Goal: Task Accomplishment & Management: Manage account settings

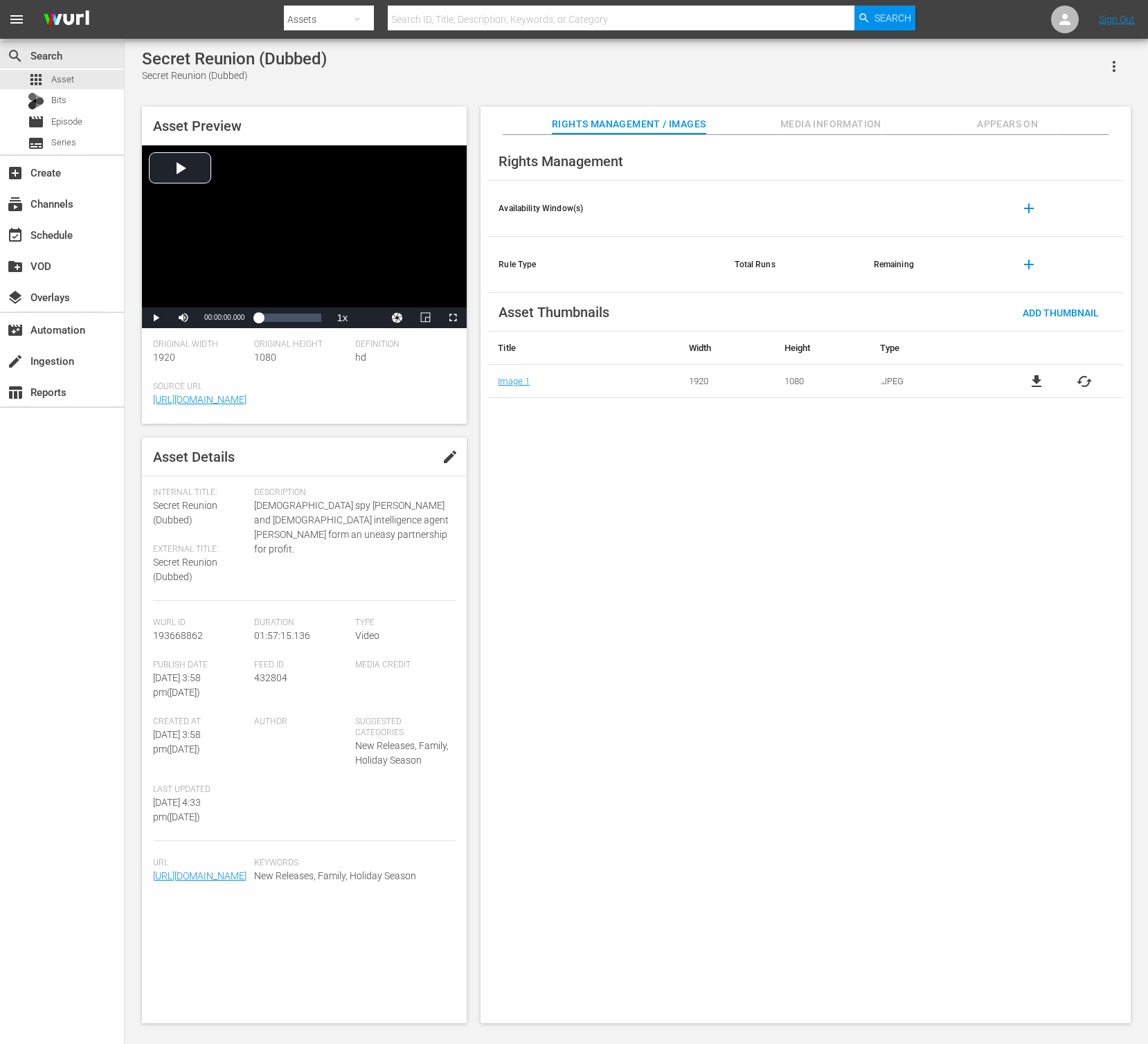
click at [386, 69] on div "Secret Reunion (Dubbed) Secret Reunion (Dubbed)" at bounding box center [636, 66] width 989 height 34
click at [1104, 64] on button "button" at bounding box center [1114, 66] width 33 height 33
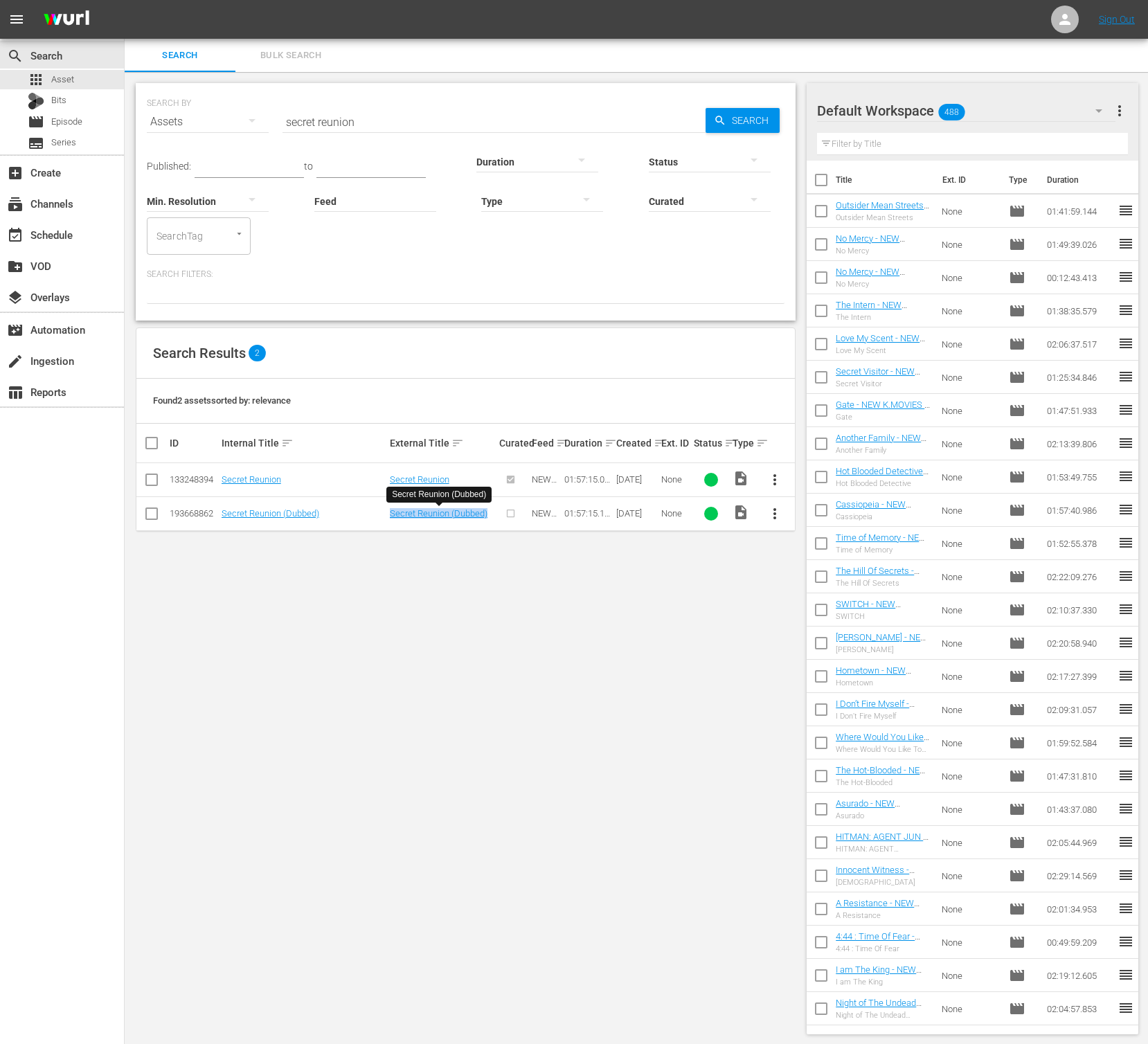
click at [782, 499] on button "more_vert" at bounding box center [774, 513] width 33 height 33
click at [834, 620] on div "Episode" at bounding box center [849, 619] width 94 height 33
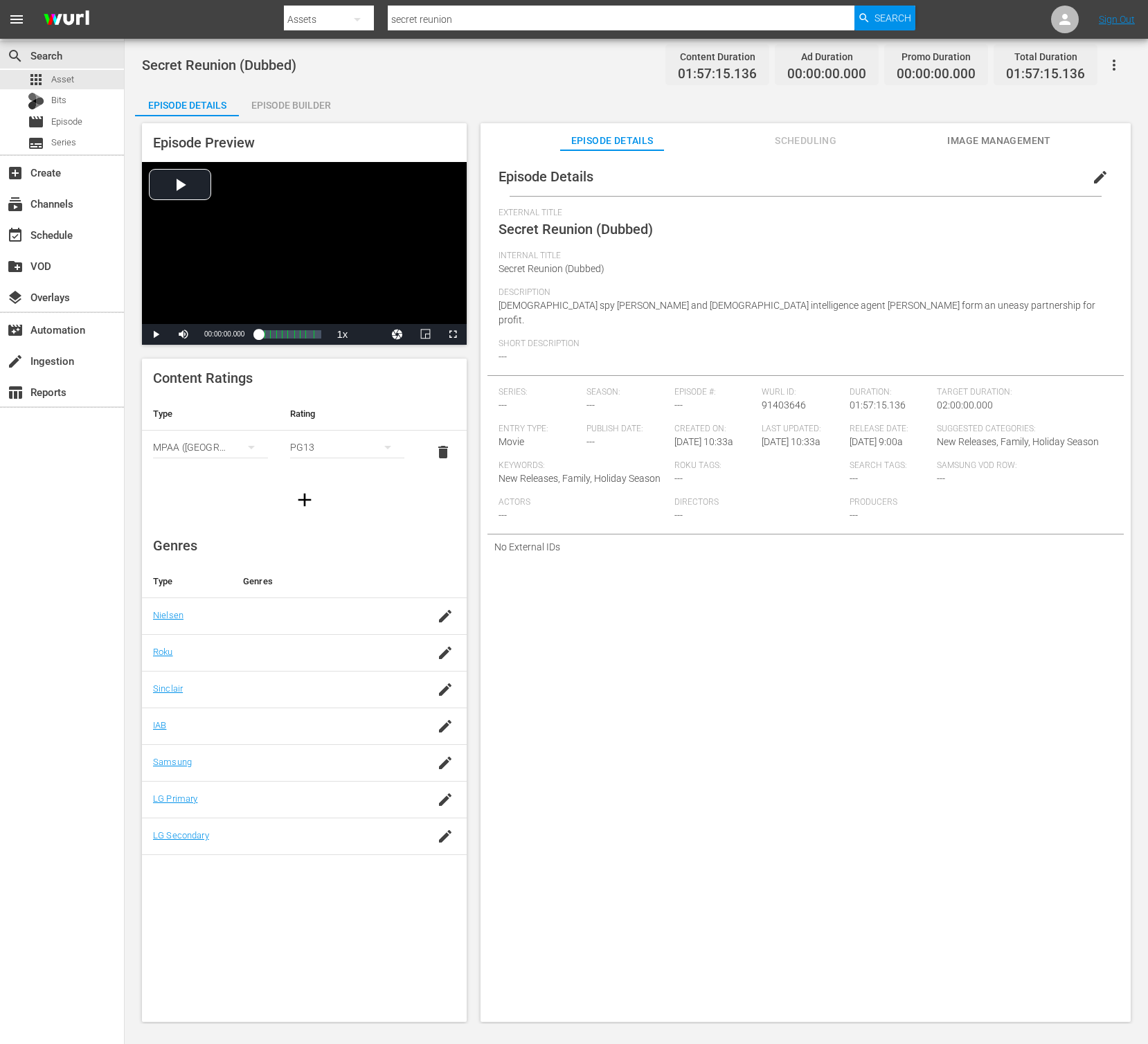
click at [1092, 179] on span "edit" at bounding box center [1101, 177] width 17 height 17
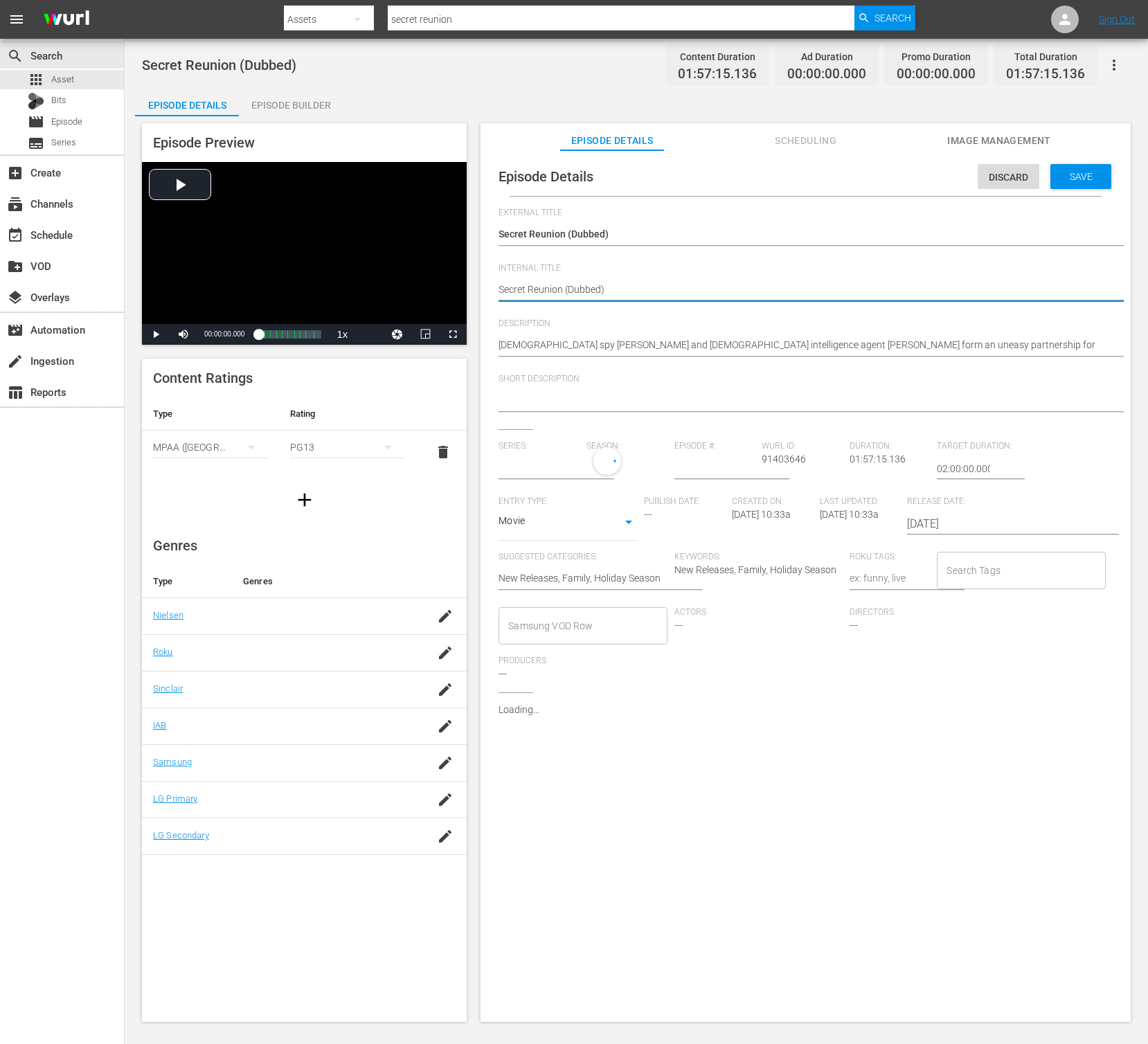
type textarea "Secret Reunion (Dubbed)"
type textarea "Secret Reunion (Dubbed) 0"
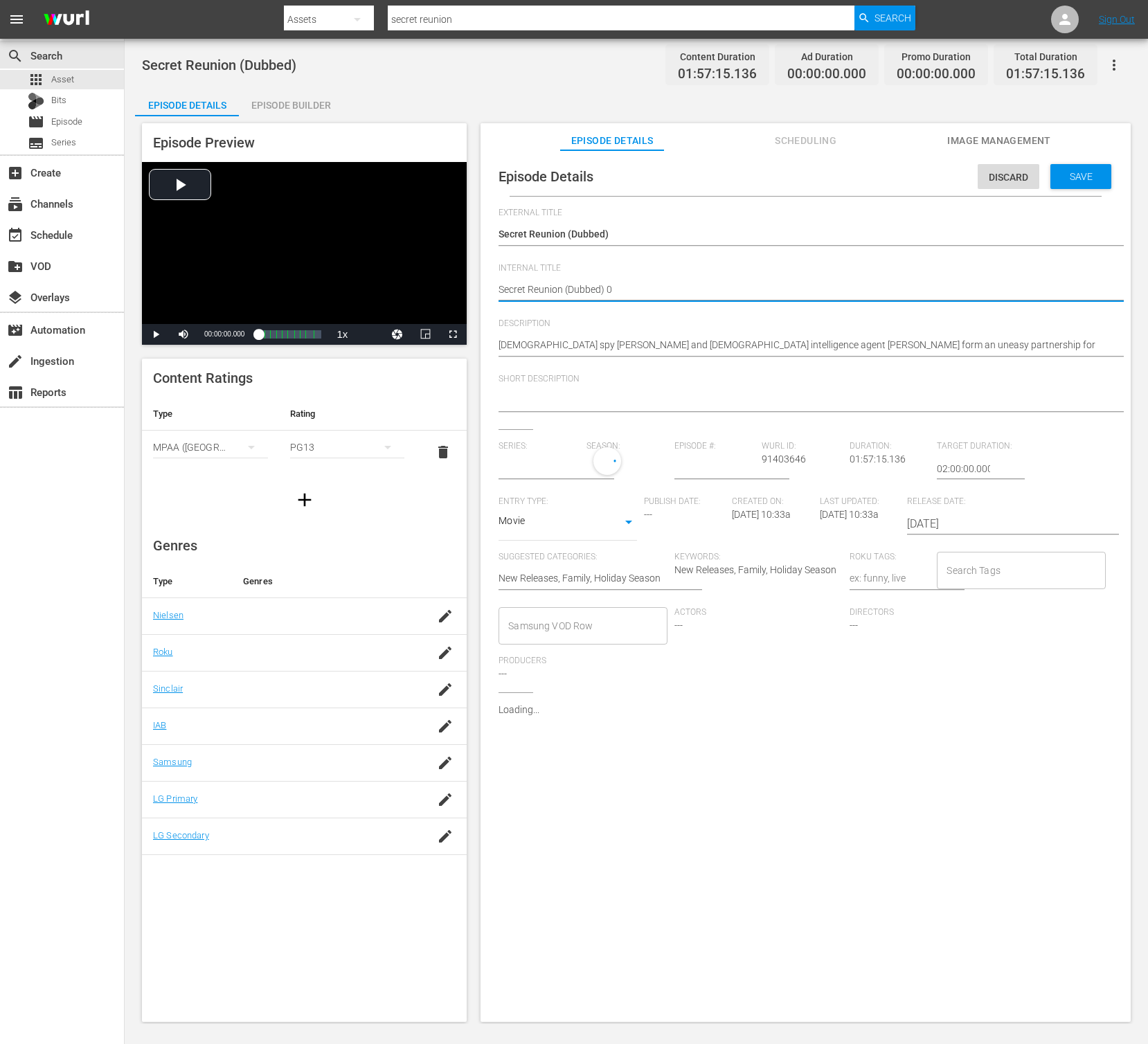
type textarea "Secret Reunion (Dubbed) 0"
type textarea "Secret Reunion (Dubbed) 0 ㅜ"
type textarea "Secret Reunion (Dubbed) 0"
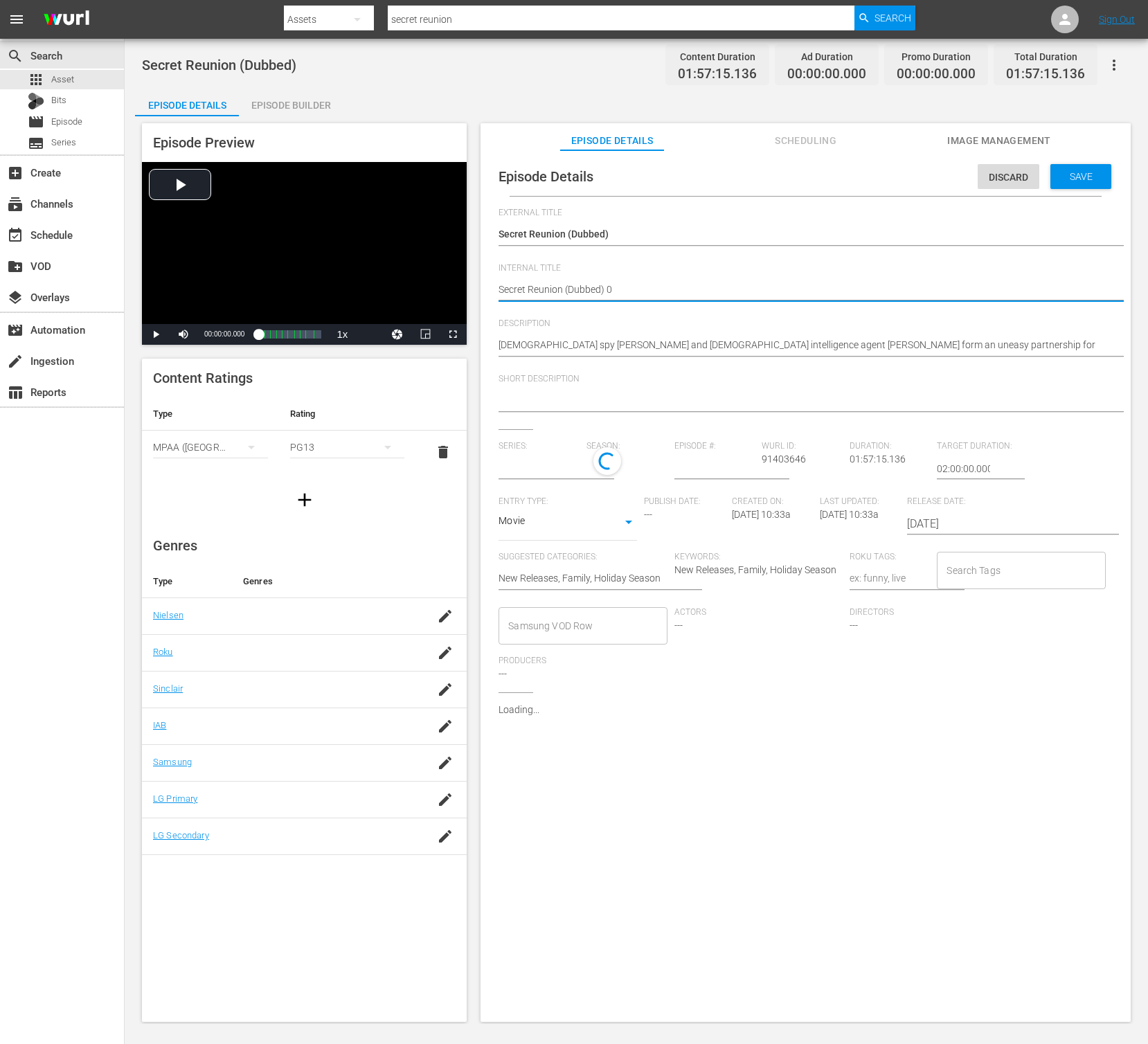
type textarea "Secret Reunion (Dubbed) 0"
type textarea "Secret Reunion (Dubbed)"
type textarea "Secret Reunion (Dubbed) -"
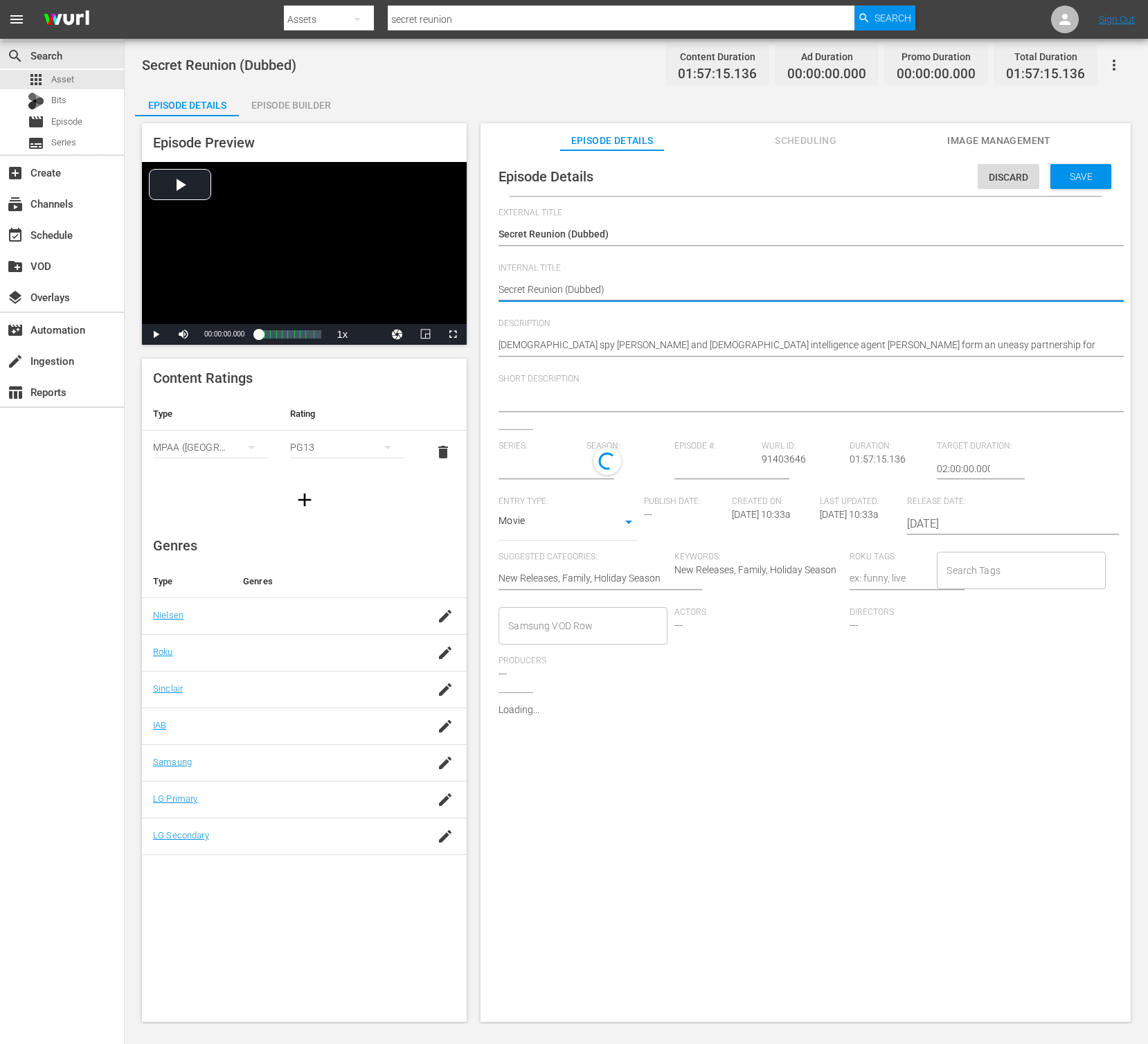
type textarea "Secret Reunion (Dubbed) -"
type textarea "Secret Reunion (Dubbed) - ㅜ"
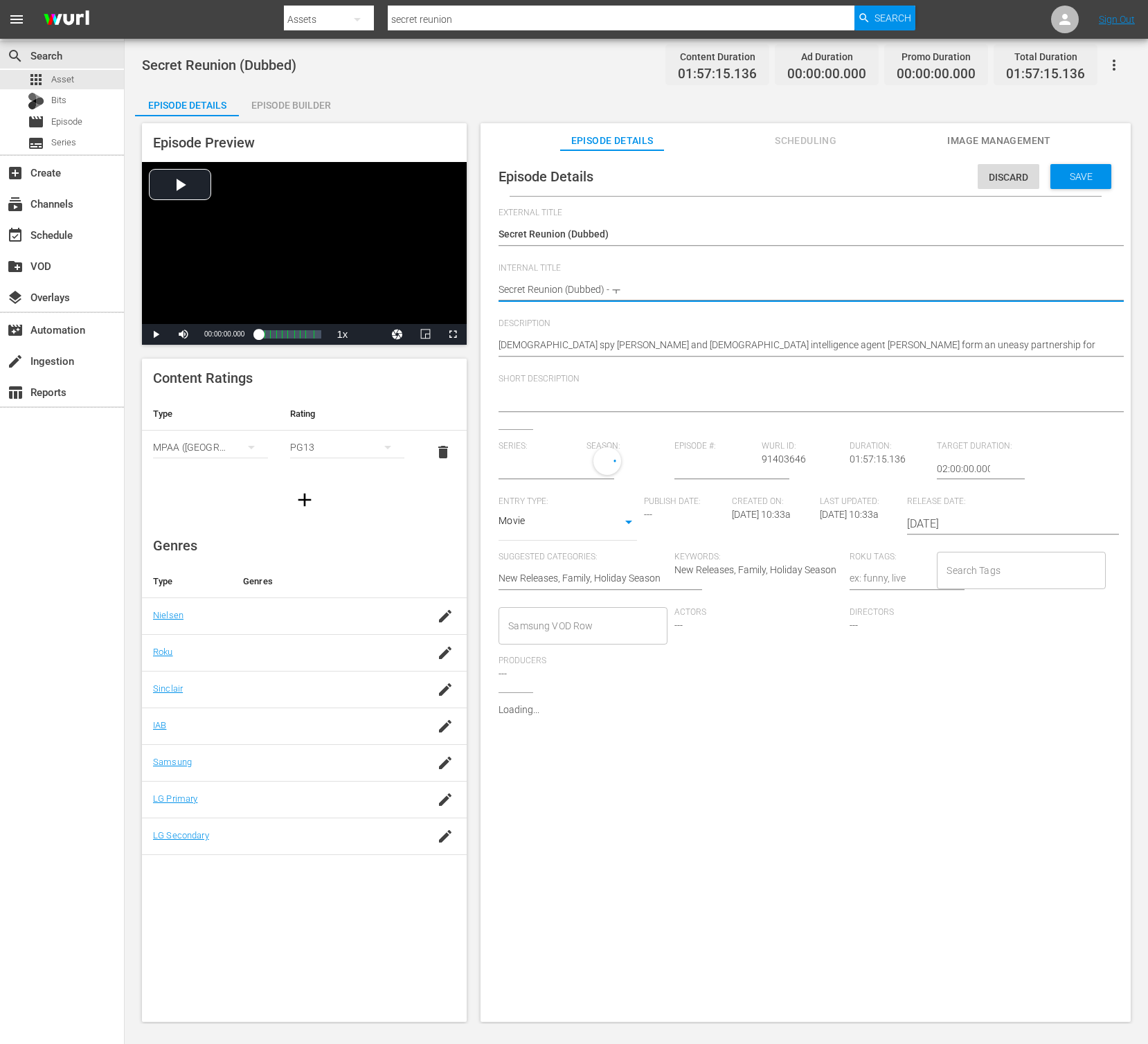
type textarea "Secret Reunion (Dubbed) - ㅜㄸ"
type textarea "Secret Reunion (Dubbed) - ㅜㄸㅉ"
type textarea "Secret Reunion (Dubbed) - ㅜㄸㅈ"
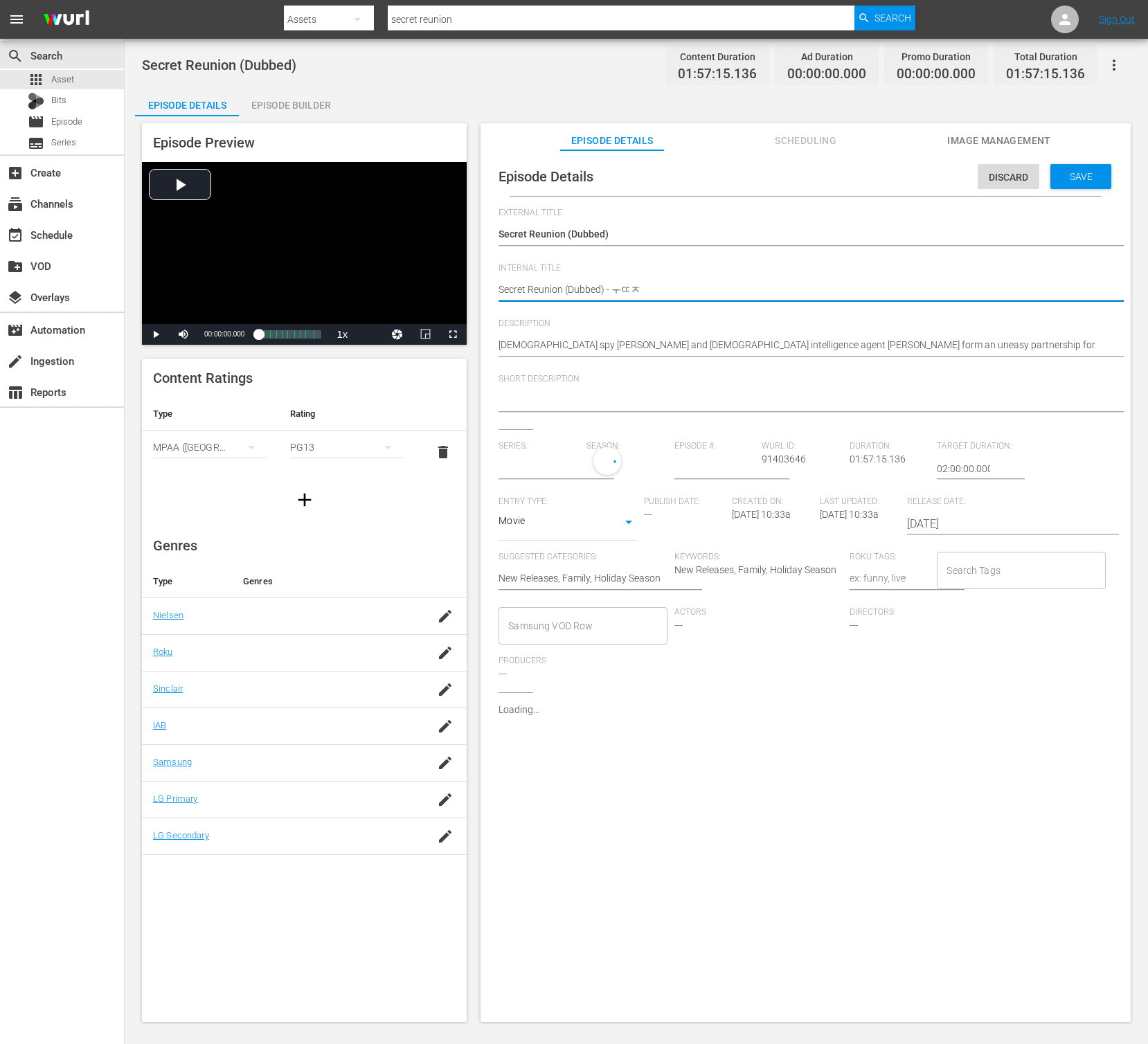
type textarea "Secret Reunion (Dubbed) - ㅜㄸ"
type textarea "Secret Reunion (Dubbed) - ㅜ"
type textarea "Secret Reunion (Dubbed) -"
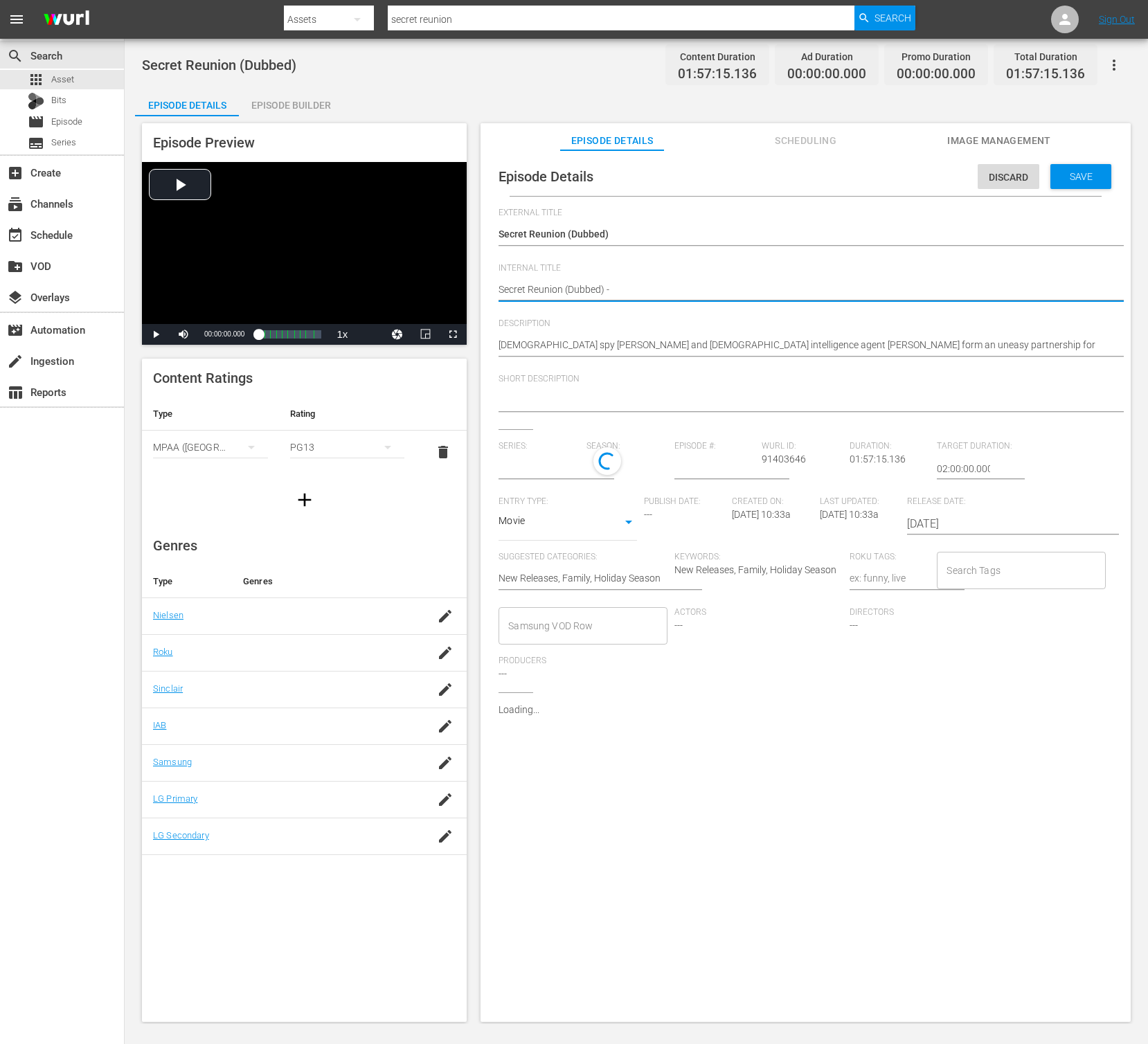
type textarea "Secret Reunion (Dubbed) - N"
type textarea "Secret Reunion (Dubbed) - [GEOGRAPHIC_DATA]"
type textarea "Secret Reunion (Dubbed) - NEW"
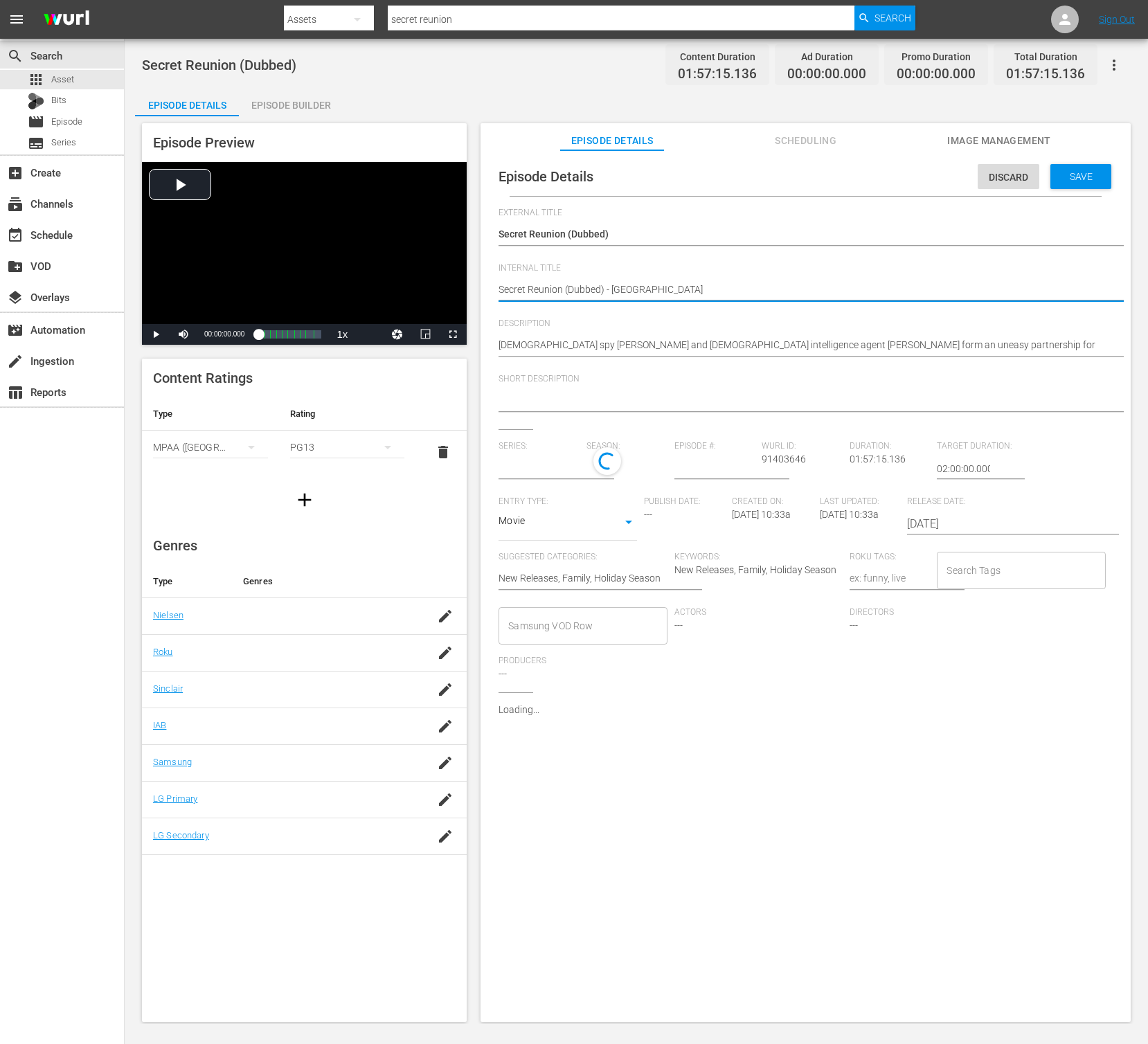
type textarea "Secret Reunion (Dubbed) - NEW"
type textarea "Secret Reunion (Dubbed) - NEW K"
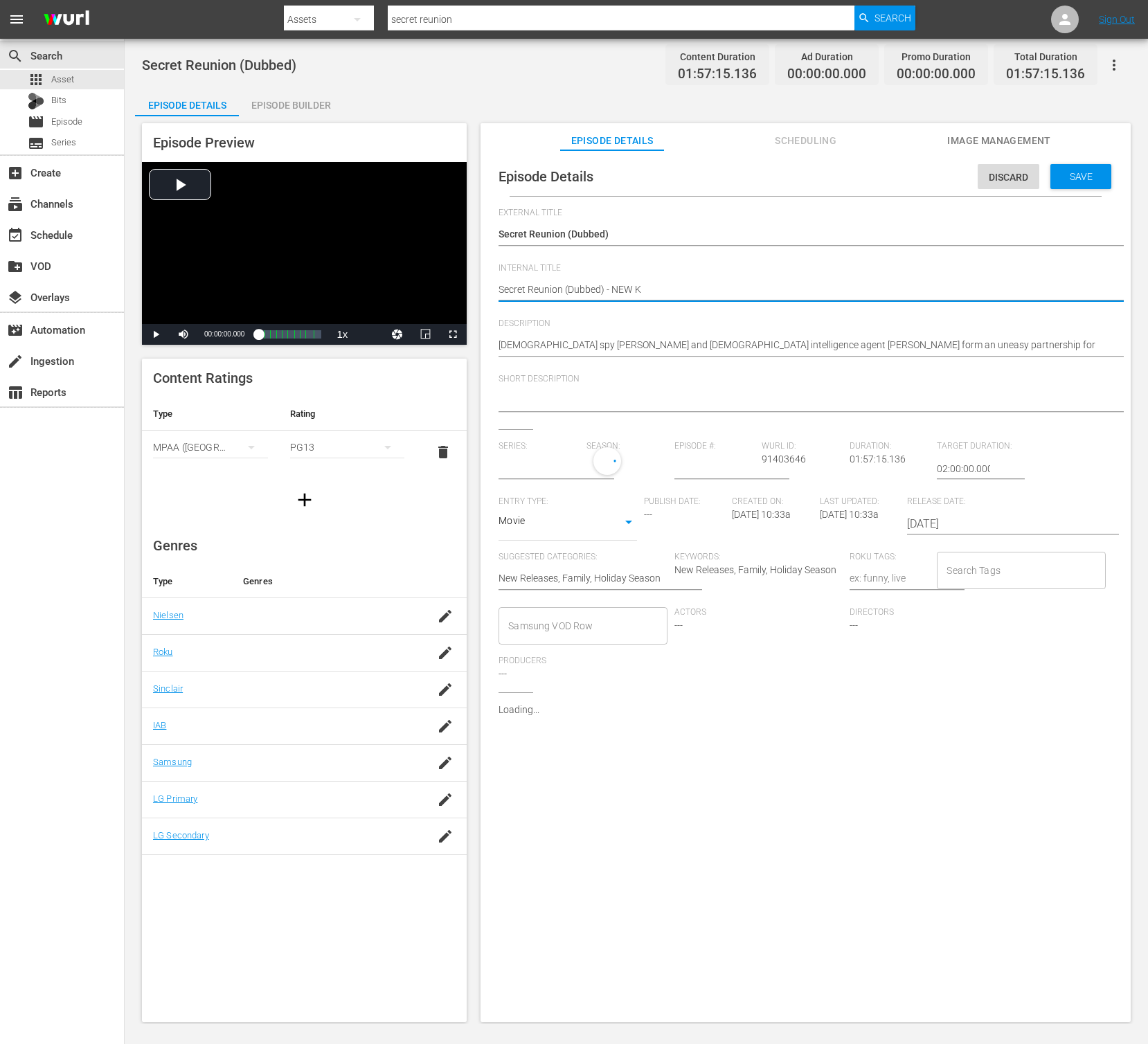
type textarea "Secret Reunion (Dubbed) - NEW KM"
type textarea "Secret Reunion (Dubbed) - NEW K"
type textarea "Secret Reunion (Dubbed) - NEW K."
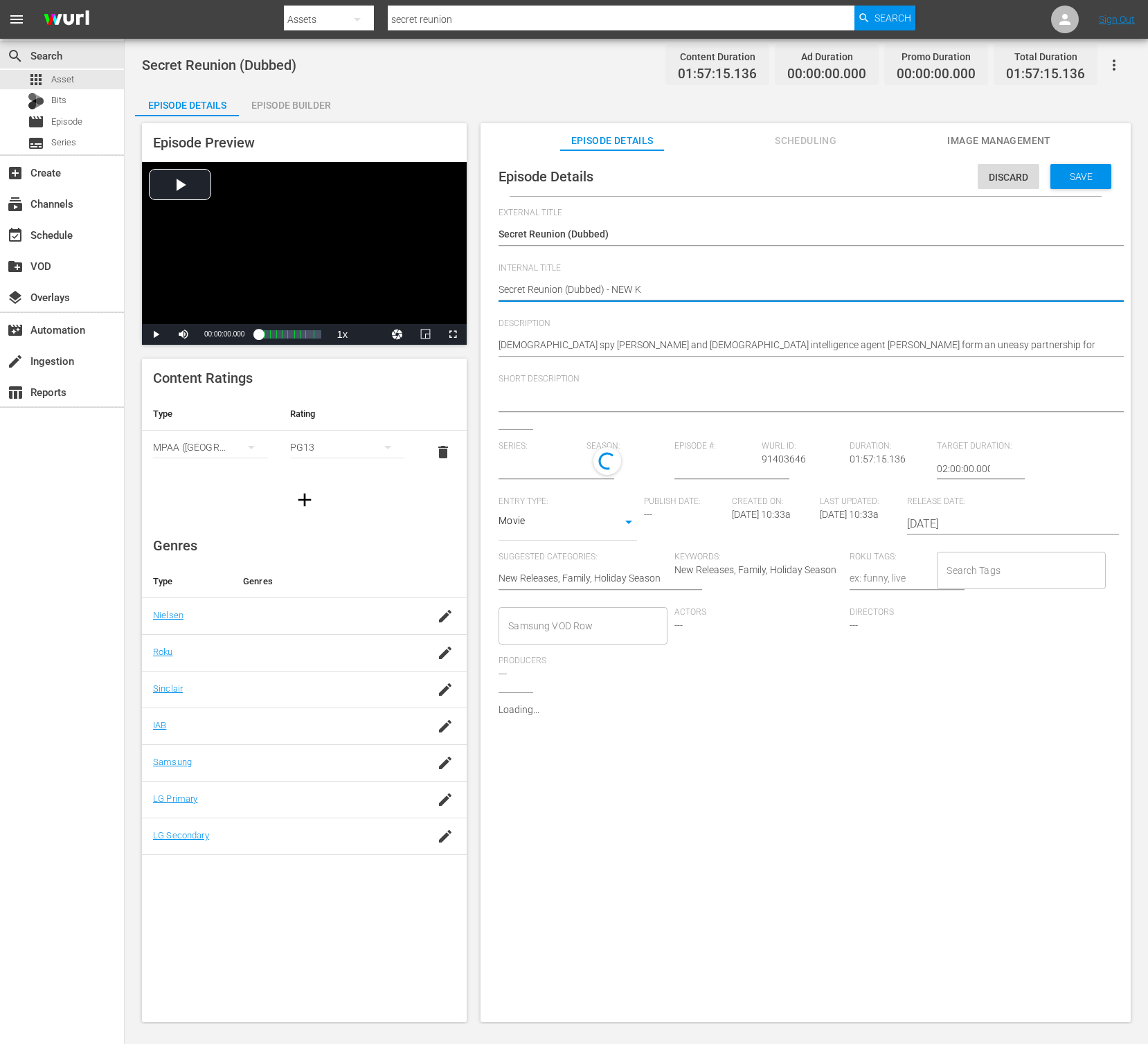
type textarea "Secret Reunion (Dubbed) - NEW K."
type textarea "Secret Reunion (Dubbed) - NEW K.M"
type textarea "Secret Reunion (Dubbed) - NEW [DOMAIN_NAME]"
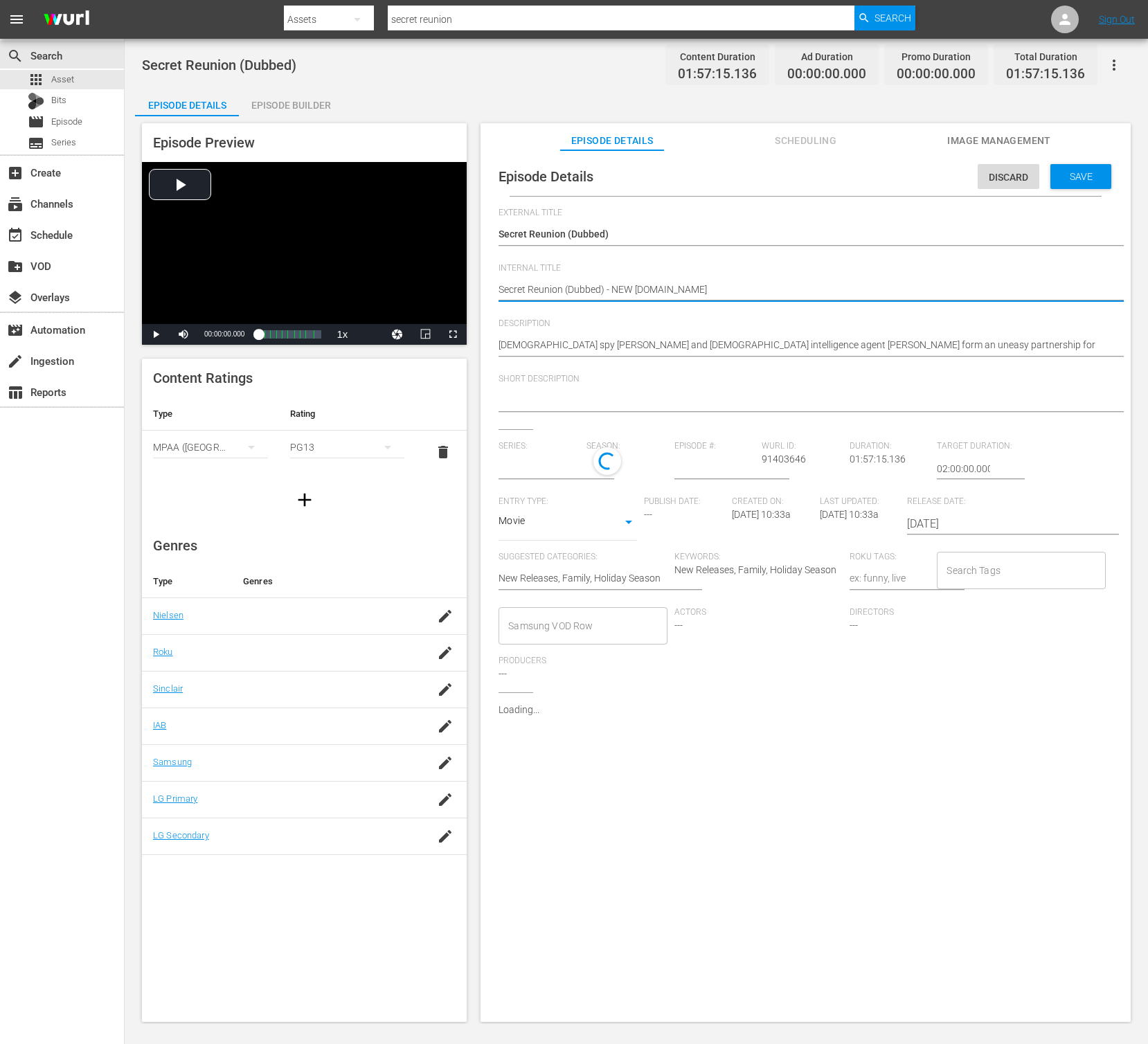
type textarea "Secret Reunion (Dubbed) - NEW K.MOV"
type input "No Series"
type textarea "Secret Reunion (Dubbed) - NEW K.MOVI"
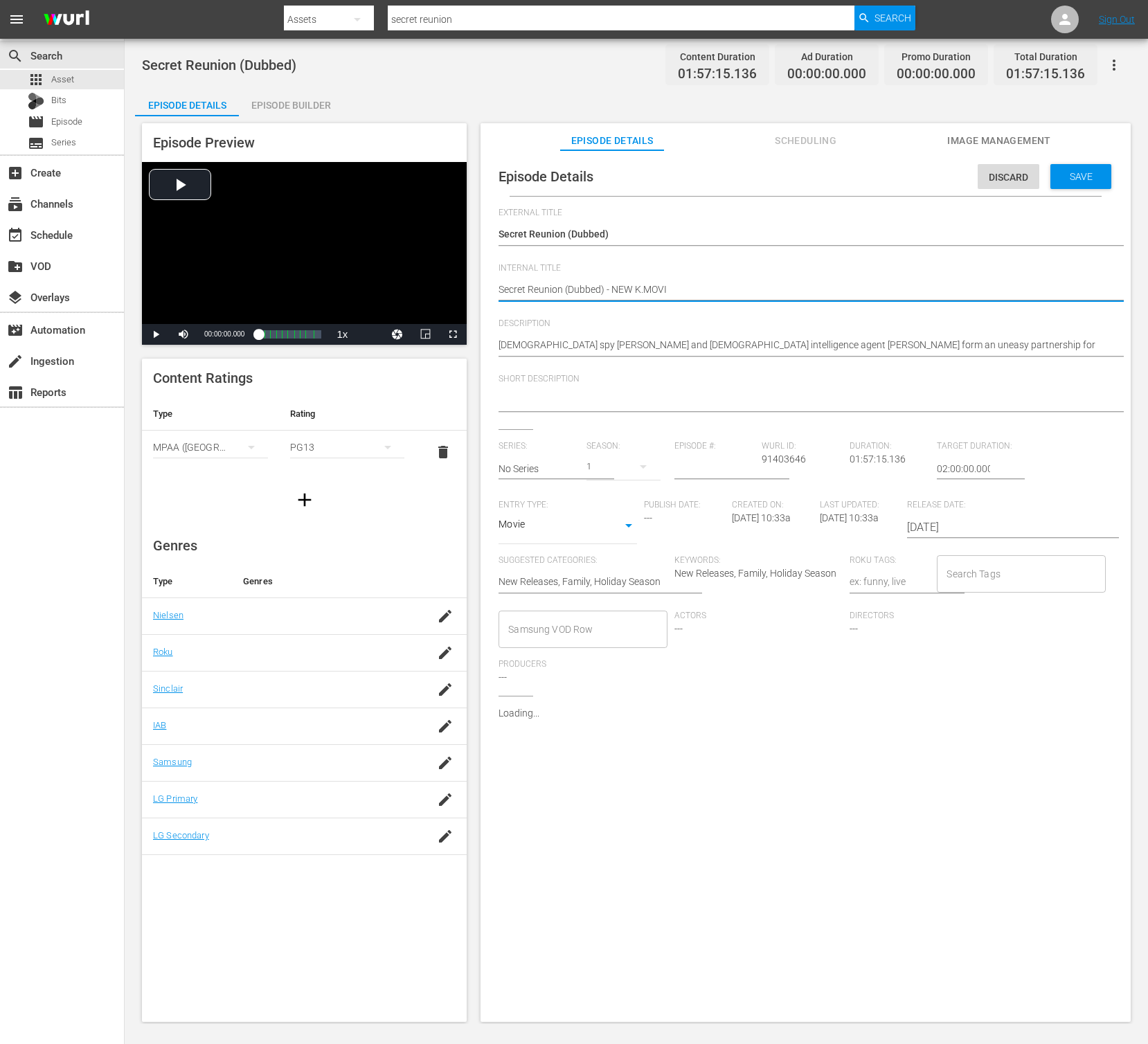
type textarea "Secret Reunion (Dubbed) - NEW [DOMAIN_NAME]"
type textarea "Secret Reunion (Dubbed) - NEW K.MOVIES"
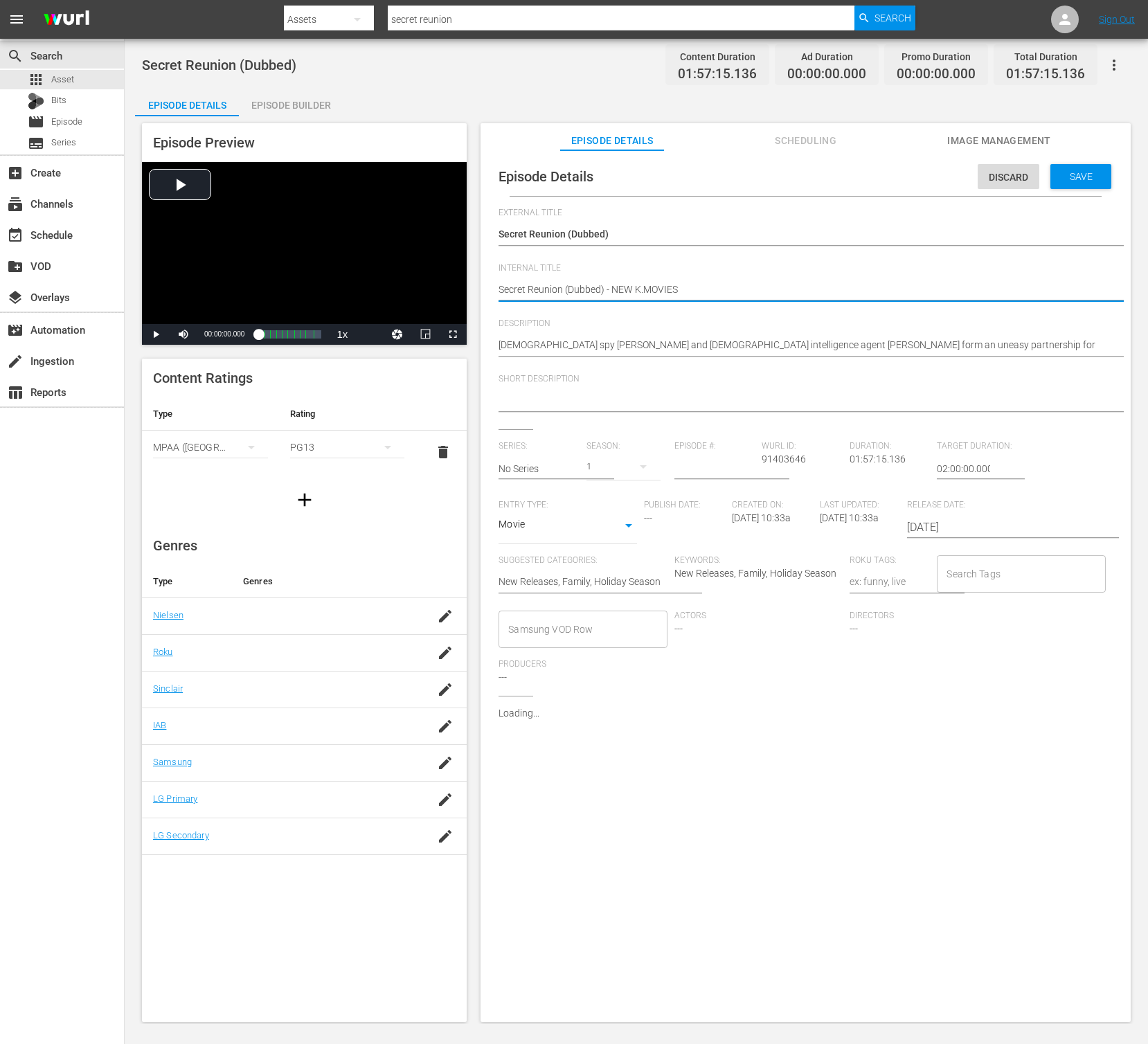
type textarea "Secret Reunion (Dubbed) - NEW K.MOVIES"
type textarea "Secret Reunion (Dubbed) - NEW K.MOVIES -"
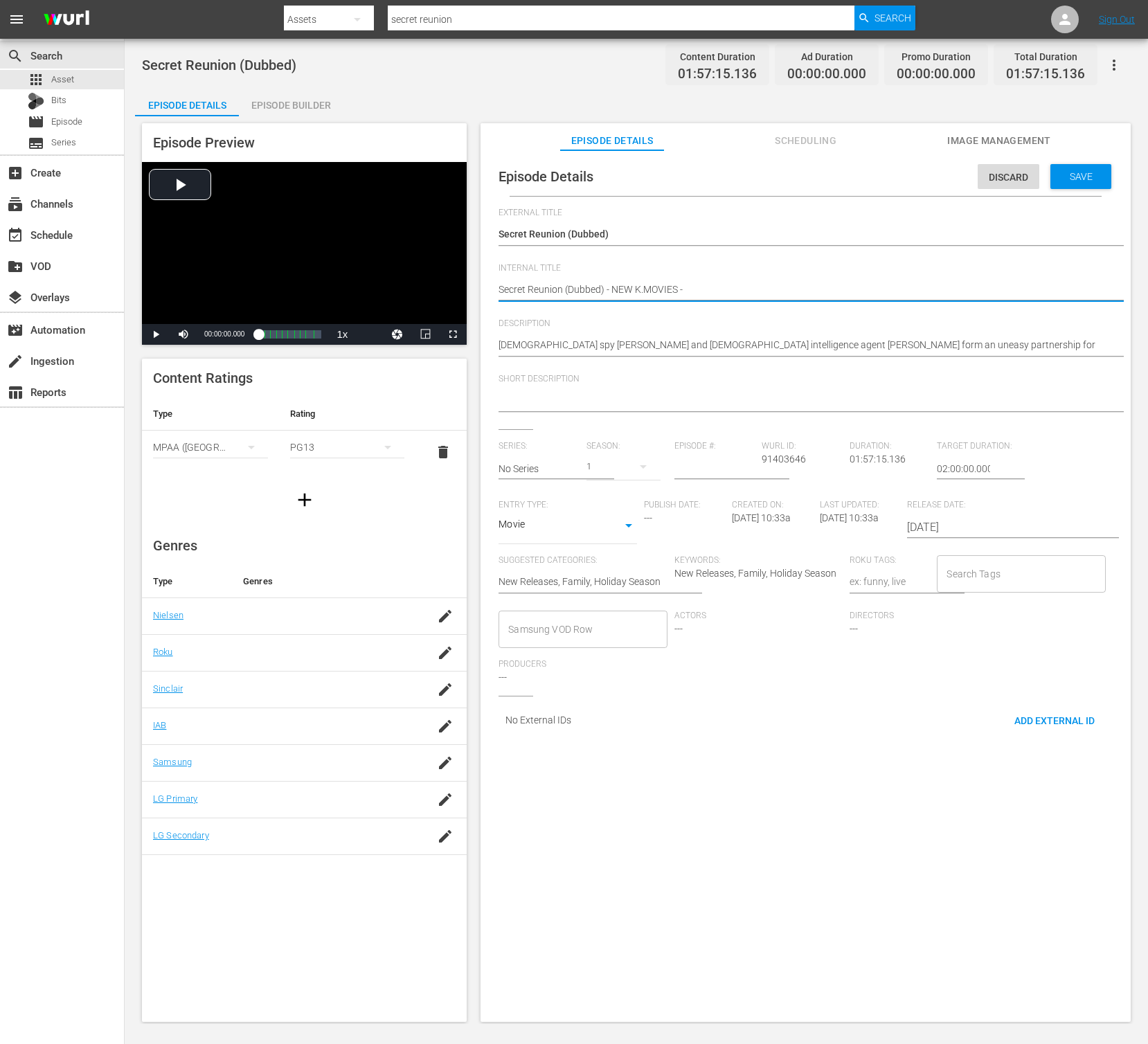
type textarea "Secret Reunion (Dubbed) - NEW K.MOVIES - S"
type textarea "Secret Reunion (Dubbed) - NEW K.MOVIES - SS"
type textarea "Secret Reunion (Dubbed) - NEW K.MOVIES - SST"
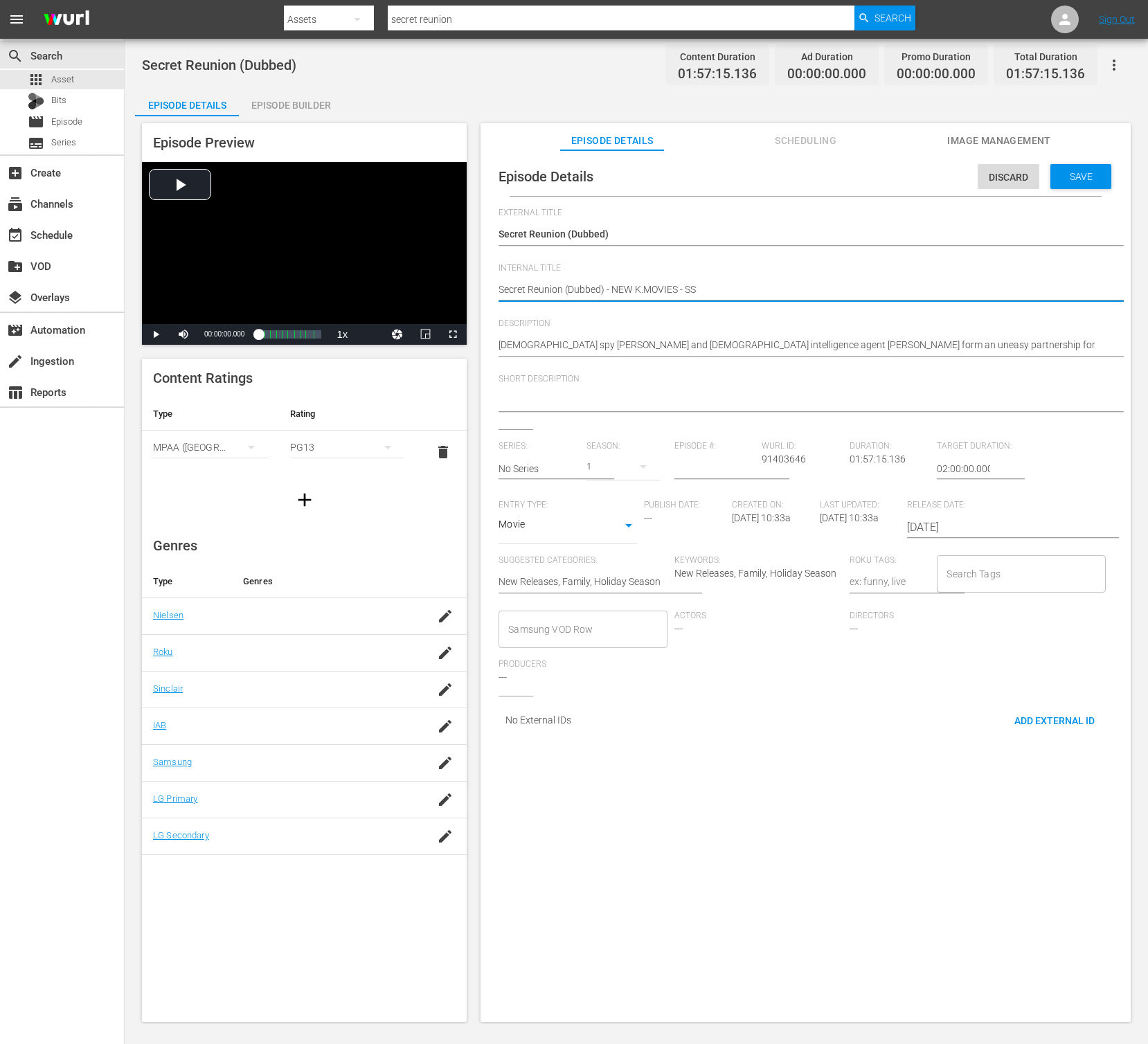
type textarea "Secret Reunion (Dubbed) - NEW K.MOVIES - SST"
type textarea "Secret Reunion (Dubbed) - NEW K.MOVIES - SSTV"
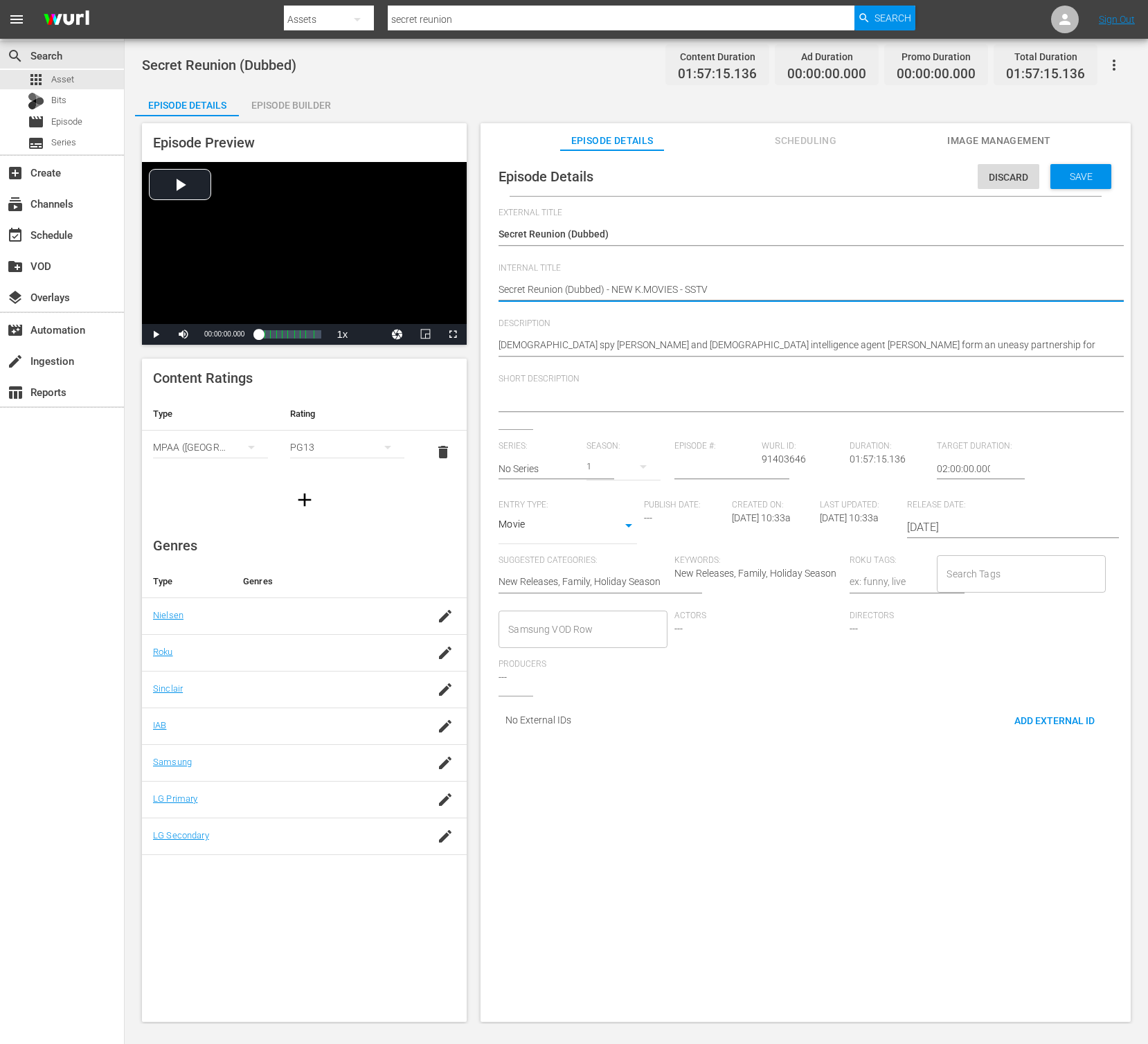
type textarea "Secret Reunion (Dubbed) - NEW K.MOVIES - SSTV -"
type textarea "Secret Reunion (Dubbed) - NEW K.MOVIES - SSTV - 2"
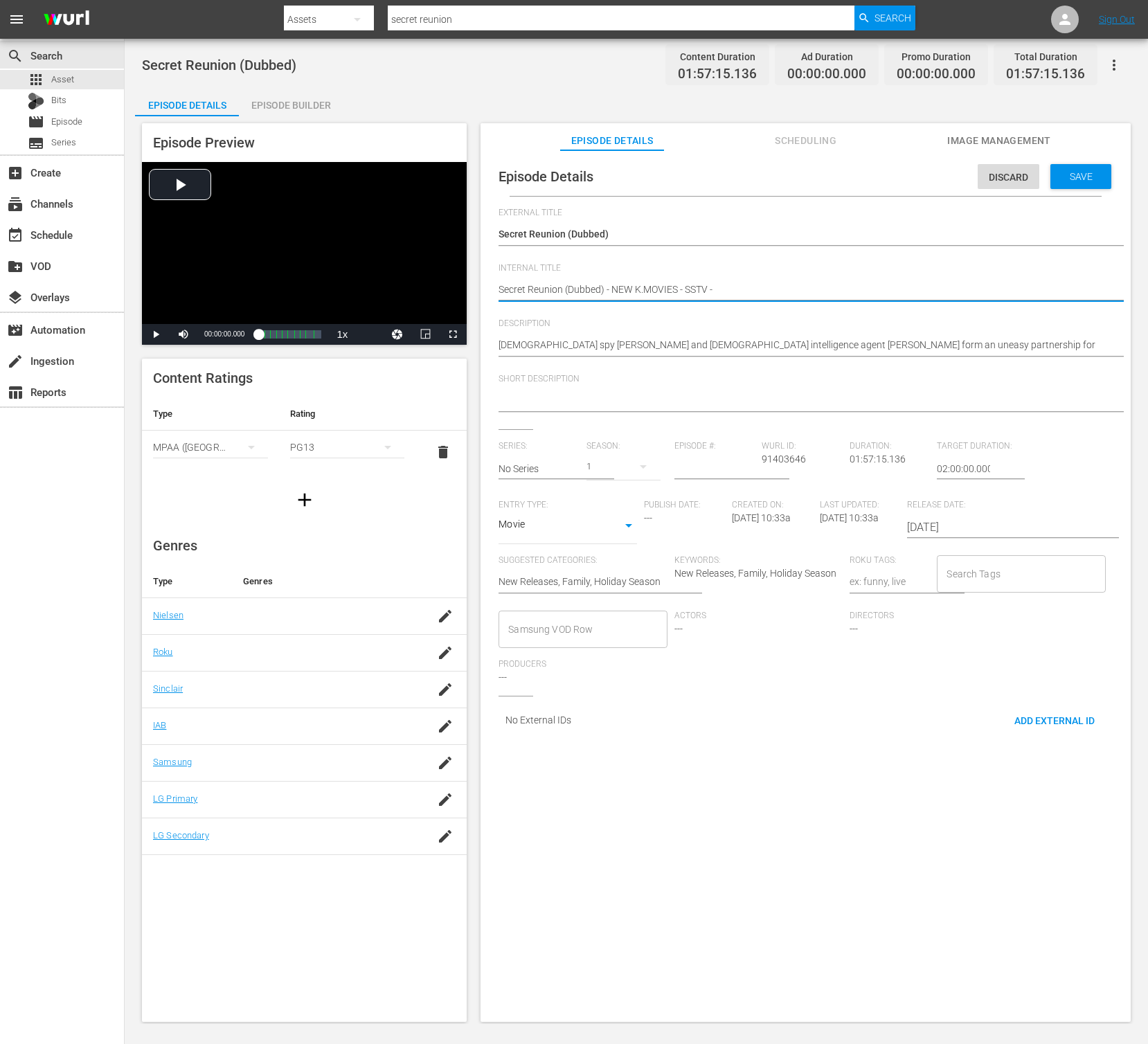
type textarea "Secret Reunion (Dubbed) - NEW K.MOVIES - SSTV - 2"
type textarea "Secret Reunion (Dubbed) - NEW K.MOVIES - SSTV - 20"
type textarea "Secret Reunion (Dubbed) - NEW K.MOVIES - SSTV - 202"
type textarea "Secret Reunion (Dubbed) - NEW K.MOVIES - SSTV - 2025"
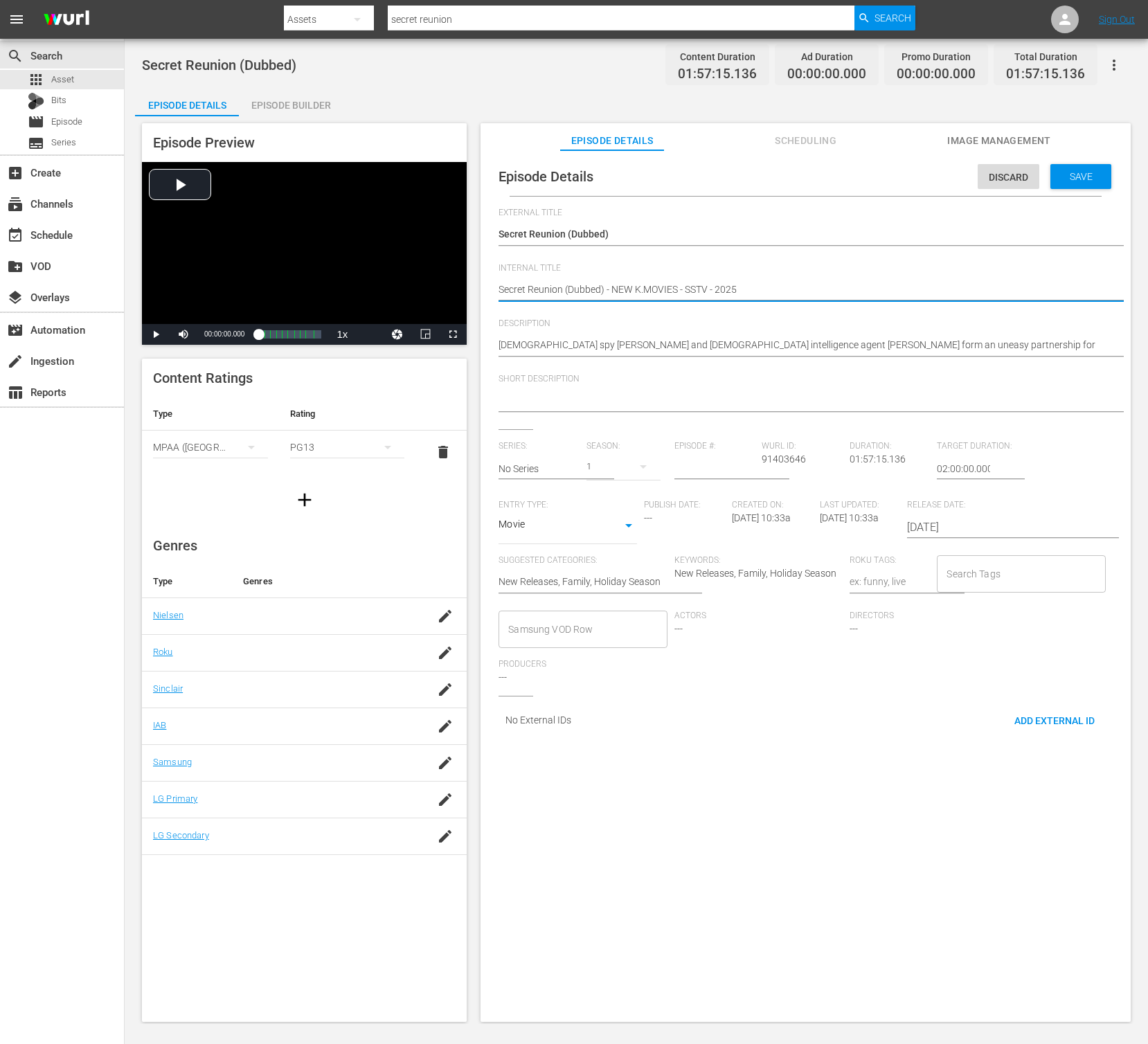
type textarea "Secret Reunion (Dubbed) - NEW K.MOVIES - SSTV - 20250"
type textarea "Secret Reunion (Dubbed) - NEW K.MOVIES - SSTV - 202509"
type textarea "Secret Reunion (Dubbed) - NEW K.MOVIES - SSTV - 20250"
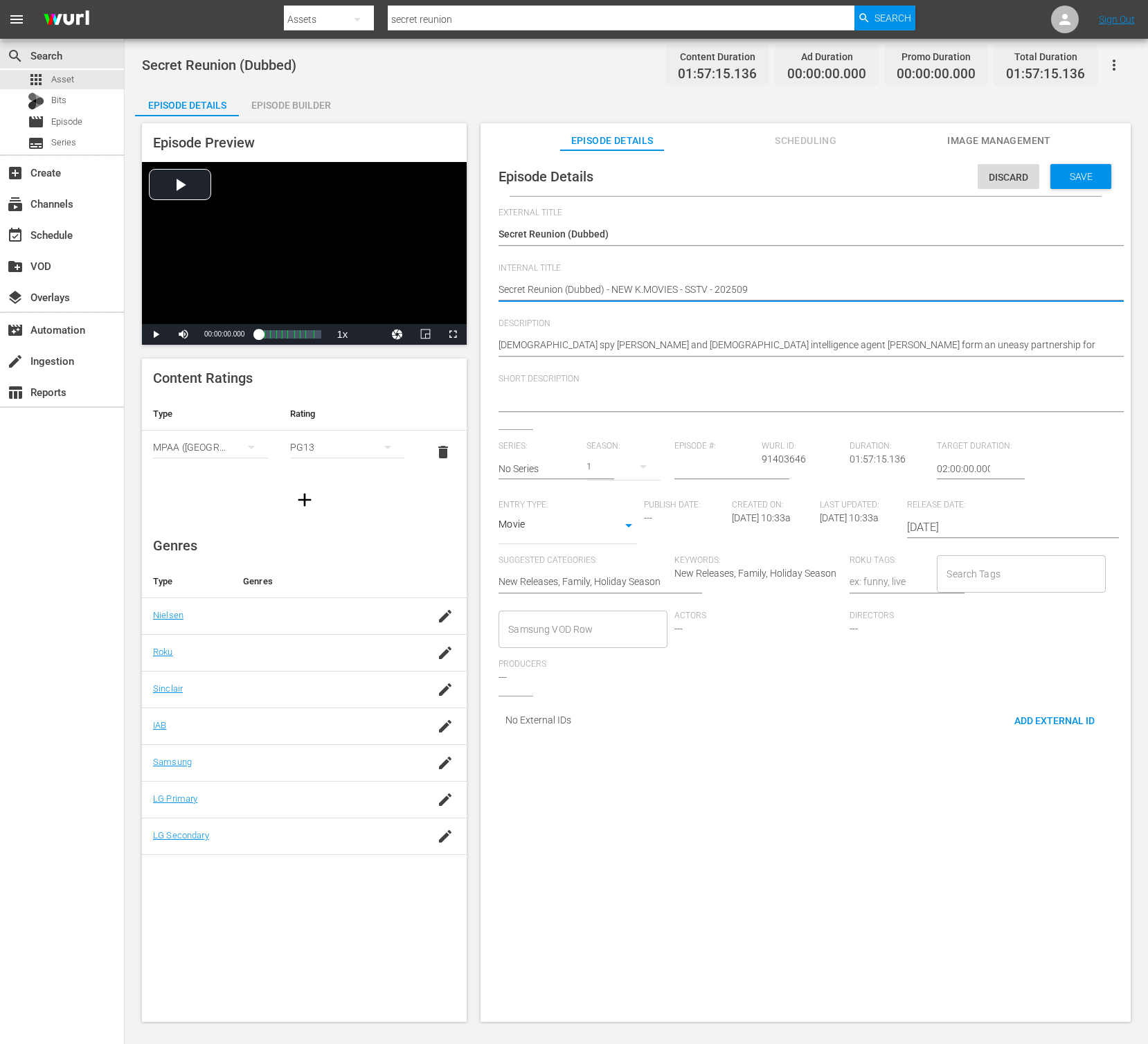
type textarea "Secret Reunion (Dubbed) - NEW K.MOVIES - SSTV - 20250"
type textarea "Secret Reunion (Dubbed) - NEW K.MOVIES - SSTV - 2025"
type textarea "Secret Reunion (Dubbed) - NEW K.MOVIES - SSTV - 20251"
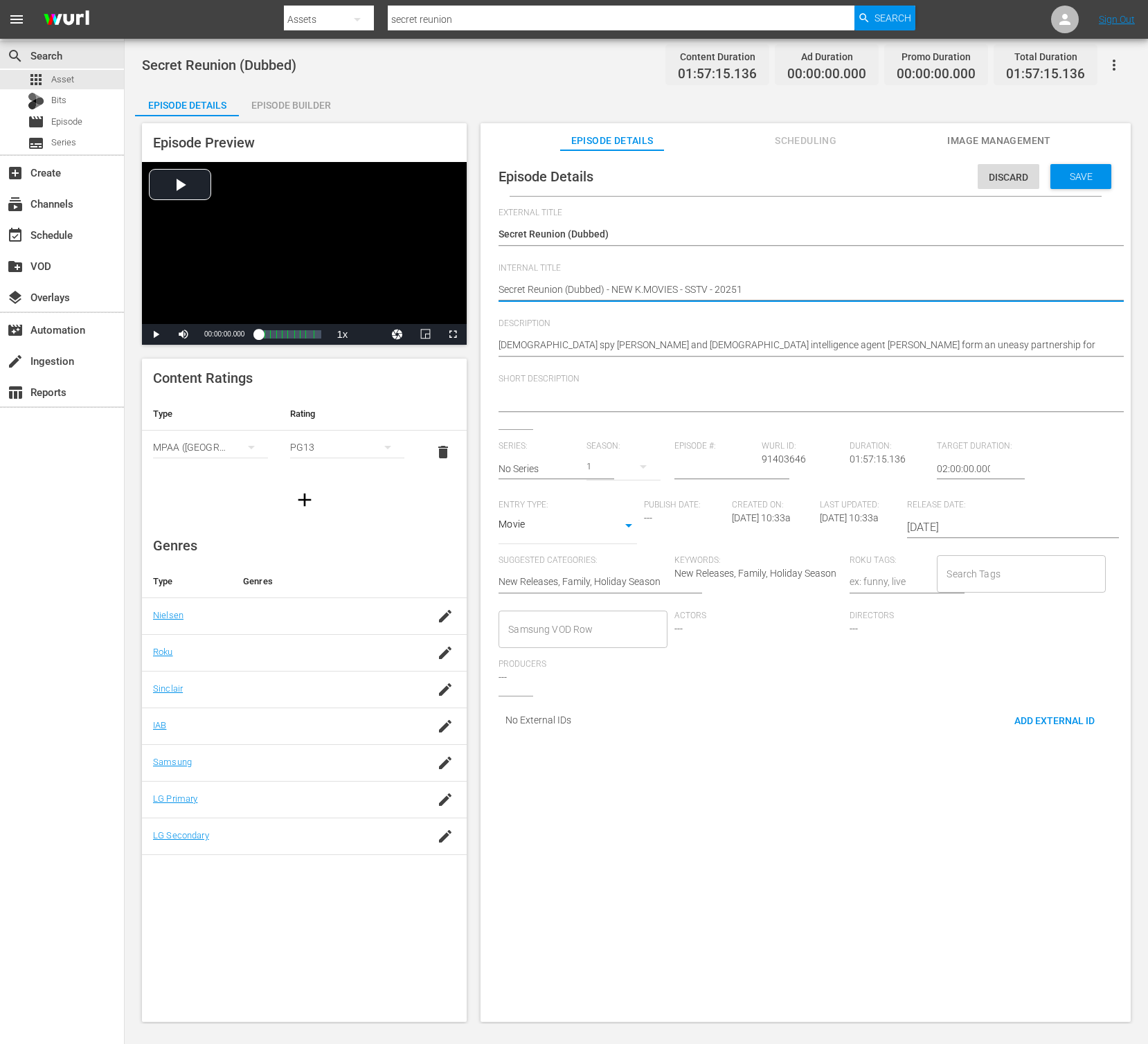
type textarea "Secret Reunion (Dubbed) - NEW K.MOVIES - SSTV - 202510"
click at [724, 345] on textarea "[DEMOGRAPHIC_DATA] spy [PERSON_NAME] and [DEMOGRAPHIC_DATA] intelligence agent …" at bounding box center [802, 346] width 607 height 17
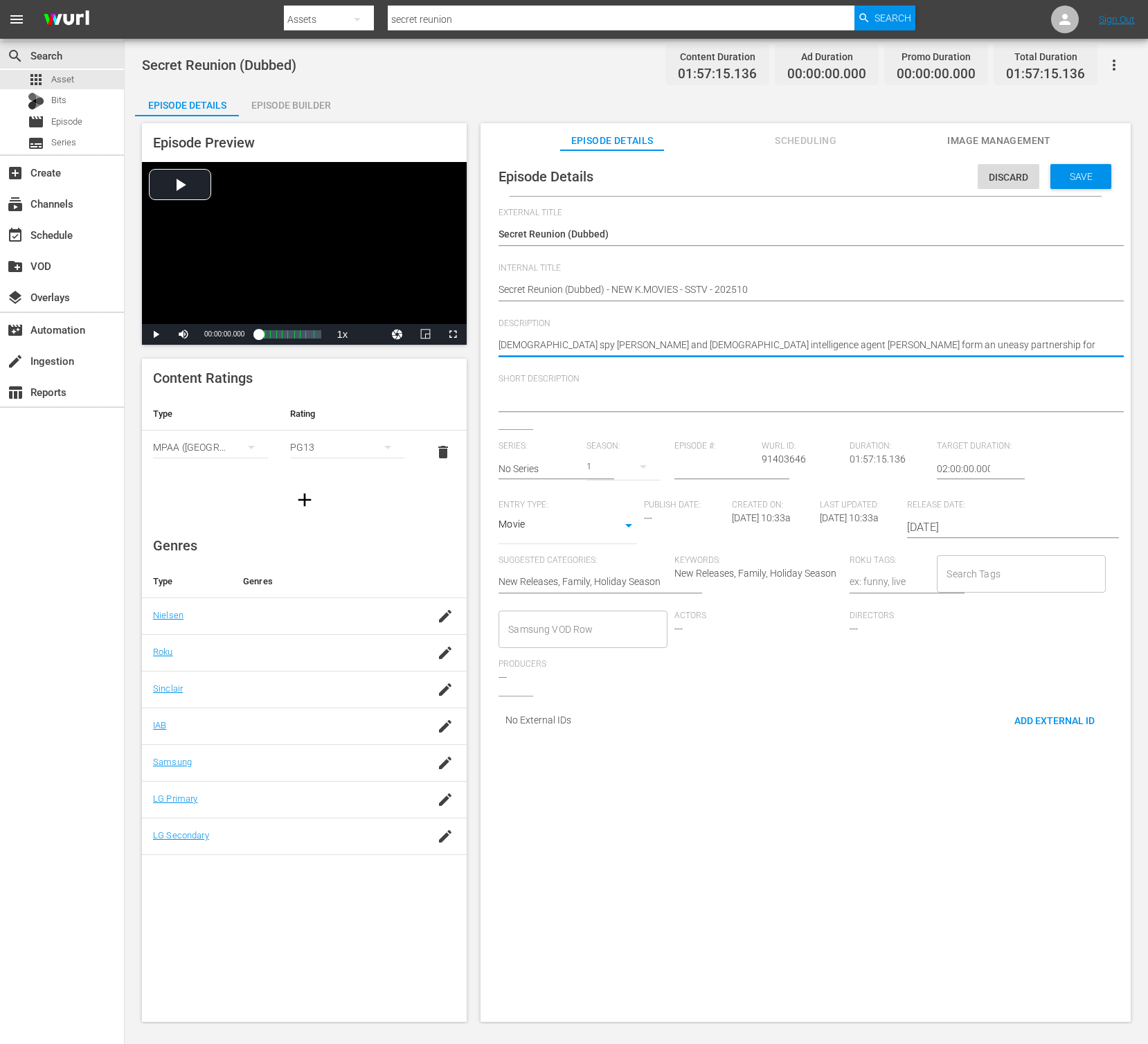
click at [724, 345] on textarea "[DEMOGRAPHIC_DATA] spy [PERSON_NAME] and [DEMOGRAPHIC_DATA] intelligence agent …" at bounding box center [802, 346] width 607 height 17
click at [720, 391] on div at bounding box center [802, 401] width 607 height 33
click at [717, 402] on textarea at bounding box center [802, 402] width 607 height 17
paste textarea "[DEMOGRAPHIC_DATA] spy [PERSON_NAME] and [DEMOGRAPHIC_DATA] intelligence agent …"
type textarea "[DEMOGRAPHIC_DATA] spy [PERSON_NAME] and [DEMOGRAPHIC_DATA] intelligence agent …"
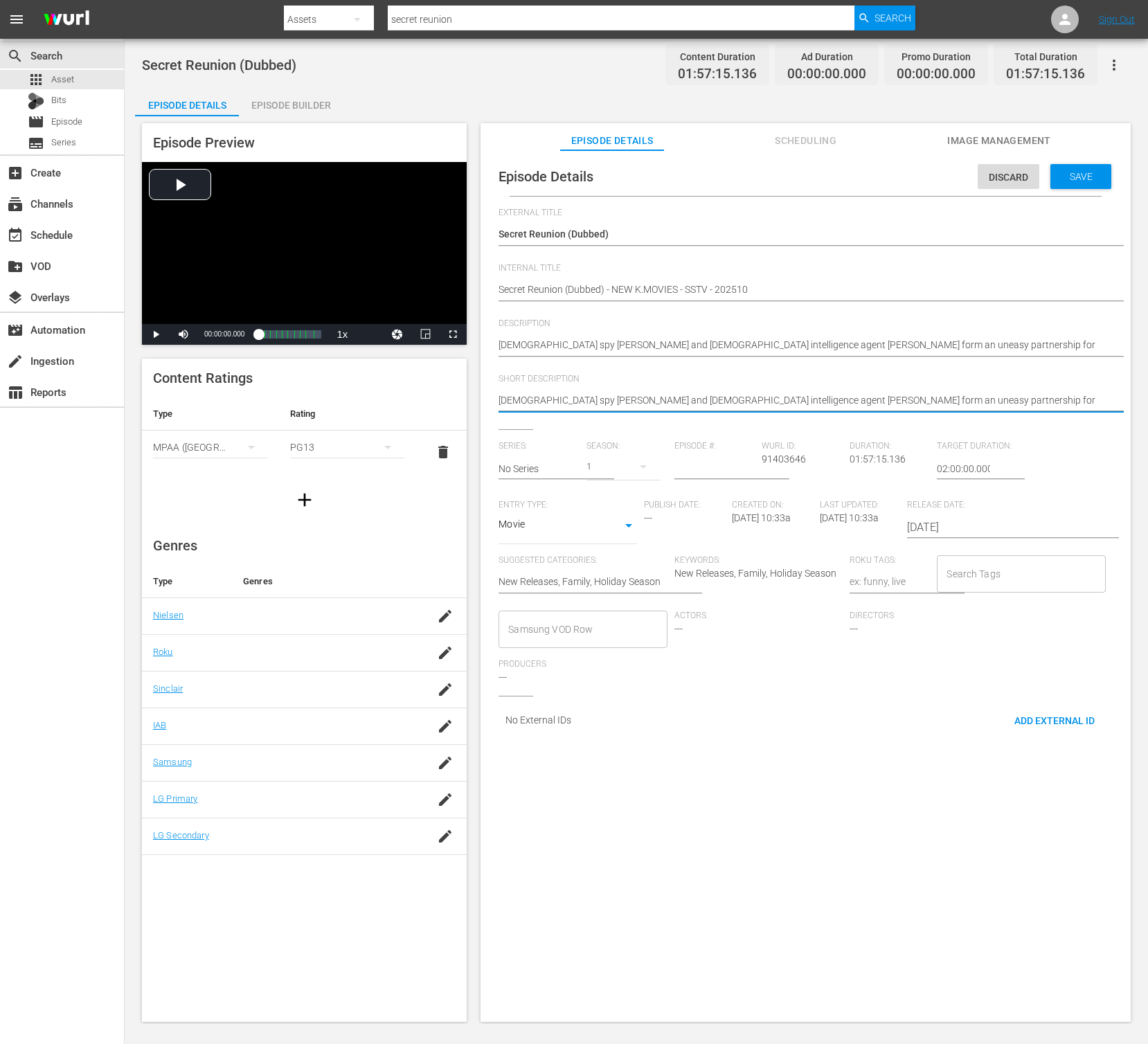
type textarea "[DEMOGRAPHIC_DATA] spy [PERSON_NAME] and [DEMOGRAPHIC_DATA] intelligence agent …"
click at [932, 523] on input "[DATE]" at bounding box center [996, 527] width 177 height 33
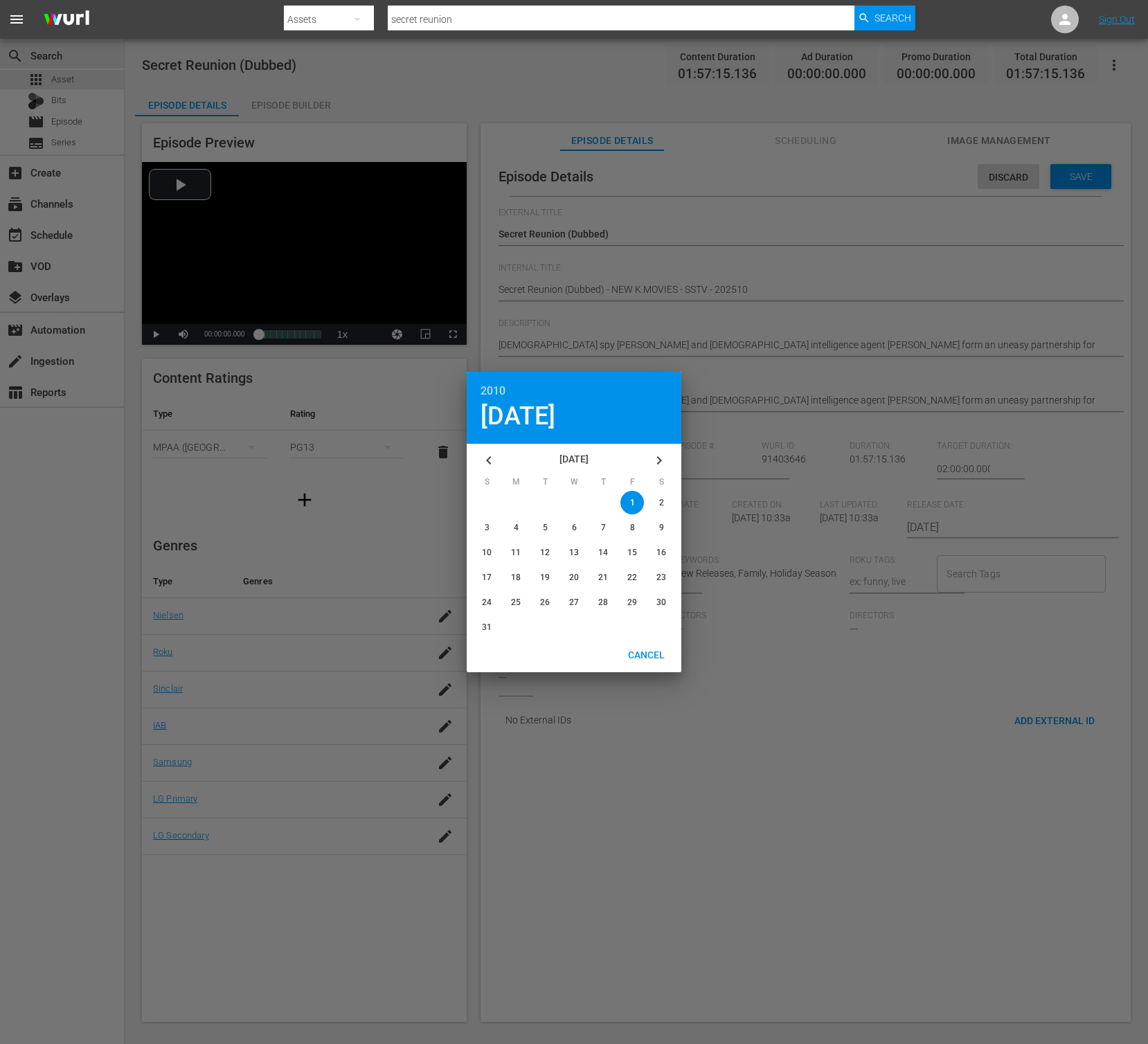
click at [665, 463] on icon "button" at bounding box center [659, 460] width 17 height 17
click at [601, 500] on span "4" at bounding box center [603, 502] width 5 height 10
type input "[DATE]"
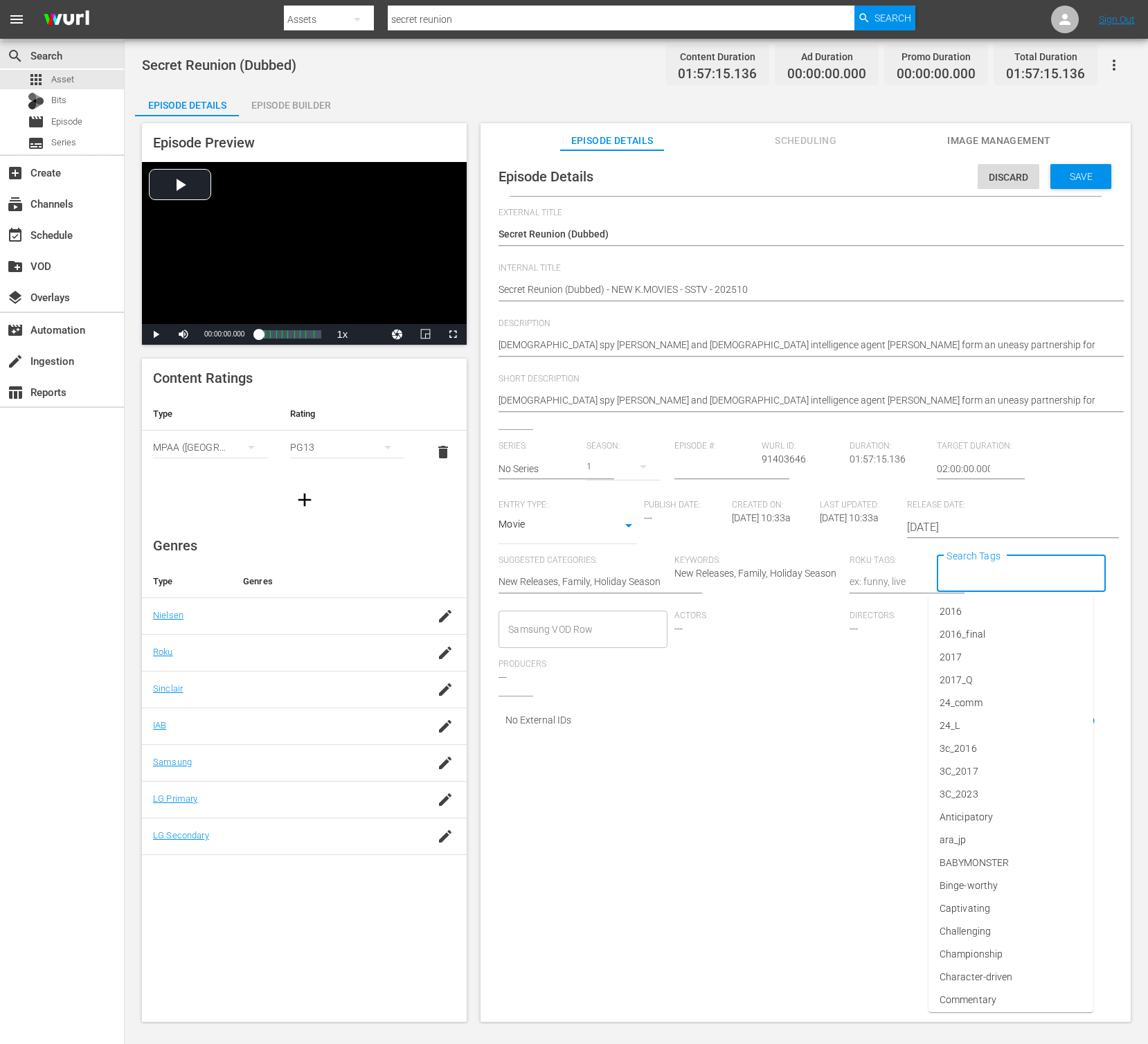
click at [986, 584] on input "Search Tags" at bounding box center [1010, 574] width 135 height 25
type input "i"
type input "film"
click at [965, 629] on span "Film - NA" at bounding box center [958, 634] width 39 height 15
click at [780, 616] on span "Actors" at bounding box center [759, 616] width 168 height 11
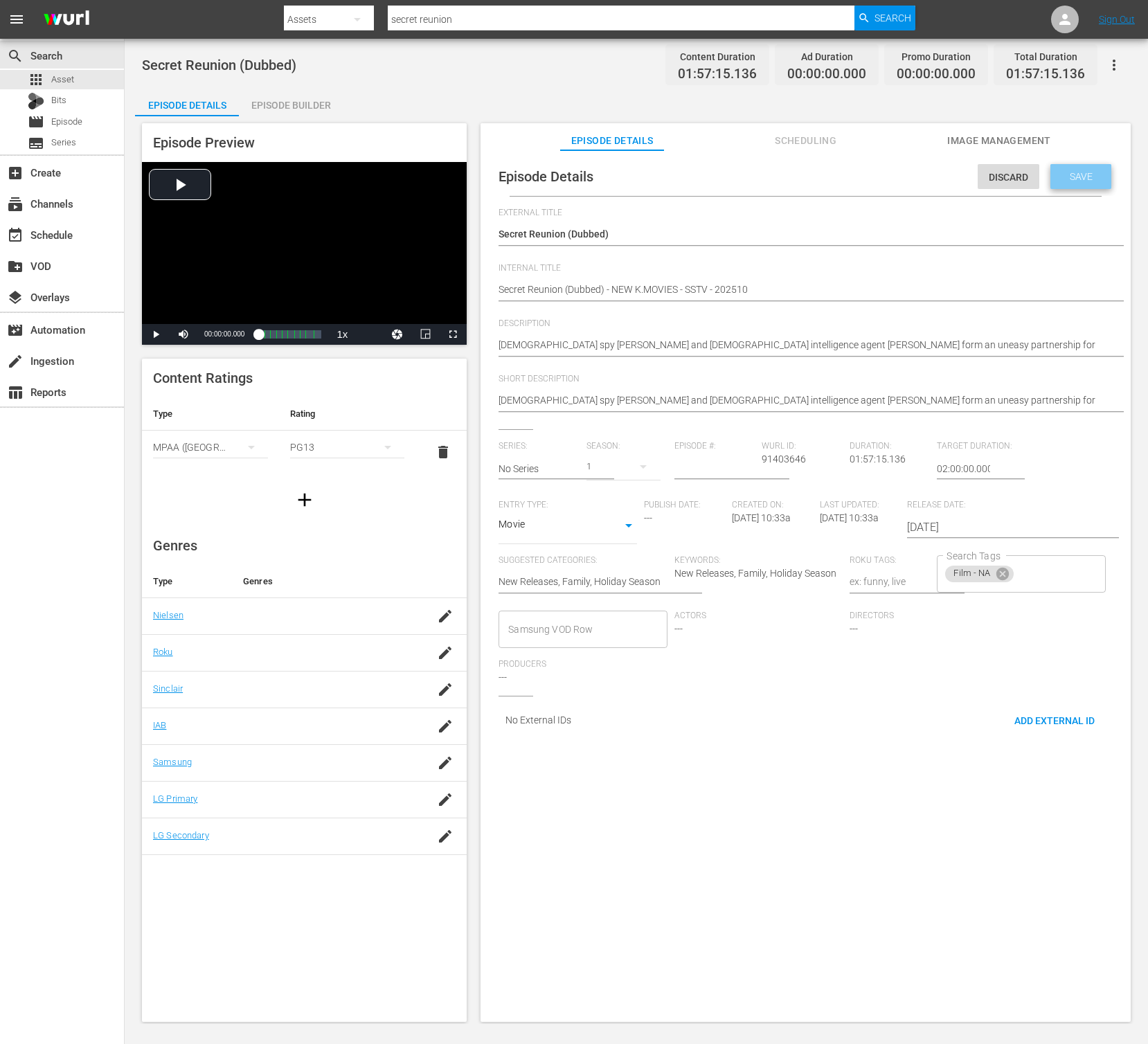
click at [1088, 178] on span "Save" at bounding box center [1081, 177] width 45 height 11
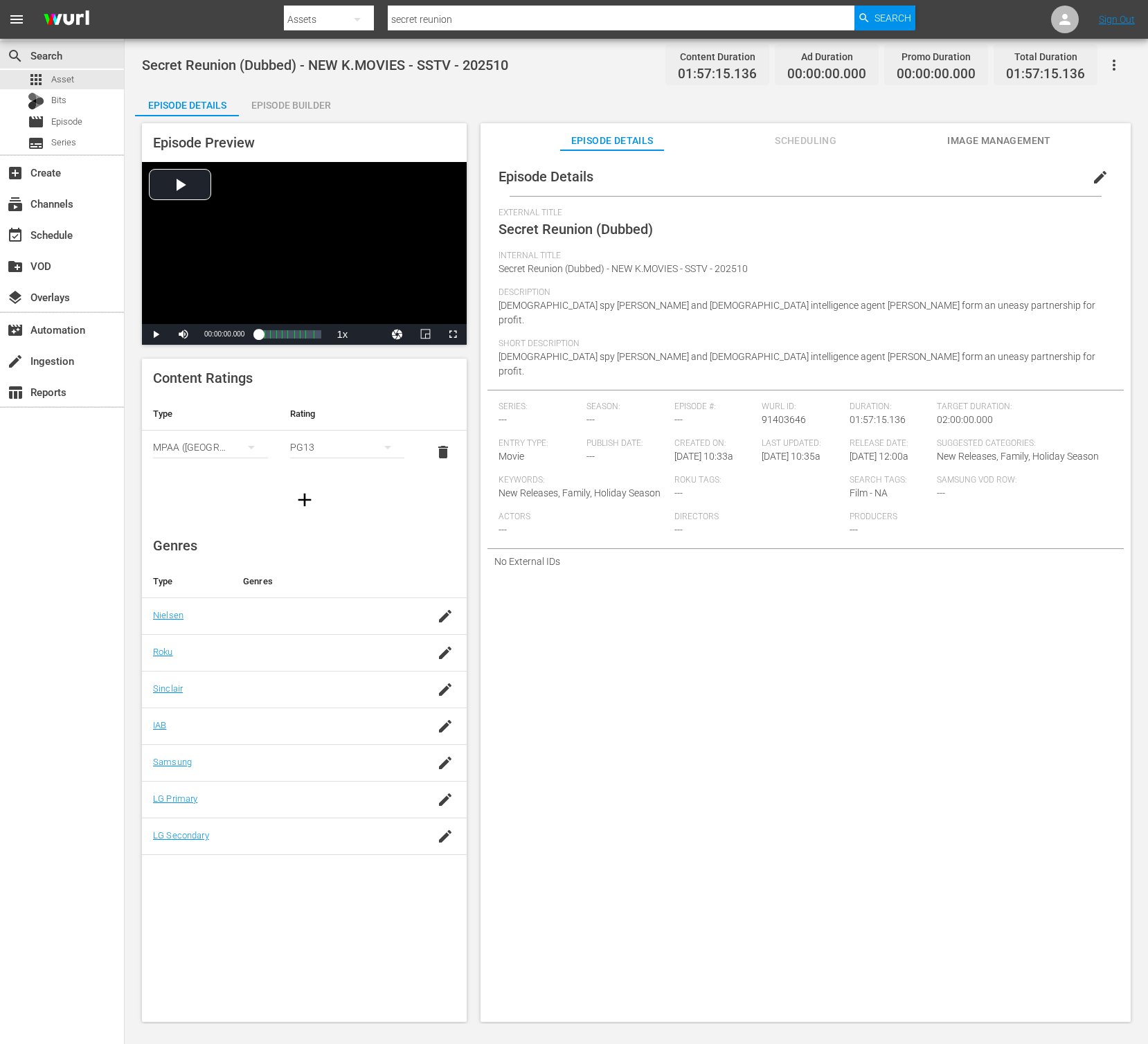
click at [423, 761] on td at bounding box center [327, 763] width 192 height 37
click at [442, 769] on icon "button" at bounding box center [445, 763] width 17 height 17
type input "E"
click at [338, 798] on div "Entertainment (G1004)" at bounding box center [340, 808] width 96 height 33
type input "enter"
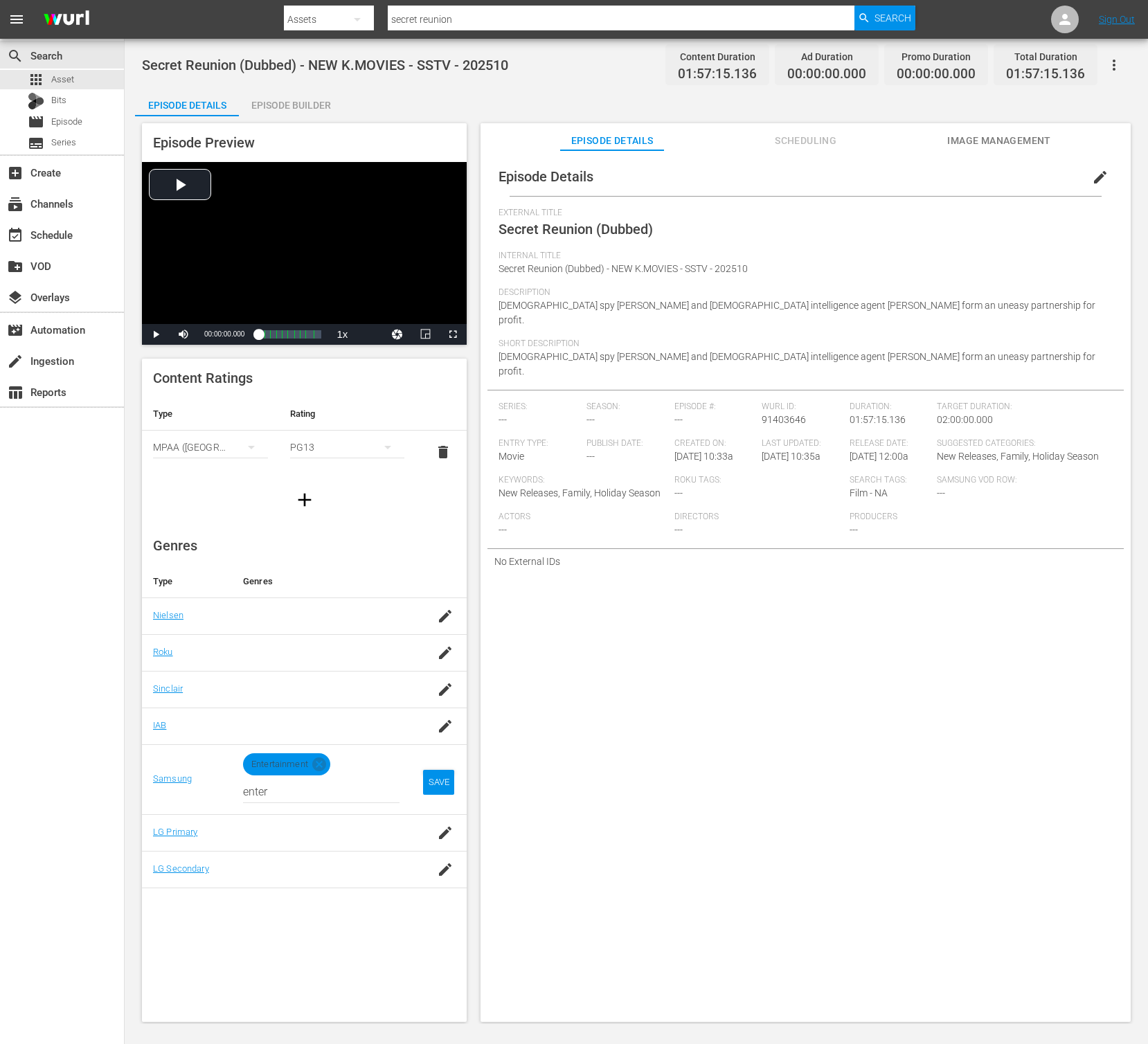
click at [415, 780] on td "SAVE" at bounding box center [439, 779] width 57 height 70
click at [428, 778] on div "SAVE" at bounding box center [439, 782] width 32 height 25
click at [694, 818] on div "Episode Details edit External Title Secret Reunion (Dubbed) Internal Title Secr…" at bounding box center [805, 592] width 650 height 885
click at [939, 578] on div "Episode Details edit External Title Secret Reunion (Dubbed) Internal Title Secr…" at bounding box center [805, 592] width 650 height 885
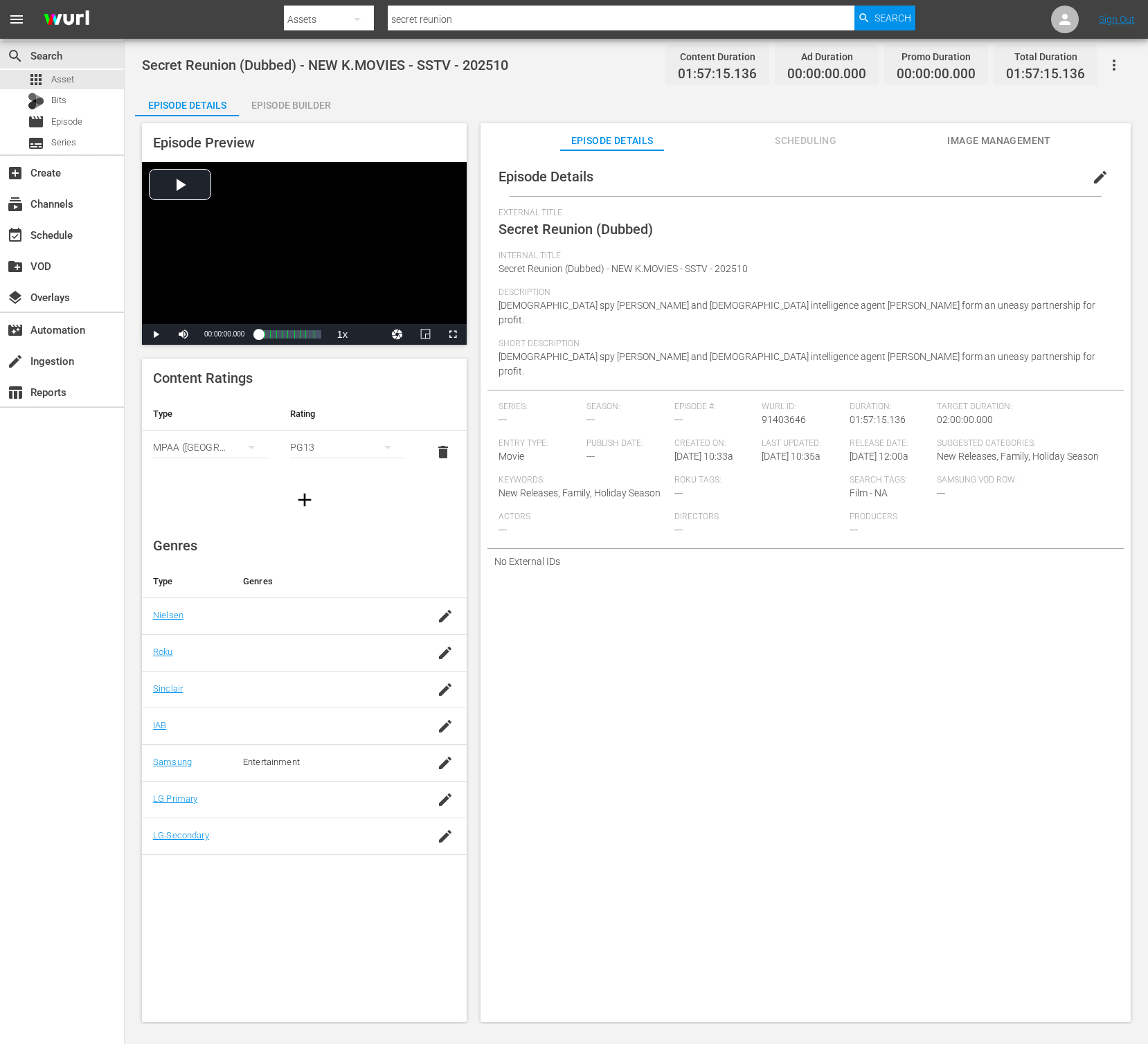
click at [334, 117] on div "Episode Preview Video Player is loading. Play Video Play Mute Current Time 00:0…" at bounding box center [636, 574] width 1003 height 917
click at [318, 112] on div "Episode Builder" at bounding box center [291, 105] width 104 height 33
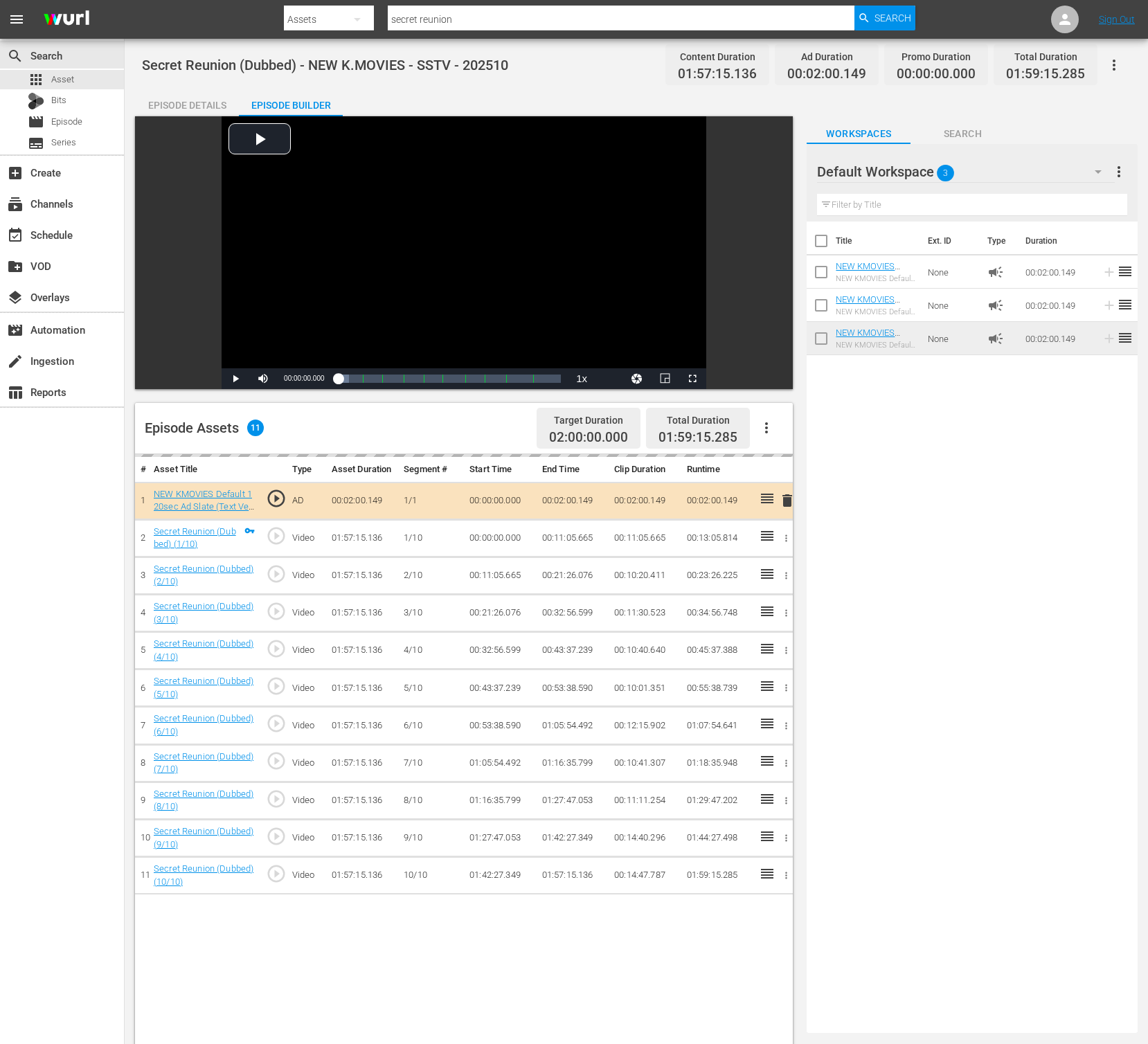
click at [1042, 507] on div "Title Ext. ID Type Duration NEW KMOVIES Default 120sec Ad Slate (Text Ver.) 03_…" at bounding box center [972, 625] width 331 height 806
click at [1065, 522] on div "Title Ext. ID Type Duration NEW KMOVIES Default 120sec Ad Slate (Text Ver.) 03_…" at bounding box center [972, 625] width 331 height 806
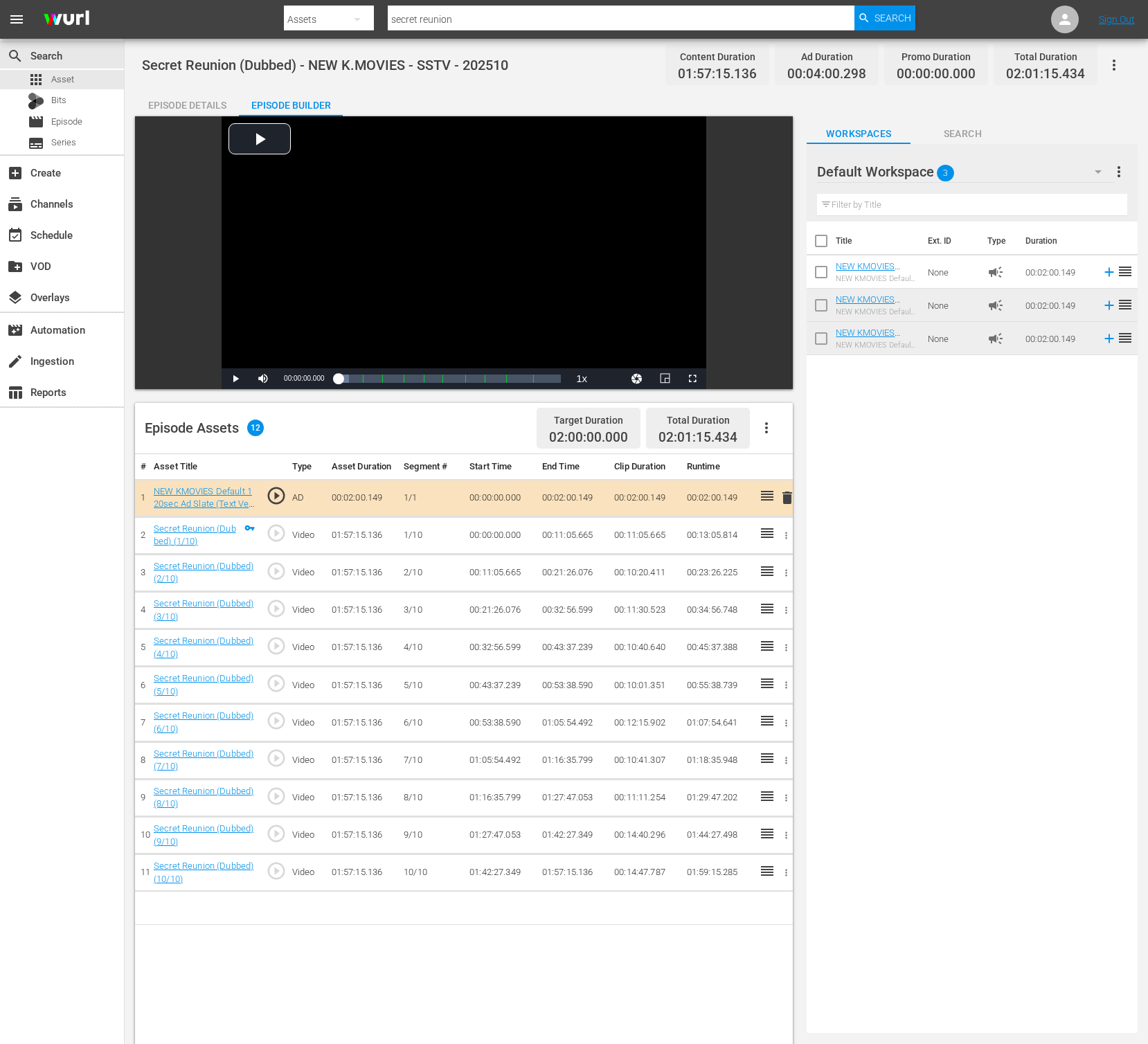
click at [1042, 581] on div "Title Ext. ID Type Duration NEW KMOVIES Default 120sec Ad Slate (Text Ver.) 03_…" at bounding box center [972, 625] width 331 height 806
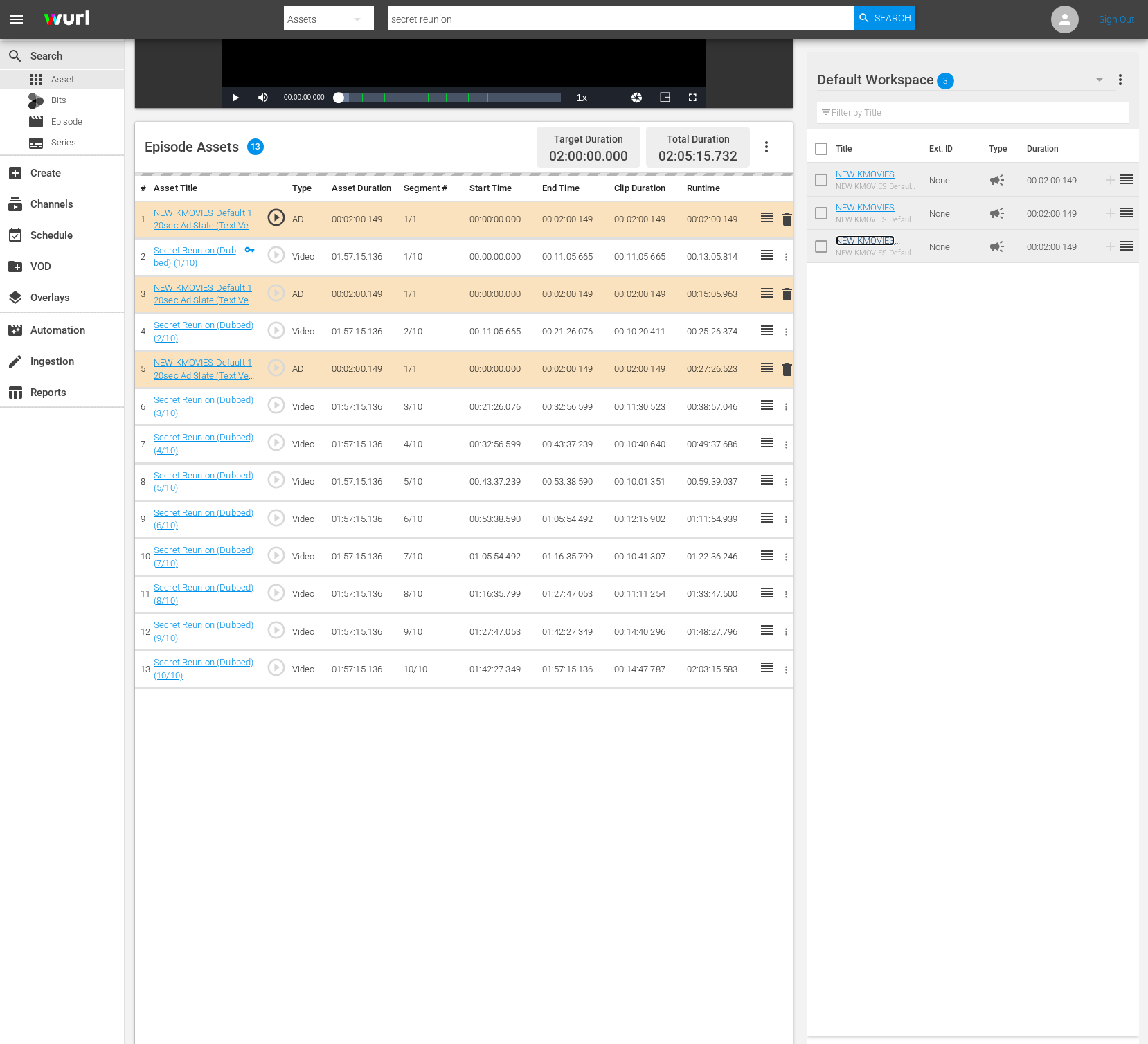
scroll to position [327, 0]
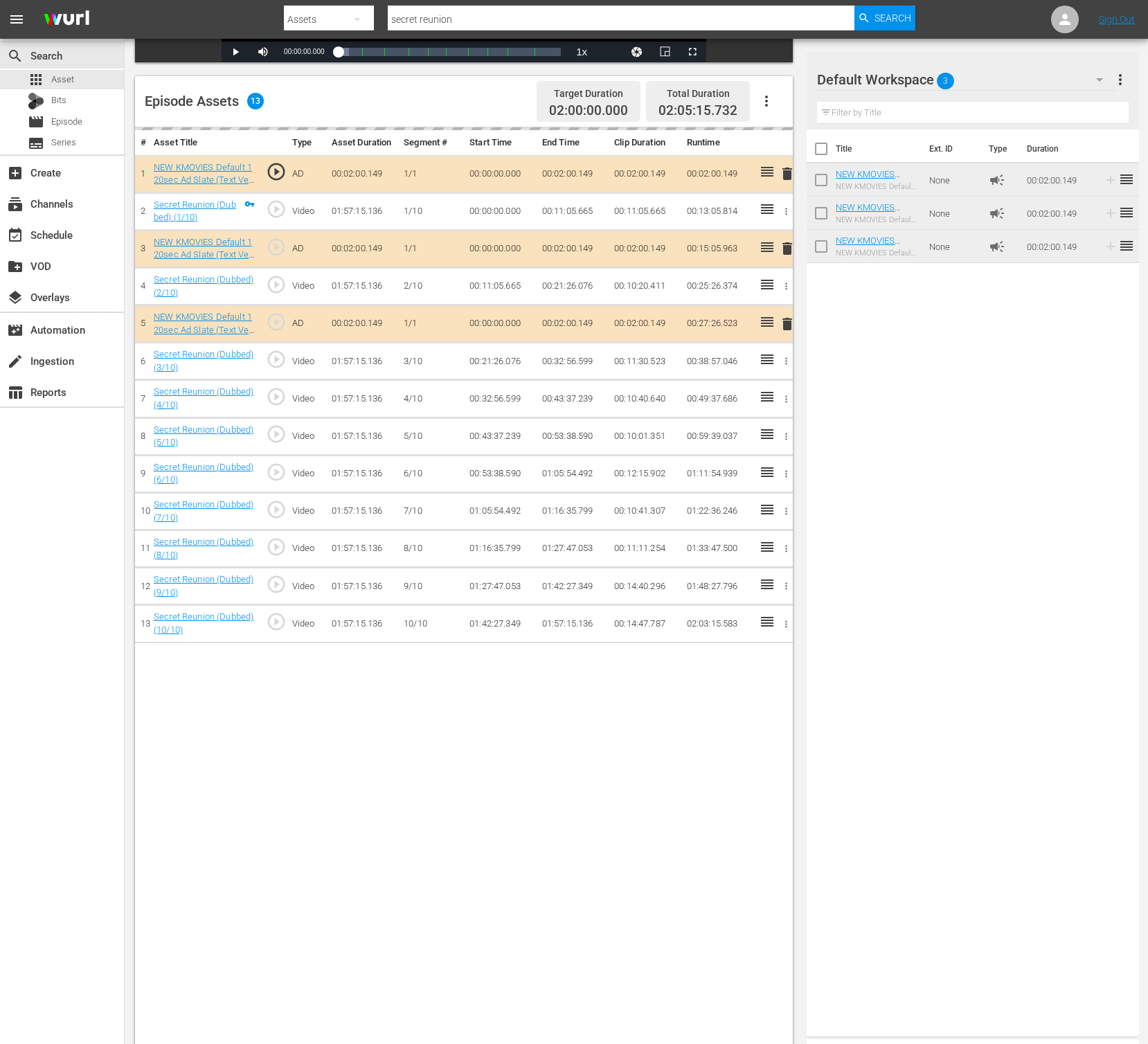
click at [918, 317] on div "Title Ext. ID Type Duration NEW KMOVIES Default 120sec Ad Slate (Text Ver.) 03_…" at bounding box center [973, 580] width 332 height 902
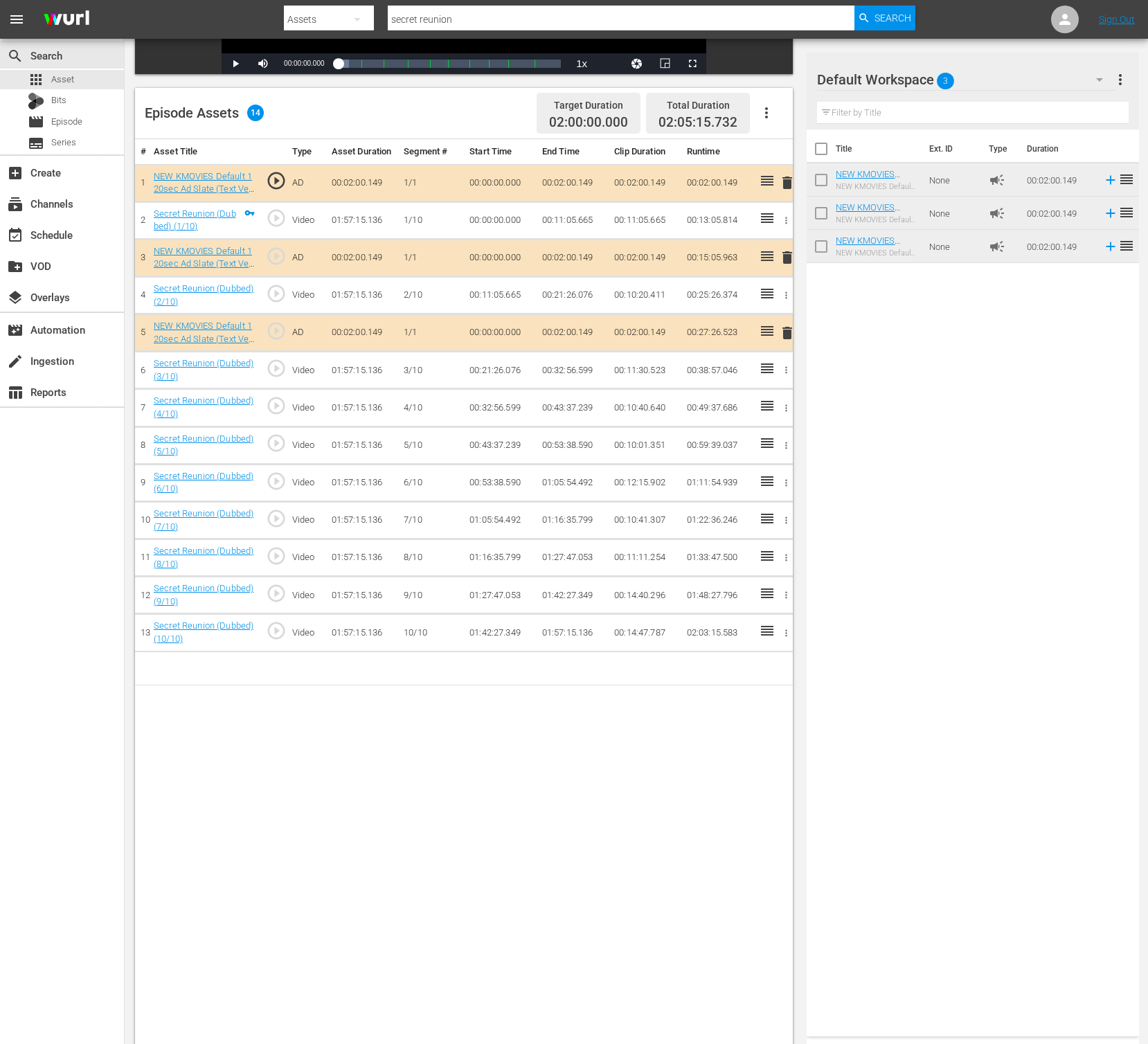
scroll to position [360, 0]
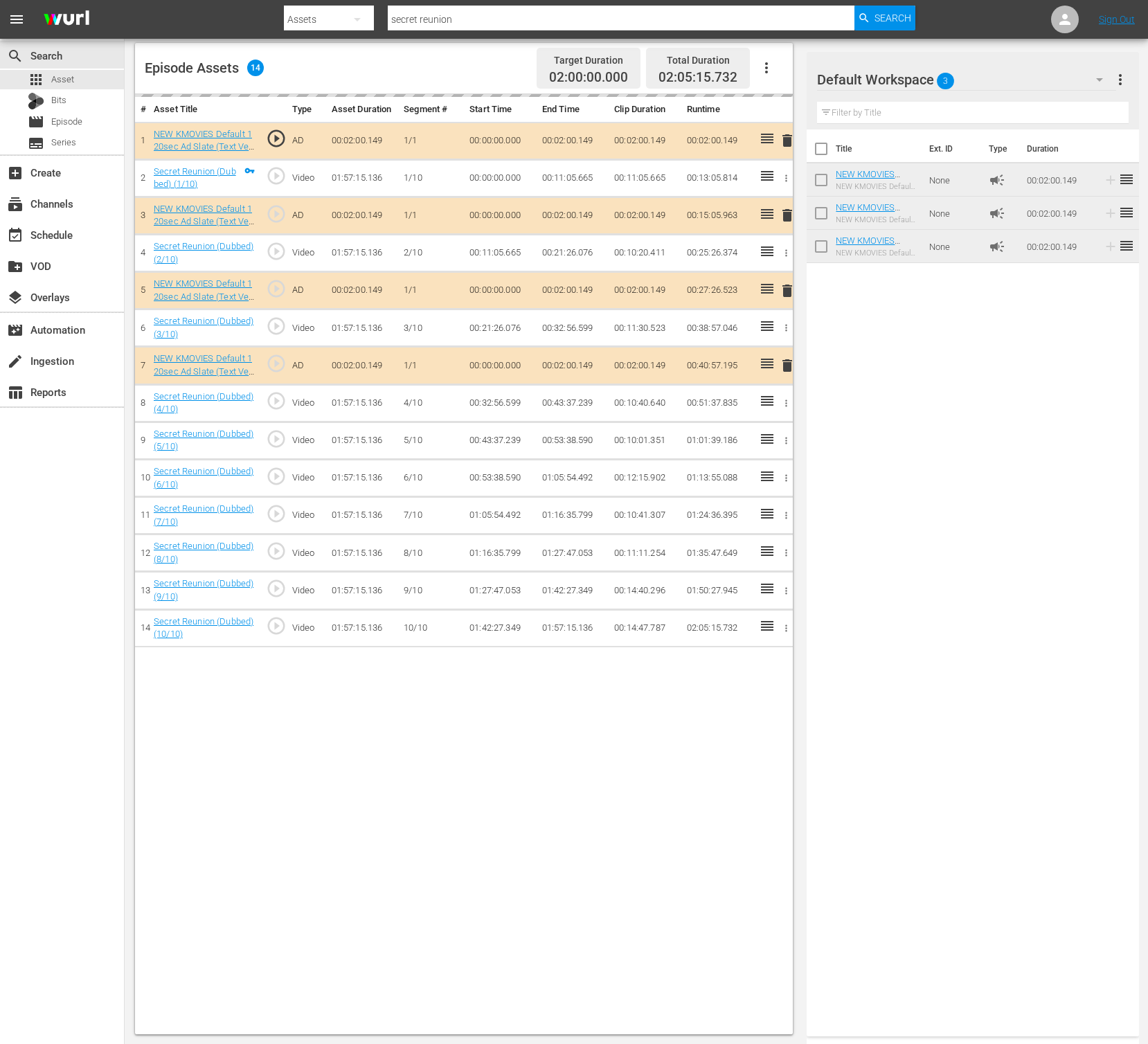
click at [1024, 454] on div "Title Ext. ID Type Duration NEW KMOVIES Default 120sec Ad Slate (Text Ver.) 03_…" at bounding box center [973, 580] width 332 height 902
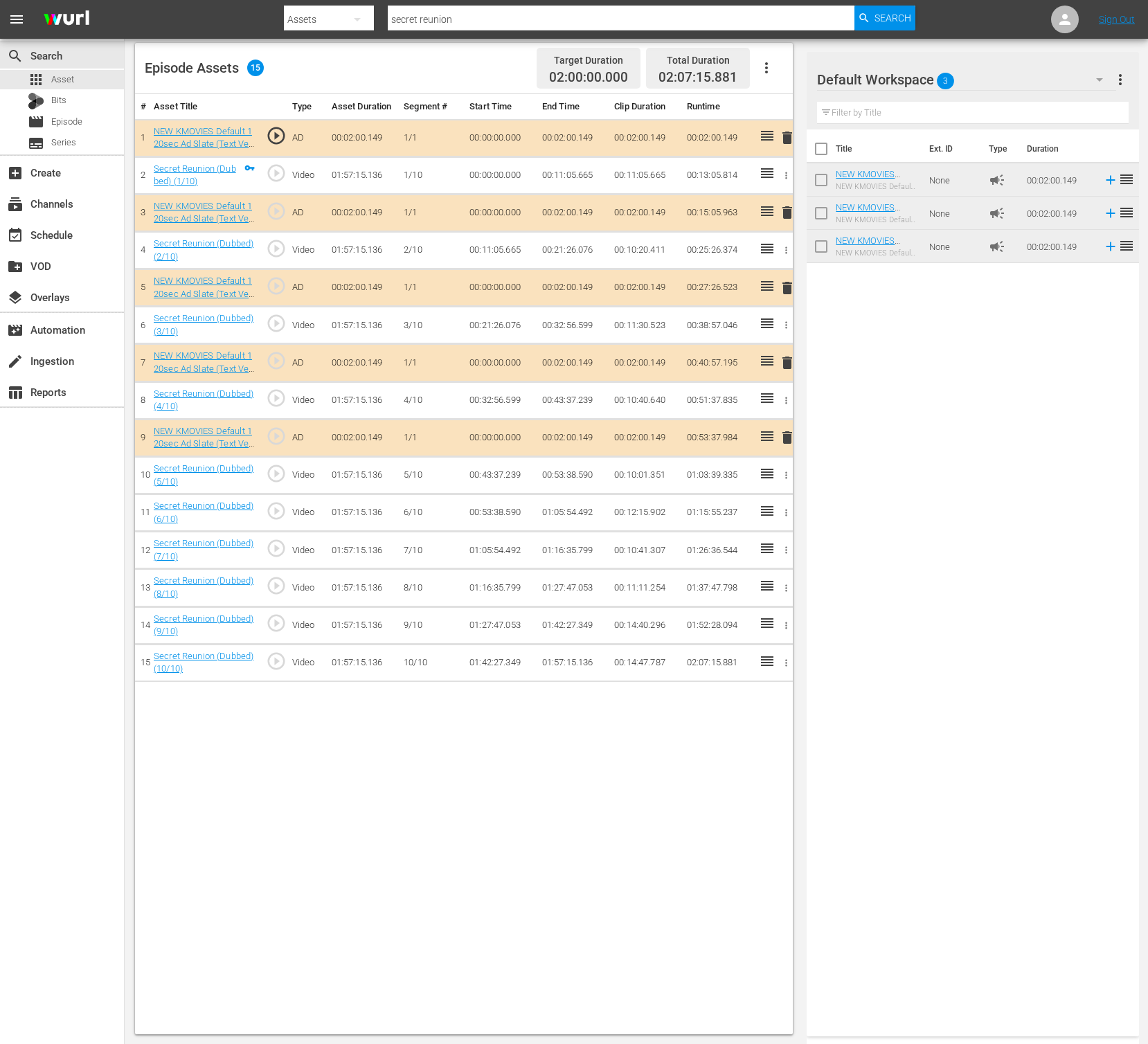
click at [910, 442] on div "Title Ext. ID Type Duration NEW KMOVIES Default 120sec Ad Slate (Text Ver.) 03_…" at bounding box center [973, 580] width 332 height 902
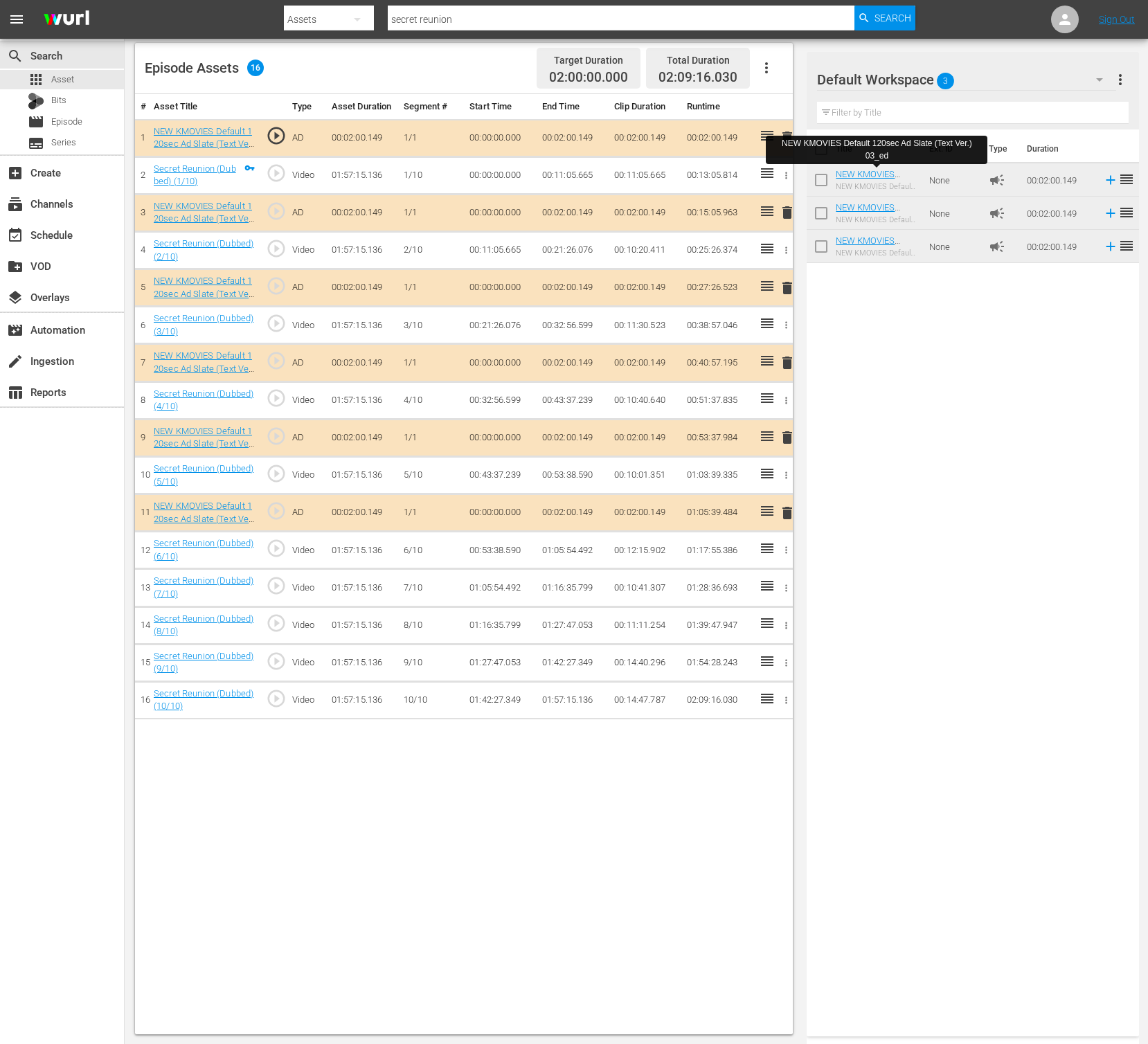
click at [912, 436] on div "Title Ext. ID Type Duration NEW KMOVIES Default 120sec Ad Slate (Text Ver.) 03_…" at bounding box center [973, 580] width 332 height 902
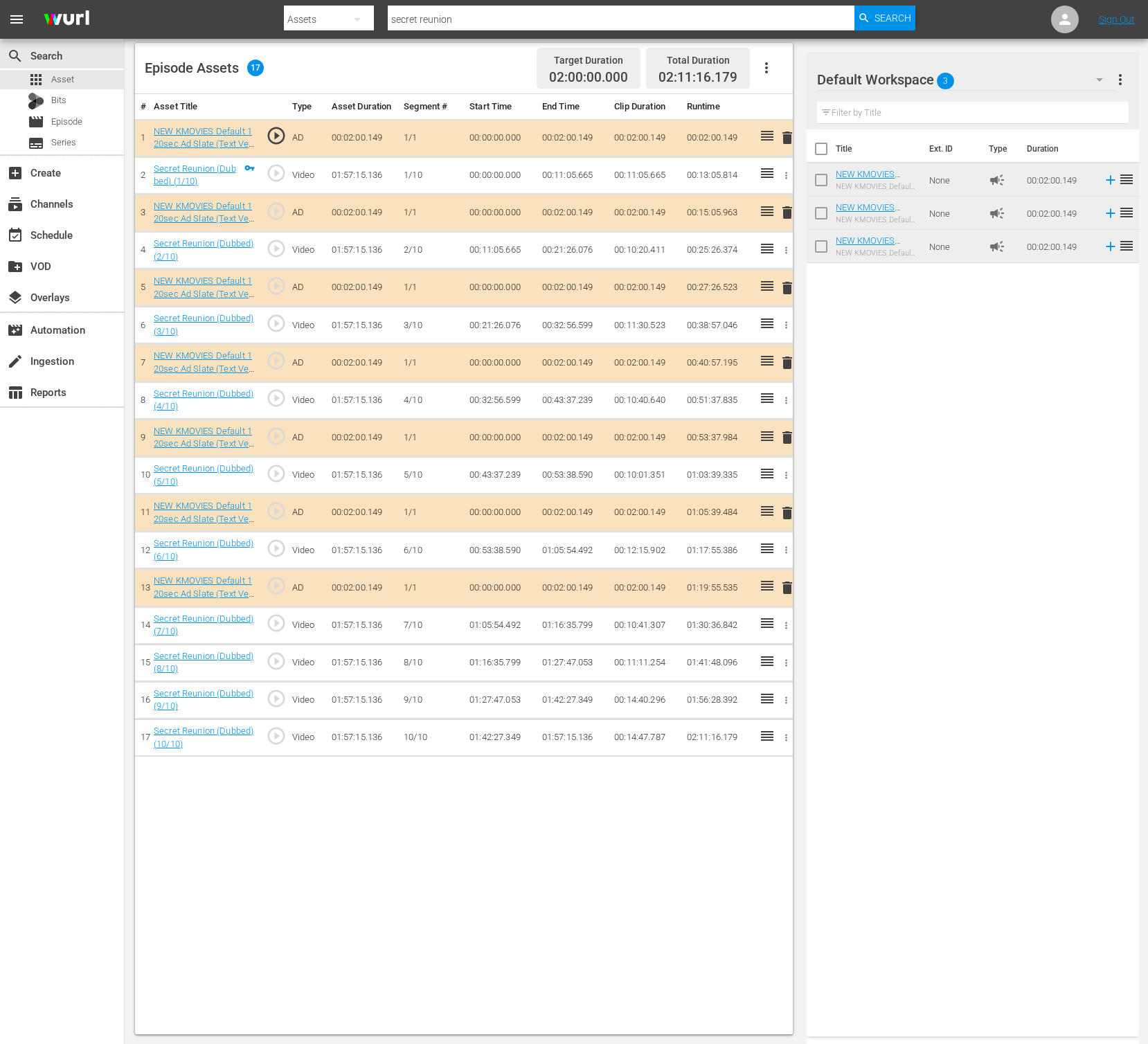
click at [976, 418] on div "Title Ext. ID Type Duration NEW KMOVIES Default 120sec Ad Slate (Text Ver.) 03_…" at bounding box center [973, 580] width 332 height 902
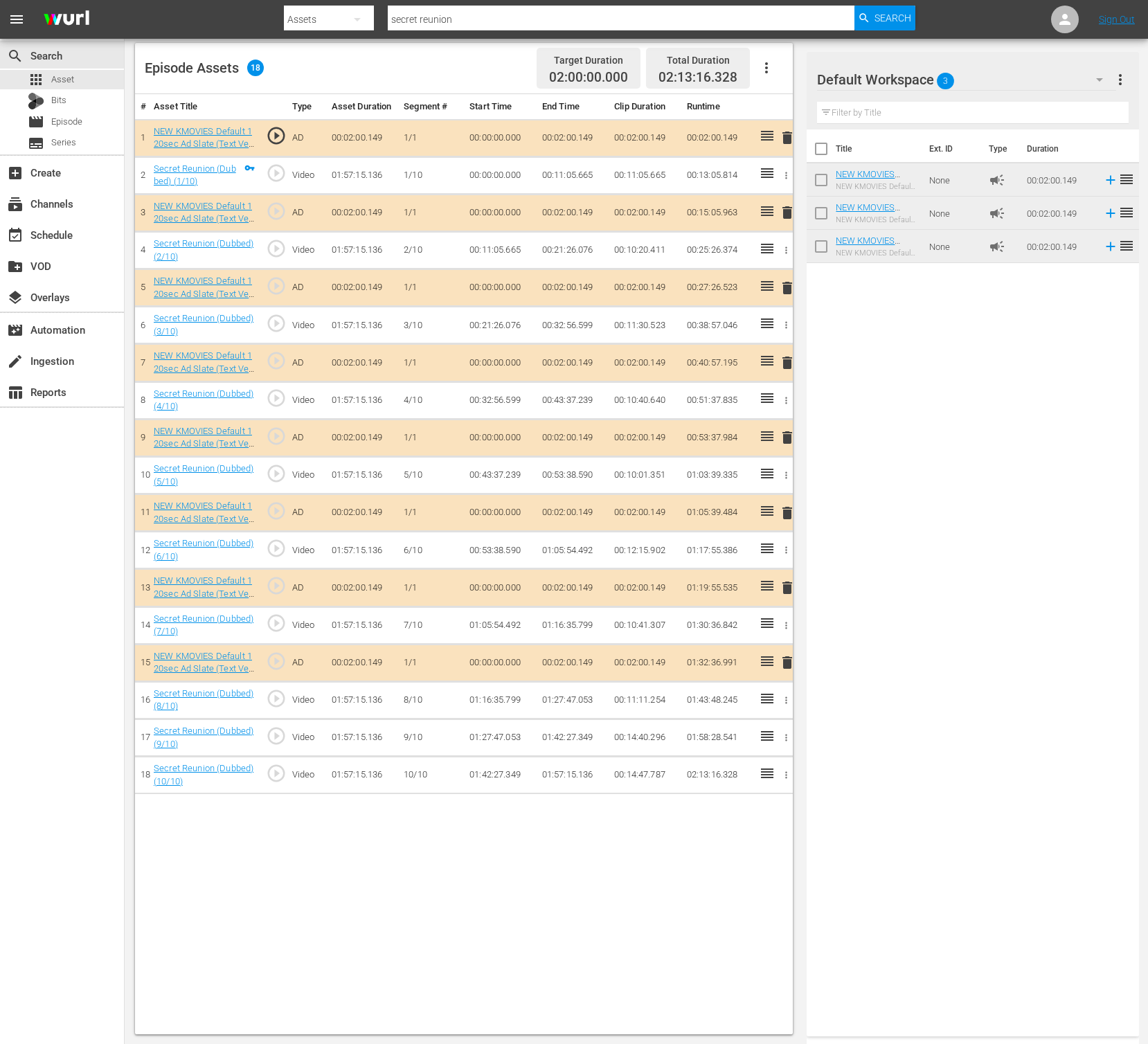
drag, startPoint x: 862, startPoint y: 210, endPoint x: 688, endPoint y: 19, distance: 258.4
click at [940, 477] on div "Title Ext. ID Type Duration NEW KMOVIES Default 120sec Ad Slate (Text Ver.) 03_…" at bounding box center [973, 580] width 332 height 902
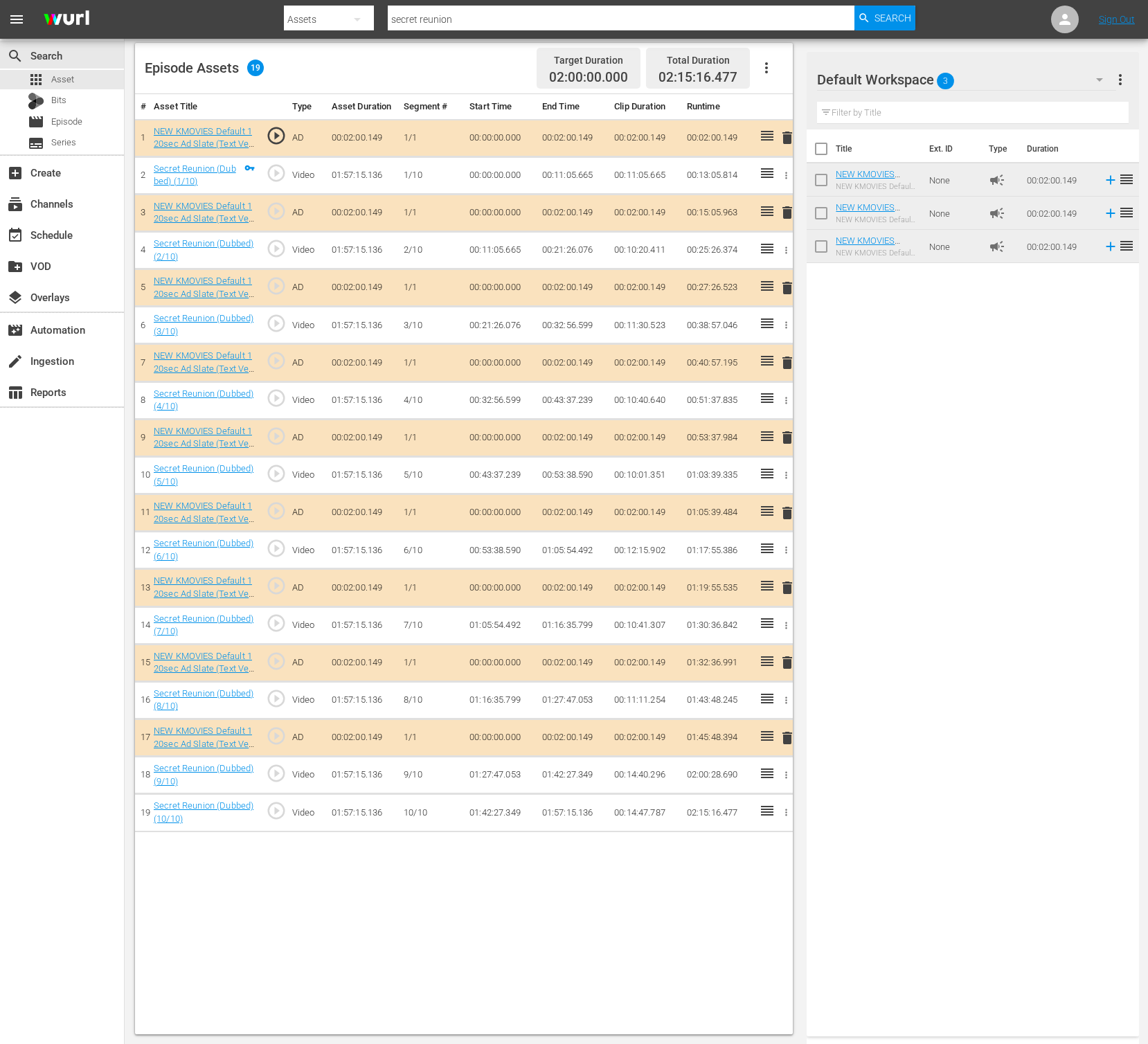
click at [934, 419] on div "Title Ext. ID Type Duration NEW KMOVIES Default 120sec Ad Slate (Text Ver.) 03_…" at bounding box center [973, 580] width 332 height 902
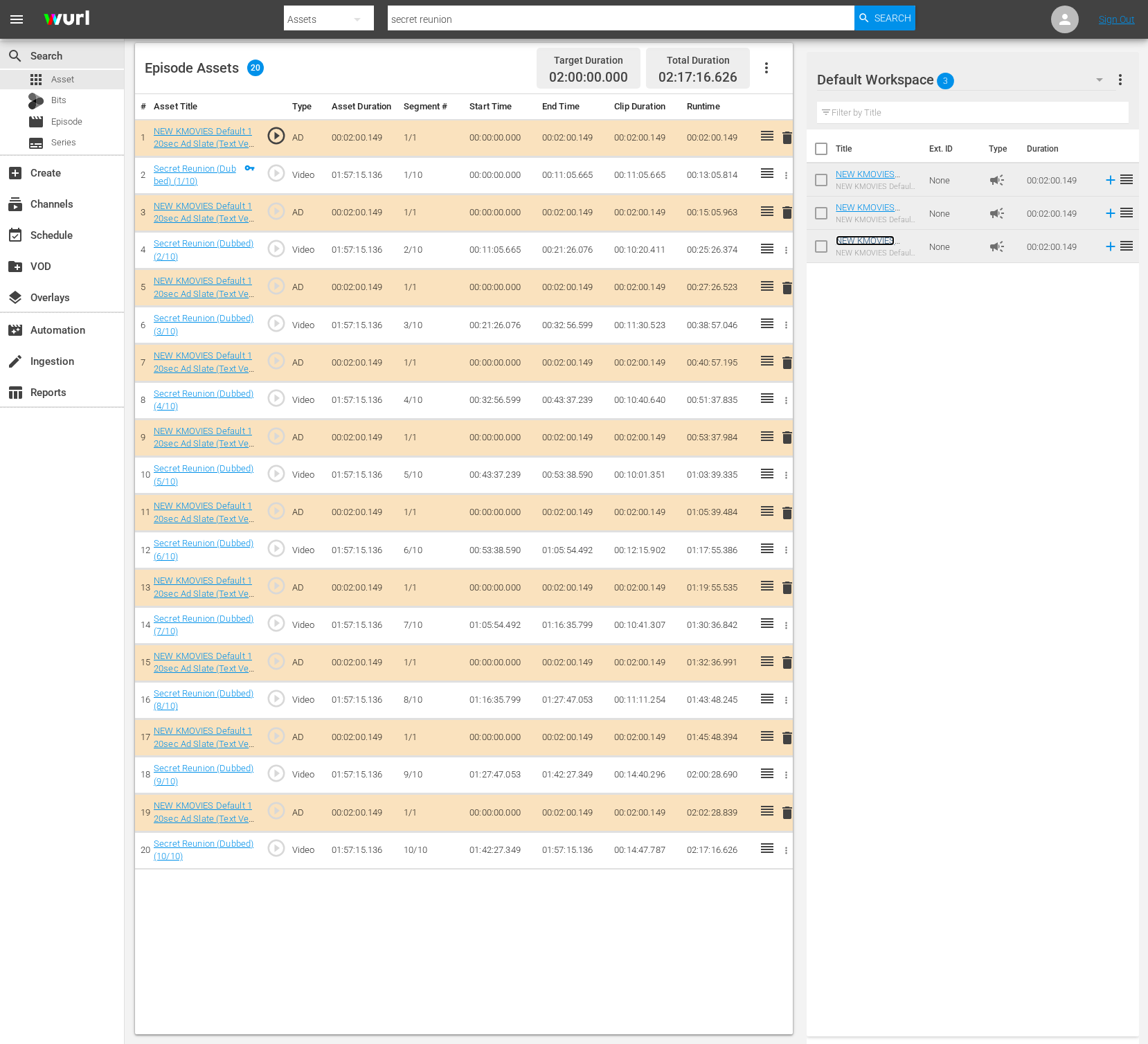
scroll to position [0, 0]
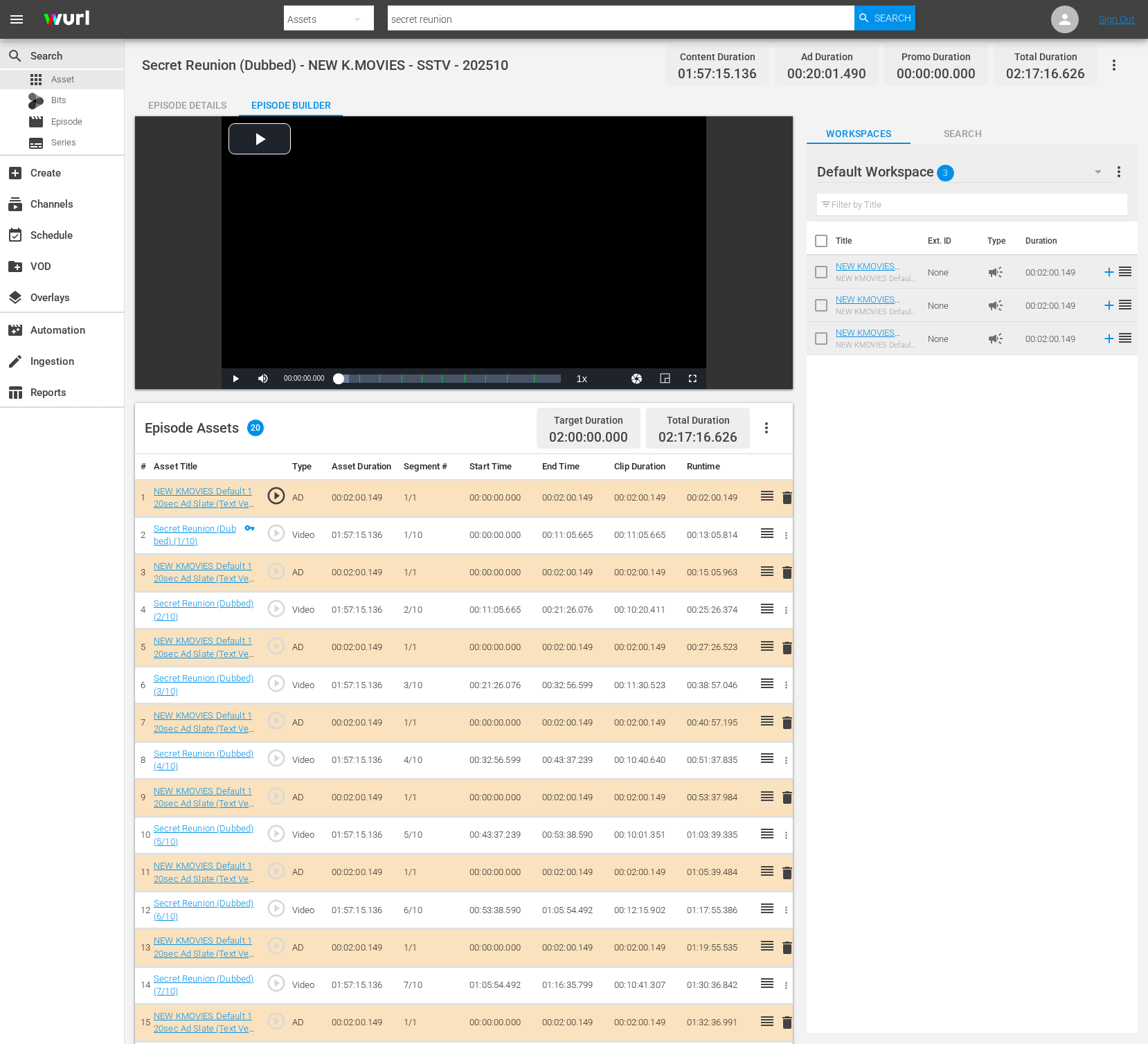
click at [1122, 61] on icon "button" at bounding box center [1114, 65] width 17 height 17
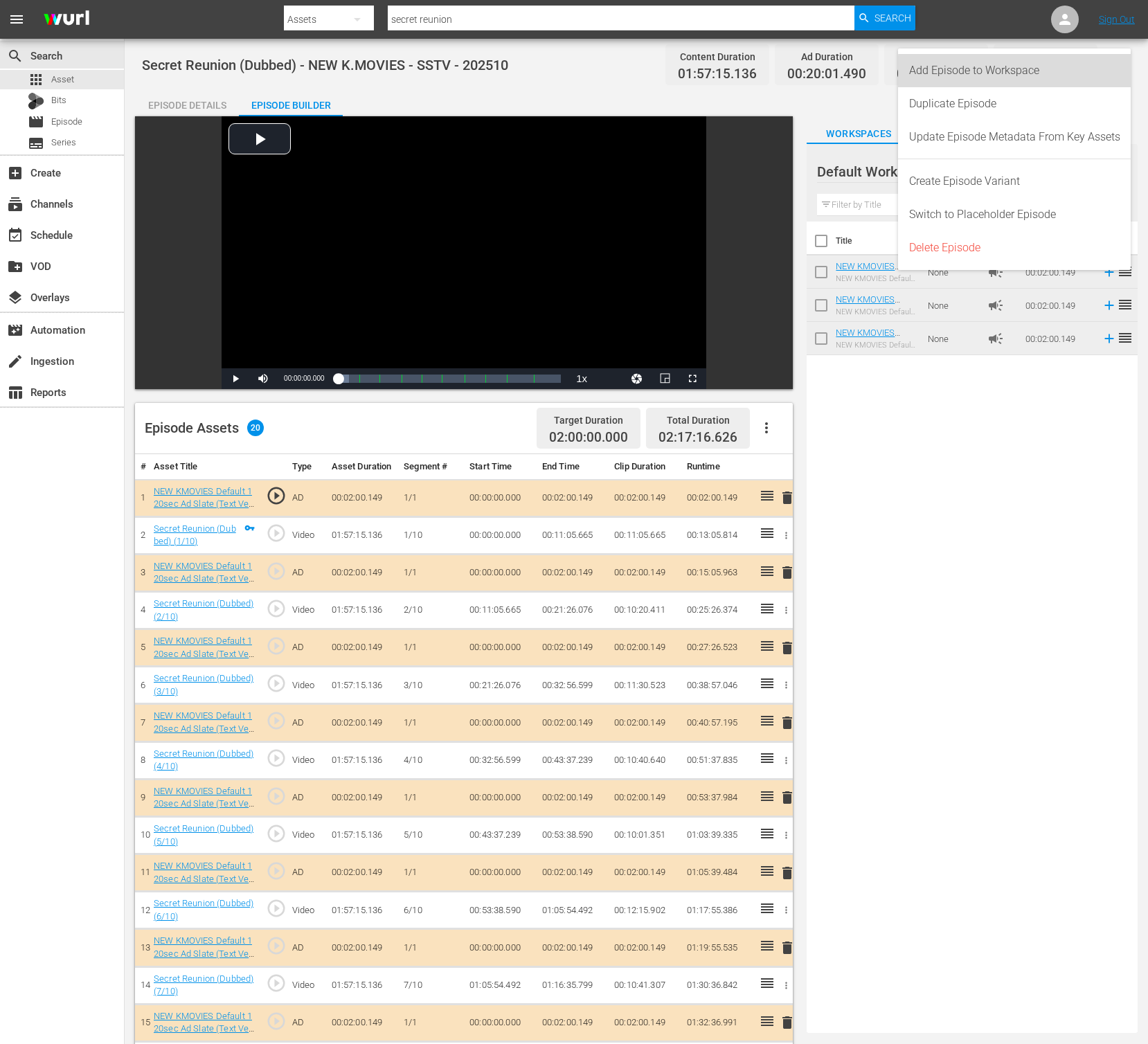
click at [1062, 72] on div "Add Episode to Workspace" at bounding box center [1015, 70] width 211 height 33
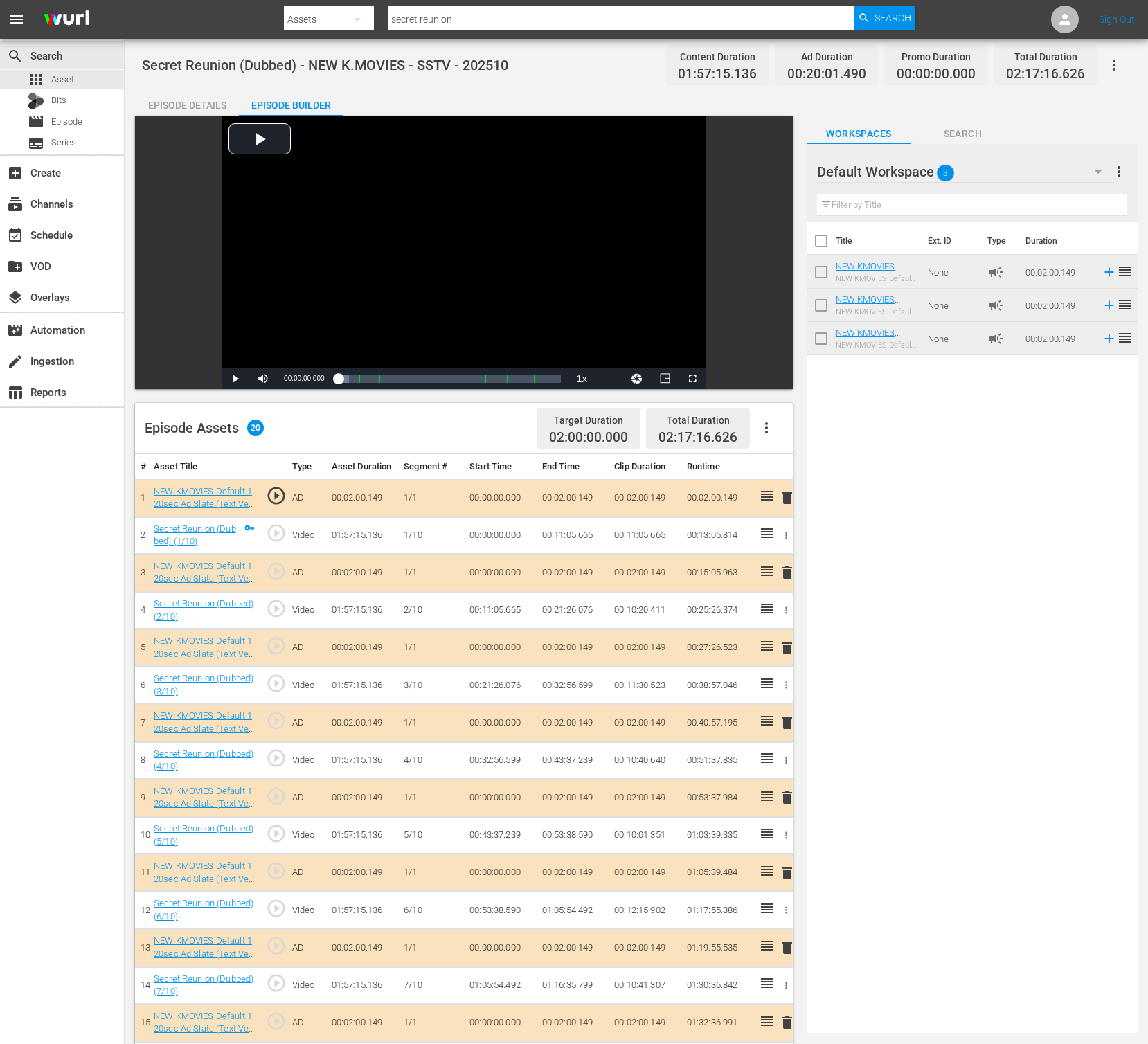
click at [464, 23] on input "secret reunion" at bounding box center [621, 19] width 467 height 33
type input "ㅎ"
type input "gate"
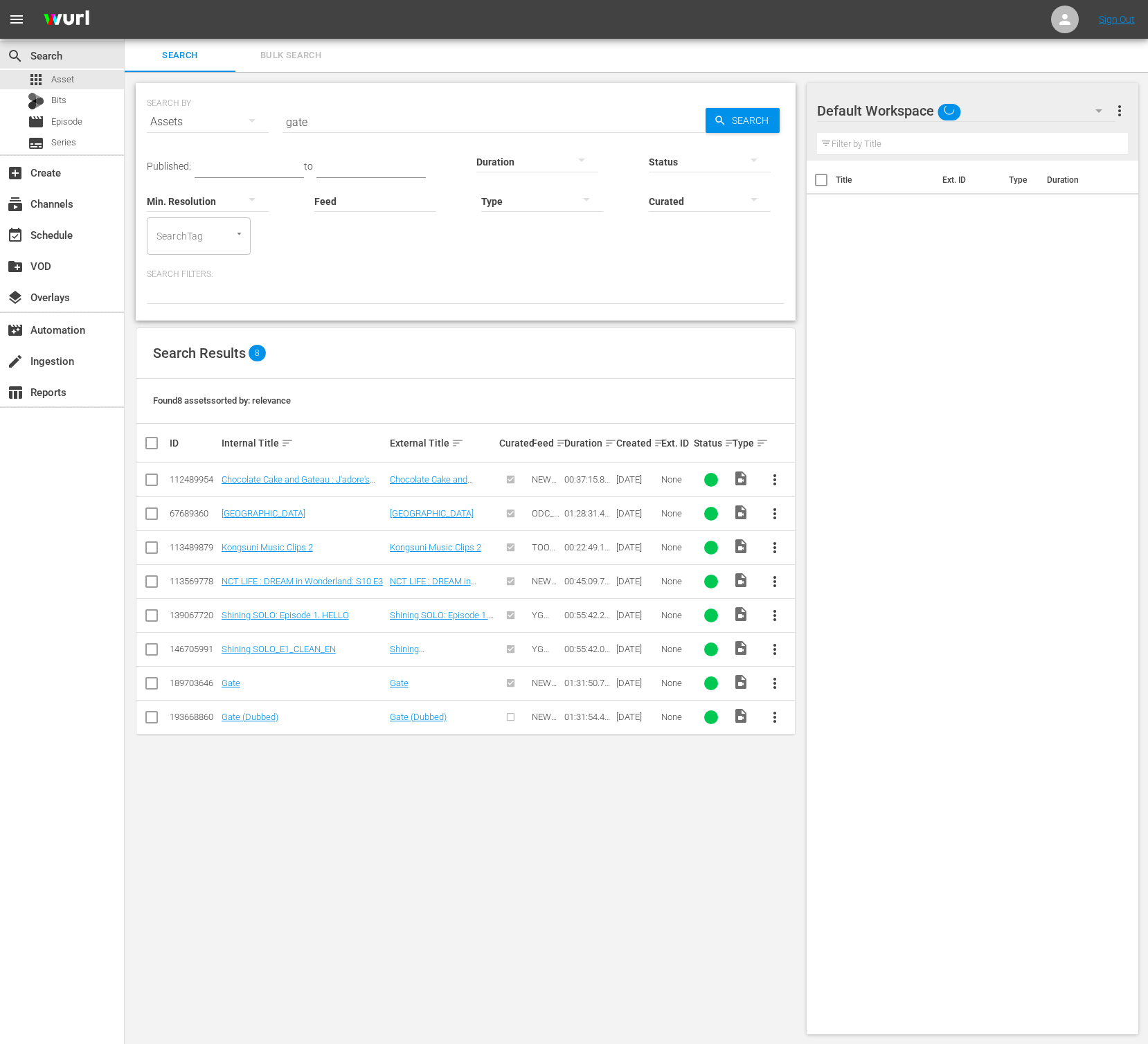
click at [776, 684] on span "more_vert" at bounding box center [775, 684] width 17 height 17
click at [730, 779] on div "SEARCH BY Search By Assets Search ID, Title, Description, Keywords, or Category…" at bounding box center [466, 558] width 682 height 974
click at [786, 723] on button "more_vert" at bounding box center [774, 717] width 33 height 33
click at [852, 821] on div "Episode" at bounding box center [849, 822] width 94 height 33
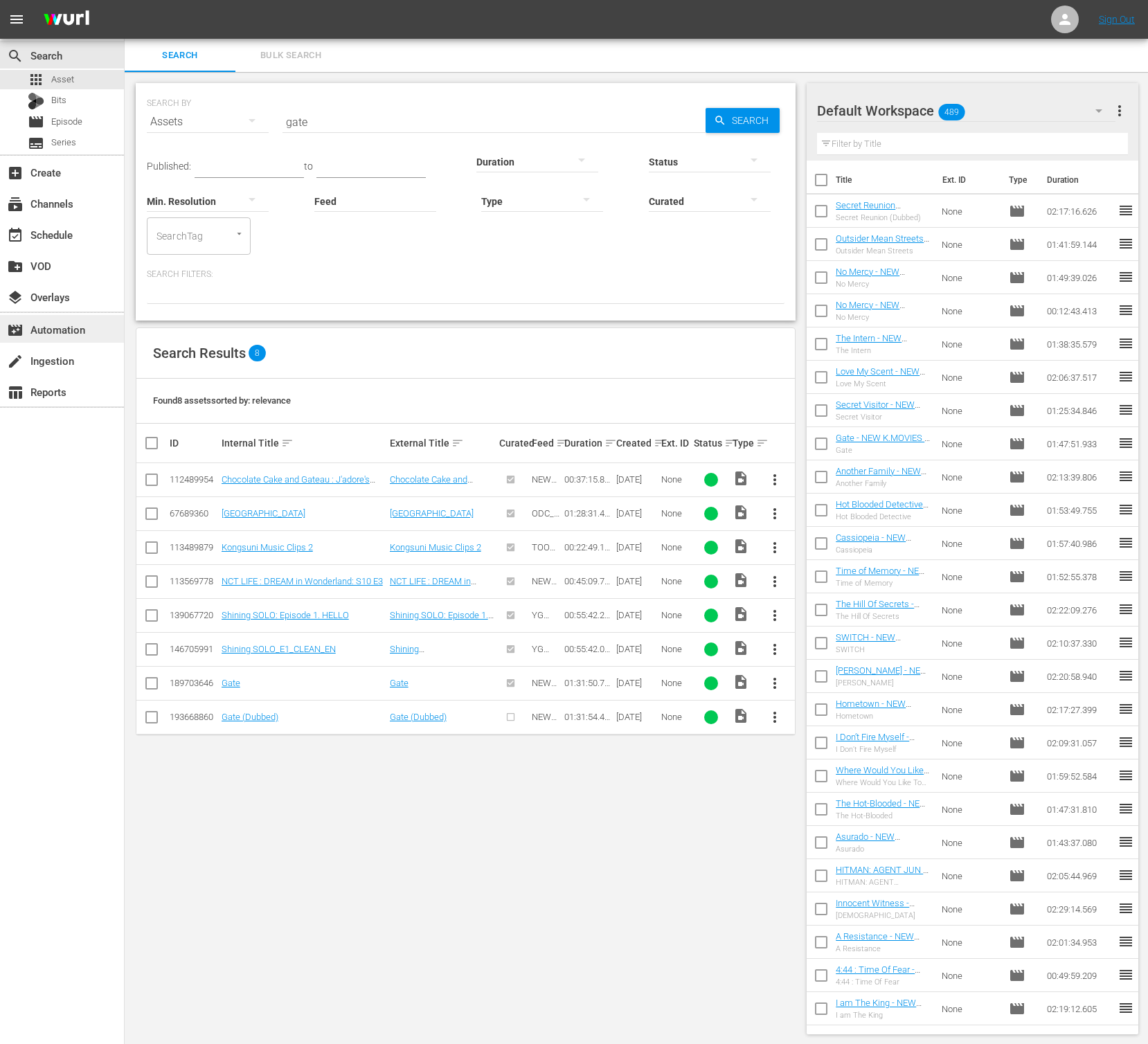
scroll to position [2, 0]
click at [771, 720] on span "more_vert" at bounding box center [775, 716] width 17 height 17
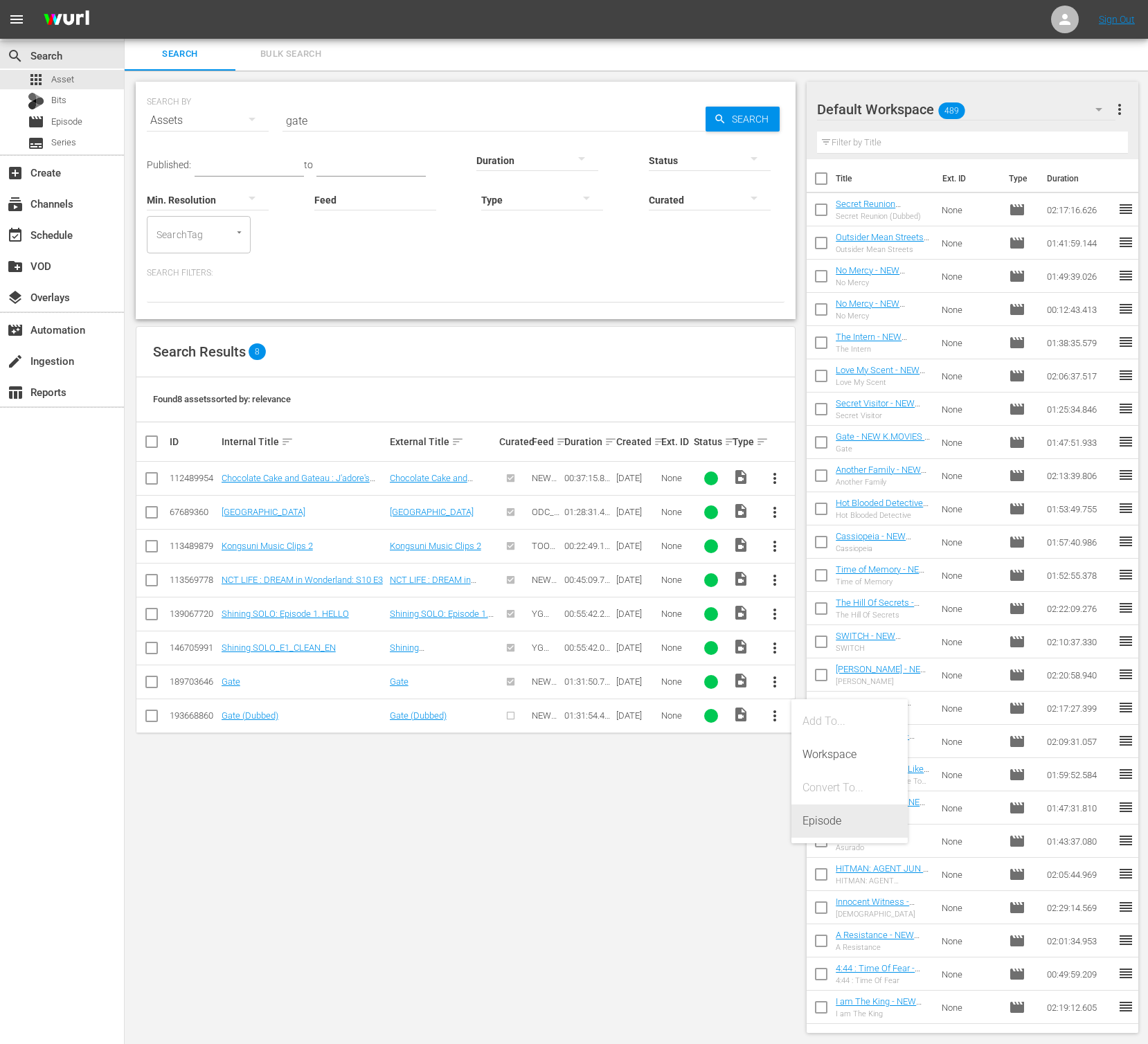
click at [877, 826] on div "Episode" at bounding box center [849, 821] width 94 height 33
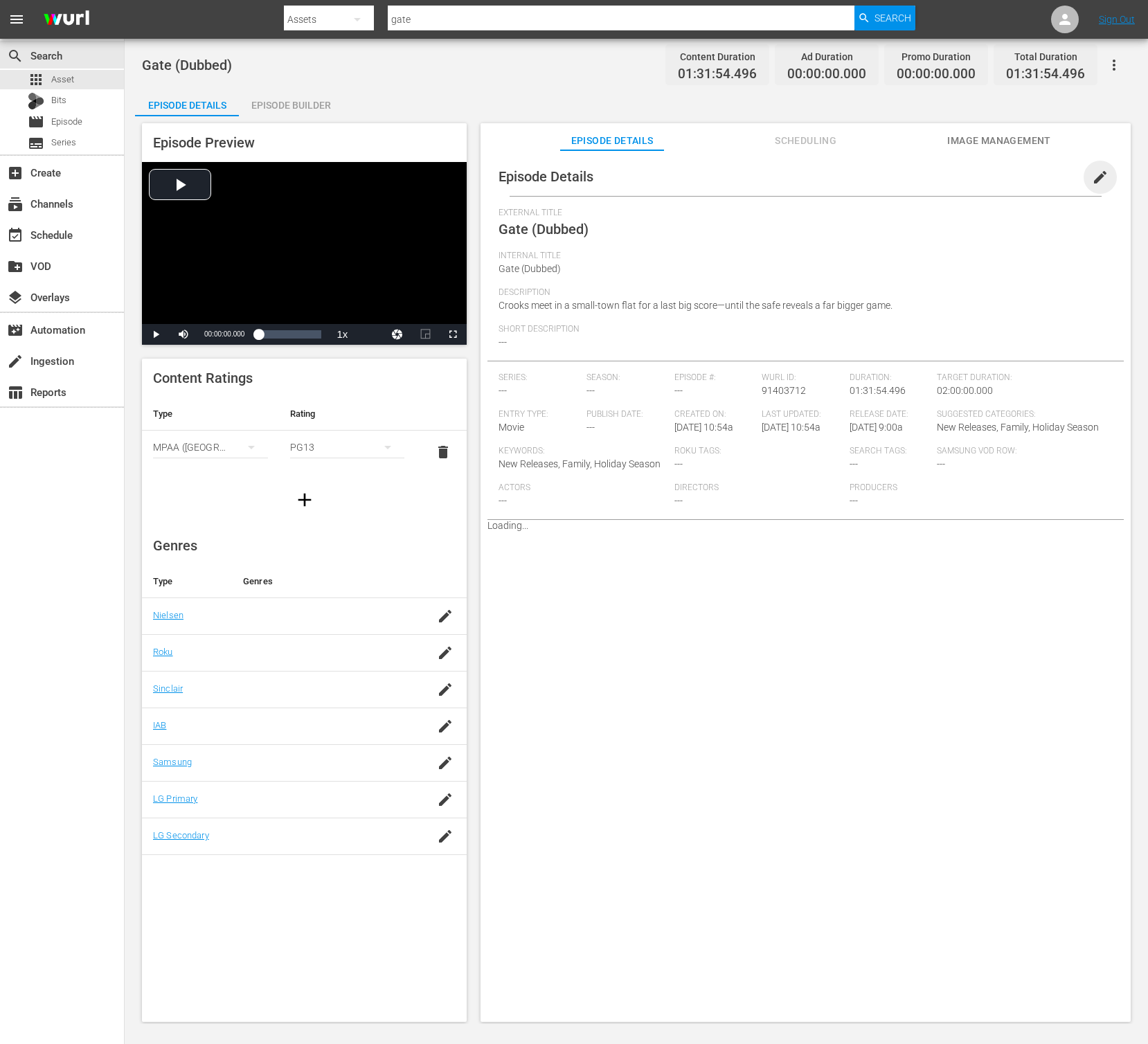
click at [1094, 172] on span "edit" at bounding box center [1101, 177] width 17 height 17
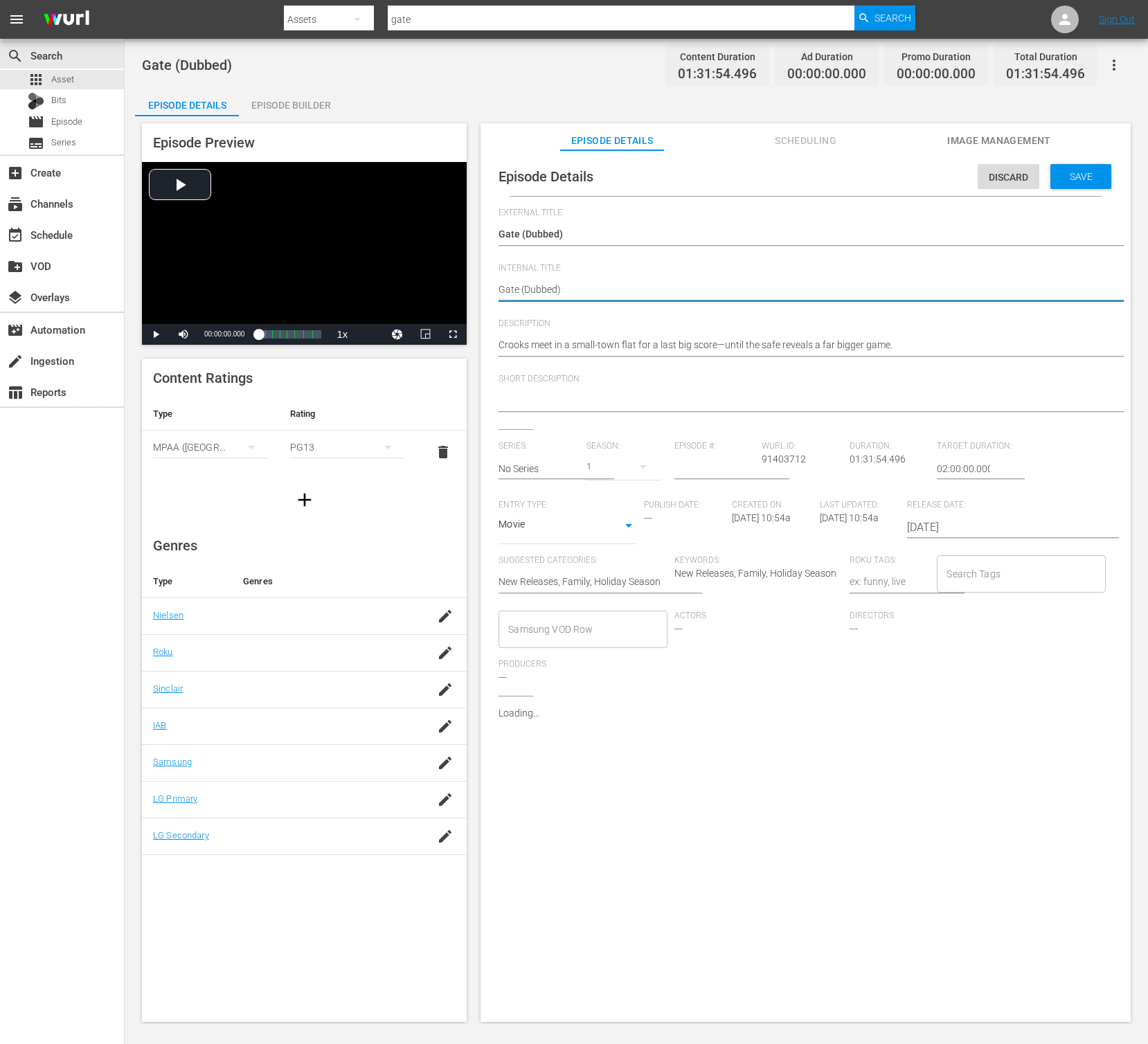
type textarea "Gate (Dubbed)"
type textarea "Gate (Dubbed) -"
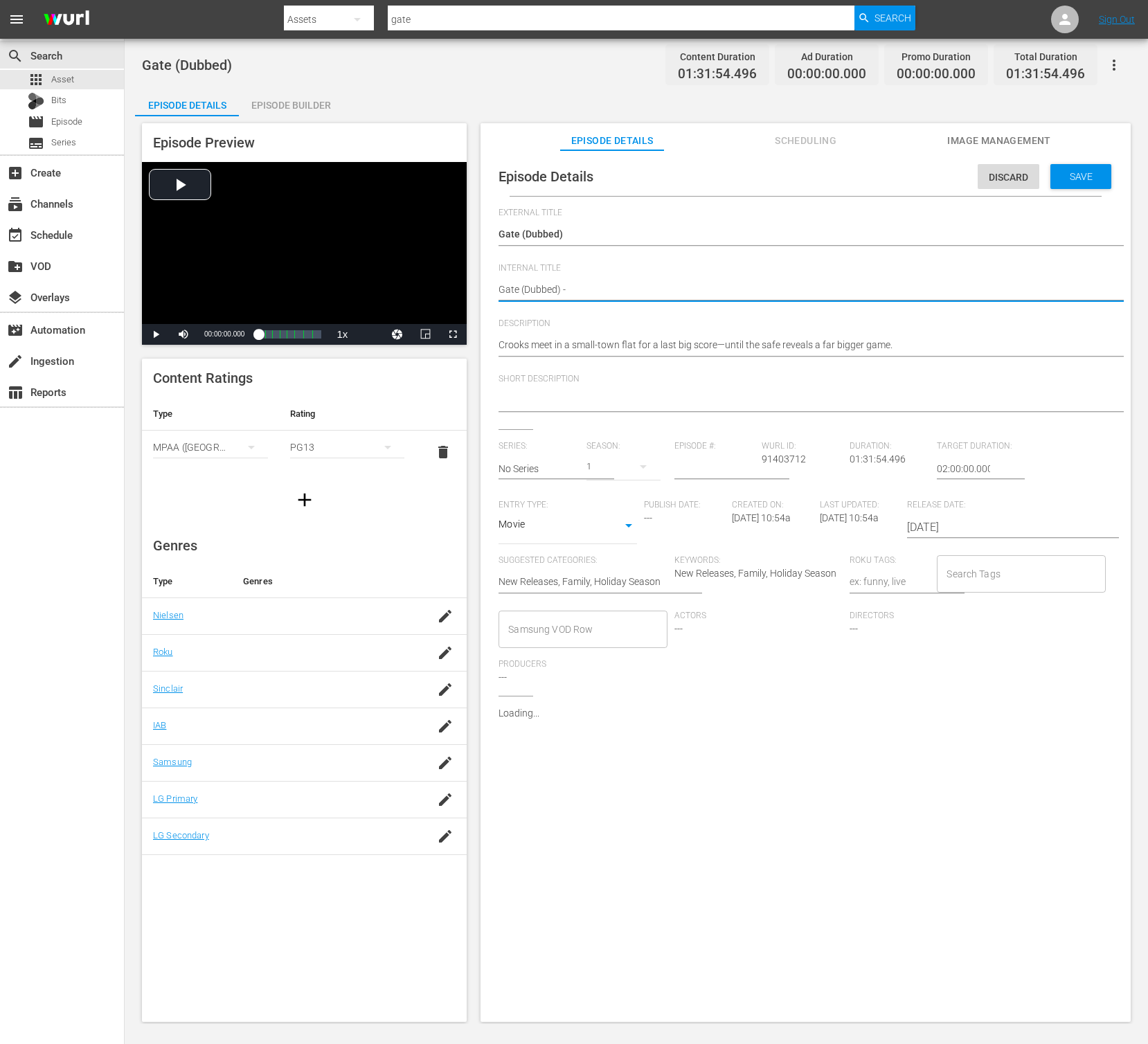
type textarea "Gate (Dubbed) -"
type textarea "Gate (Dubbed) - N"
type textarea "Gate (Dubbed) - [GEOGRAPHIC_DATA]"
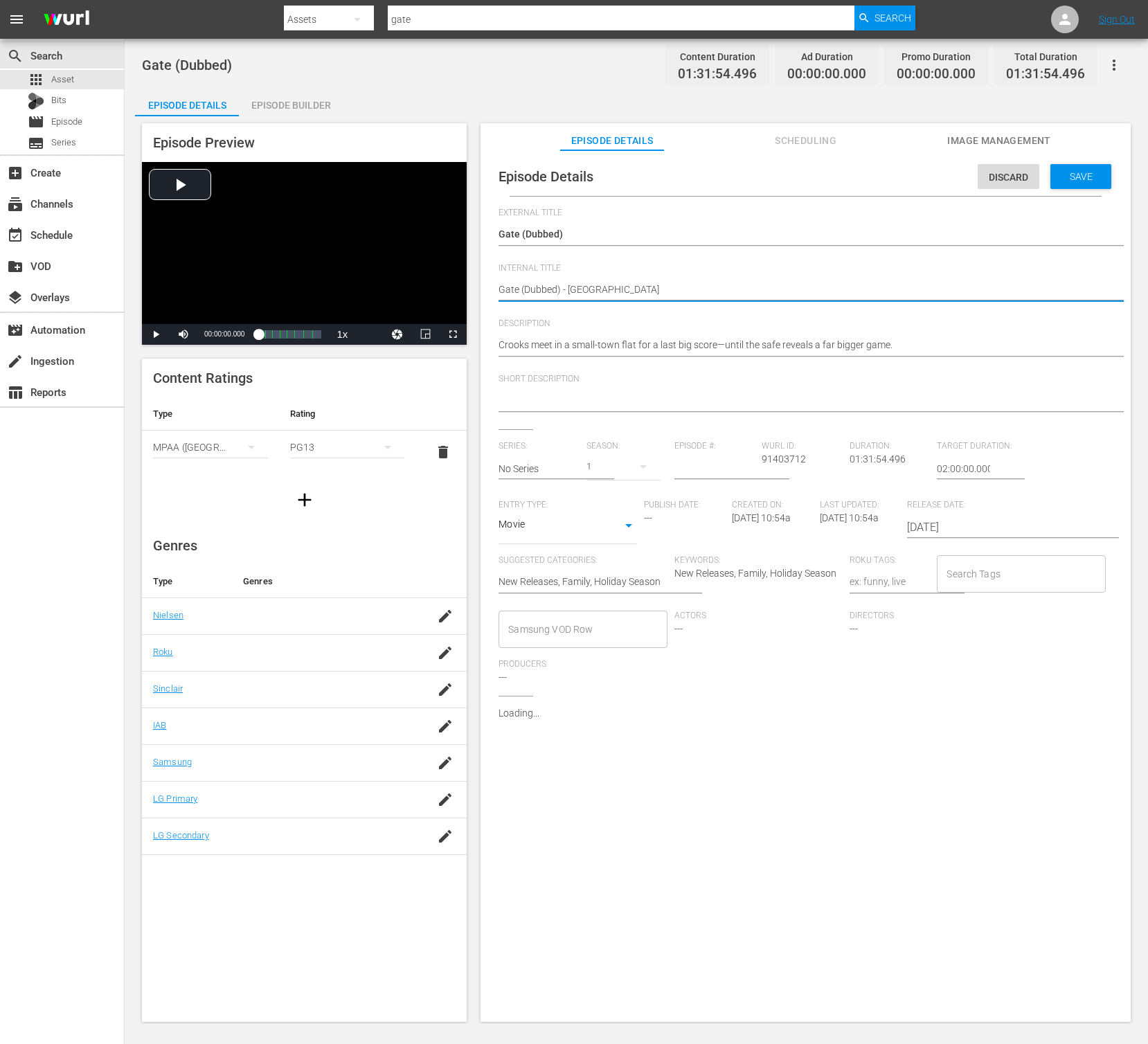
type textarea "Gate (Dubbed) - NEW"
type textarea "Gate (Dubbed) - NEW K"
type textarea "Gate (Dubbed) - NEW K."
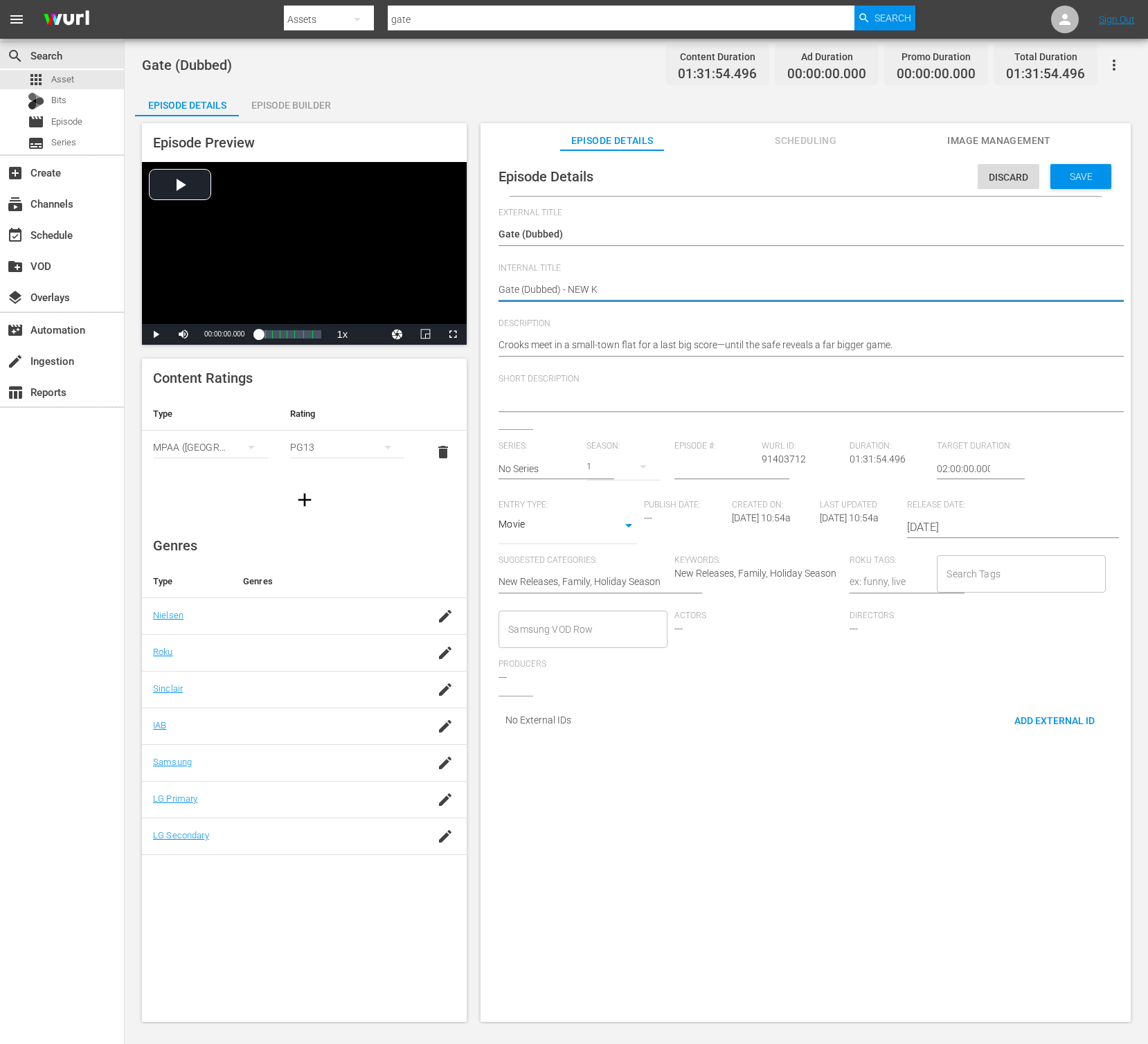
type textarea "Gate (Dubbed) - NEW K."
type textarea "Gate (Dubbed) - NEW K.M"
type textarea "Gate (Dubbed) - NEW [DOMAIN_NAME]"
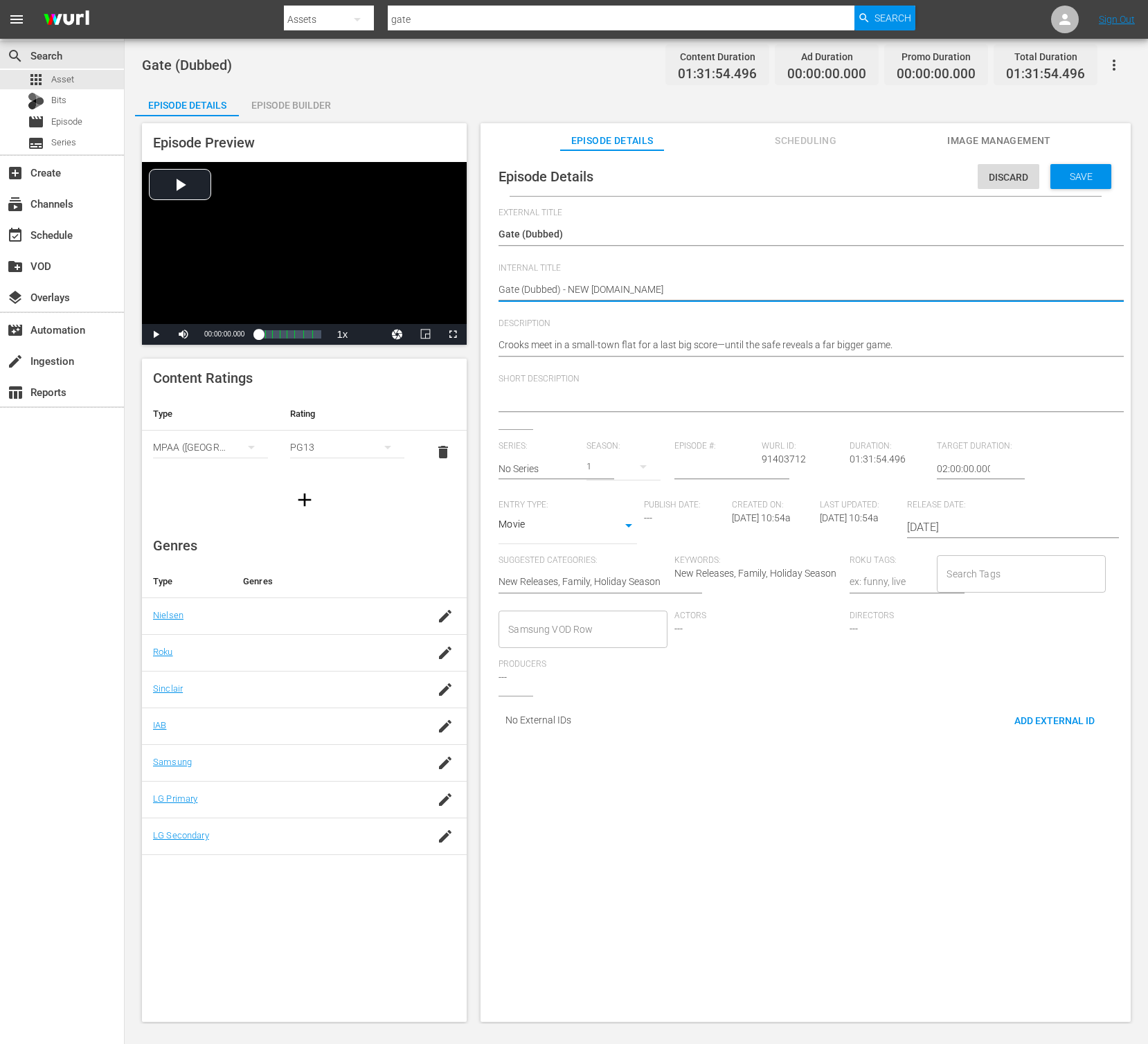
type textarea "Gate (Dubbed) - NEW K.MOV"
type textarea "Gate (Dubbed) - NEW K.MOVI"
type textarea "Gate (Dubbed) - NEW [DOMAIN_NAME]"
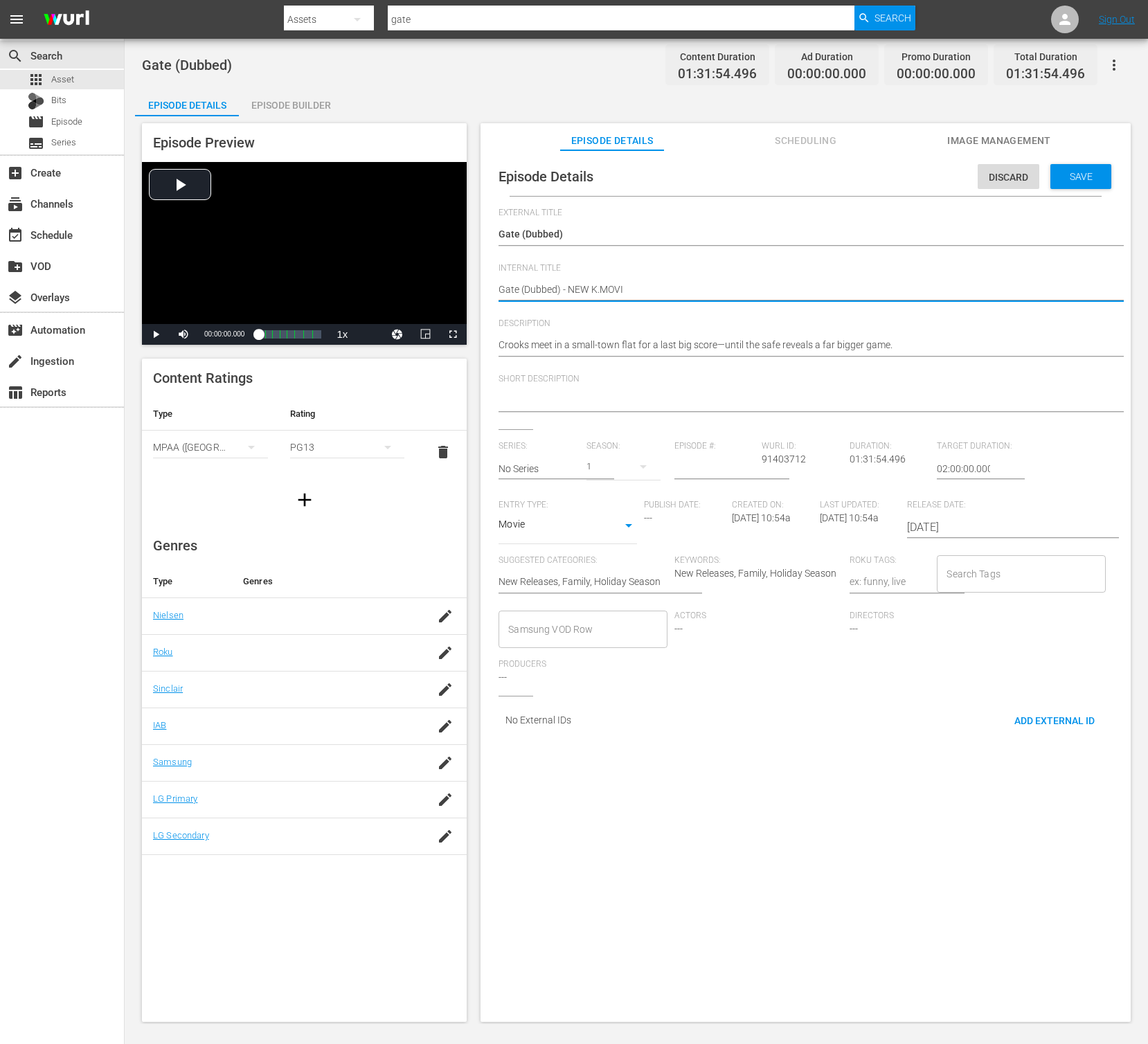
type textarea "Gate (Dubbed) - NEW [DOMAIN_NAME]"
type textarea "Gate (Dubbed) - NEW K.MOVIES"
type textarea "Gate (Dubbed) - NEW K.MOVIES -"
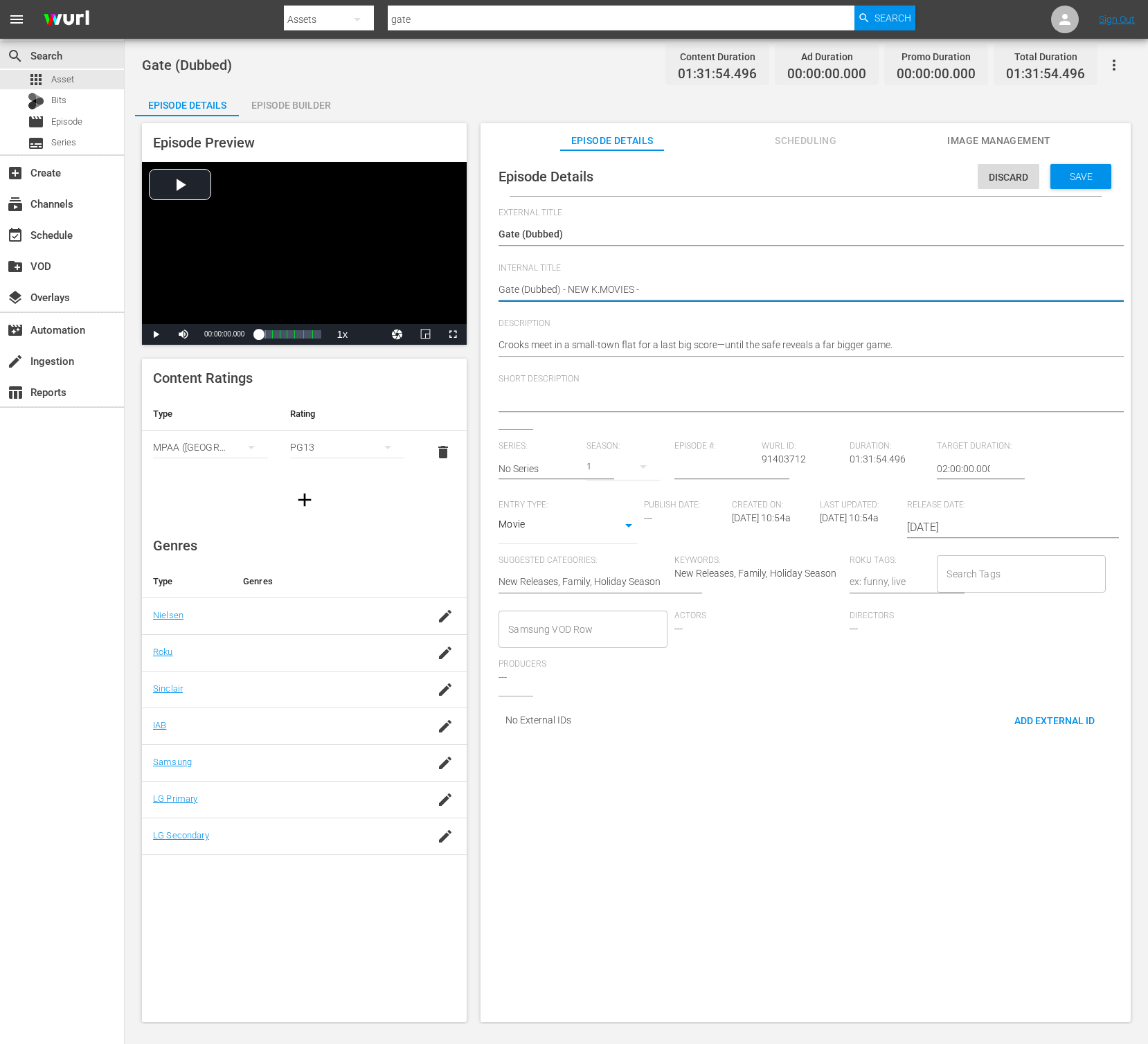
type textarea "Gate (Dubbed) - NEW K.MOVIES -"
type textarea "Gate (Dubbed) - NEW K.MOVIES - S"
type textarea "Gate (Dubbed) - NEW K.MOVIES - SS"
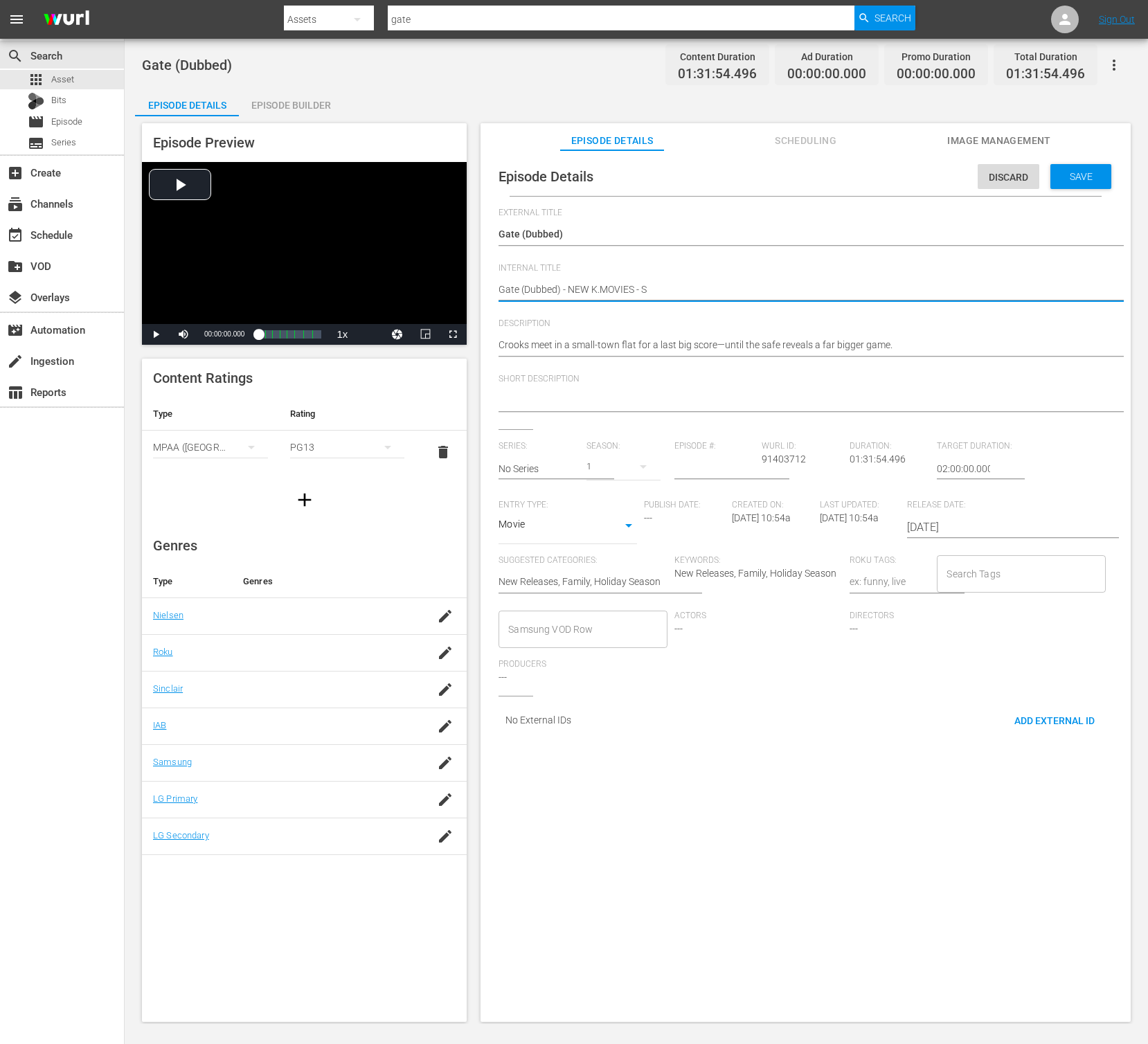
type textarea "Gate (Dubbed) - NEW K.MOVIES - SS"
type textarea "Gate (Dubbed) - NEW K.MOVIES - SST"
type textarea "Gate (Dubbed) - NEW K.MOVIES - SSTV"
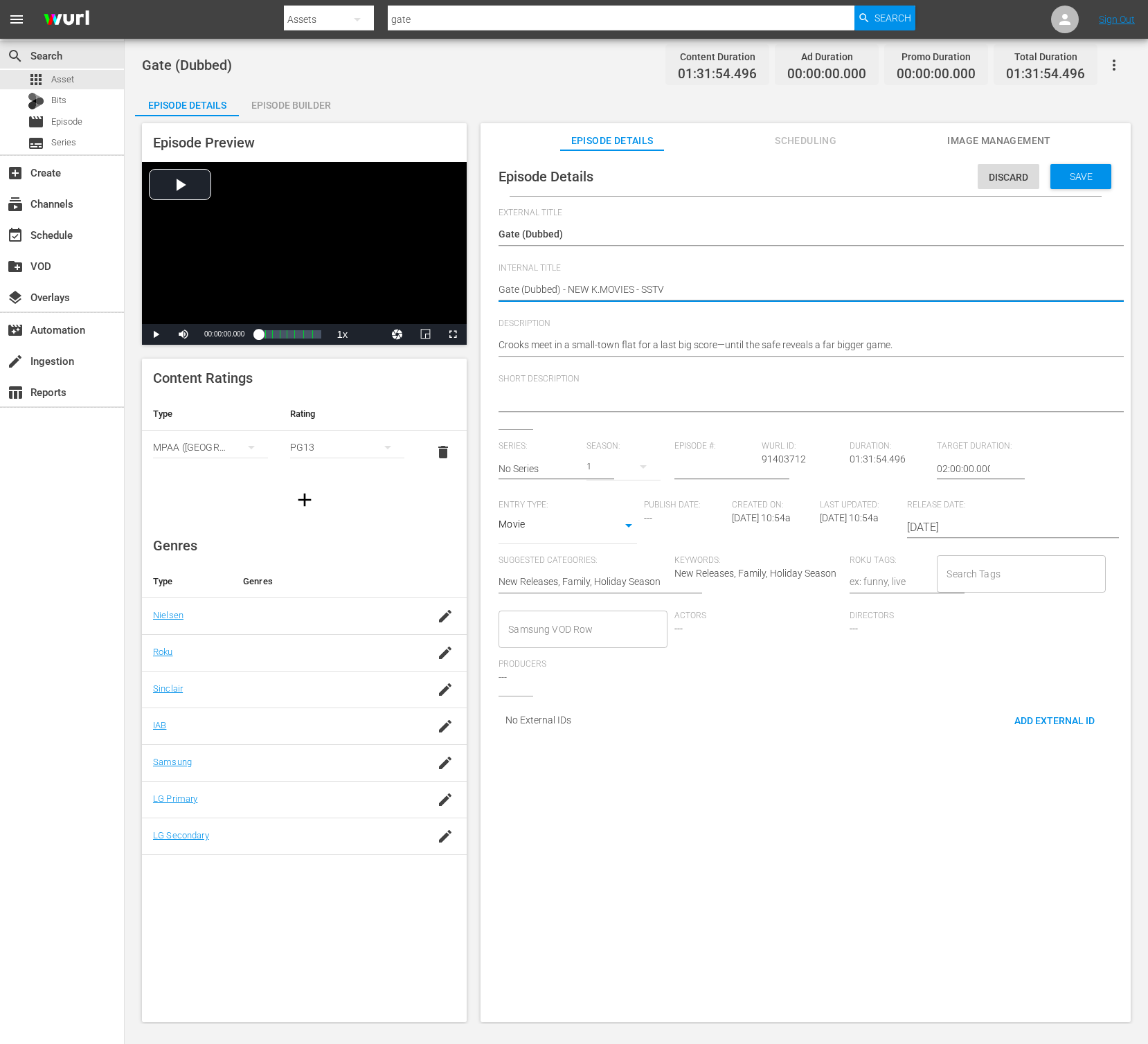
type textarea "Gate (Dubbed) - NEW K.MOVIES - SSTV -"
type textarea "Gate (Dubbed) - NEW K.MOVIES - SSTV - 2"
type textarea "Gate (Dubbed) - NEW K.MOVIES - SSTV - 20"
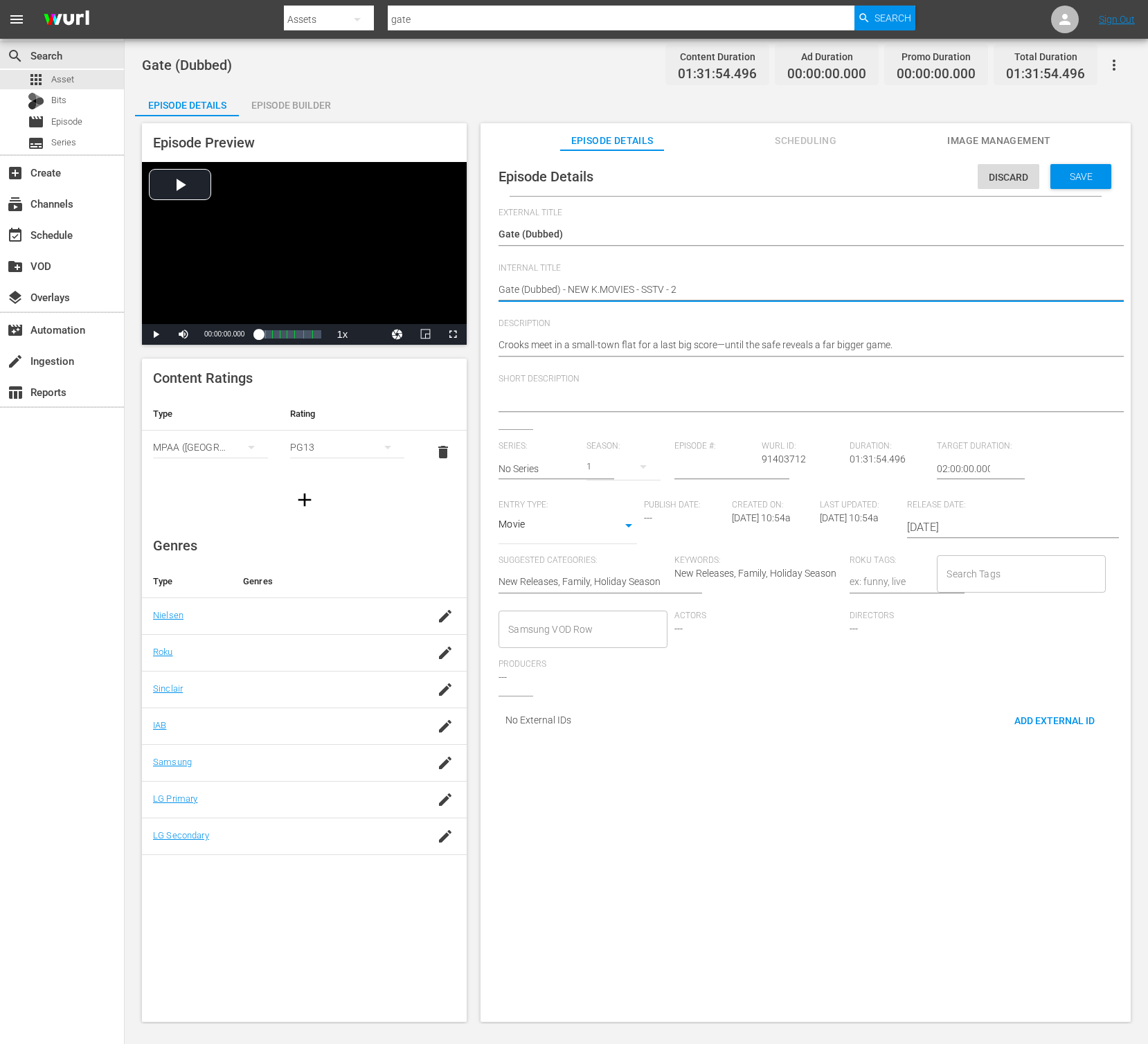
type textarea "Gate (Dubbed) - NEW K.MOVIES - SSTV - 20"
type textarea "Gate (Dubbed) - NEW K.MOVIES - SSTV - 202"
type textarea "Gate (Dubbed) - NEW K.MOVIES - SSTV - 2025"
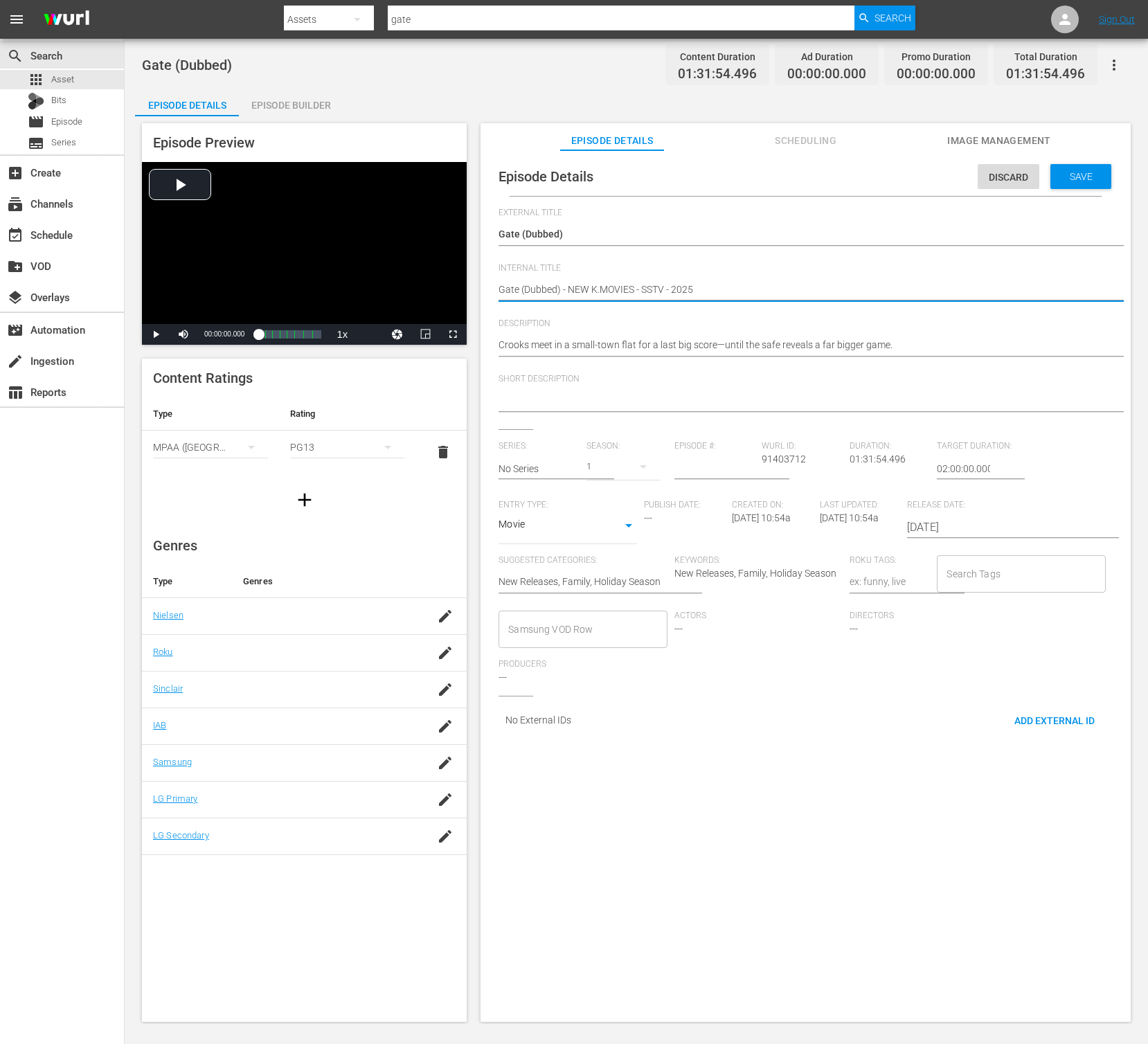
type textarea "Gate (Dubbed) - NEW K.MOVIES - SSTV - 20251"
type textarea "Gate (Dubbed) - NEW K.MOVIES - SSTV - 202510"
click at [681, 343] on textarea "Crooks meet in a small-town flat for a last big score—until the safe reveals a …" at bounding box center [802, 346] width 607 height 17
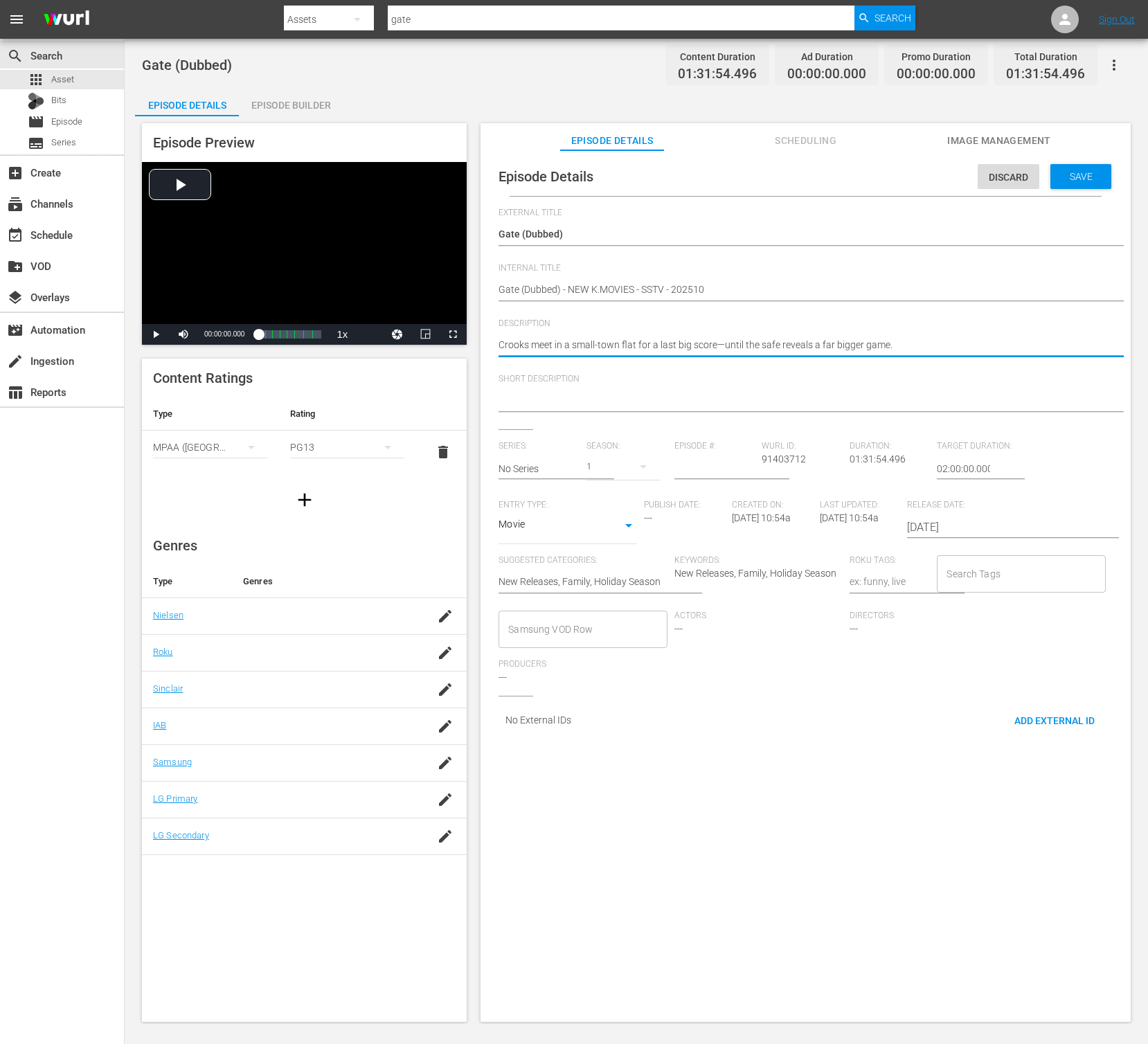
click at [681, 343] on textarea "Crooks meet in a small-town flat for a last big score—until the safe reveals a …" at bounding box center [802, 346] width 607 height 17
click at [632, 402] on textarea at bounding box center [802, 402] width 607 height 17
paste textarea "Crooks meet in a small-town flat for a last big score—until the safe reveals a …"
type textarea "Crooks meet in a small-town flat for a last big score—until the safe reveals a …"
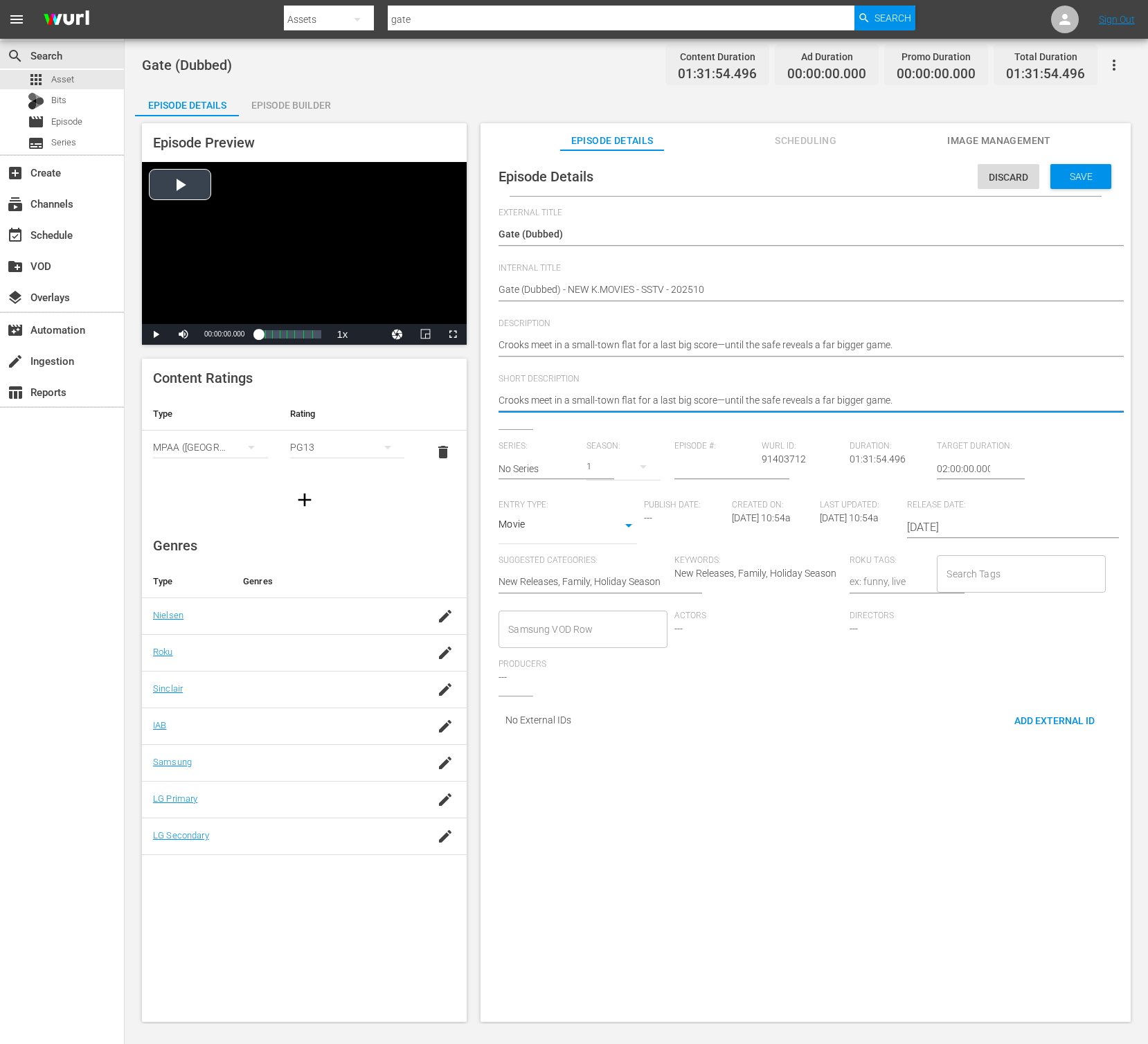
type textarea "Crooks meet in a small-town flat for a last big score—until the safe reveals a …"
click at [960, 522] on input "[DATE]" at bounding box center [996, 527] width 177 height 33
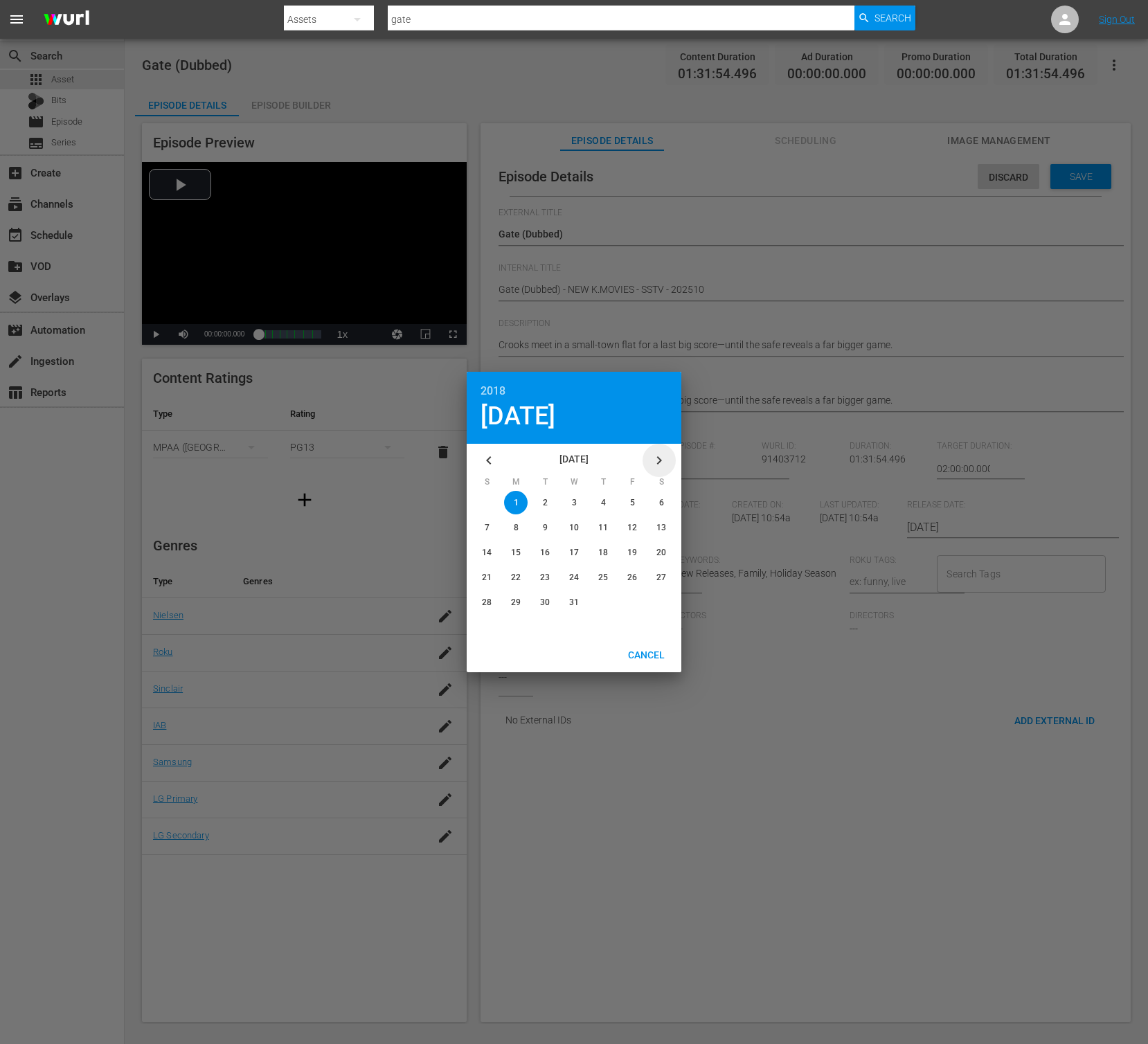
click at [657, 454] on icon "button" at bounding box center [659, 460] width 17 height 17
click at [575, 607] on div "button" at bounding box center [574, 602] width 24 height 24
type input "[DATE]"
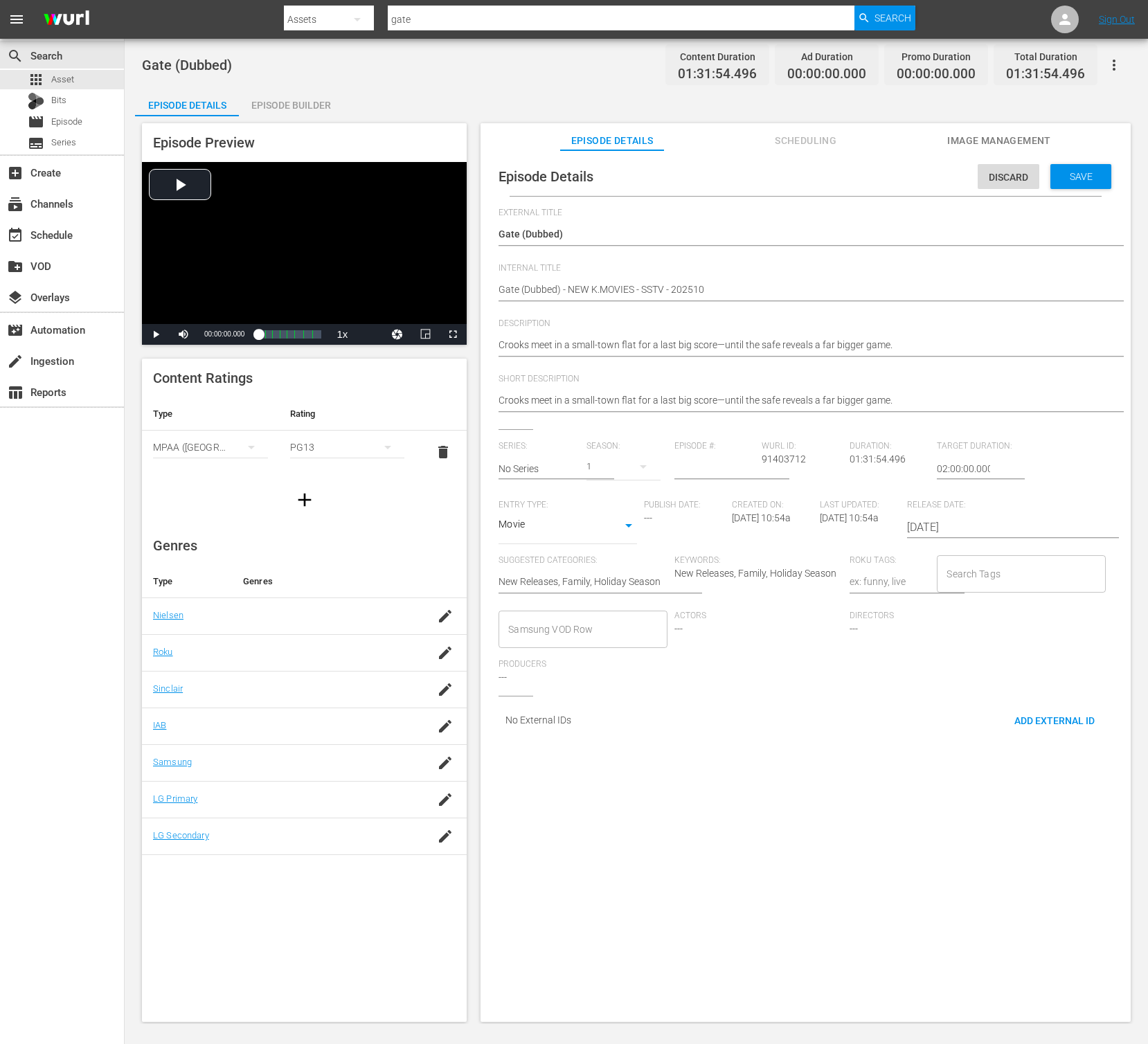
click at [1000, 551] on div "Release Date: [DATE]" at bounding box center [999, 528] width 184 height 55
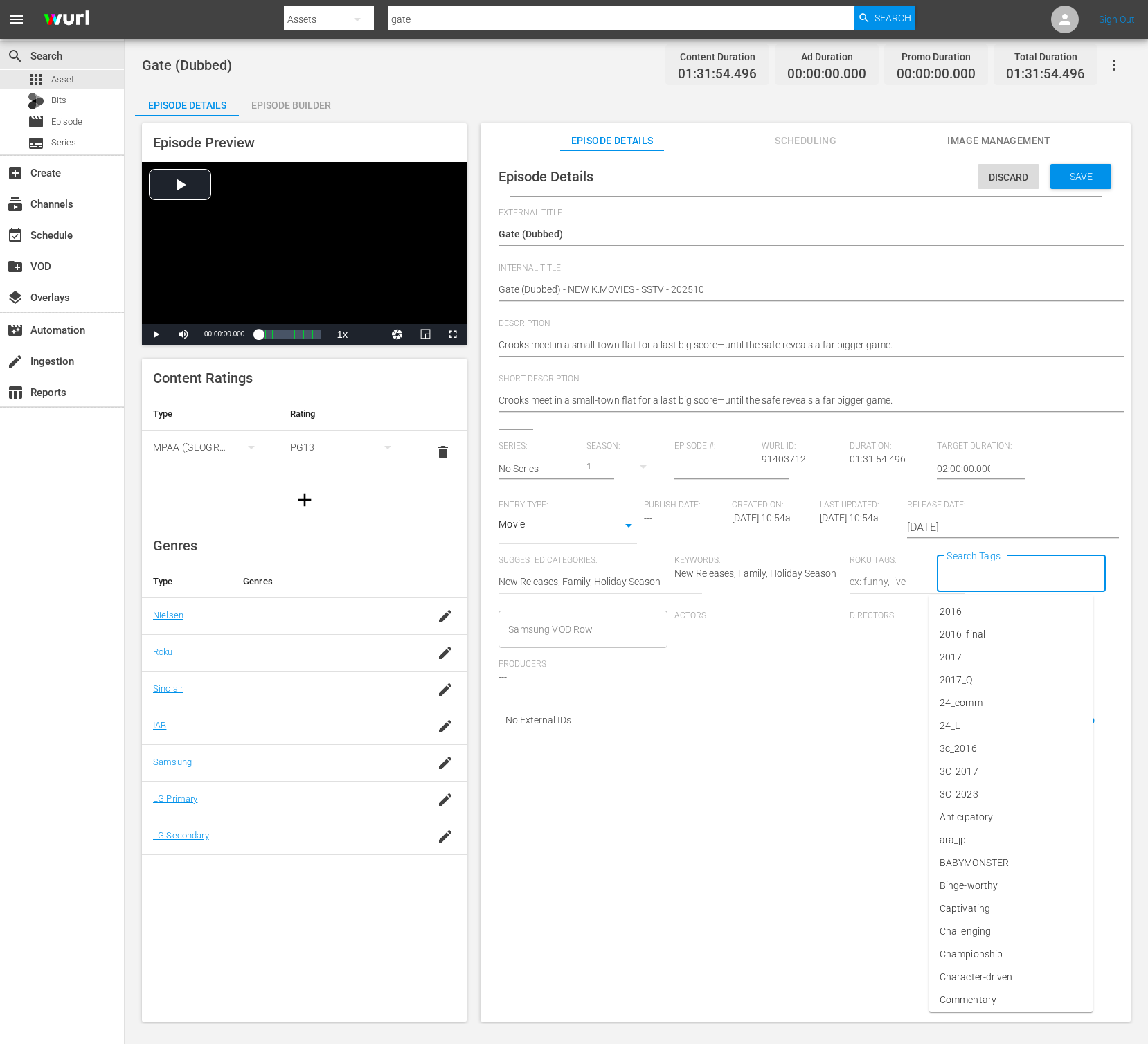
click at [994, 565] on input "Search Tags" at bounding box center [1010, 574] width 135 height 25
type input "film"
click at [986, 638] on li "Film - NA" at bounding box center [1010, 635] width 164 height 23
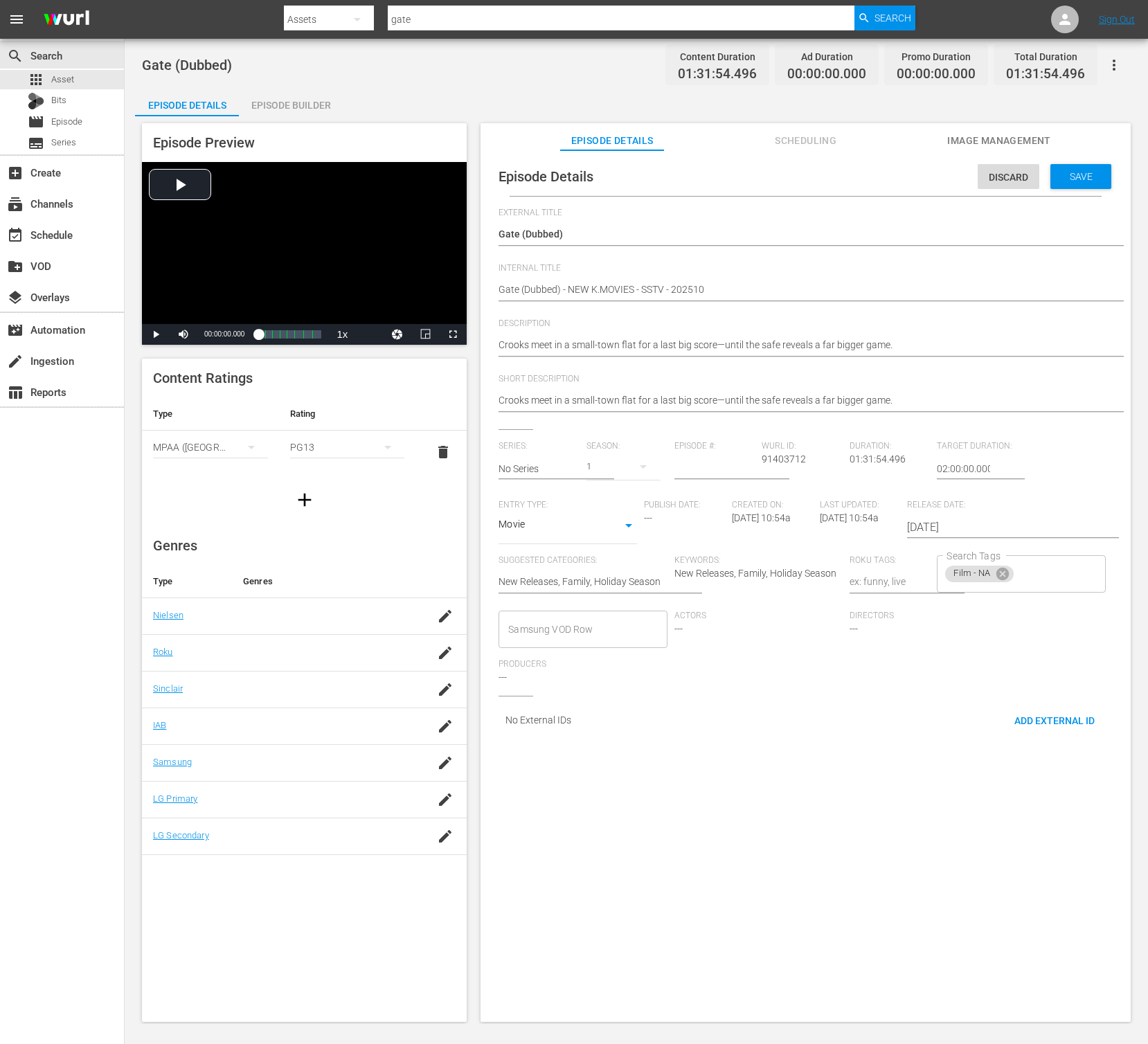
click at [969, 638] on div "Directors ---" at bounding box center [937, 634] width 175 height 48
click at [1061, 172] on span "Save" at bounding box center [1081, 177] width 45 height 11
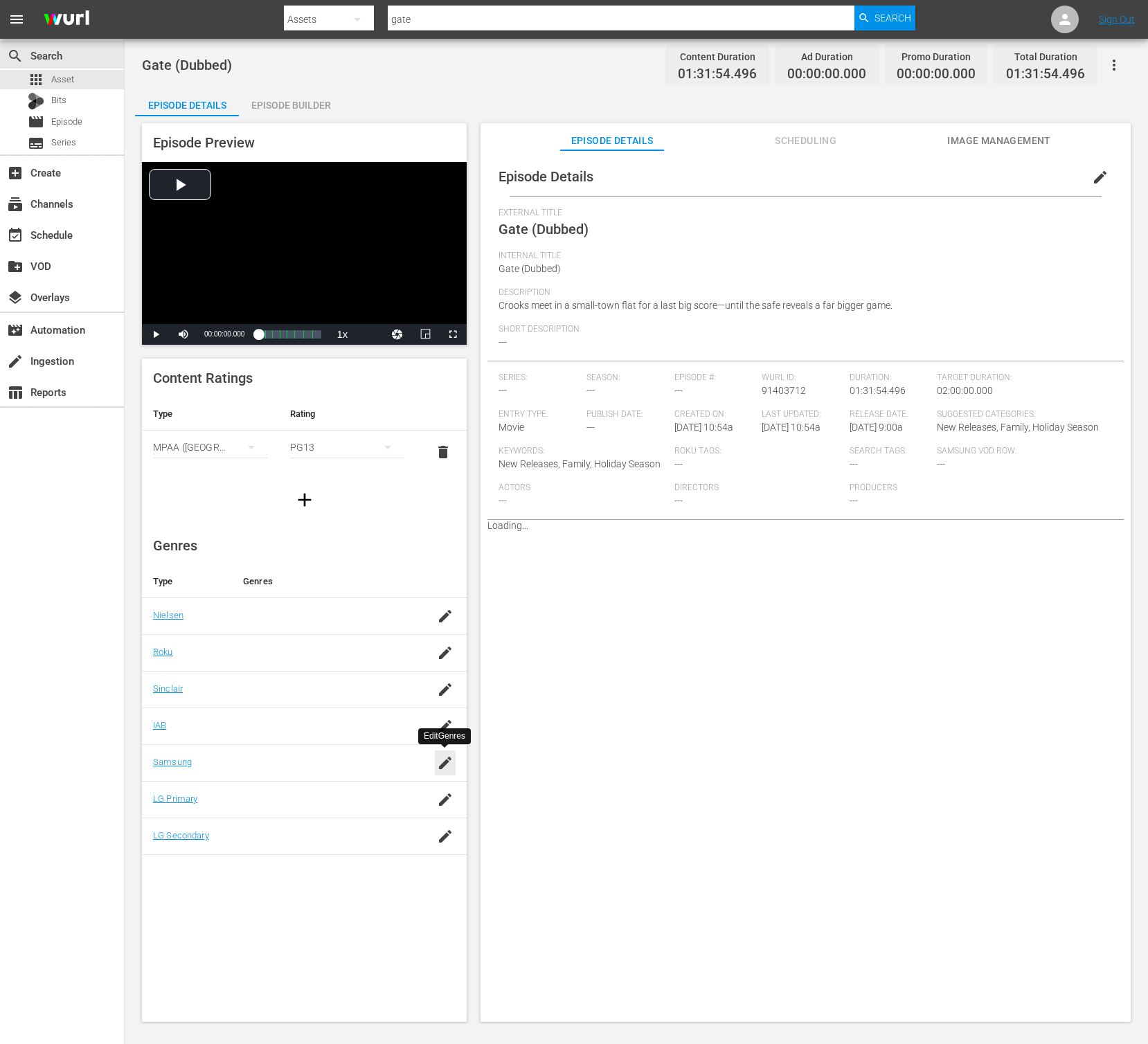
click at [439, 764] on icon "button" at bounding box center [445, 763] width 17 height 17
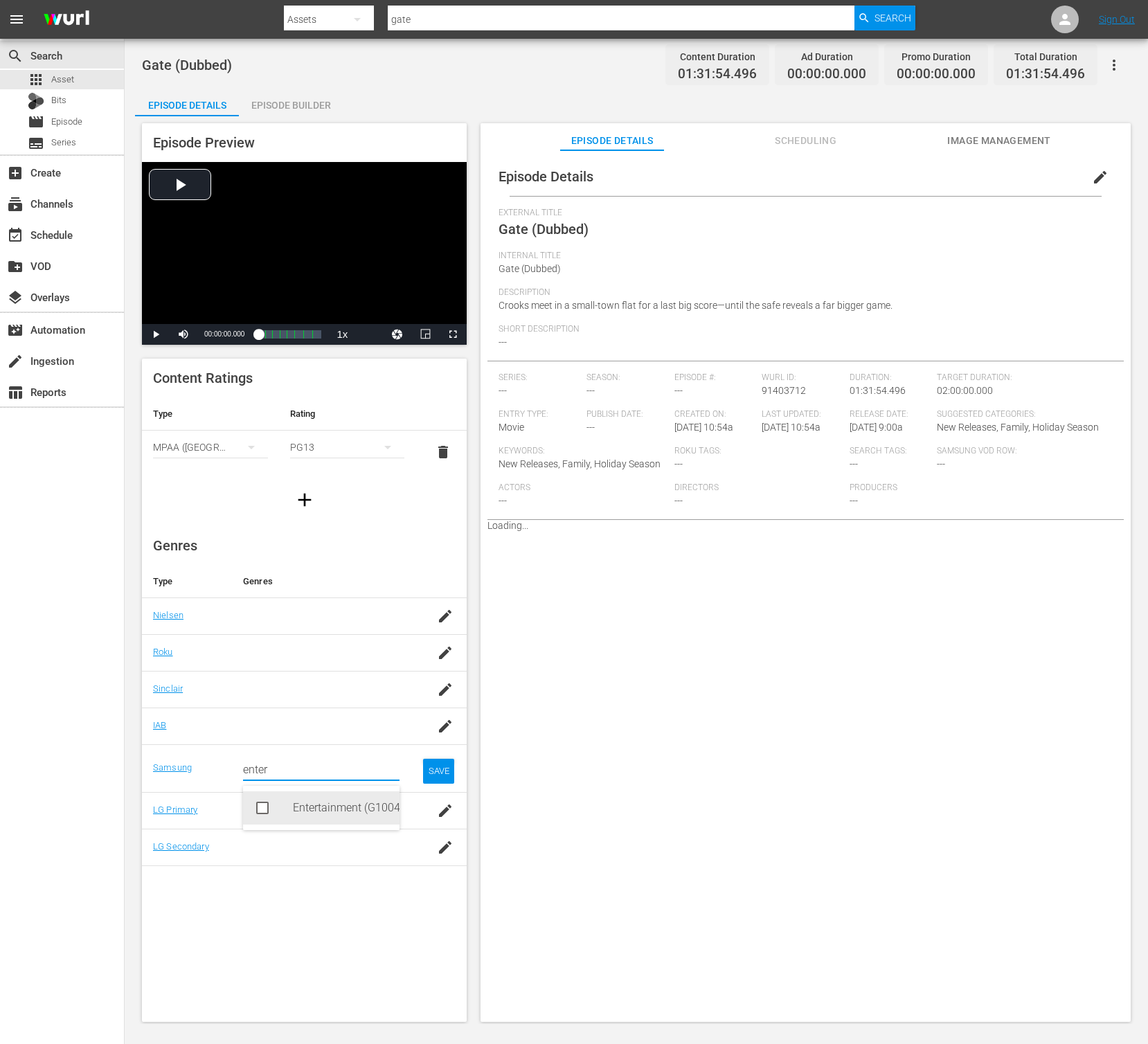
click at [345, 811] on div "Entertainment (G1004)" at bounding box center [340, 808] width 96 height 33
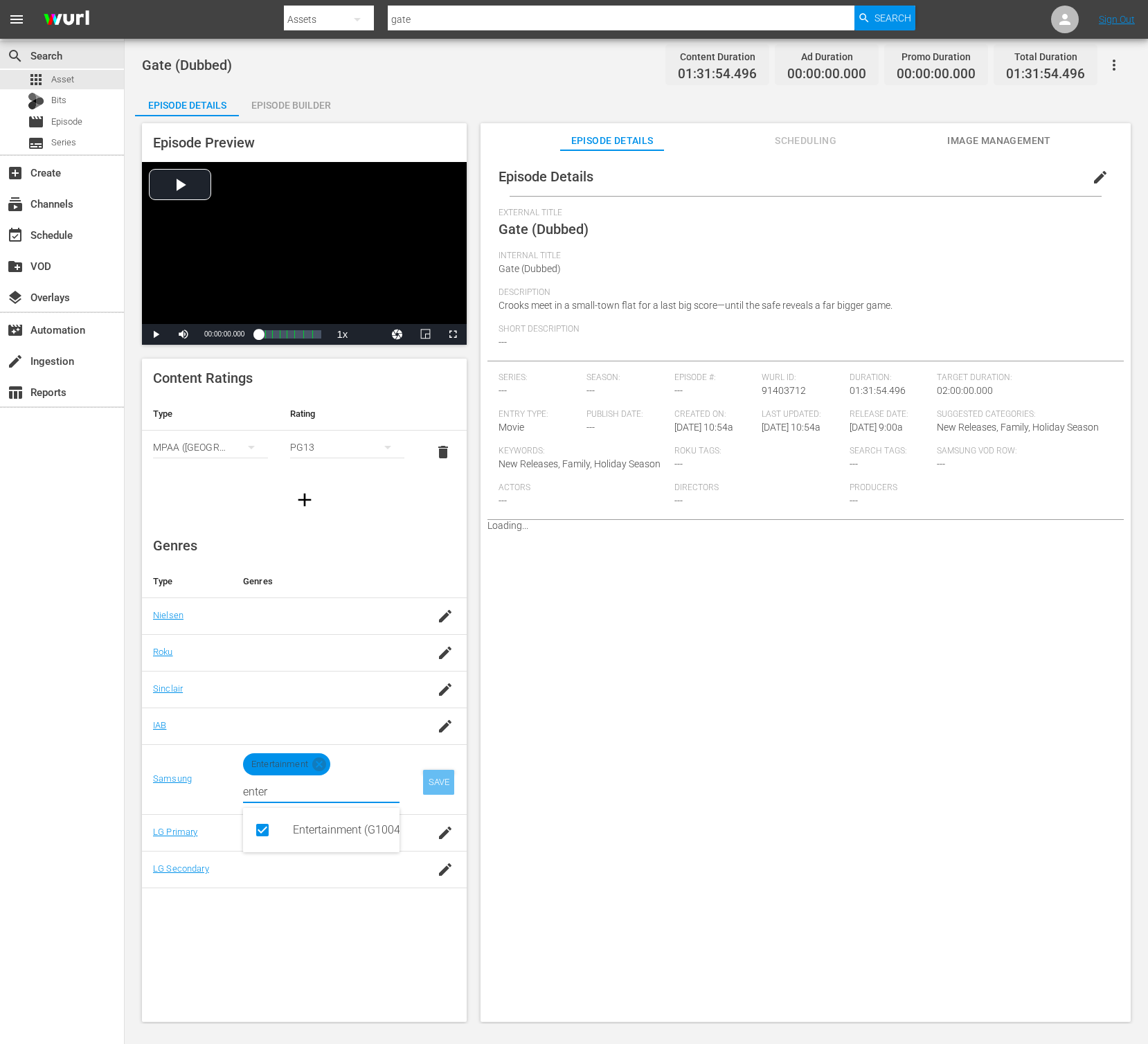
type input "enter"
click at [444, 779] on div "SAVE" at bounding box center [439, 782] width 32 height 25
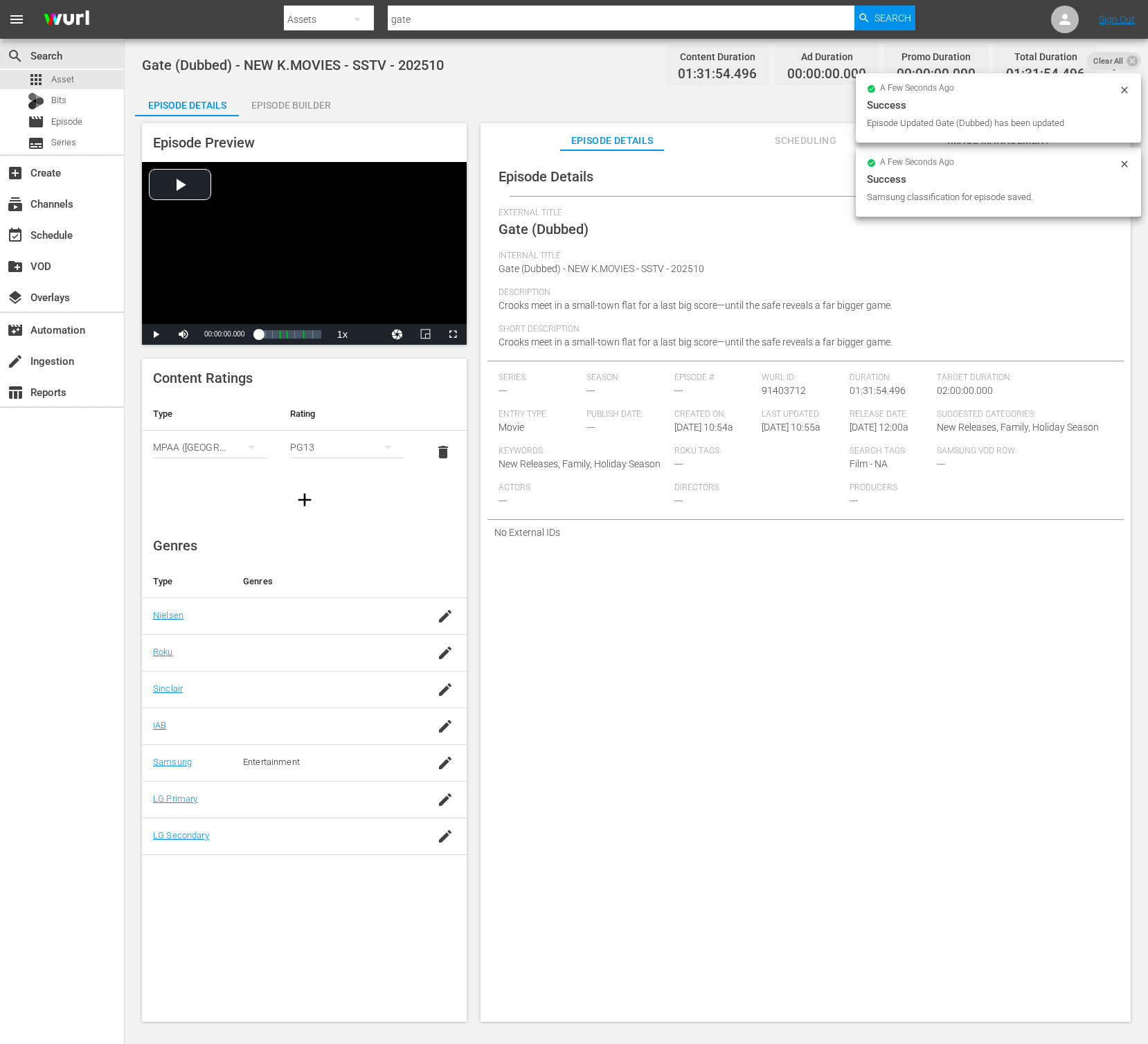
click at [672, 719] on div "Episode Details edit External Title Gate (Dubbed) Internal Title Gate (Dubbed) …" at bounding box center [805, 592] width 650 height 885
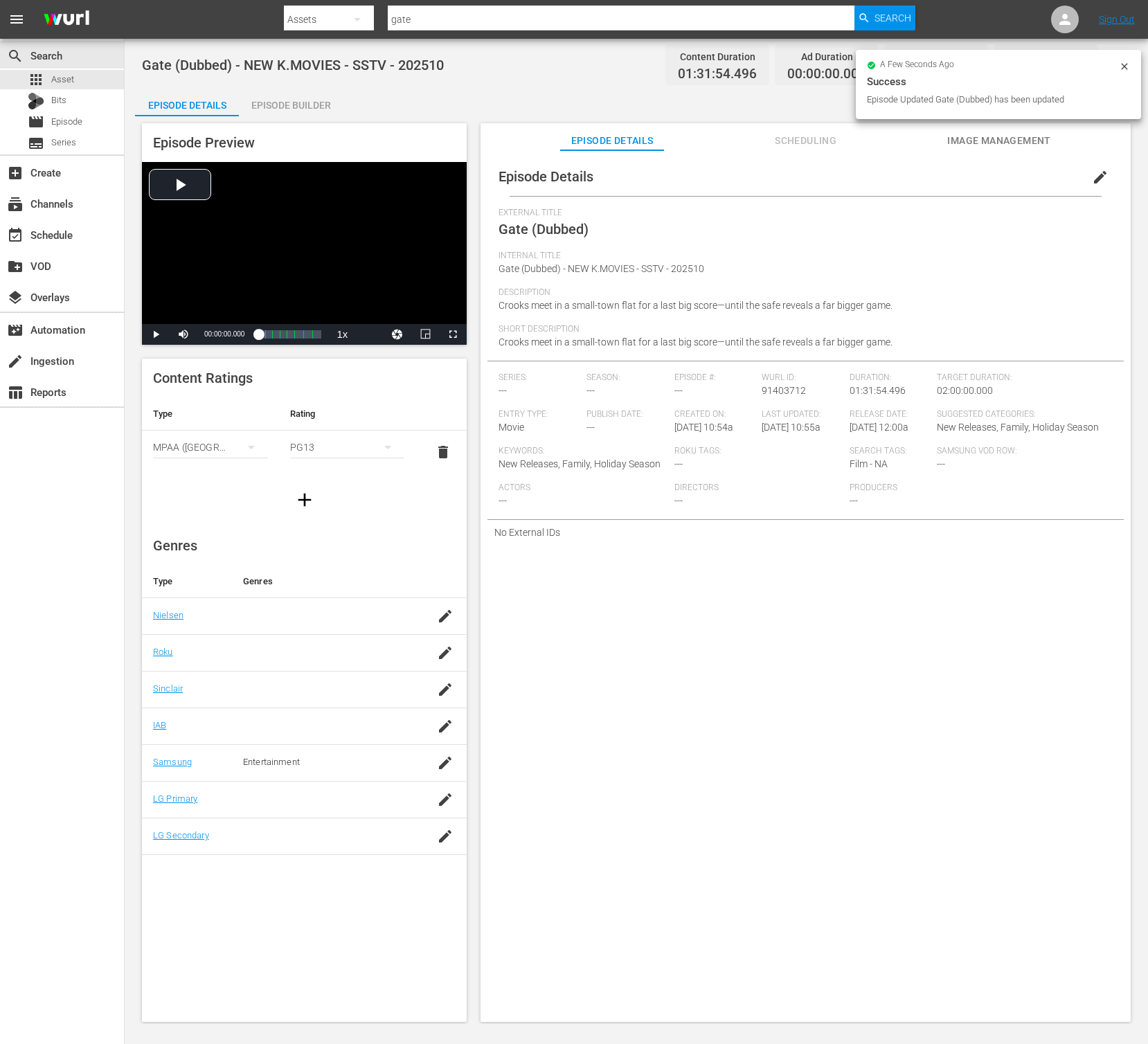
click at [271, 91] on div "Episode Builder" at bounding box center [291, 105] width 104 height 33
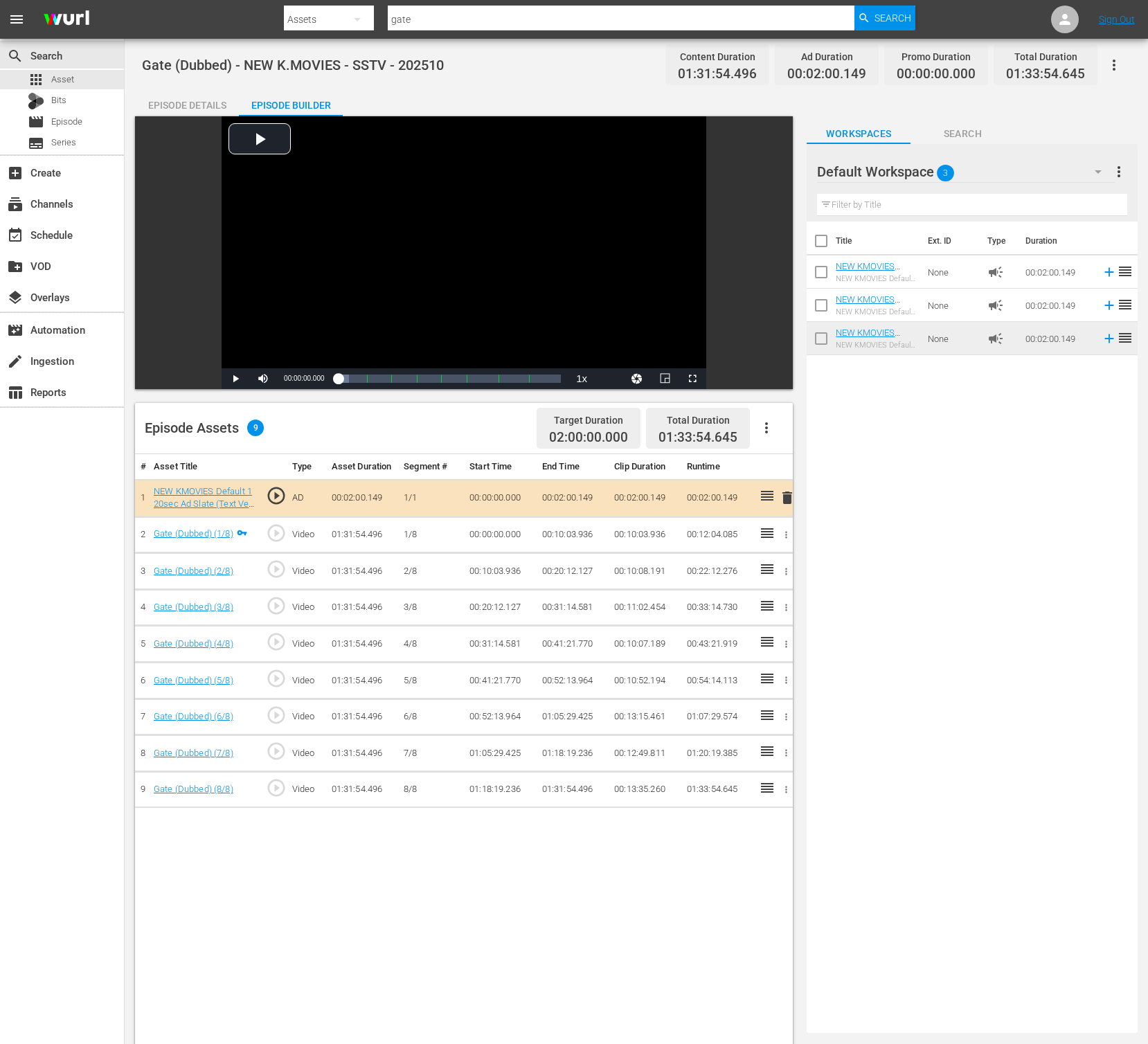
click at [811, 444] on div "Title Ext. ID Type Duration NEW KMOVIES Default 120sec Ad Slate (Text Ver.) 03_…" at bounding box center [972, 625] width 331 height 806
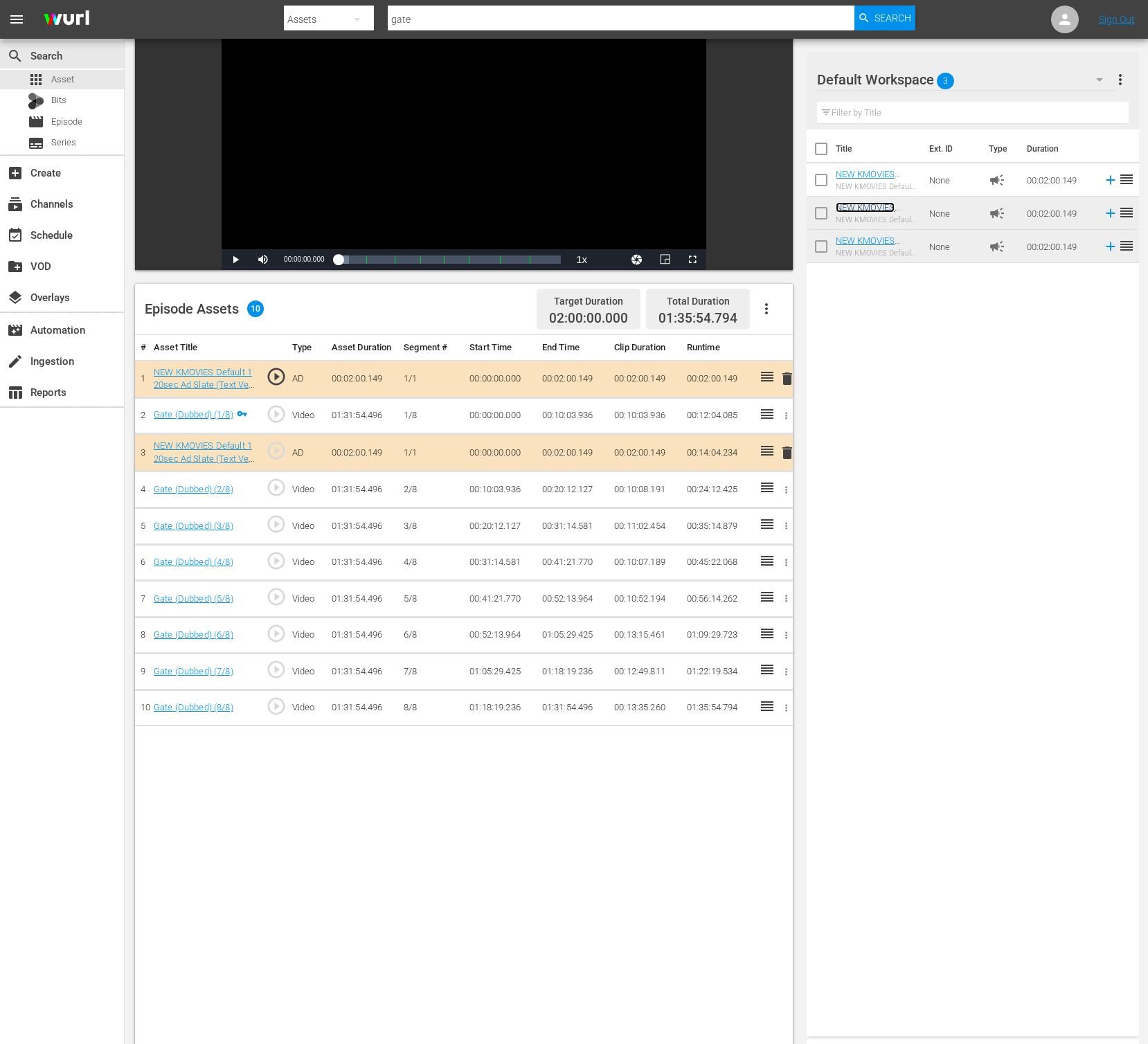
scroll to position [93, 0]
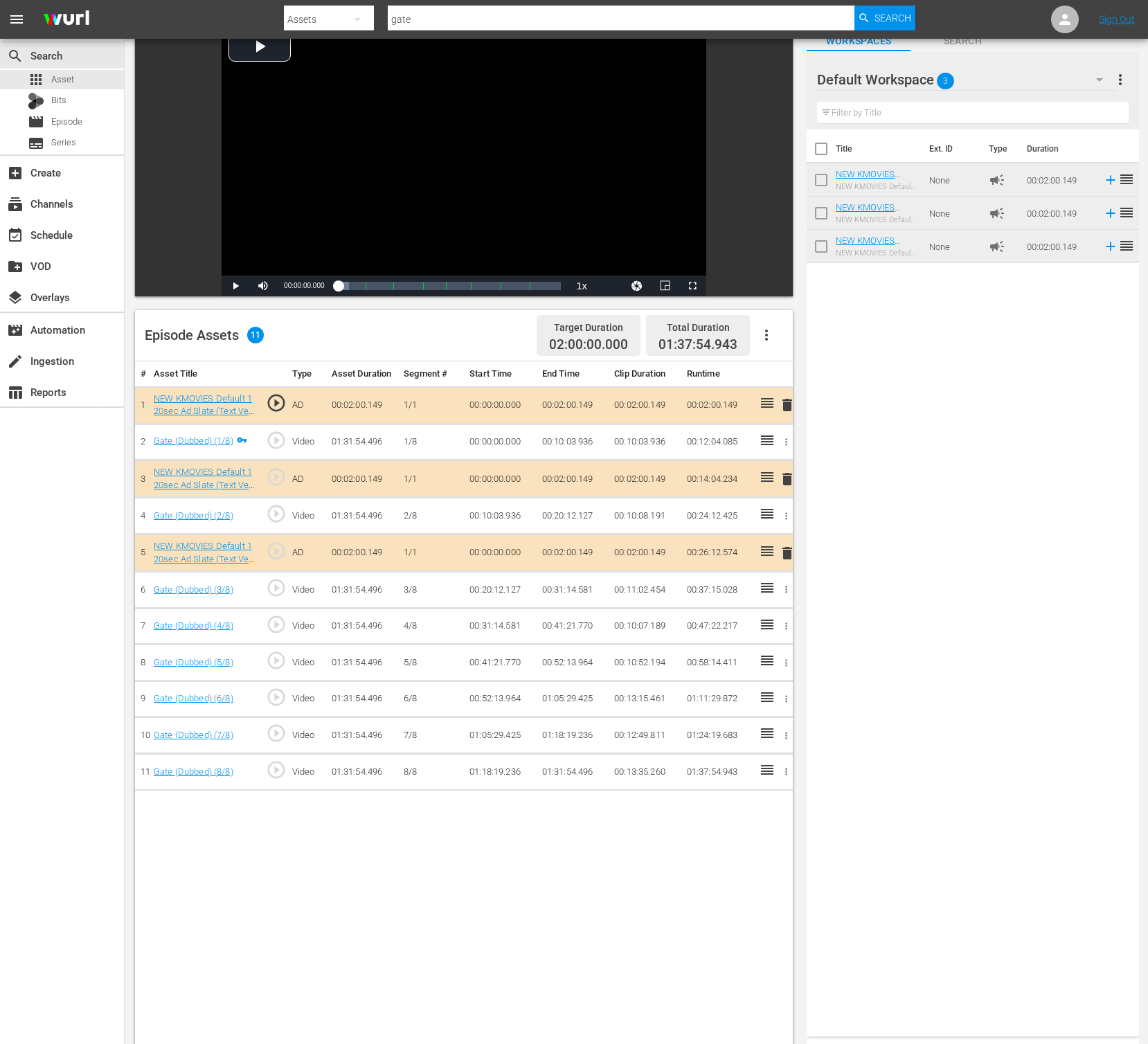
click at [1006, 307] on div "Title Ext. ID Type Duration NEW KMOVIES Default 120sec Ad Slate (Text Ver.) 03_…" at bounding box center [973, 580] width 332 height 902
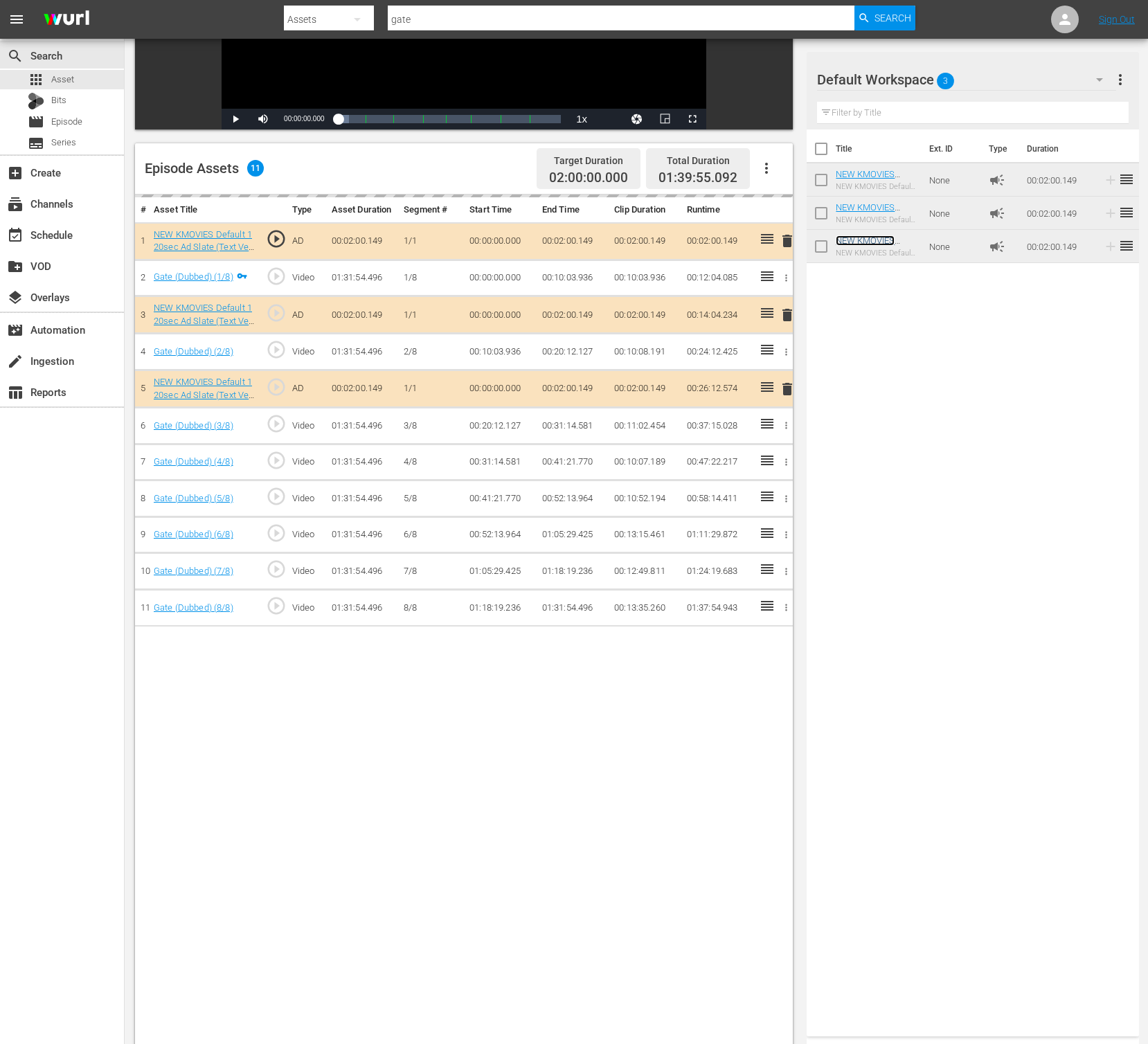
scroll to position [260, 0]
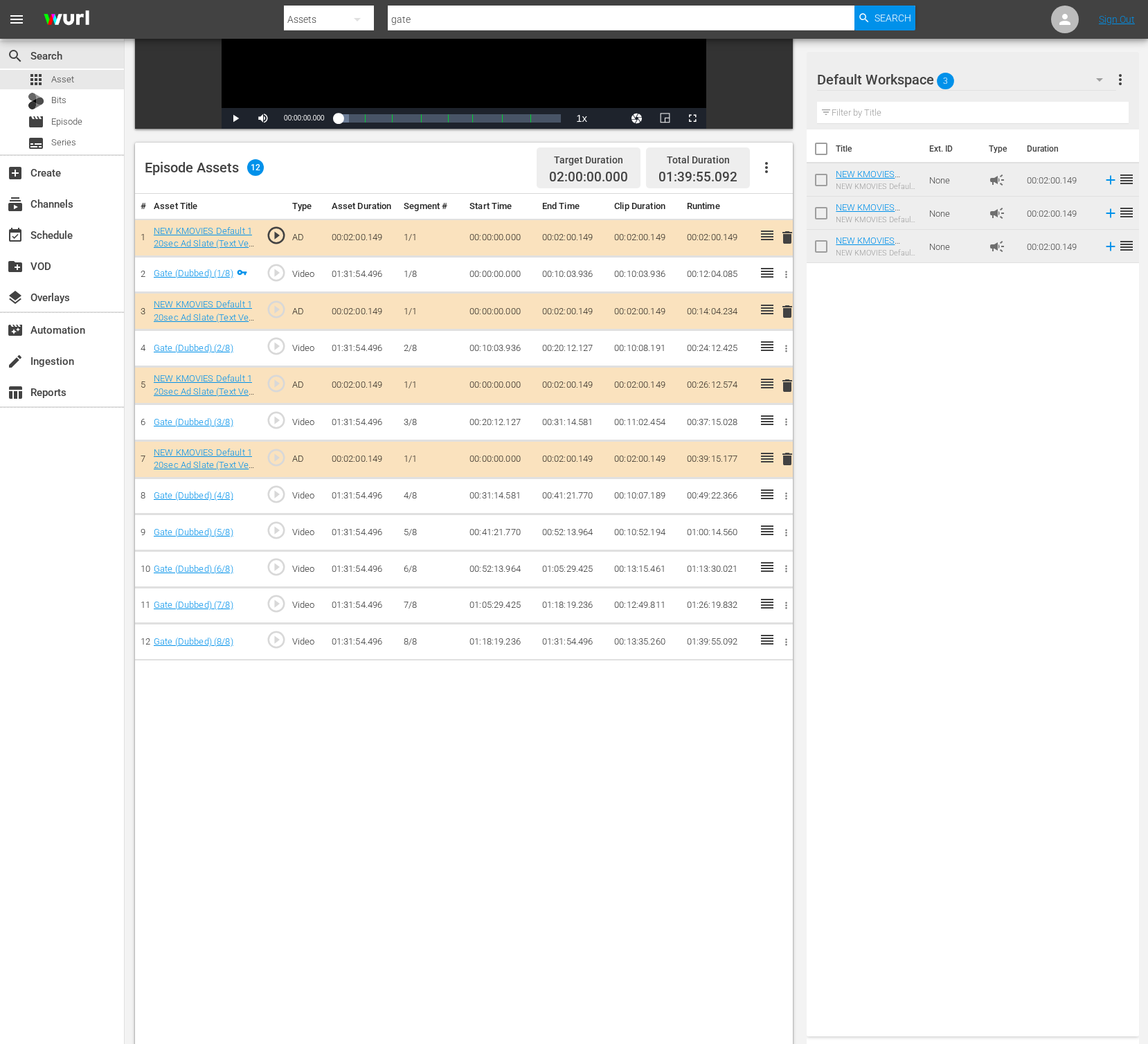
click at [826, 467] on div "Title Ext. ID Type Duration NEW KMOVIES Default 120sec Ad Slate (Text Ver.) 03_…" at bounding box center [973, 580] width 332 height 902
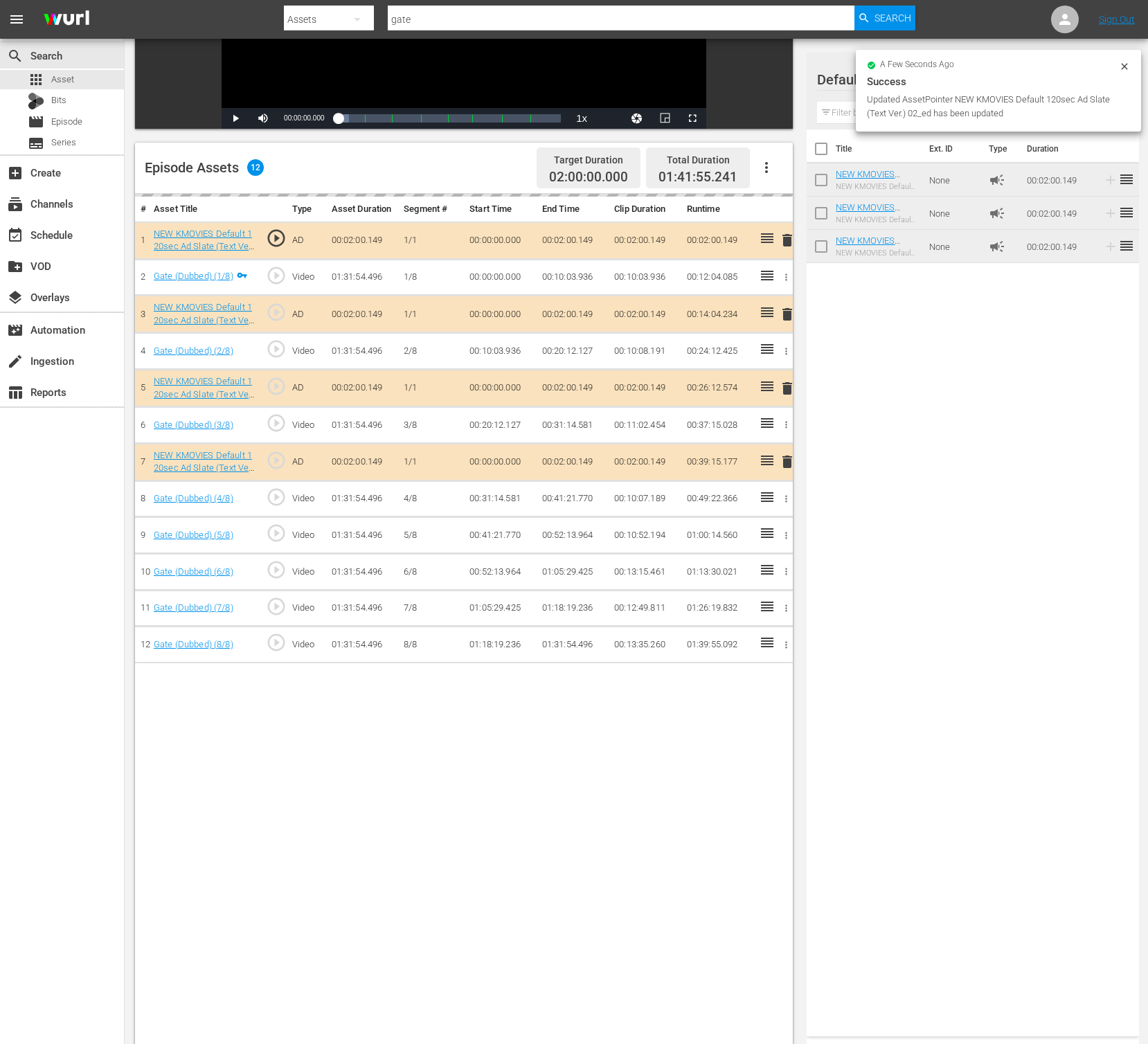
click at [841, 458] on div "Title Ext. ID Type Duration NEW KMOVIES Default 120sec Ad Slate (Text Ver.) 03_…" at bounding box center [973, 580] width 332 height 902
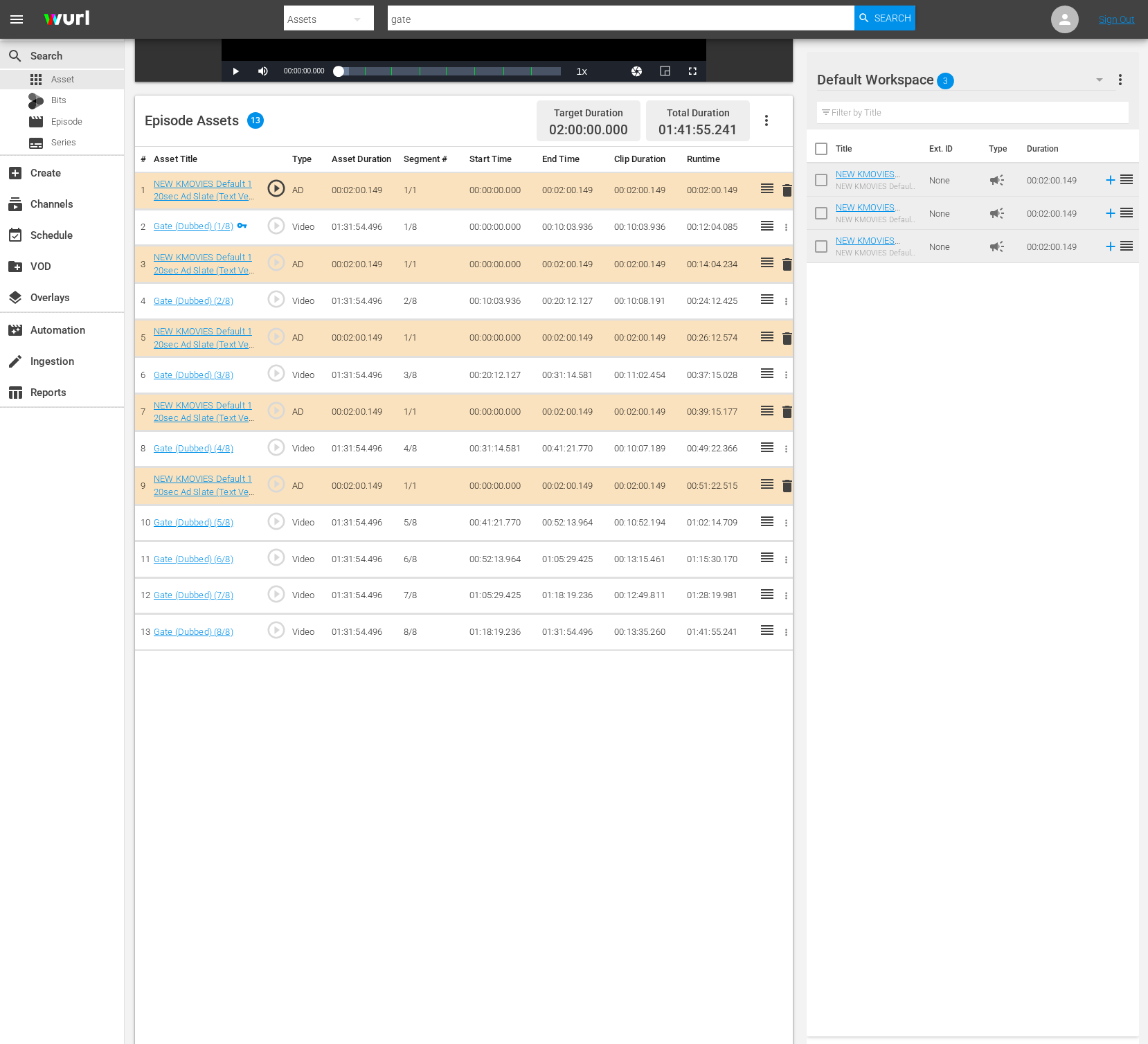
scroll to position [295, 0]
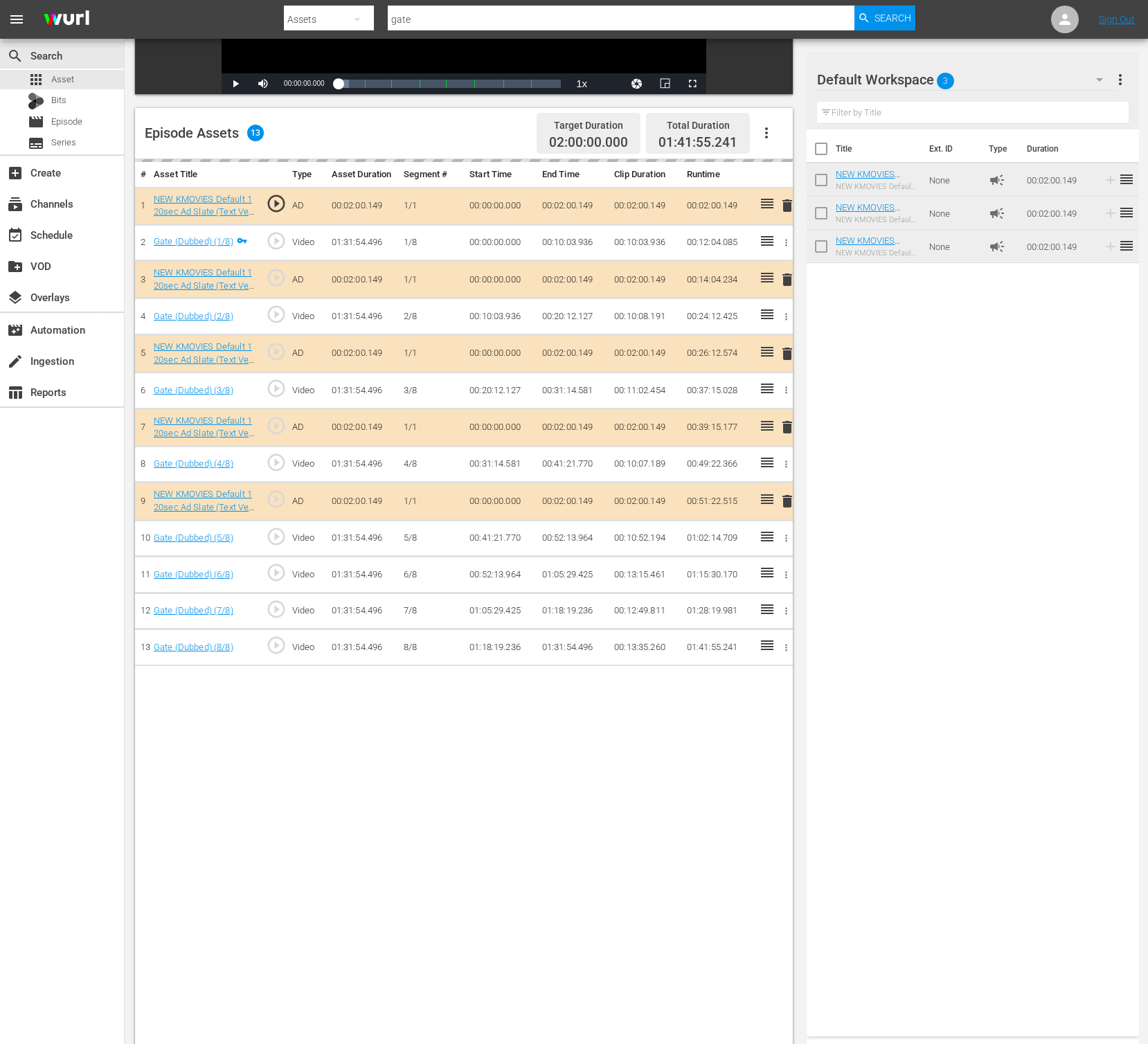
click at [824, 801] on div "Title Ext. ID Type Duration NEW KMOVIES Default 120sec Ad Slate (Text Ver.) 03_…" at bounding box center [973, 580] width 332 height 902
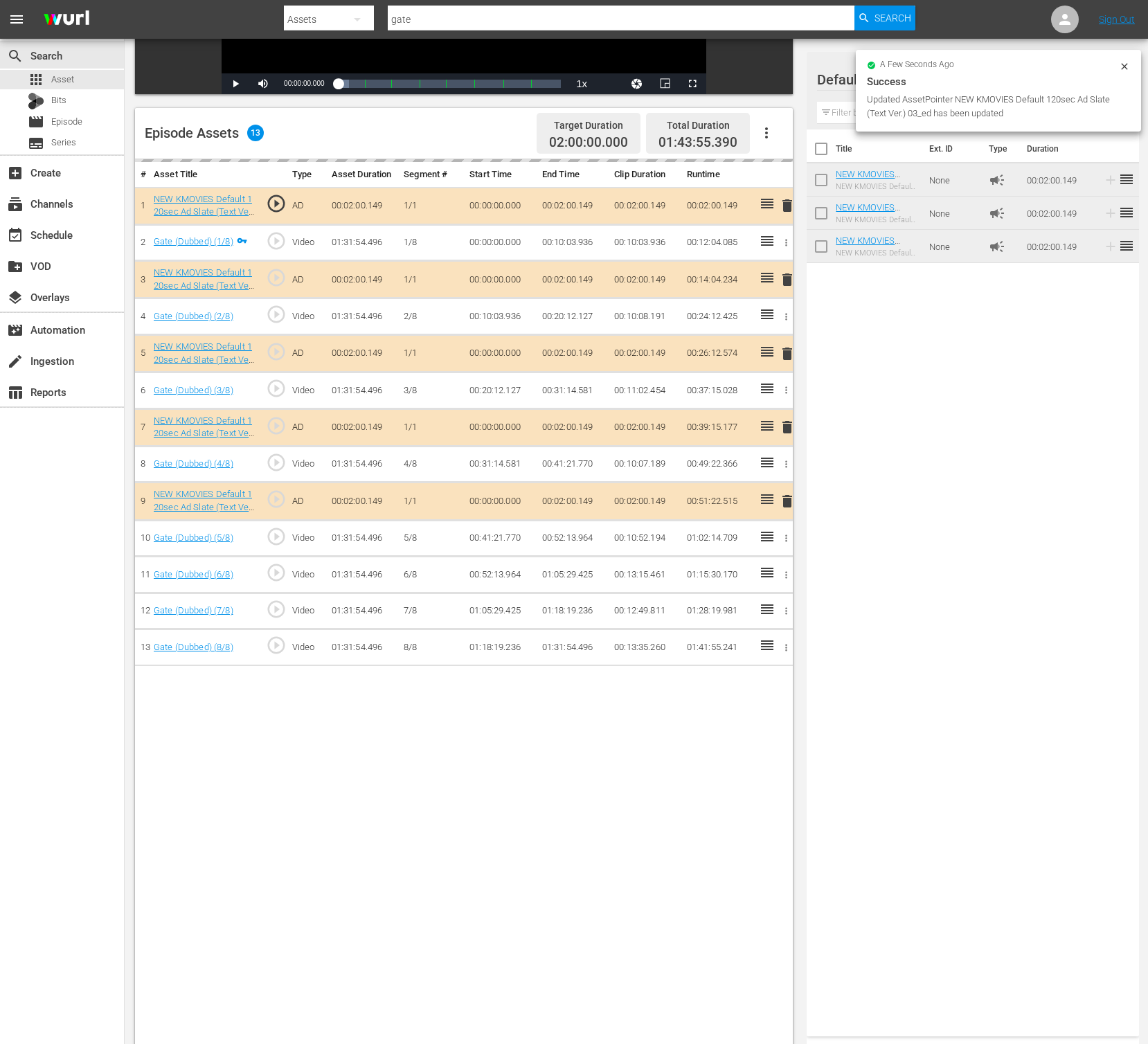
scroll to position [360, 0]
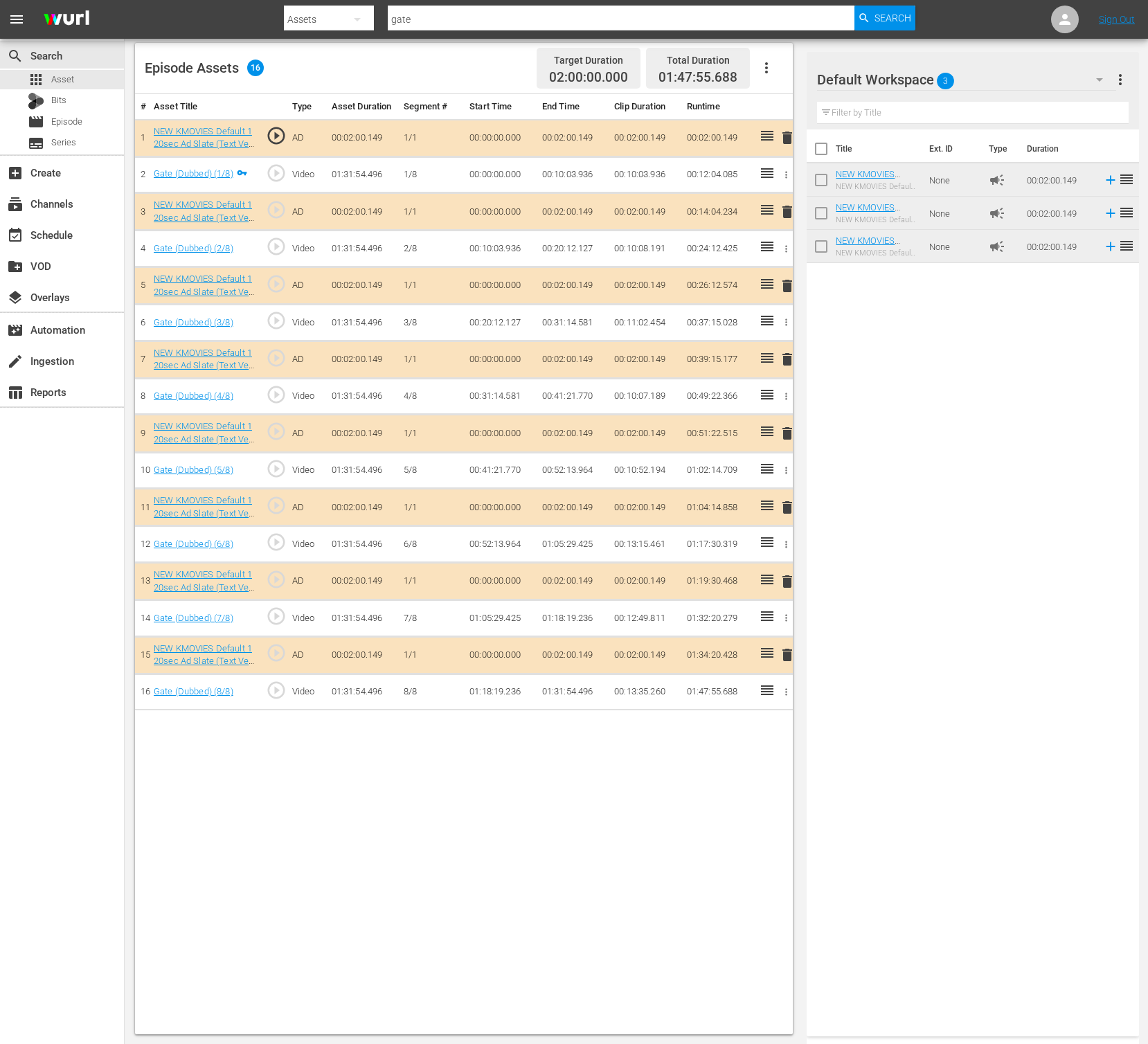
click at [965, 594] on div "Title Ext. ID Type Duration NEW KMOVIES Default 120sec Ad Slate (Text Ver.) 03_…" at bounding box center [973, 580] width 332 height 902
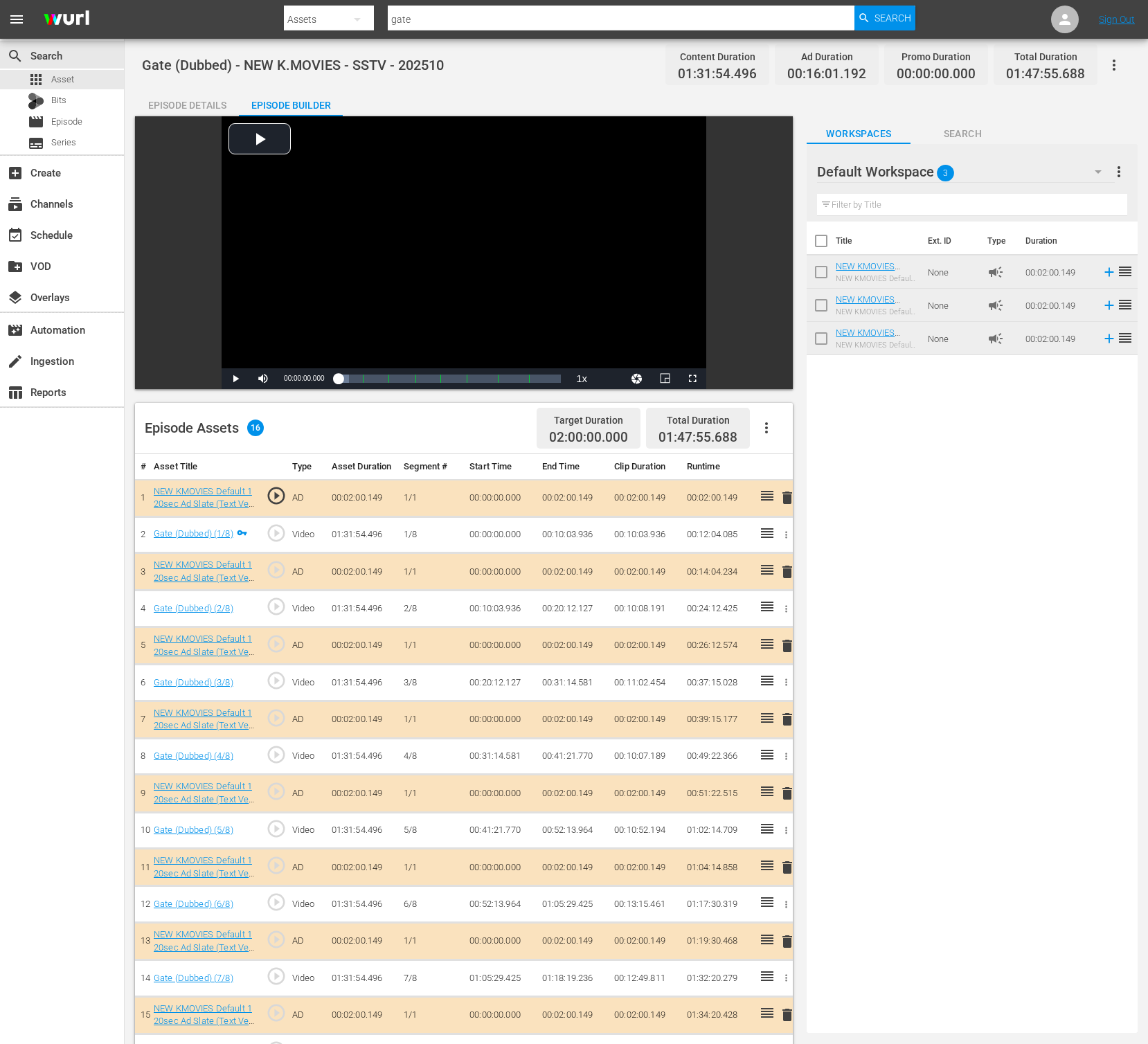
click at [1122, 48] on button "button" at bounding box center [1114, 64] width 33 height 33
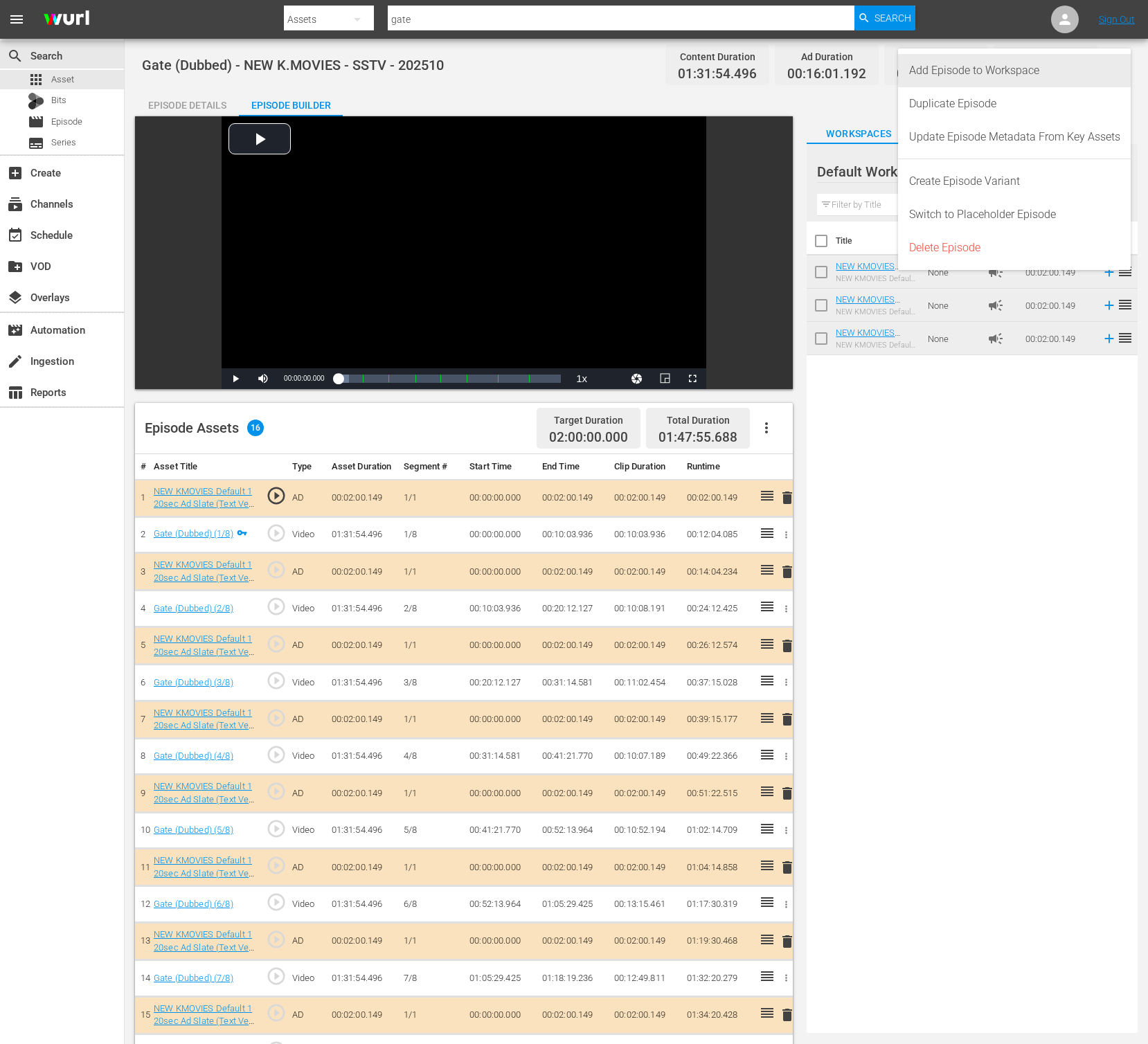
click at [1020, 71] on div "Add Episode to Workspace" at bounding box center [1015, 70] width 211 height 33
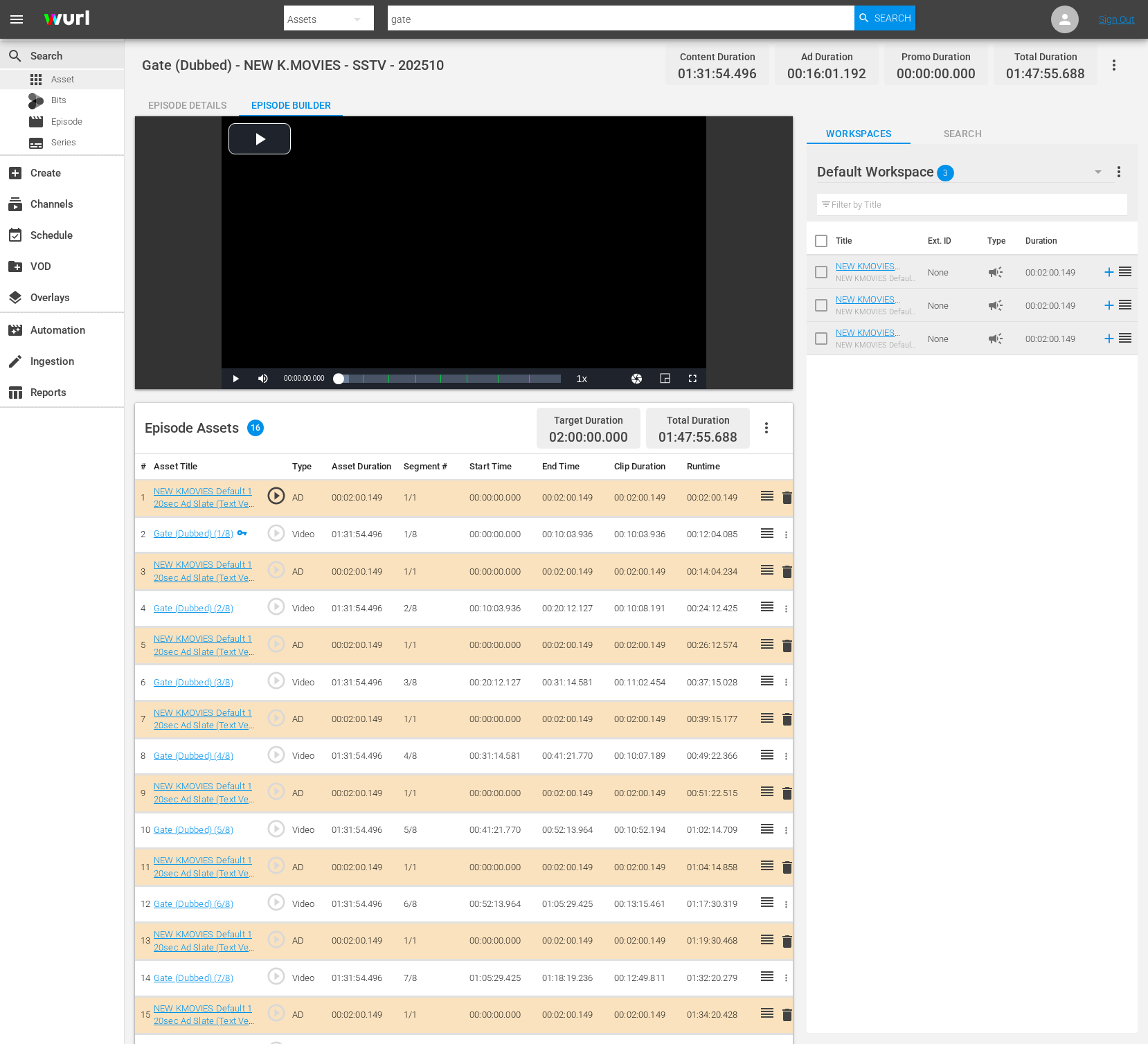
click at [79, 82] on div "apps Asset" at bounding box center [62, 79] width 124 height 19
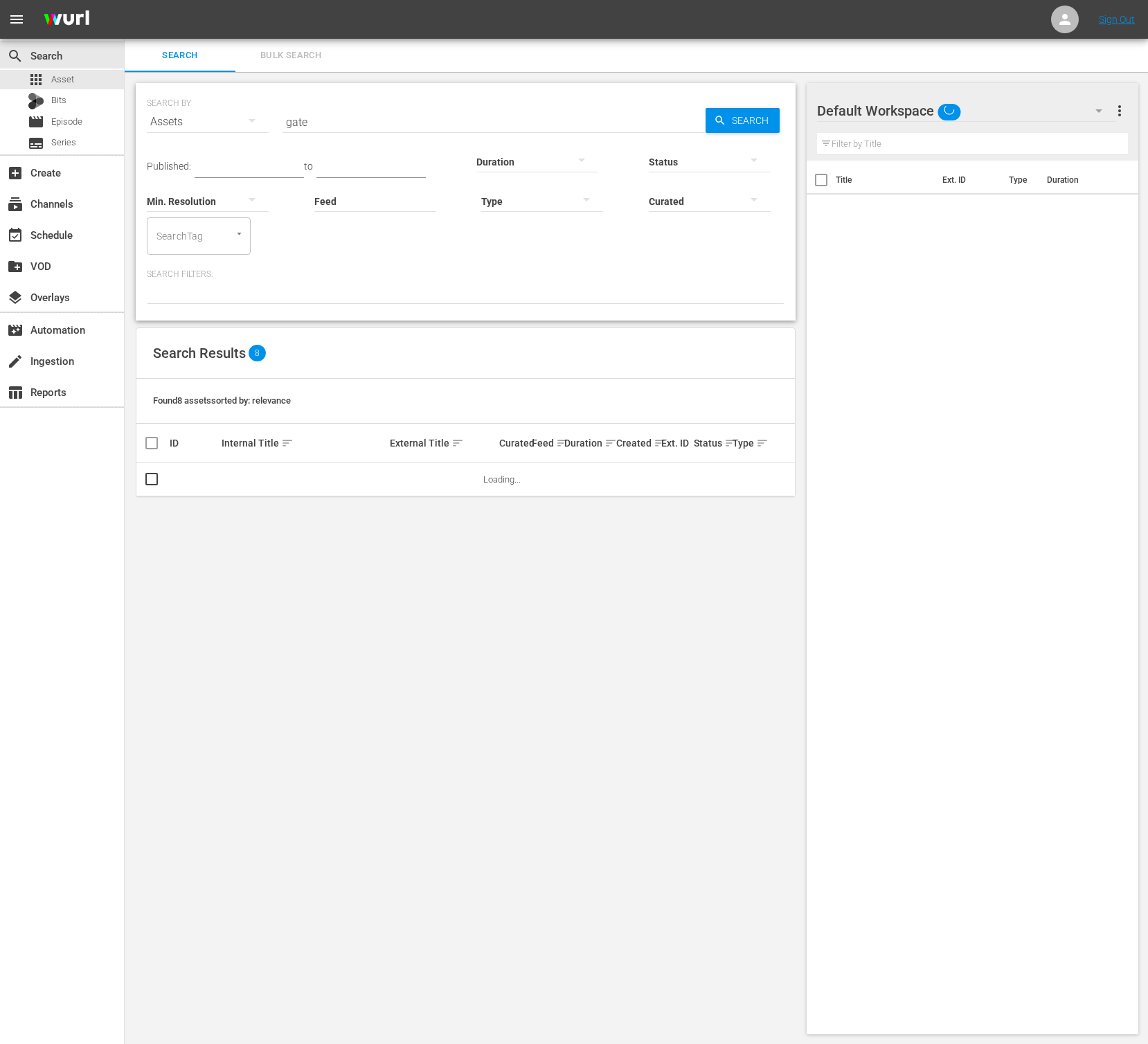
click at [371, 129] on input "gate" at bounding box center [493, 122] width 423 height 33
type input "perhaps"
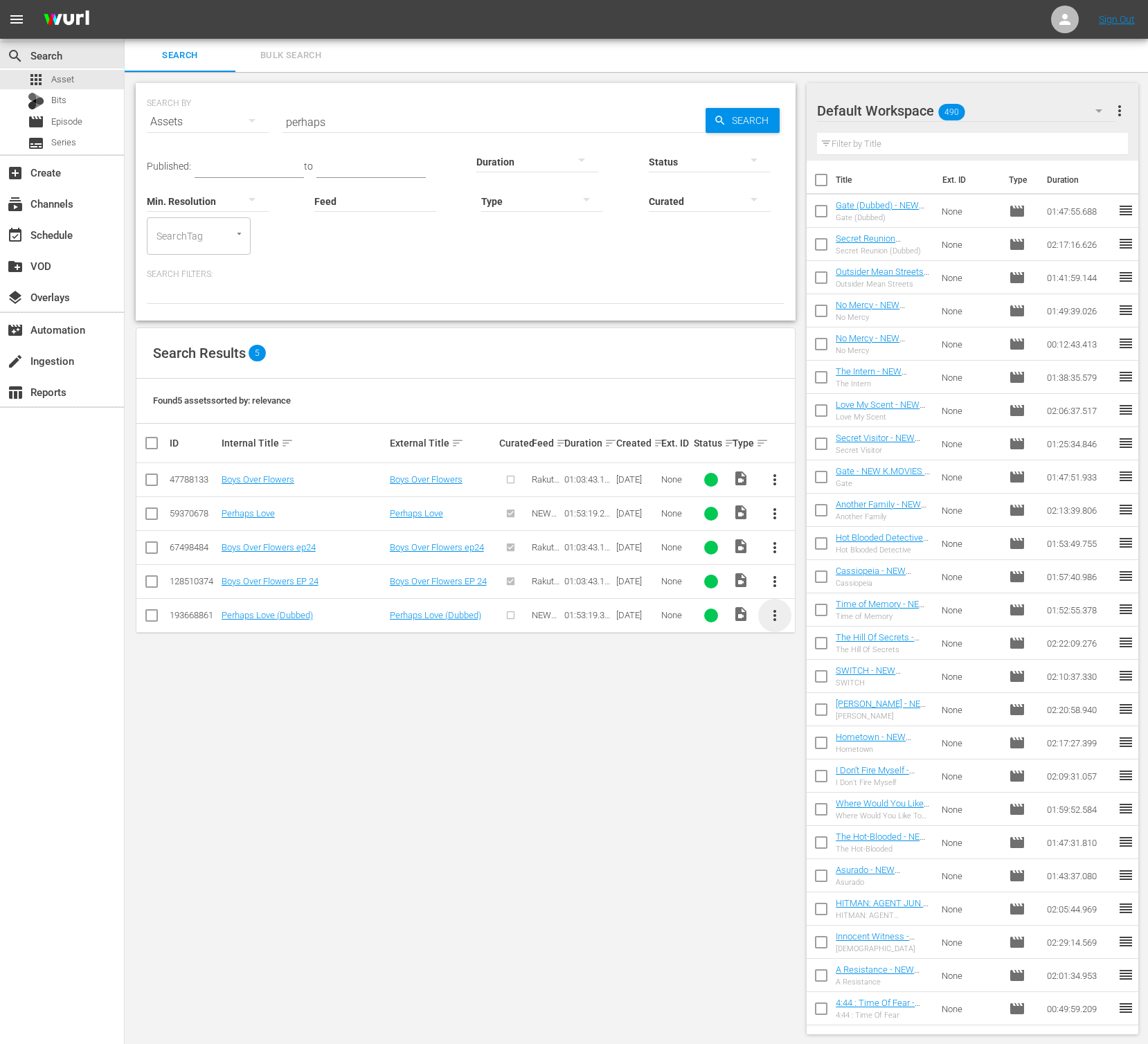
click at [774, 612] on span "more_vert" at bounding box center [775, 616] width 17 height 17
click at [841, 709] on div "Episode" at bounding box center [849, 720] width 94 height 33
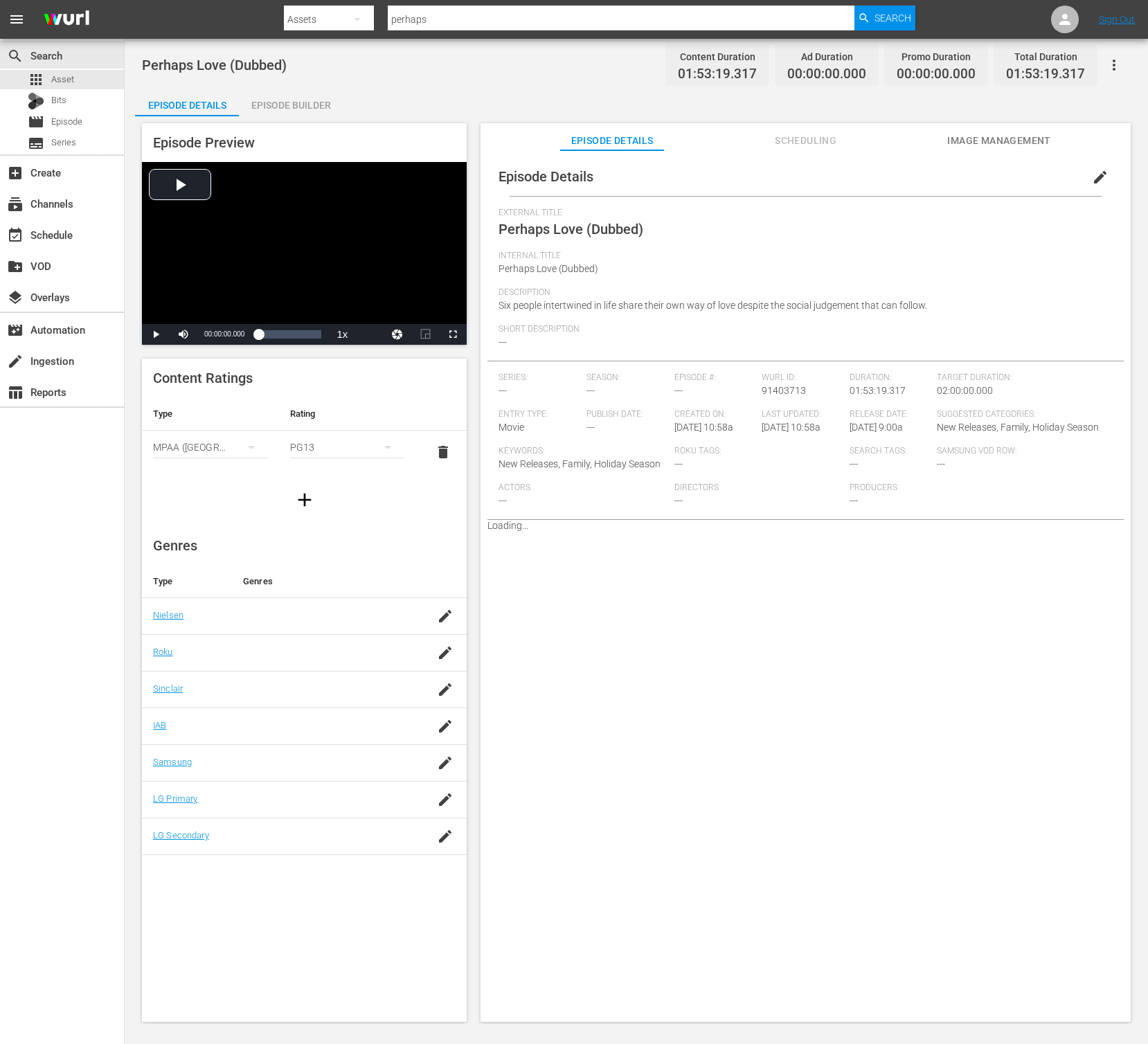
click at [1094, 184] on span "edit" at bounding box center [1101, 177] width 17 height 17
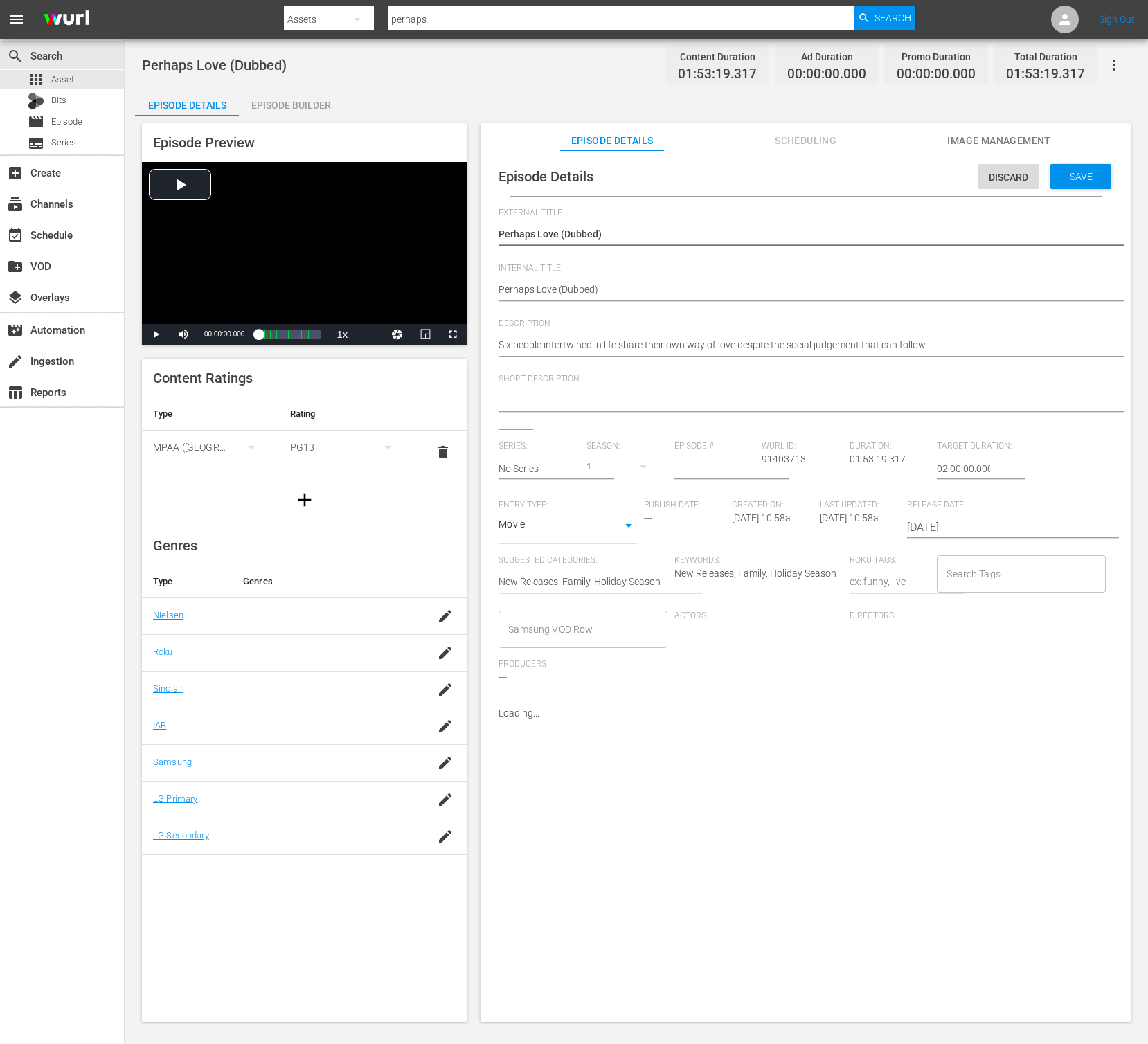
click at [691, 281] on div "Perhaps Love (Dubbed) Perhaps Love (Dubbed)" at bounding box center [802, 290] width 607 height 33
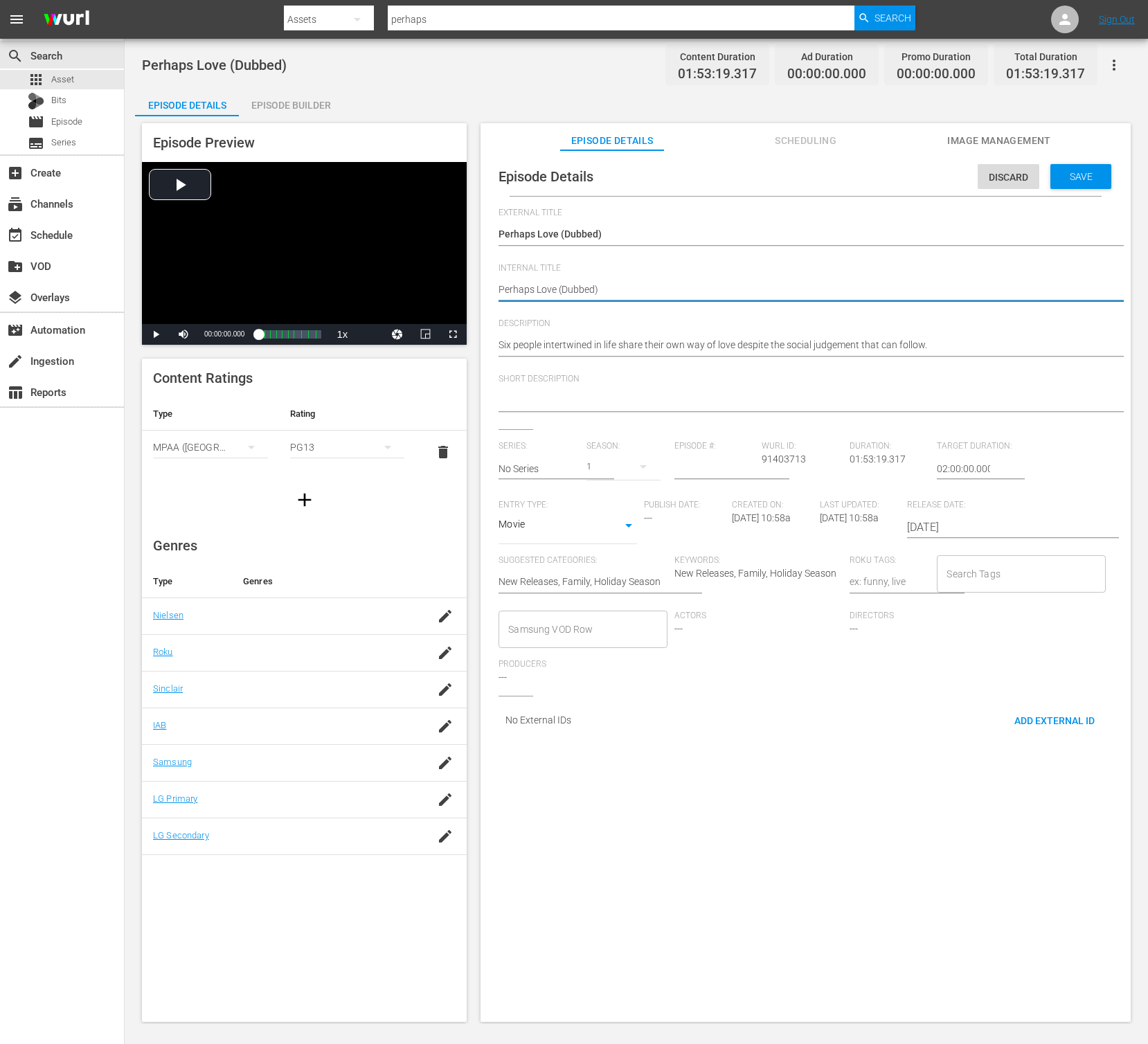
type textarea "Perhaps Love (Dubbed)"
type textarea "Perhaps Love (Dubbed) -"
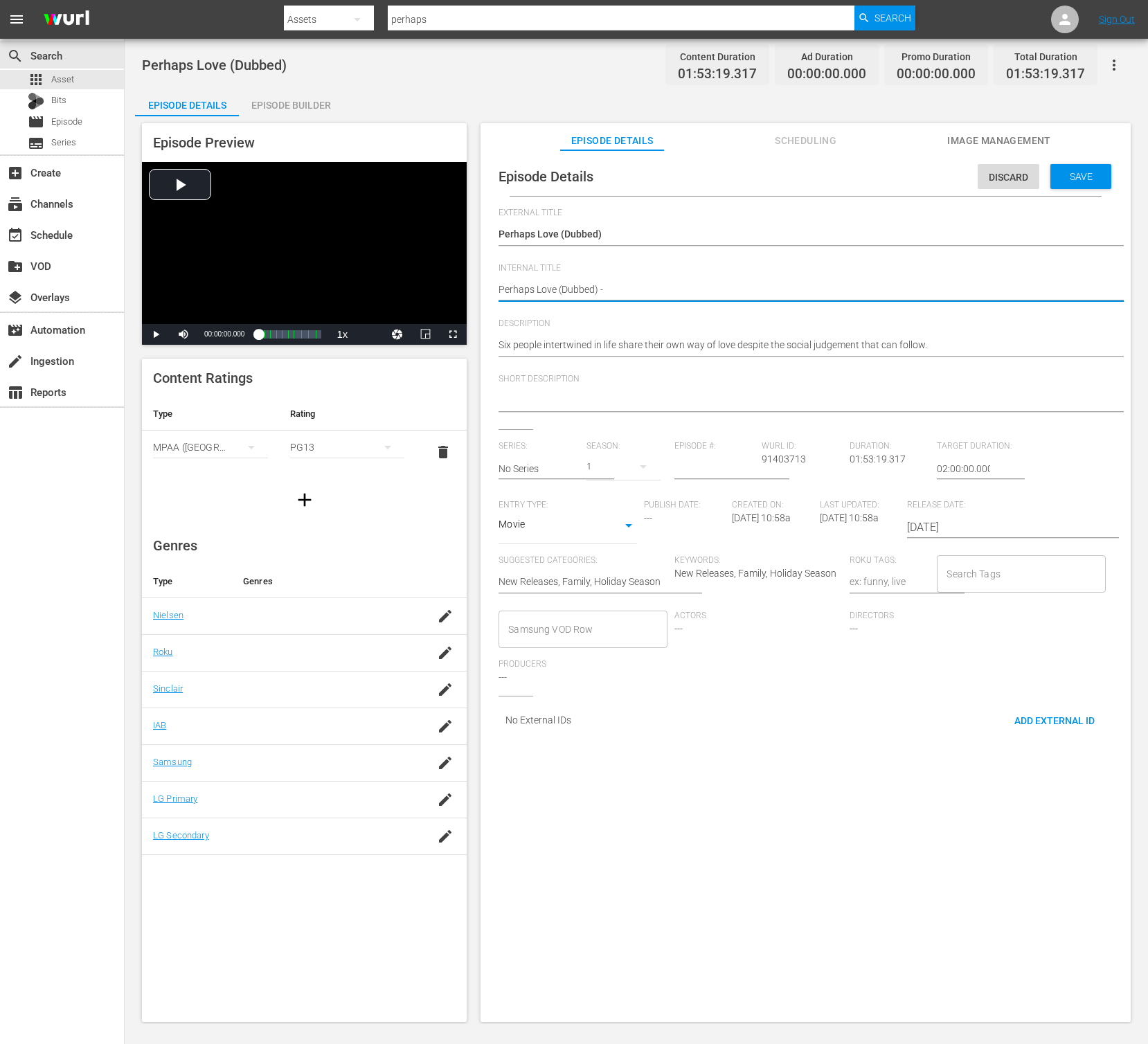
type textarea "Perhaps Love (Dubbed) -"
type textarea "Perhaps Love (Dubbed) - N"
type textarea "Perhaps Love (Dubbed) - NE"
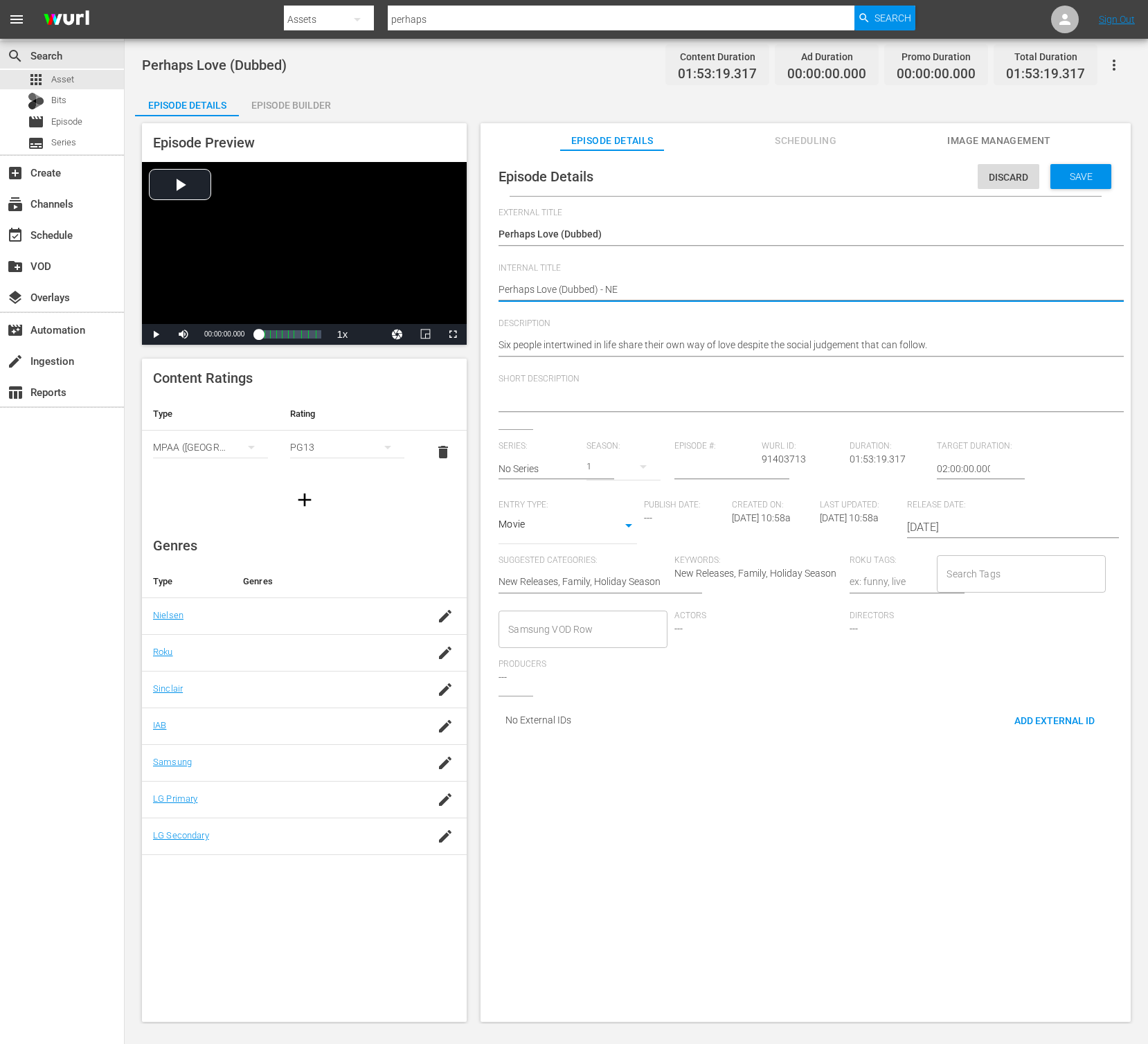
type textarea "Perhaps Love (Dubbed) - NEW"
type textarea "Perhaps Love (Dubbed) - NEW K"
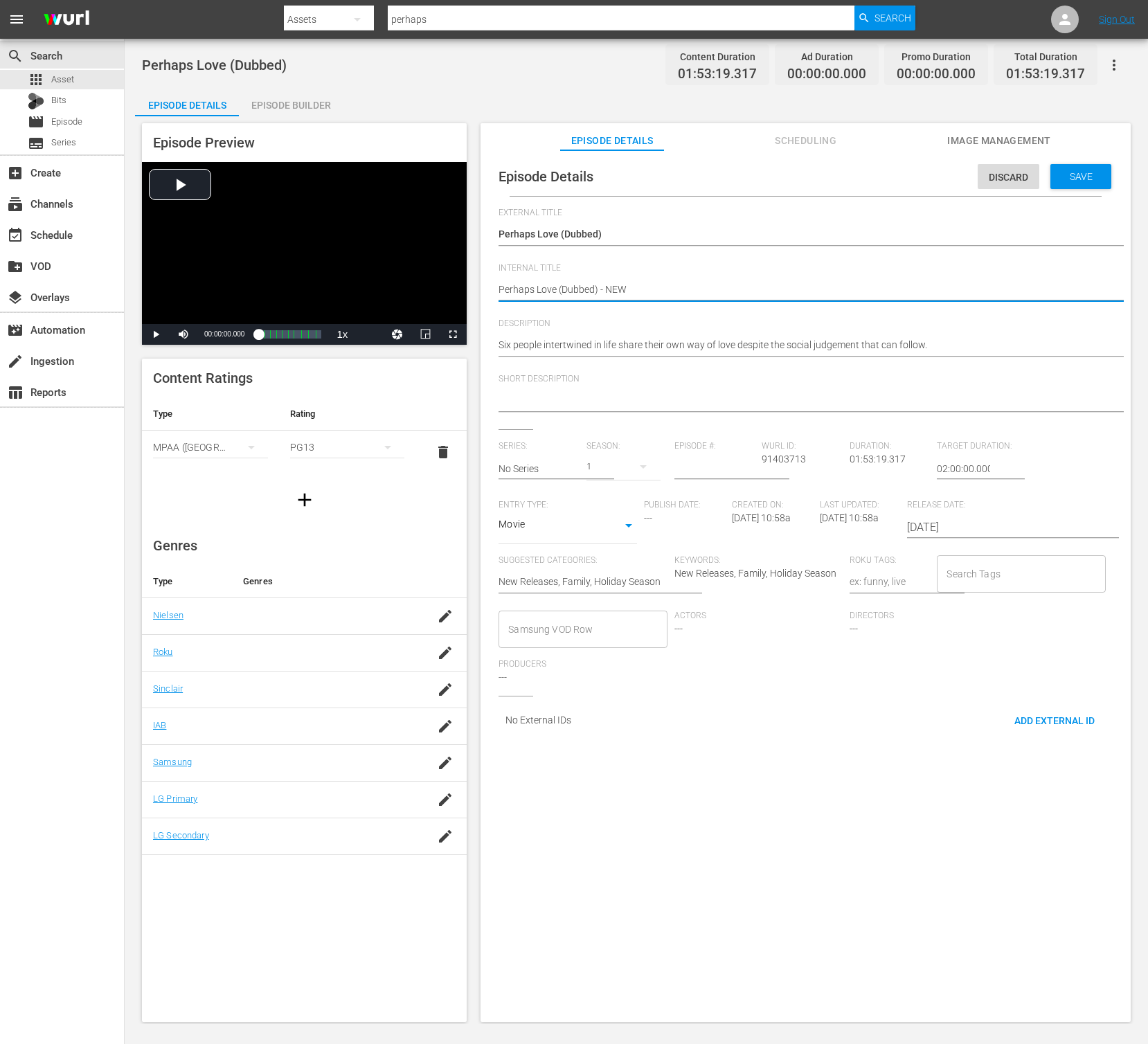
type textarea "Perhaps Love (Dubbed) - NEW K"
type textarea "Perhaps Love (Dubbed) - NEW K."
type textarea "Perhaps Love (Dubbed) - NEW K.M"
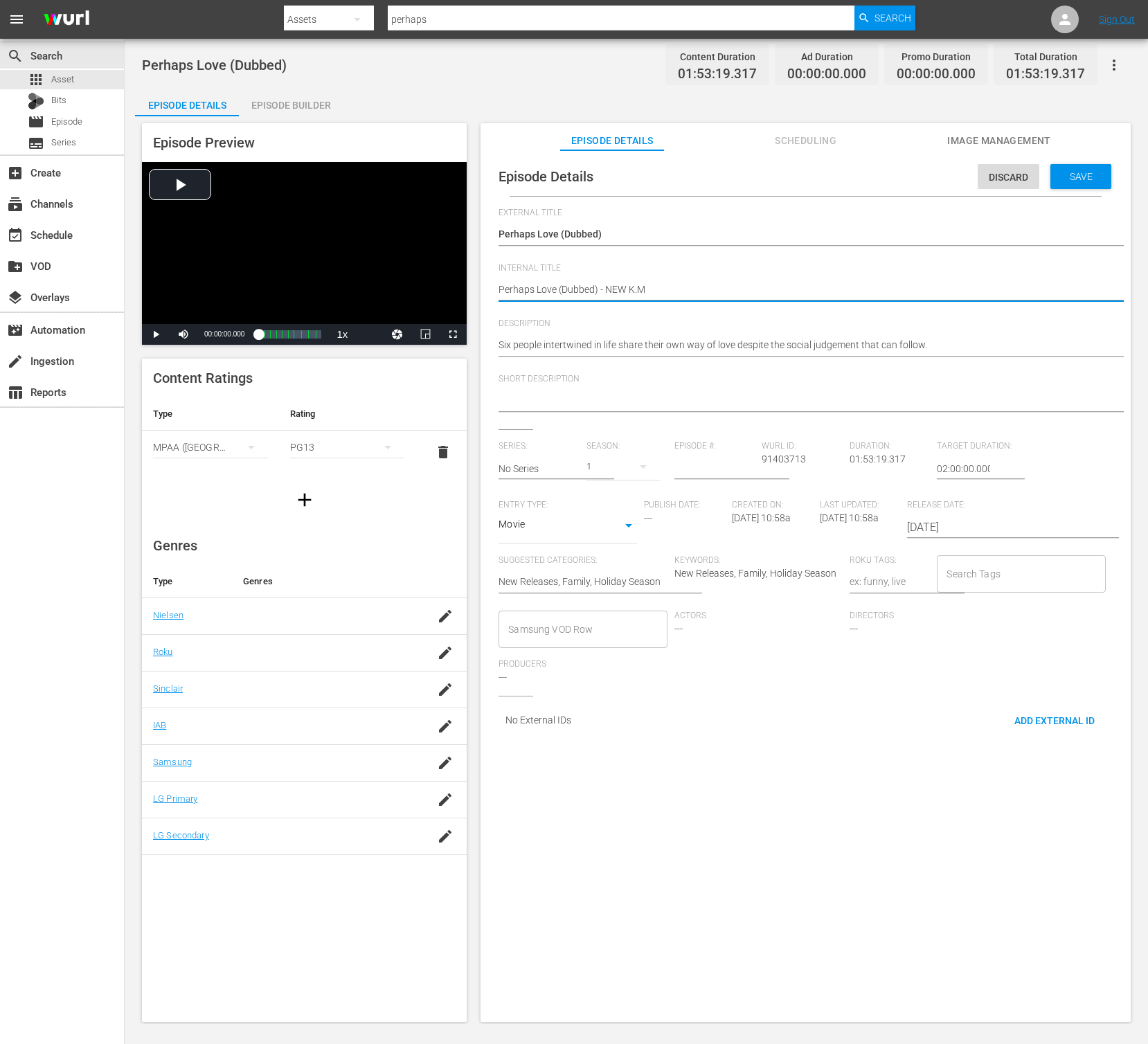
type textarea "Perhaps Love (Dubbed) - NEW [DOMAIN_NAME]"
type textarea "Perhaps Love (Dubbed) - NEW K.MOV"
type textarea "Perhaps Love (Dubbed) - NEW K.MOVI"
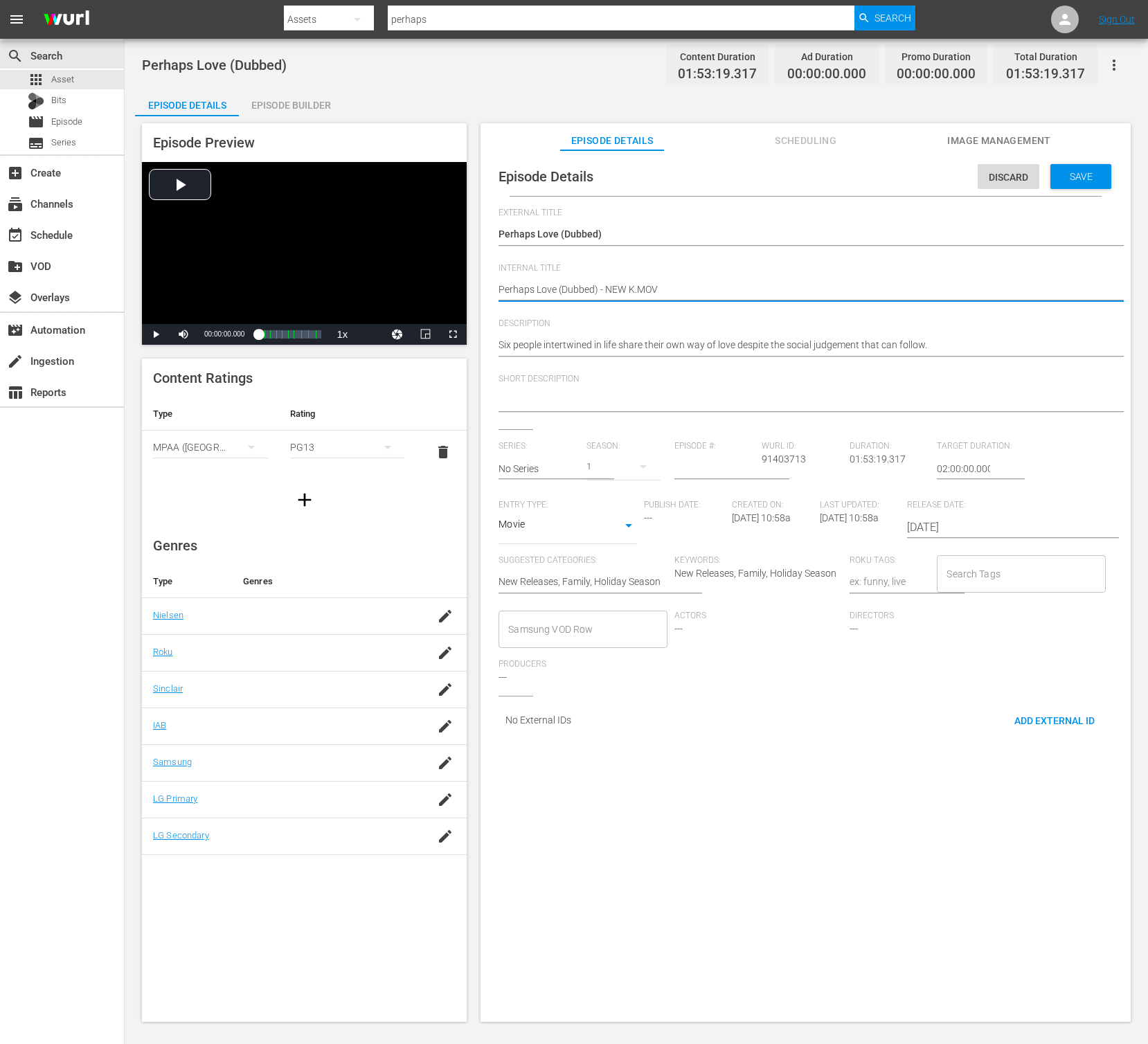
type textarea "Perhaps Love (Dubbed) - NEW K.MOVI"
type textarea "Perhaps Love (Dubbed) - NEW [DOMAIN_NAME]"
type textarea "Perhaps Love (Dubbed) - NEW K.MOVIES"
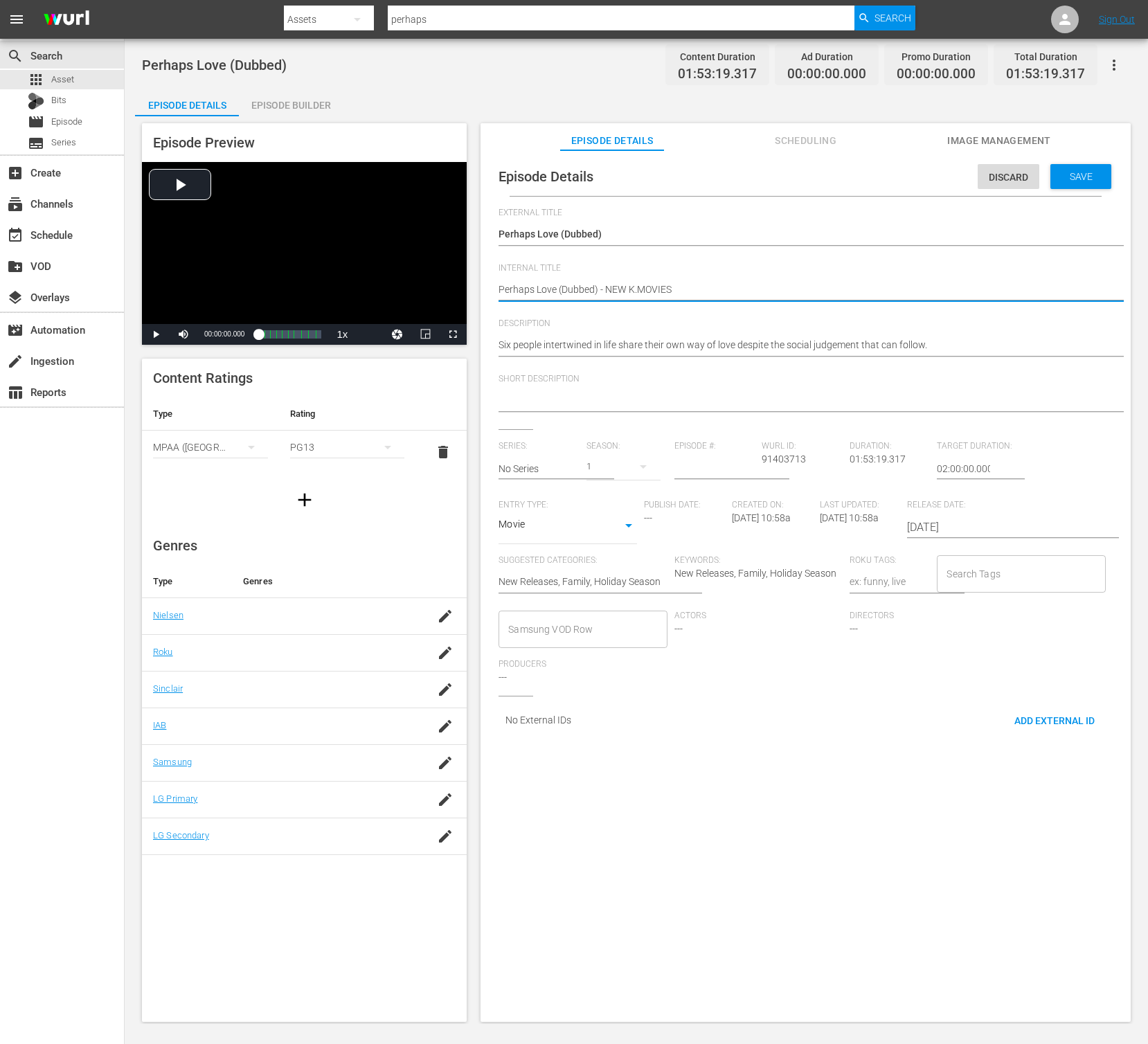
type textarea "Perhaps Love (Dubbed) - NEW K.MOVIES"
click at [676, 341] on textarea "Six people intertwined in life share their own way of love despite the social j…" at bounding box center [802, 346] width 607 height 17
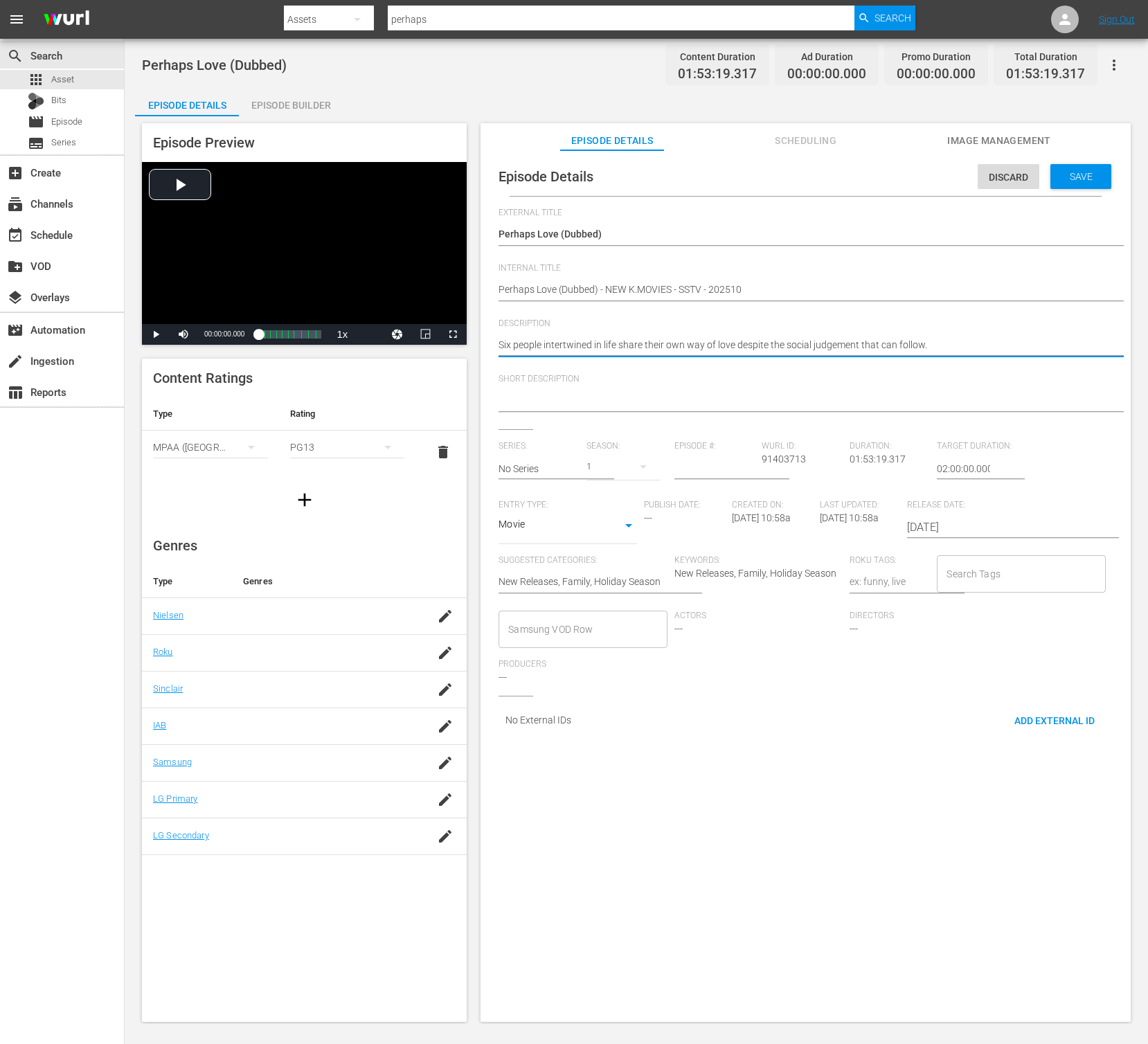
click at [676, 341] on textarea "Six people intertwined in life share their own way of love despite the social j…" at bounding box center [802, 346] width 607 height 17
click at [642, 398] on textarea at bounding box center [802, 402] width 607 height 17
paste textarea "Six people intertwined in life share their own way of love despite the social j…"
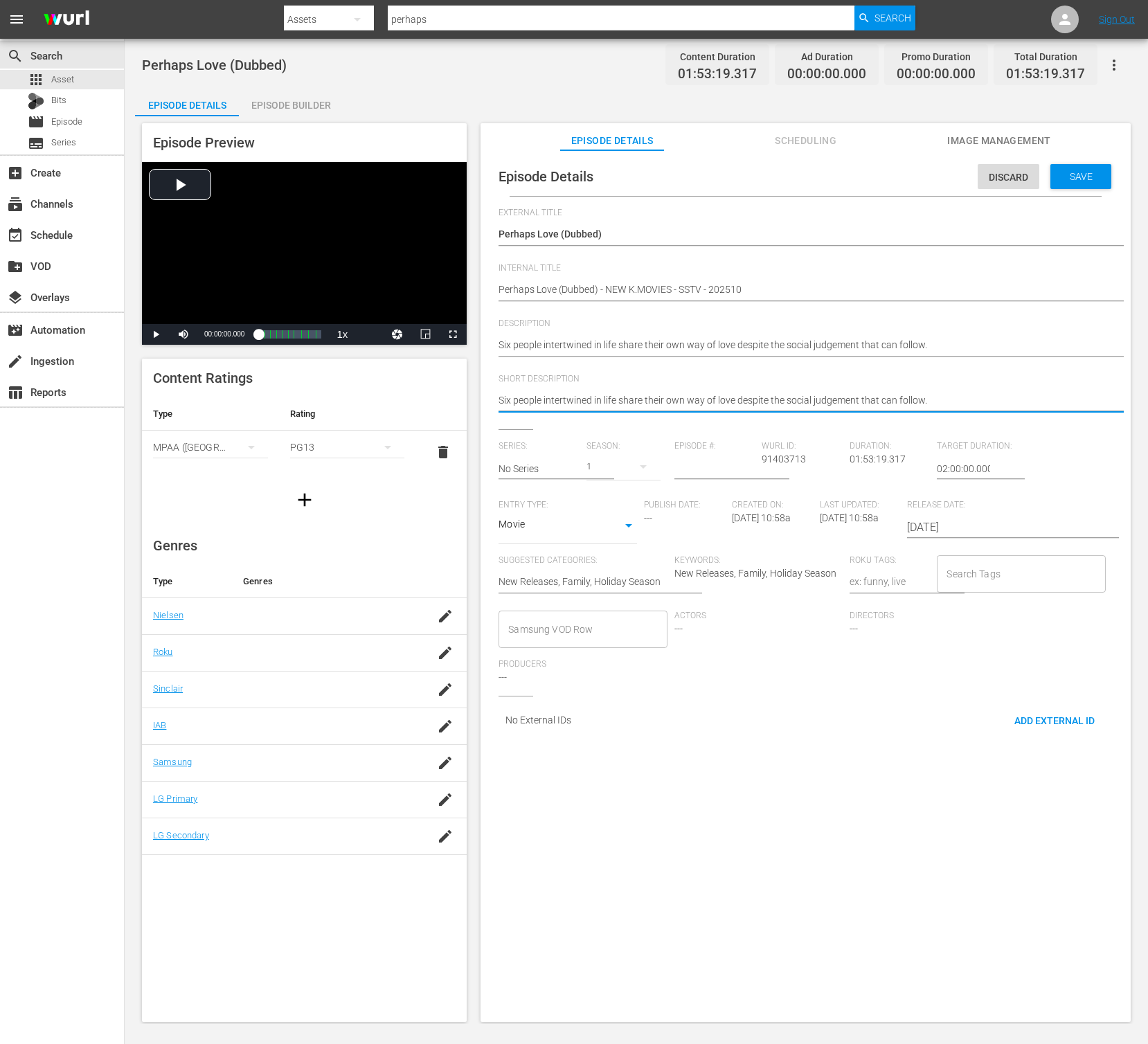
click at [944, 518] on input "[DATE]" at bounding box center [996, 527] width 177 height 33
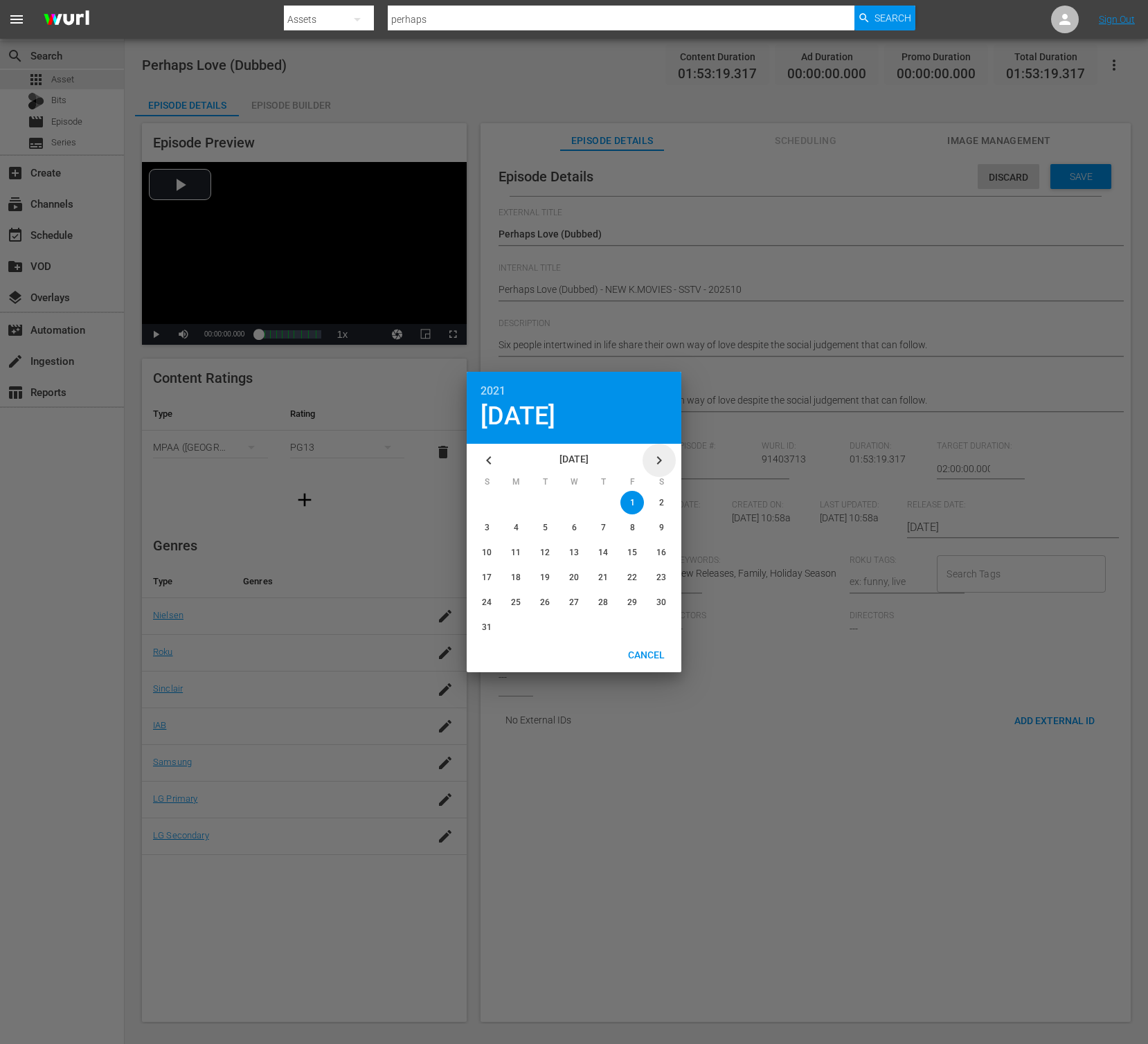
click at [667, 459] on icon "button" at bounding box center [659, 460] width 17 height 17
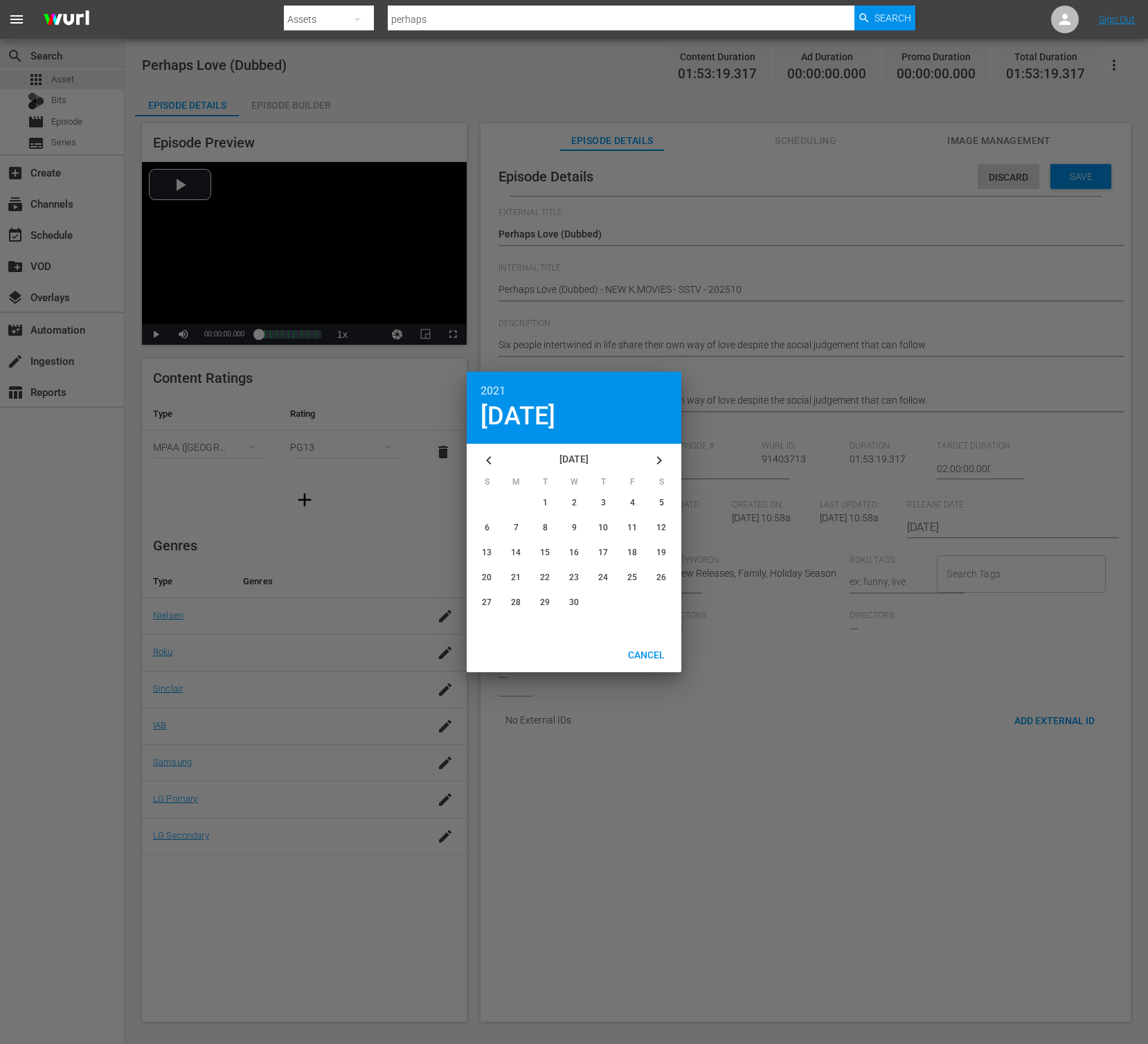
click at [667, 459] on icon "button" at bounding box center [659, 460] width 17 height 17
click at [654, 455] on icon "button" at bounding box center [659, 460] width 17 height 17
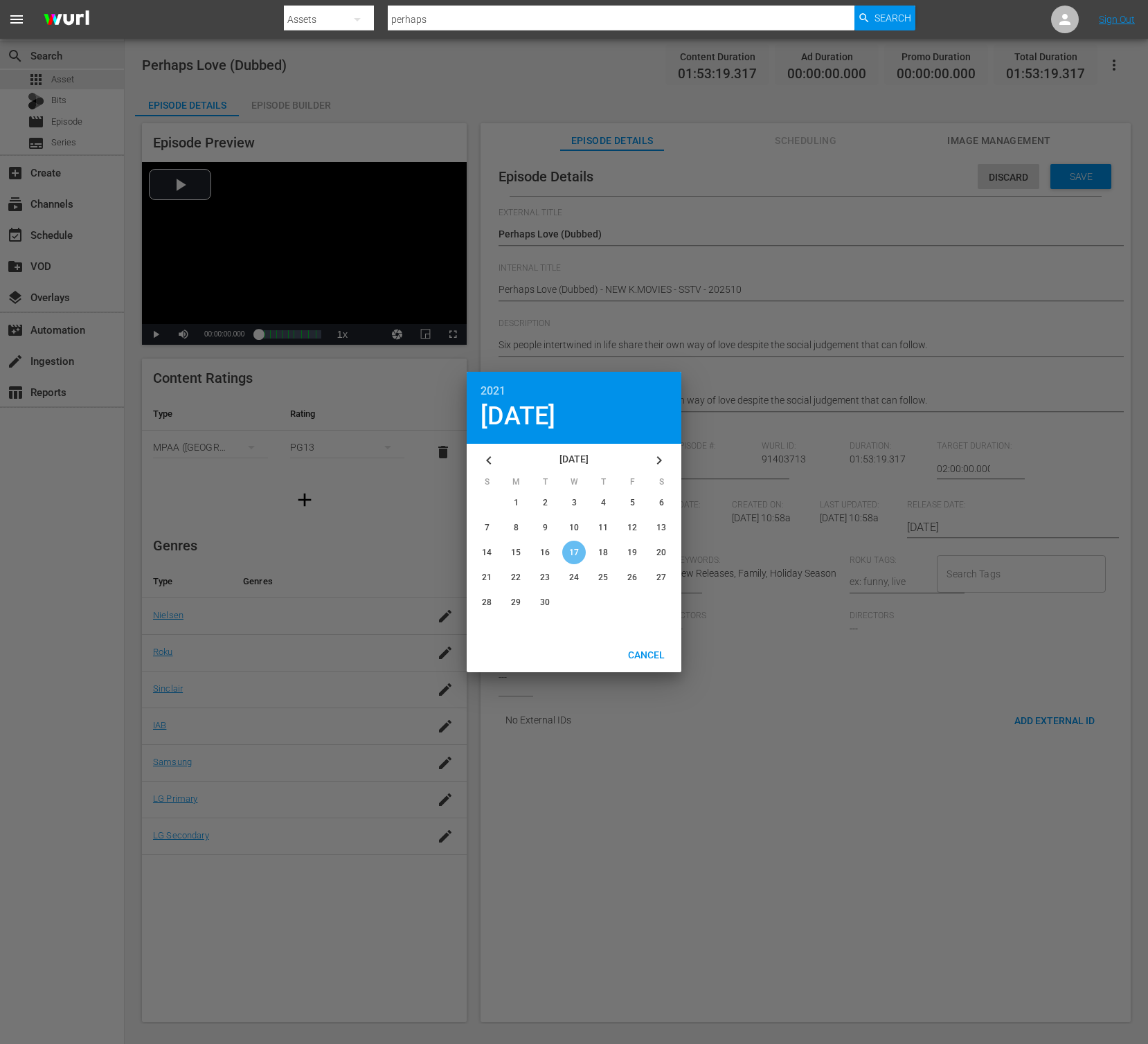
click at [572, 559] on div "button" at bounding box center [574, 552] width 24 height 24
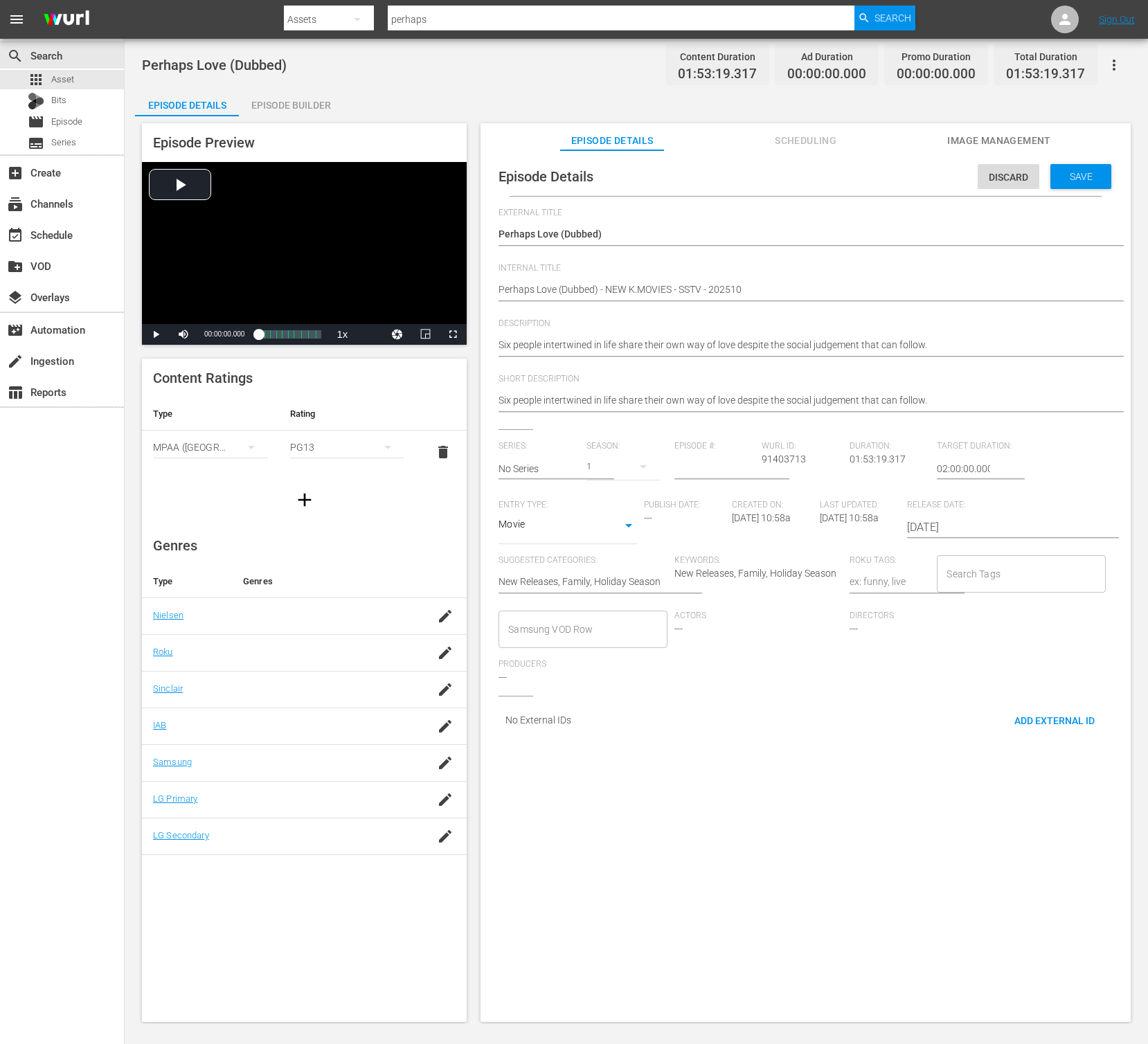
click at [1001, 576] on input "Search Tags" at bounding box center [1010, 574] width 135 height 25
click at [1023, 637] on li "Film - NA" at bounding box center [1010, 635] width 164 height 23
click at [1081, 194] on div "Episode Details Discard Save" at bounding box center [805, 177] width 636 height 39
click at [1083, 177] on span "Save" at bounding box center [1081, 177] width 45 height 11
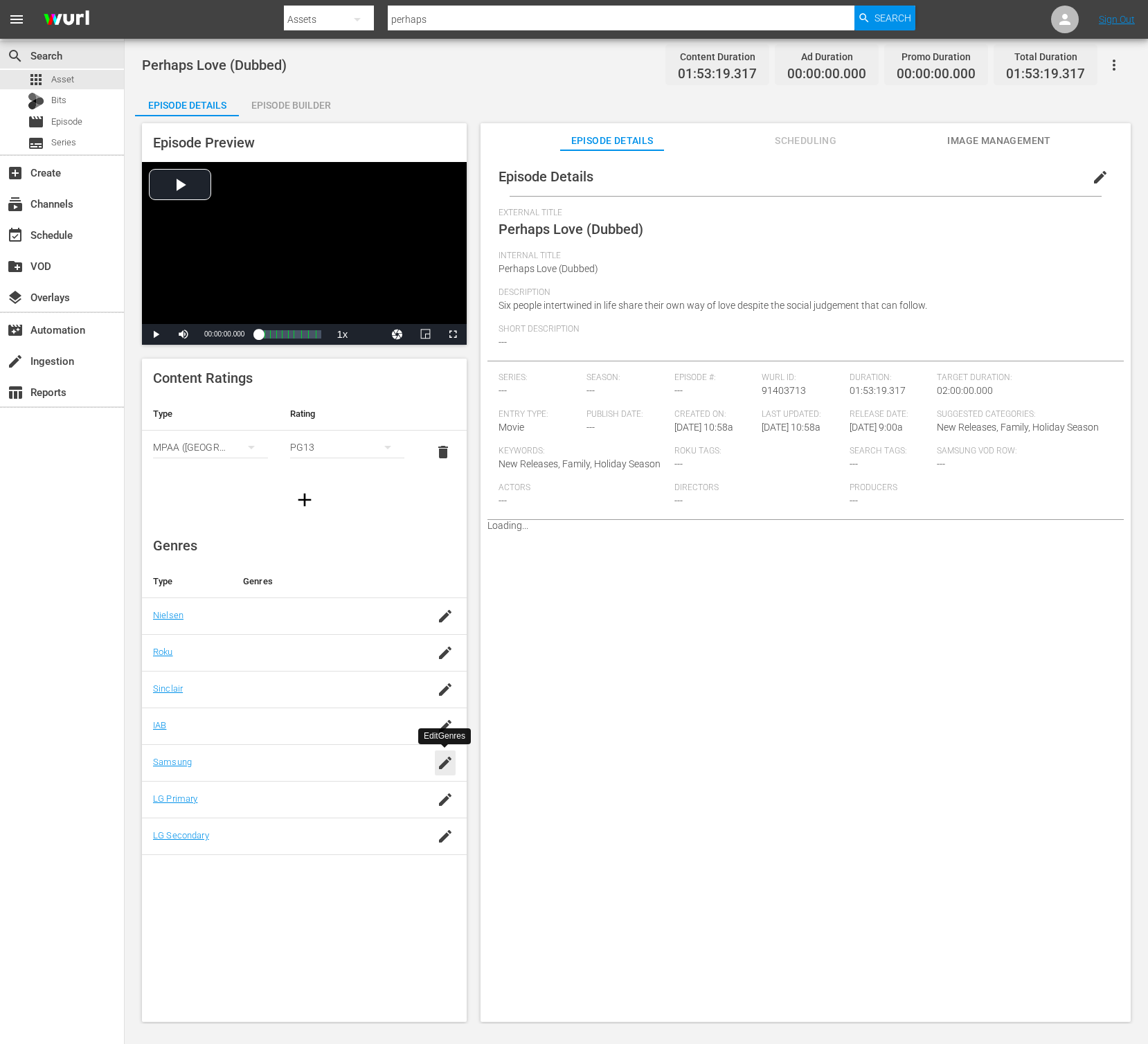
click at [435, 761] on div "button" at bounding box center [445, 763] width 21 height 25
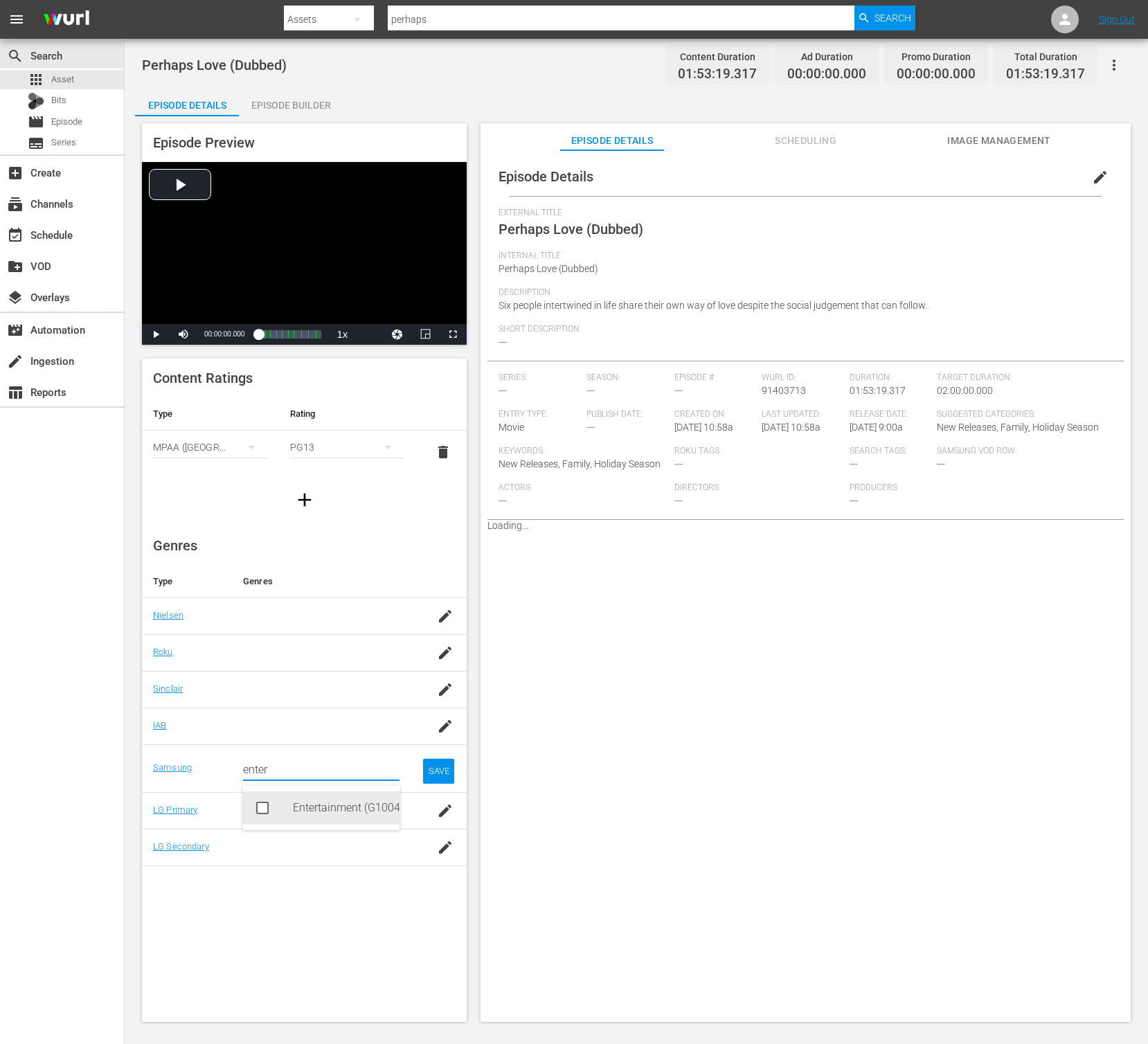
click at [353, 802] on div "Entertainment (G1004)" at bounding box center [340, 808] width 96 height 33
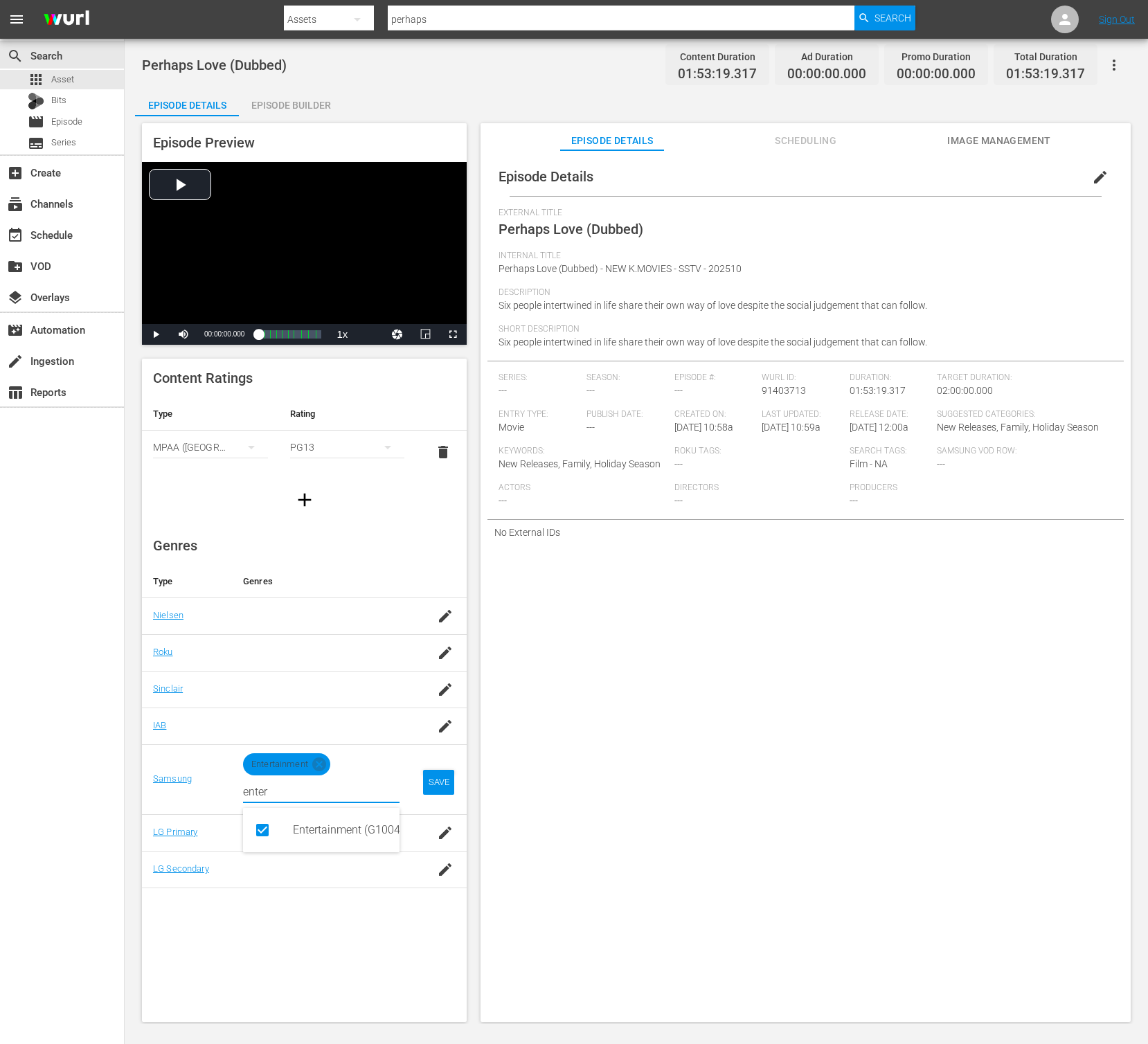
click at [415, 782] on td "SAVE" at bounding box center [439, 779] width 57 height 70
click at [428, 780] on div "SAVE" at bounding box center [439, 782] width 32 height 25
click at [449, 778] on div "SAVE" at bounding box center [439, 782] width 32 height 25
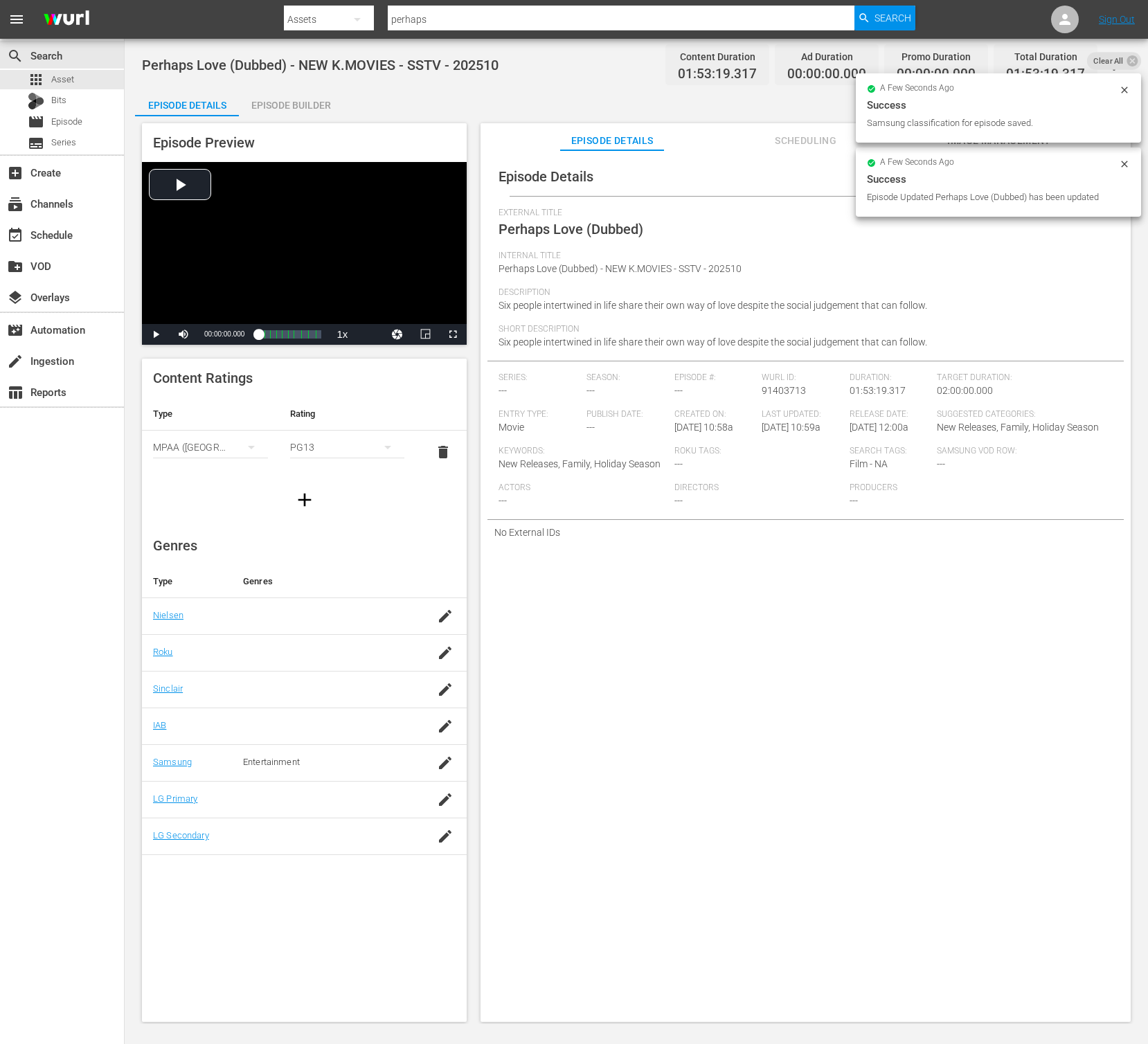
click at [724, 736] on div "Episode Details edit External Title Perhaps Love (Dubbed) Internal Title Perhap…" at bounding box center [805, 592] width 650 height 885
click at [299, 119] on div "Episode Preview Video Player is loading. Play Video Play Mute Current Time 00:0…" at bounding box center [636, 574] width 1003 height 917
click at [304, 109] on div "Episode Builder" at bounding box center [291, 105] width 104 height 33
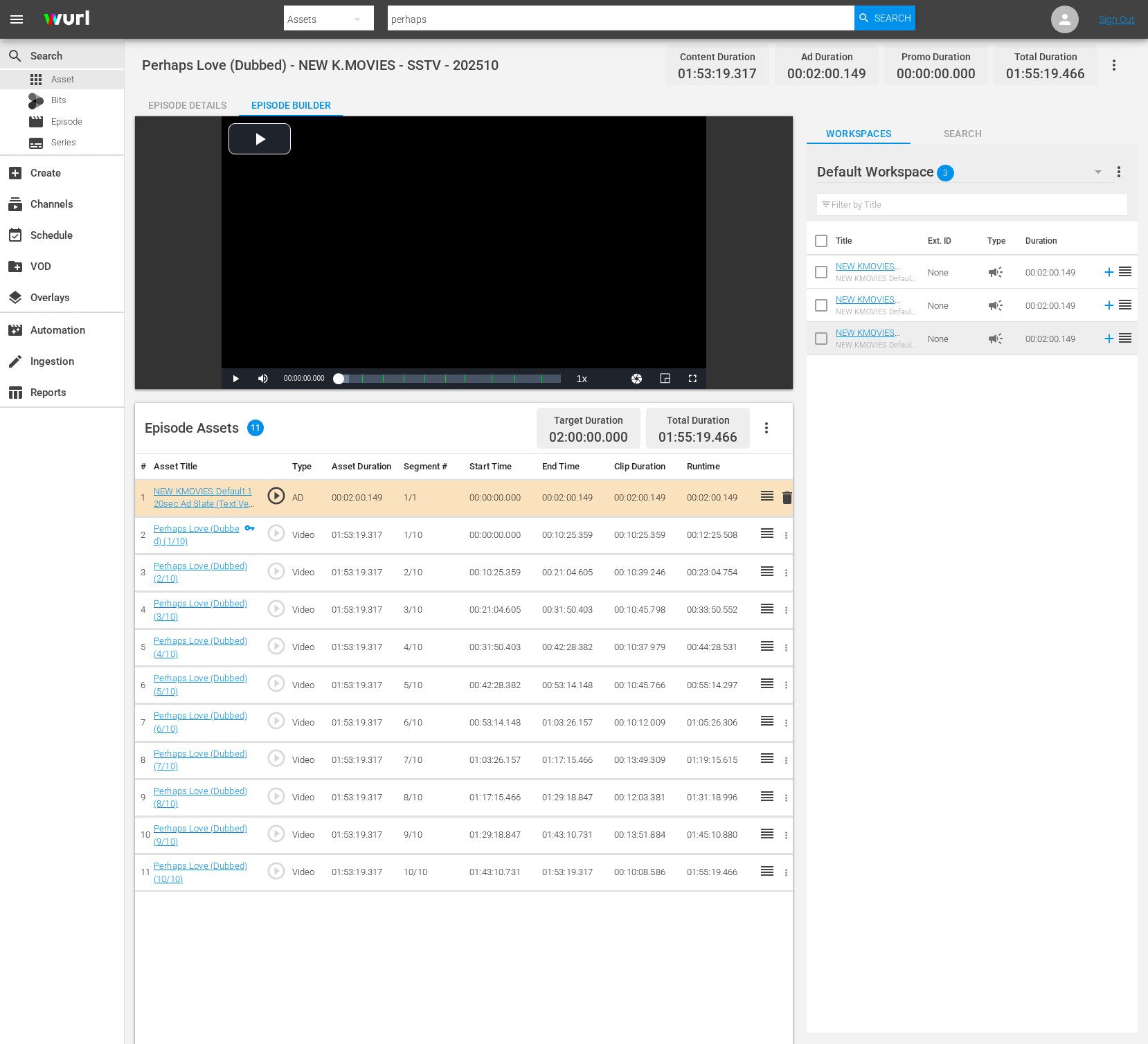
click at [898, 622] on div "Title Ext. ID Type Duration NEW KMOVIES Default 120sec Ad Slate (Text Ver.) 03_…" at bounding box center [972, 625] width 331 height 806
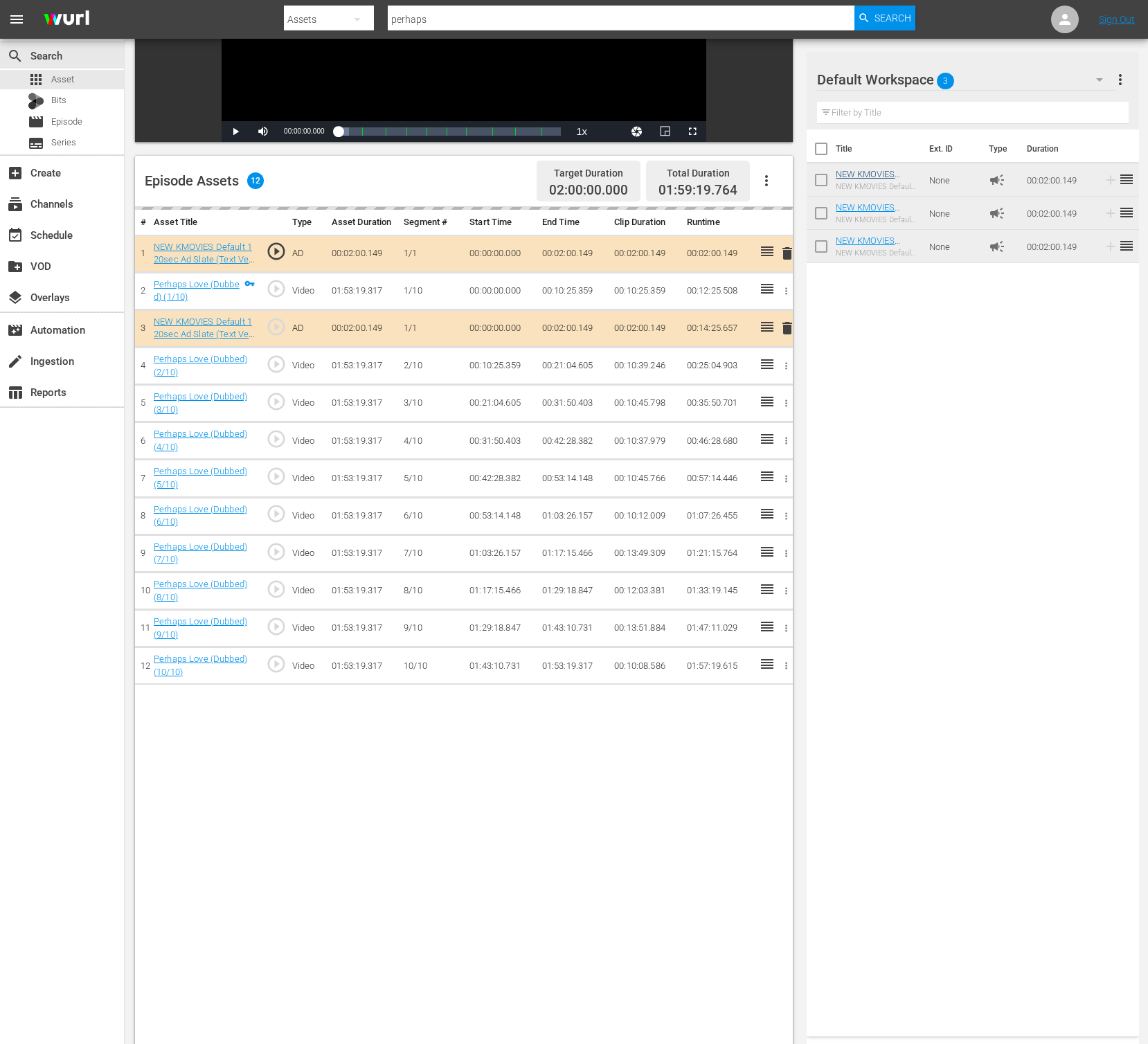
scroll to position [242, 0]
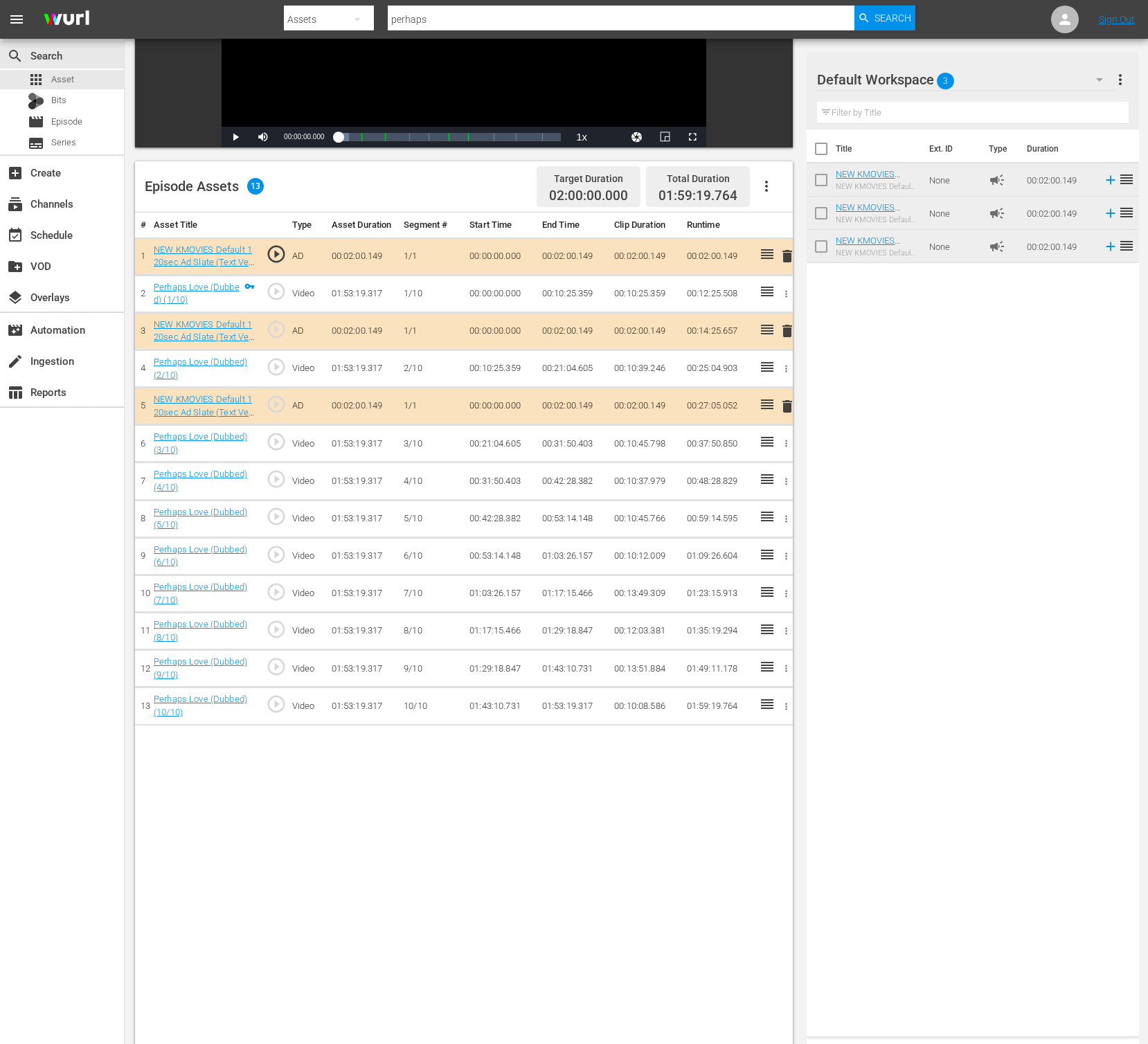
click at [1027, 457] on div "Title Ext. ID Type Duration NEW KMOVIES Default 120sec Ad Slate (Text Ver.) 03_…" at bounding box center [973, 580] width 332 height 902
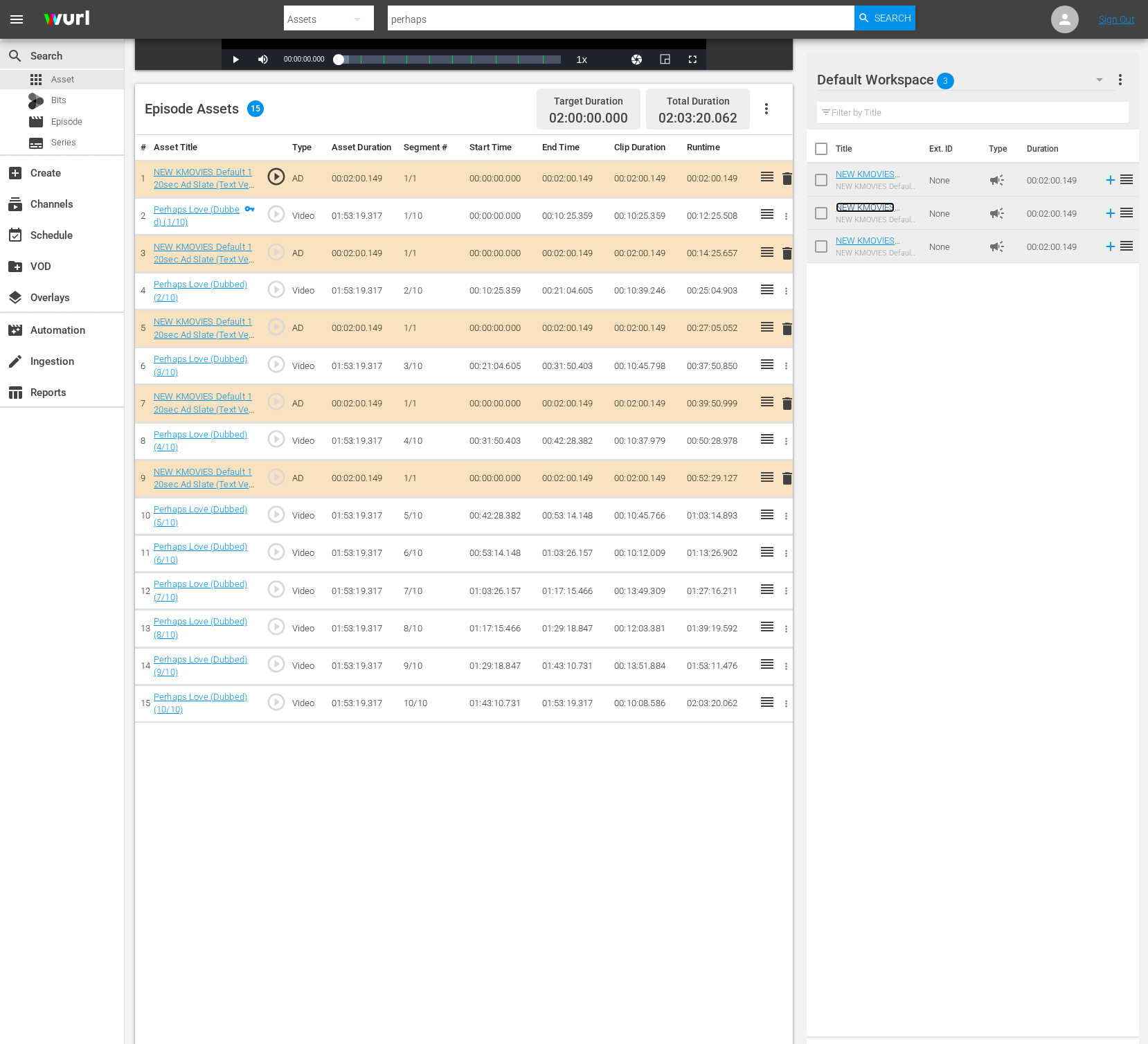
scroll to position [360, 0]
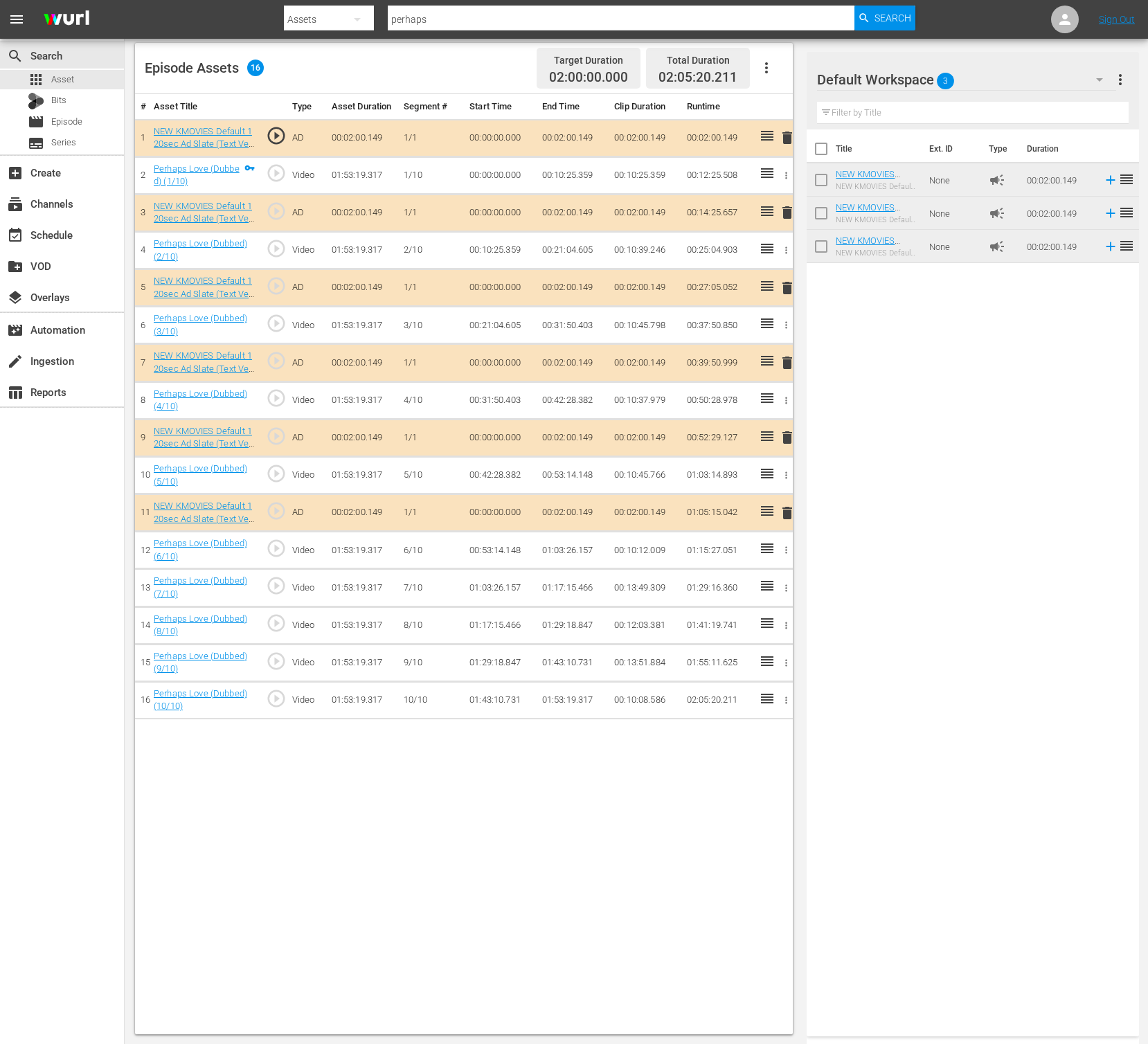
click at [796, 515] on div "Video Player is loading. Play Video Play Mute Current Time 00:00:00.000 / Durat…" at bounding box center [467, 395] width 665 height 1278
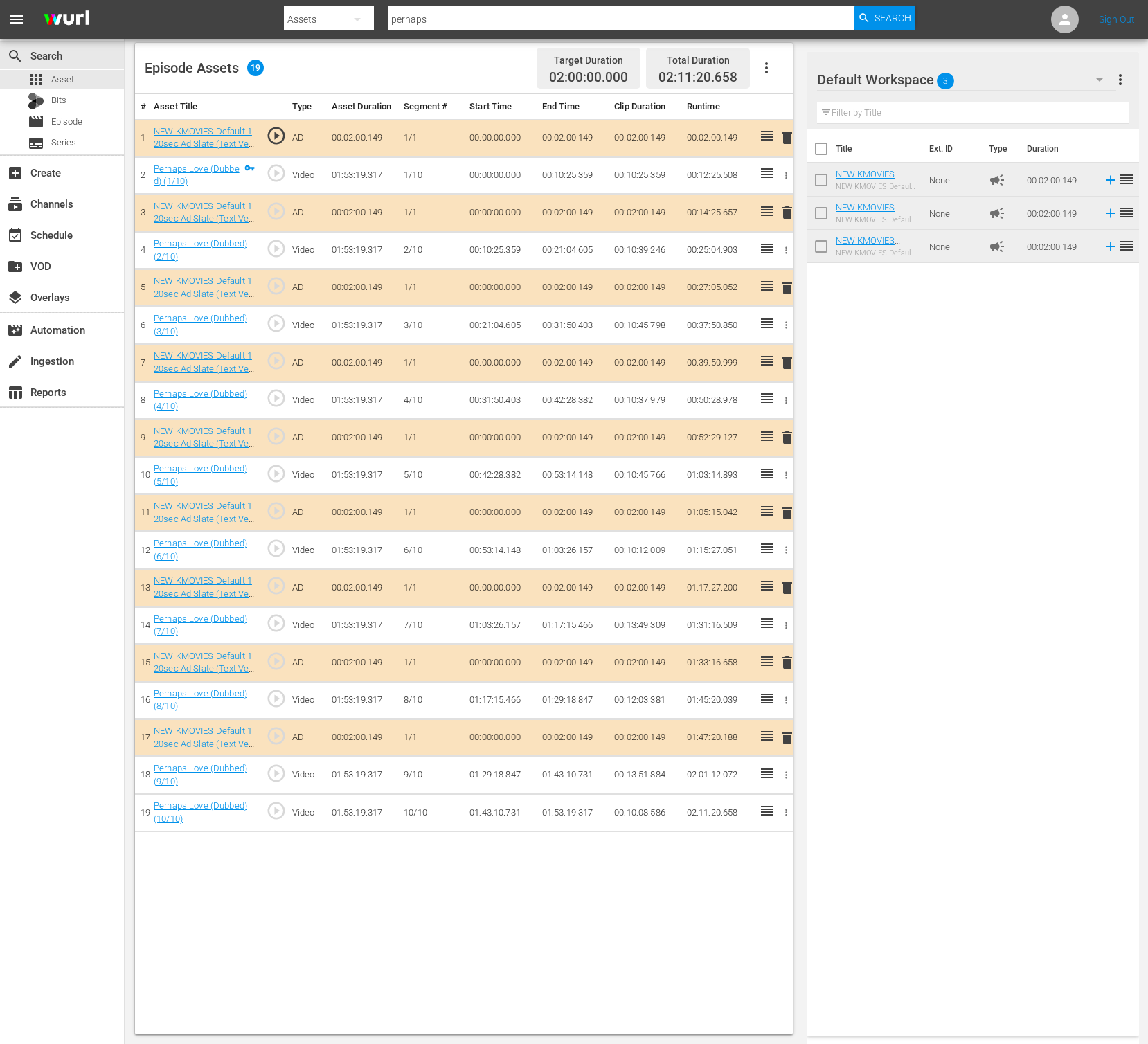
click at [885, 522] on div "Title Ext. ID Type Duration NEW KMOVIES Default 120sec Ad Slate (Text Ver.) 03_…" at bounding box center [973, 580] width 332 height 902
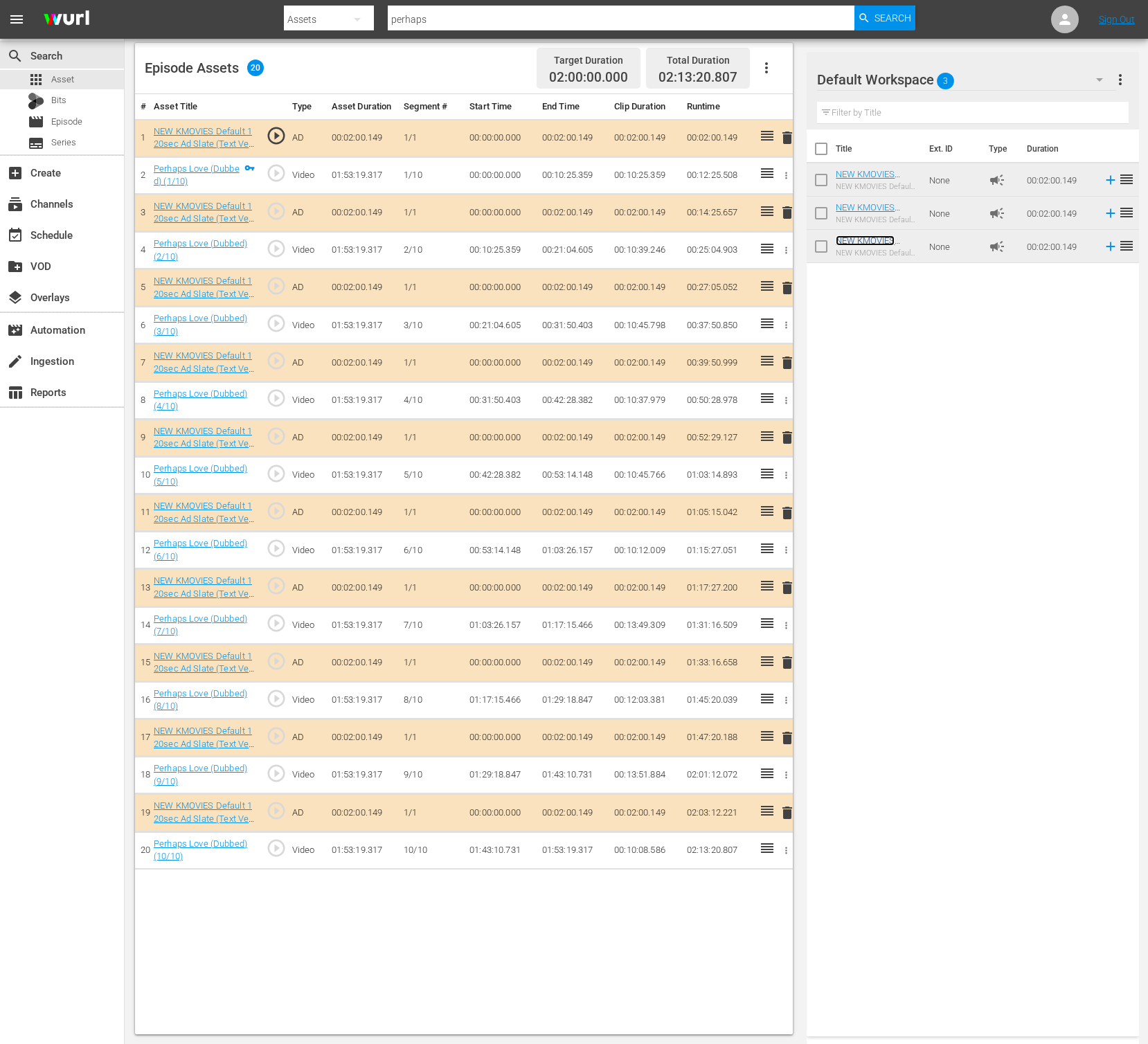
scroll to position [0, 0]
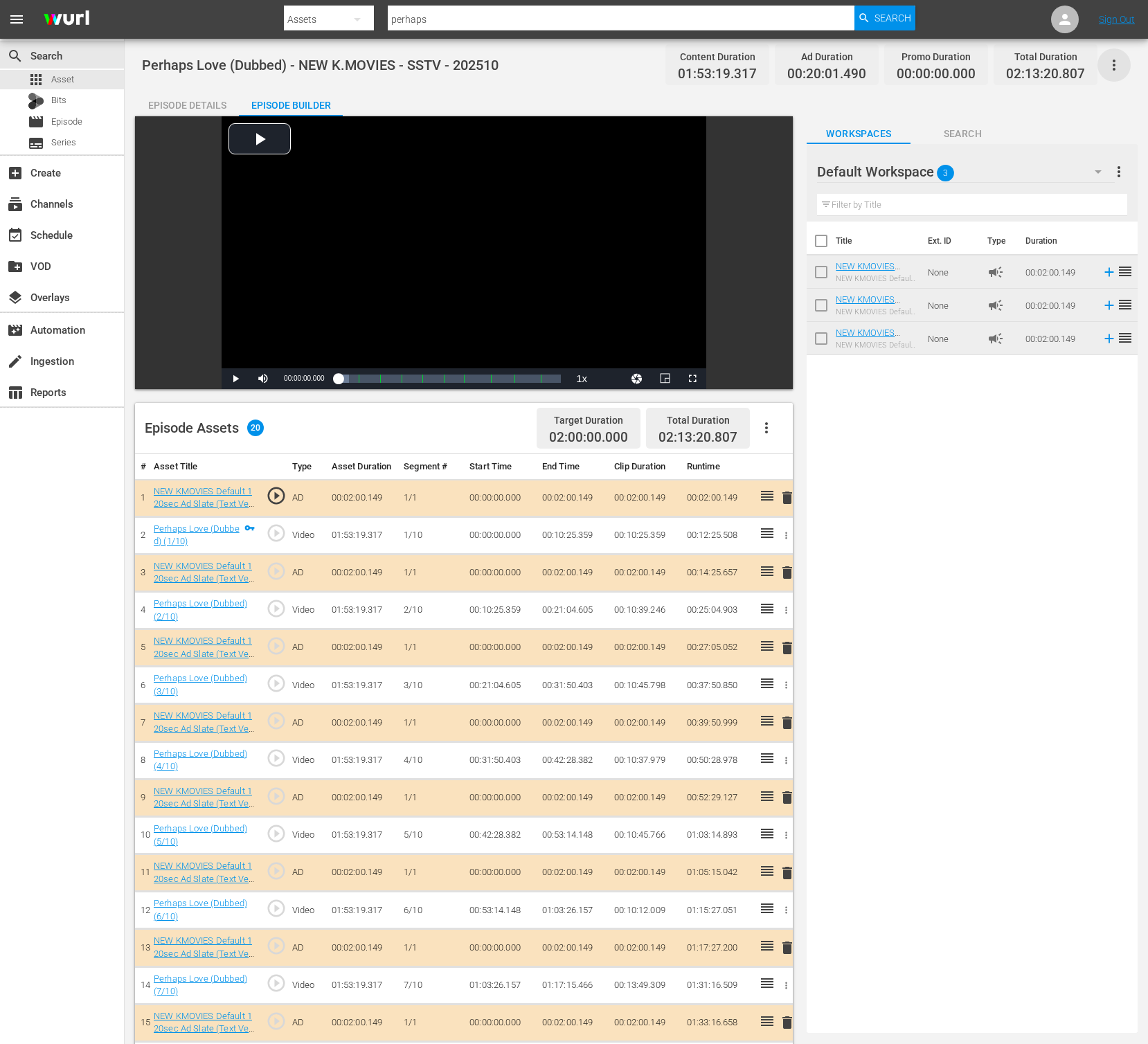
click at [1111, 60] on icon "button" at bounding box center [1114, 65] width 17 height 17
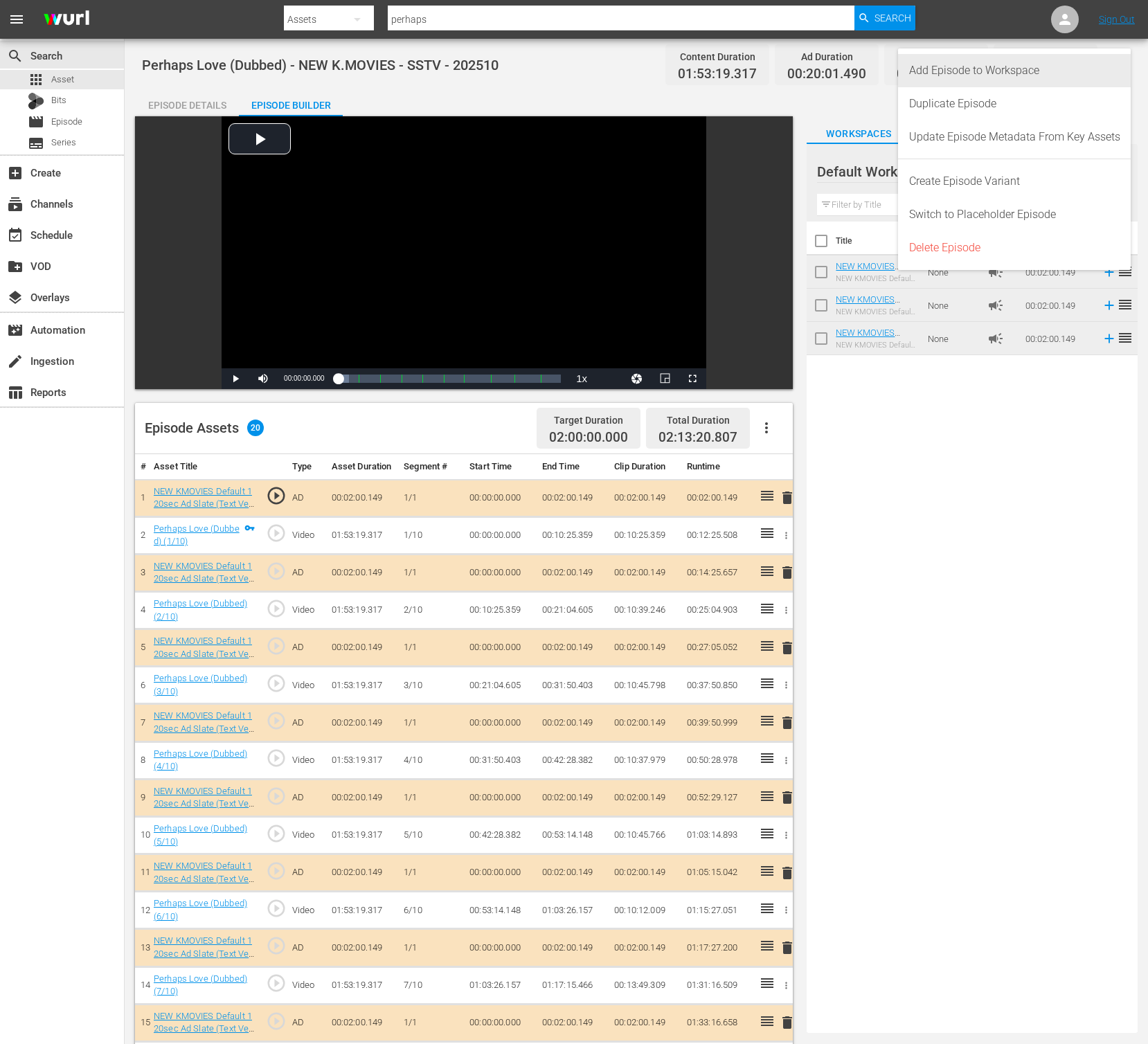
click at [1013, 70] on div "Add Episode to Workspace" at bounding box center [1015, 70] width 211 height 33
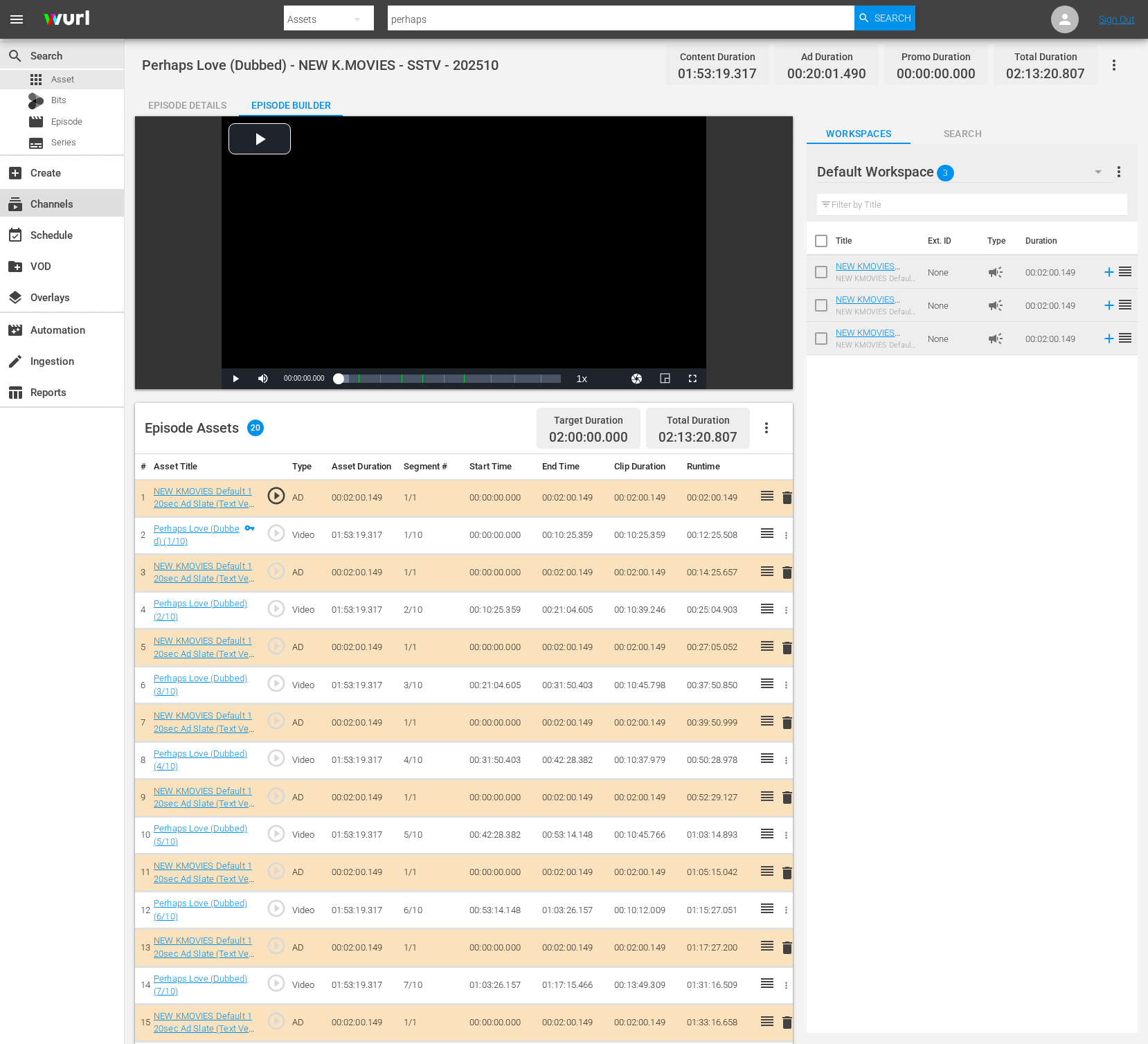
click at [87, 214] on div "subscriptions Channels" at bounding box center [62, 203] width 124 height 28
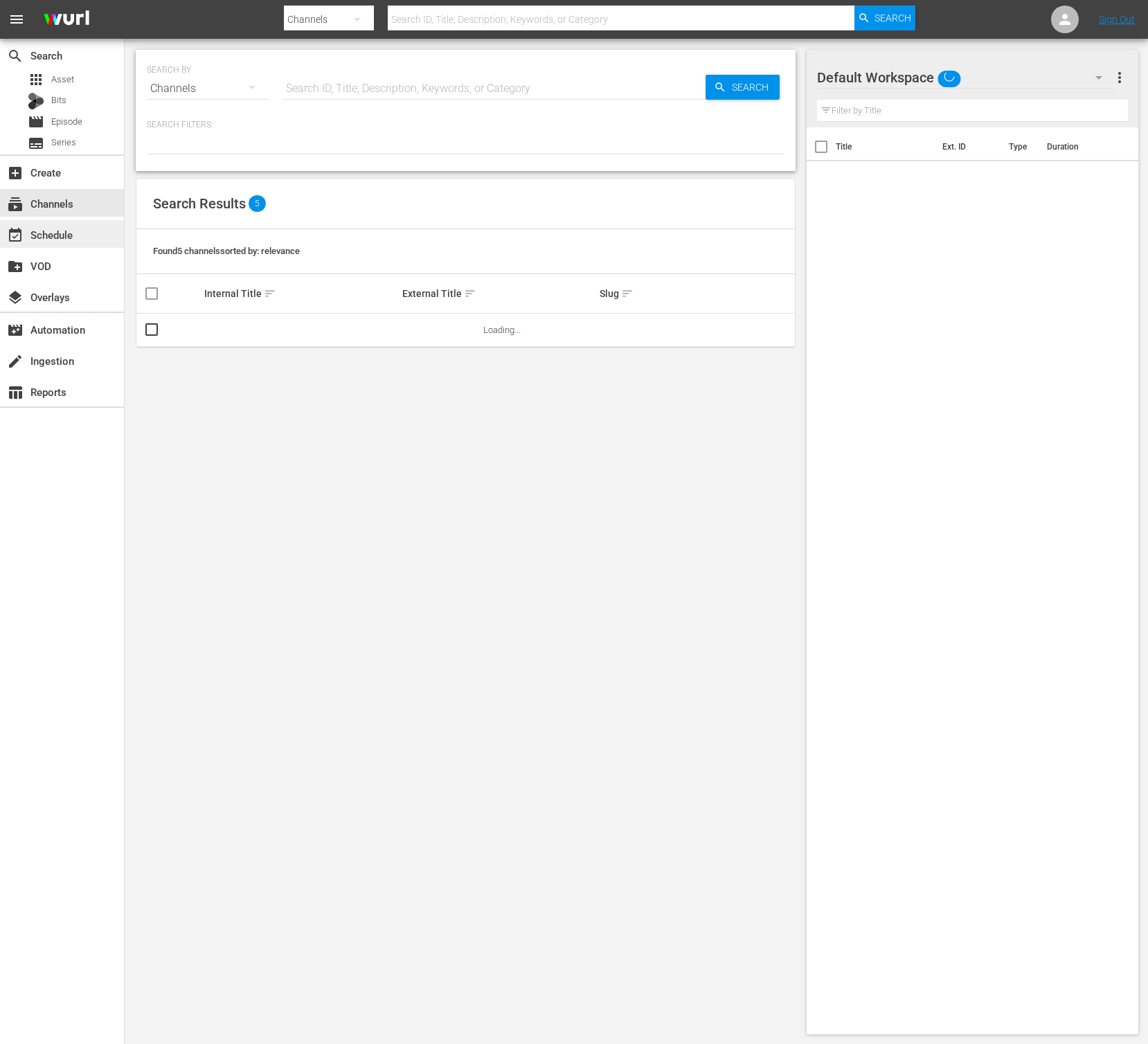
click at [74, 237] on div "event_available Schedule" at bounding box center [38, 233] width 77 height 12
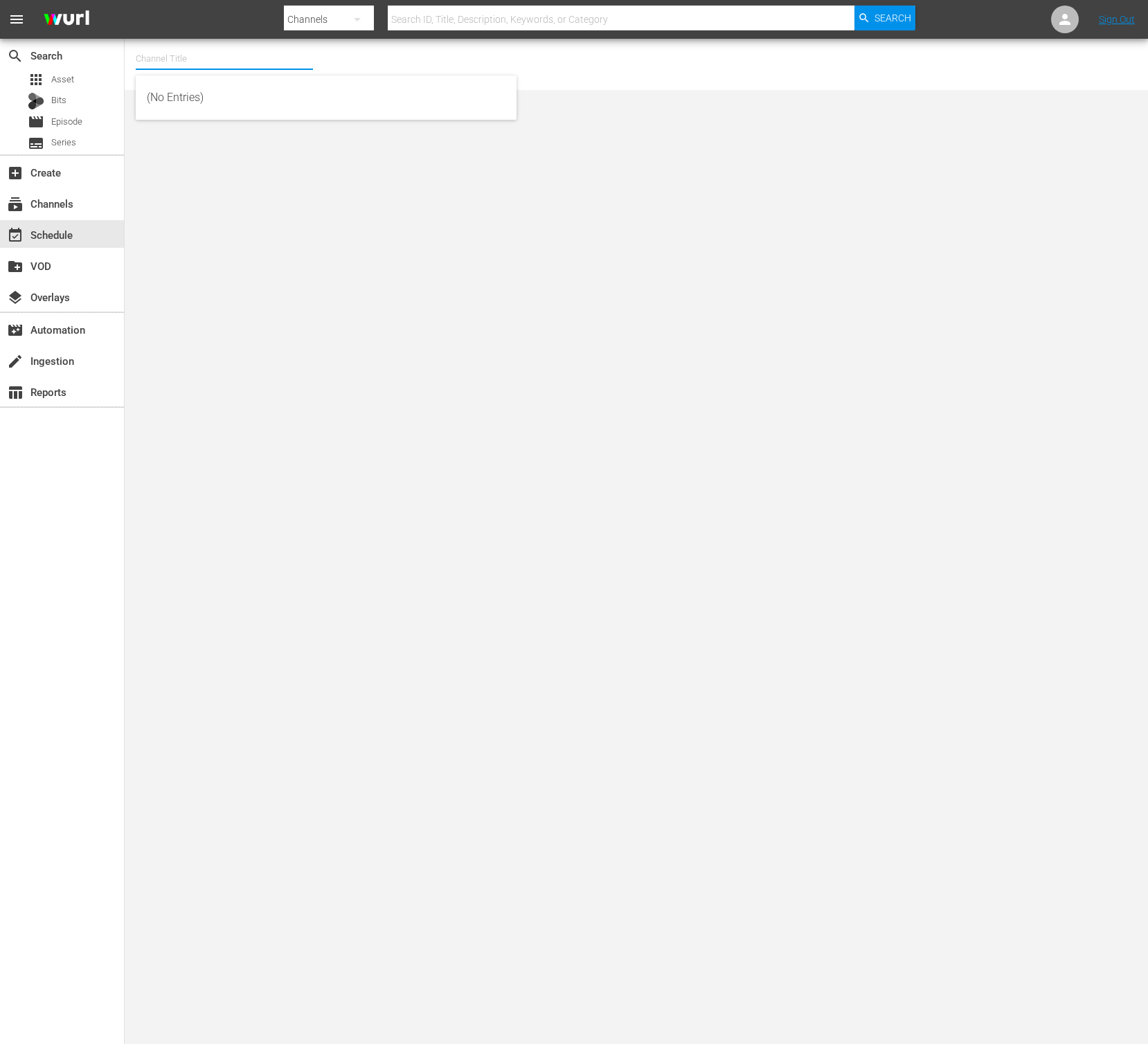
click at [215, 67] on input "text" at bounding box center [224, 58] width 177 height 33
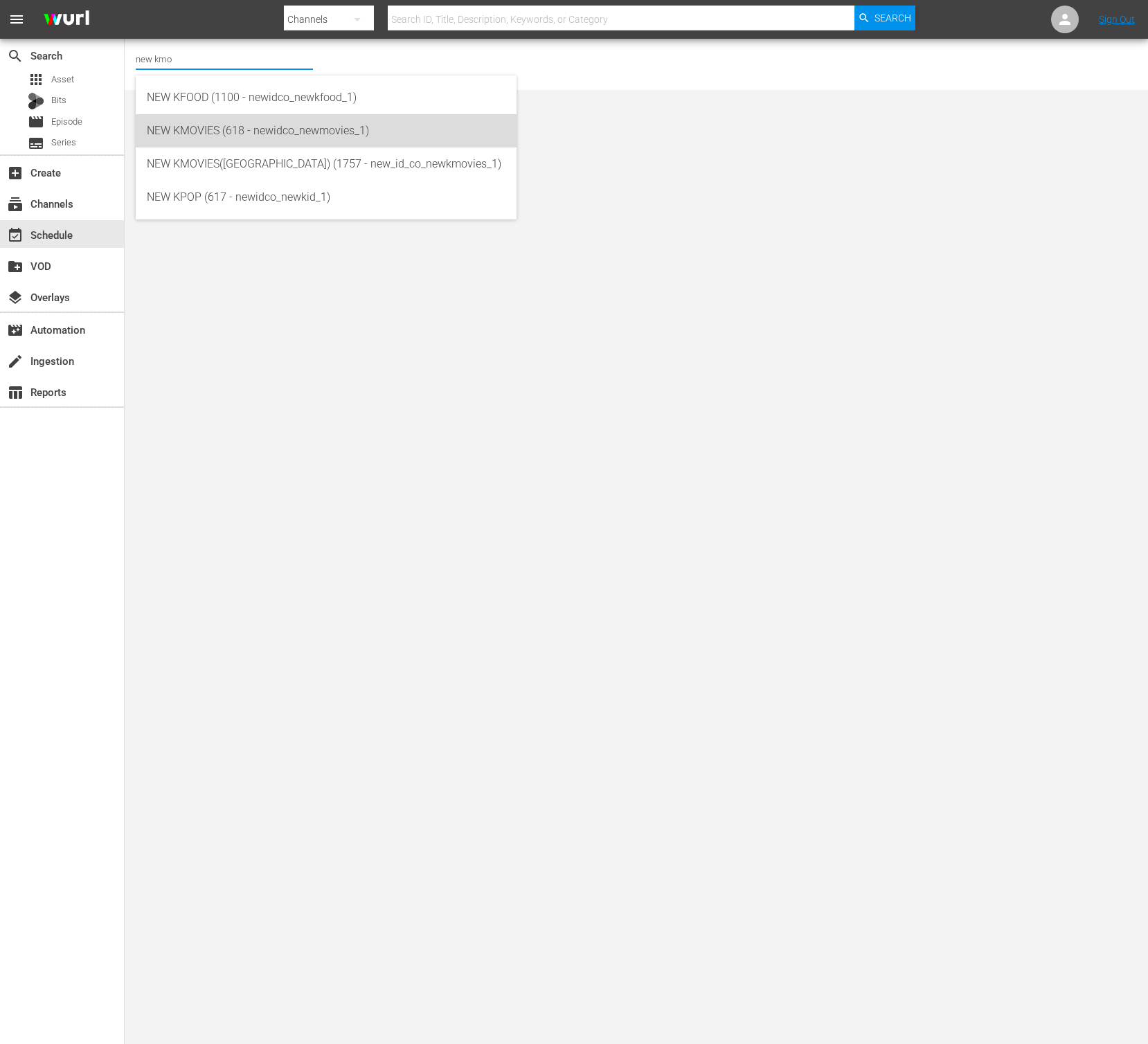
click at [299, 138] on div "NEW KMOVIES (618 - newidco_newmovies_1)" at bounding box center [326, 130] width 359 height 33
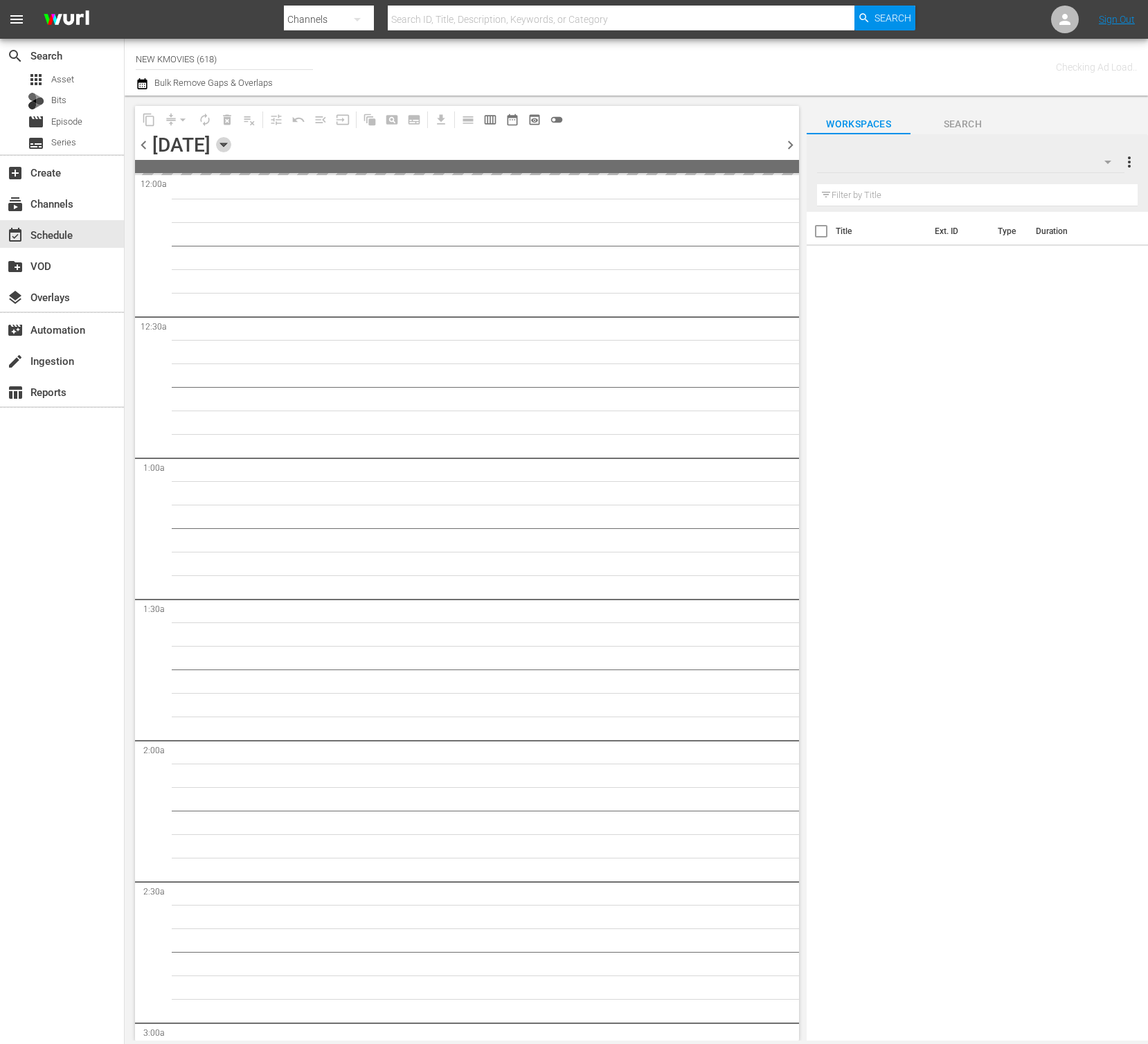
click at [226, 144] on icon "button" at bounding box center [223, 145] width 6 height 4
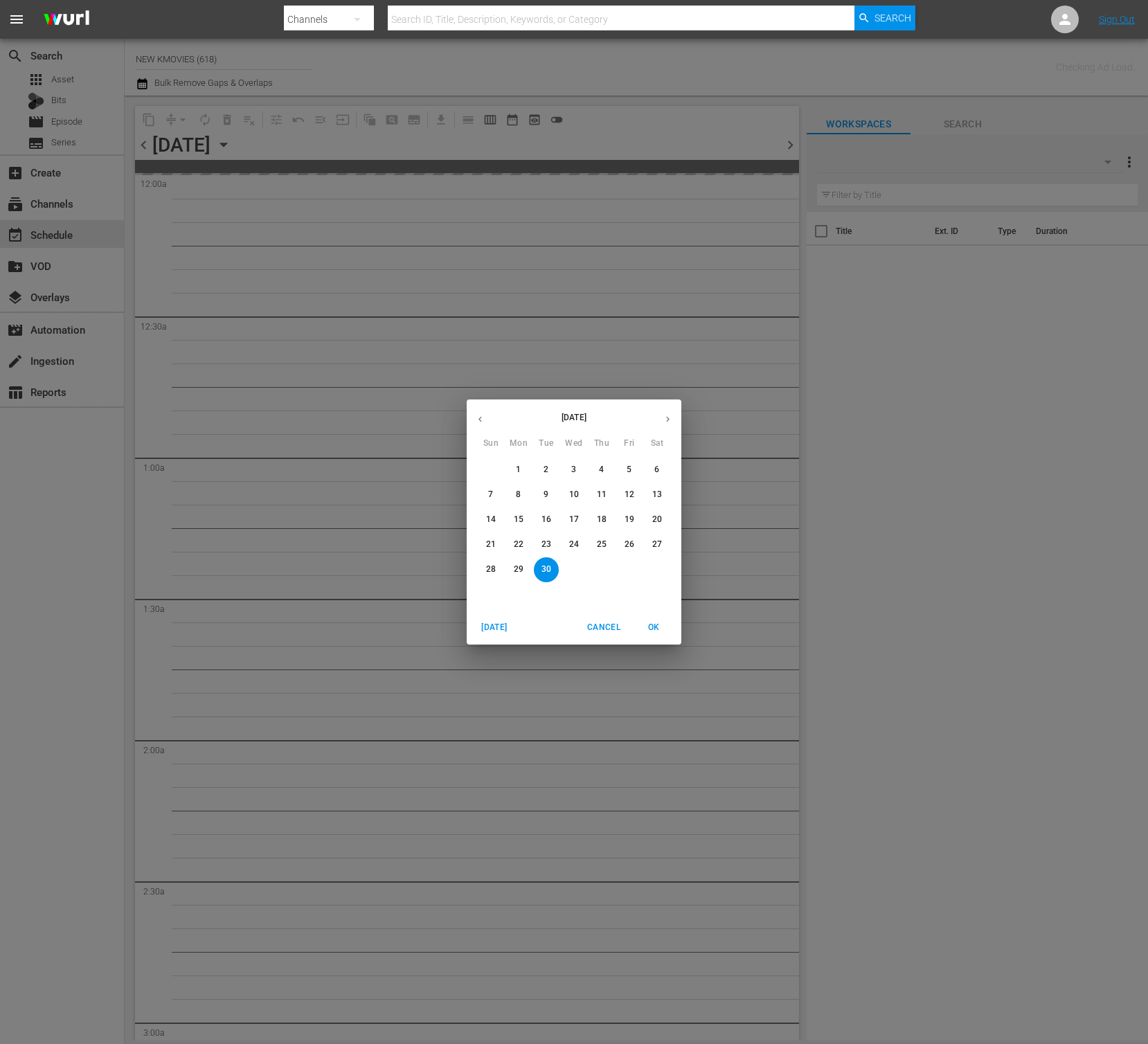
click at [667, 415] on icon "button" at bounding box center [668, 419] width 11 height 11
click at [606, 473] on span "2" at bounding box center [601, 470] width 25 height 11
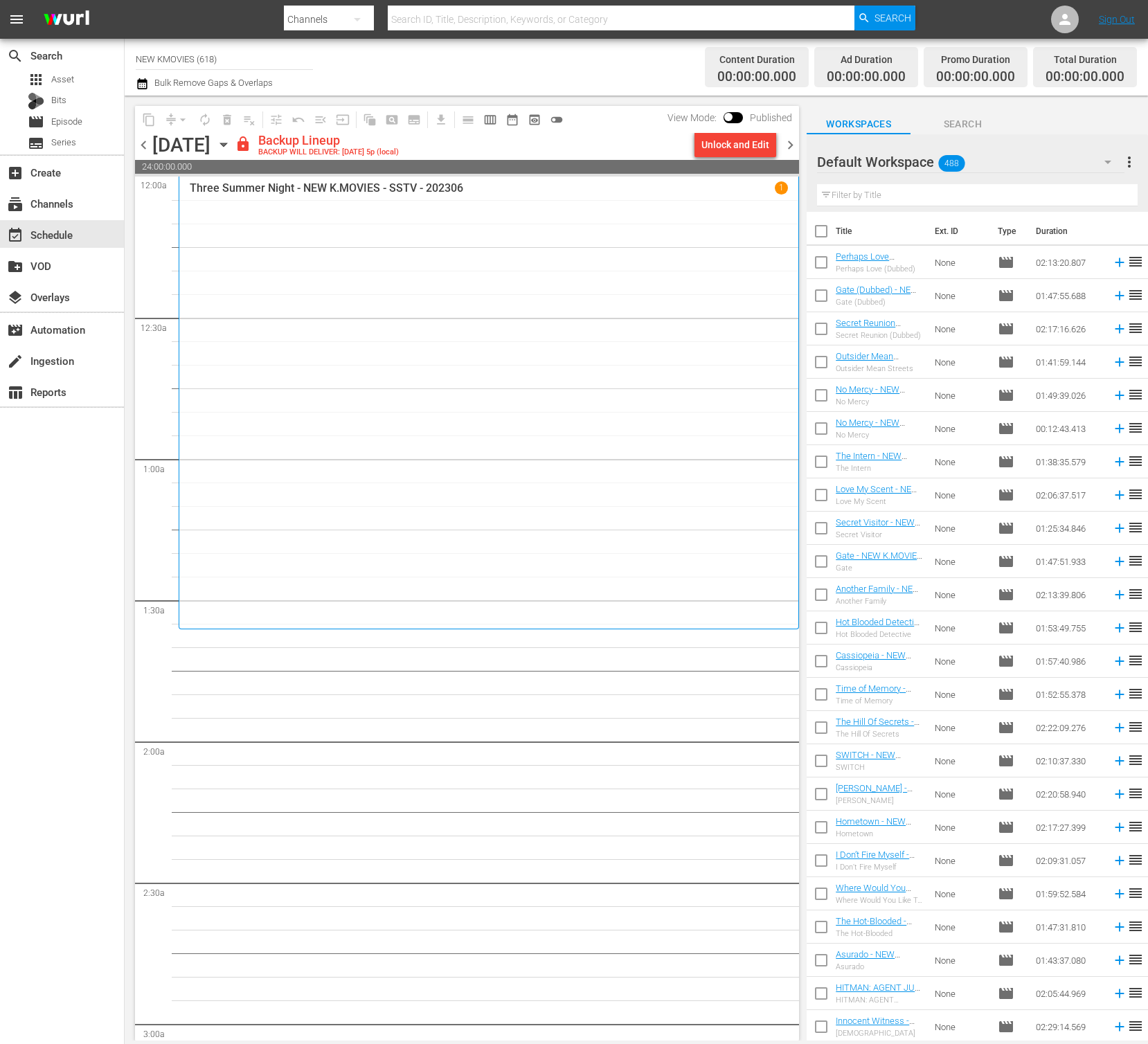
click at [733, 145] on div "Unlock and Edit" at bounding box center [735, 145] width 68 height 25
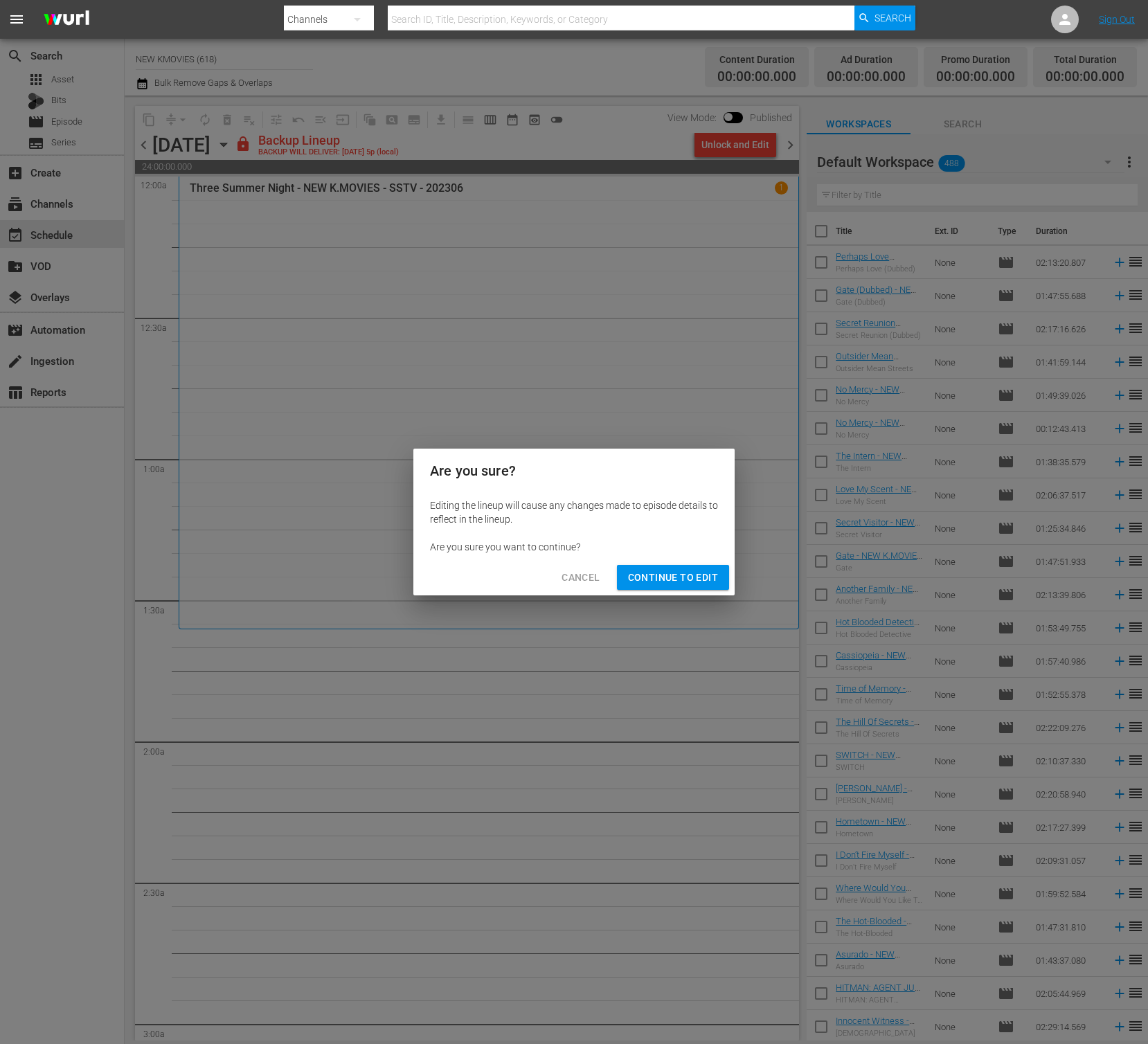
click at [680, 600] on div "Are you sure? Editing the lineup will cause any changes made to episode details…" at bounding box center [574, 522] width 1148 height 1044
click at [691, 574] on span "Continue to Edit" at bounding box center [673, 577] width 90 height 18
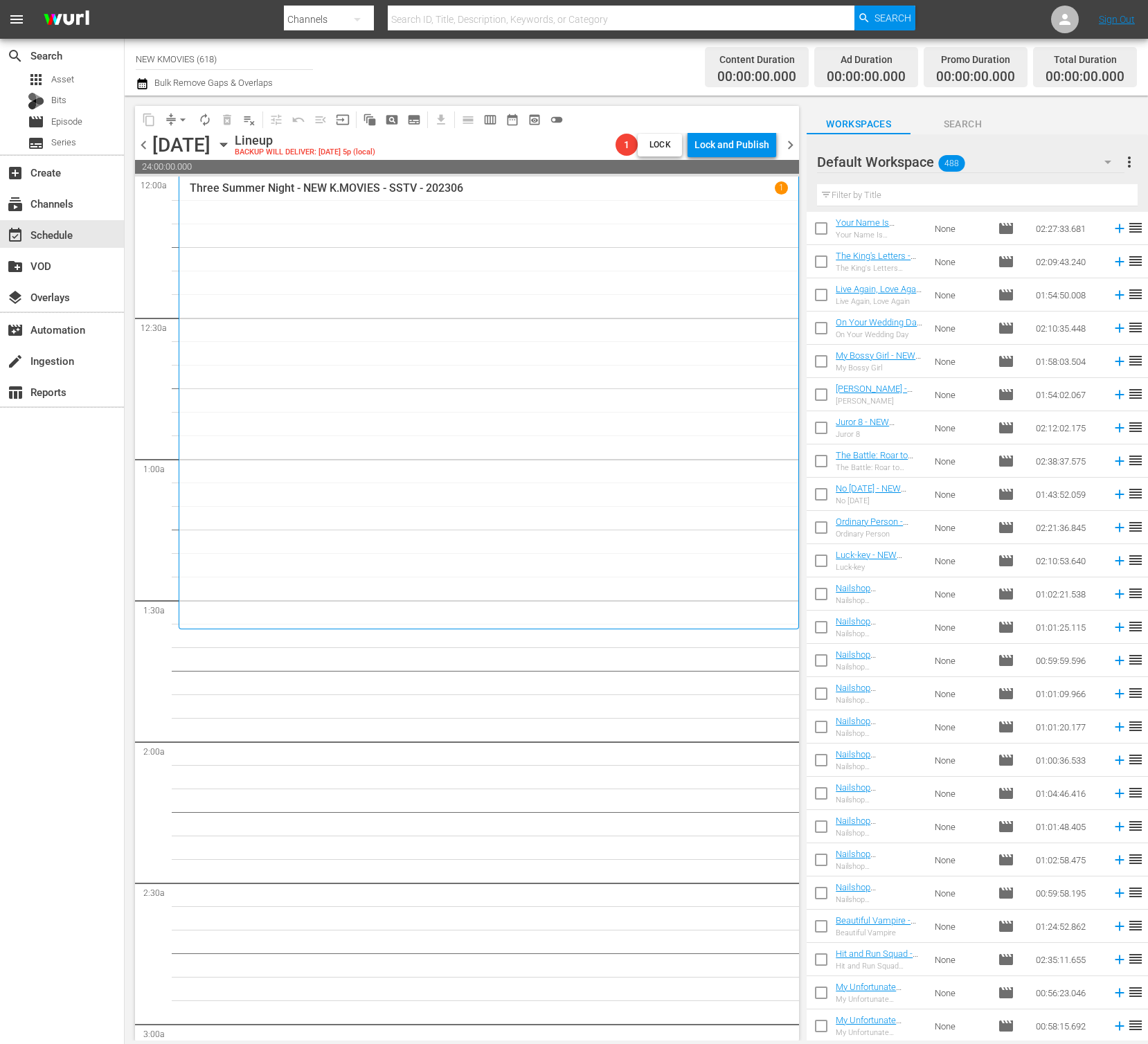
scroll to position [10603, 0]
click at [860, 194] on input "text" at bounding box center [977, 195] width 320 height 22
paste input "The Huntresses"
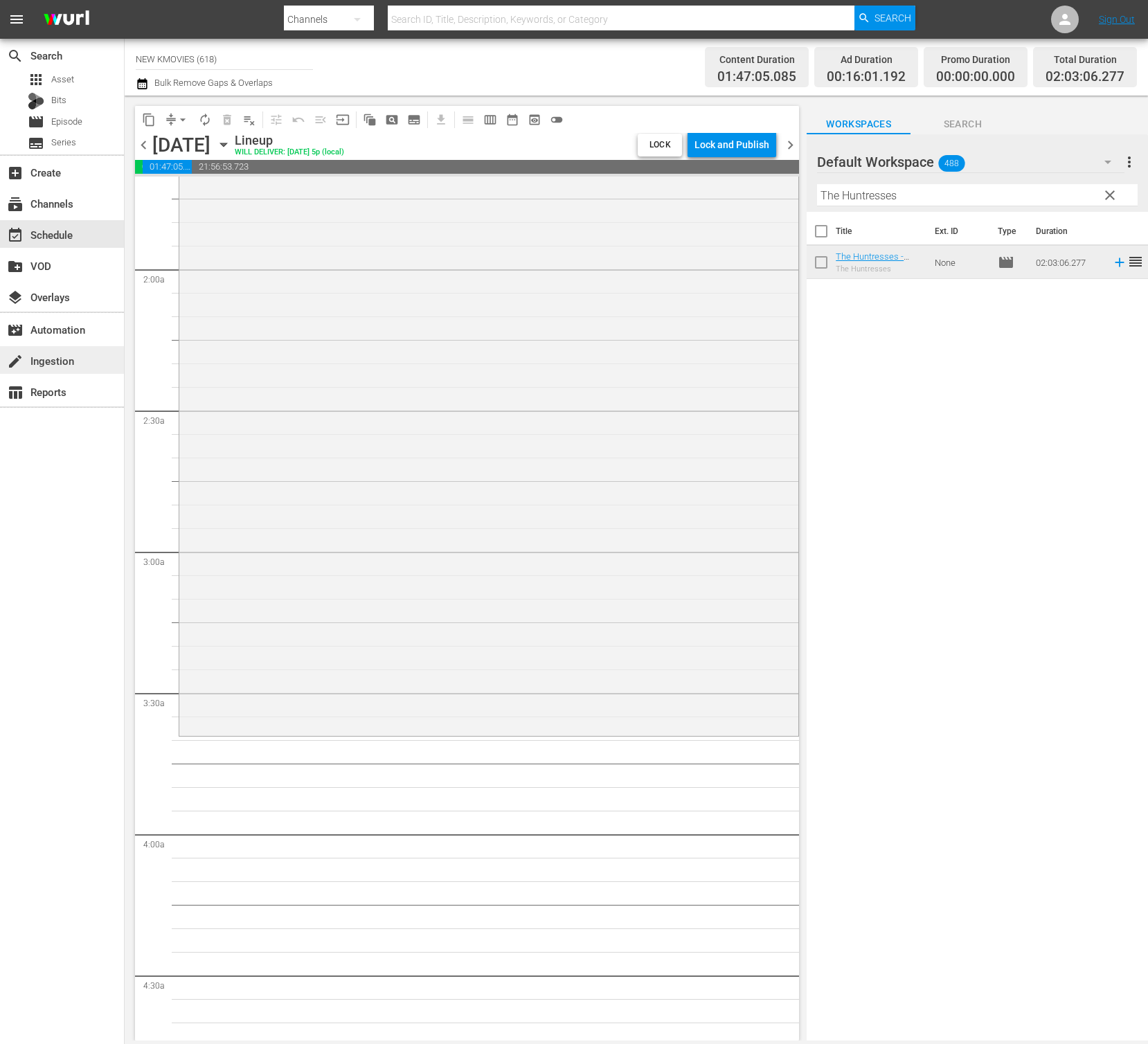
scroll to position [473, 0]
click at [994, 194] on input "The Huntresses" at bounding box center [977, 195] width 320 height 22
paste input "Fortune Salon"
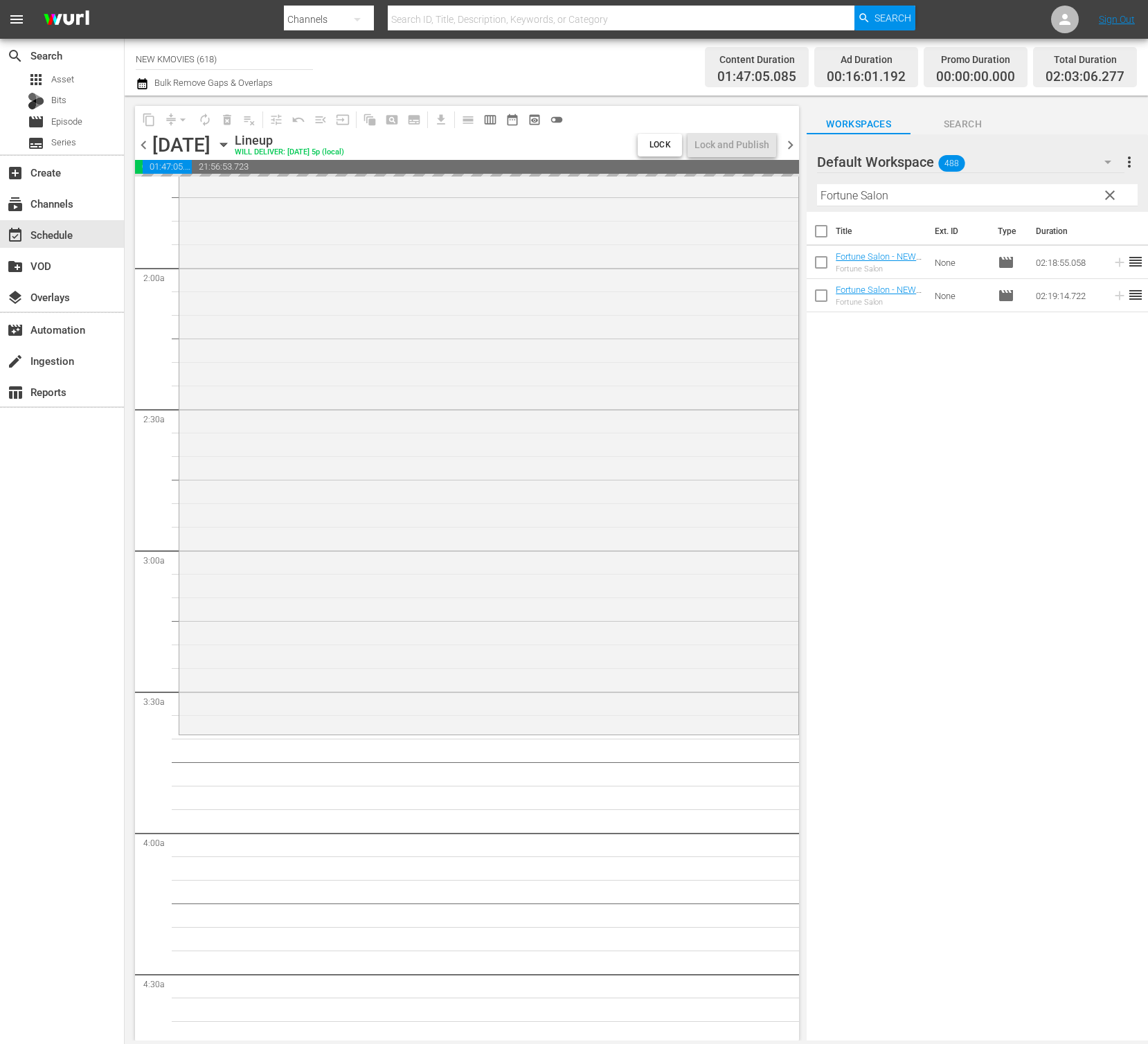
click at [1027, 196] on input "Fortune Salon" at bounding box center [977, 195] width 320 height 22
paste input "Another Child"
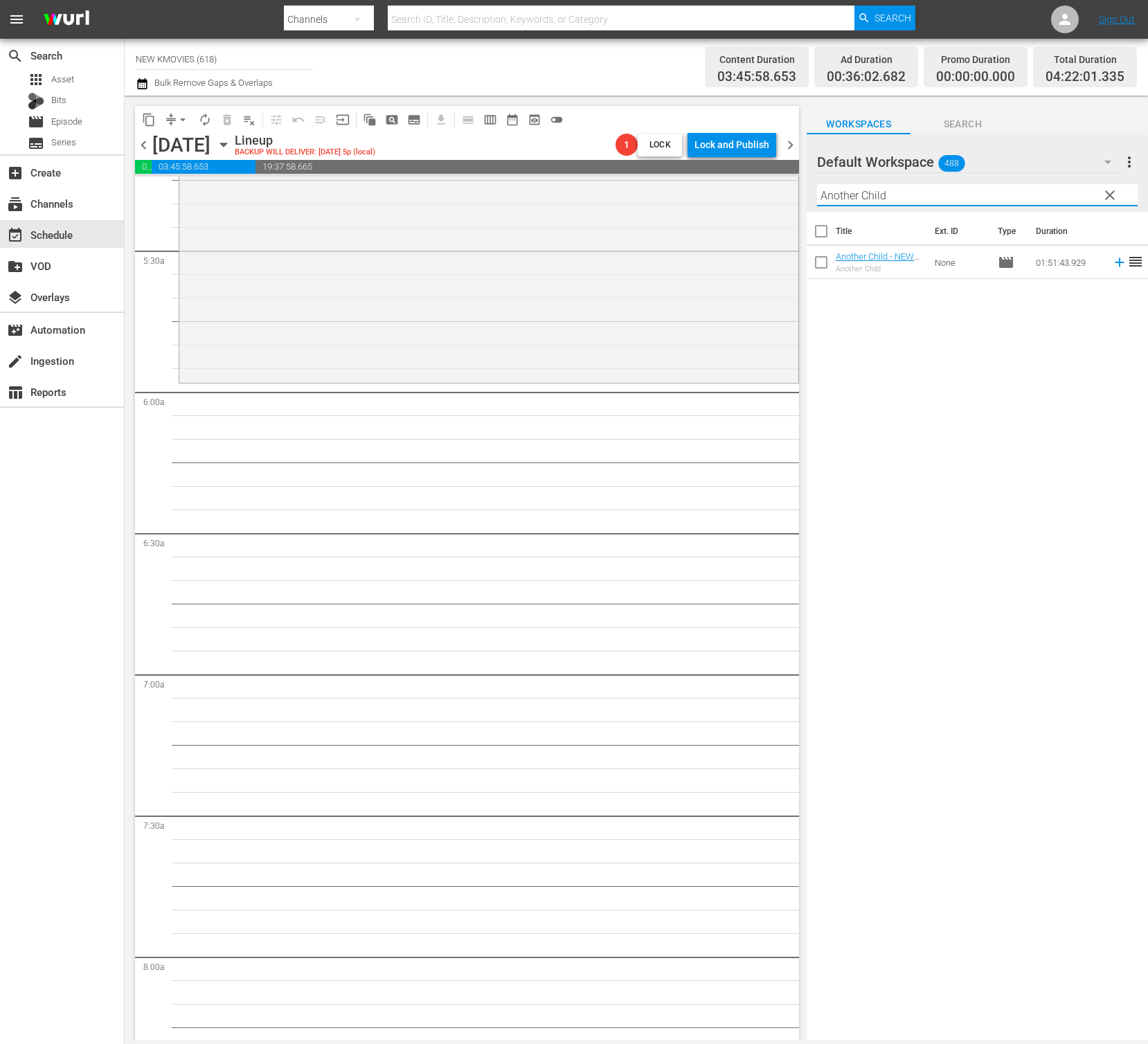
scroll to position [1514, 0]
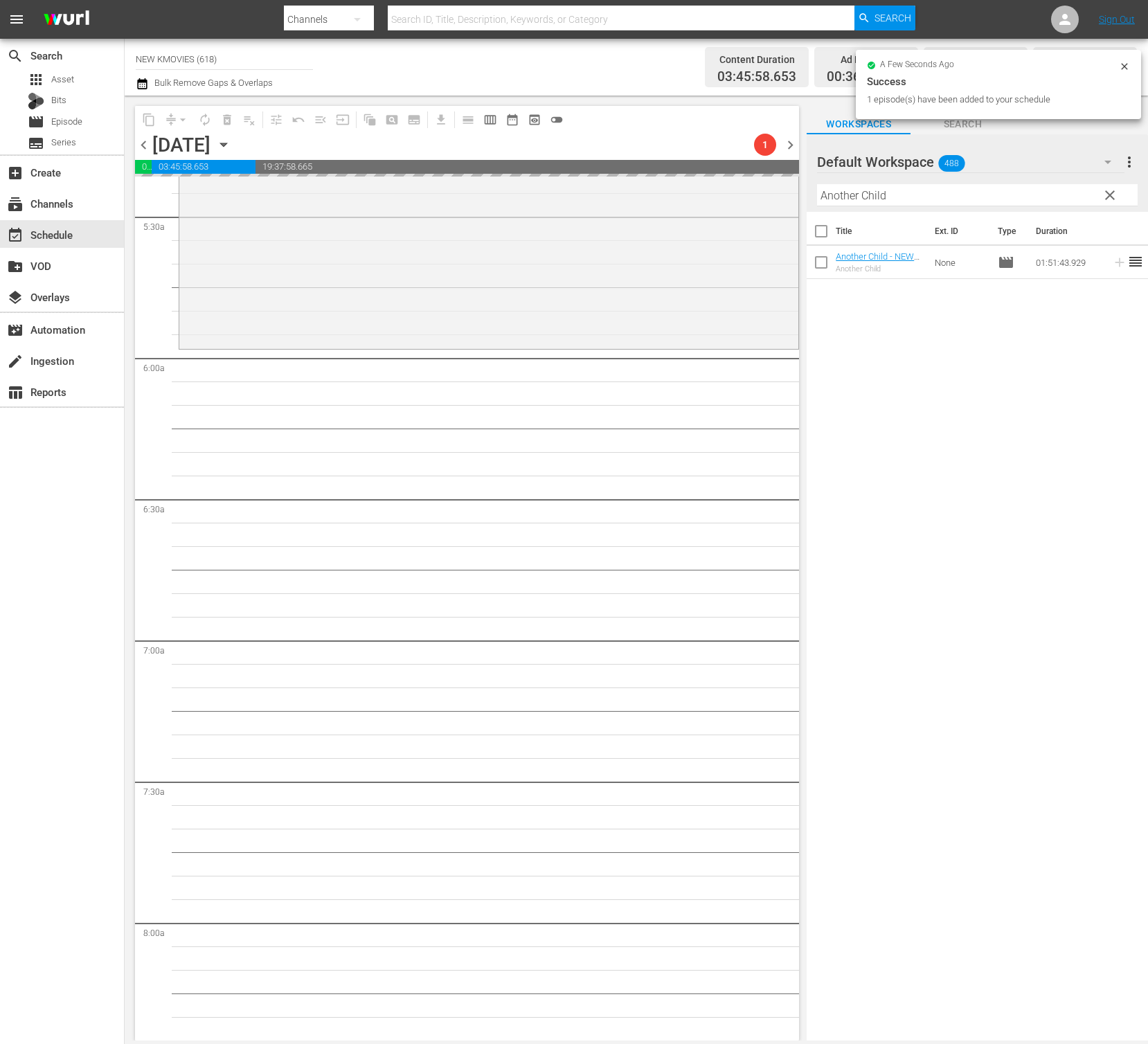
click at [905, 194] on input "Another Child" at bounding box center [977, 195] width 320 height 22
paste input "The Culprit"
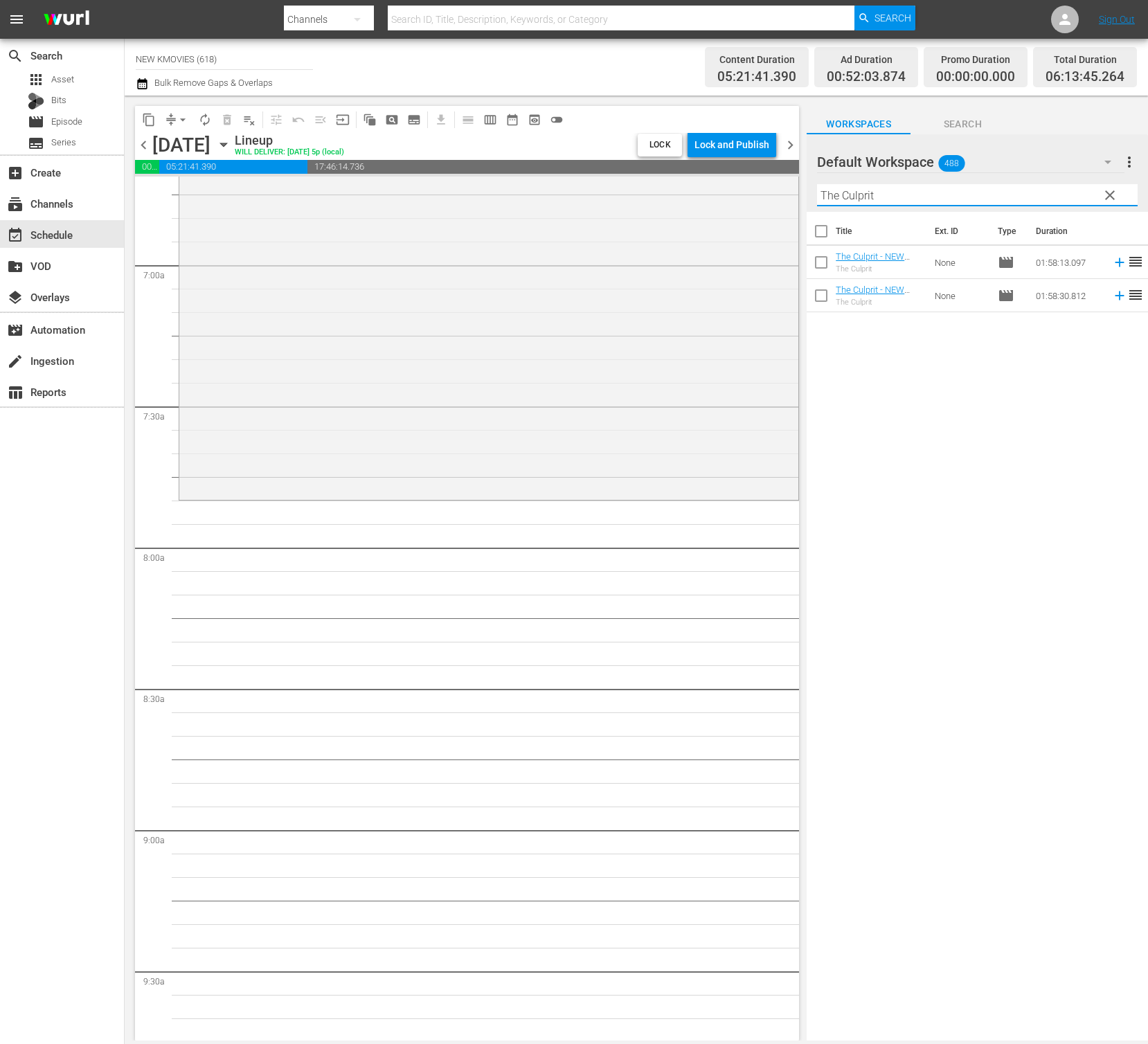
scroll to position [1890, 0]
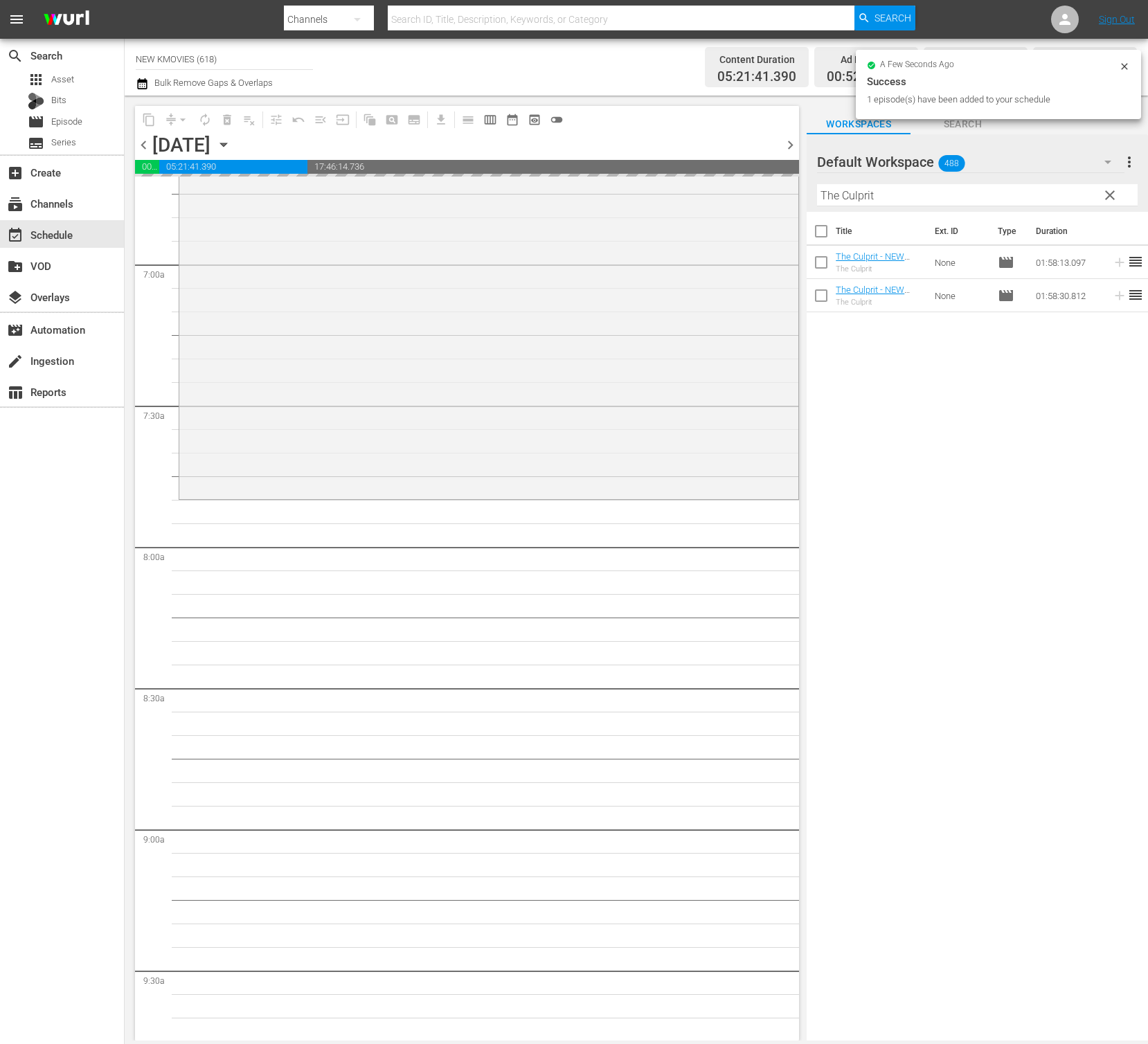
click at [887, 200] on input "The Culprit" at bounding box center [977, 195] width 320 height 22
paste input "You Call It Passion"
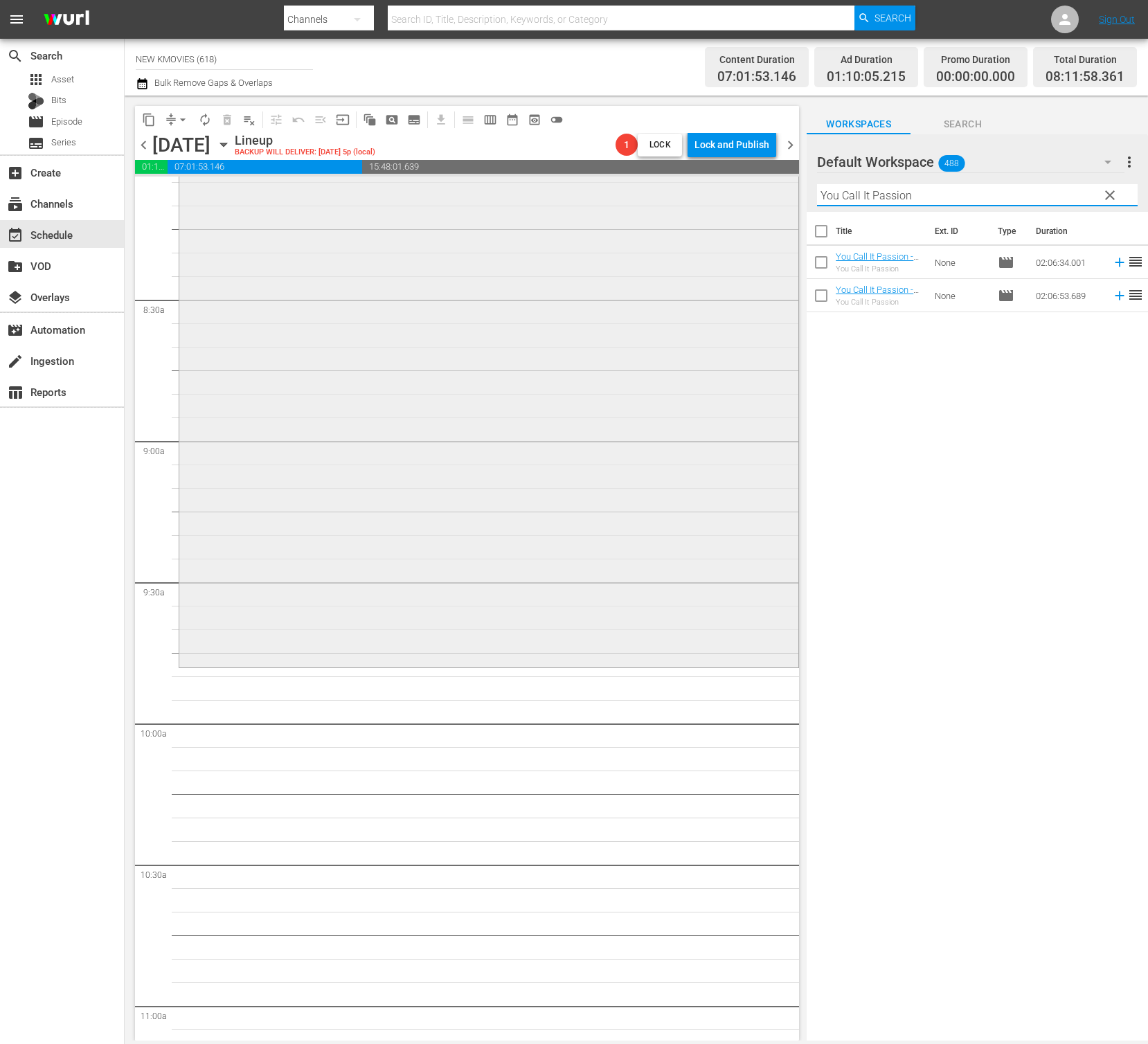
scroll to position [2301, 0]
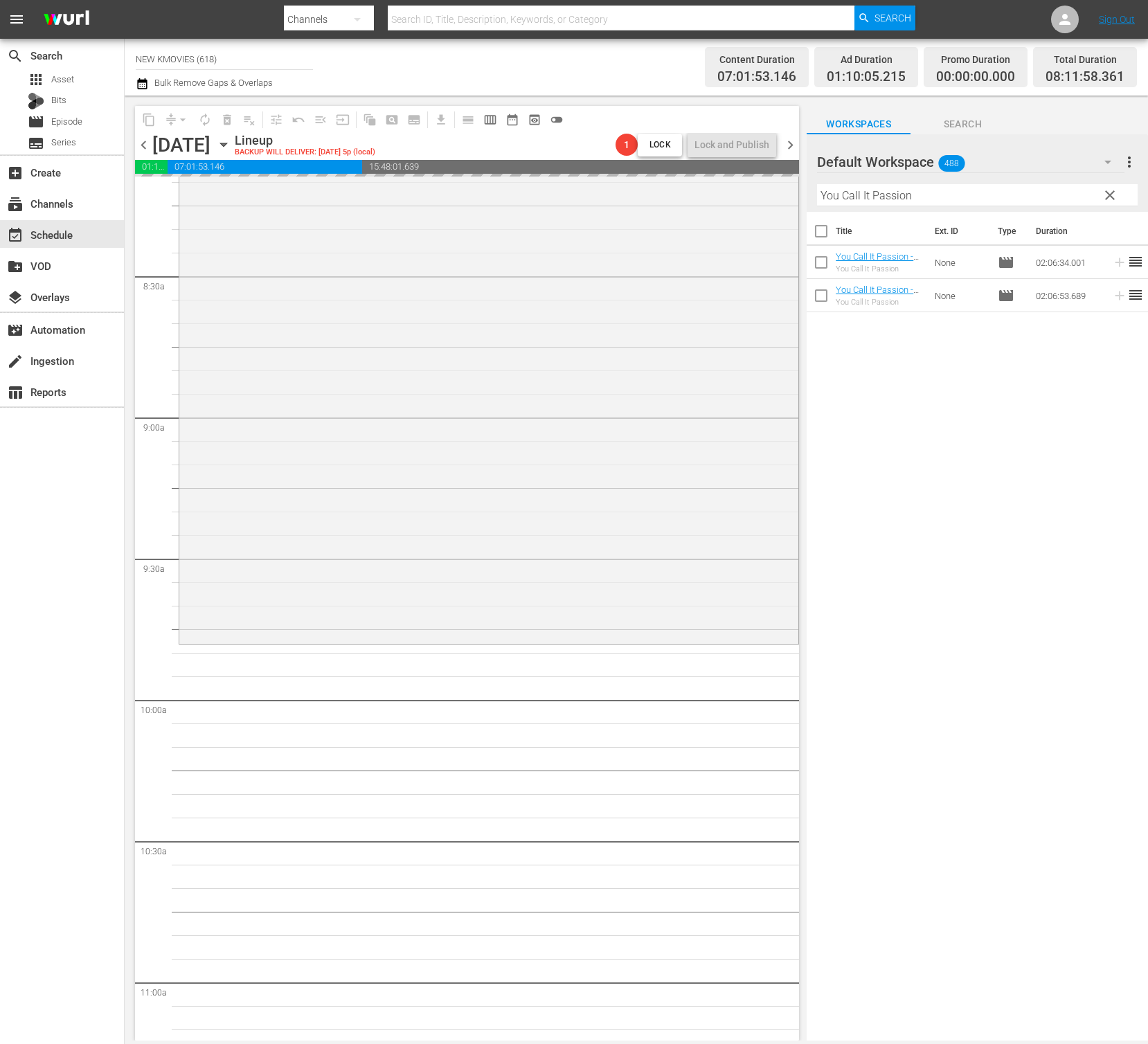
click at [867, 200] on input "You Call It Passion" at bounding box center [977, 195] width 320 height 22
paste input "My Little Bride"
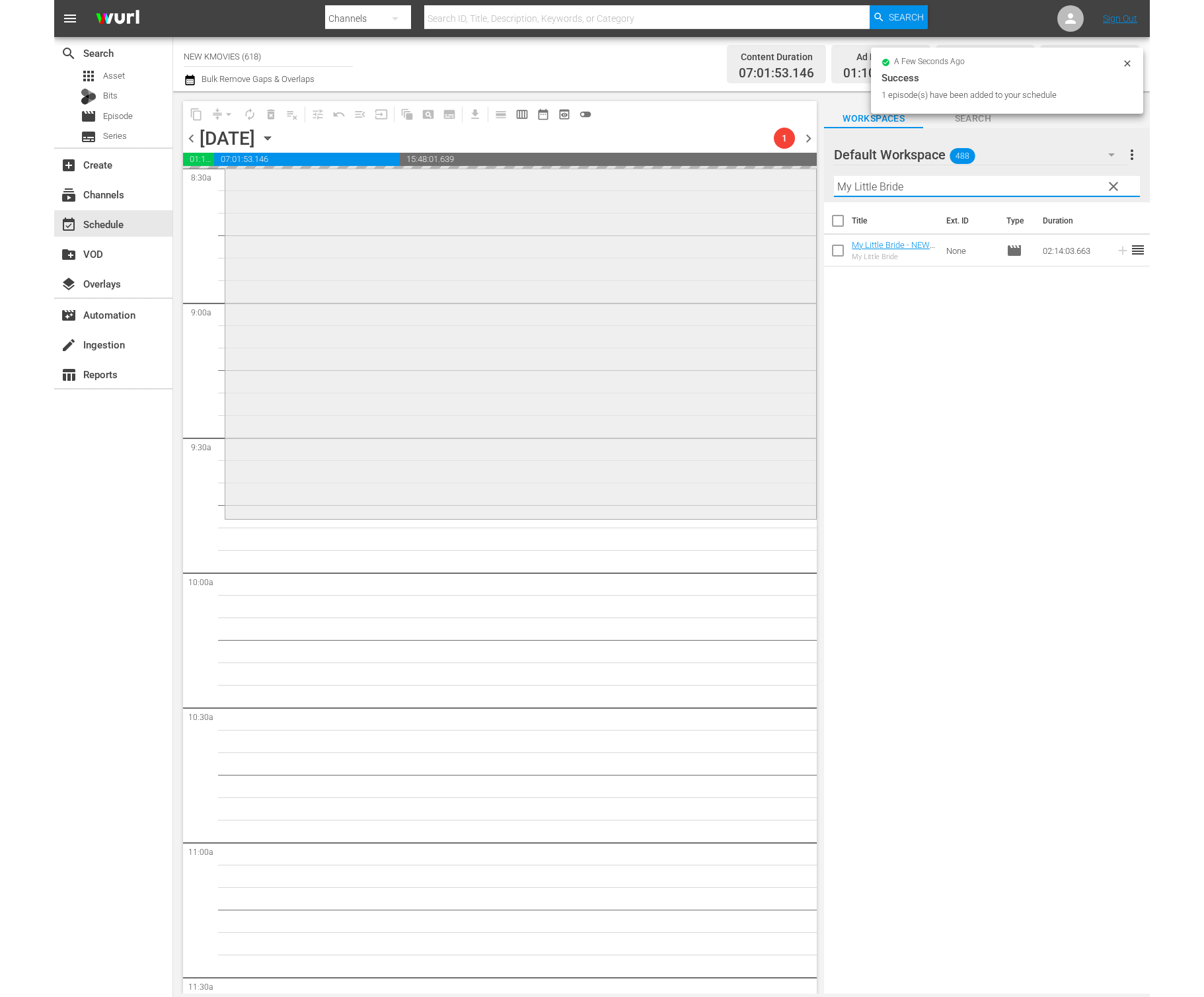
scroll to position [2383, 0]
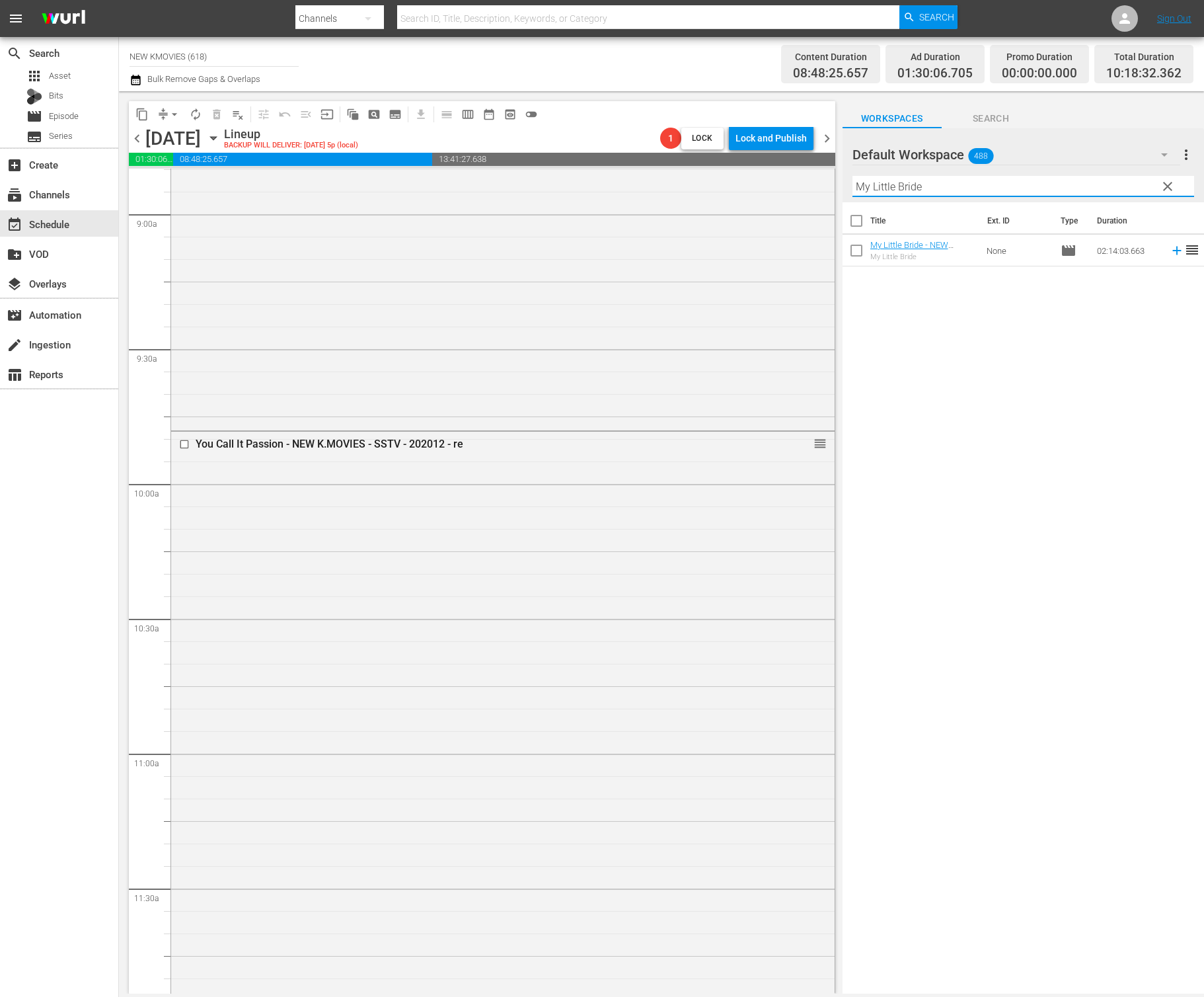
click at [919, 524] on div "Title Ext. ID Type Duration My Little Bride - NEW K.MOVIES - SSTV - 202406 My L…" at bounding box center [1023, 599] width 361 height 793
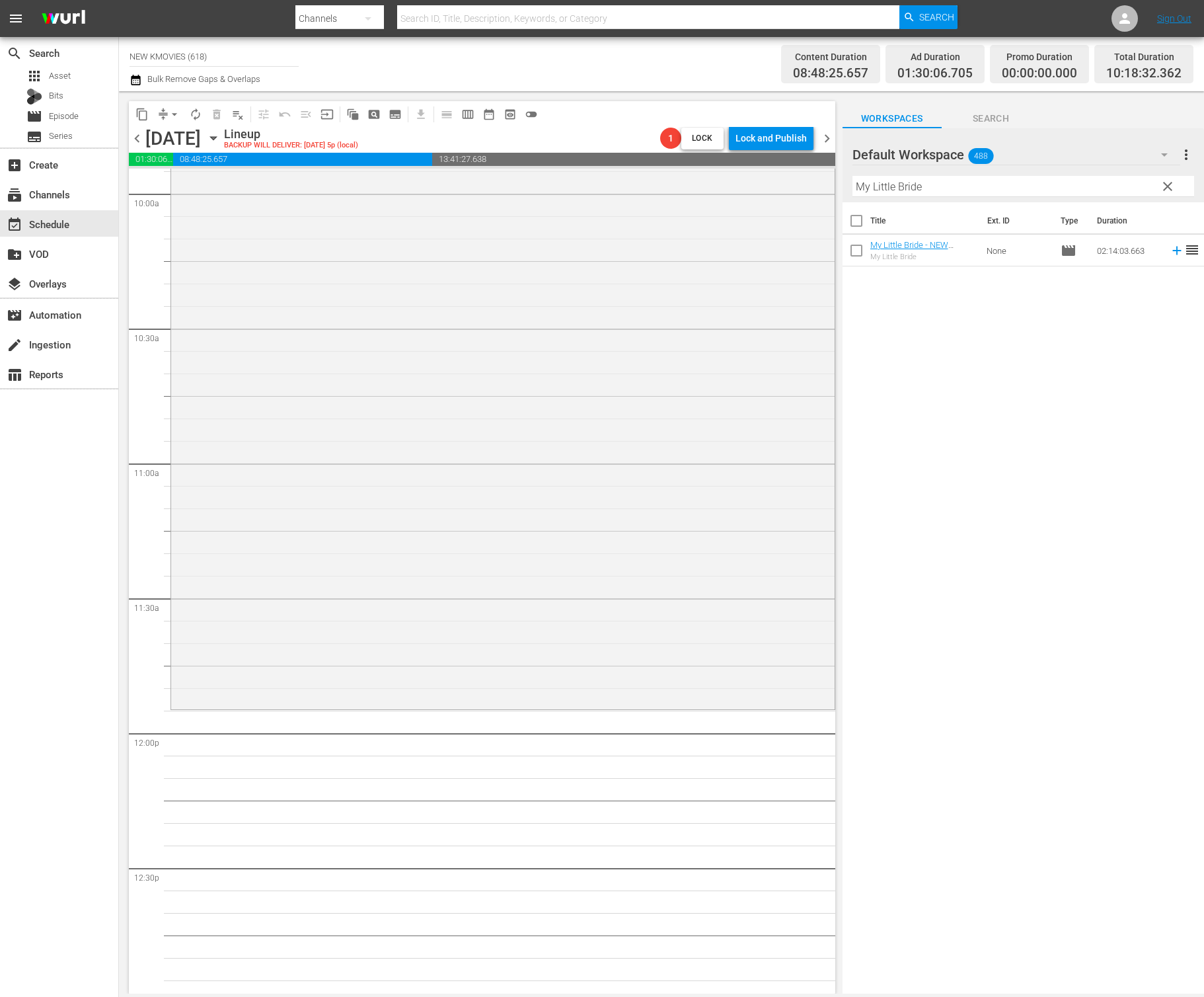
scroll to position [2709, 0]
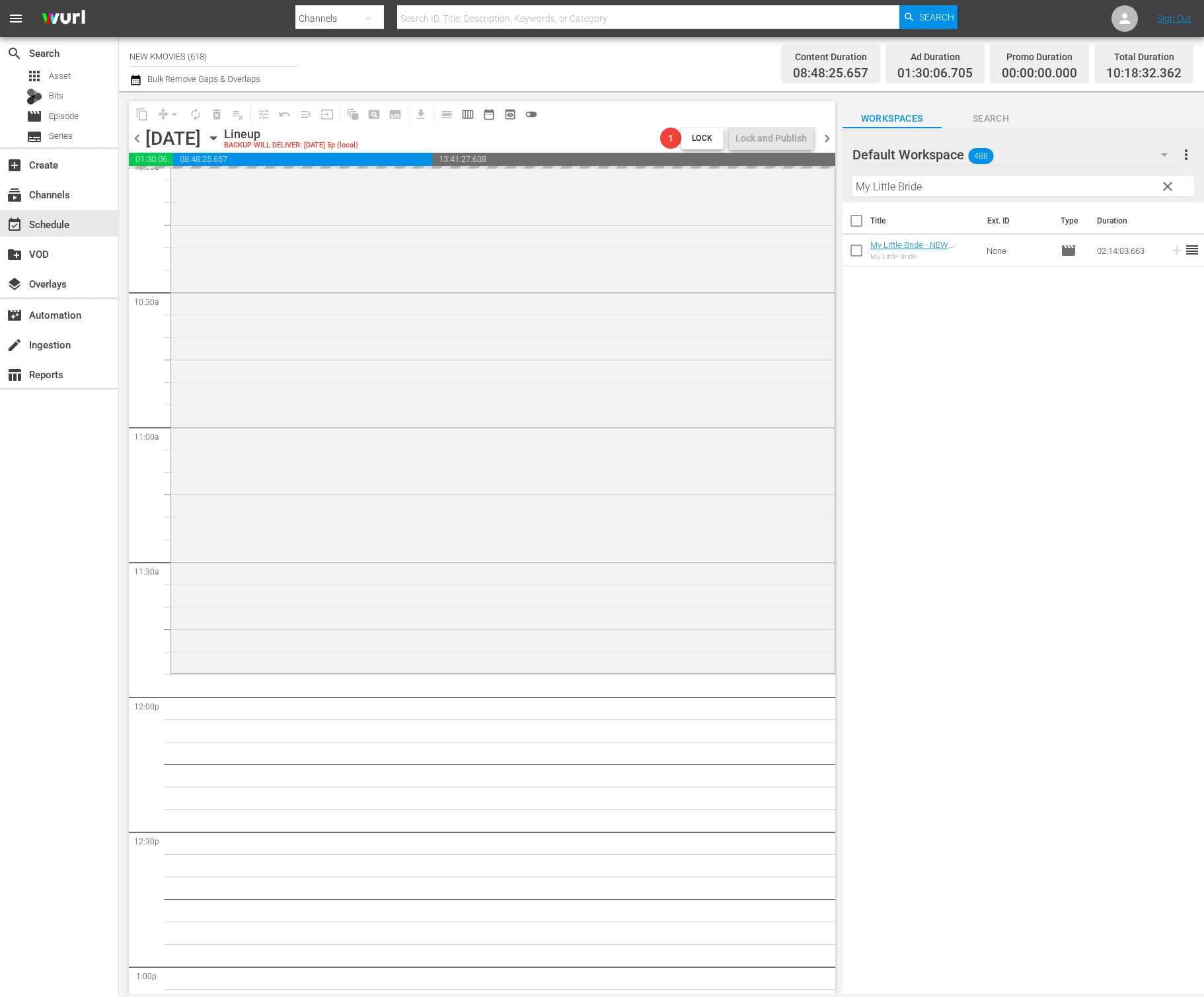
click at [1051, 183] on input "My Little Bride" at bounding box center [1024, 186] width 342 height 21
paste input "Intruder"
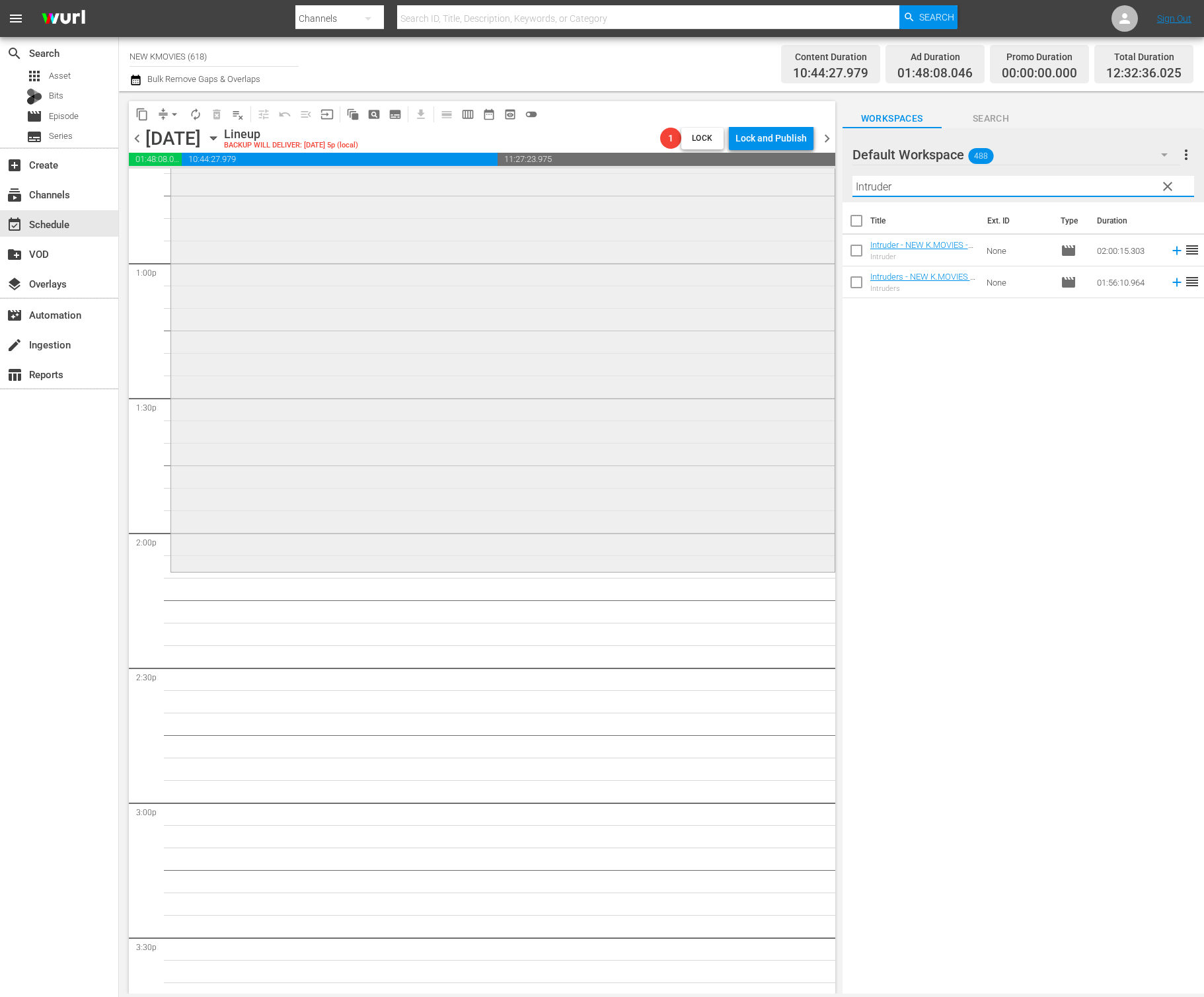
scroll to position [3455, 0]
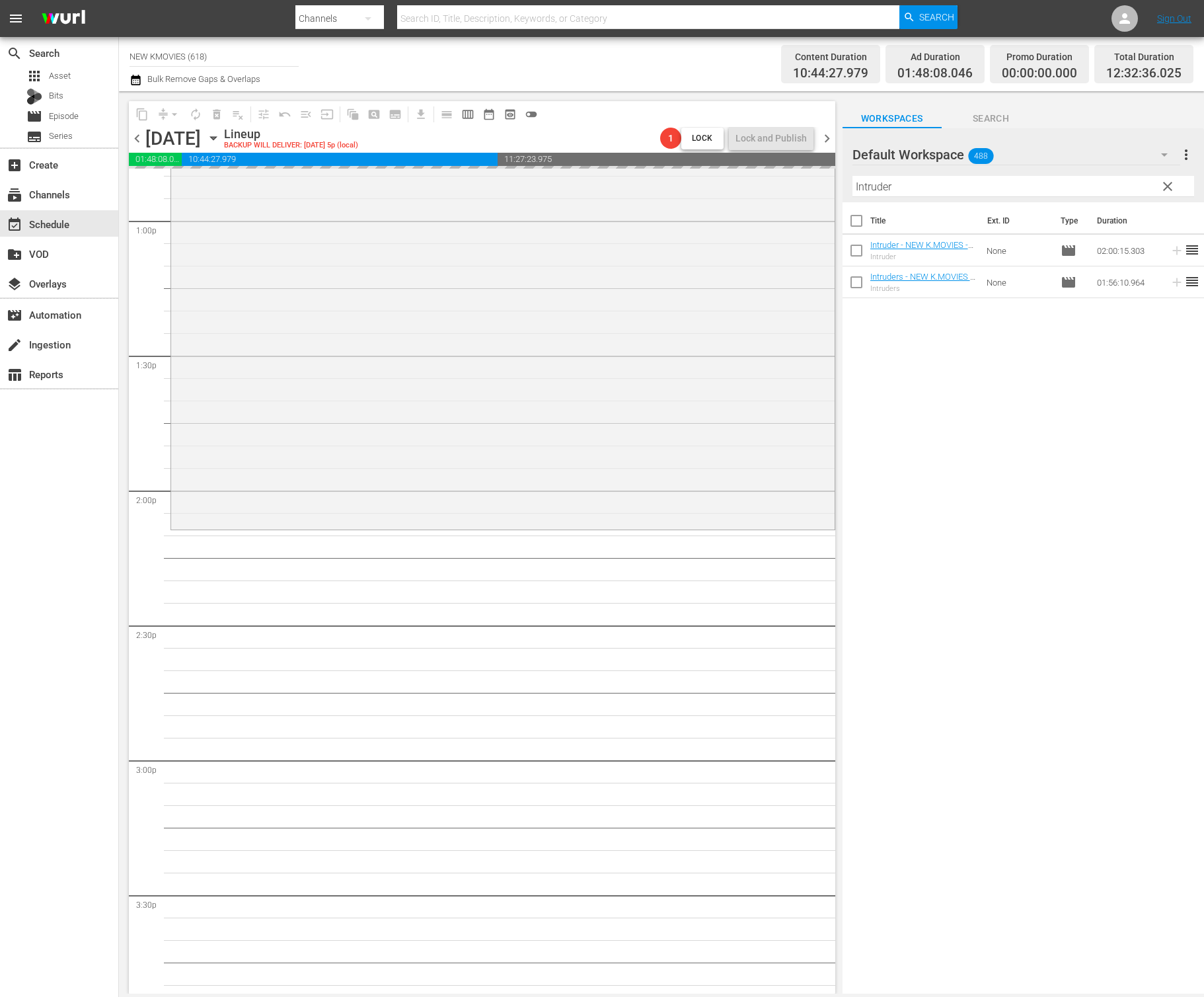
click at [905, 185] on input "Intruder" at bounding box center [1024, 186] width 342 height 21
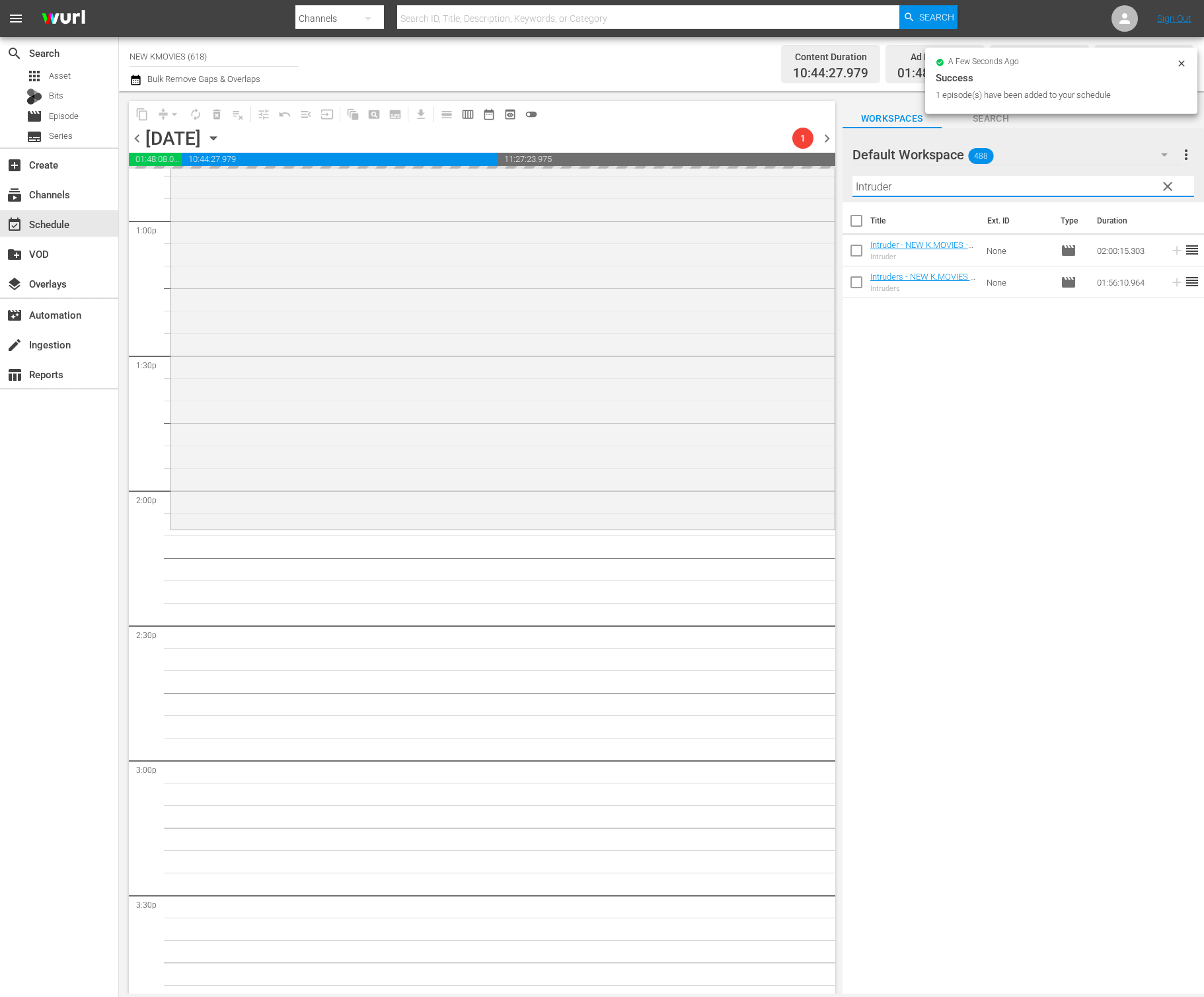
paste input "The Magician"
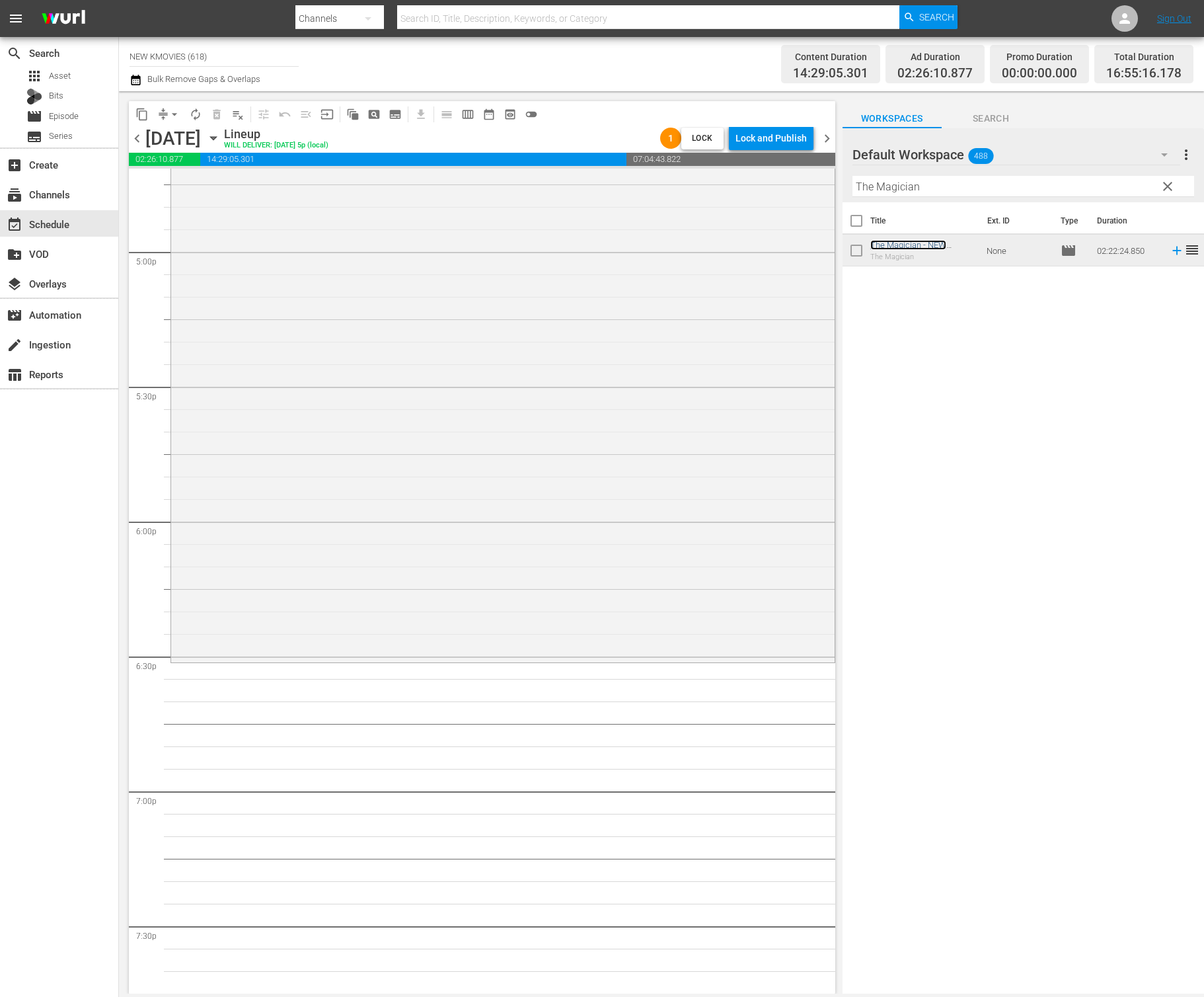
scroll to position [4553, 0]
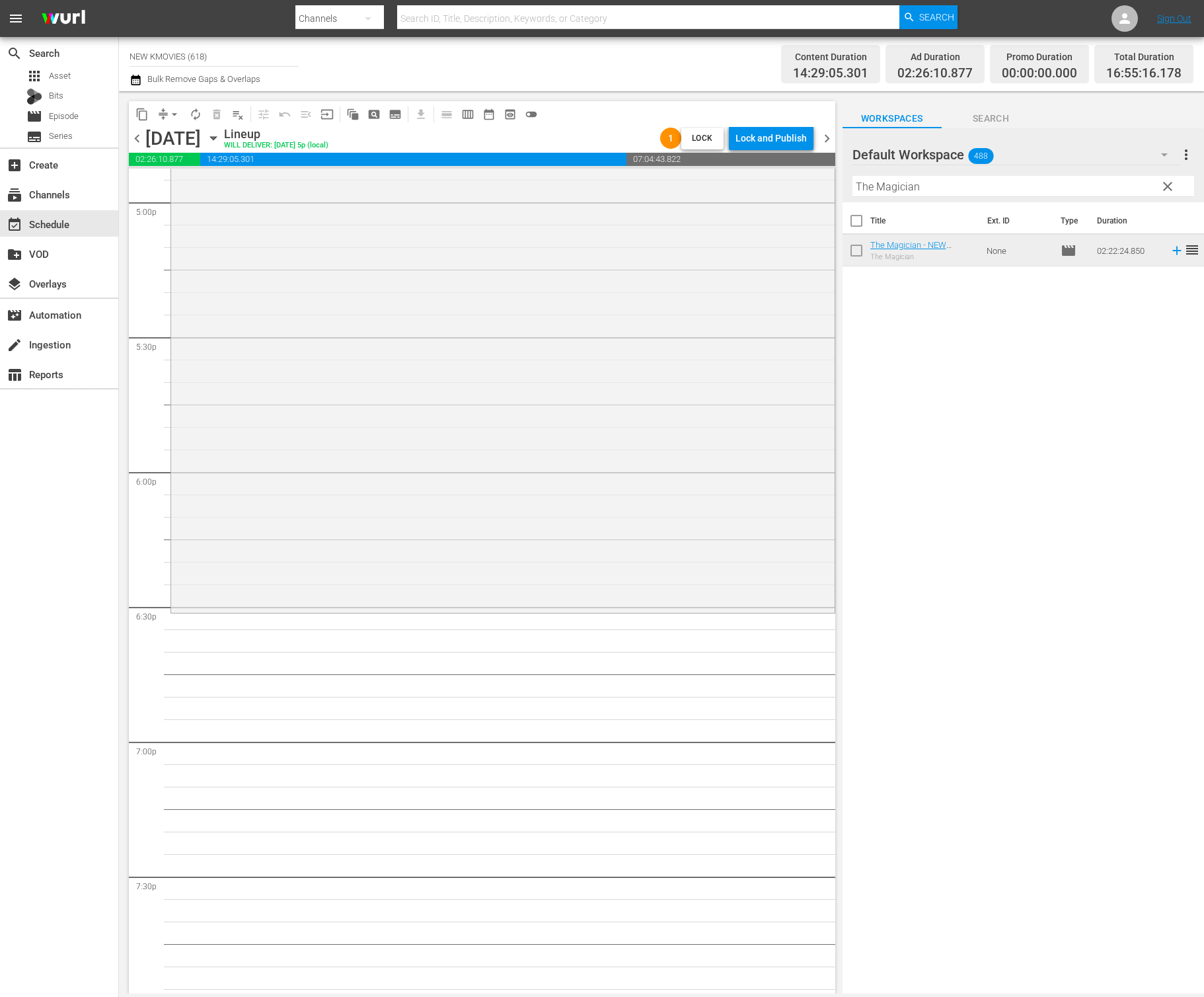
click at [987, 183] on input "The Magician" at bounding box center [1024, 186] width 342 height 21
drag, startPoint x: 987, startPoint y: 183, endPoint x: 878, endPoint y: 47, distance: 174.3
click at [987, 183] on input "The Magician" at bounding box center [1024, 186] width 342 height 21
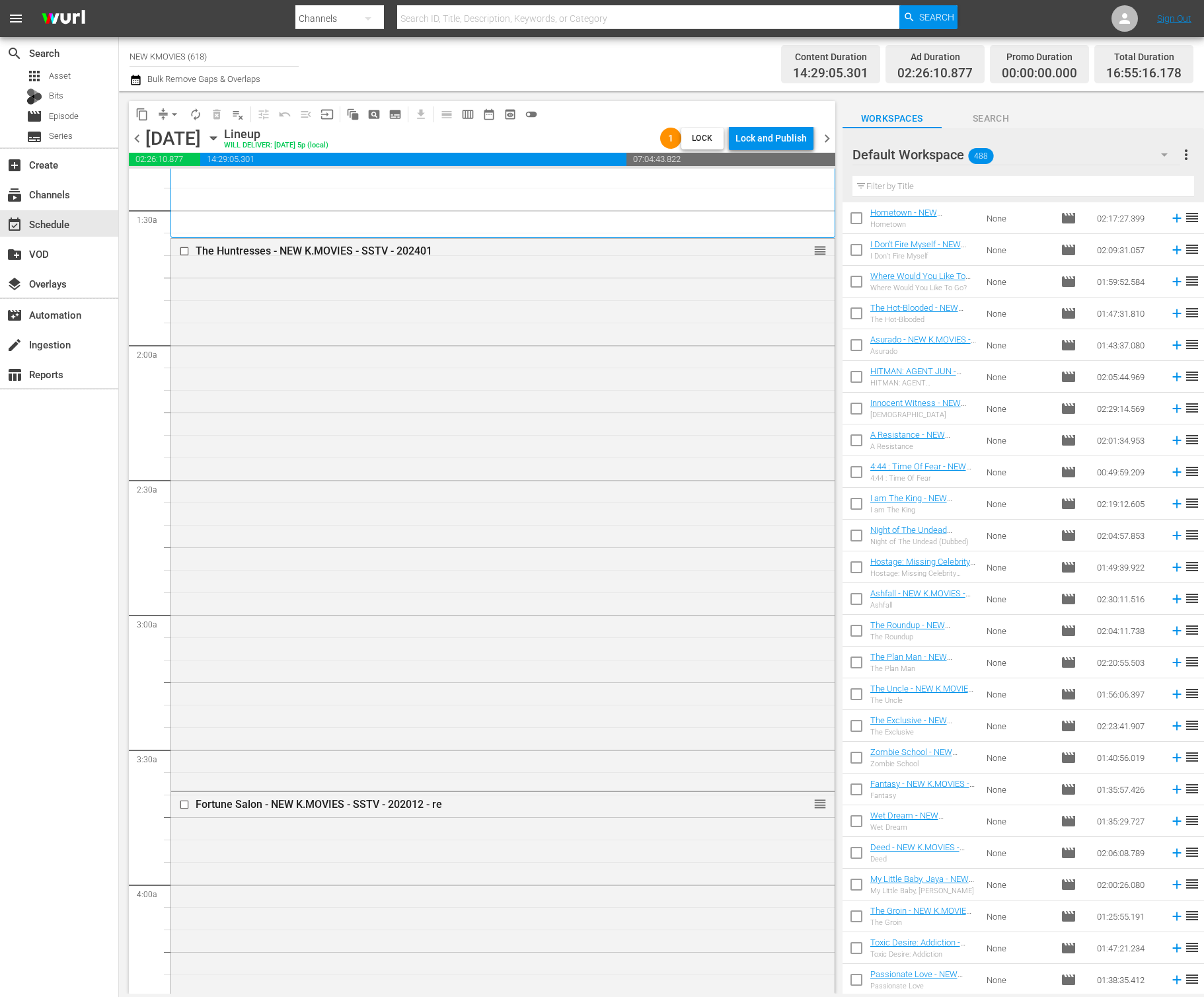
scroll to position [365, 0]
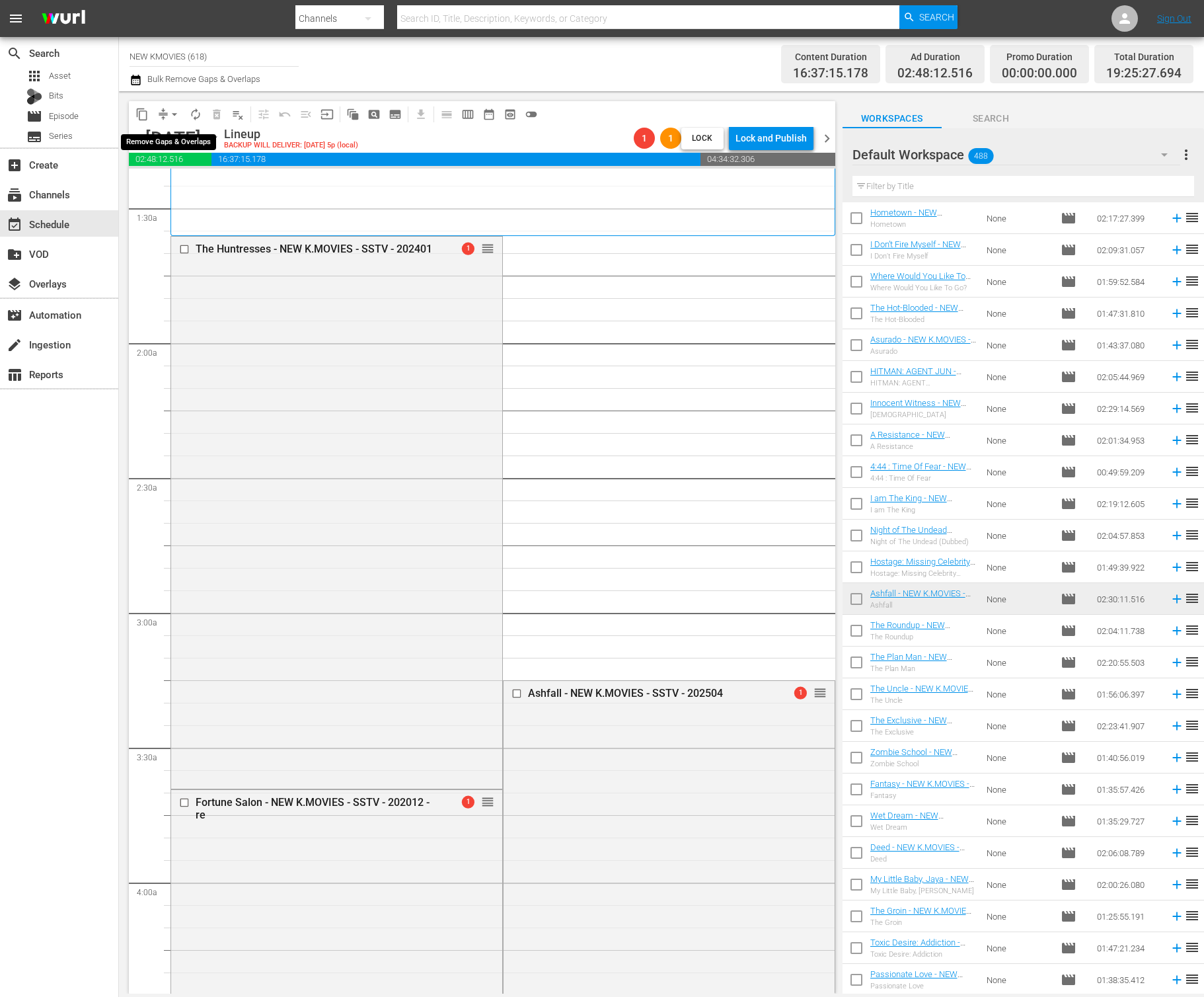
click at [174, 116] on span "arrow_drop_down" at bounding box center [175, 115] width 13 height 13
click at [183, 182] on li "Align to End of Previous Day" at bounding box center [175, 185] width 139 height 22
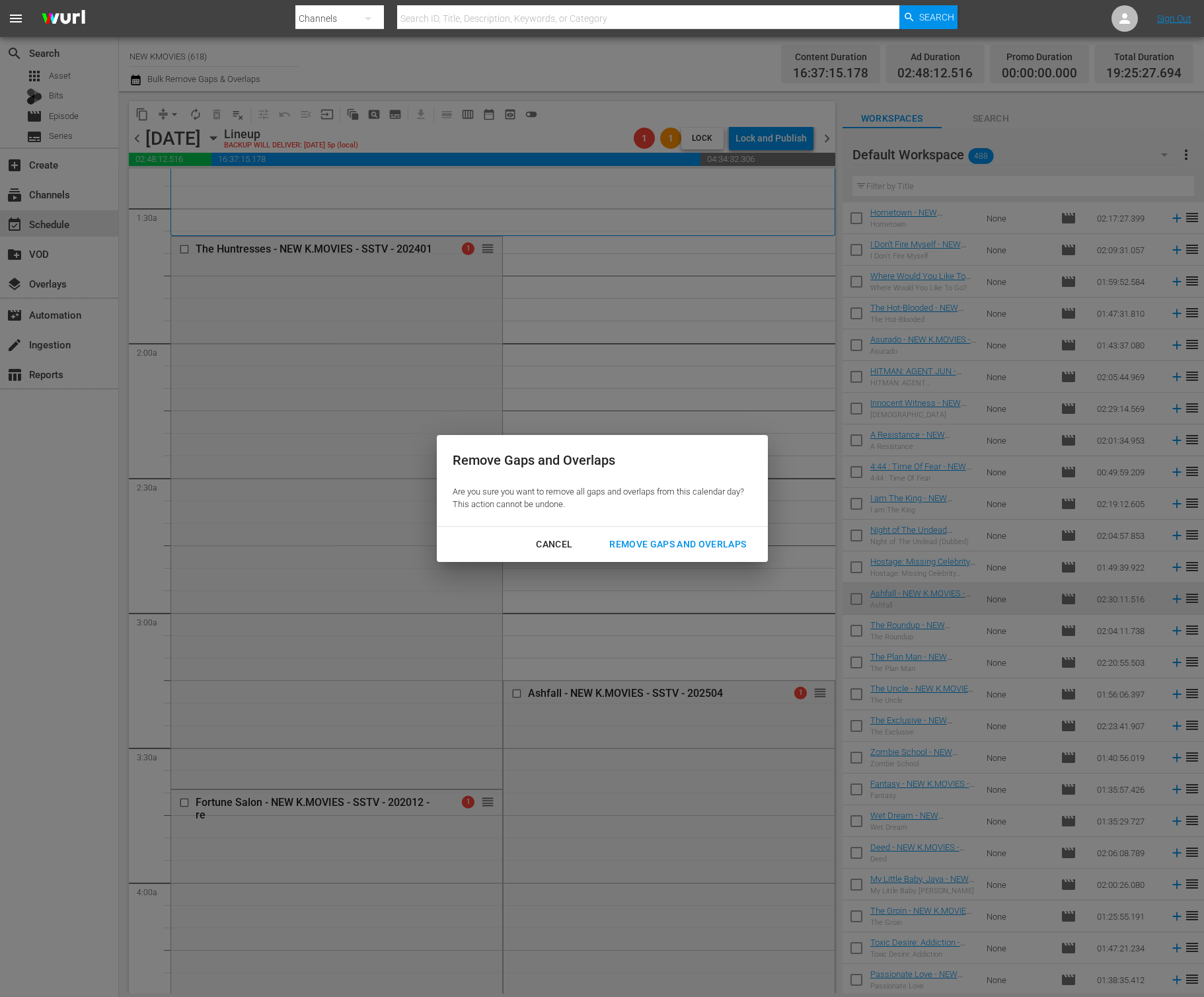
click at [648, 529] on div "Cancel Remove Gaps and Overlaps" at bounding box center [602, 545] width 331 height 35
click at [648, 538] on div "Remove Gaps and Overlaps" at bounding box center [678, 544] width 158 height 17
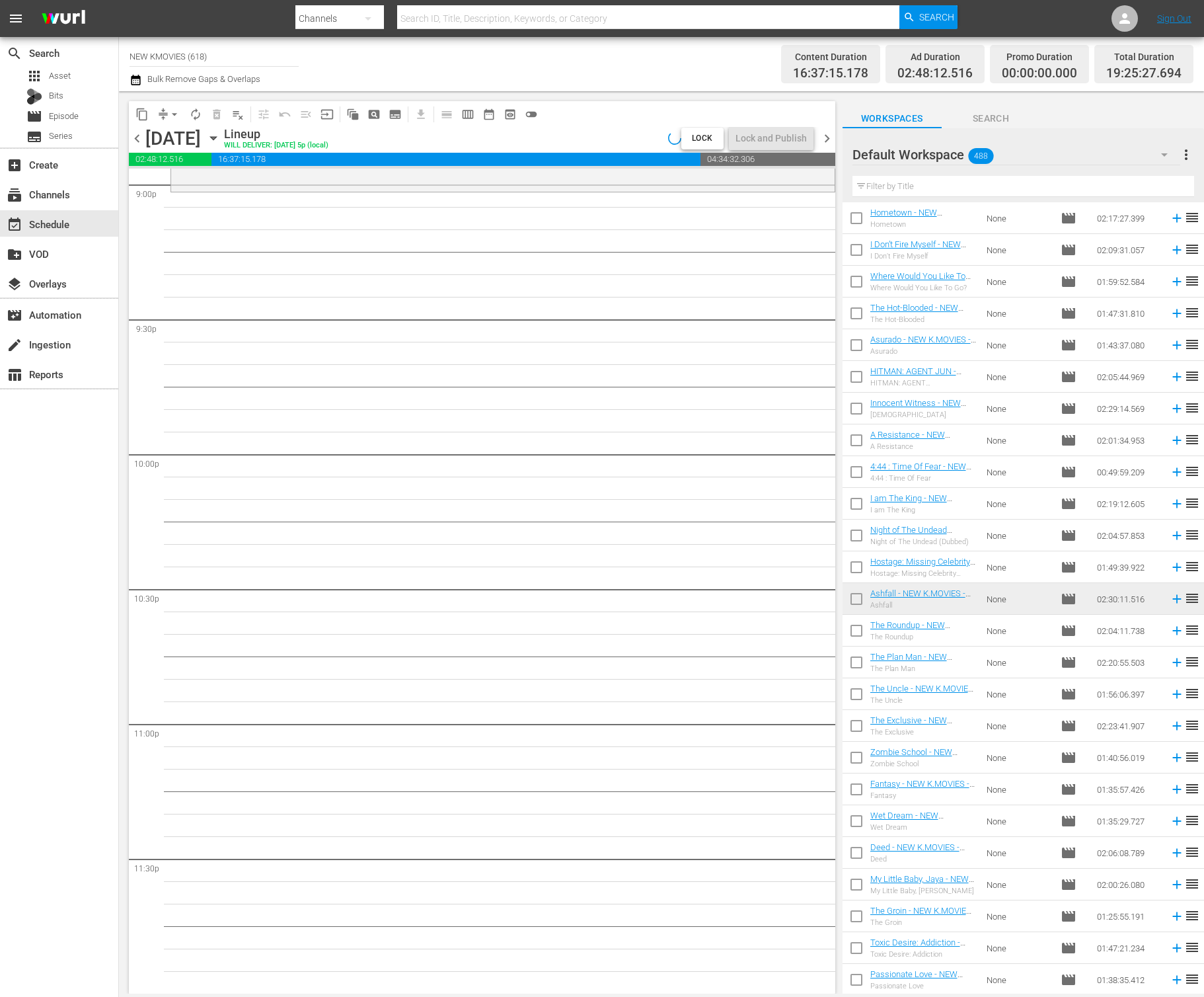
scroll to position [5288, 0]
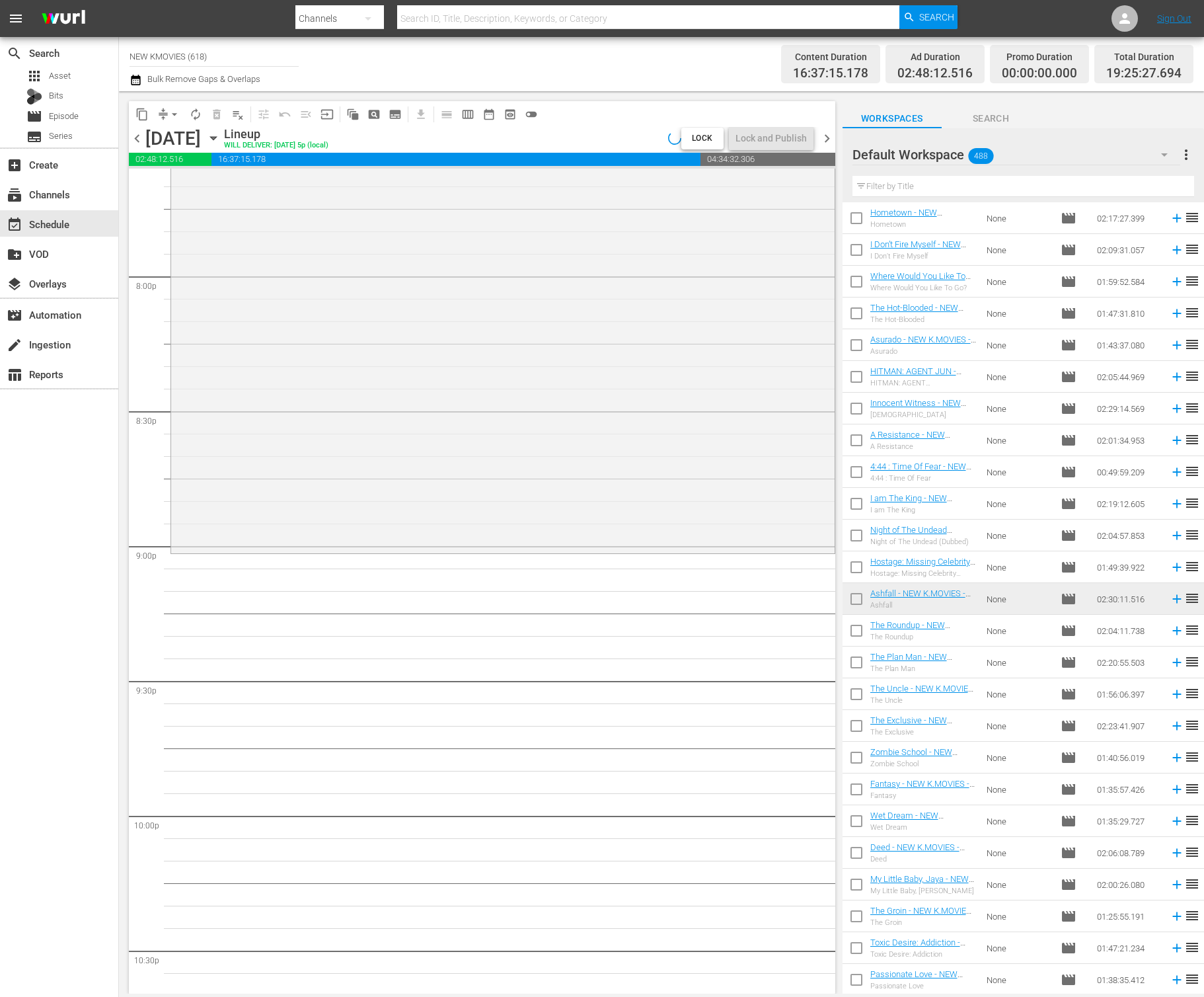
click at [946, 190] on input "text" at bounding box center [1024, 186] width 342 height 21
paste input "The Intern"
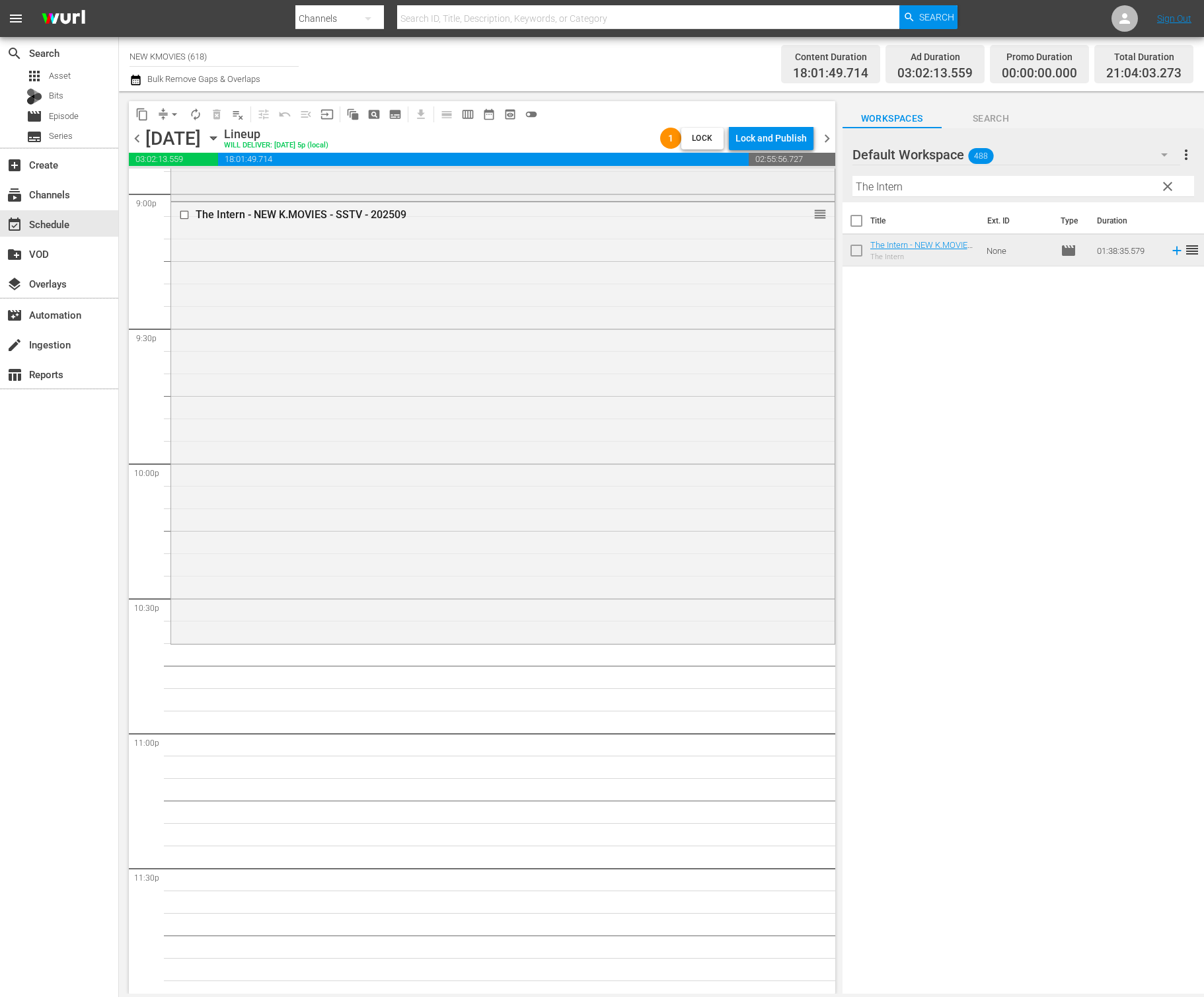
scroll to position [5641, 0]
click at [924, 188] on input "The Intern" at bounding box center [1024, 186] width 342 height 21
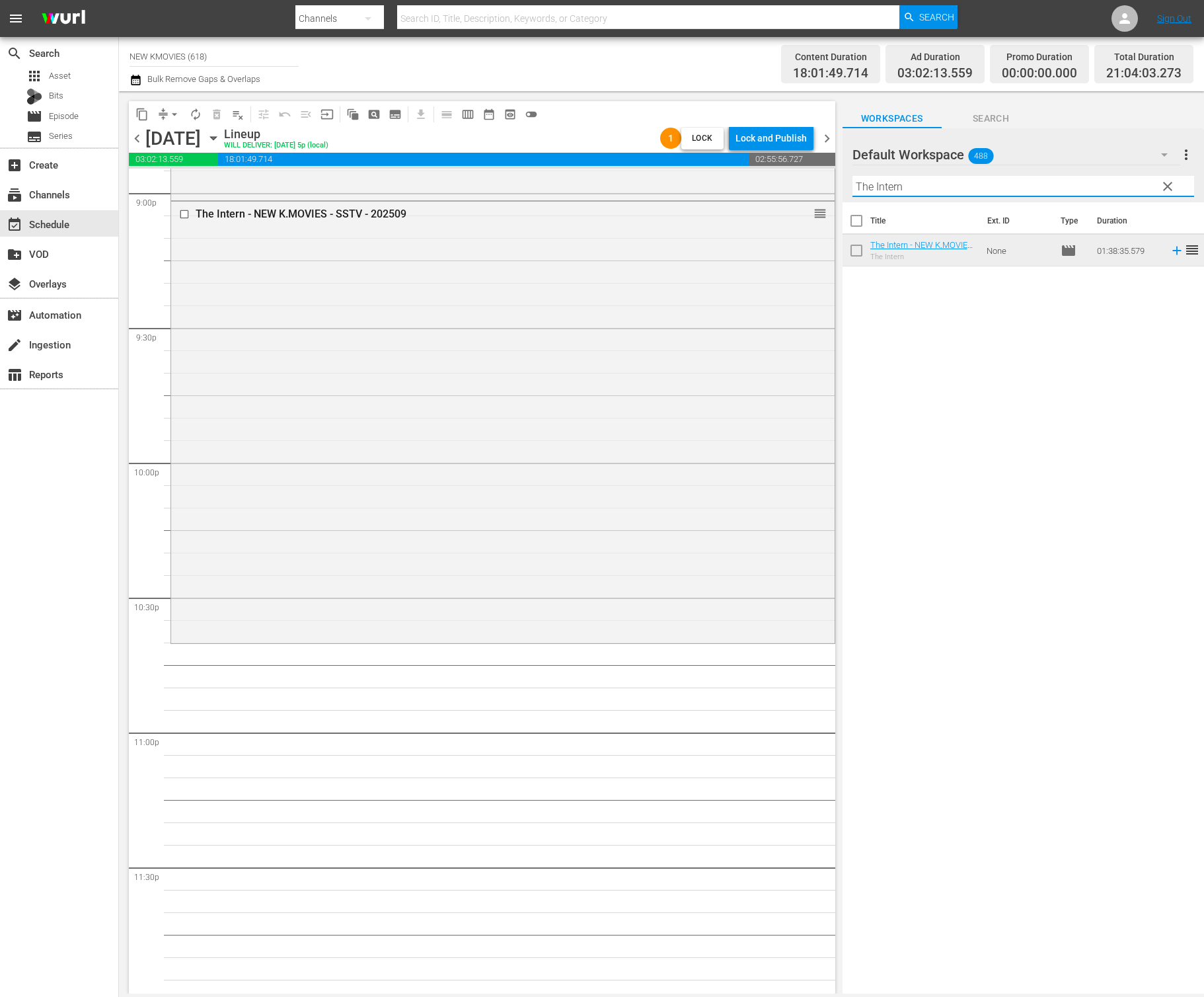
paste input "Untold Scandal"
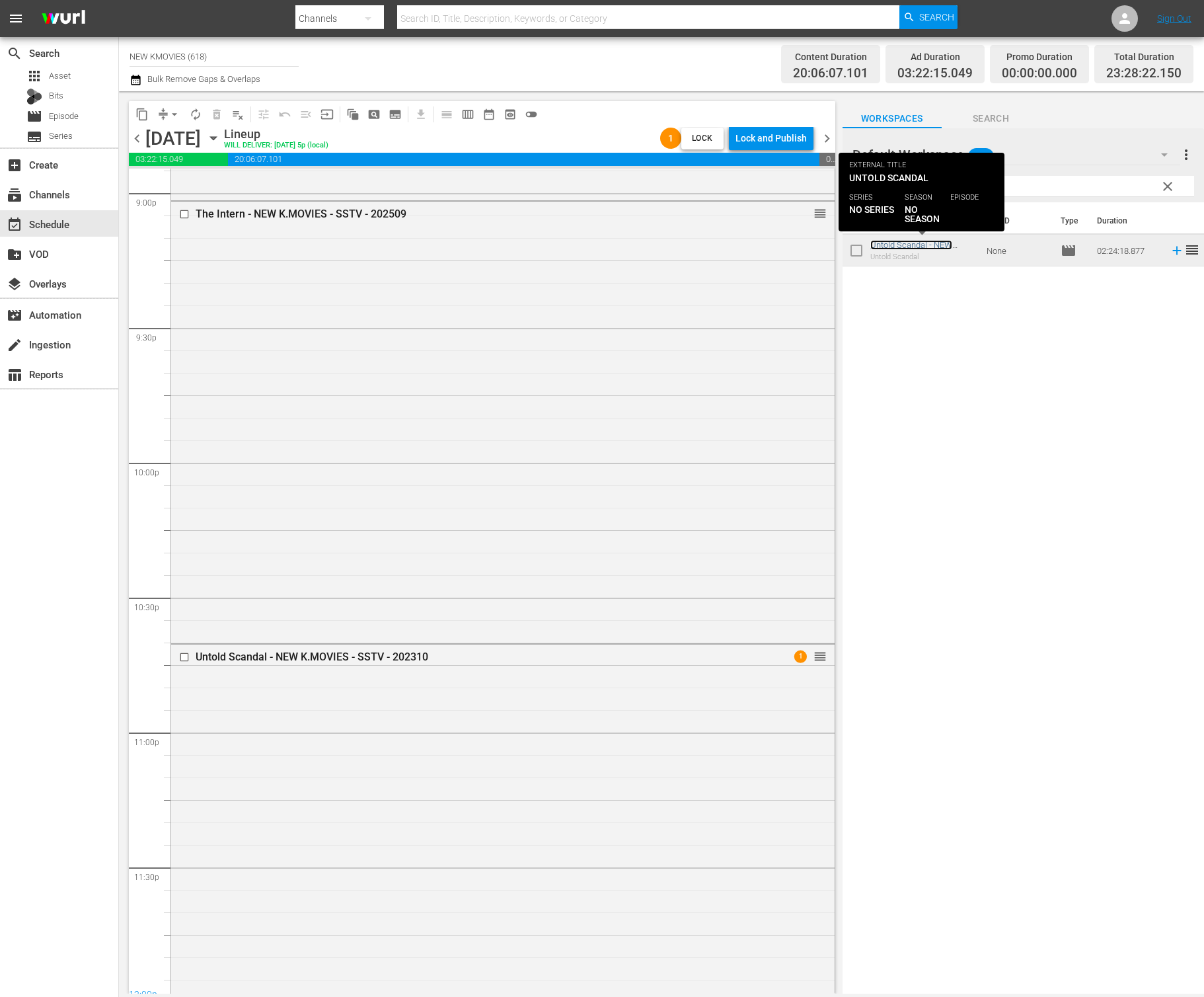
scroll to position [5940, 0]
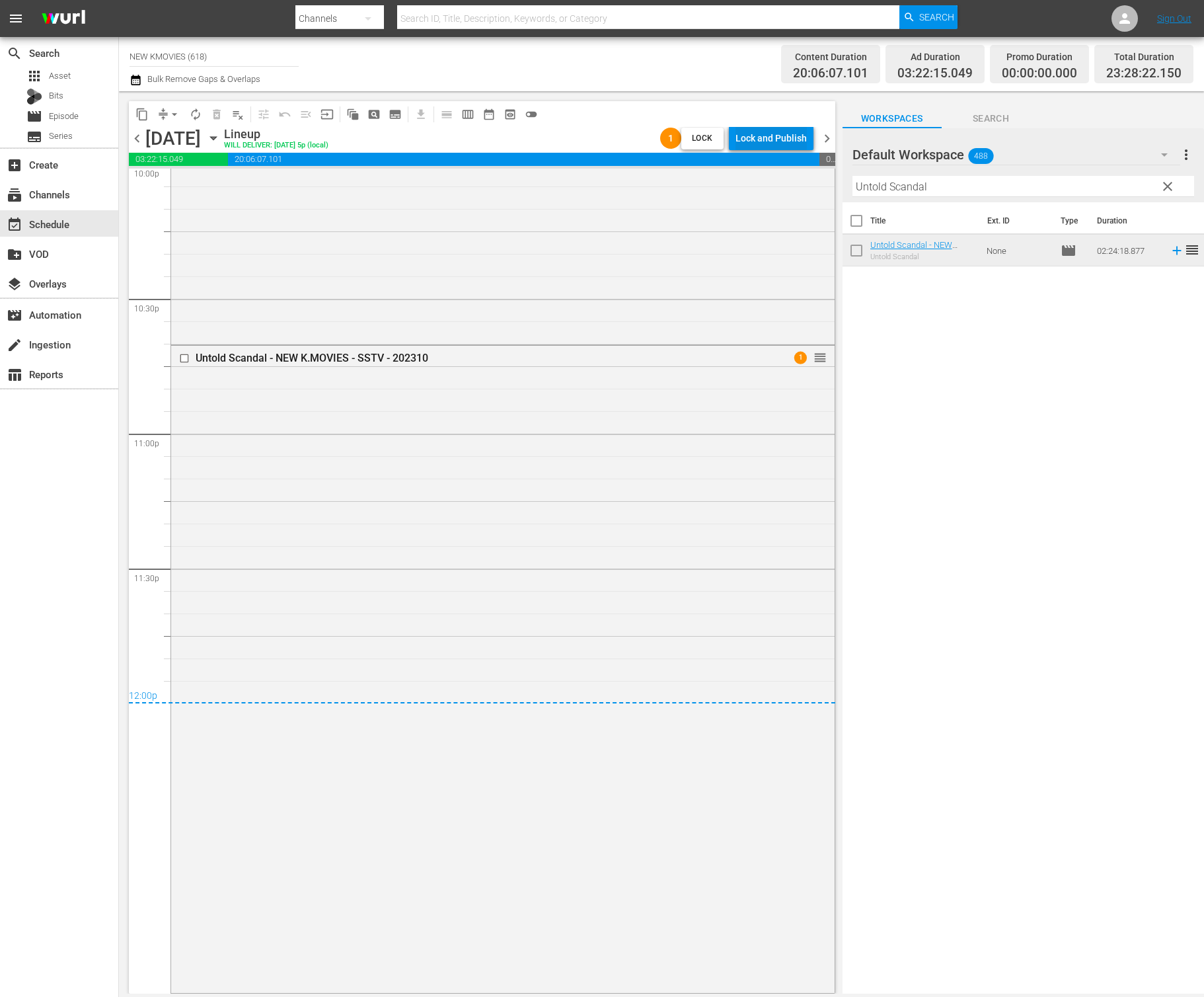
click at [794, 139] on div "Lock and Publish" at bounding box center [772, 138] width 72 height 24
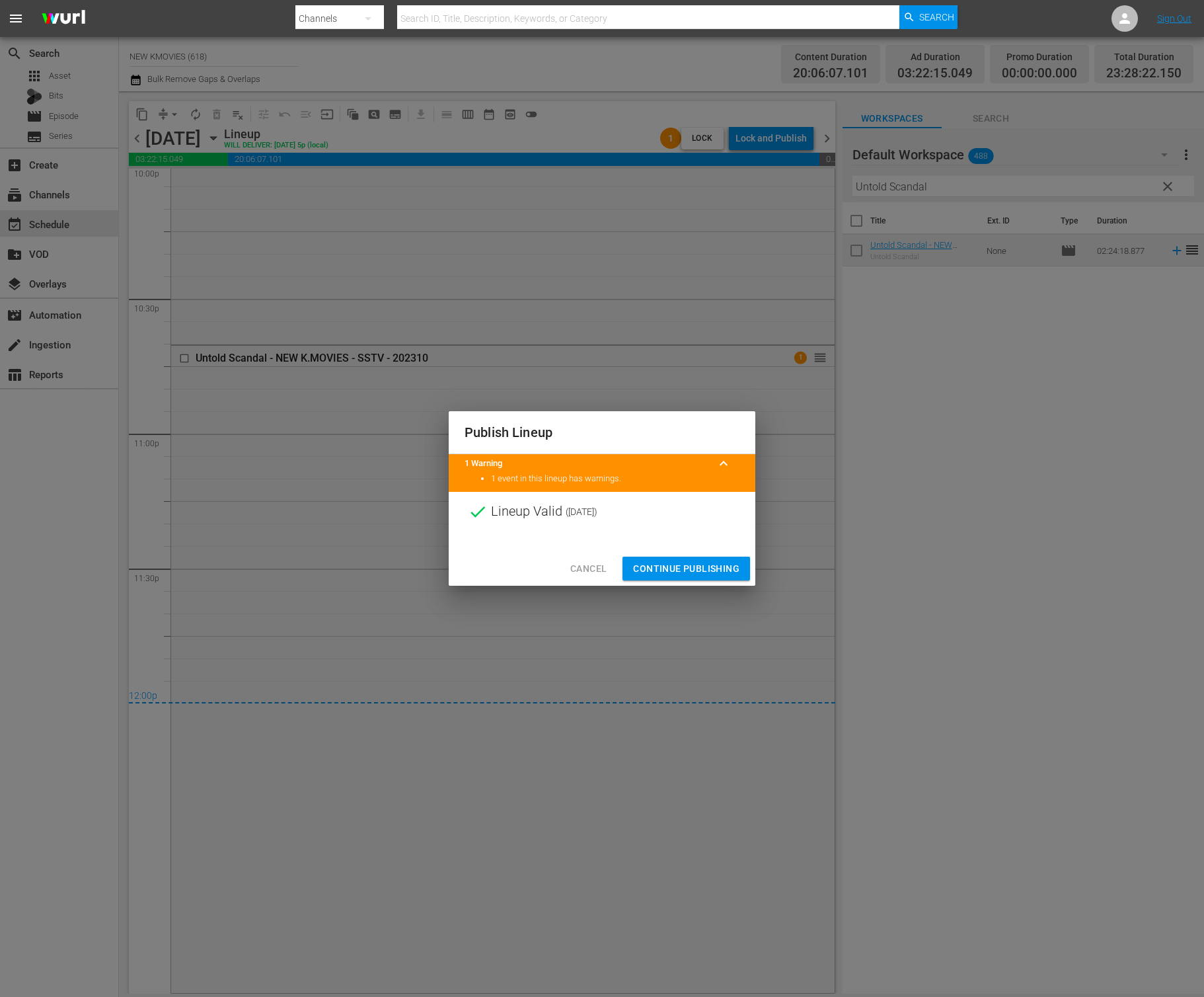
click at [701, 555] on div "Cancel Continue Publishing" at bounding box center [602, 569] width 307 height 35
click at [691, 554] on div "Cancel Continue Publishing" at bounding box center [602, 569] width 307 height 35
click at [689, 564] on span "Continue Publishing" at bounding box center [686, 569] width 107 height 17
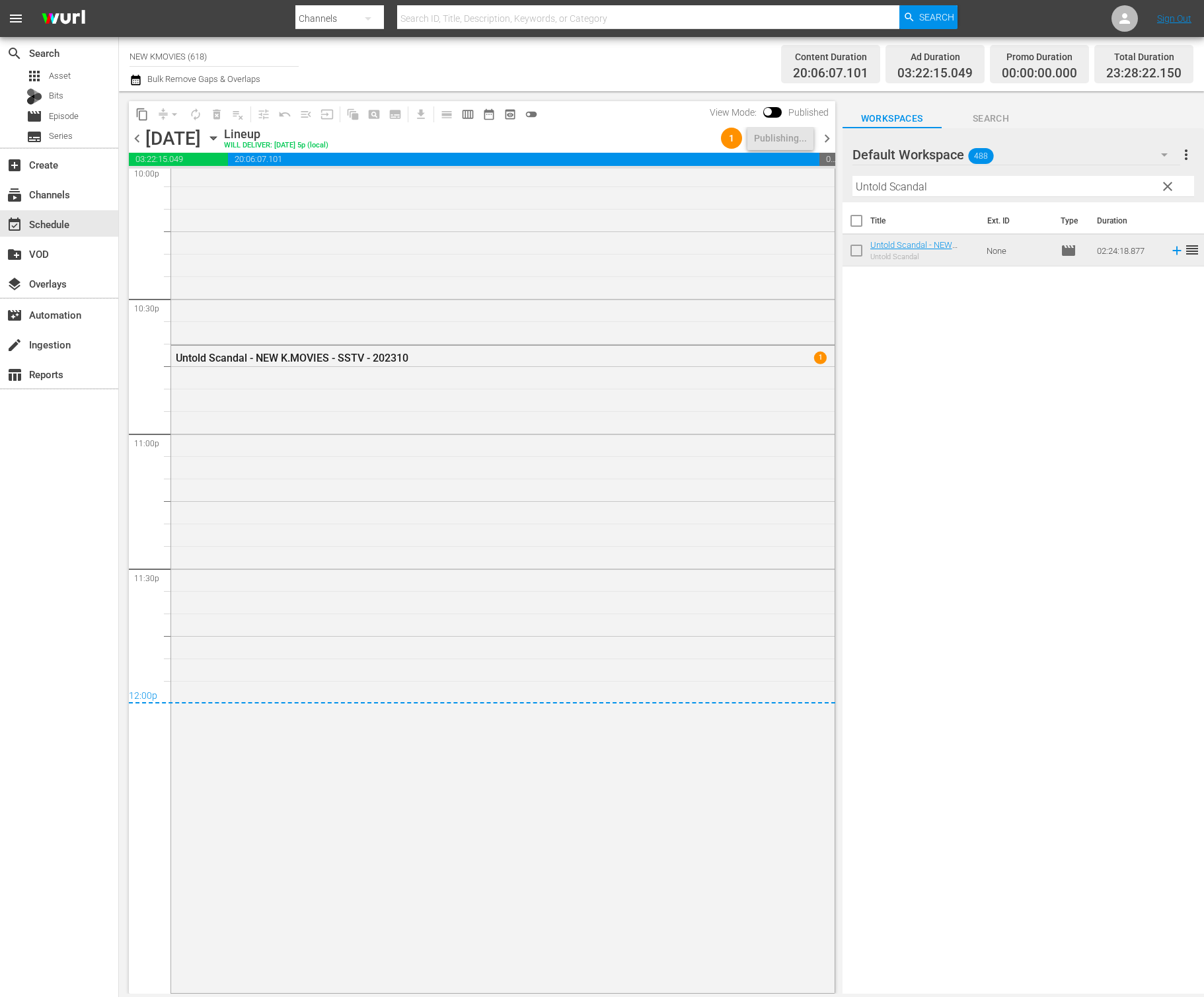
click at [829, 145] on span "chevron_right" at bounding box center [827, 138] width 17 height 17
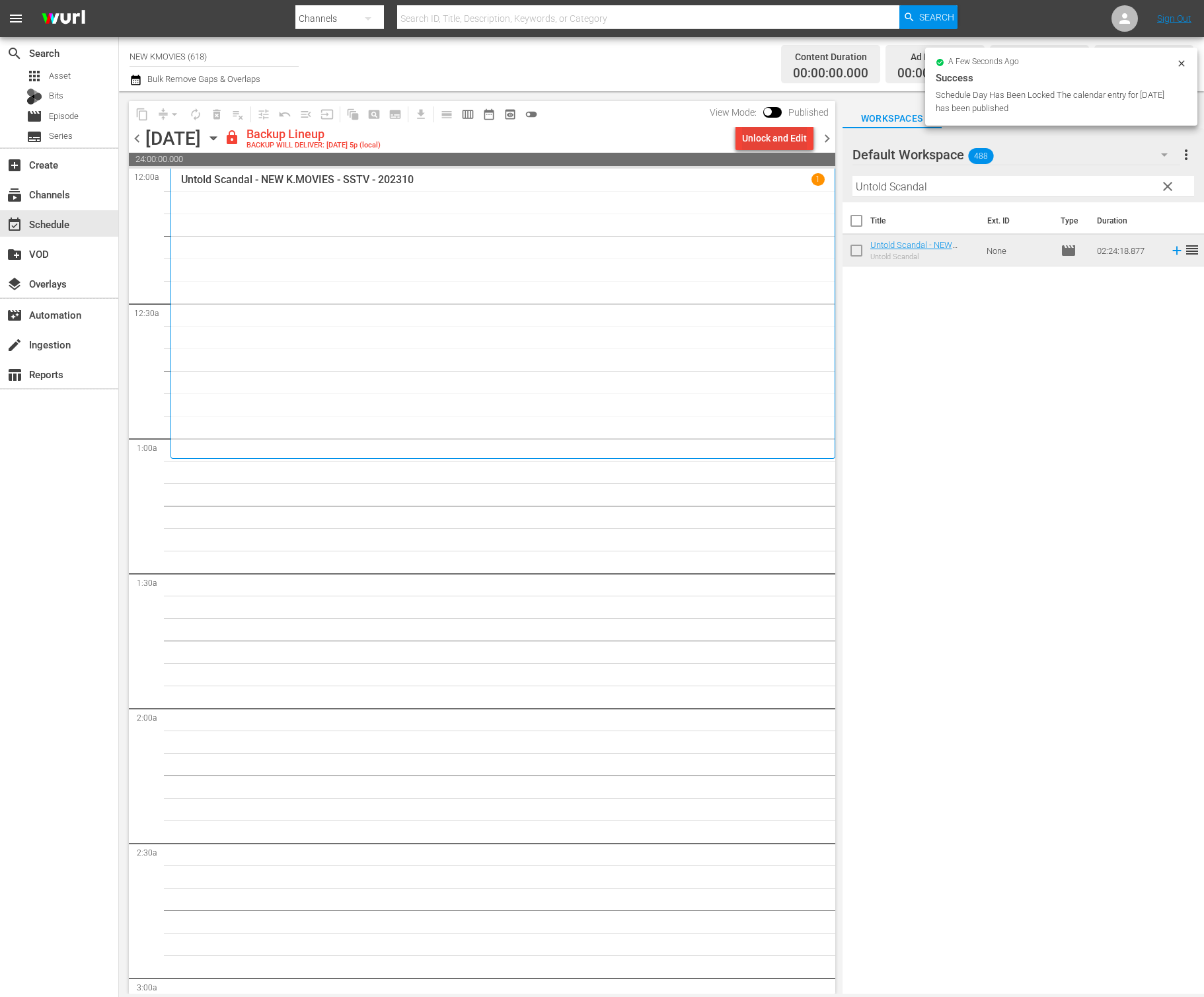
click at [793, 134] on div "Unlock and Edit" at bounding box center [775, 138] width 65 height 24
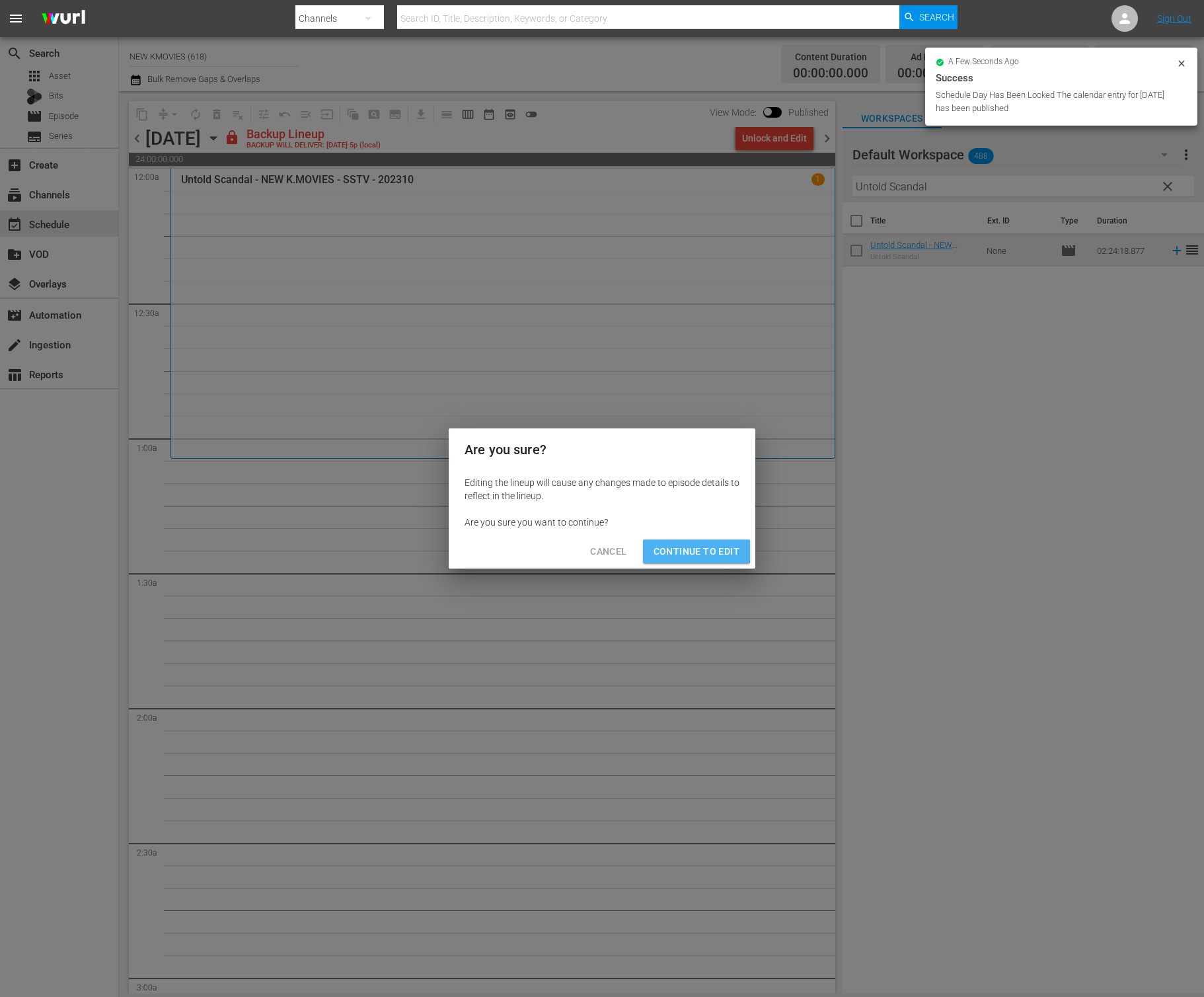
click at [675, 549] on span "Continue to Edit" at bounding box center [697, 551] width 86 height 17
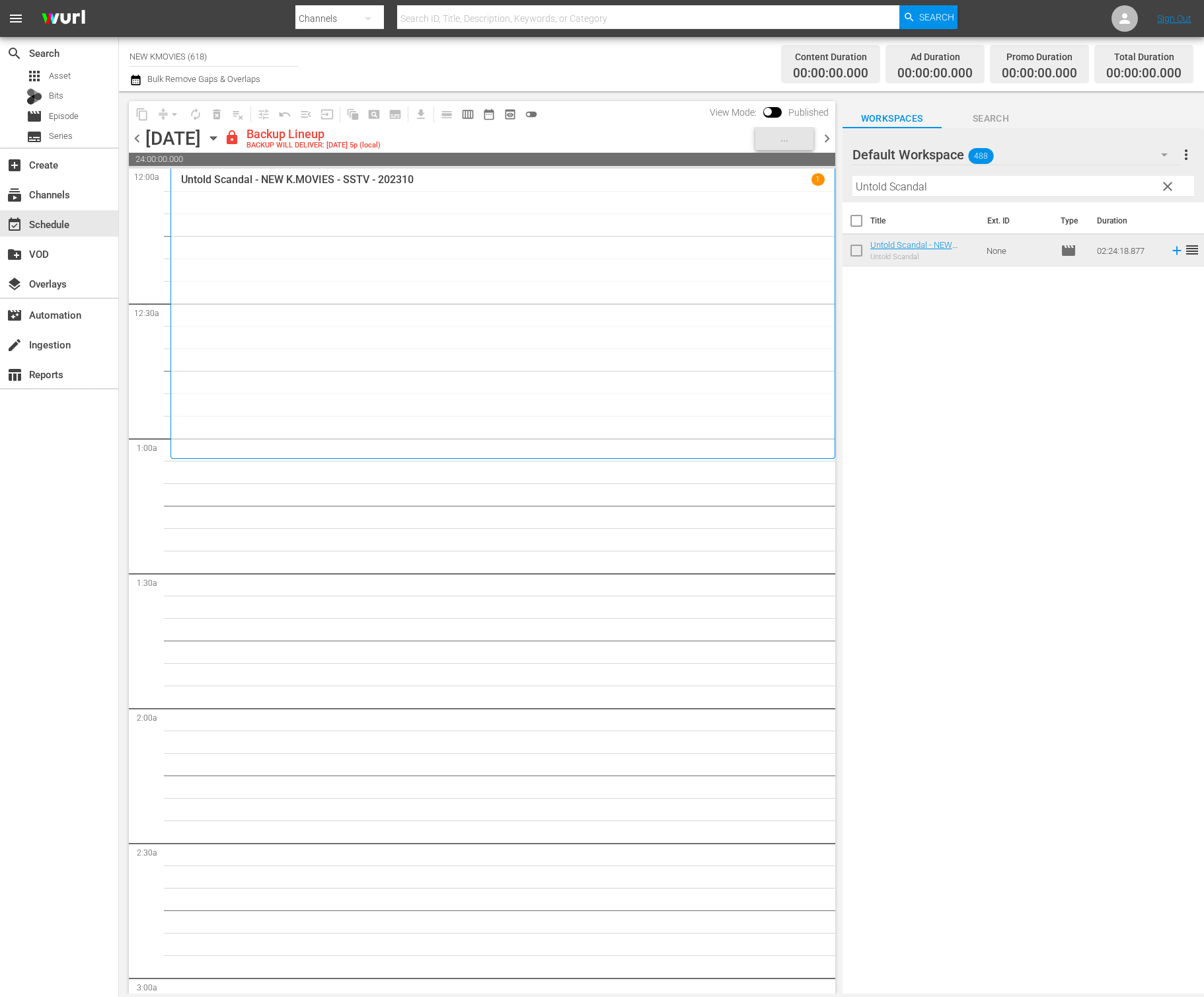
click at [967, 190] on input "Untold Scandal" at bounding box center [1024, 186] width 342 height 21
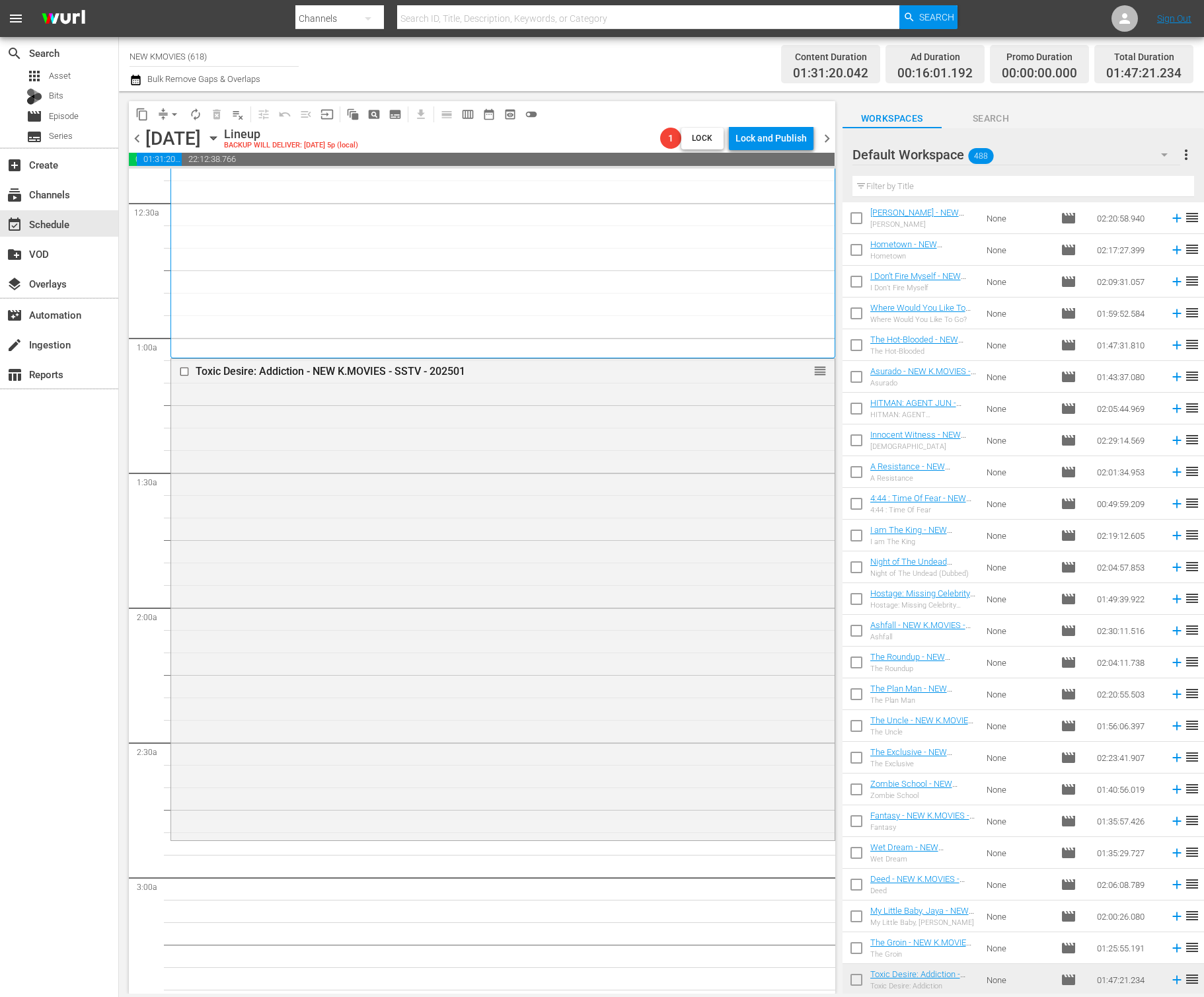
scroll to position [126, 0]
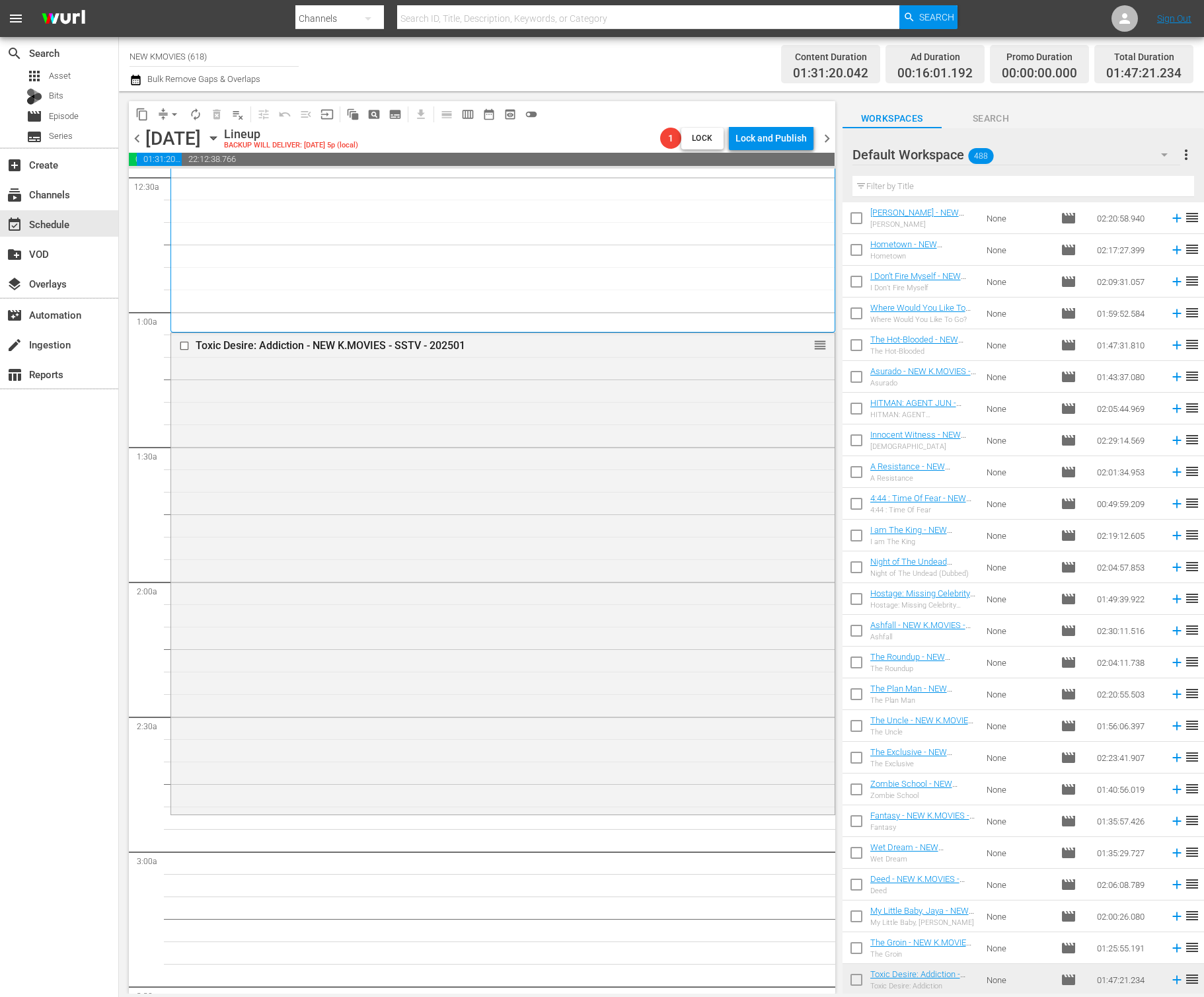
click at [967, 196] on hr at bounding box center [1024, 196] width 342 height 1
click at [973, 191] on input "text" at bounding box center [1024, 186] width 342 height 21
paste input "Miss Conspirator"
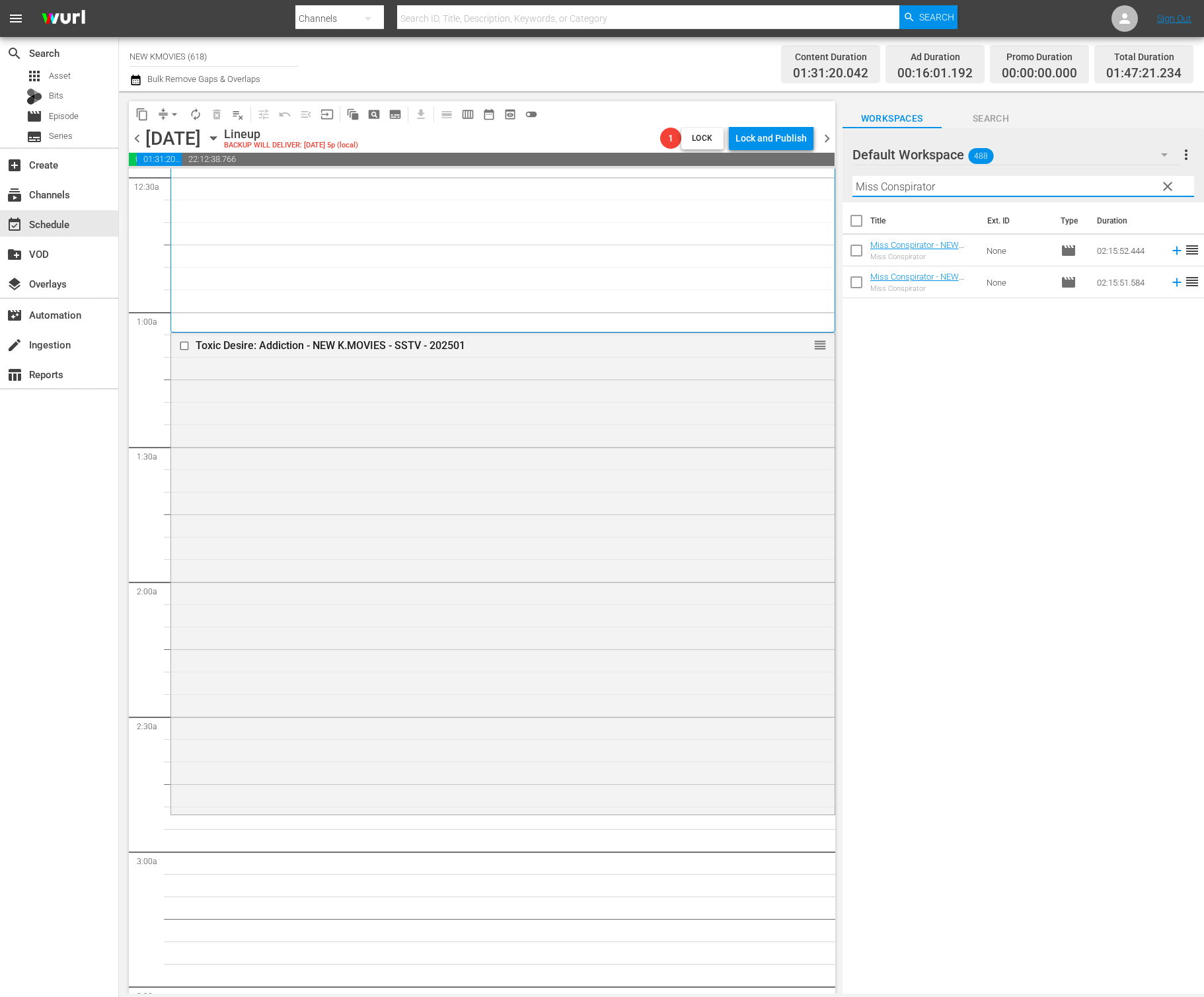
scroll to position [0, 0]
click at [961, 183] on input "Miss Conspirator" at bounding box center [1024, 186] width 342 height 21
paste input "Unstoppable Family"
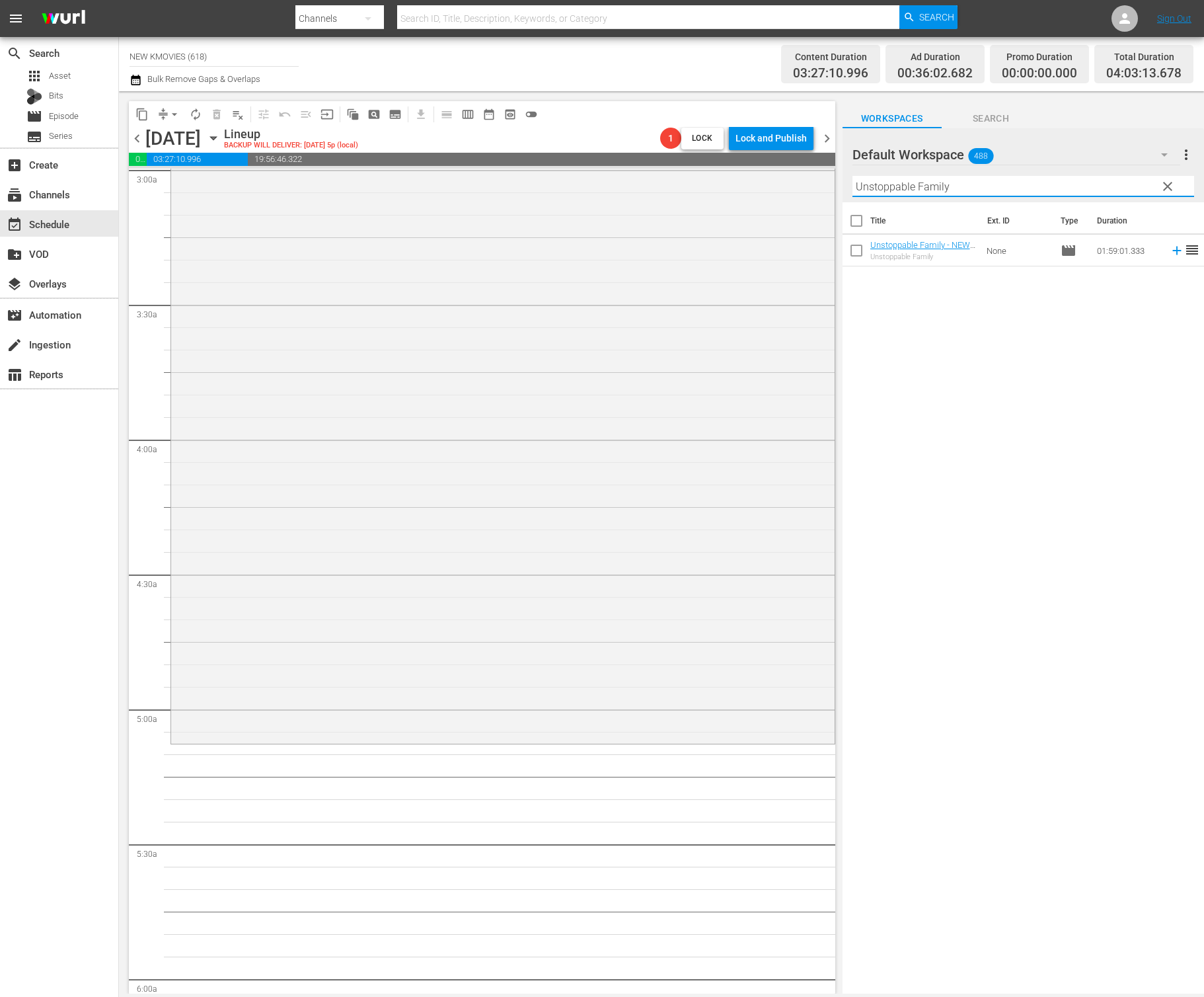
scroll to position [824, 0]
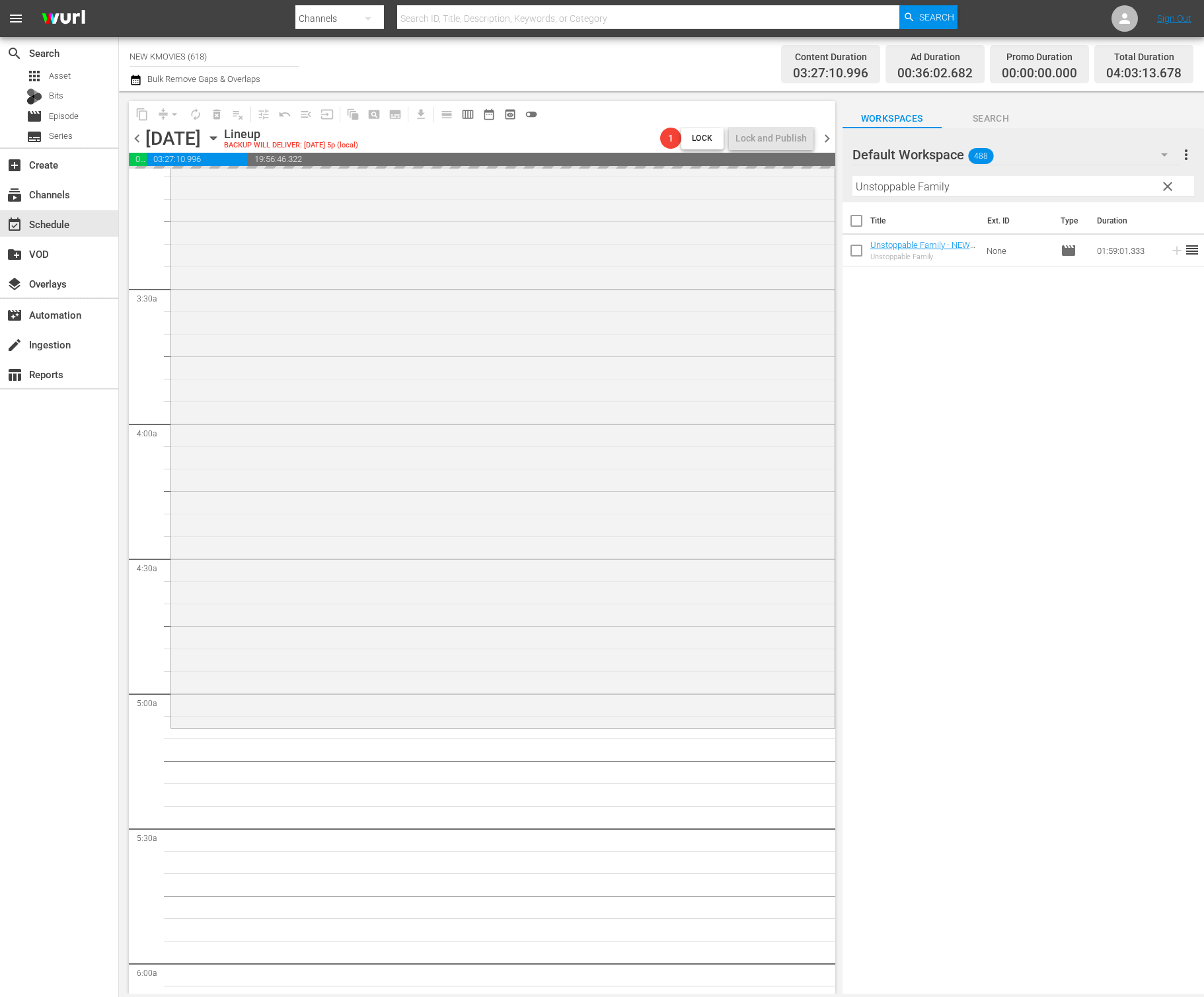
click at [1081, 188] on input "Unstoppable Family" at bounding box center [1024, 186] width 342 height 21
paste input "Star: Radiant Love"
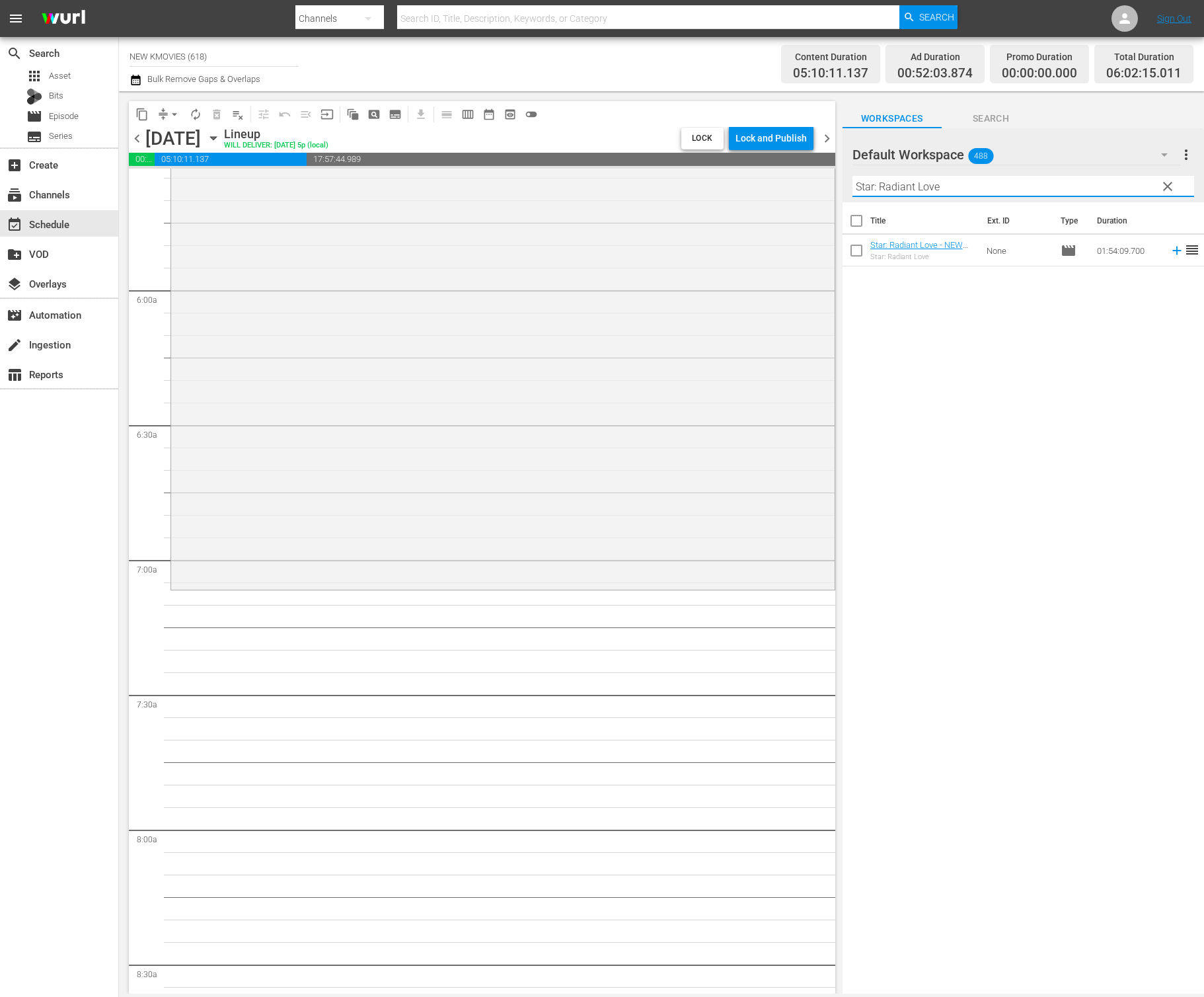
scroll to position [1502, 0]
click at [938, 187] on input "Star: Radiant Love" at bounding box center [1024, 186] width 342 height 21
paste input "ecretly greatly"
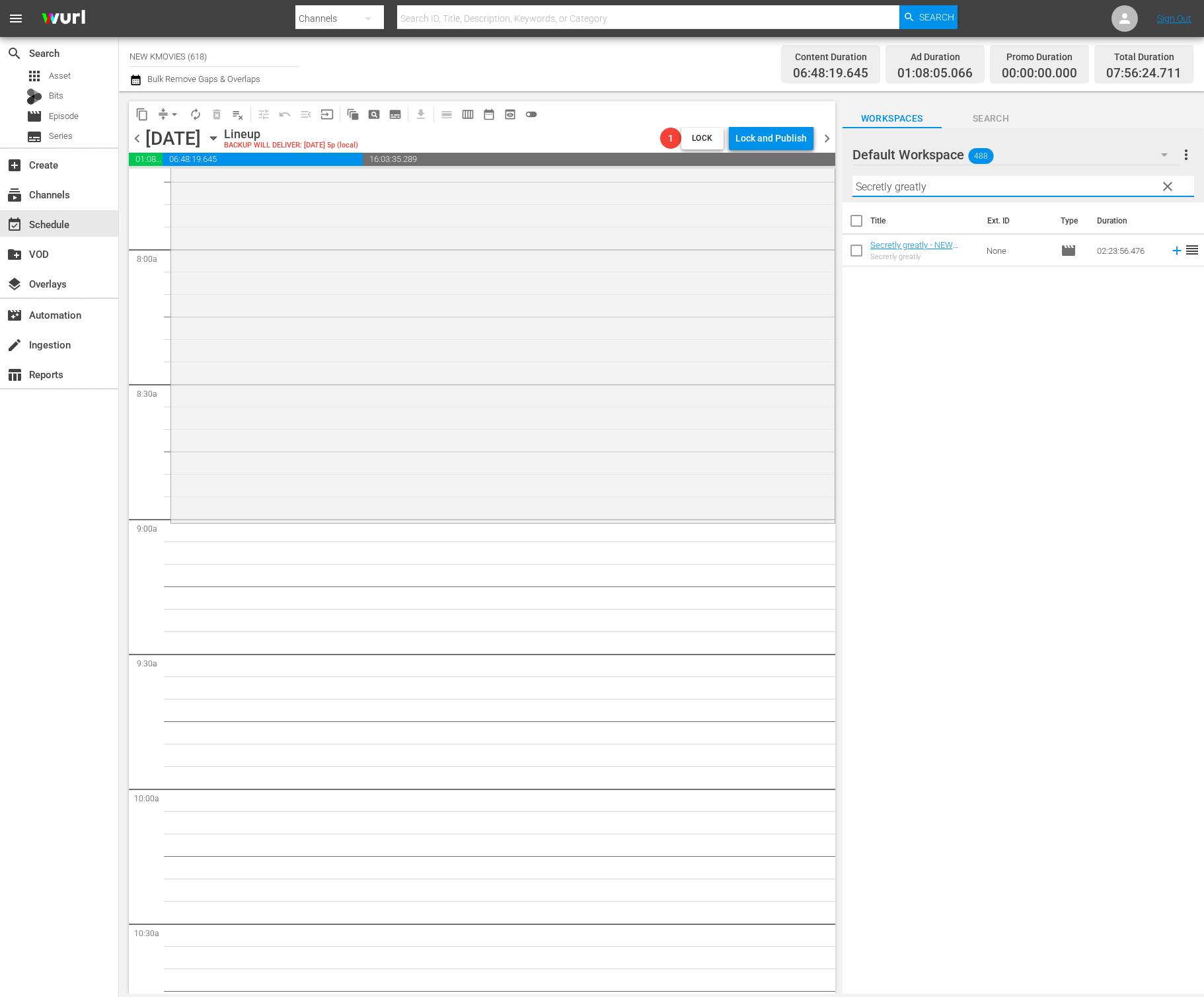
scroll to position [2105, 0]
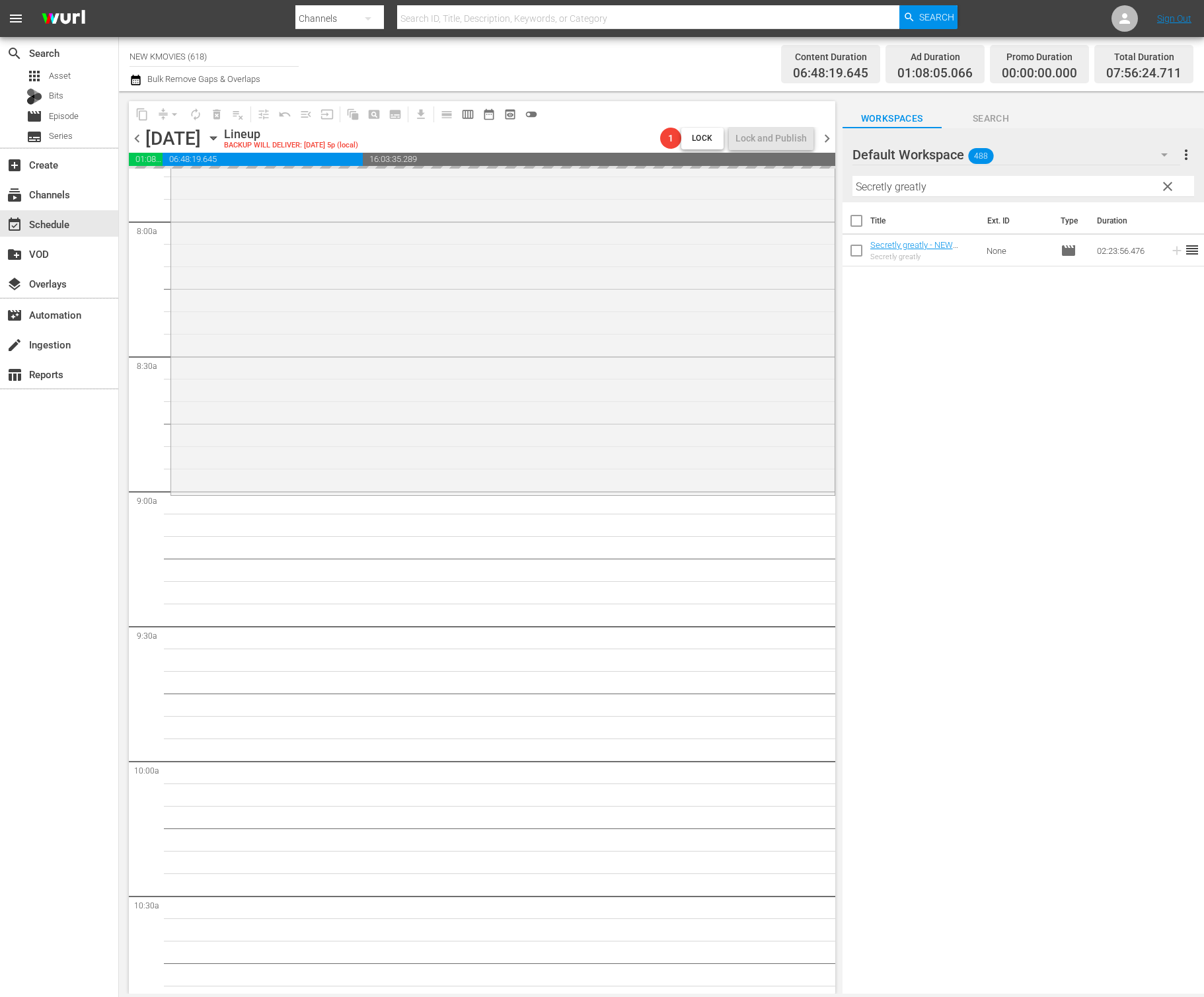
click at [1039, 185] on input "Secretly greatly" at bounding box center [1024, 186] width 342 height 21
paste input "71: Into The Fire"
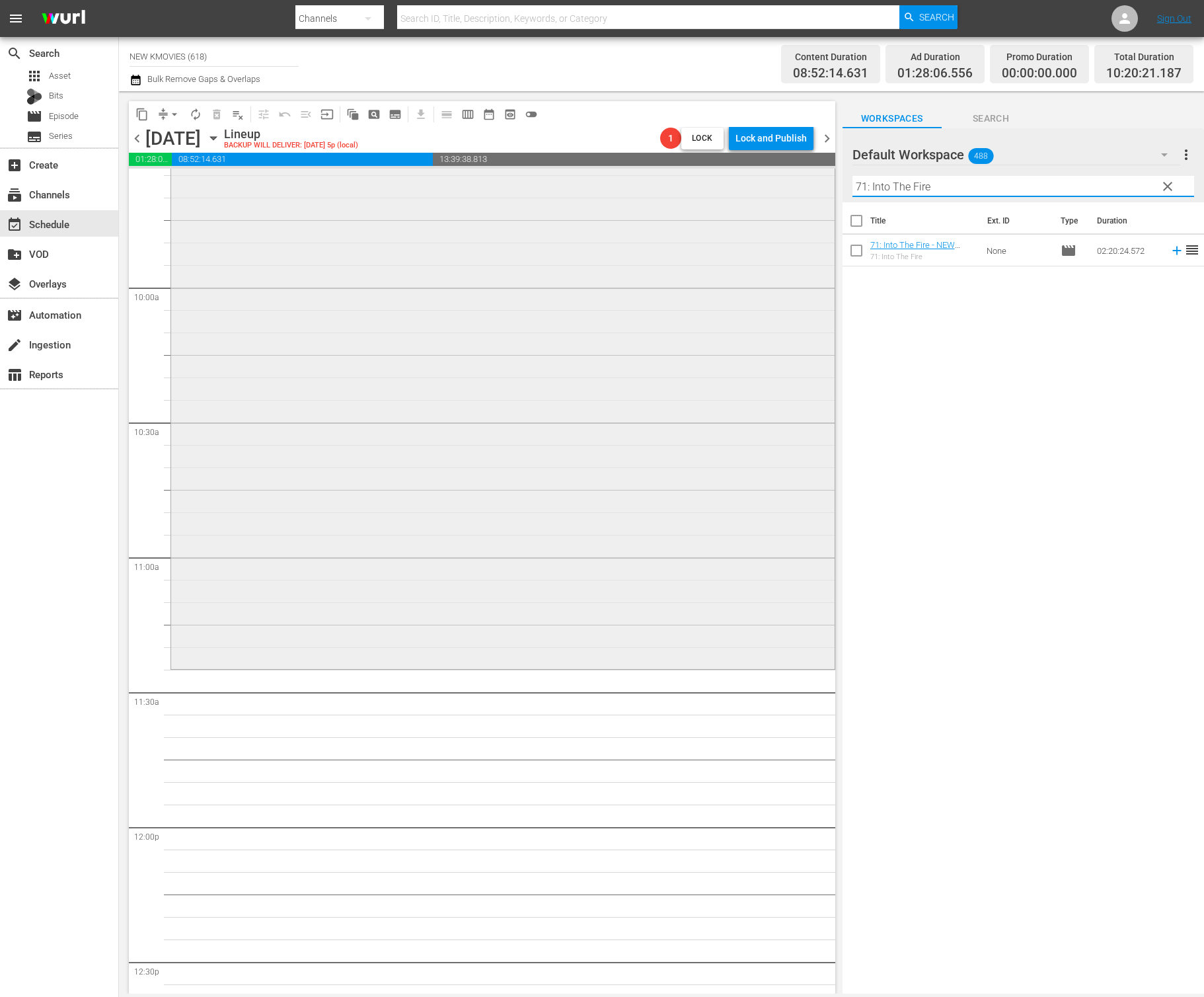
scroll to position [2624, 0]
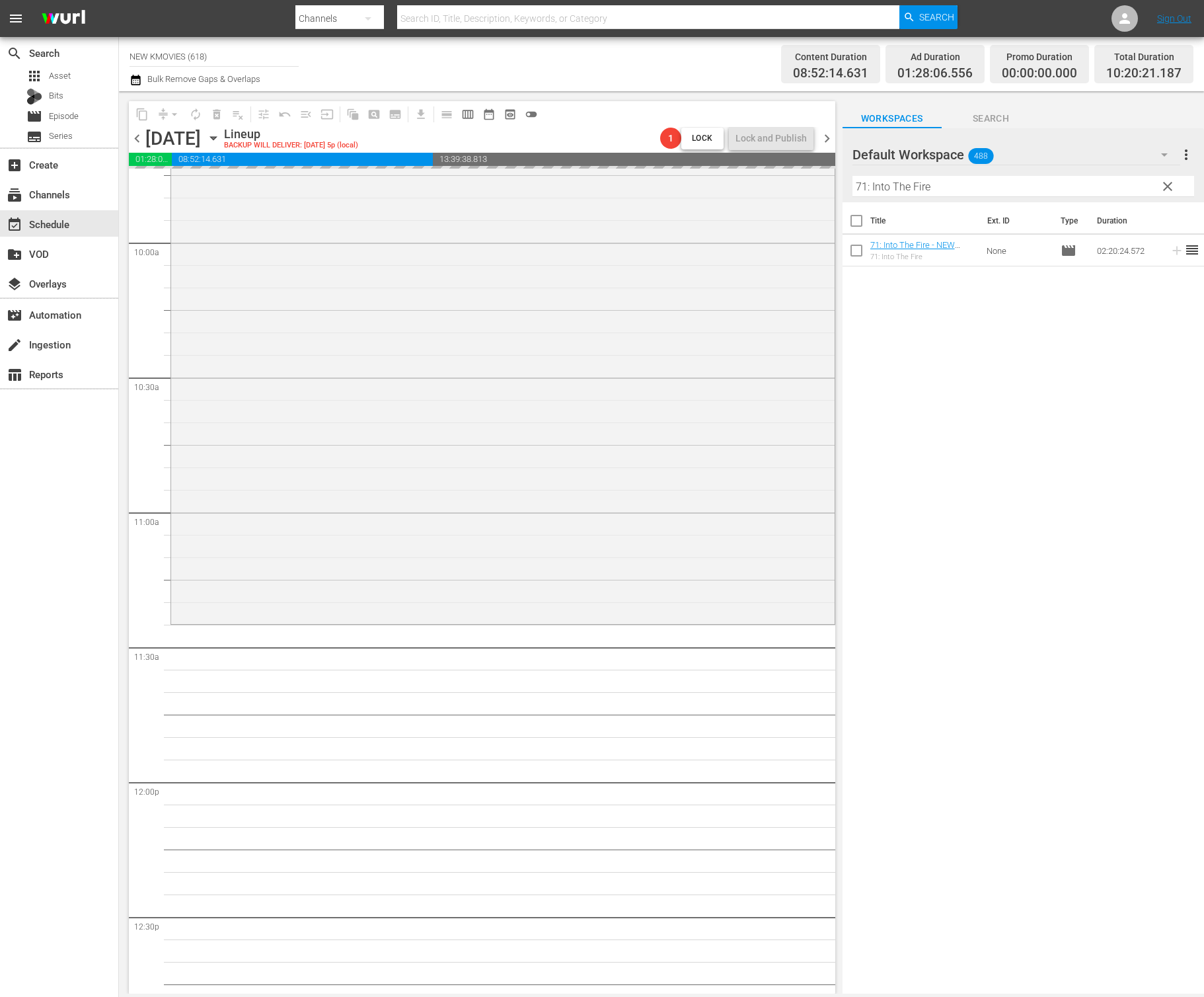
click at [900, 186] on input "71: Into The Fire" at bounding box center [1024, 186] width 342 height 21
paste input "Underground Rendezvous"
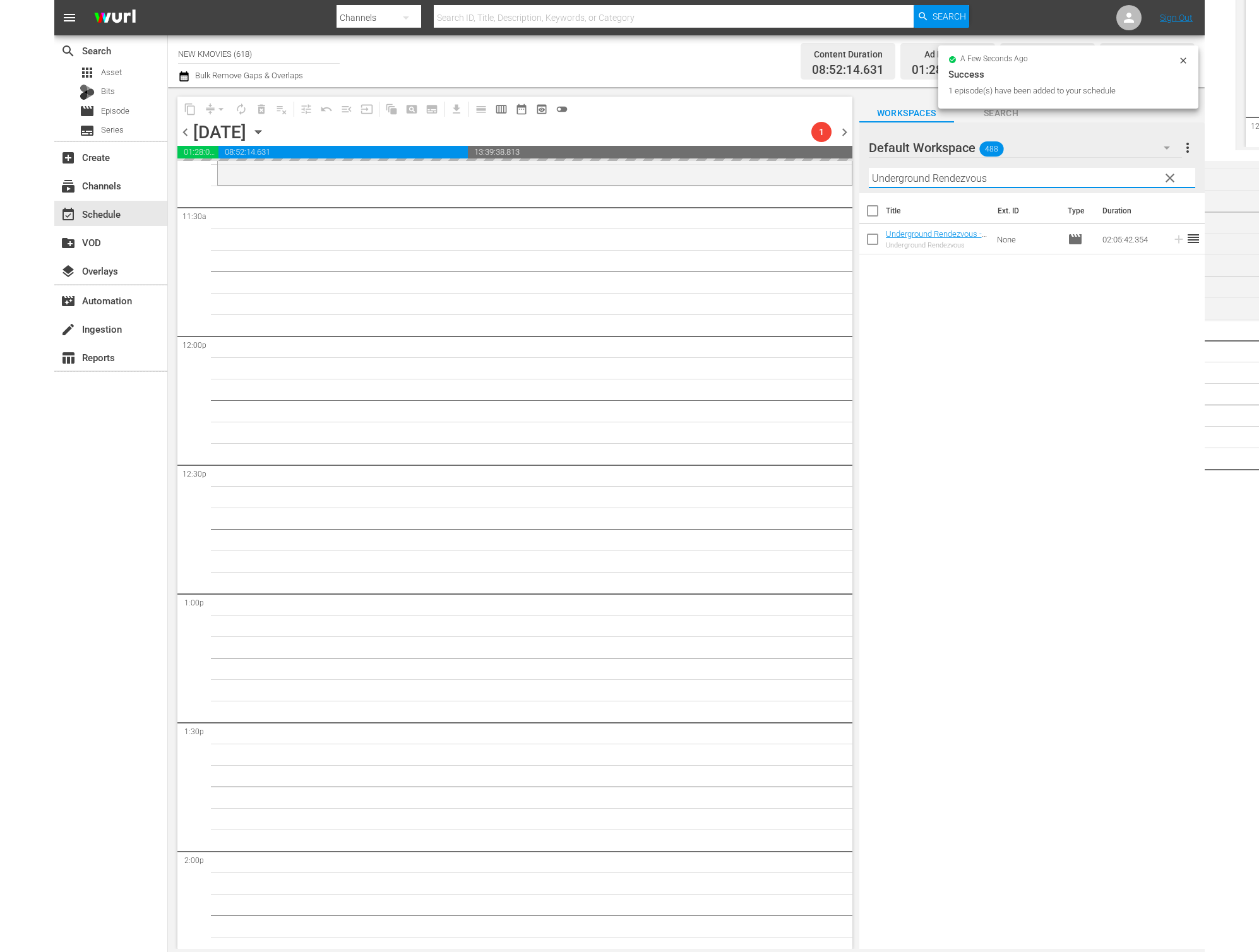
scroll to position [2929, 0]
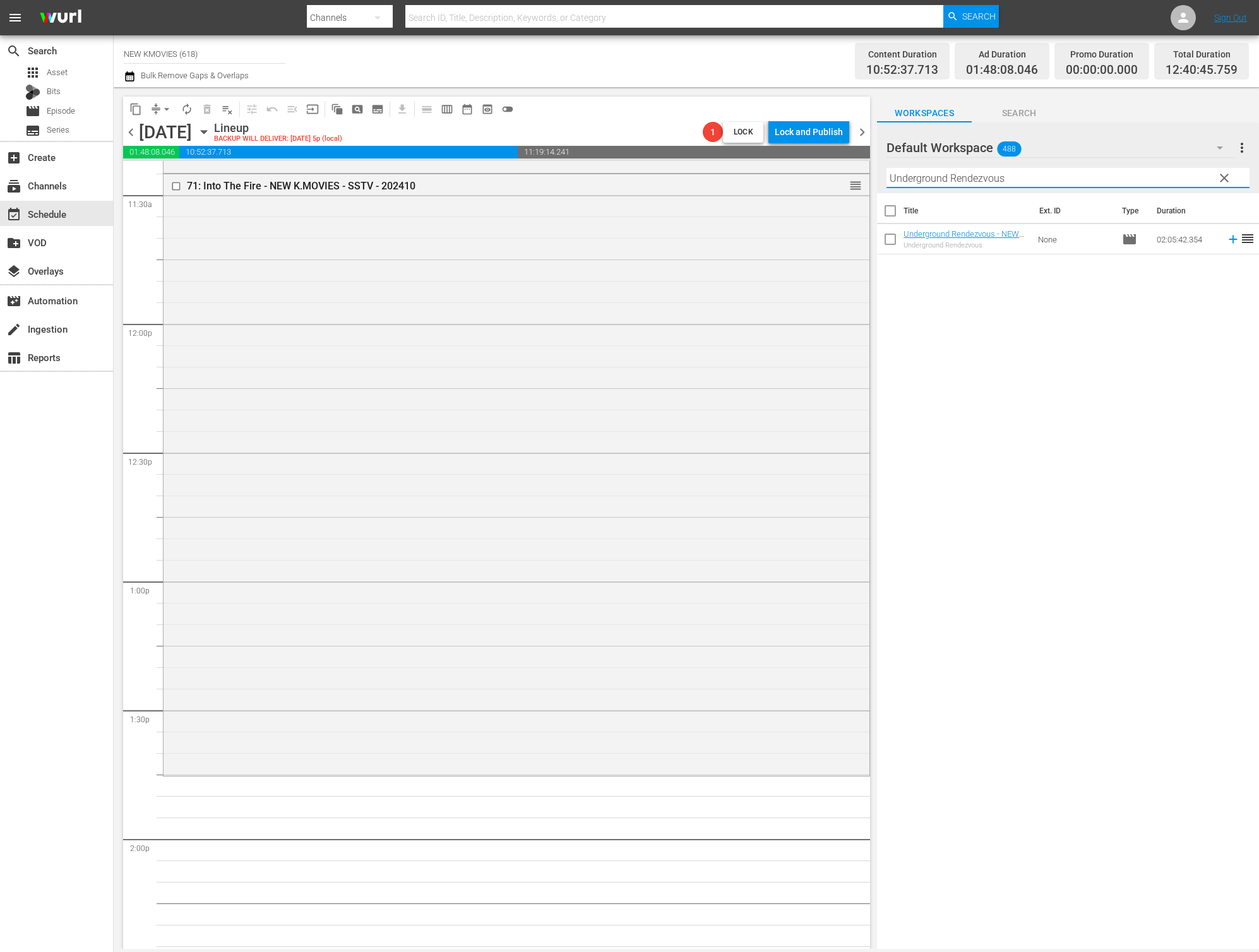
click at [1017, 180] on input "Underground Rendezvous" at bounding box center [1068, 178] width 363 height 20
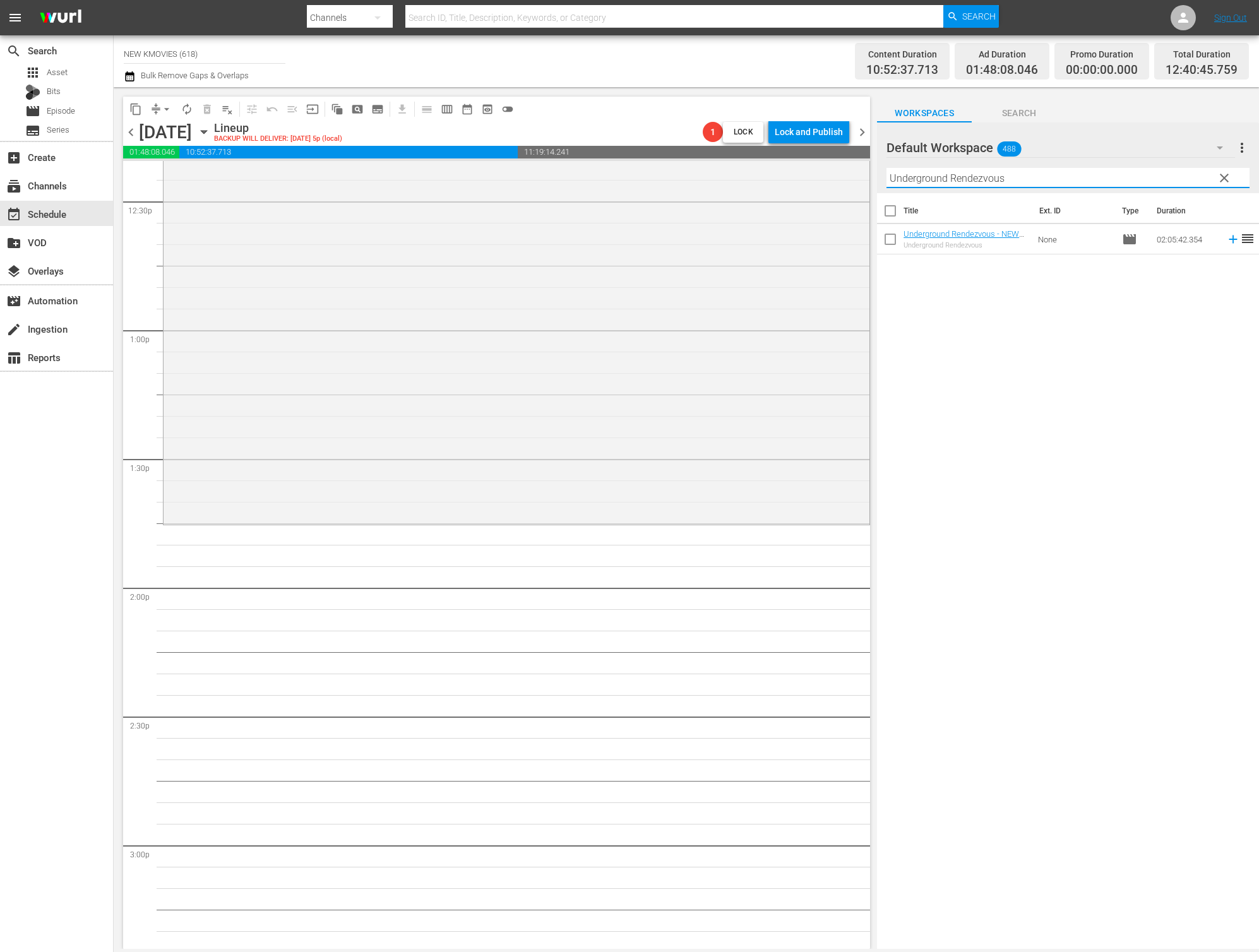
scroll to position [3251, 0]
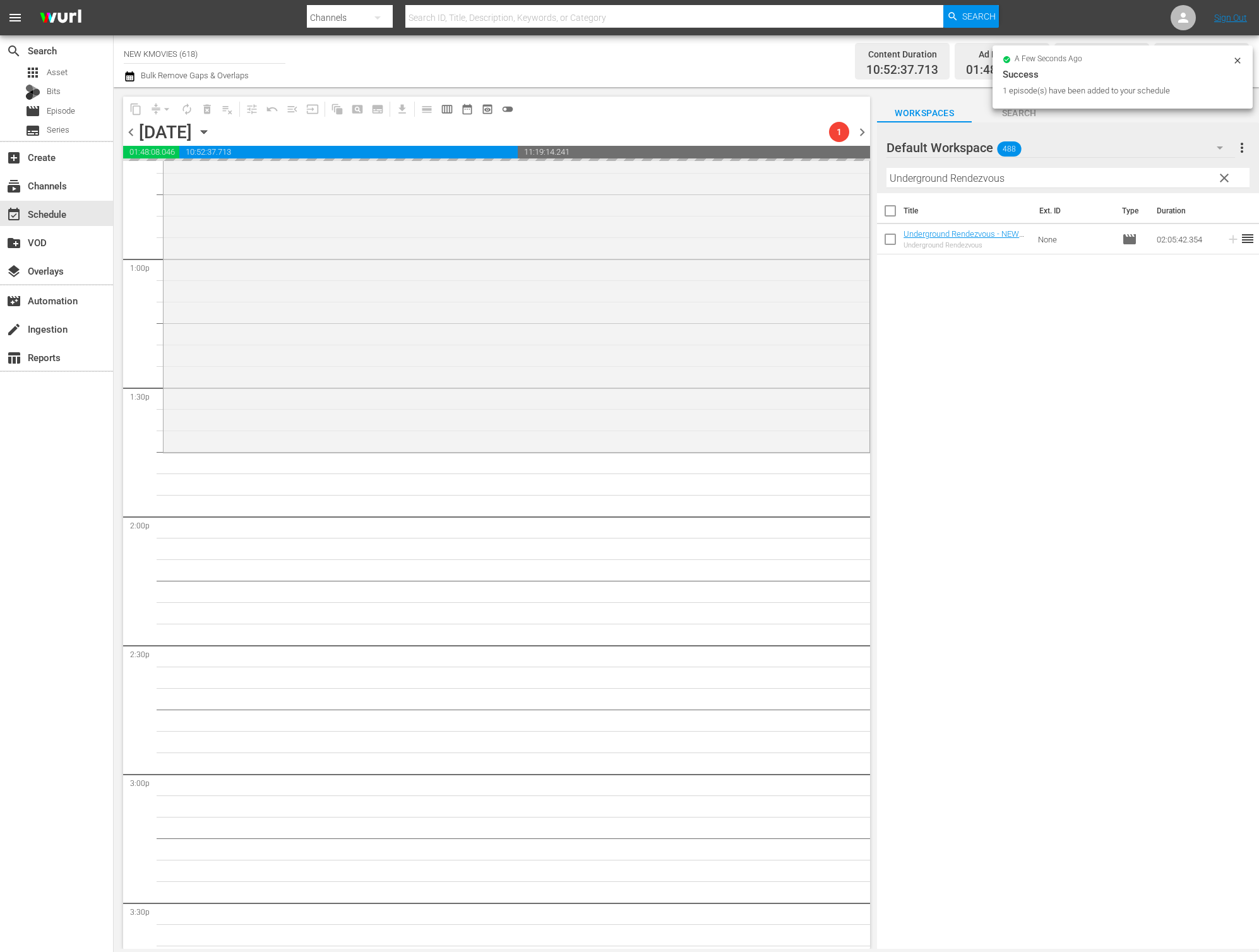
click at [978, 176] on input "Underground Rendezvous" at bounding box center [1068, 178] width 363 height 20
paste input "Fatal Intuition"
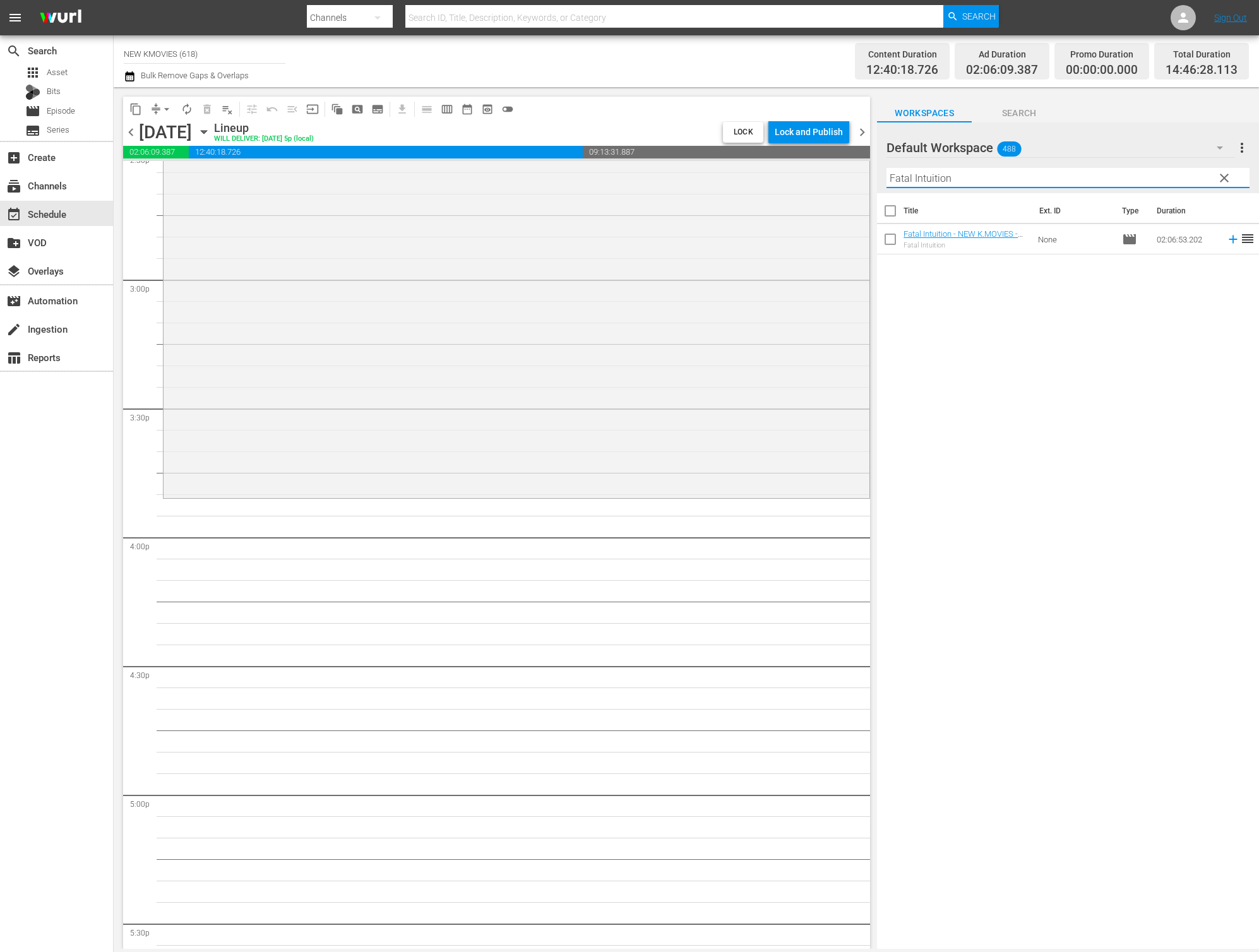
scroll to position [3746, 0]
click at [951, 179] on input "Fatal Intuition" at bounding box center [1068, 178] width 363 height 20
paste input "Architecture 101"
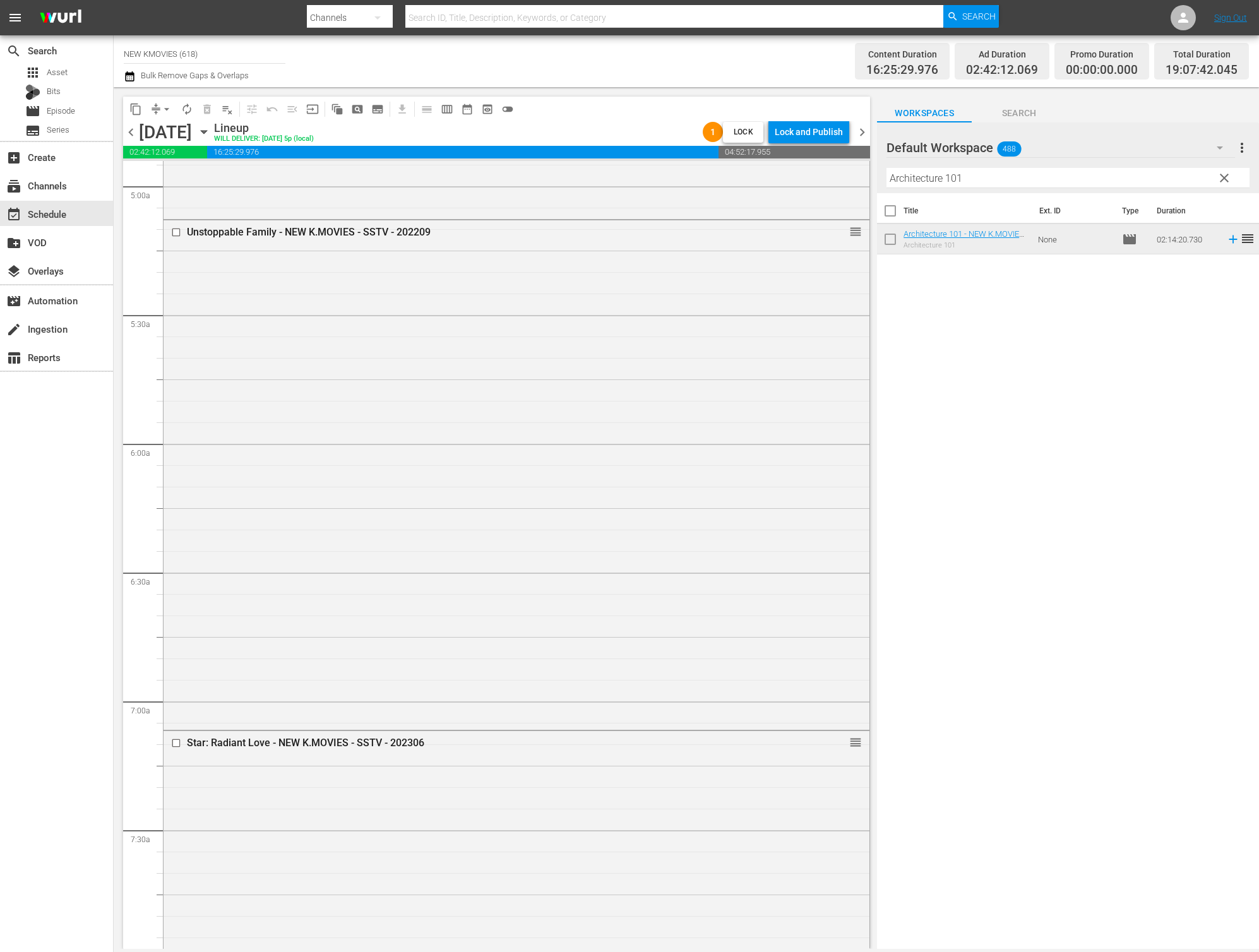
scroll to position [0, 0]
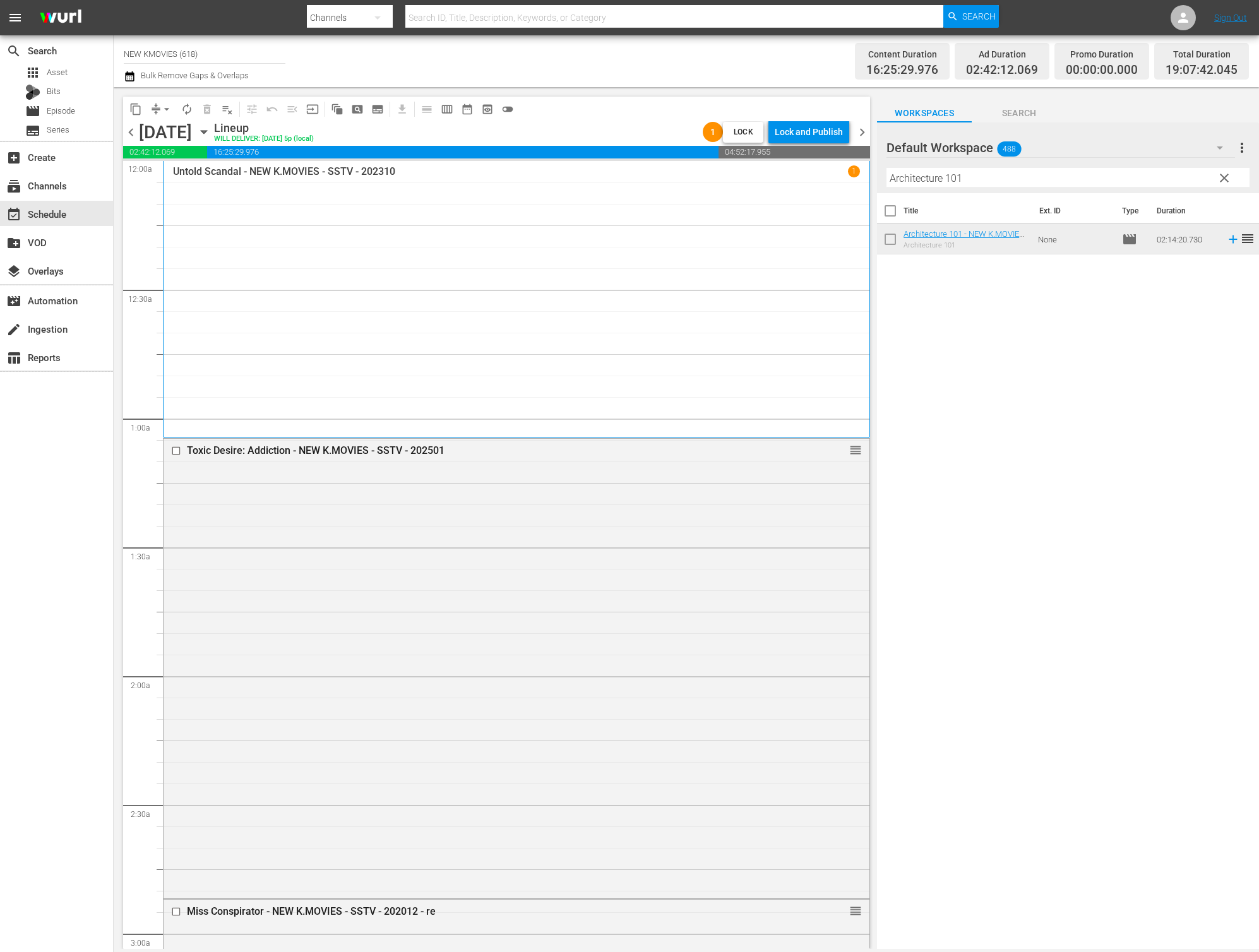
click at [978, 180] on input "Architecture 101" at bounding box center [1068, 178] width 363 height 20
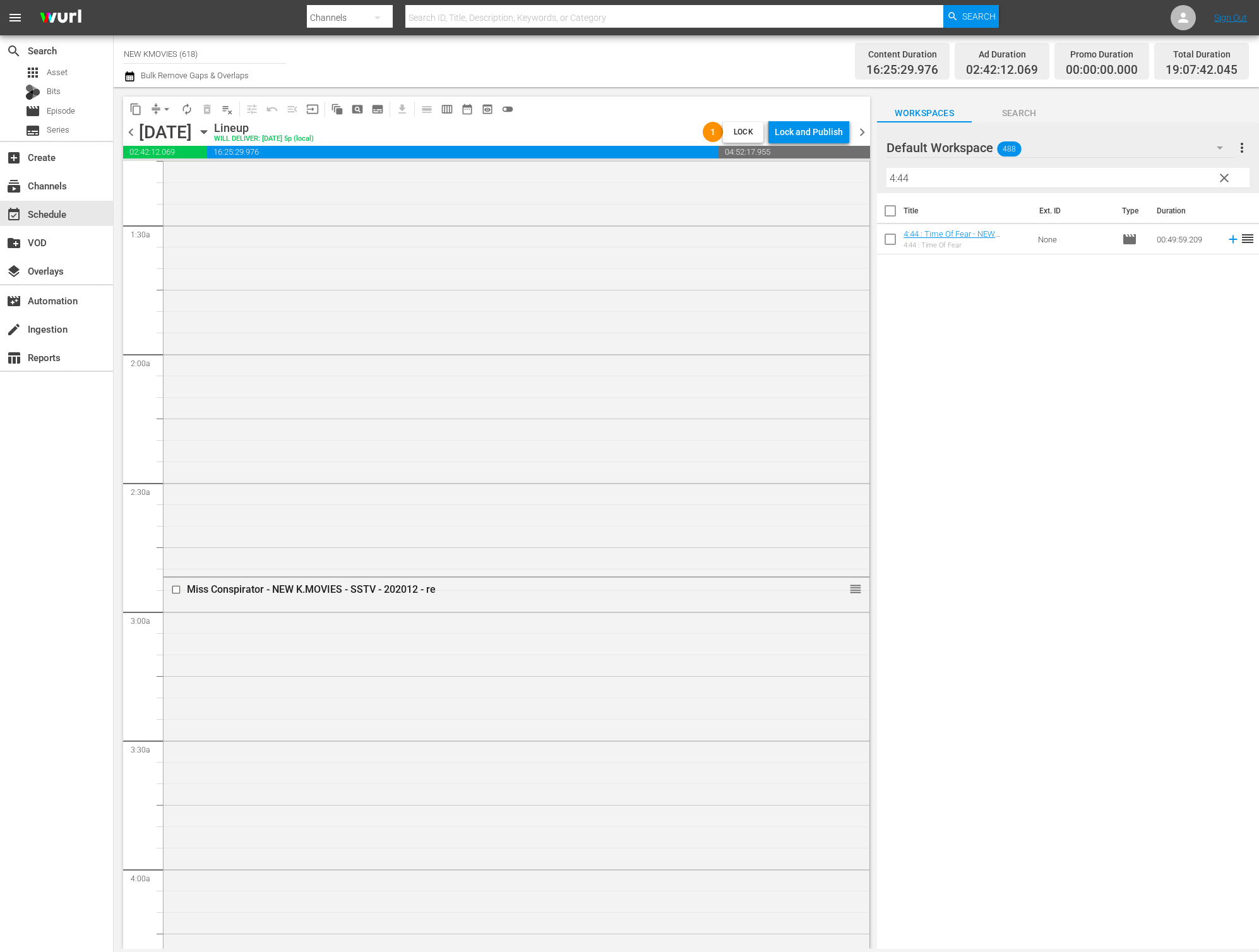
scroll to position [227, 0]
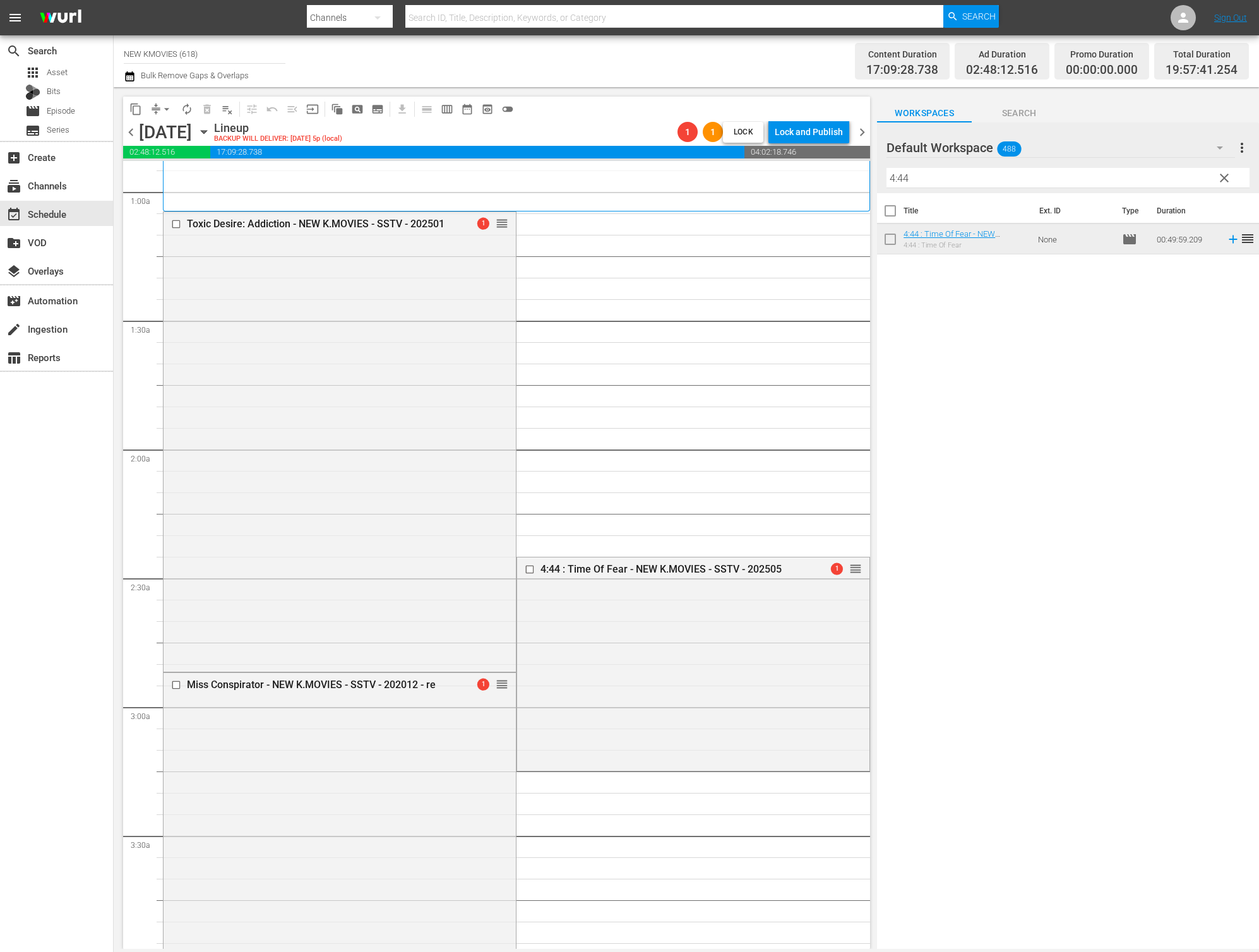
click at [1046, 545] on div "Title Ext. ID Type Duration 4:44 : Time Of Fear - NEW K.MOVIES - SSTV - 202505 …" at bounding box center [1068, 572] width 382 height 757
click at [168, 114] on span "arrow_drop_down" at bounding box center [167, 109] width 13 height 13
click at [163, 174] on li "Align to End of Previous Day" at bounding box center [167, 176] width 133 height 21
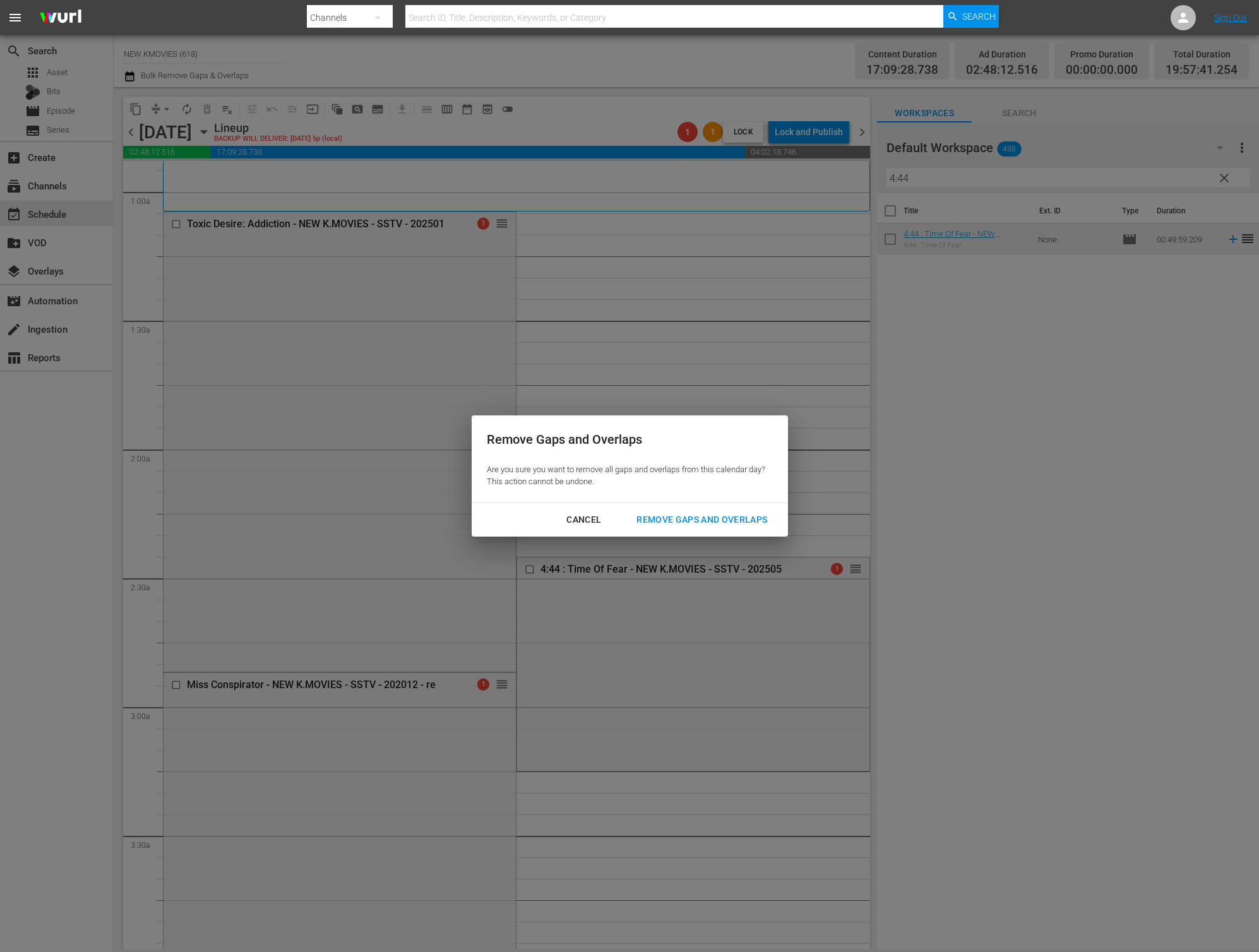
click at [684, 525] on div "Remove Gaps and Overlaps" at bounding box center [702, 520] width 151 height 16
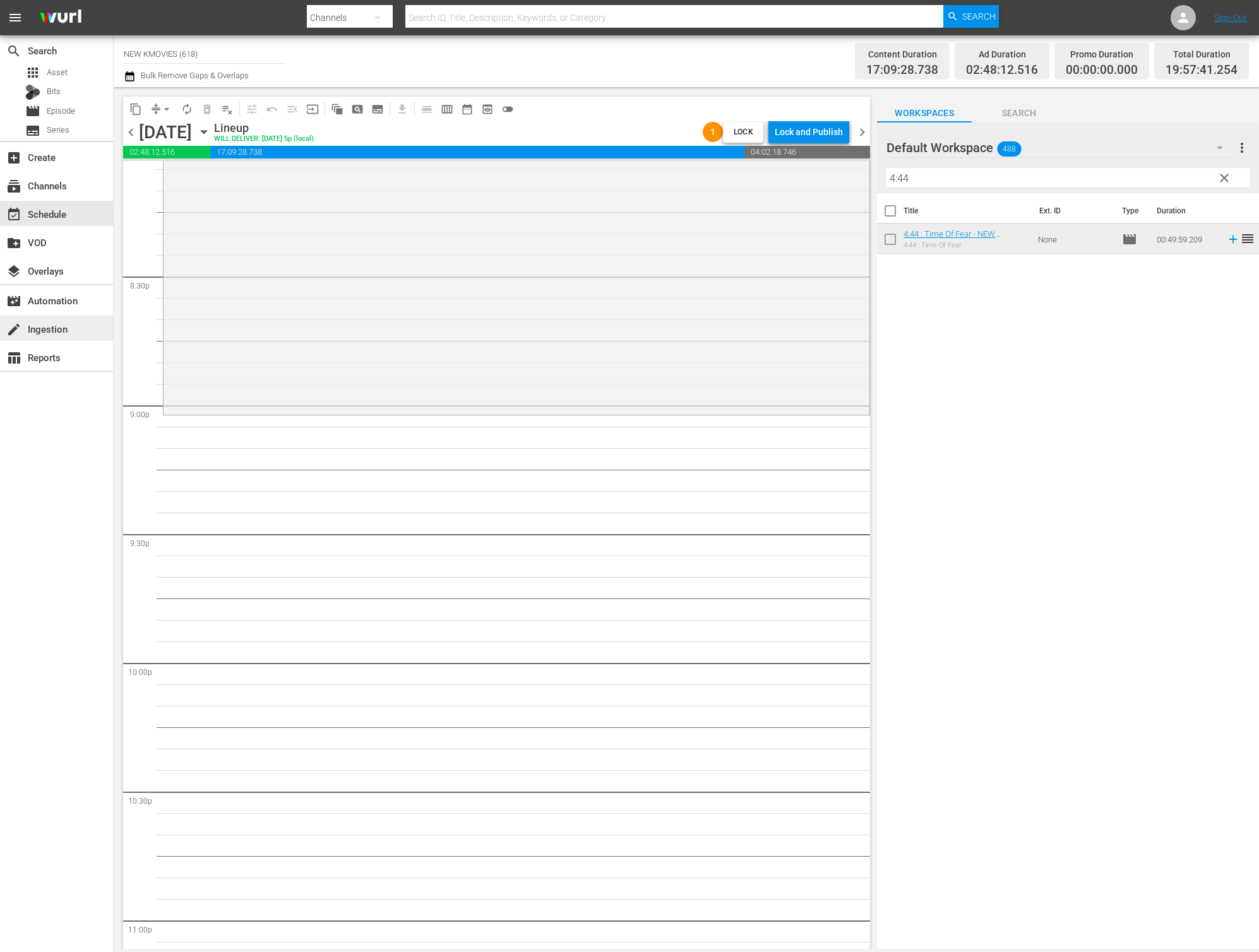
scroll to position [5395, 0]
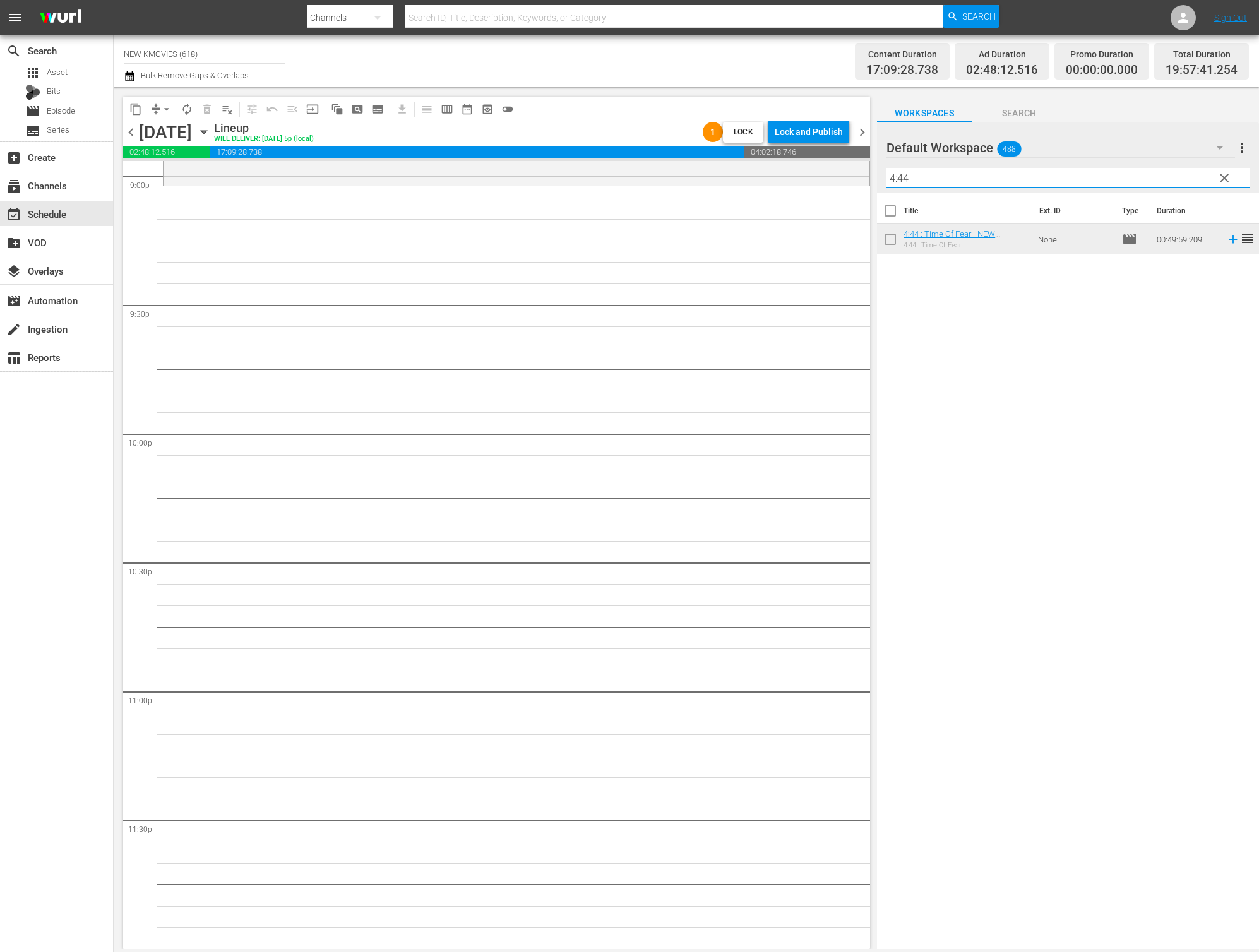
click at [988, 182] on input "4:44" at bounding box center [1068, 178] width 363 height 20
paste input "In My End is My Beginning"
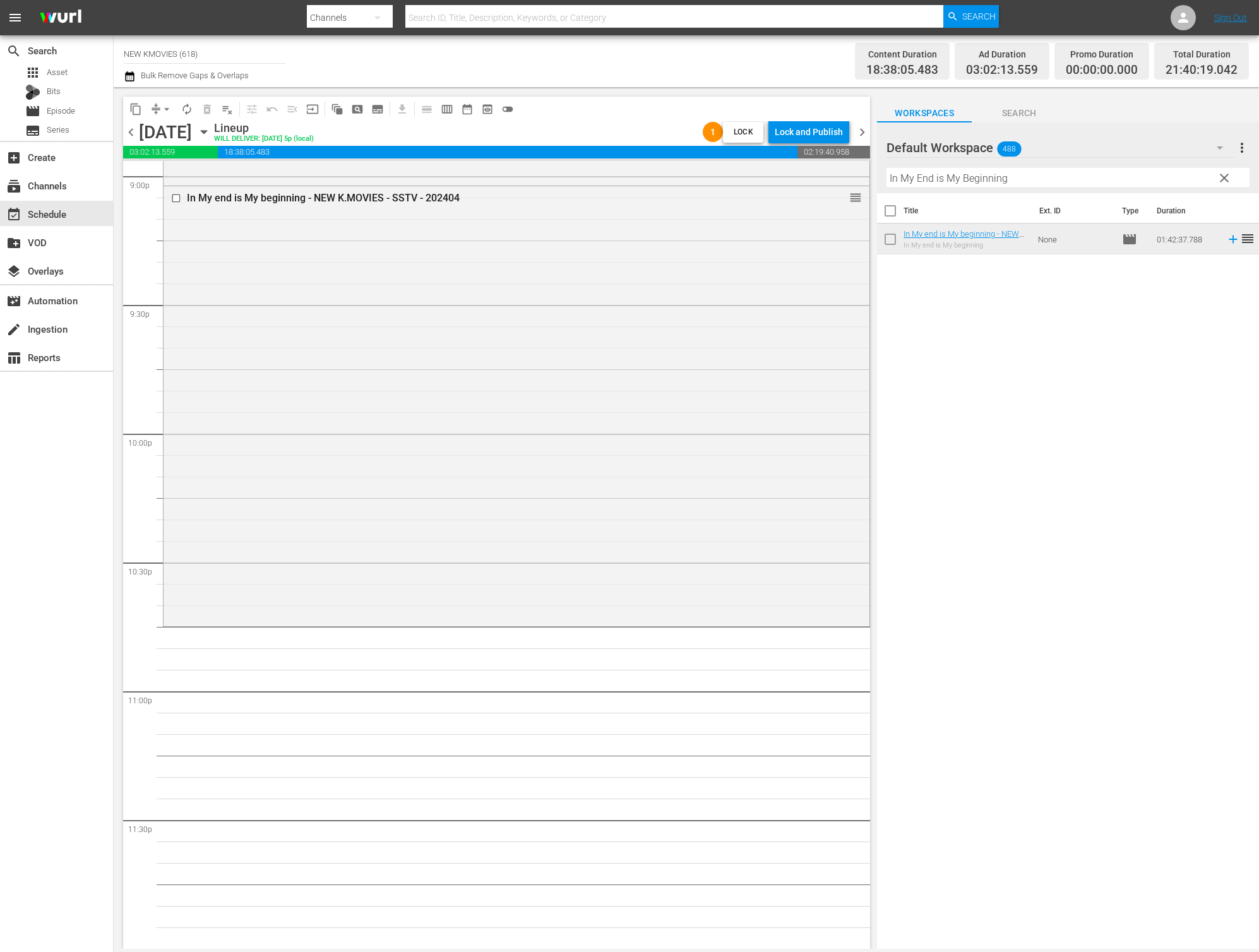
click at [1026, 179] on input "In My End is My Beginning" at bounding box center [1068, 178] width 363 height 20
paste input "Obsessed"
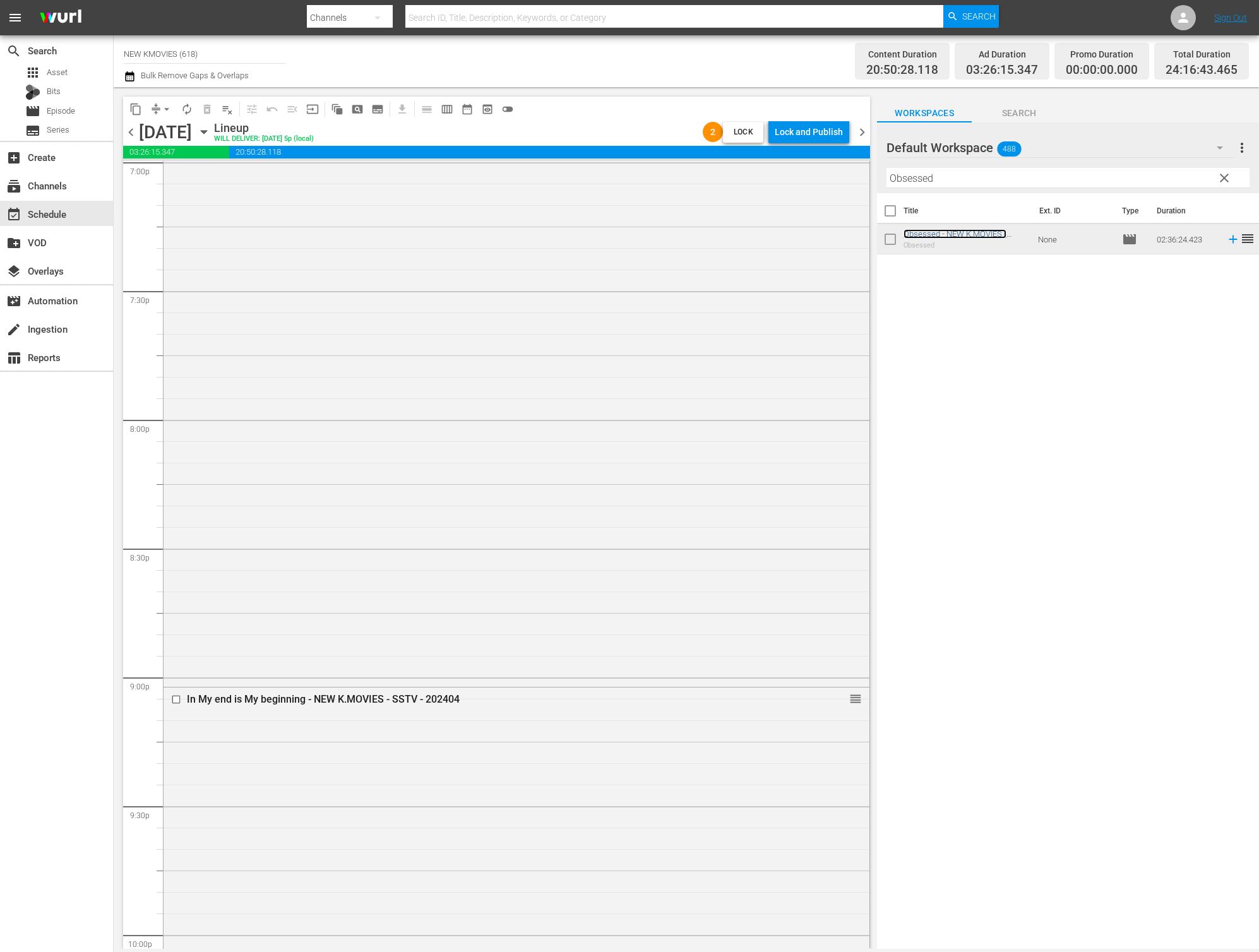
scroll to position [4653, 0]
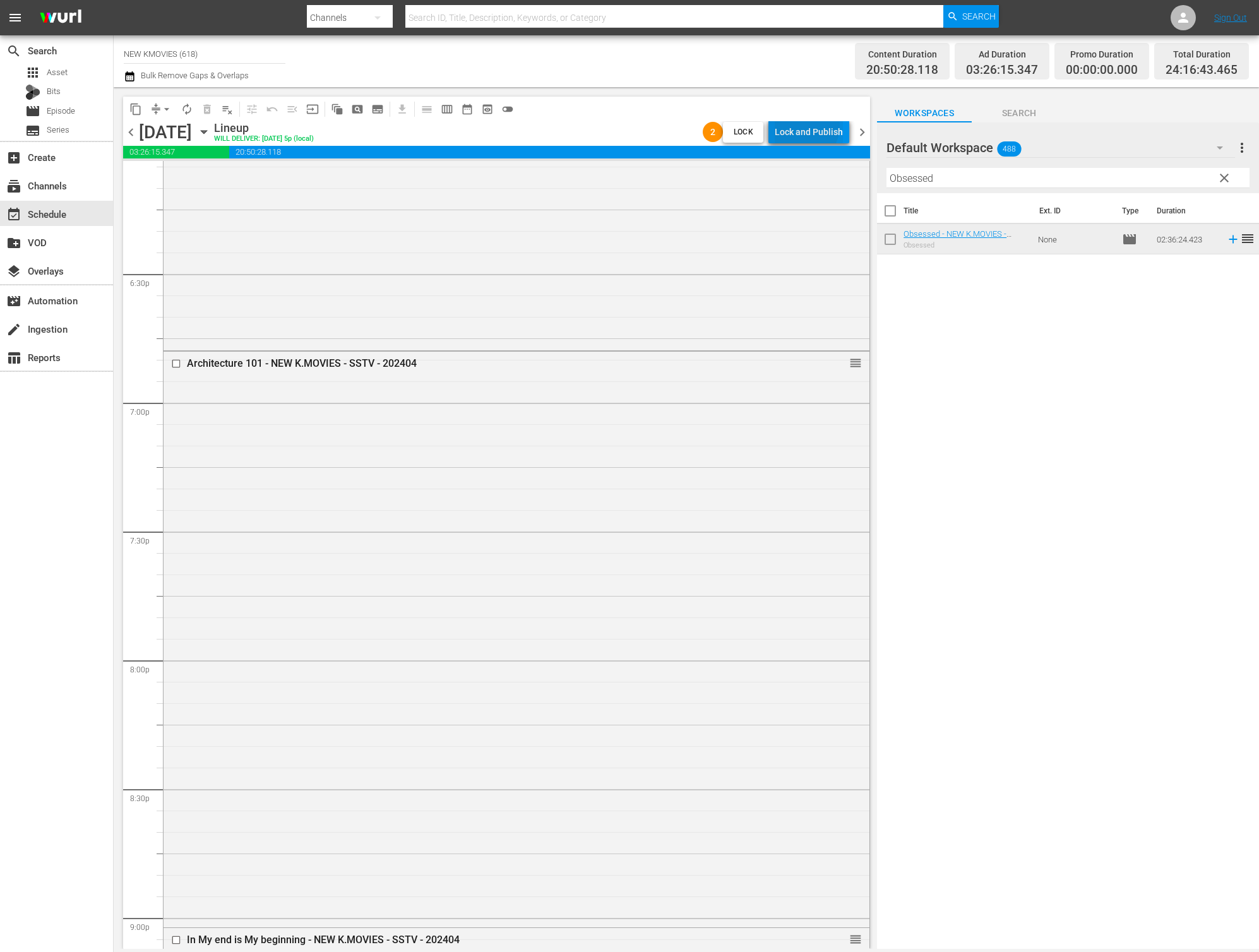
click at [801, 125] on div "Lock and Publish" at bounding box center [809, 132] width 68 height 23
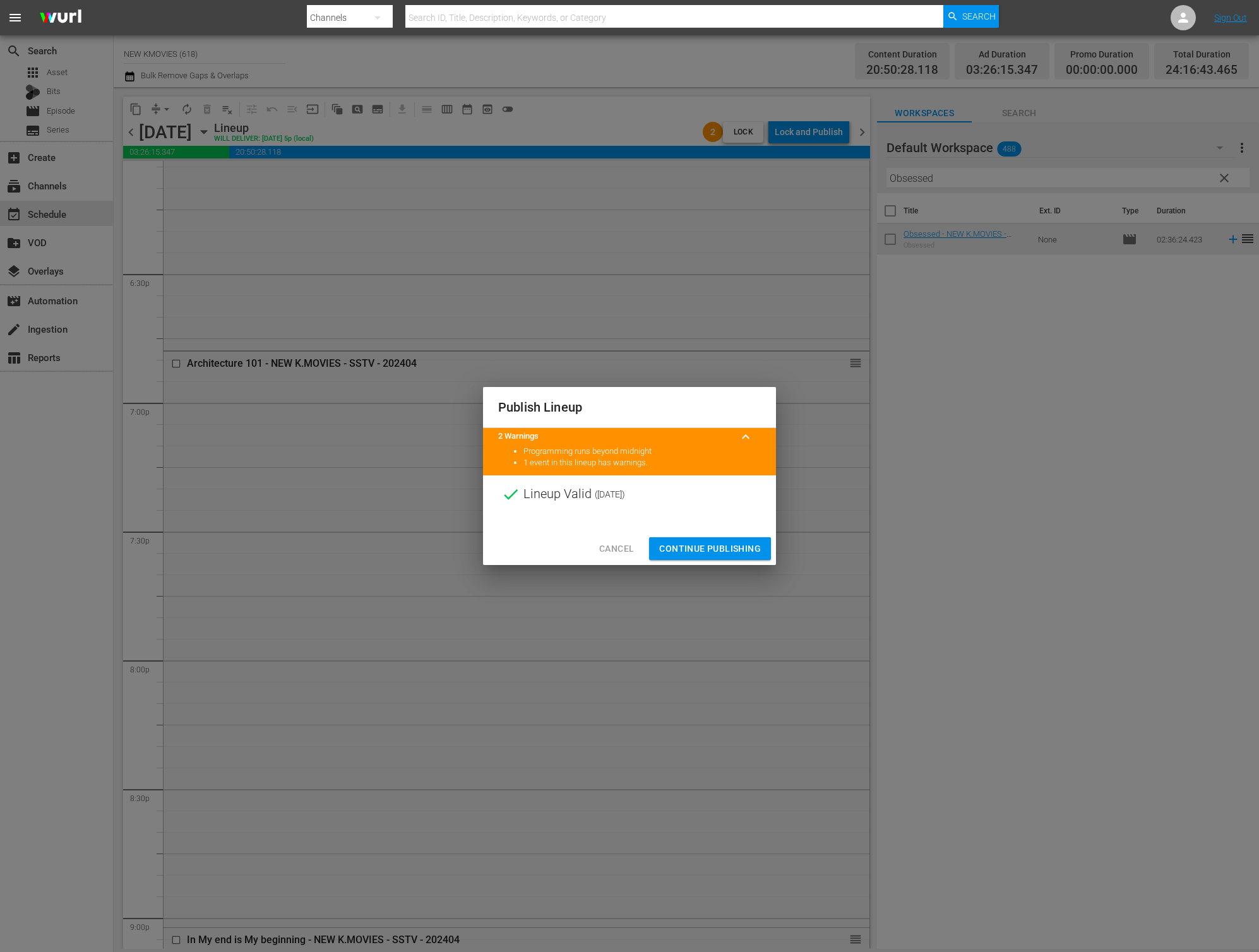
click at [699, 530] on div at bounding box center [630, 522] width 293 height 19
click at [702, 545] on span "Continue Publishing" at bounding box center [710, 549] width 102 height 16
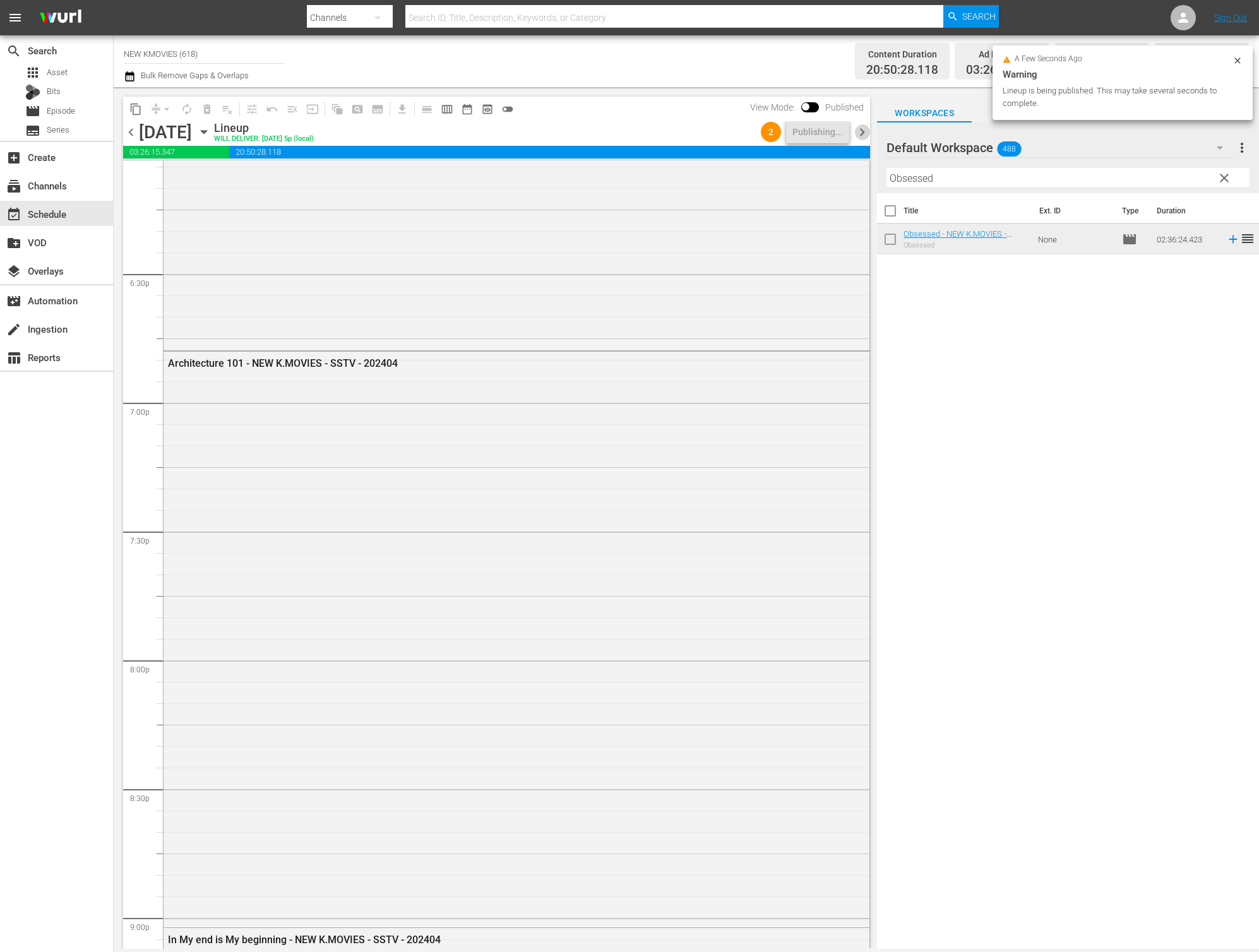
click at [867, 132] on span "chevron_right" at bounding box center [862, 132] width 16 height 16
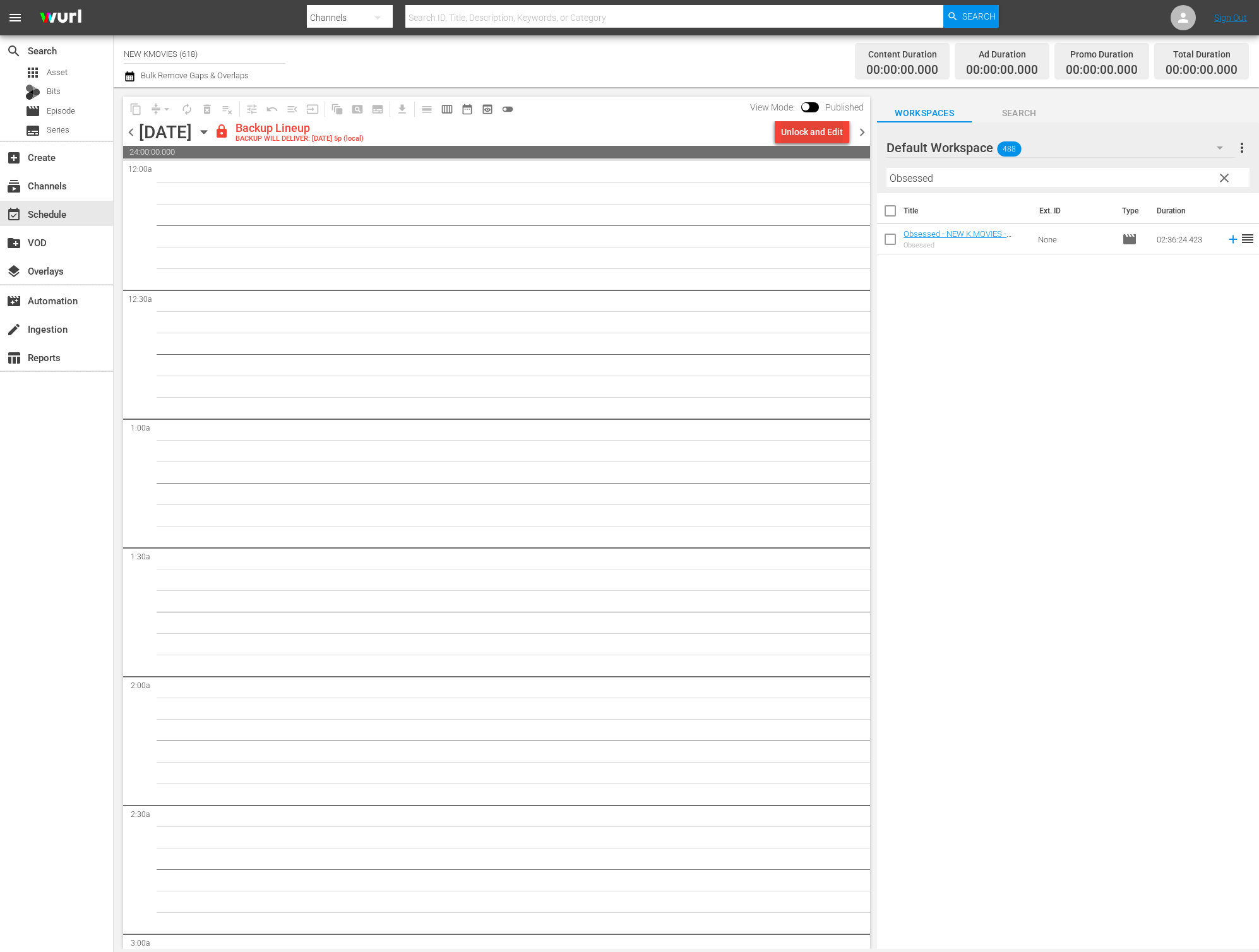
click at [835, 124] on div "Unlock and Edit" at bounding box center [812, 132] width 62 height 23
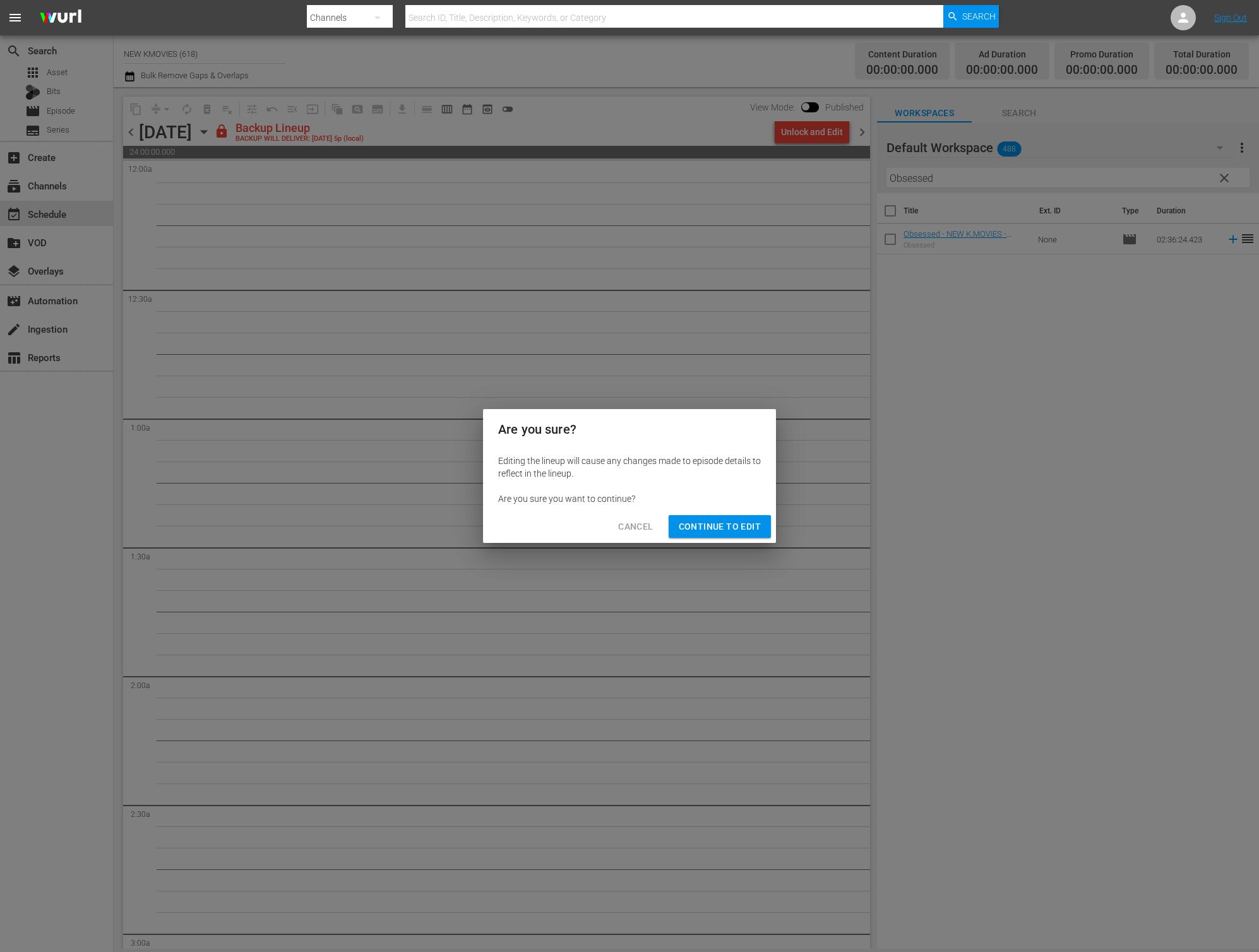
click at [733, 530] on span "Continue to Edit" at bounding box center [720, 527] width 82 height 16
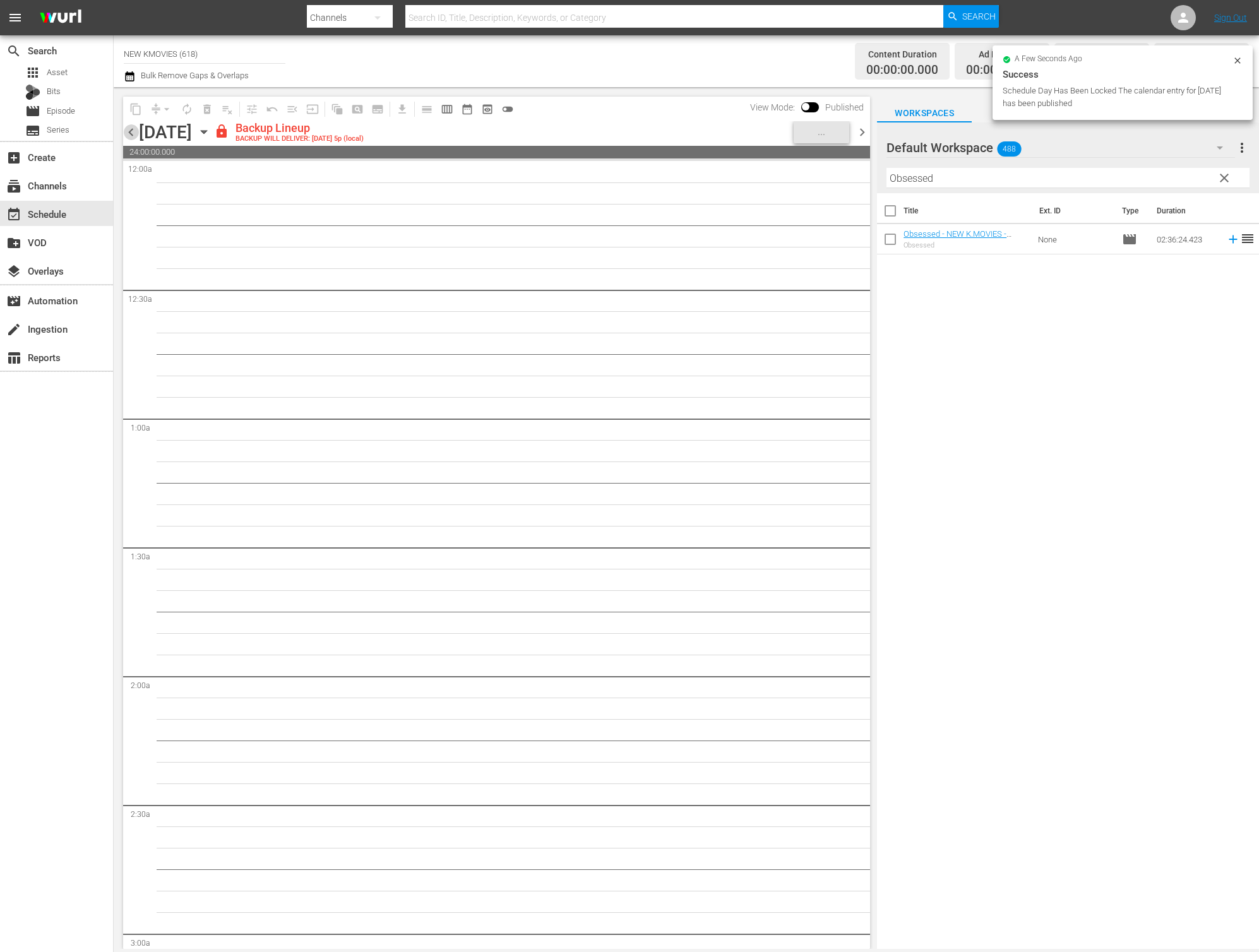
click at [129, 135] on span "chevron_left" at bounding box center [131, 132] width 16 height 16
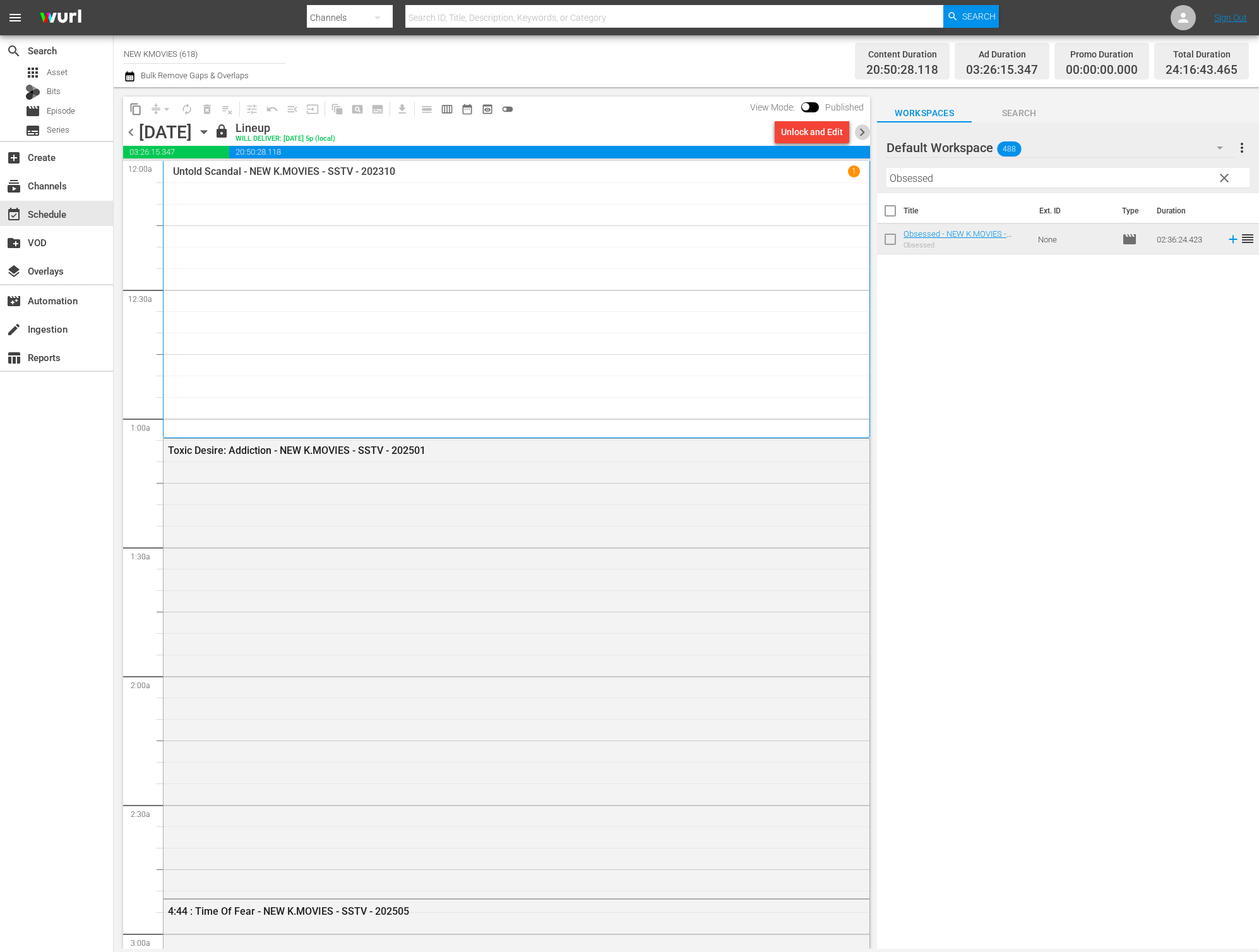
click at [866, 127] on span "chevron_right" at bounding box center [862, 132] width 16 height 16
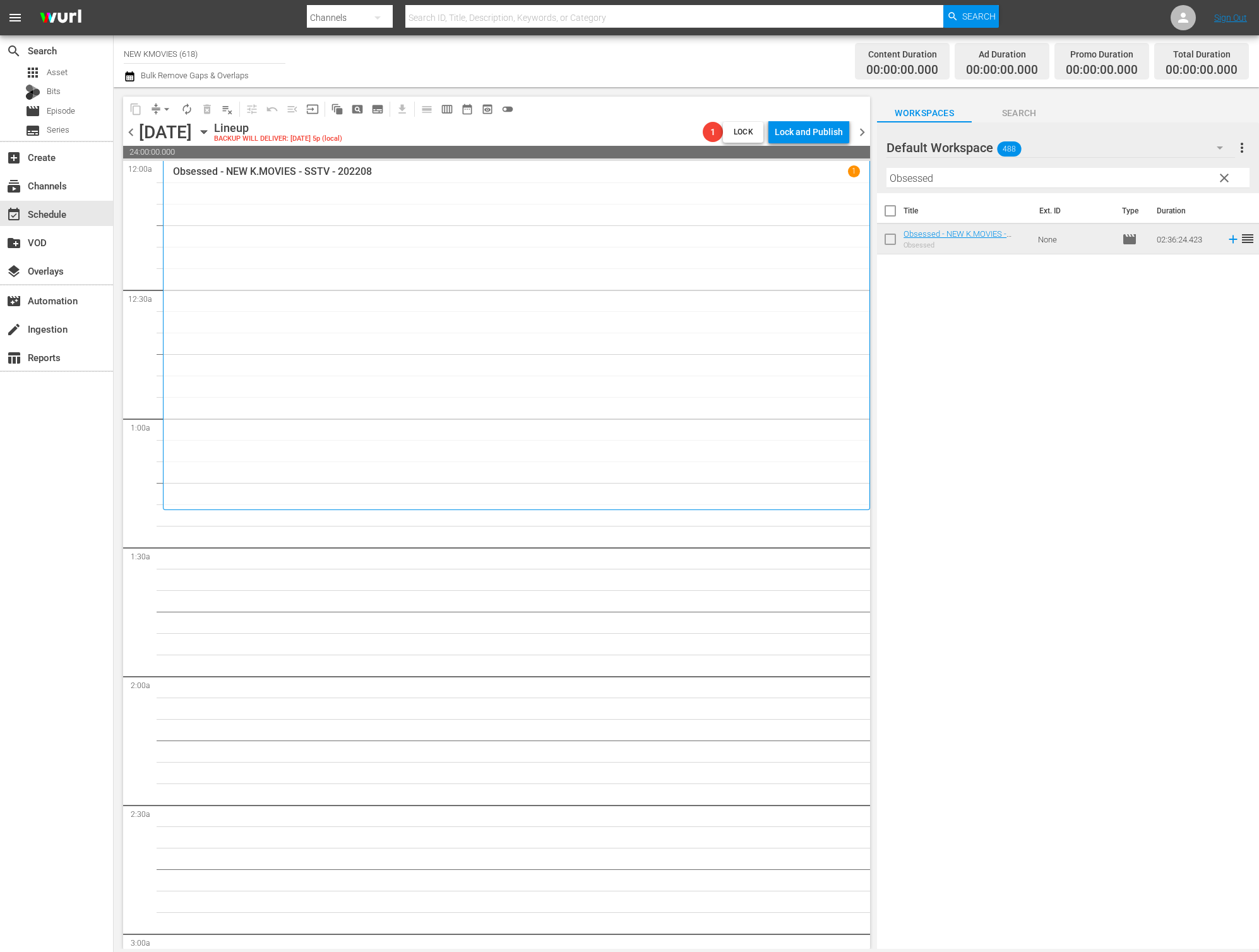
click at [995, 180] on input "Obsessed" at bounding box center [1068, 178] width 363 height 20
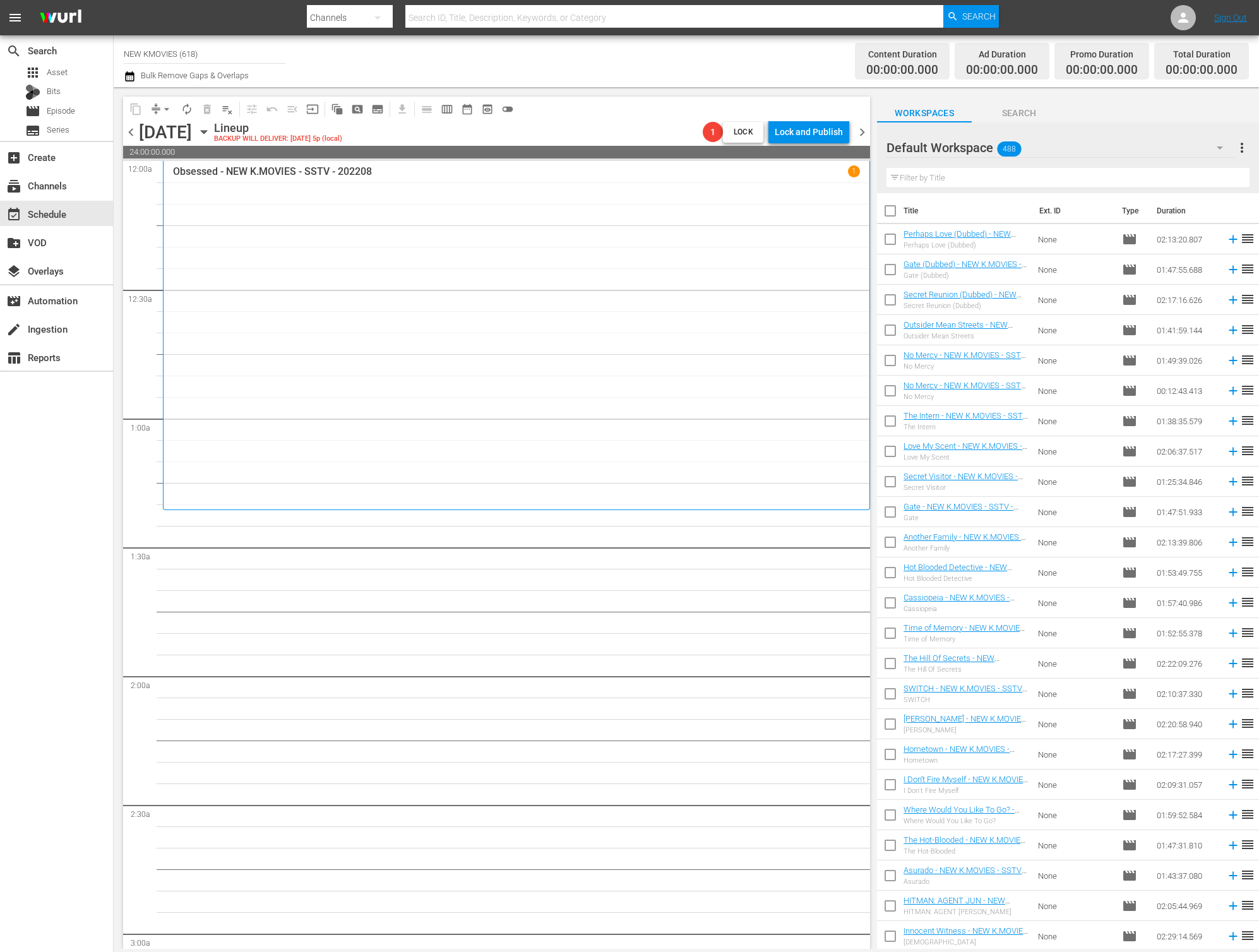
scroll to position [395, 0]
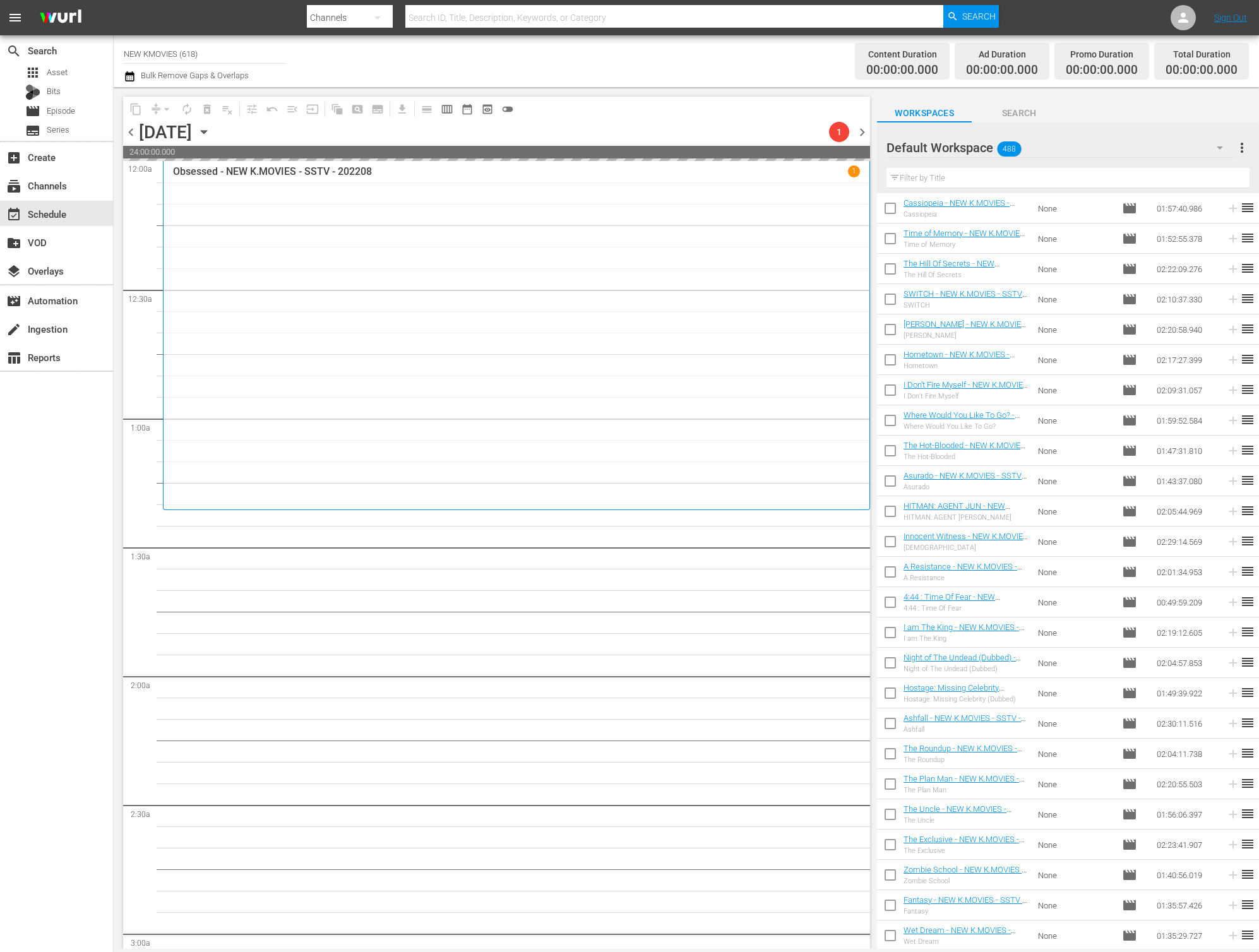
click at [983, 181] on input "text" at bounding box center [1068, 178] width 363 height 20
paste input "Road To [GEOGRAPHIC_DATA]"
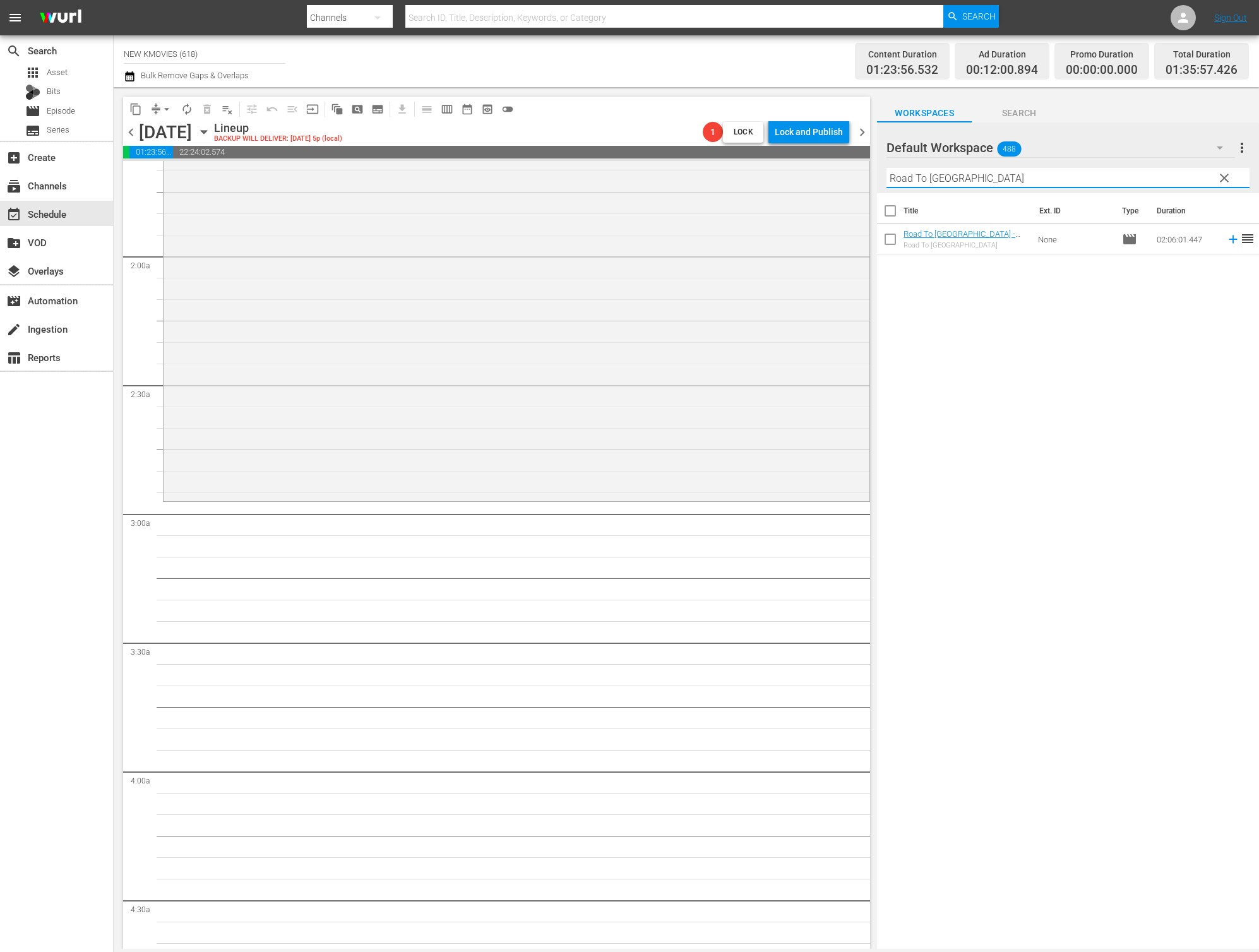
scroll to position [438, 0]
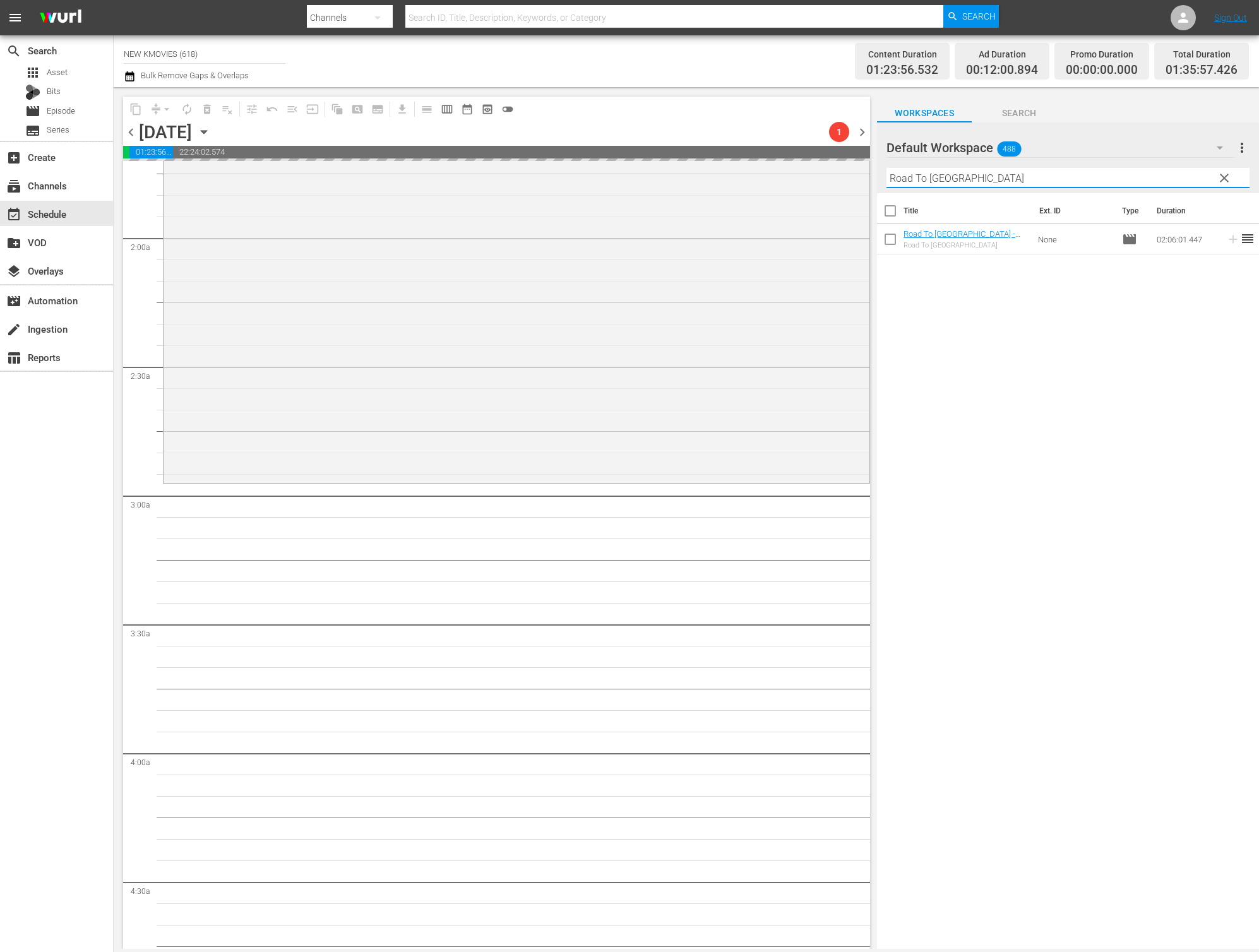
click at [979, 178] on input "Road To [GEOGRAPHIC_DATA]" at bounding box center [1068, 178] width 363 height 20
paste input "The Devil's Deal"
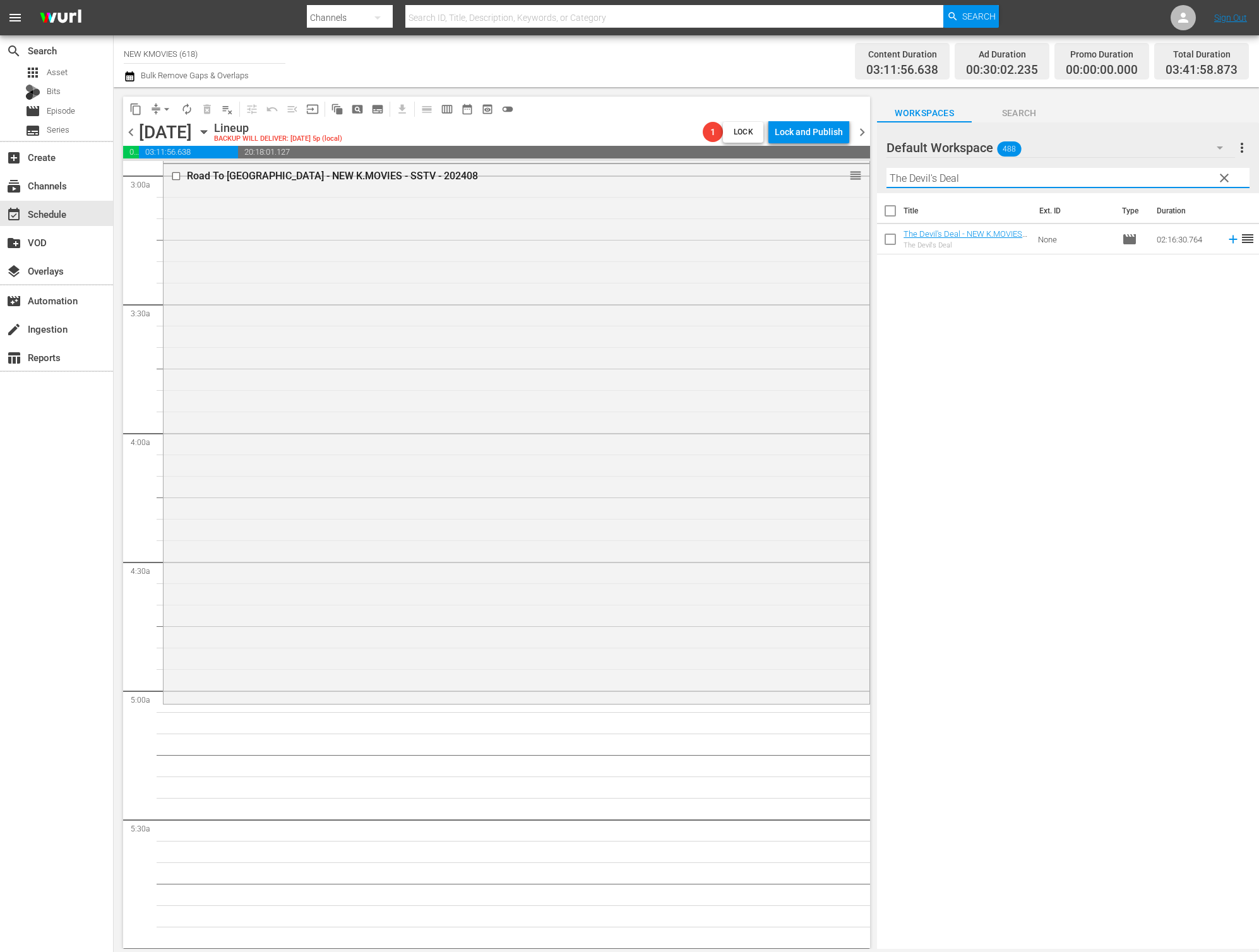
scroll to position [790, 0]
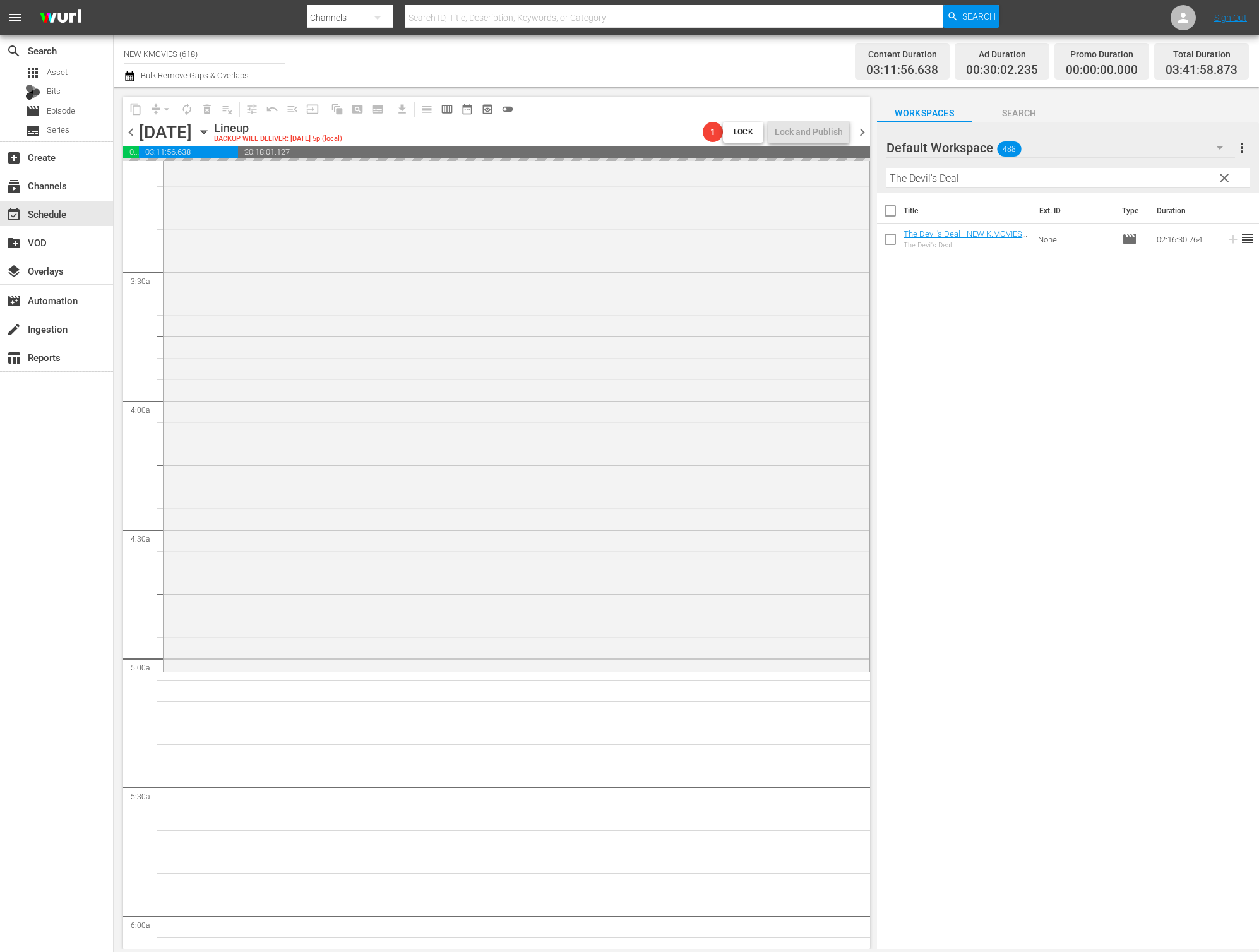
click at [1017, 179] on input "The Devil's Deal" at bounding box center [1068, 178] width 363 height 20
paste input "Detective K: Secret of the Lost Island"
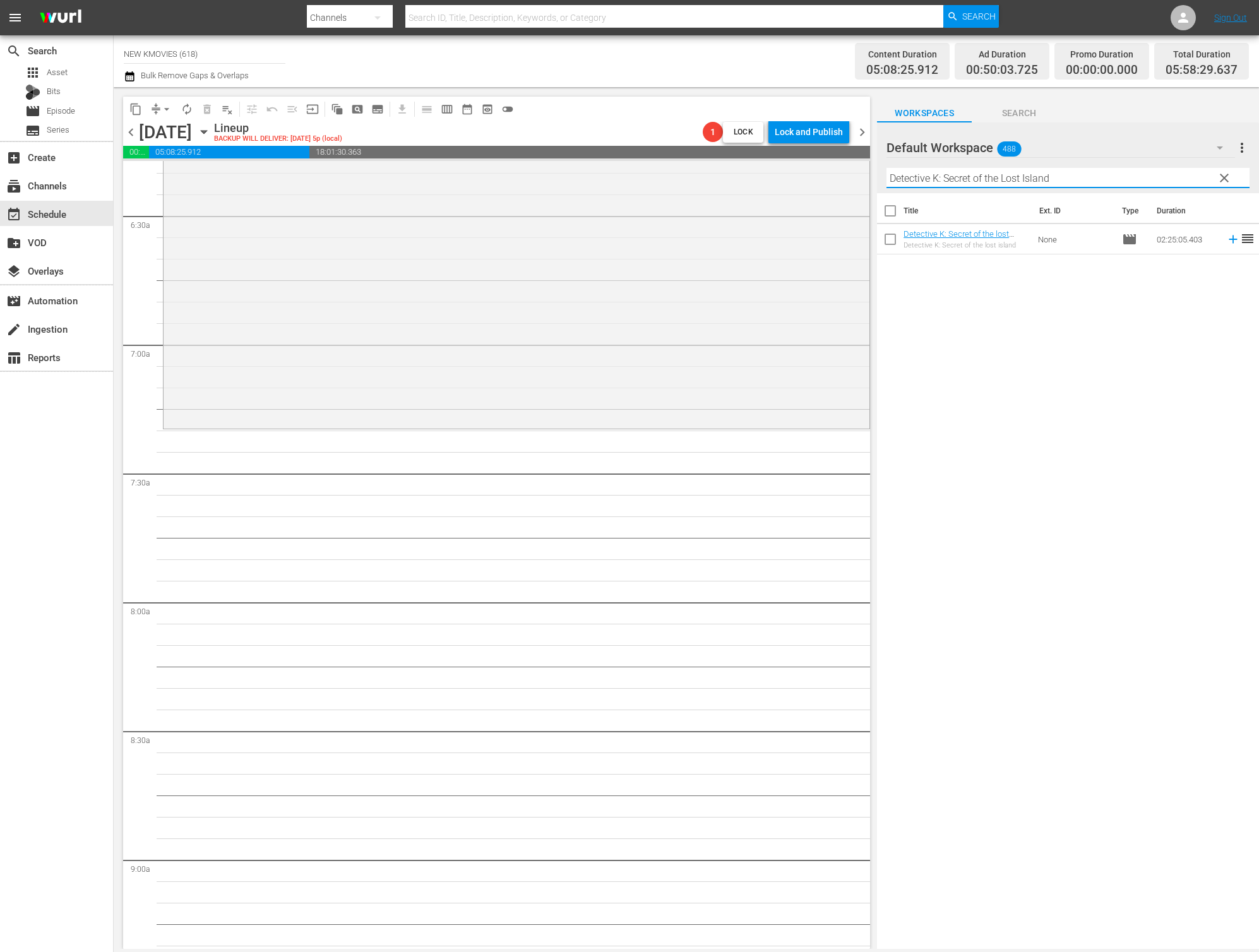
scroll to position [1642, 0]
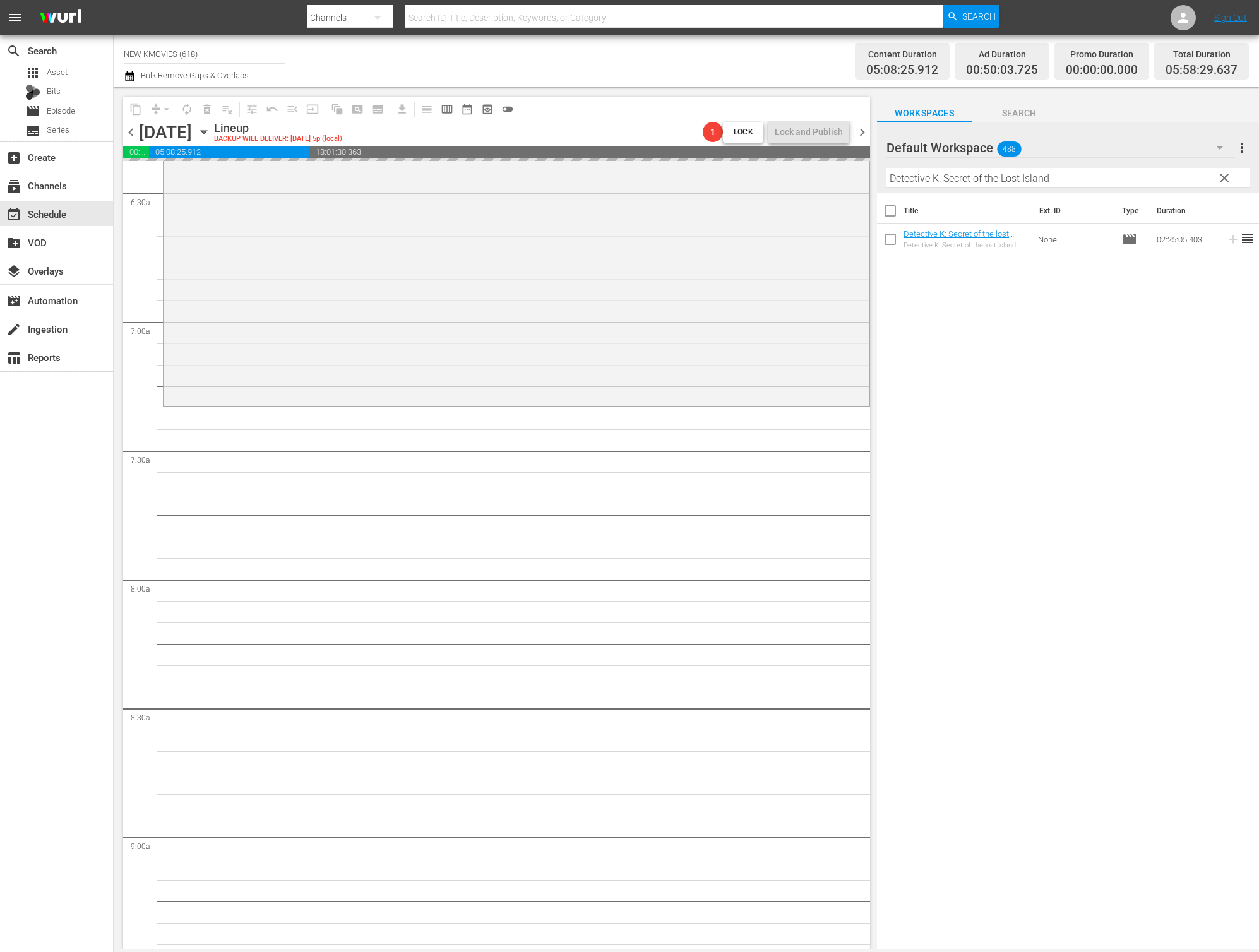
click at [1010, 184] on input "Detective K: Secret of the Lost Island" at bounding box center [1068, 178] width 363 height 20
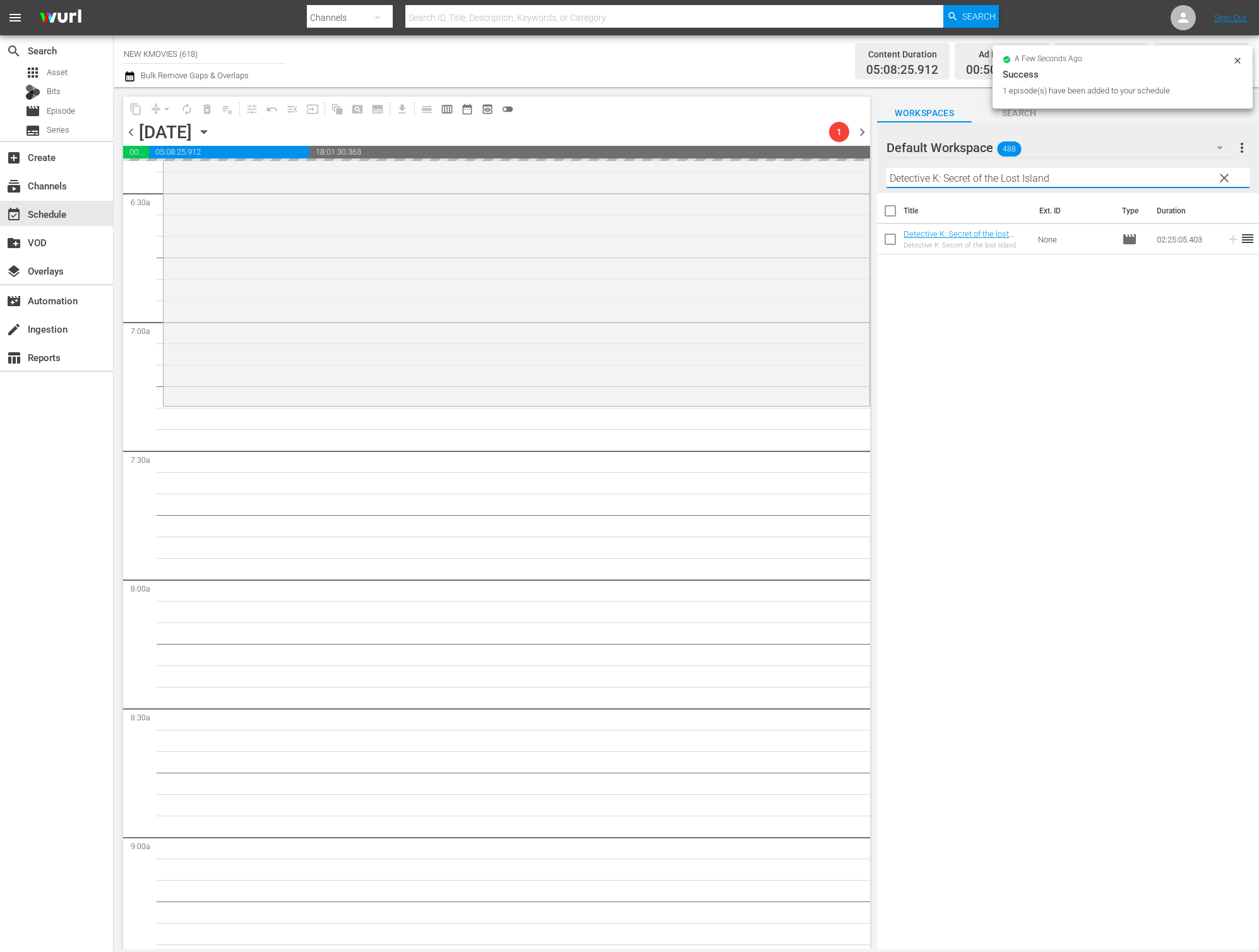
click at [1010, 184] on input "Detective K: Secret of the Lost Island" at bounding box center [1068, 178] width 363 height 20
paste input "Man in Love"
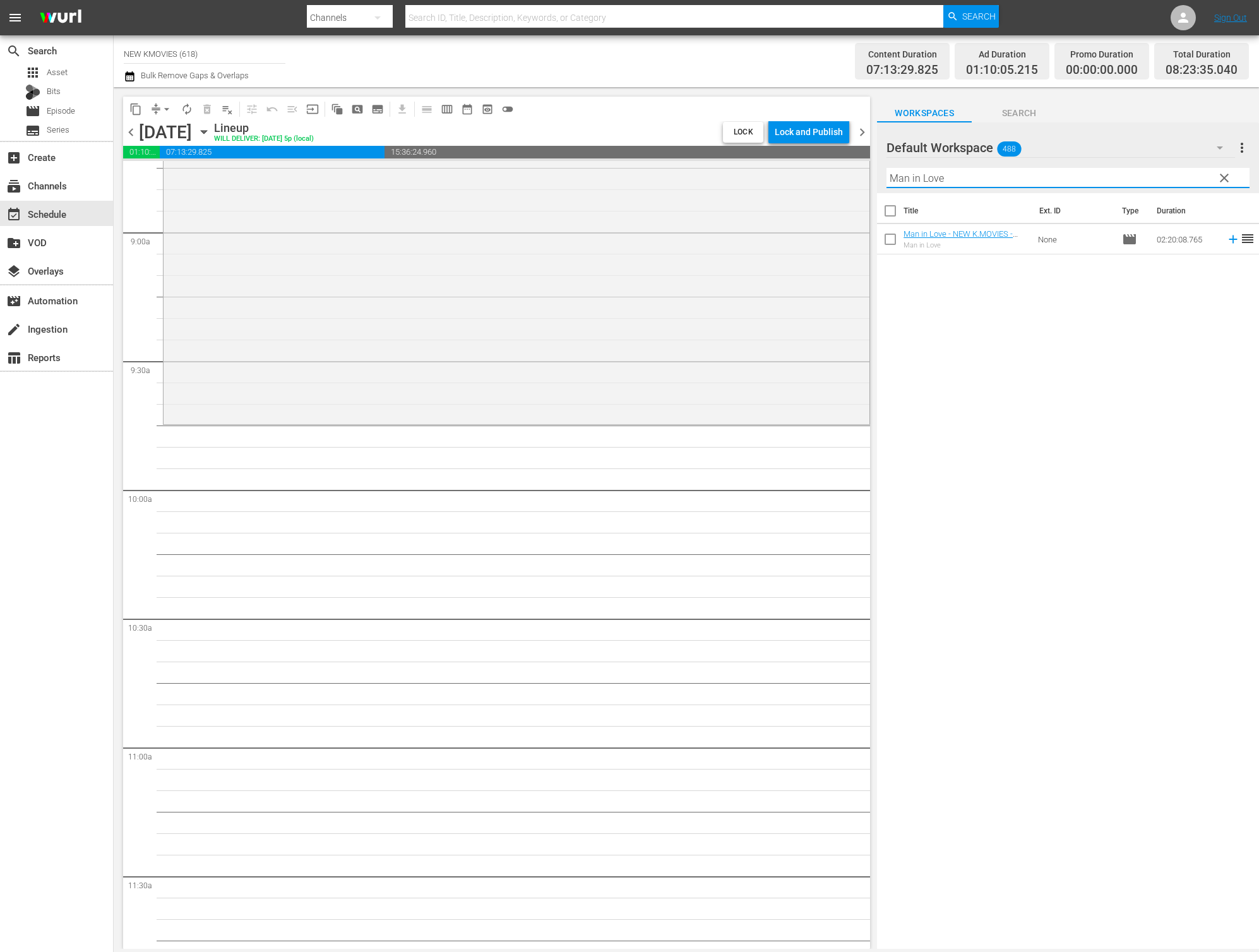
scroll to position [2191, 0]
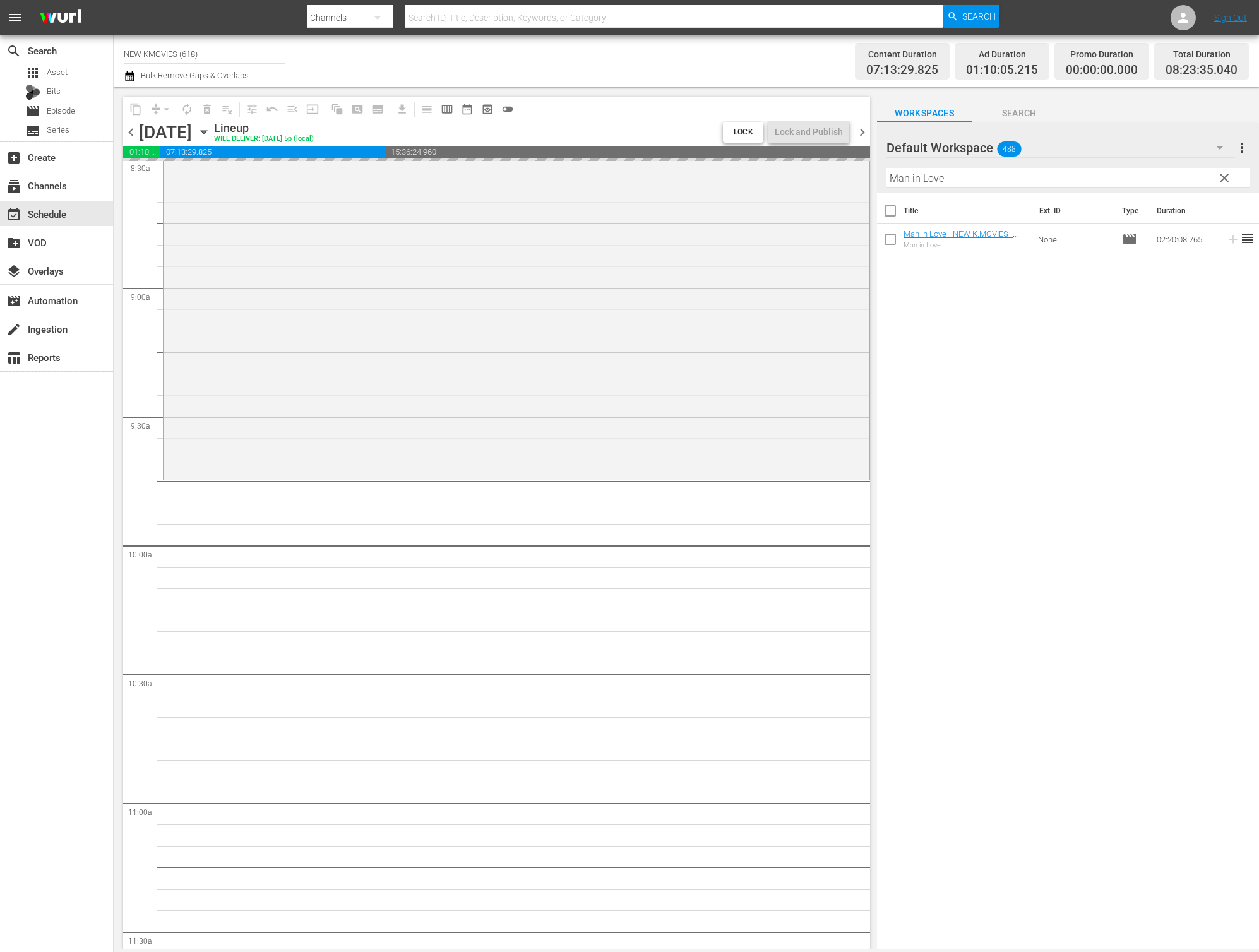
click at [1046, 183] on input "Man in Love" at bounding box center [1068, 178] width 363 height 20
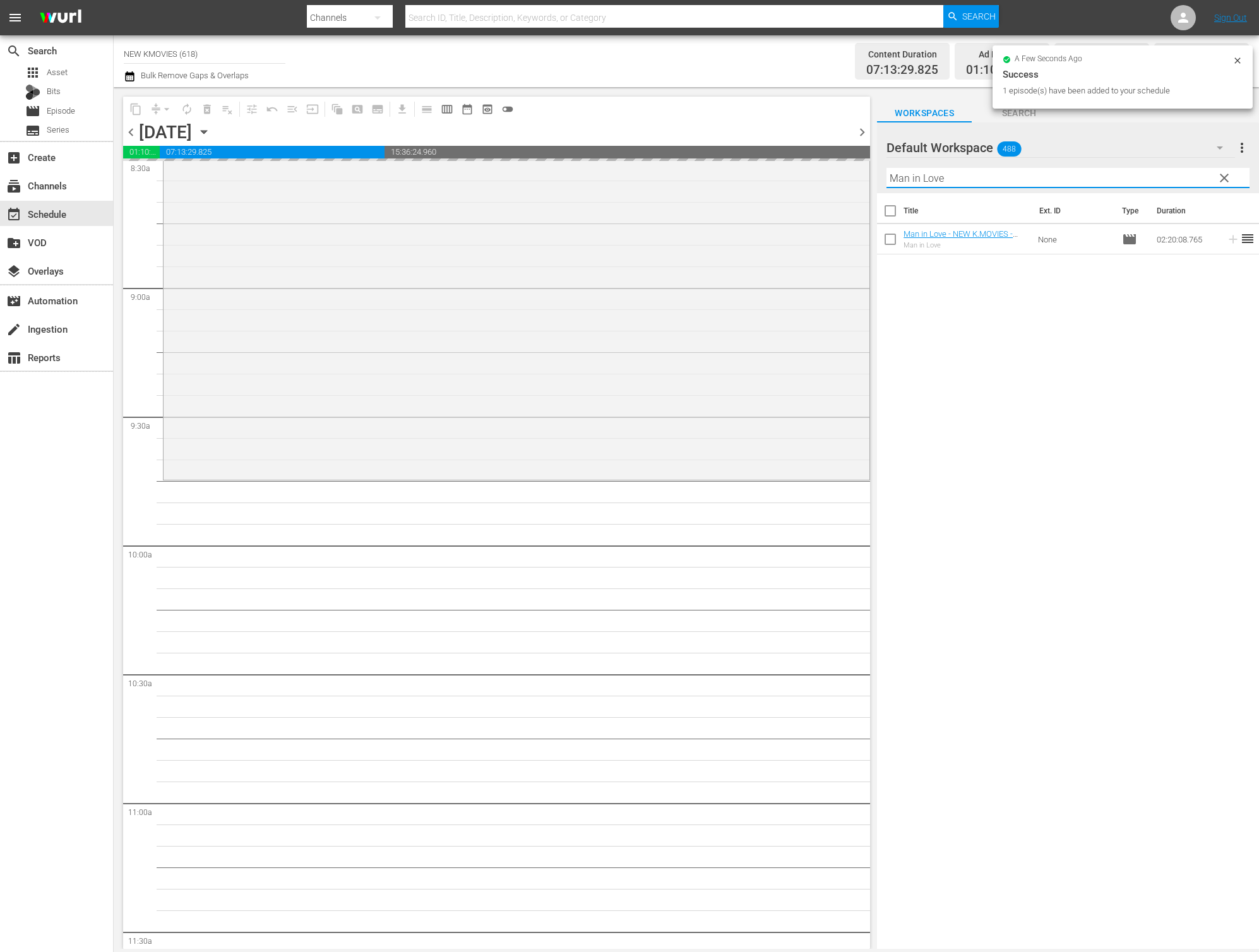
click at [1046, 183] on input "Man in Love" at bounding box center [1068, 178] width 363 height 20
paste input "Perfect Gam"
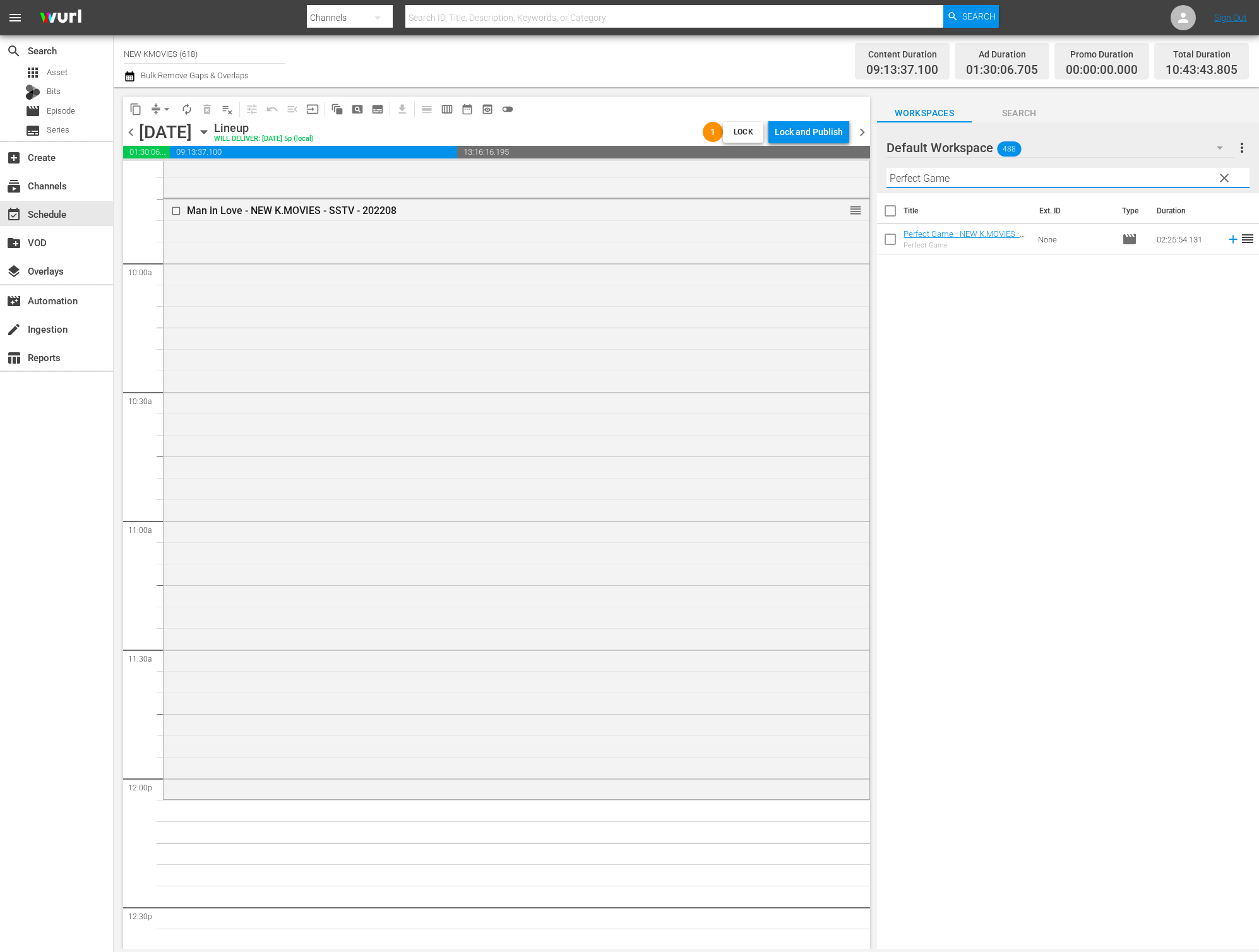
scroll to position [2572, 0]
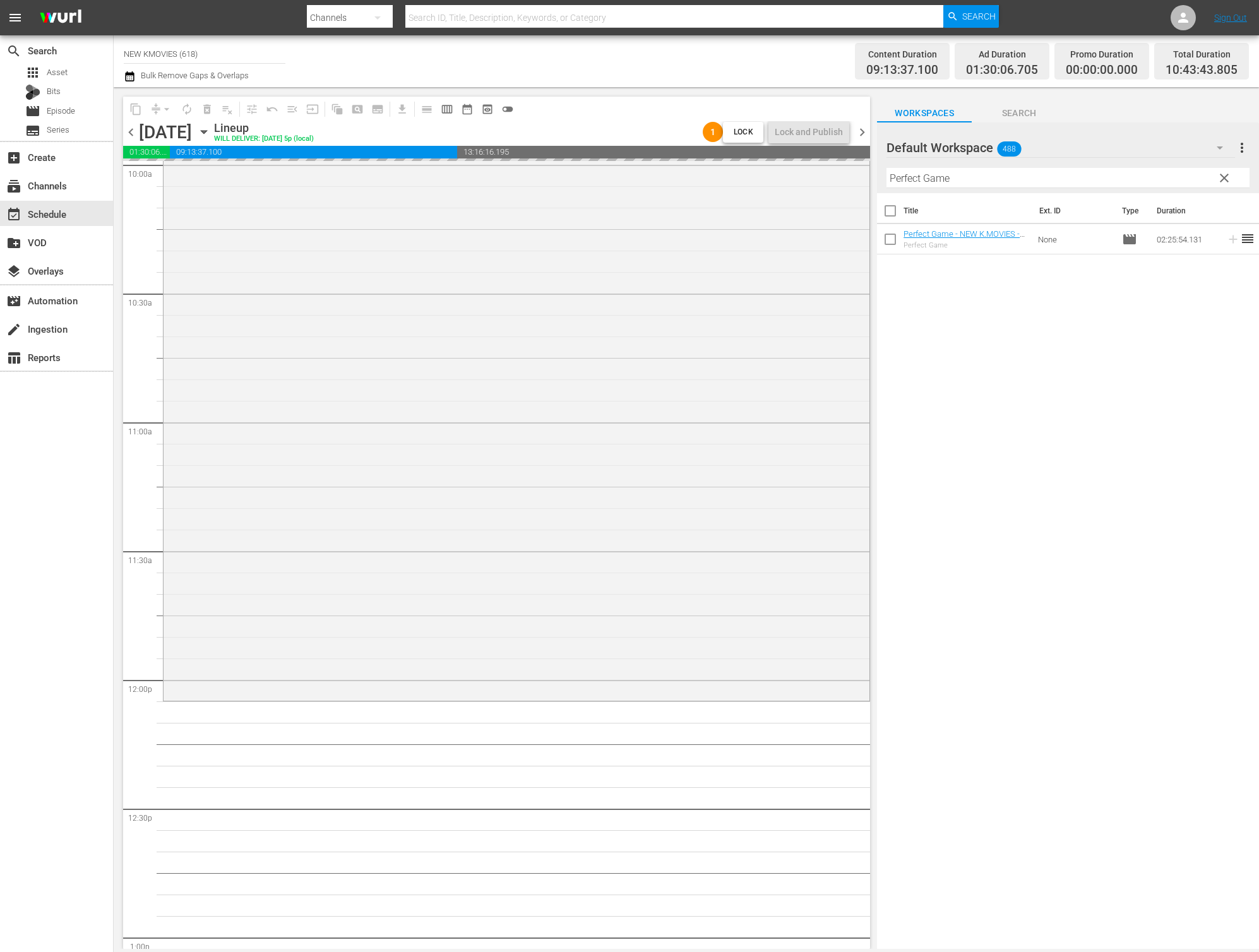
click at [958, 169] on input "Perfect Game" at bounding box center [1068, 178] width 363 height 20
click at [957, 175] on input "Perfect Game" at bounding box center [1068, 178] width 363 height 20
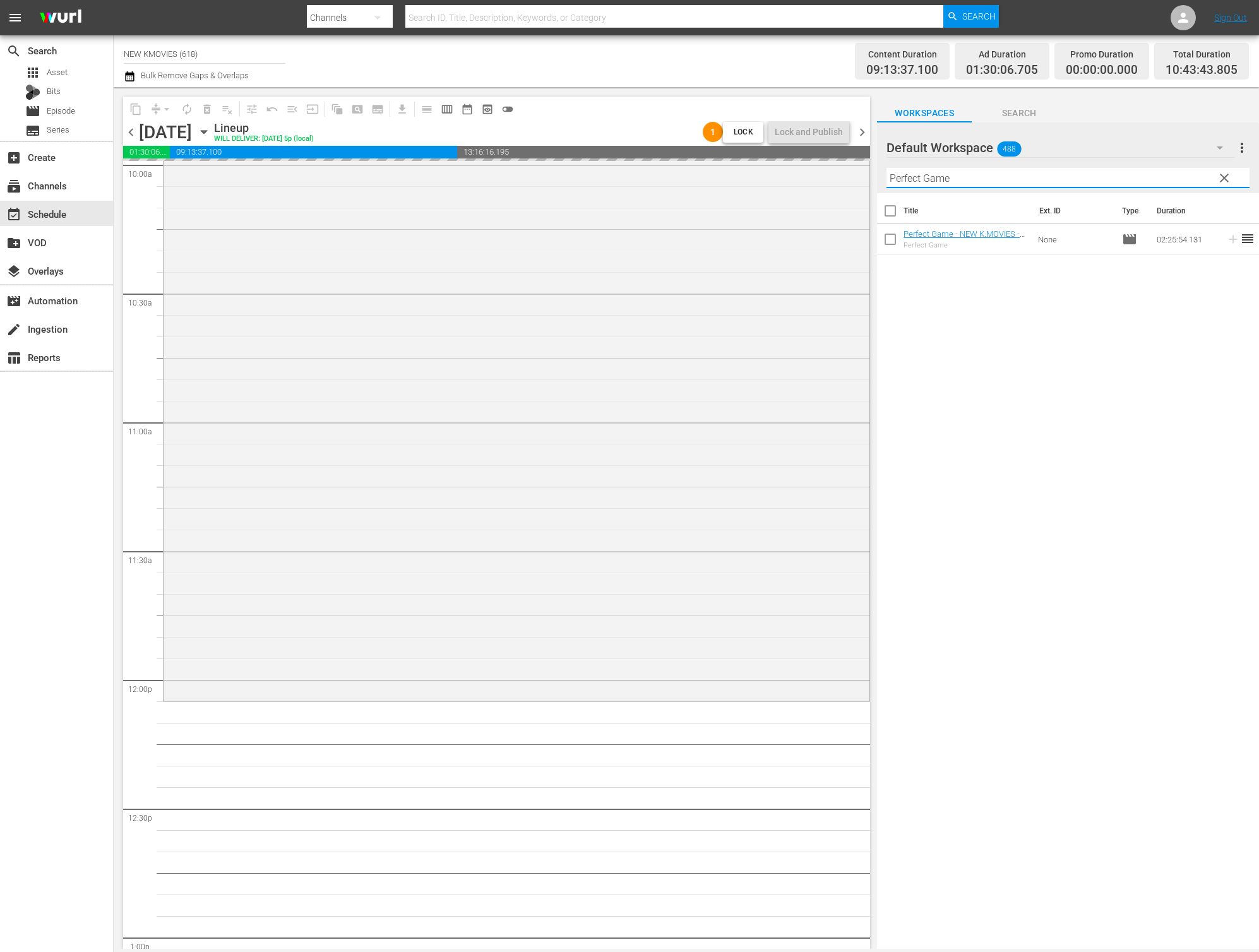
click at [957, 175] on input "Perfect Game" at bounding box center [1068, 178] width 363 height 20
paste input "Following"
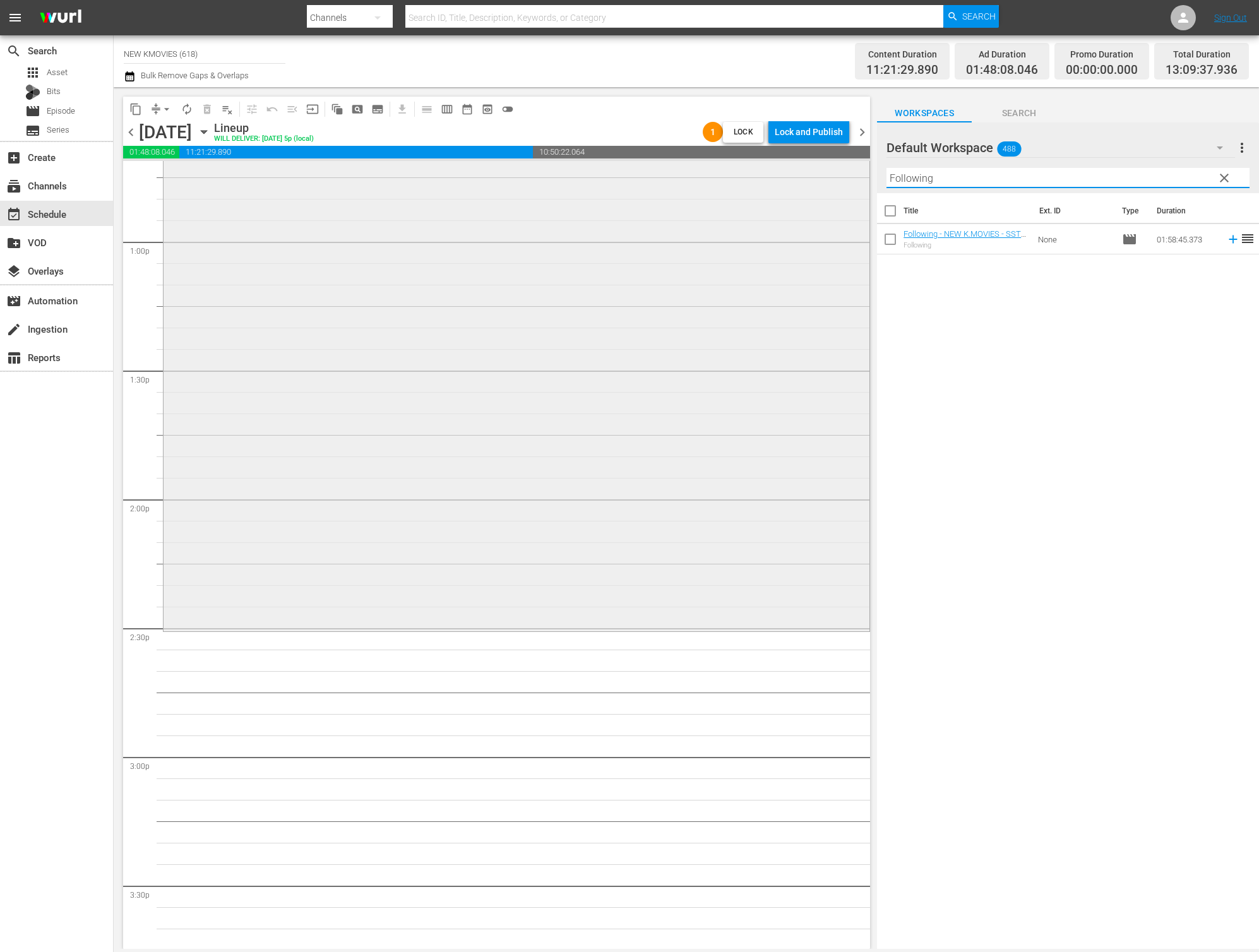
scroll to position [3370, 0]
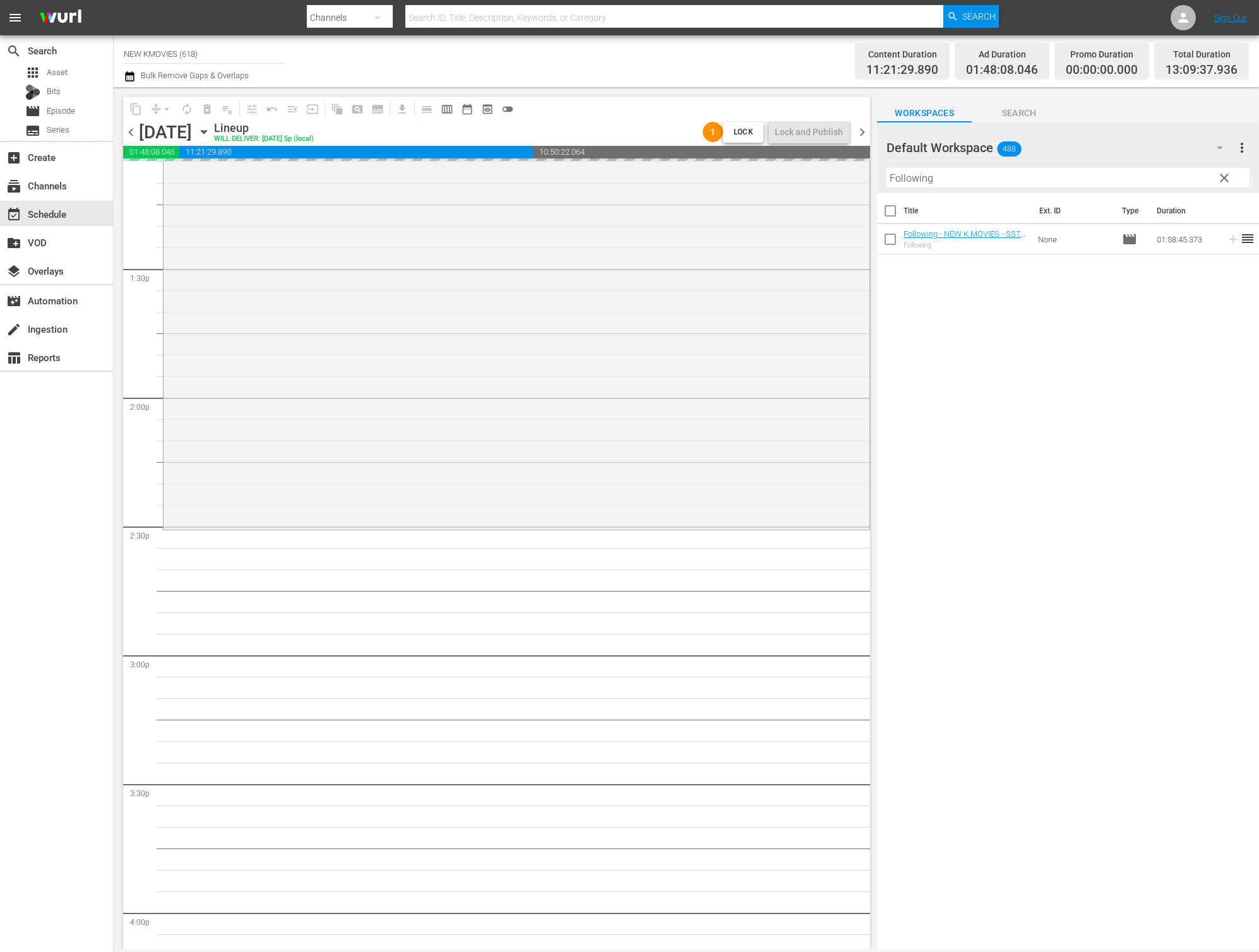
click at [1046, 179] on input "Following" at bounding box center [1068, 178] width 363 height 20
paste input "Open City"
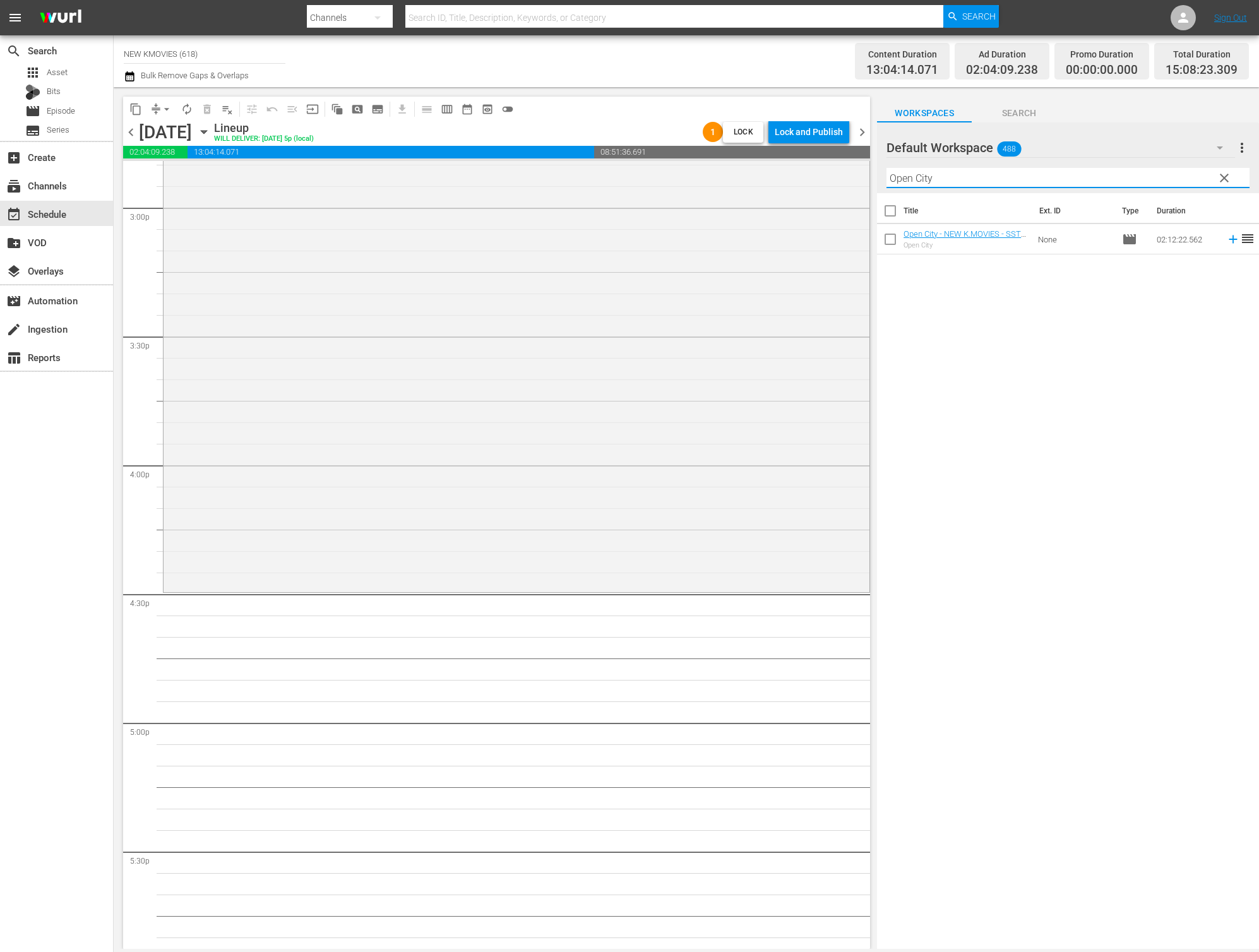
scroll to position [3841, 0]
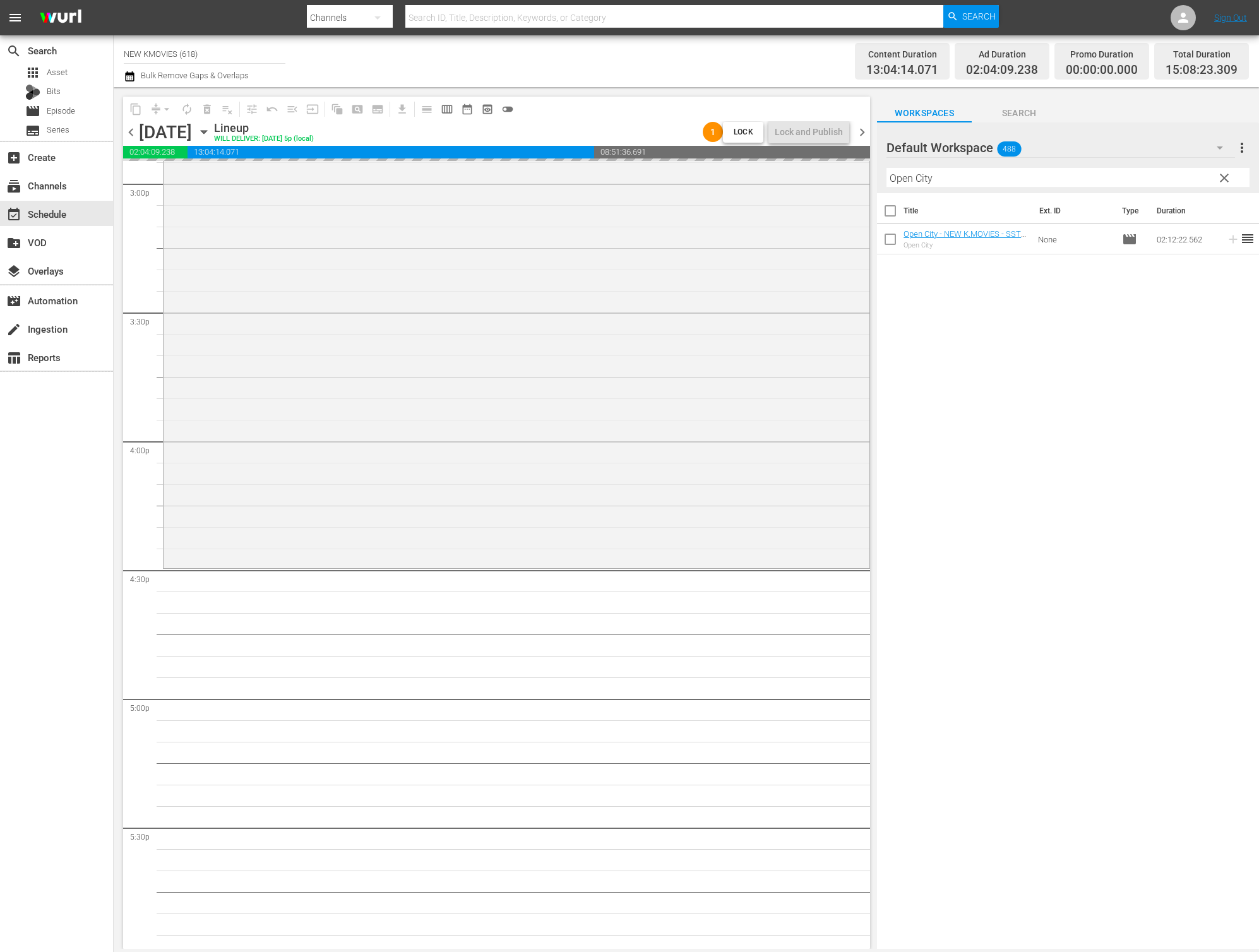
click at [1046, 179] on input "Open City" at bounding box center [1068, 178] width 363 height 20
paste input "She's On Du"
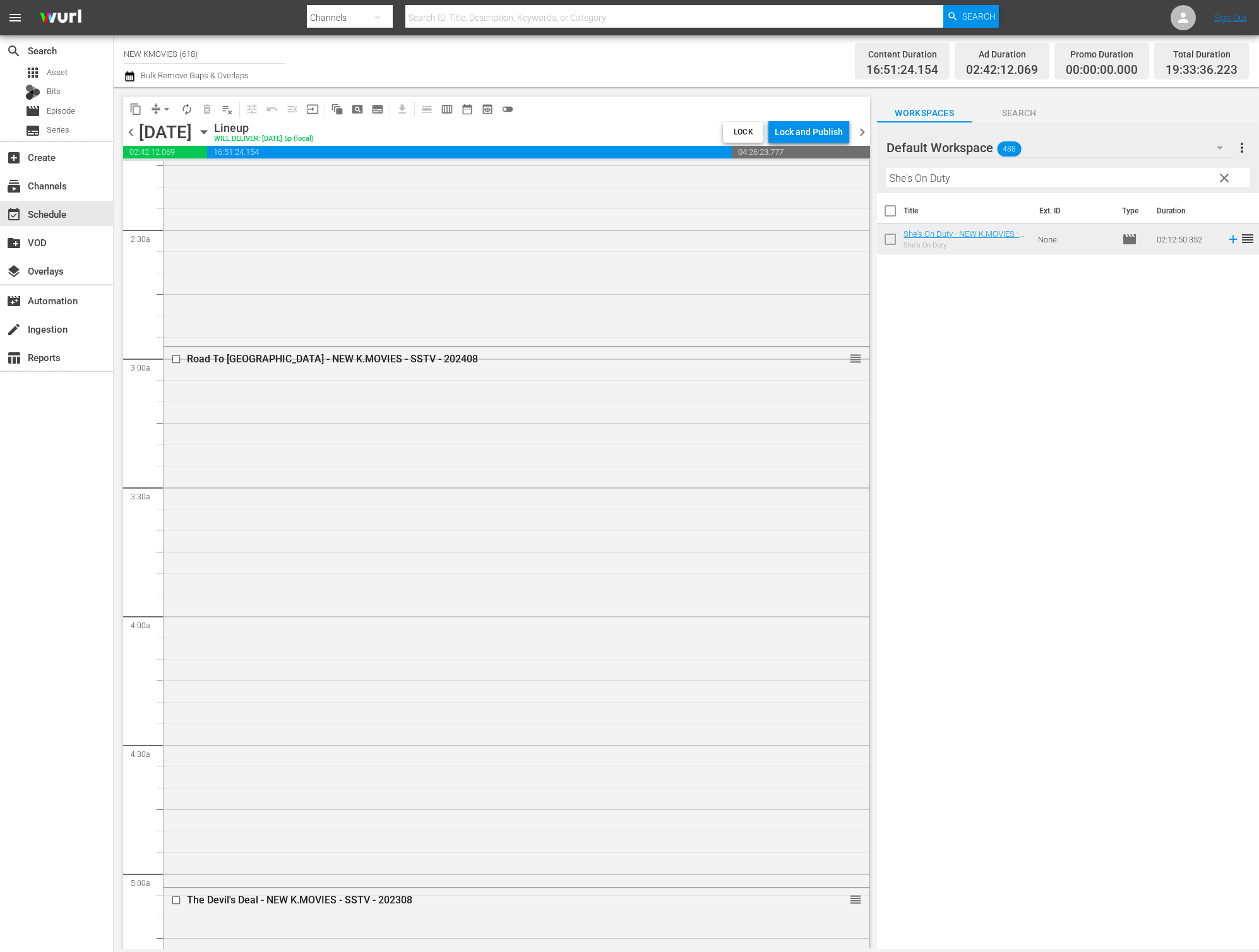
scroll to position [0, 0]
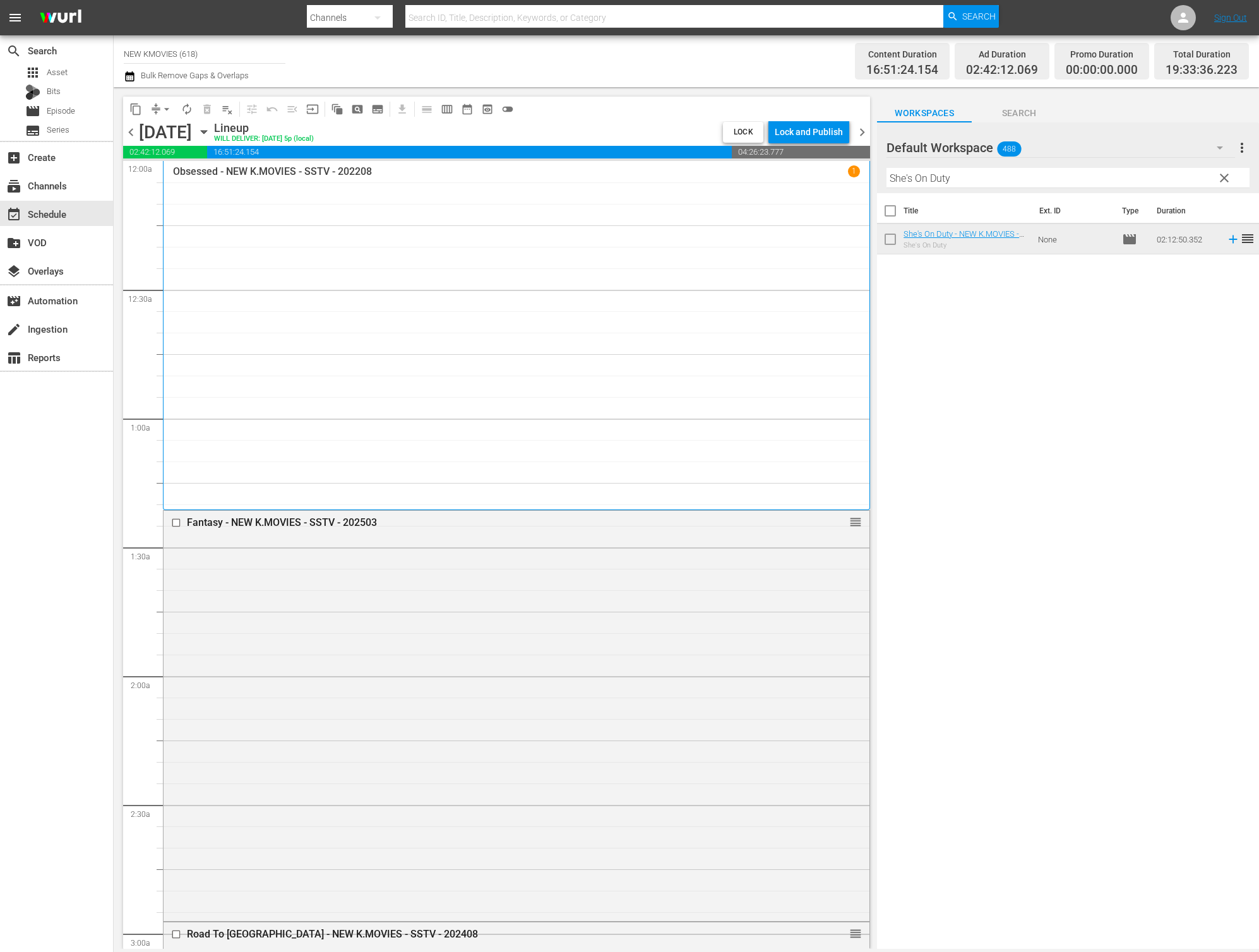
click at [1046, 185] on input "She's On Duty" at bounding box center [1068, 178] width 363 height 20
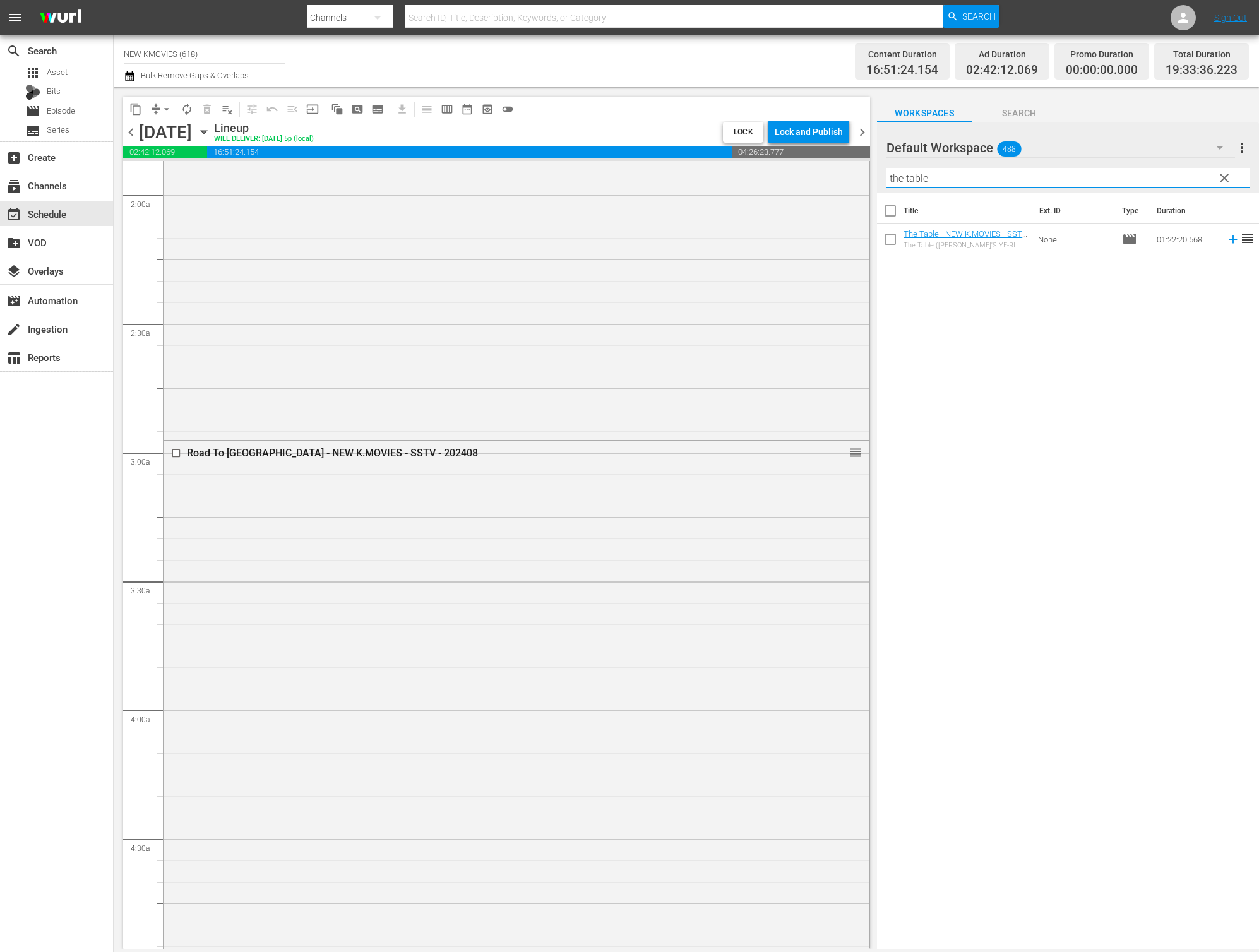
scroll to position [610, 0]
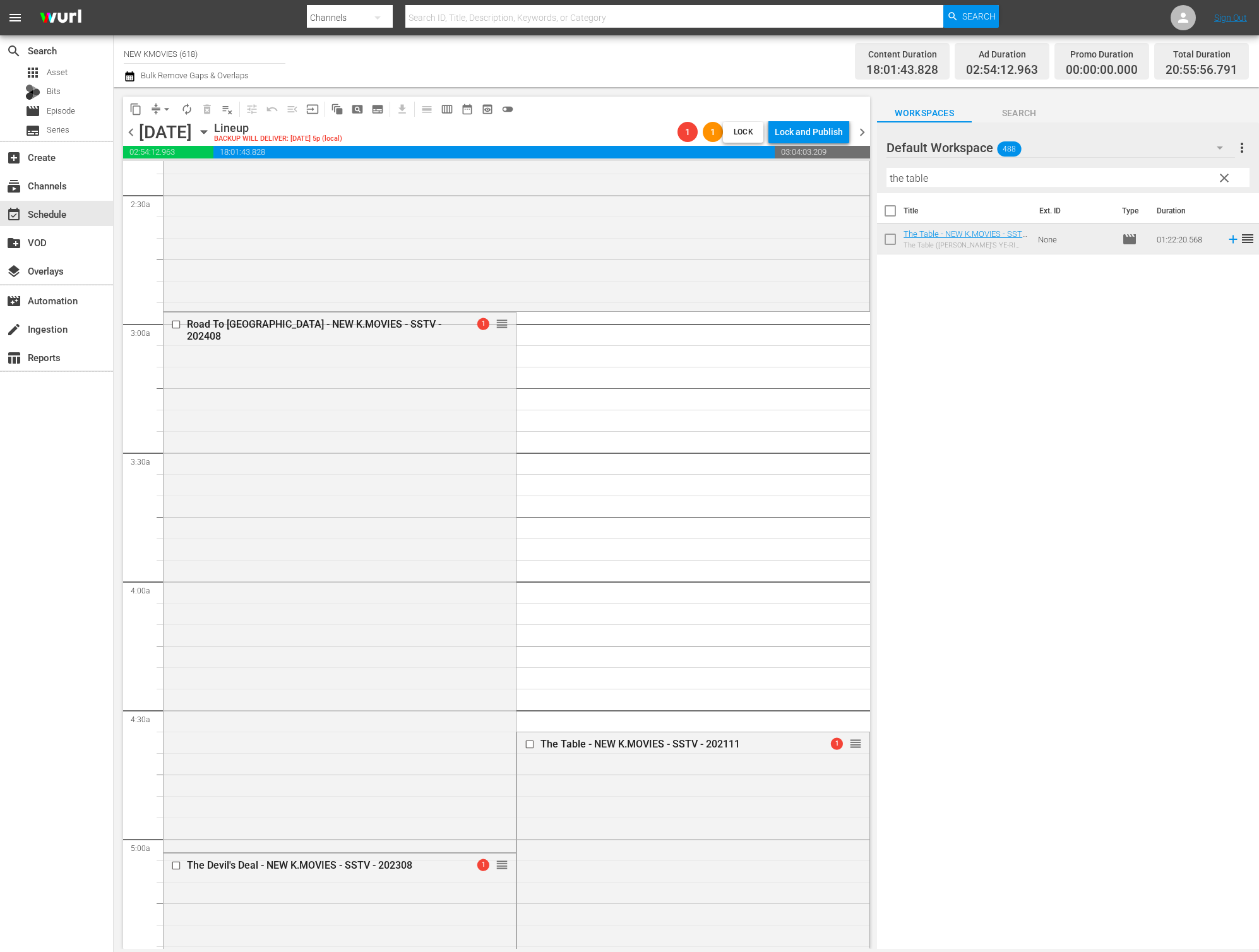
click at [163, 116] on button "arrow_drop_down" at bounding box center [167, 109] width 20 height 20
click at [161, 175] on li "Align to End of Previous Day" at bounding box center [167, 176] width 133 height 21
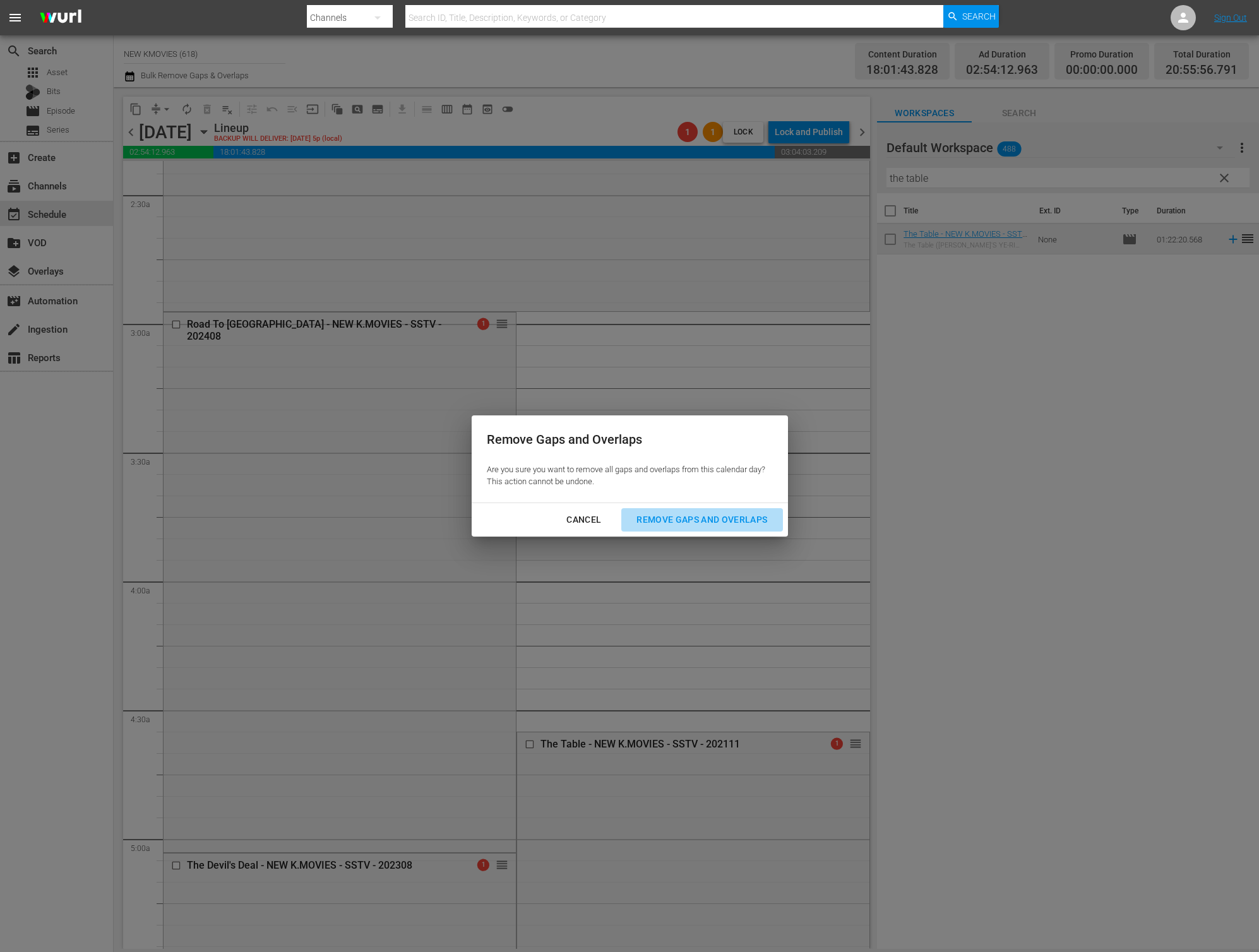
click at [711, 519] on div "Remove Gaps and Overlaps" at bounding box center [702, 520] width 151 height 16
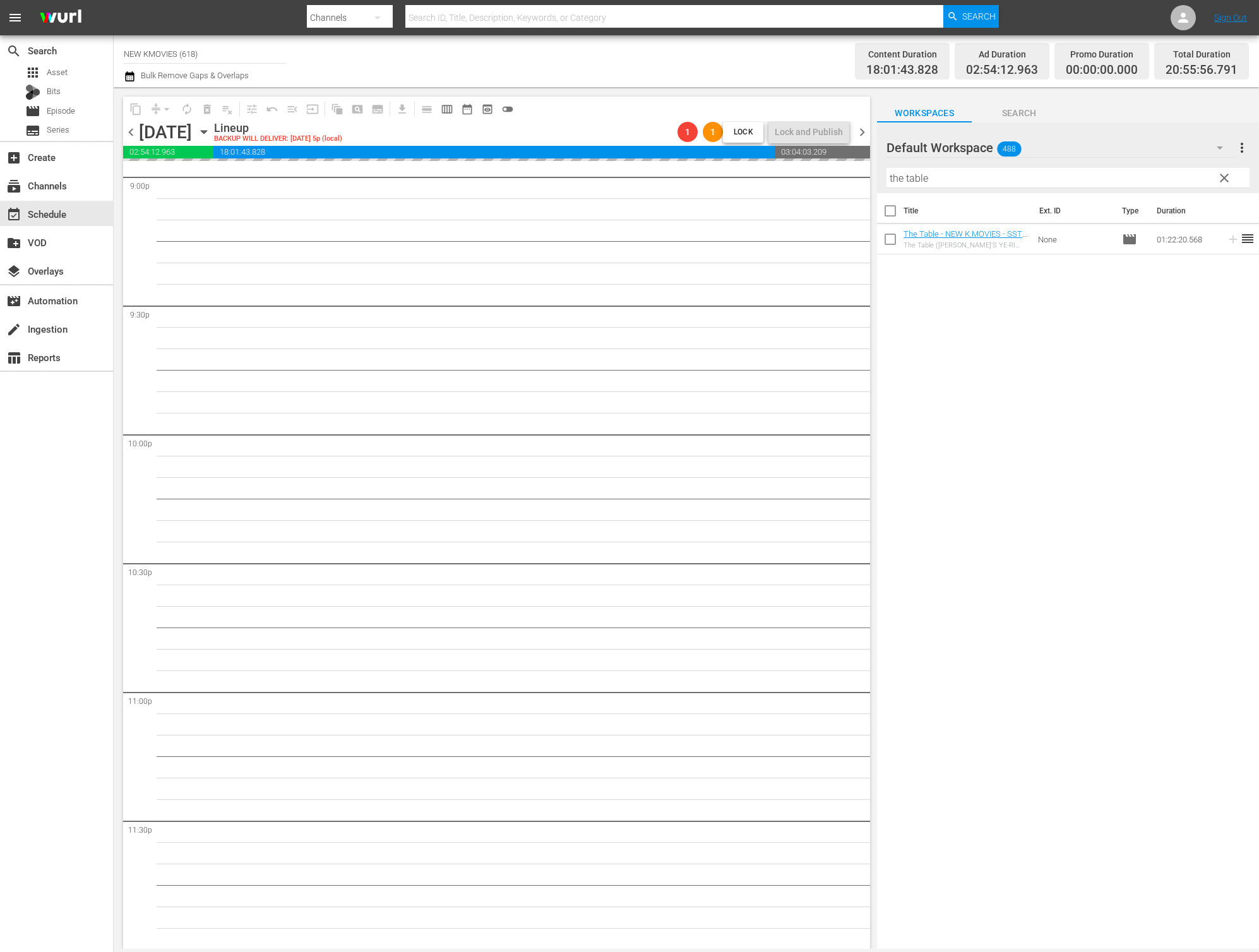
scroll to position [5395, 0]
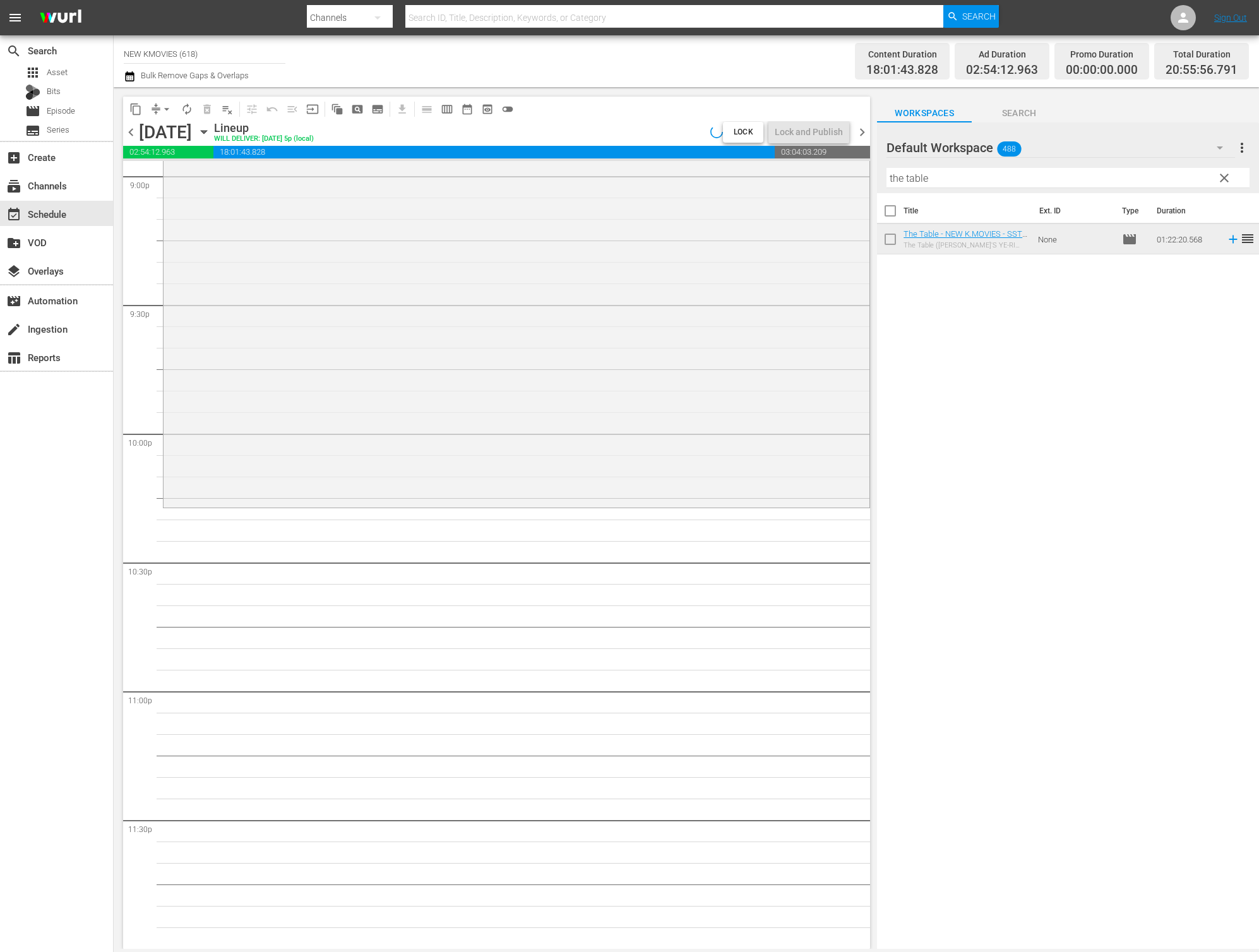
click at [961, 176] on input "the table" at bounding box center [1068, 178] width 363 height 20
paste input "The Intimat"
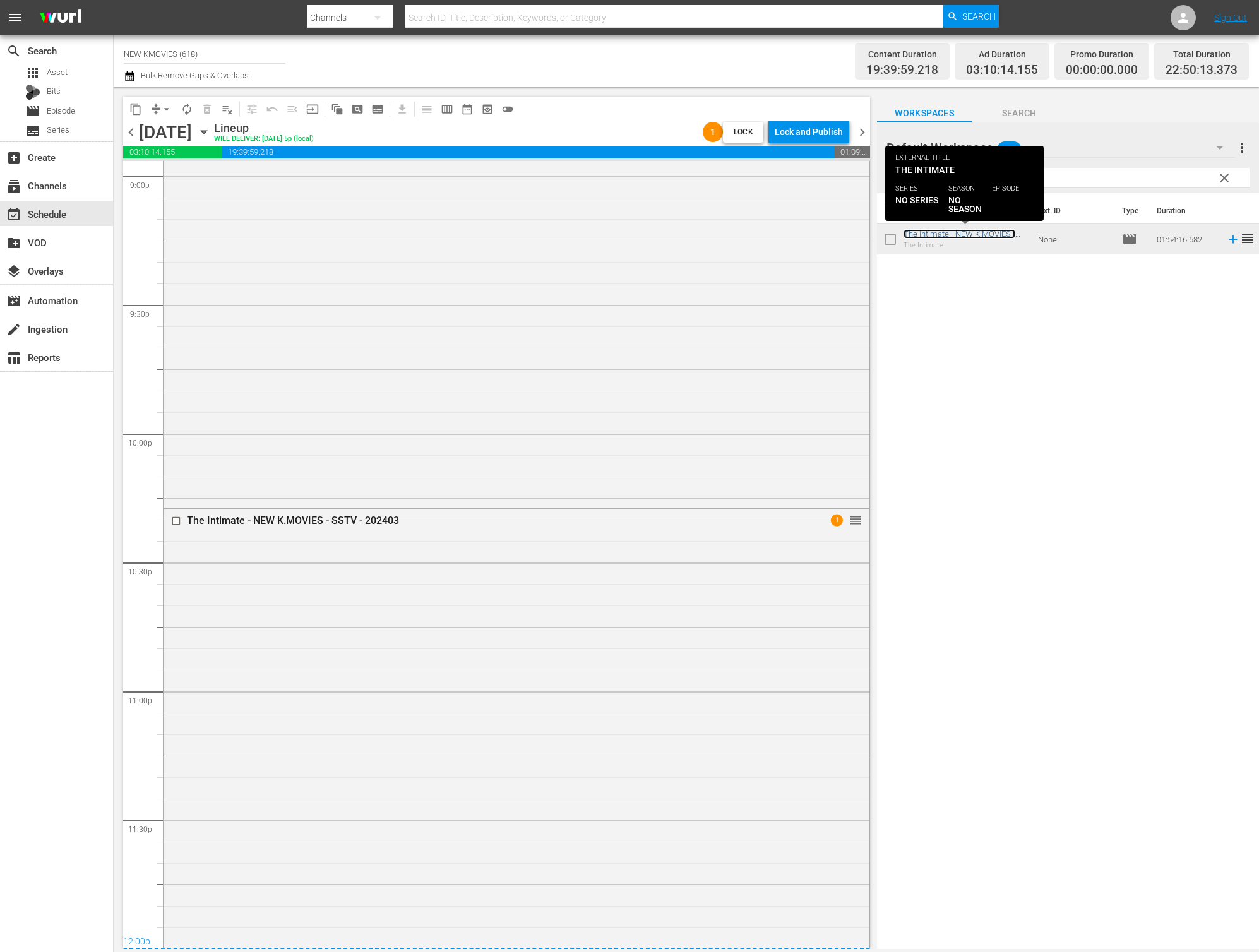
scroll to position [5443, 0]
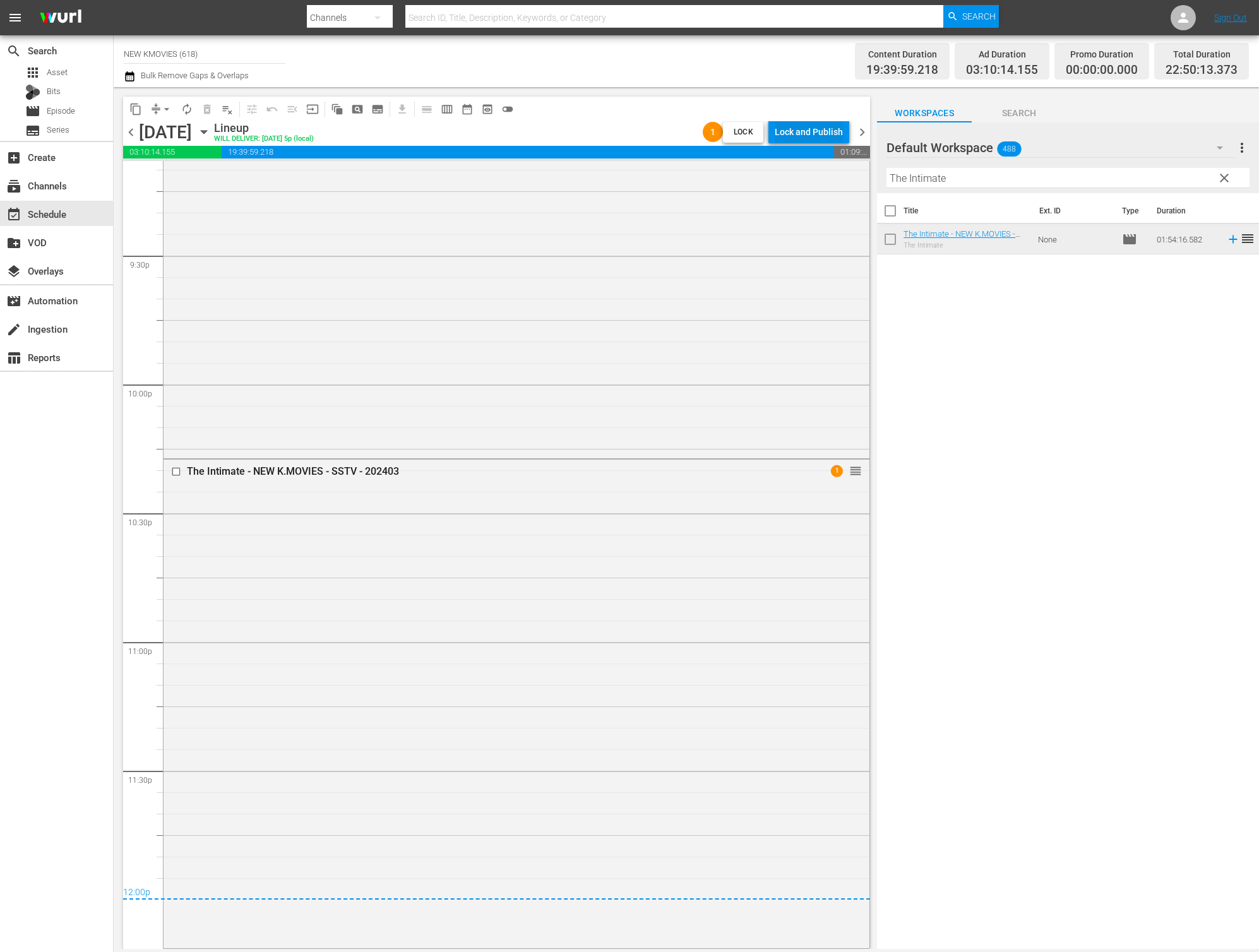
click at [822, 128] on div "Lock and Publish" at bounding box center [809, 132] width 68 height 23
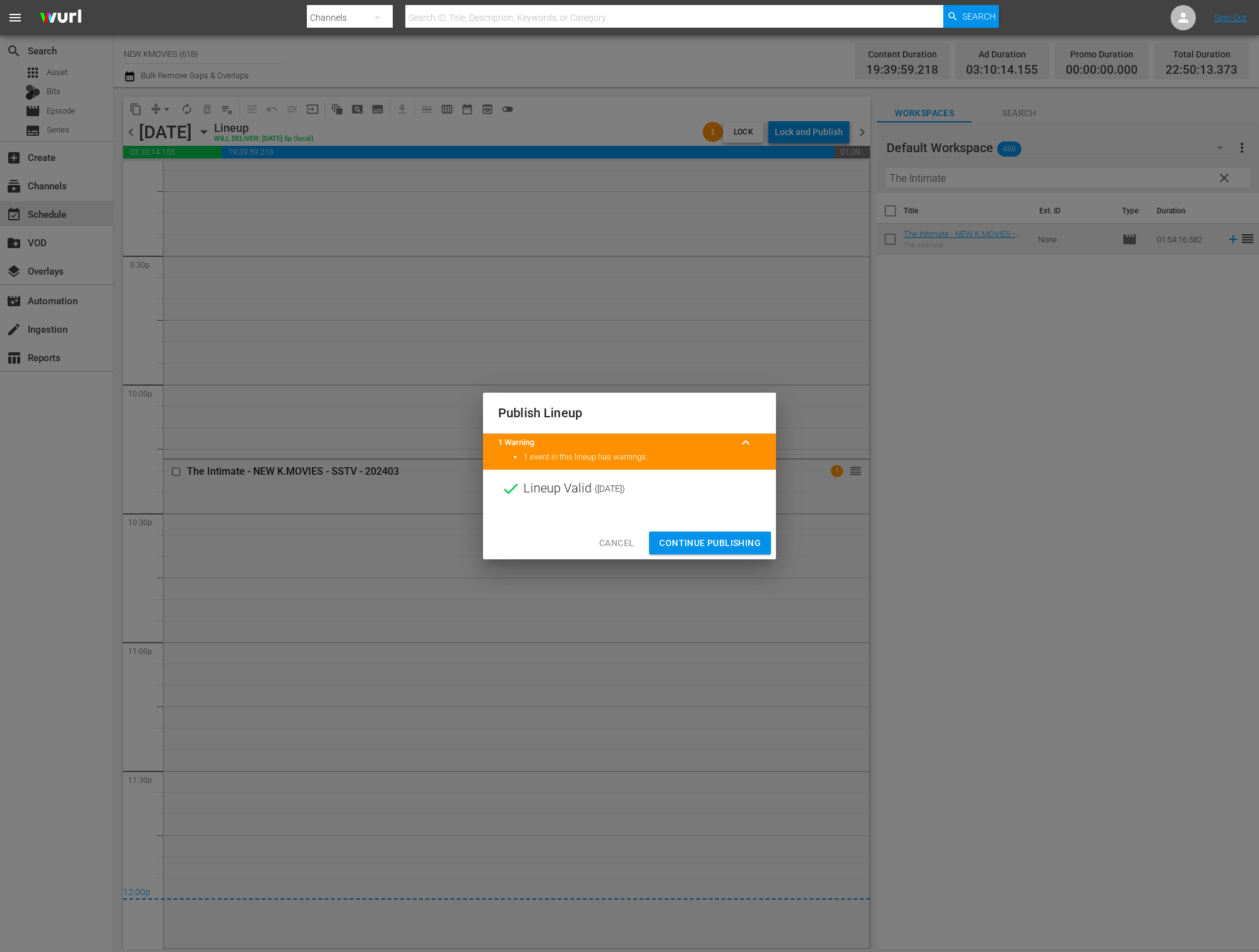
click at [695, 531] on button "Continue Publishing" at bounding box center [710, 543] width 122 height 23
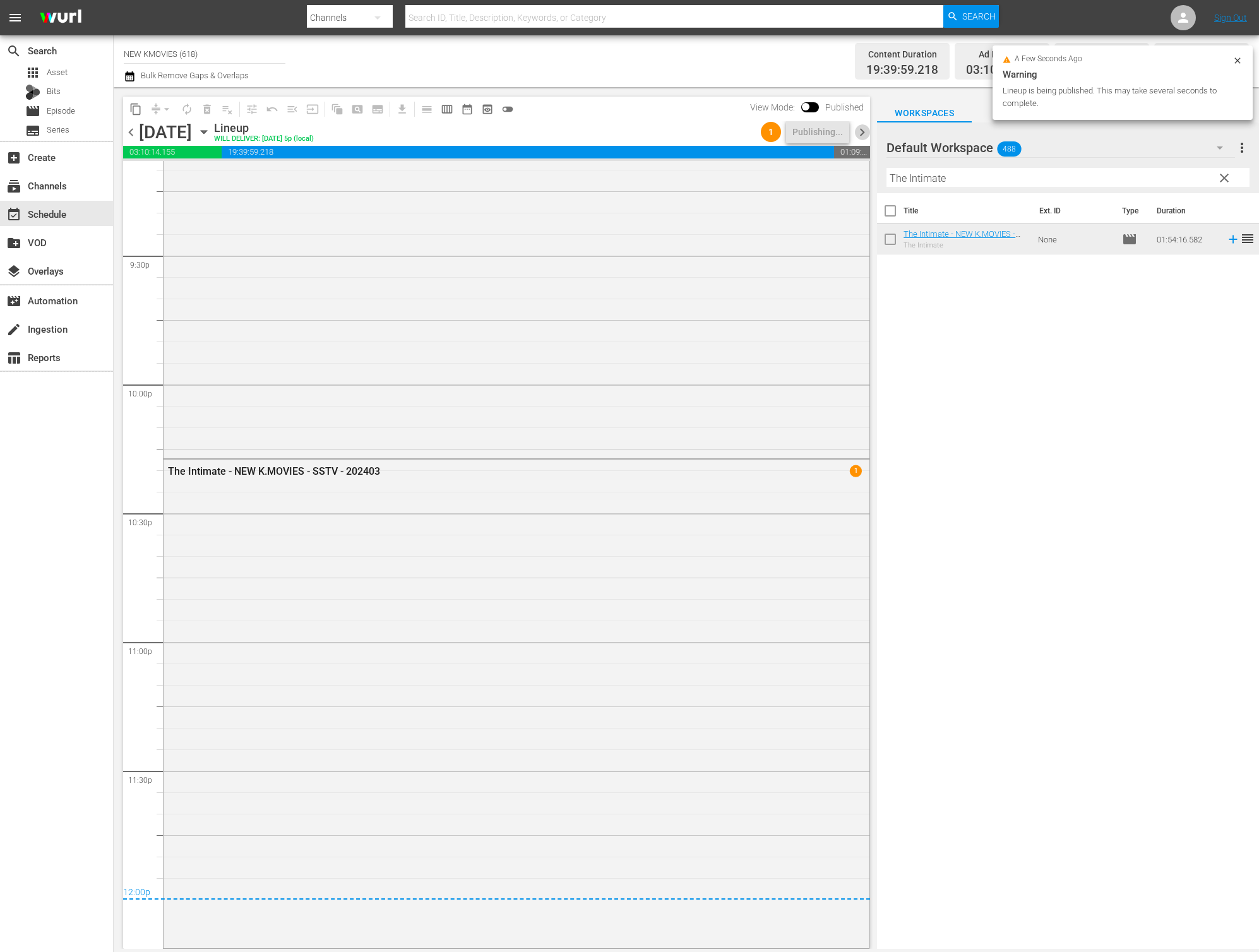
click at [865, 132] on span "chevron_right" at bounding box center [862, 132] width 16 height 16
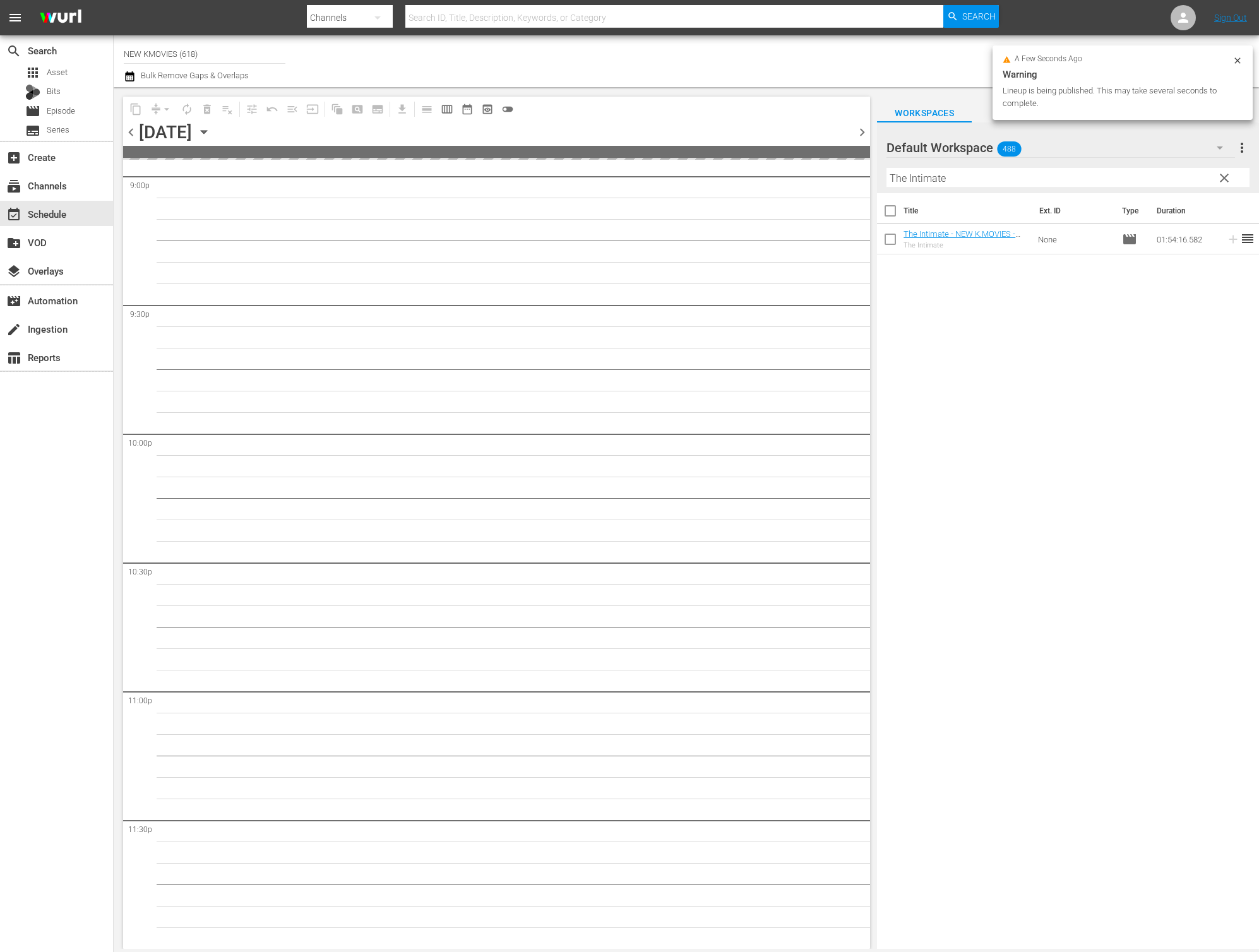
scroll to position [5393, 0]
click at [134, 135] on span "chevron_left" at bounding box center [131, 132] width 16 height 16
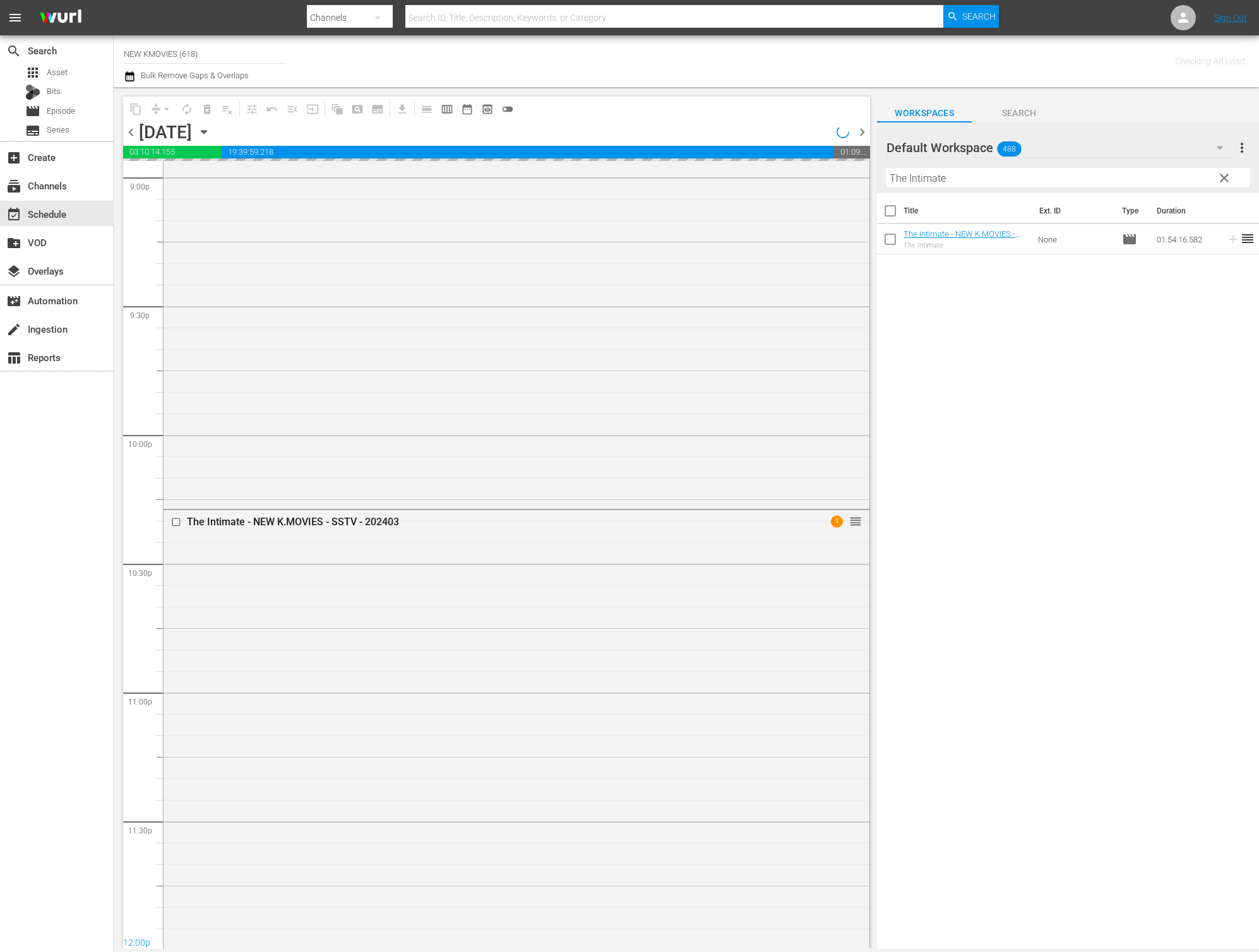
scroll to position [5443, 0]
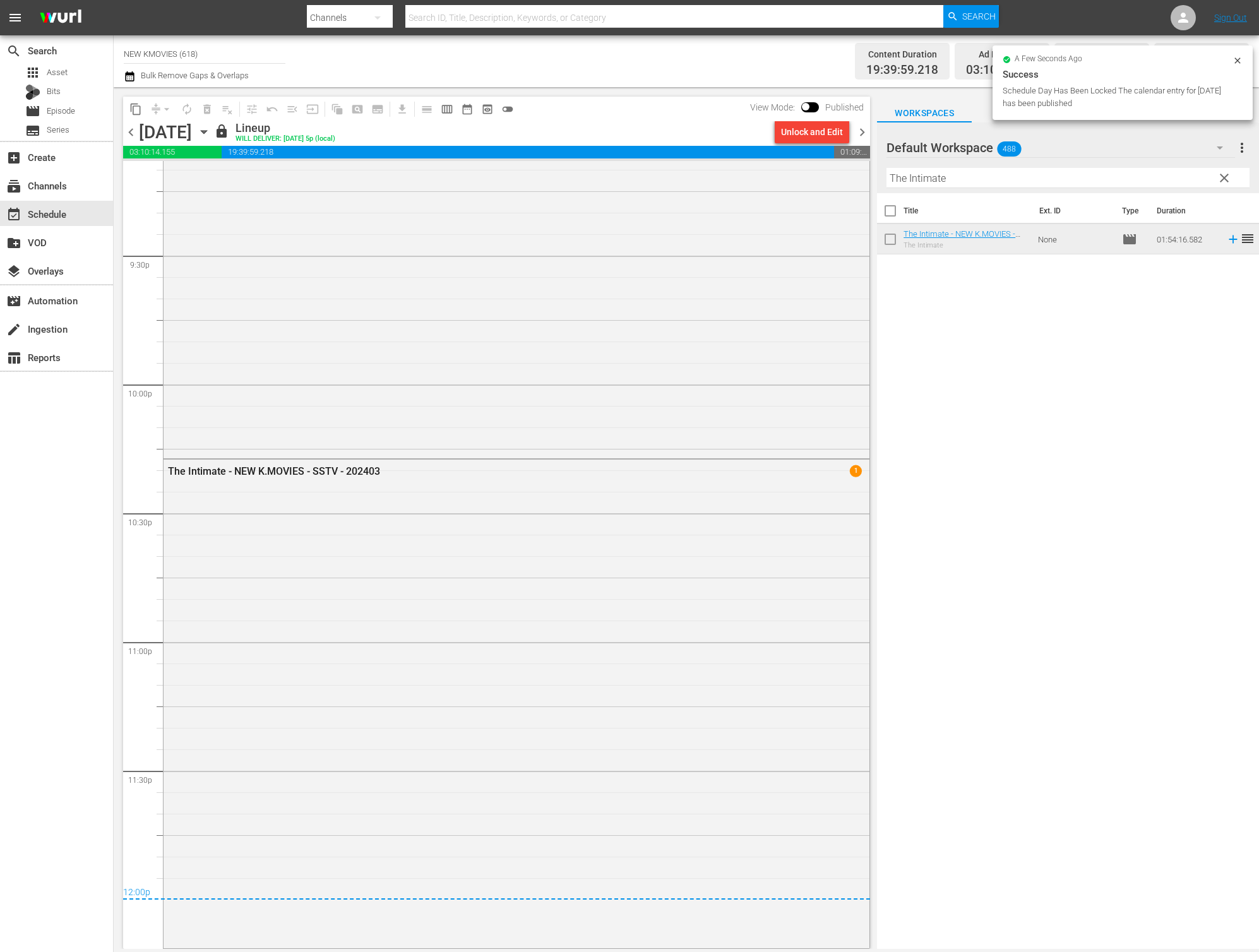
click at [863, 134] on span "chevron_right" at bounding box center [862, 132] width 16 height 16
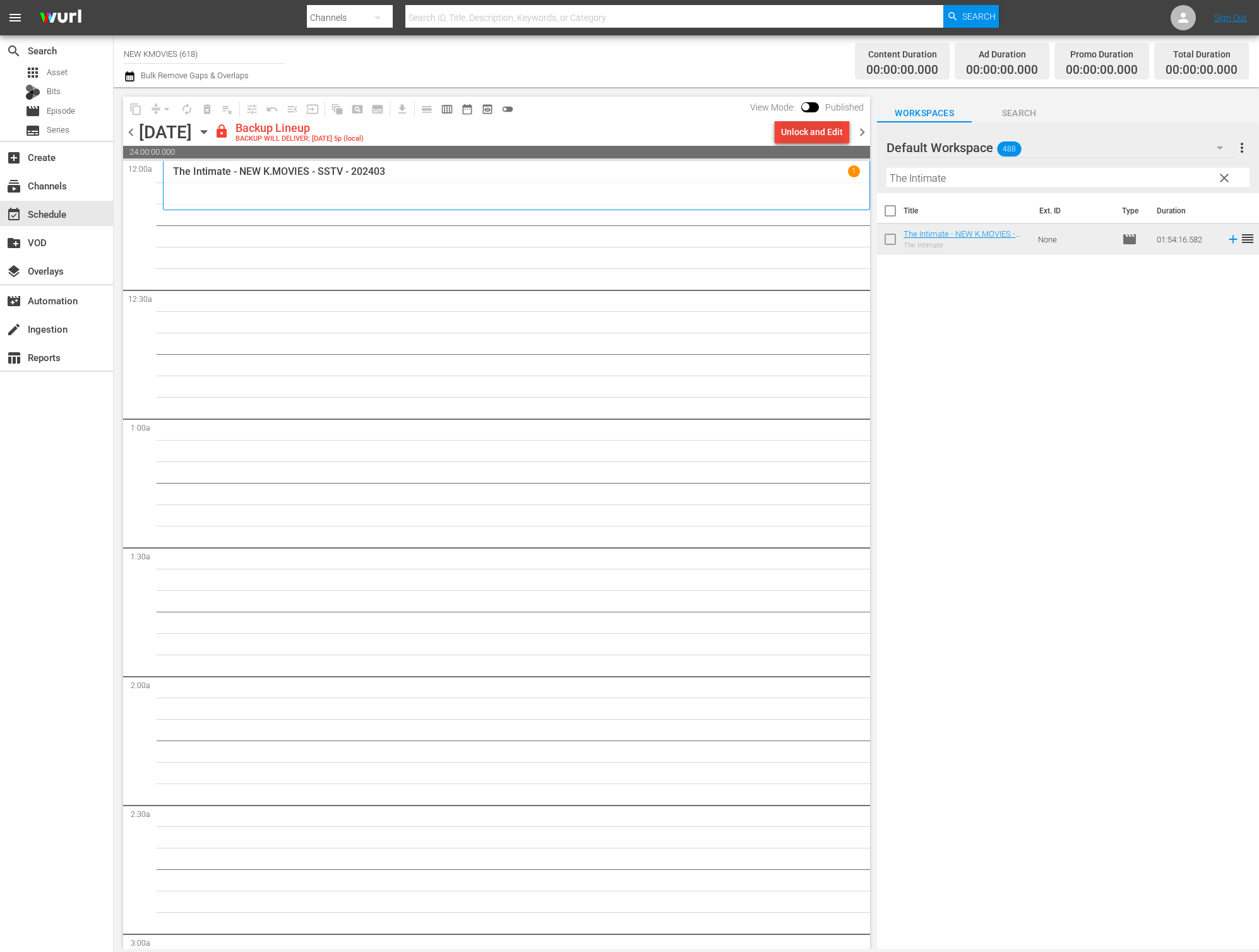
click at [805, 130] on div "Unlock and Edit" at bounding box center [812, 132] width 62 height 23
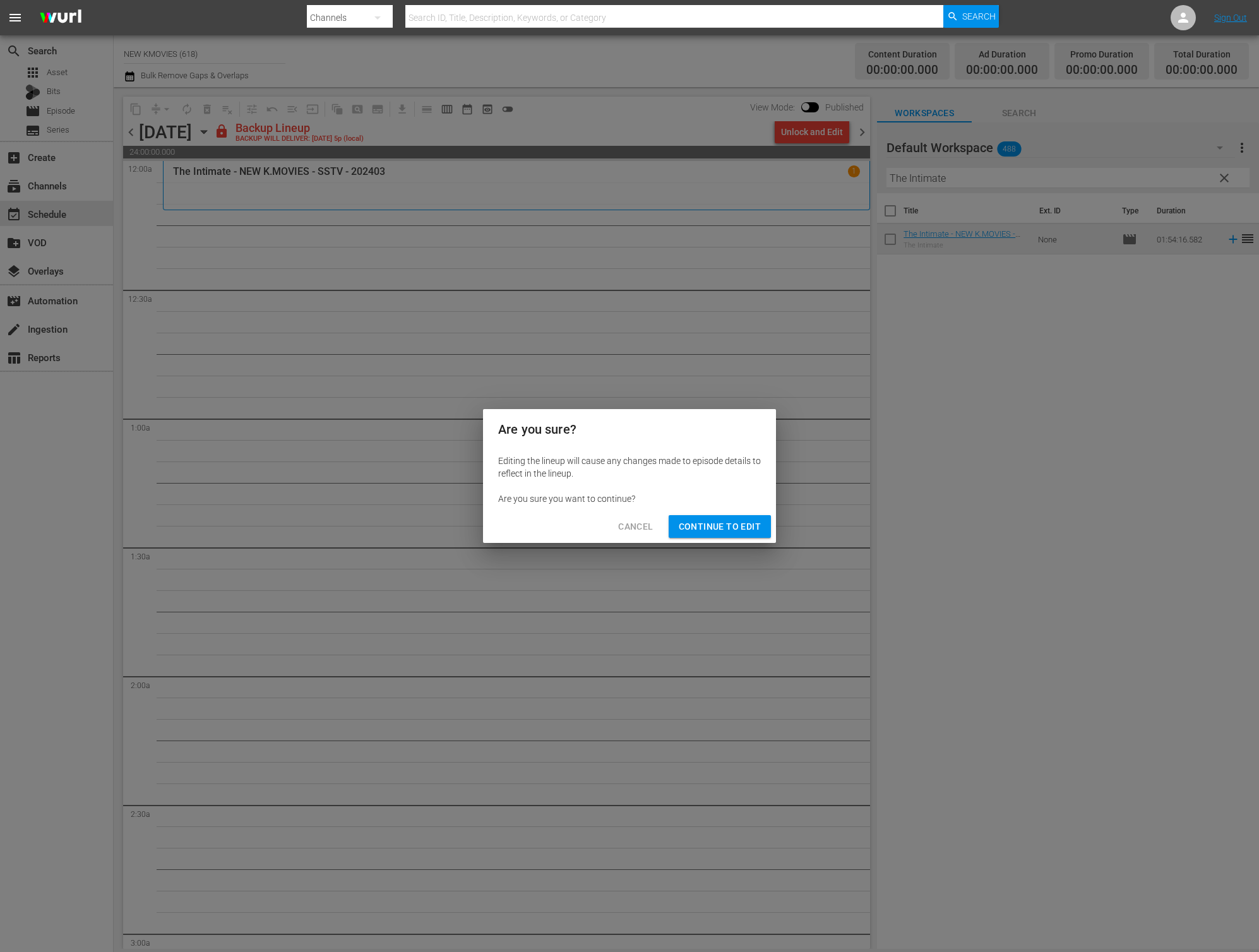
click at [705, 531] on span "Continue to Edit" at bounding box center [720, 527] width 82 height 16
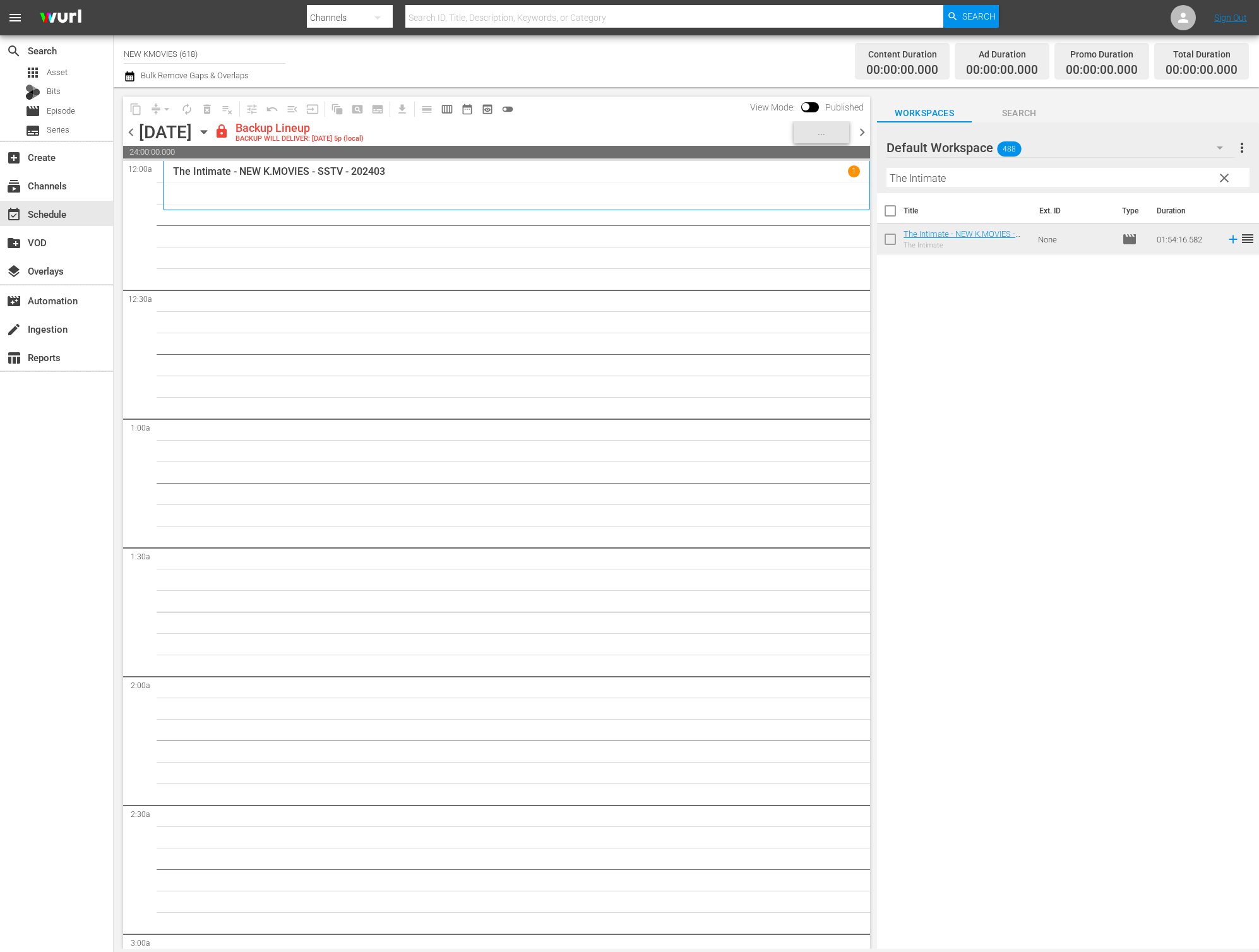
click at [1024, 183] on input "The Intimate" at bounding box center [1068, 178] width 363 height 20
paste input "Treacherous"
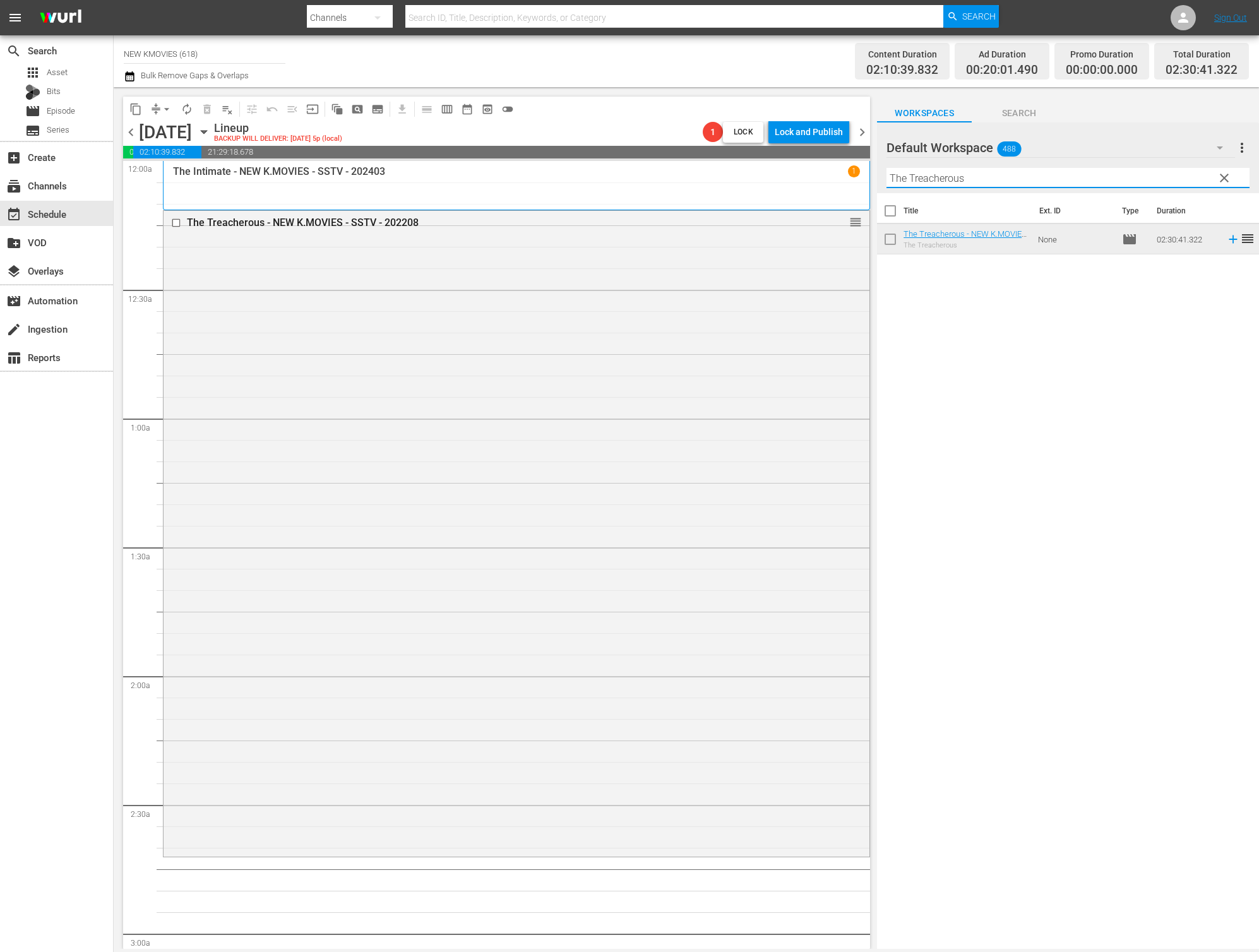
click at [1003, 176] on input "The Treacherous" at bounding box center [1068, 178] width 363 height 20
paste input "Beast and The Beauty"
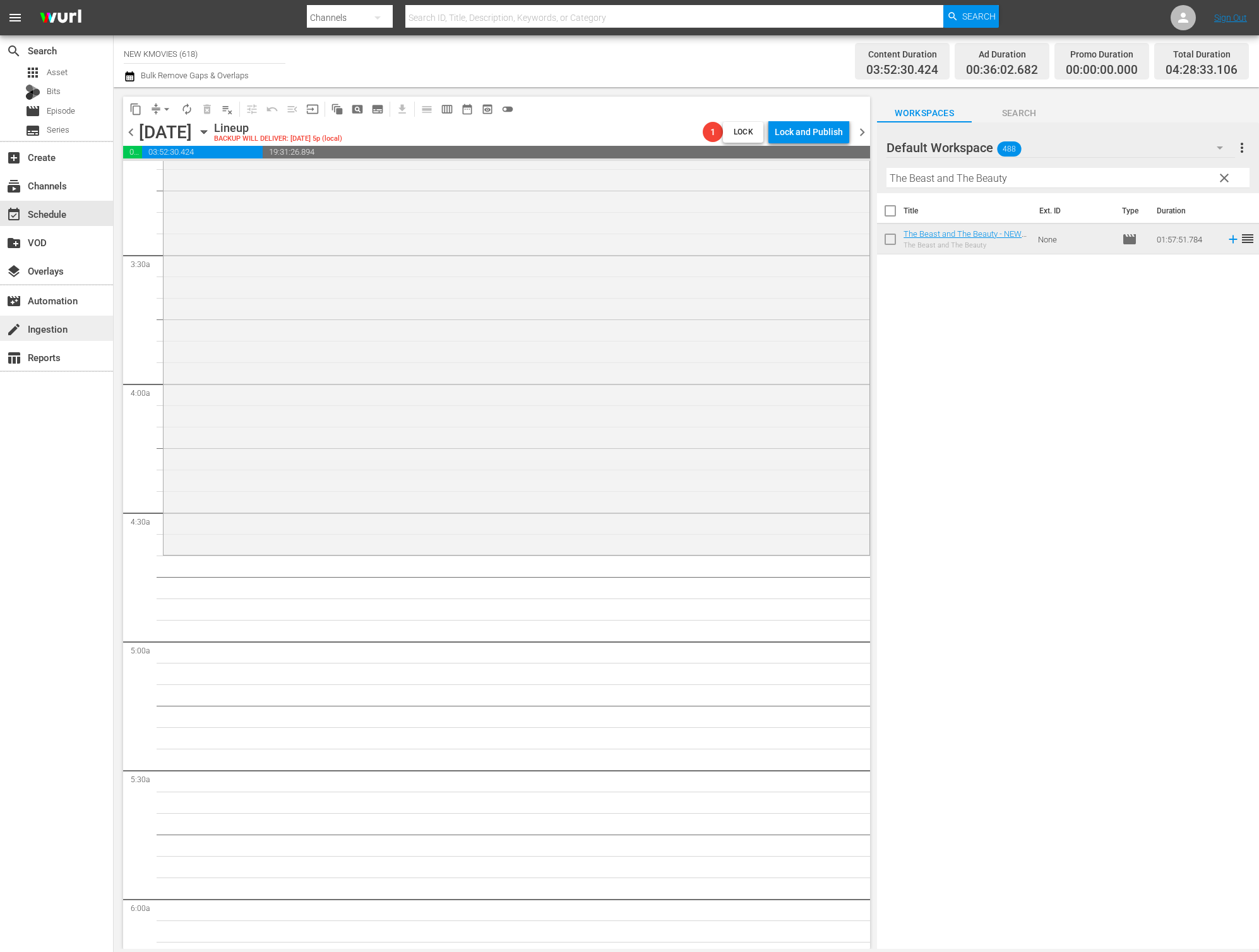
scroll to position [810, 0]
click at [972, 182] on input "The Beast and The Beauty" at bounding box center [1068, 178] width 363 height 20
paste input "en Months"
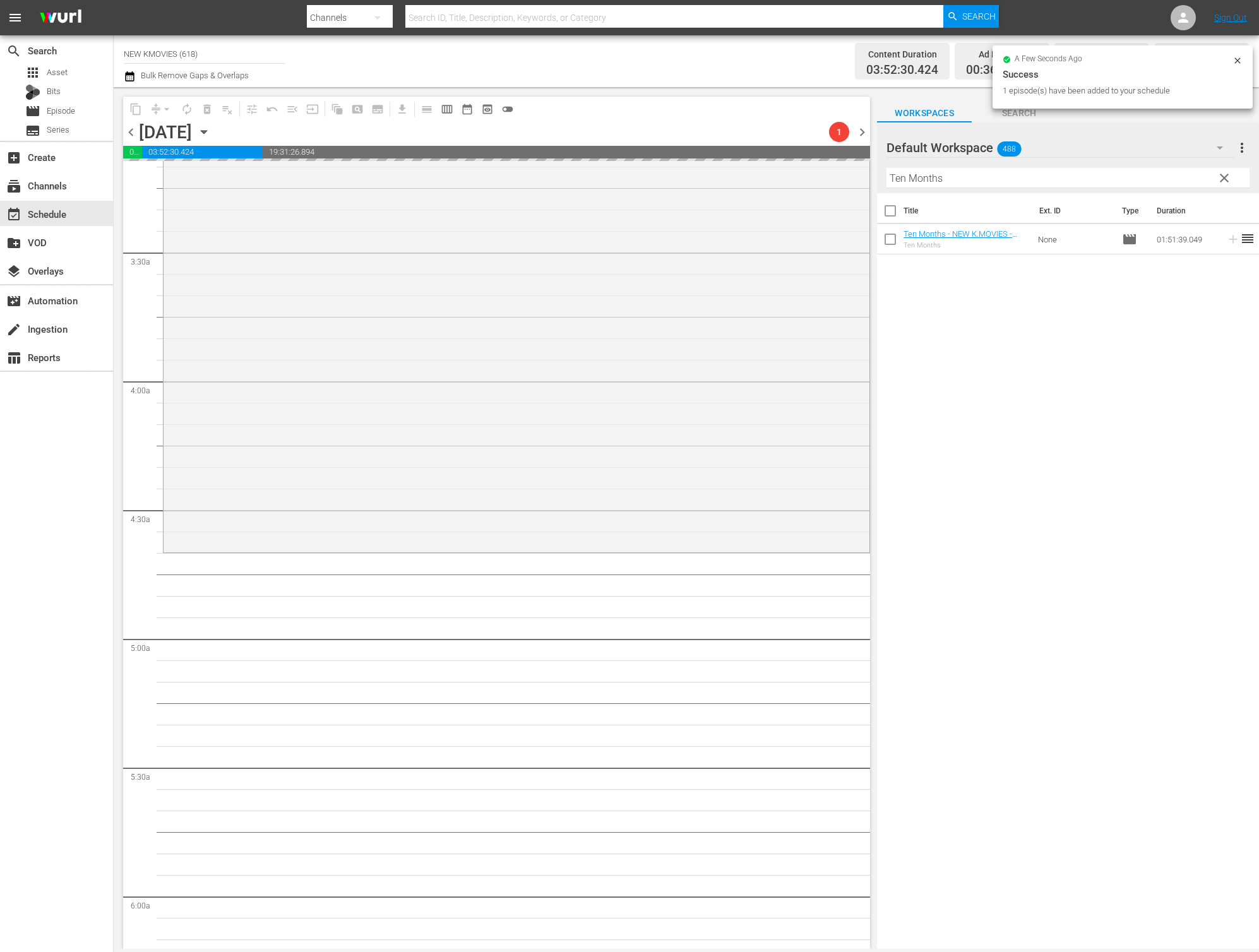
click at [943, 174] on input "Ten Months" at bounding box center [1068, 178] width 363 height 20
paste input "Iris: The Movie"
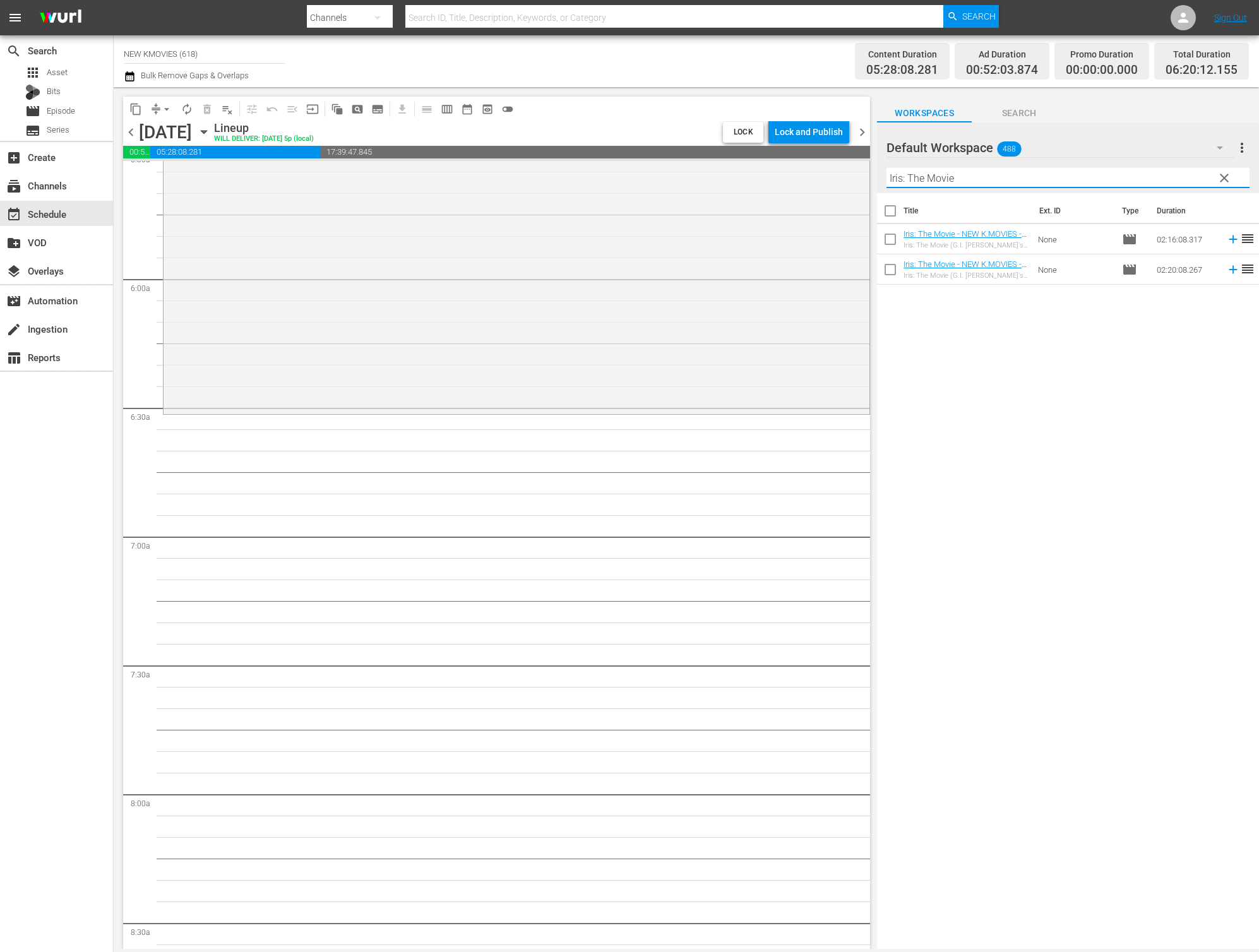
scroll to position [1508, 0]
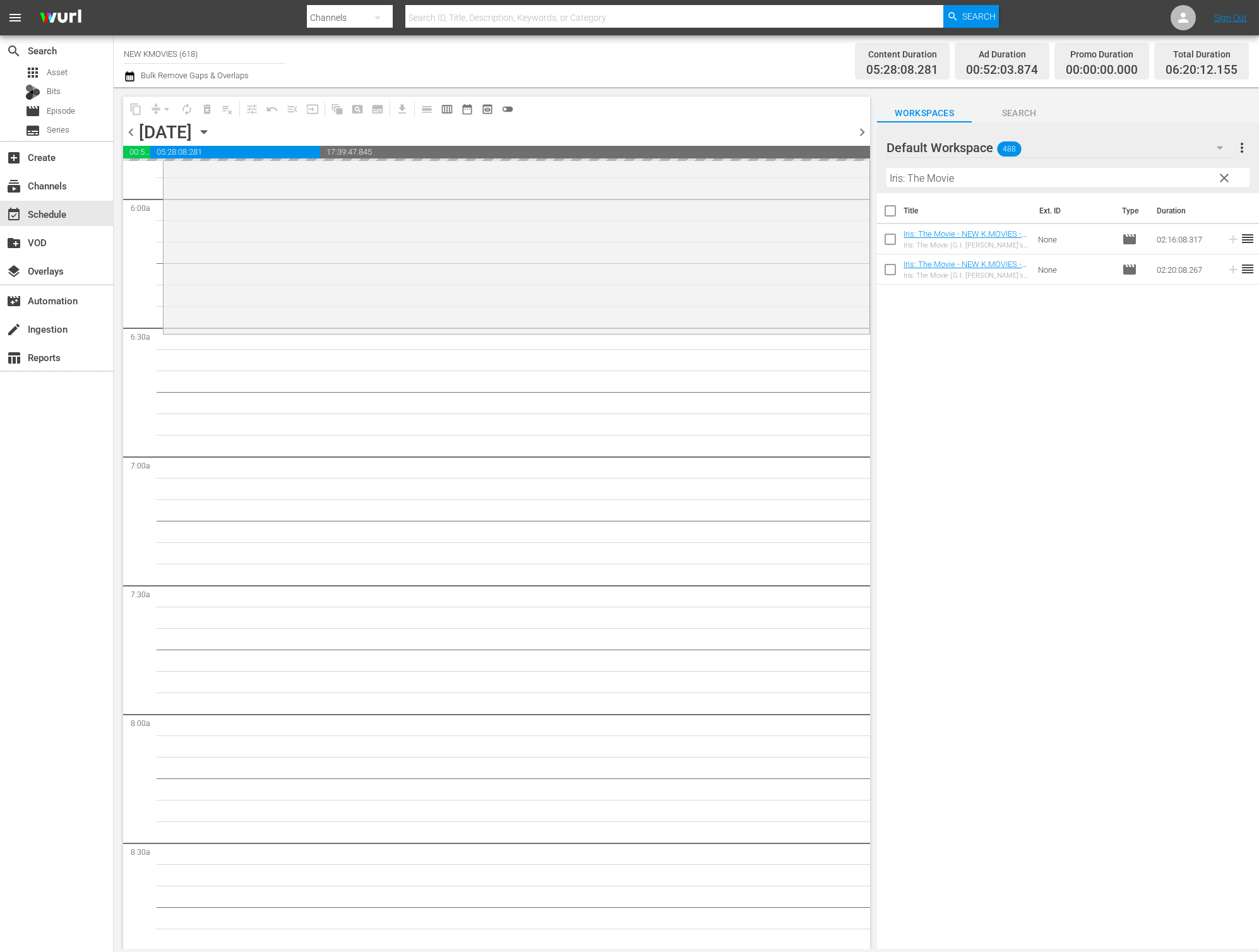
click at [1079, 186] on input "Iris: The Movie" at bounding box center [1068, 178] width 363 height 20
click at [1088, 179] on input "Iris: The Movie" at bounding box center [1068, 178] width 363 height 20
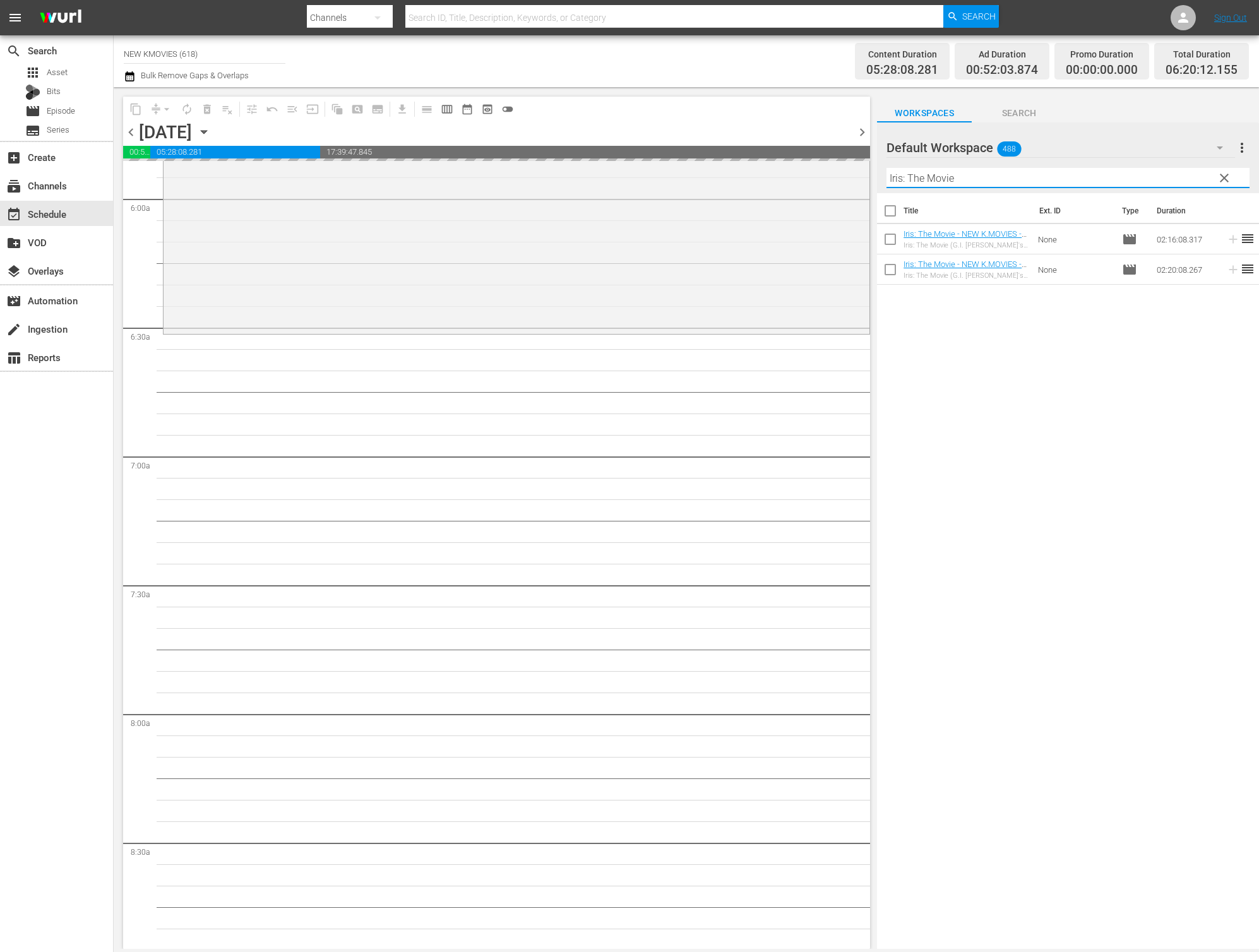
paste input "OK! [GEOGRAPHIC_DATA]"
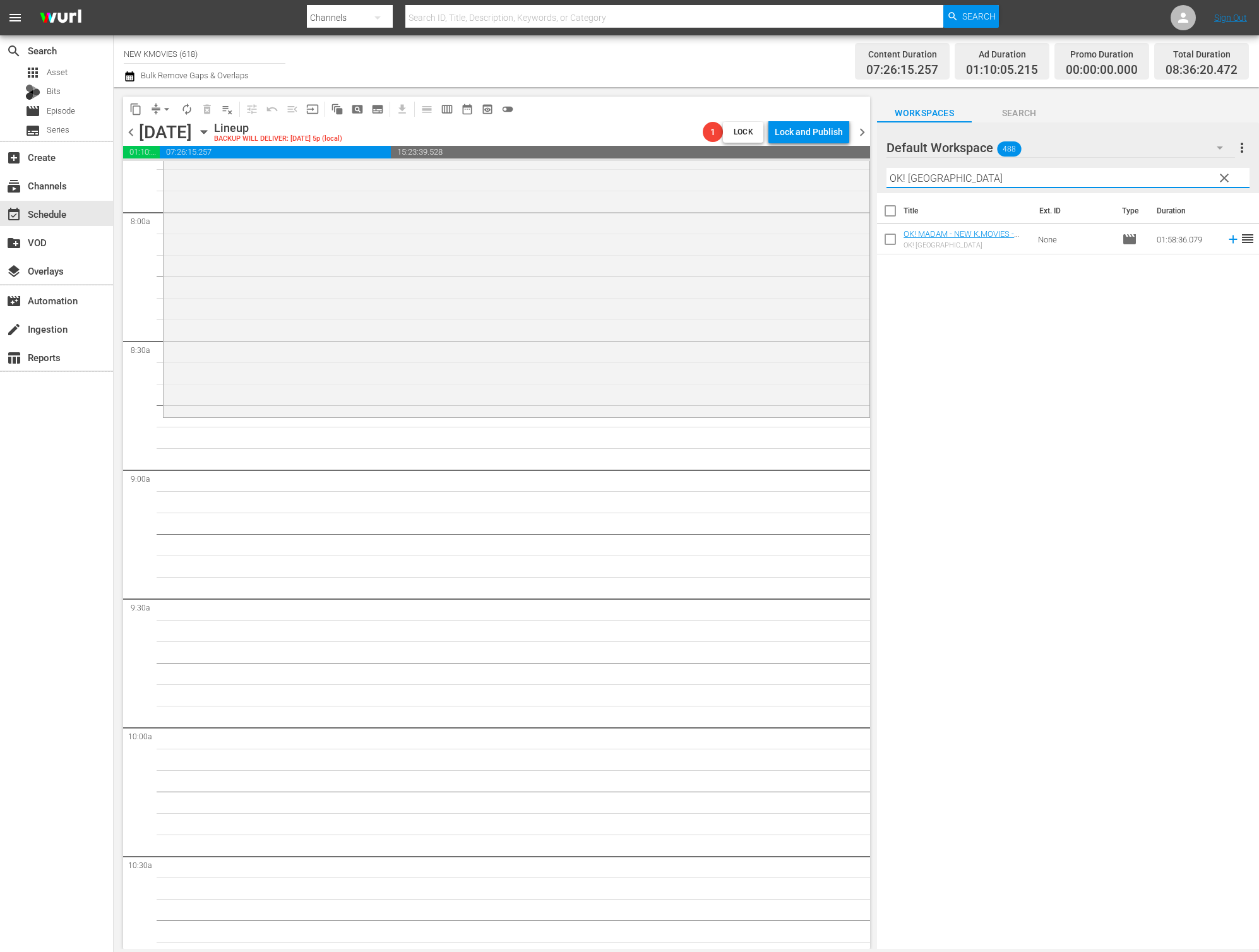
scroll to position [2013, 0]
click at [949, 176] on input "OK! [GEOGRAPHIC_DATA]" at bounding box center [1068, 178] width 363 height 20
paste input "Love So Divine"
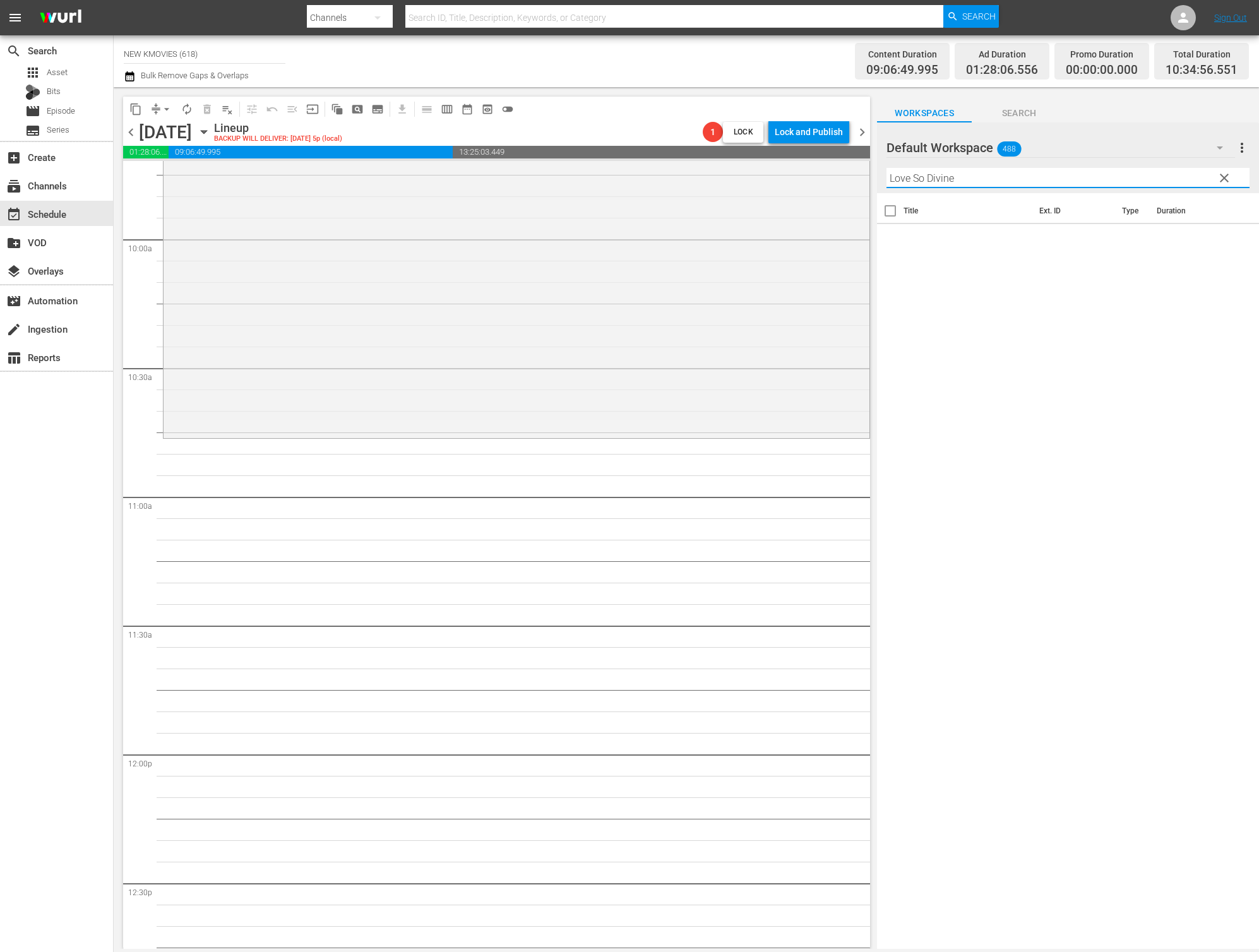
scroll to position [2515, 0]
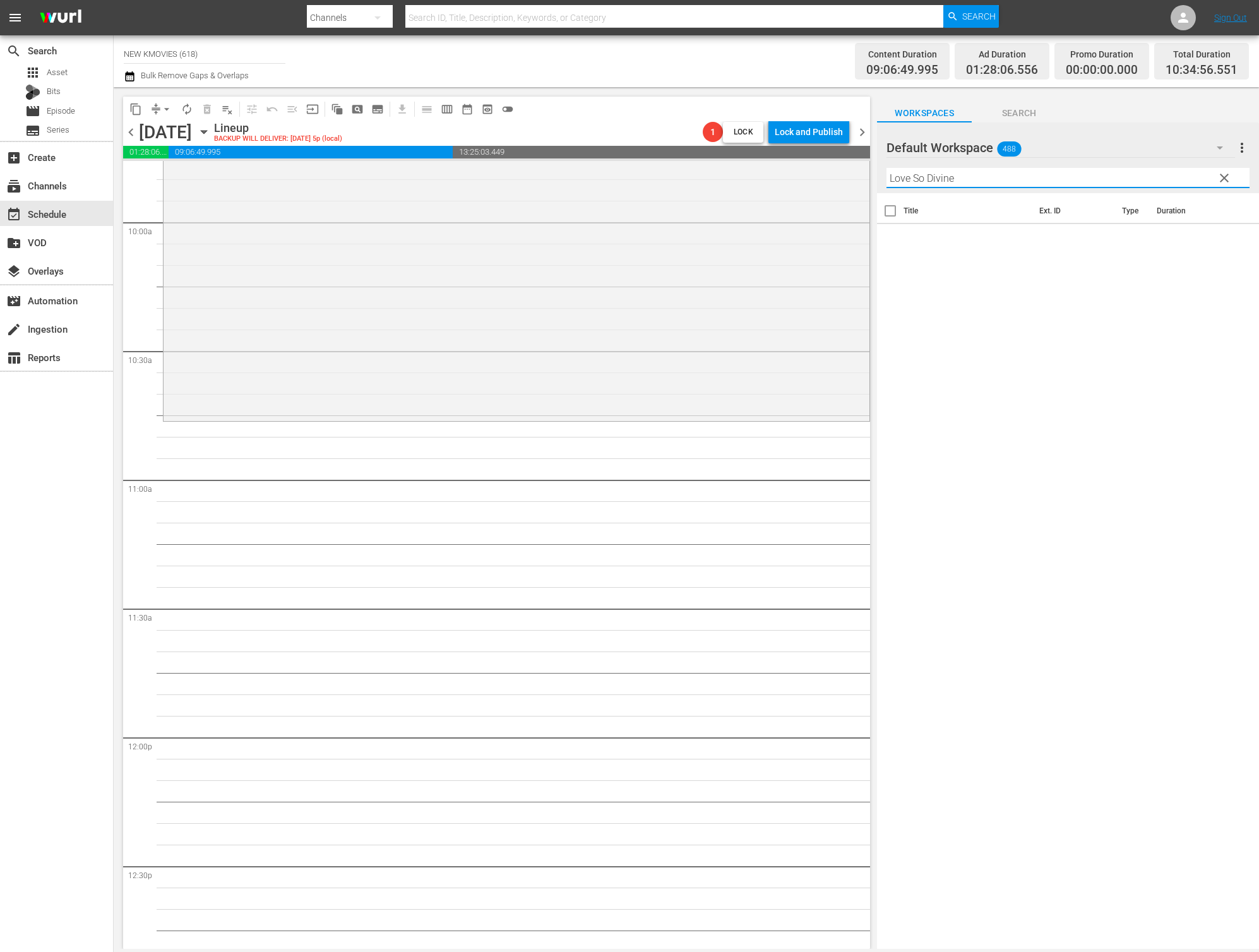
click at [910, 176] on input "Love So Divine" at bounding box center [1068, 178] width 363 height 20
click at [935, 175] on input "Love, So Divine" at bounding box center [1068, 178] width 363 height 20
paste input "I Am The King"
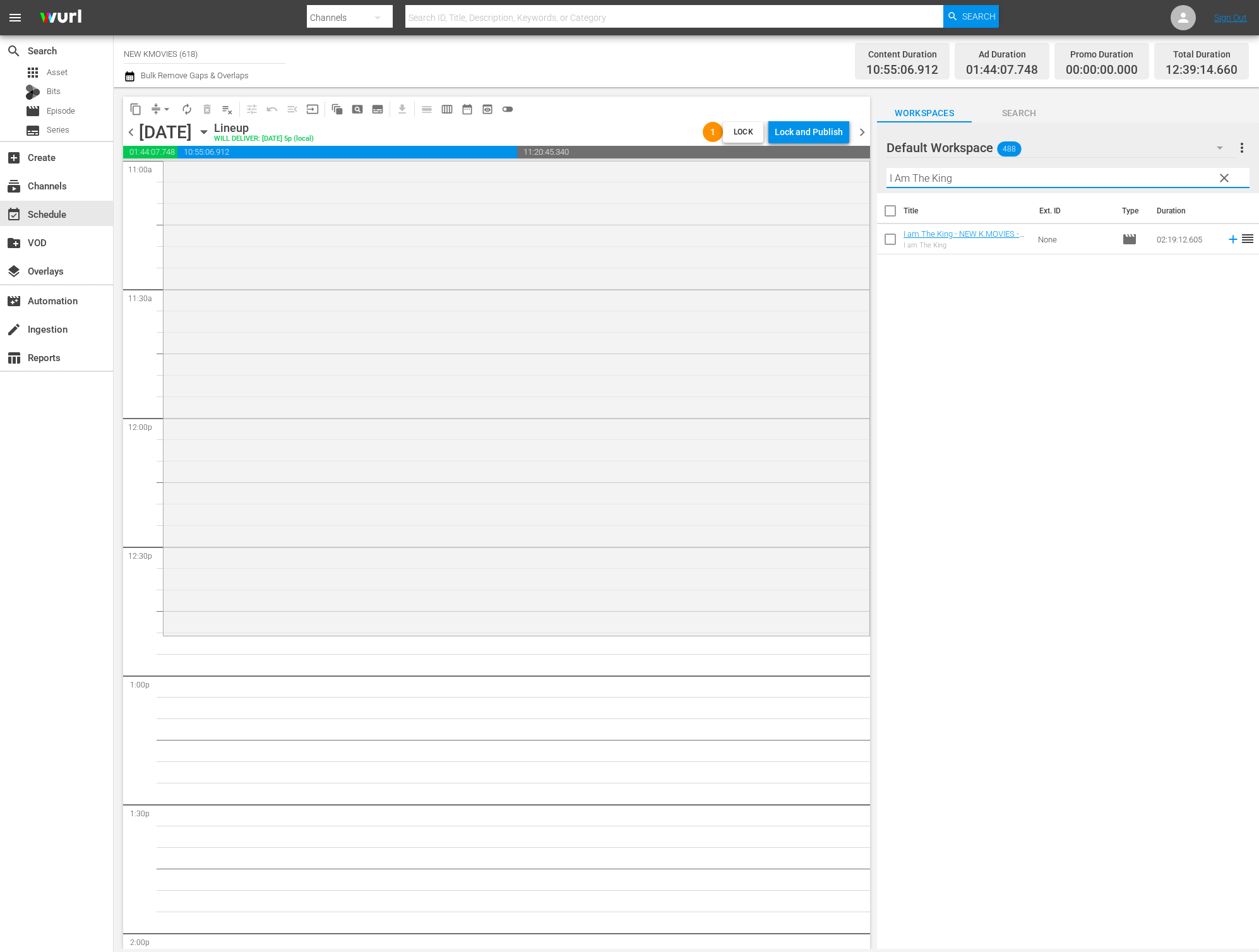
scroll to position [2977, 0]
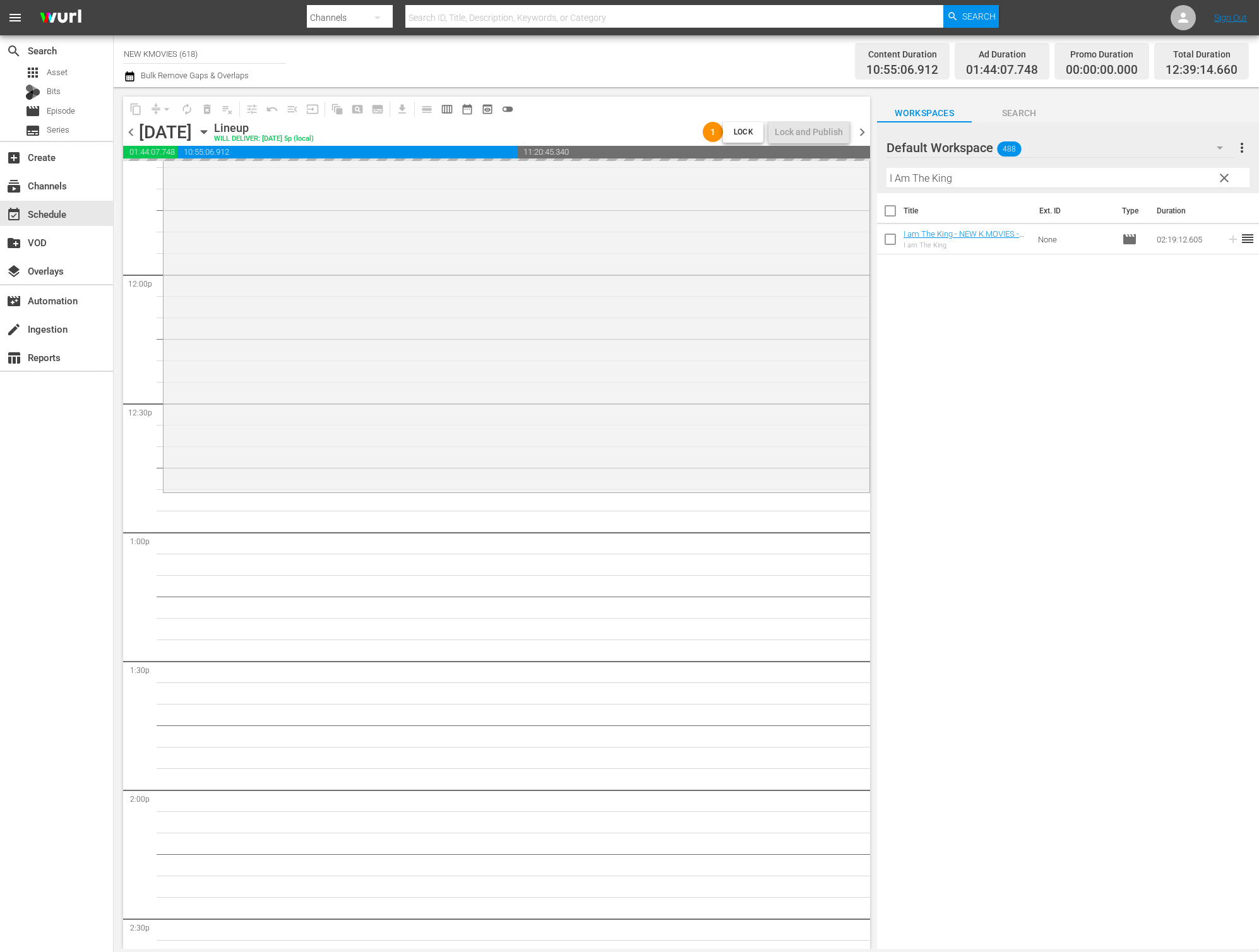
click at [950, 180] on input "I Am The King" at bounding box center [1068, 178] width 363 height 20
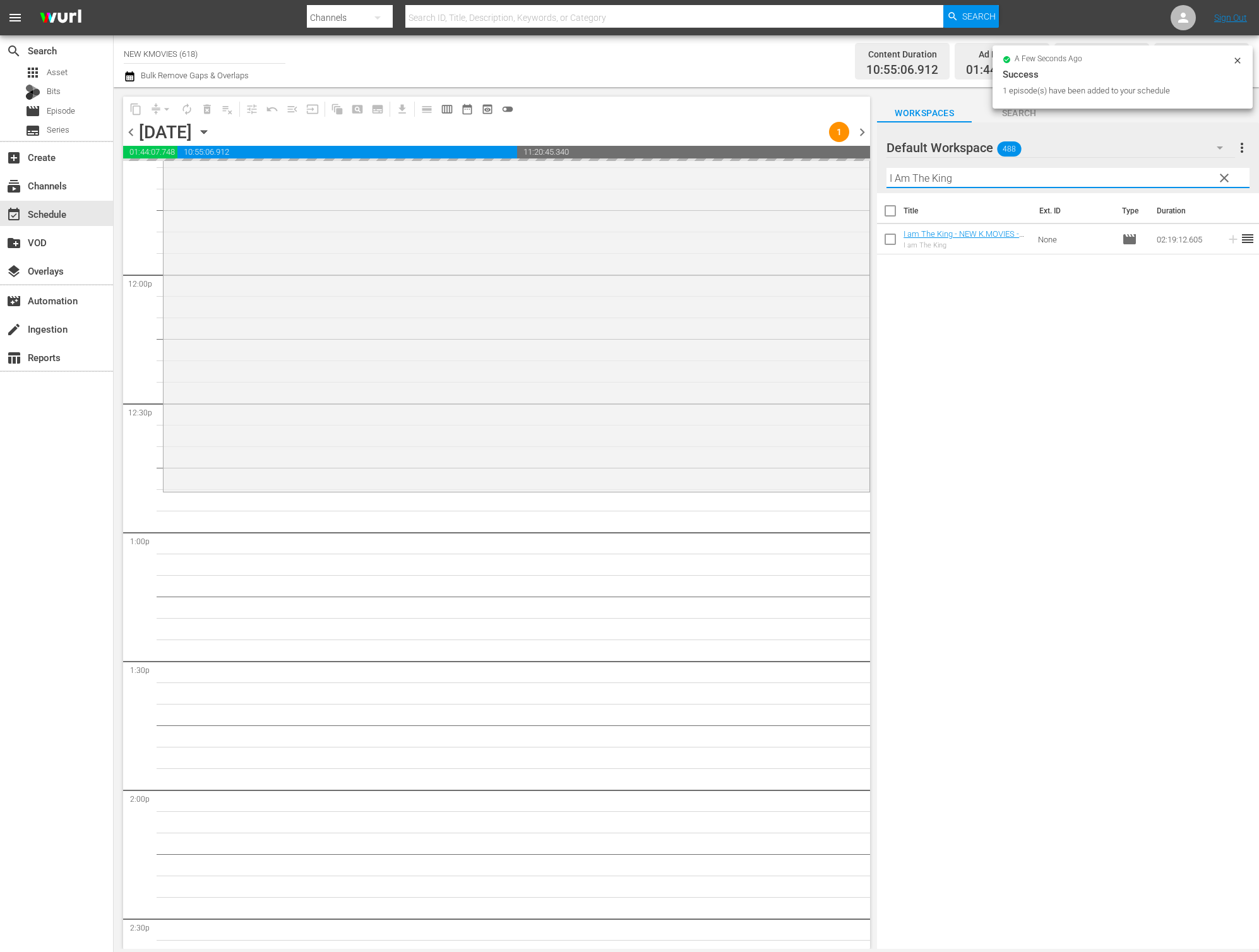
paste input "The Grand Heist"
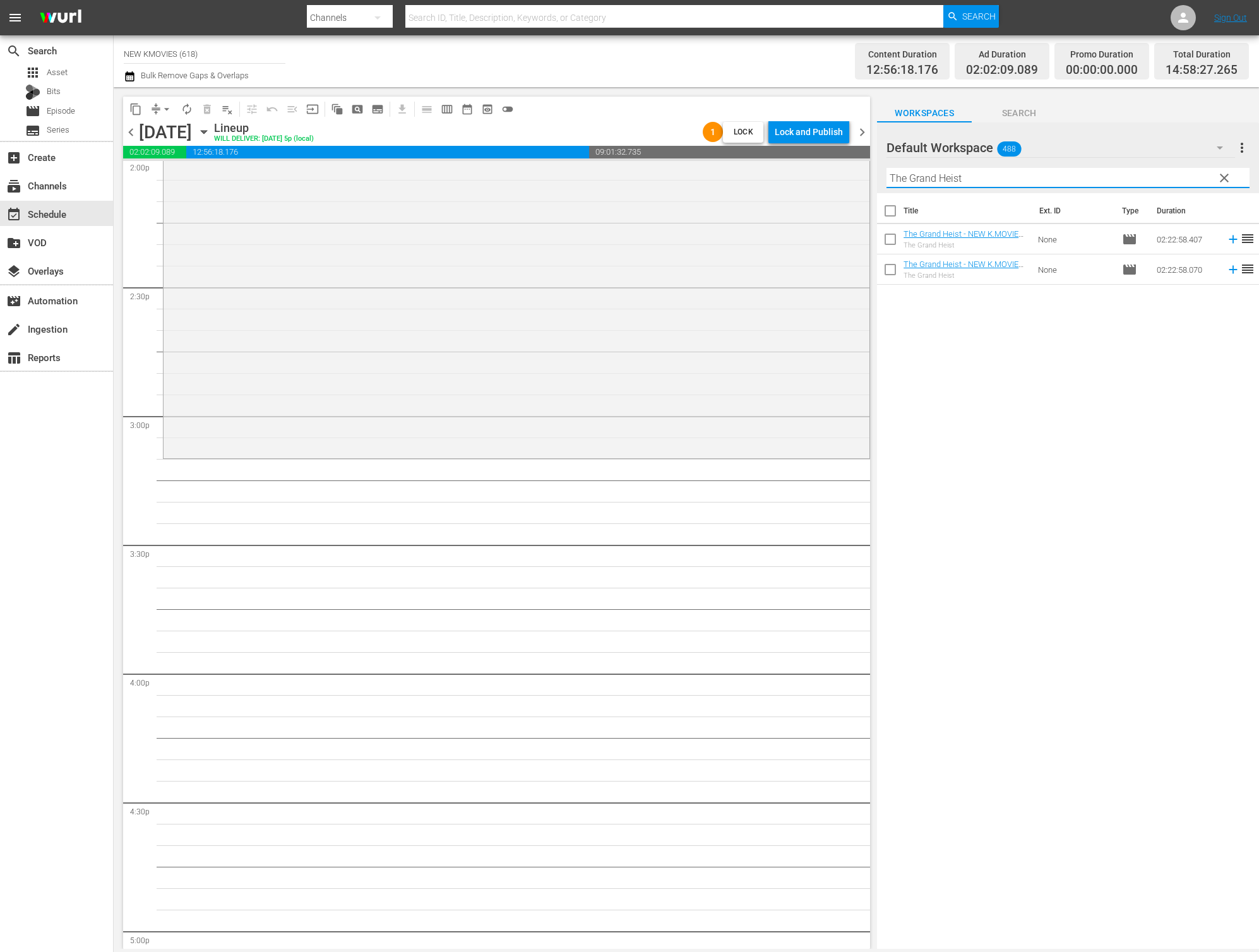
scroll to position [3690, 0]
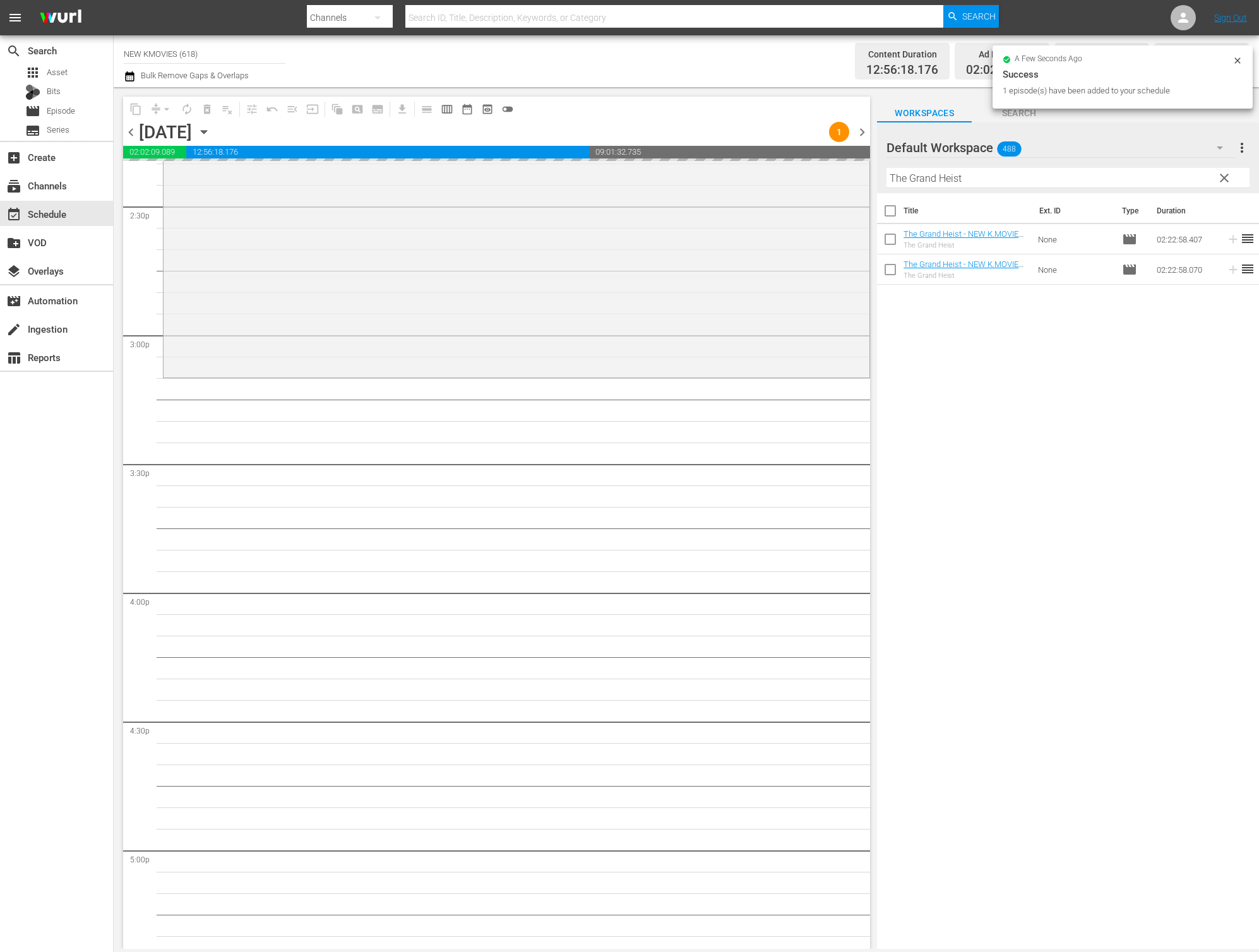
click at [1082, 172] on input "The Grand Heist" at bounding box center [1068, 178] width 363 height 20
paste input "Secret Reunion (Dubbed)"
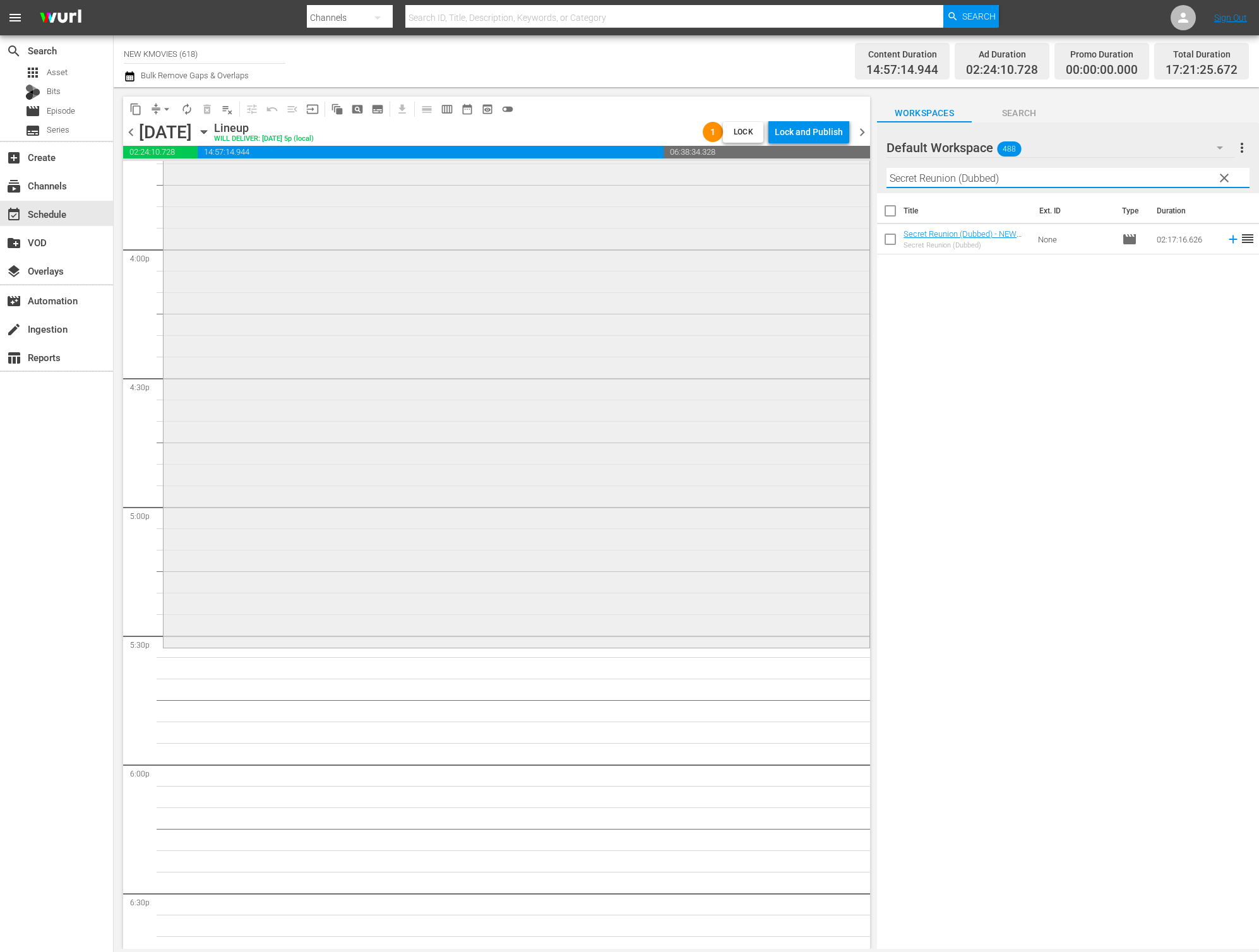
scroll to position [4213, 0]
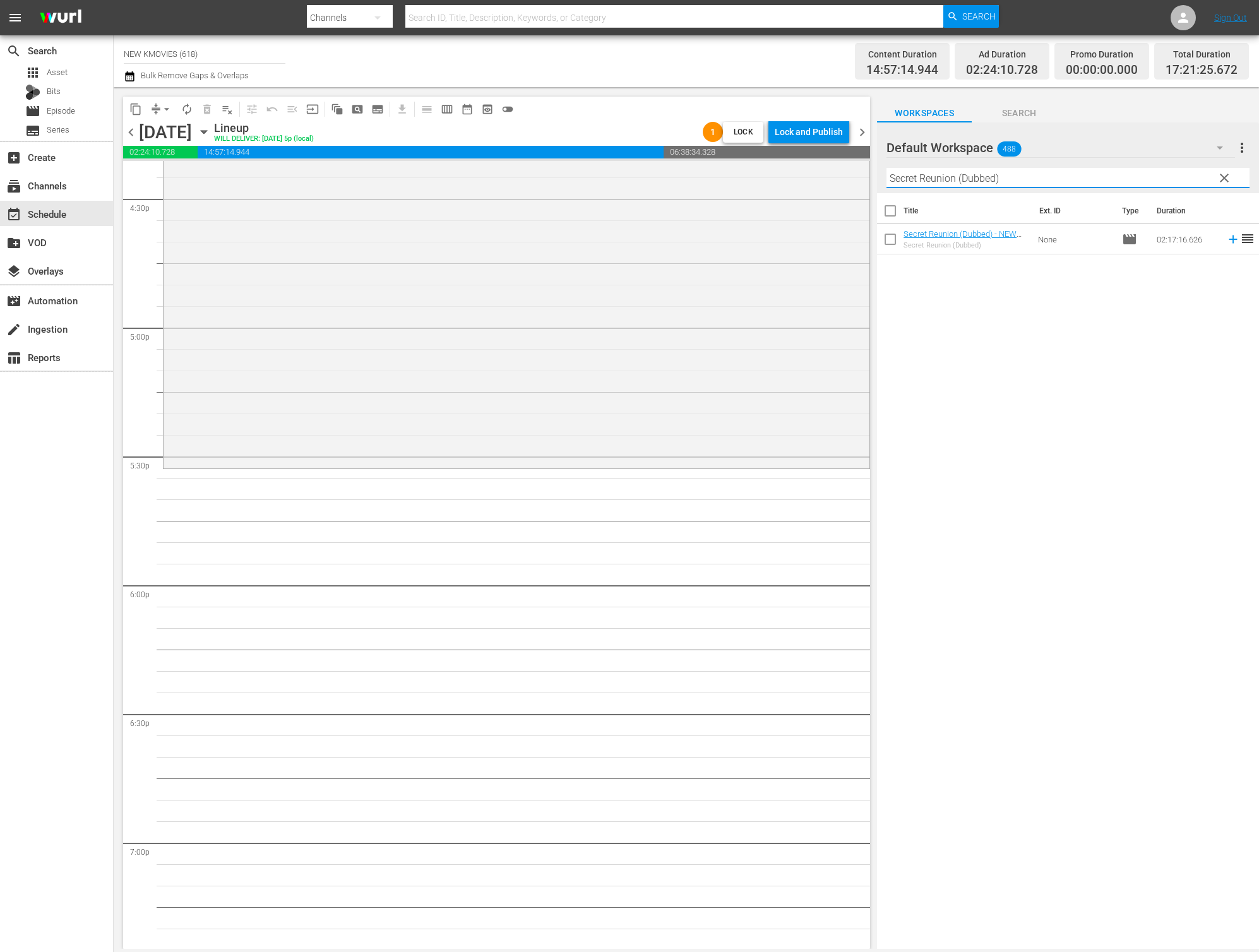
type input "Secret Reunion (Dubbed)"
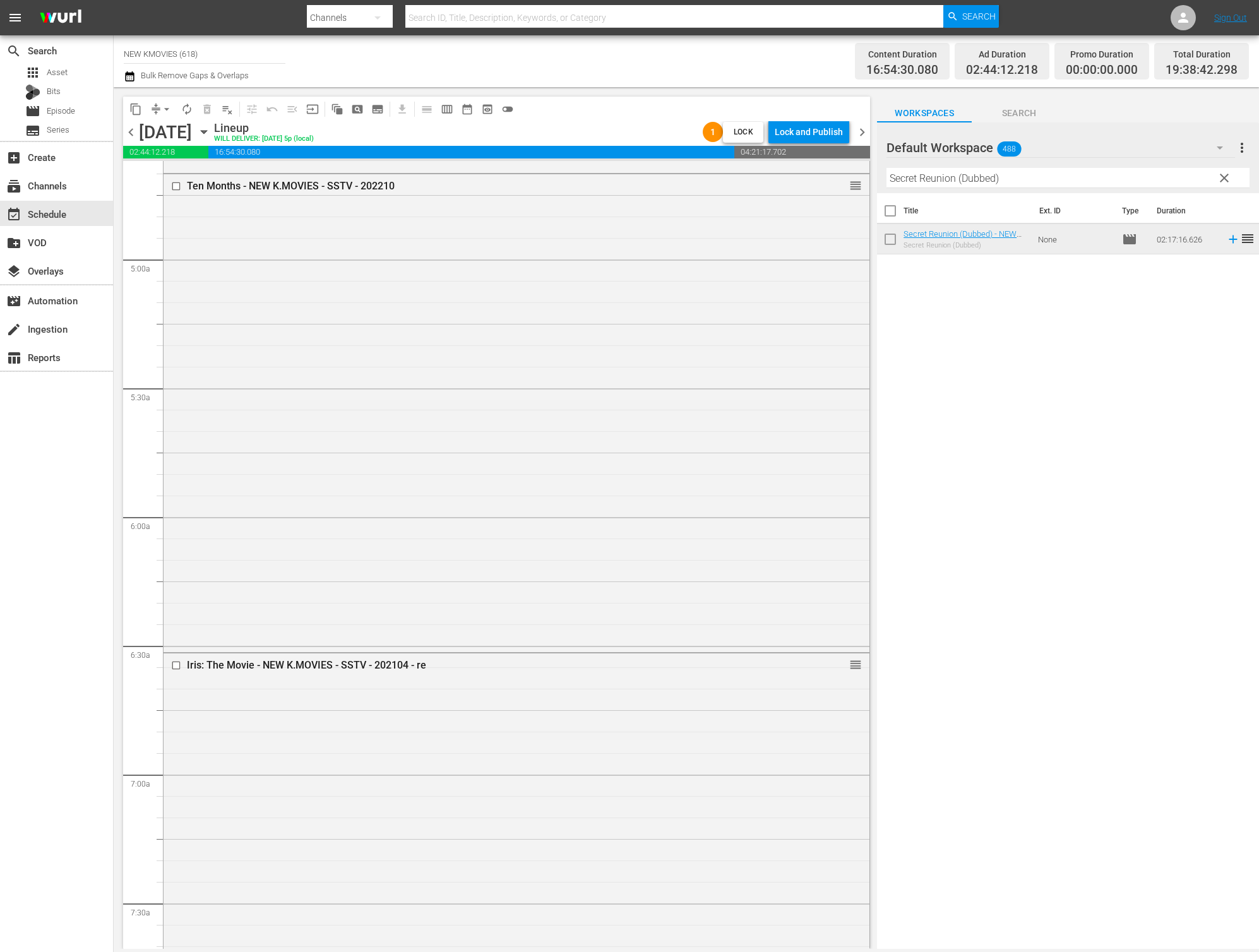
scroll to position [0, 0]
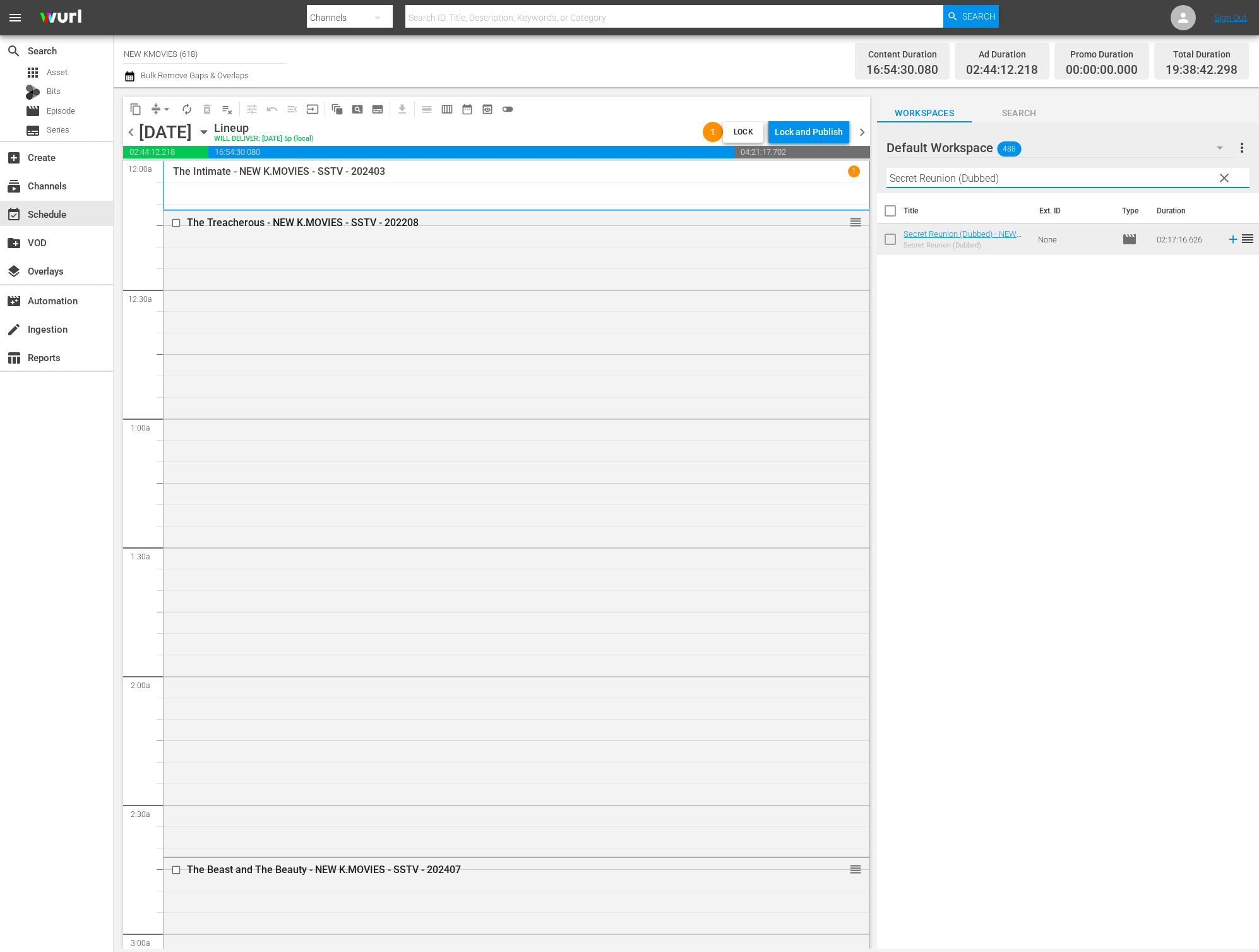
click at [1053, 176] on input "Secret Reunion (Dubbed)" at bounding box center [1068, 178] width 363 height 20
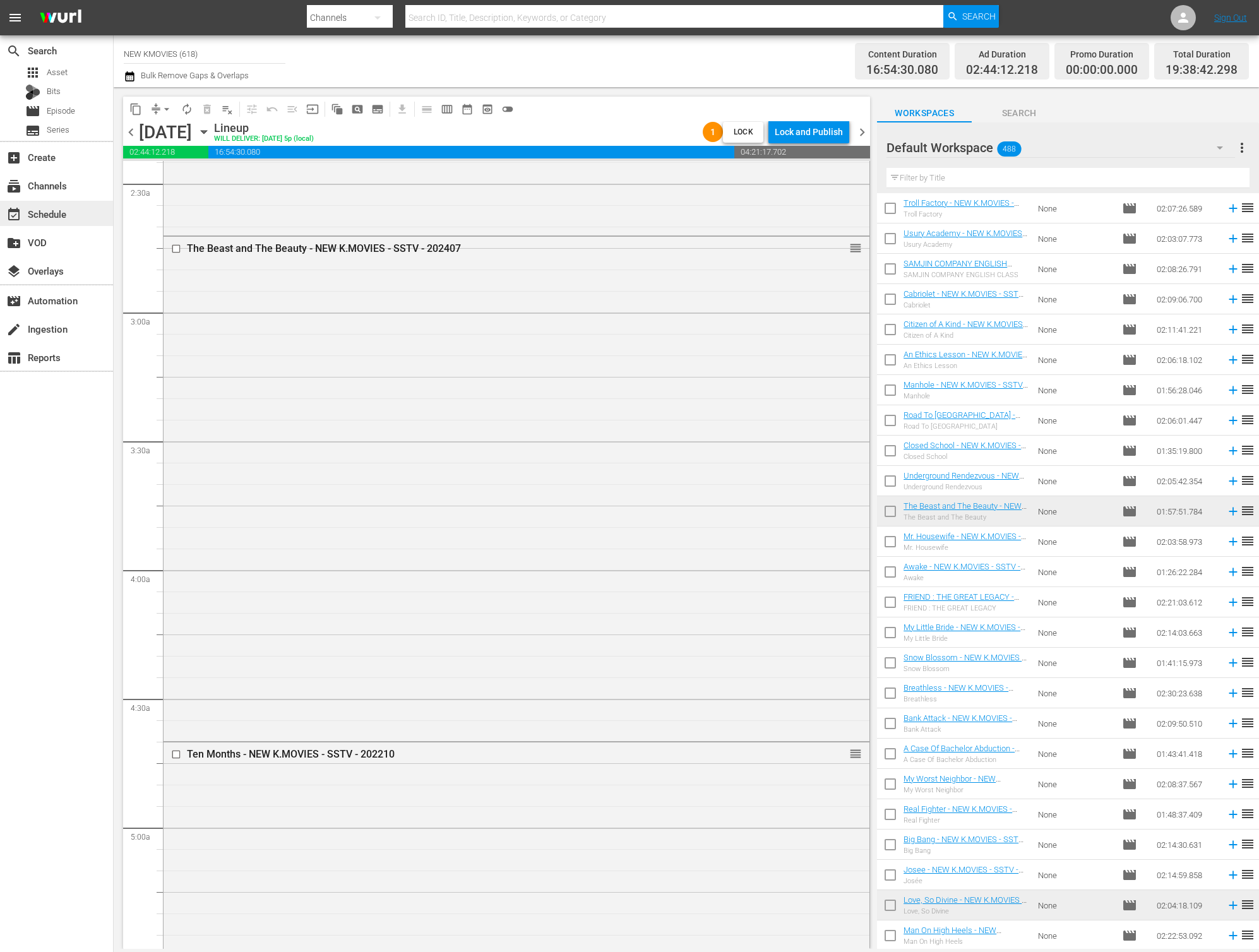
scroll to position [697, 0]
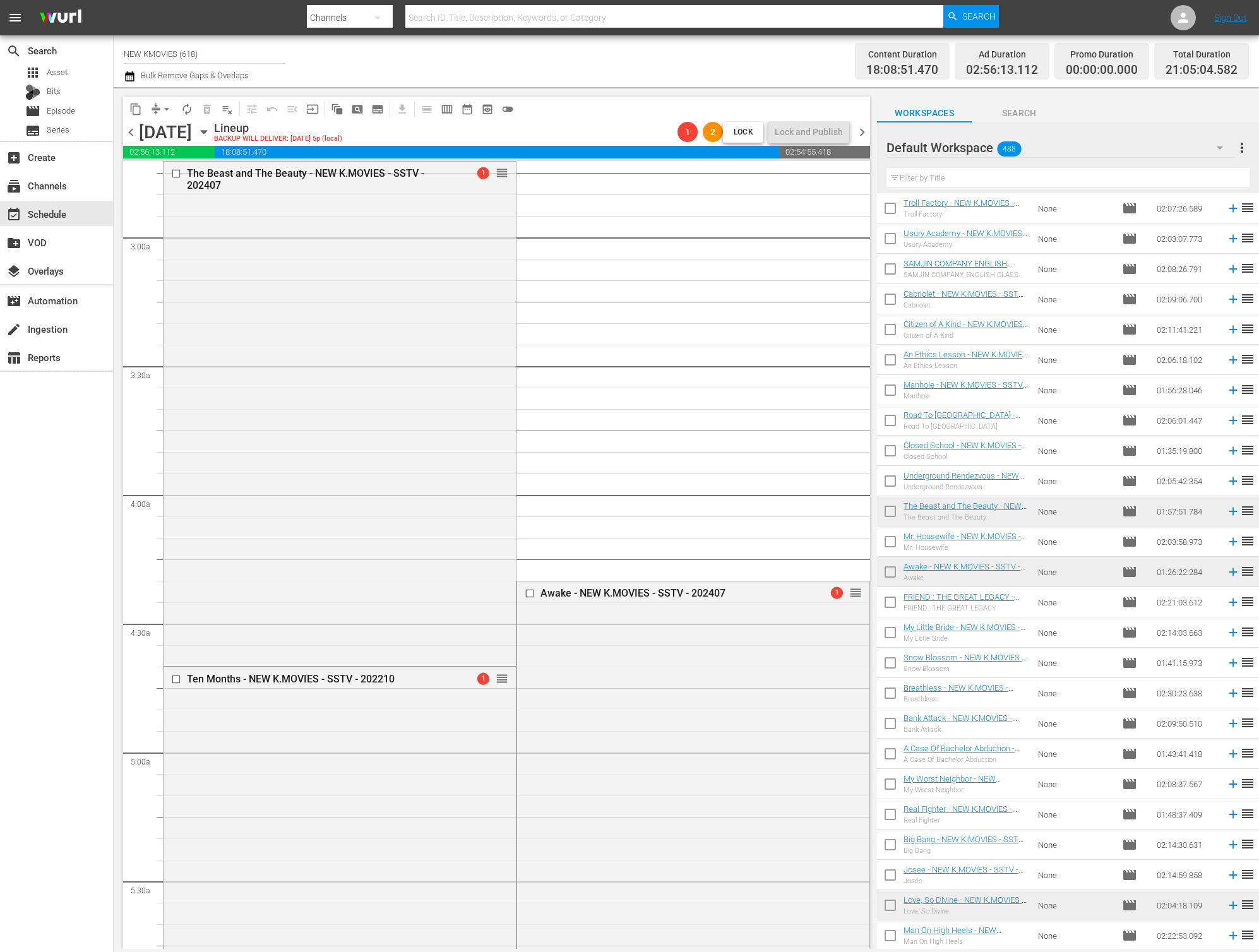
click at [162, 110] on span "arrow_drop_down" at bounding box center [167, 109] width 13 height 13
click at [168, 180] on li "Align to End of Previous Day" at bounding box center [167, 176] width 133 height 21
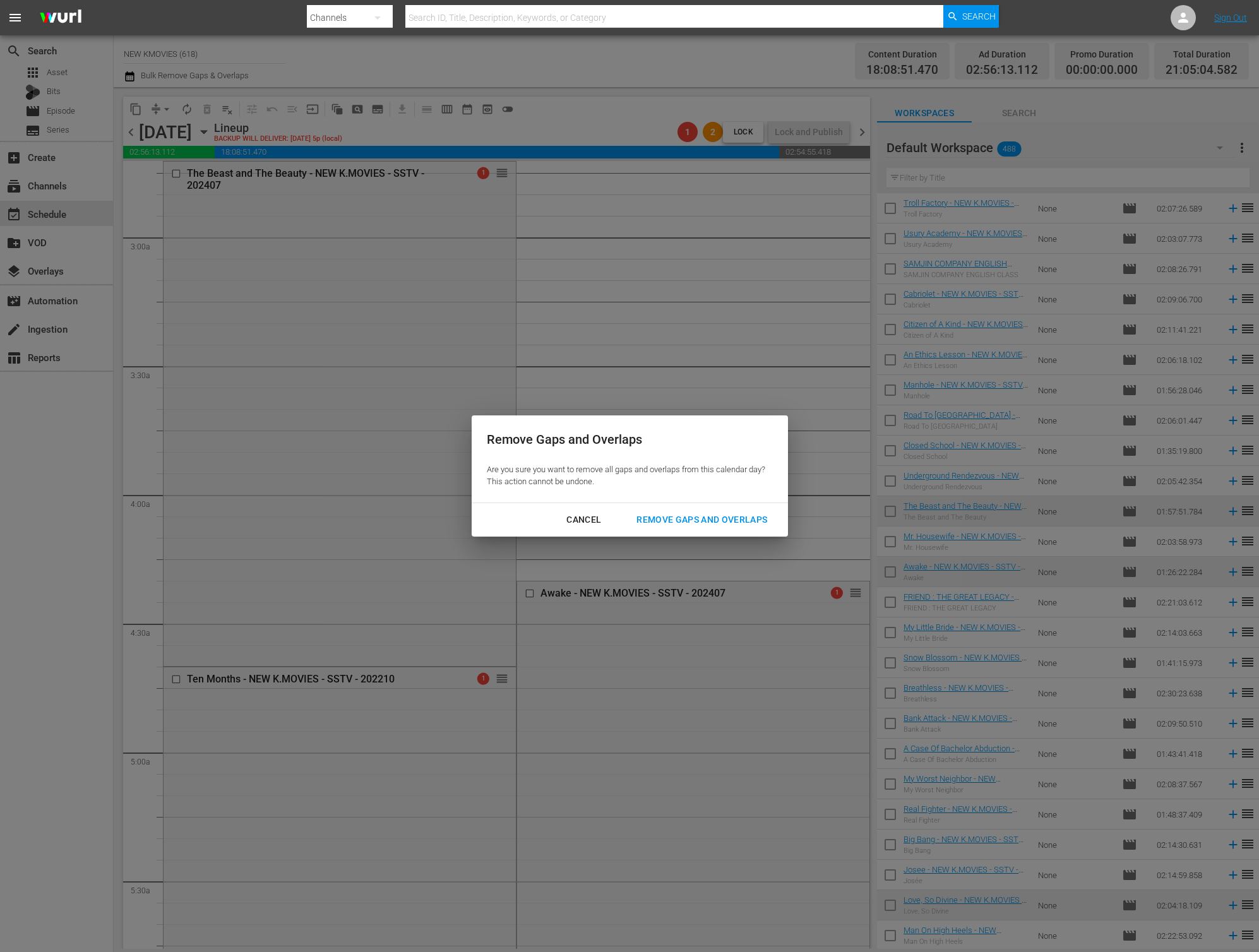
click at [684, 541] on div "Remove Gaps and Overlaps Are you sure you want to remove all gaps and overlaps …" at bounding box center [629, 476] width 1259 height 952
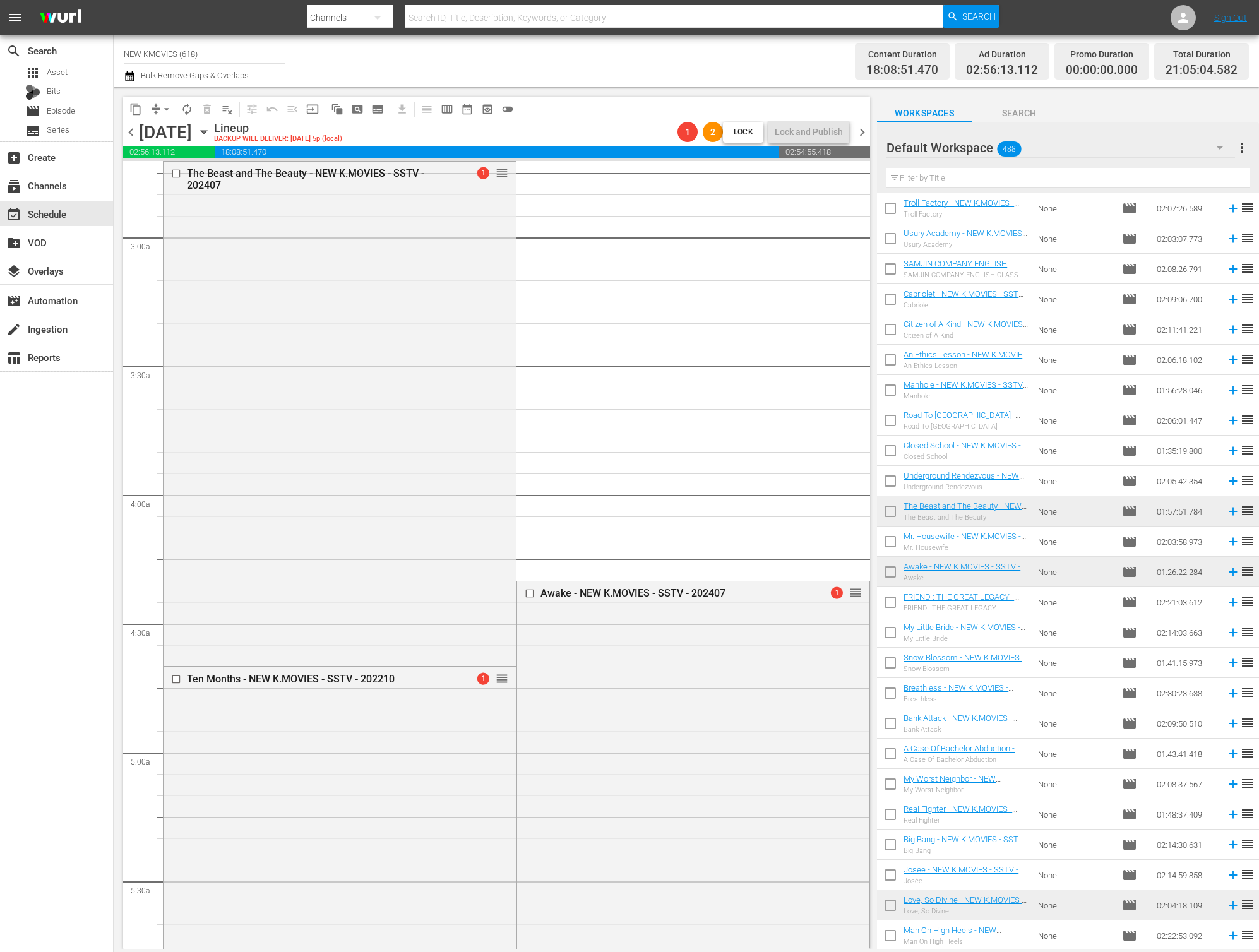
click at [158, 112] on button "arrow_drop_down" at bounding box center [167, 109] width 20 height 20
click at [190, 182] on li "Align to End of Previous Day" at bounding box center [167, 176] width 133 height 21
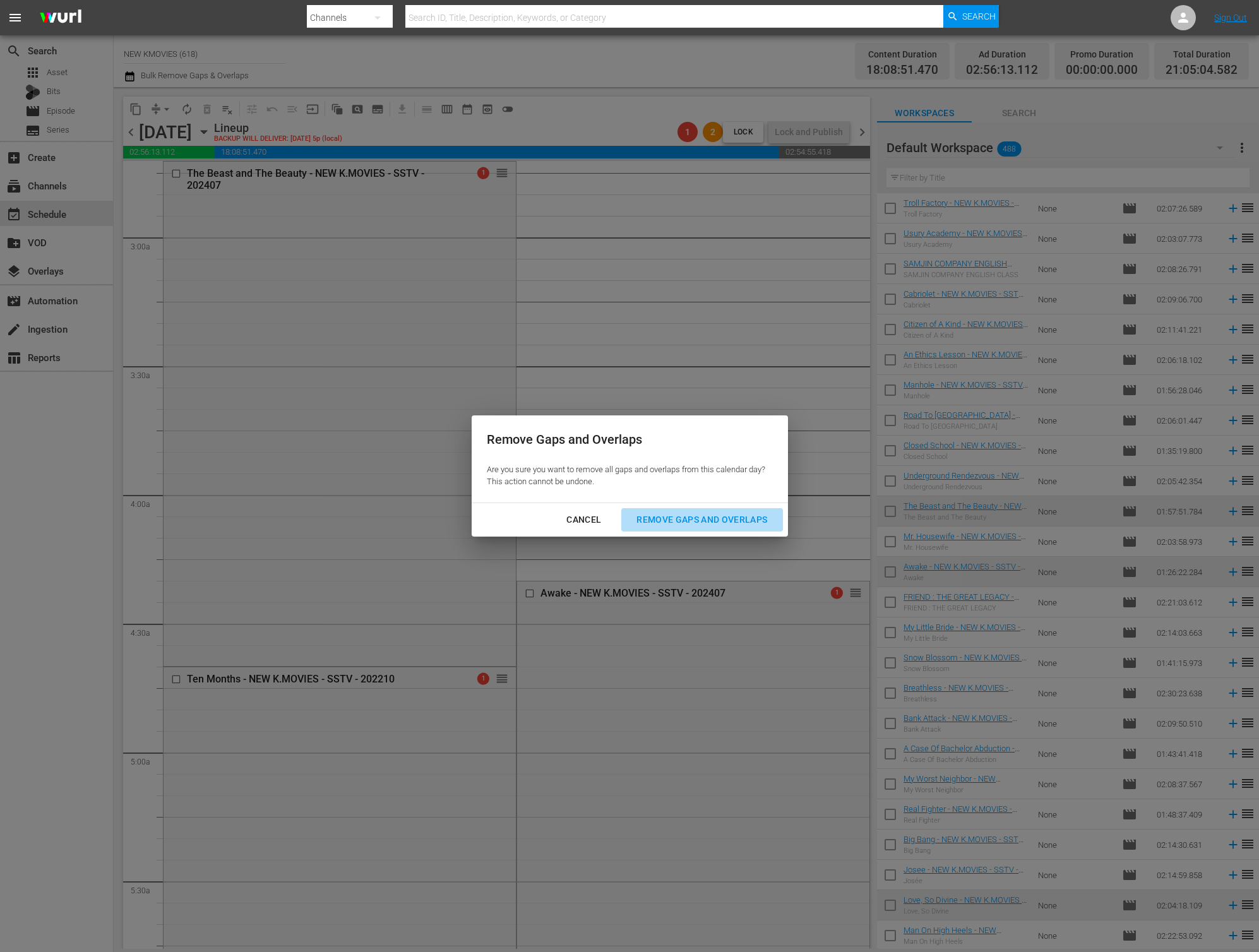
click at [746, 527] on div "Remove Gaps and Overlaps" at bounding box center [702, 520] width 151 height 16
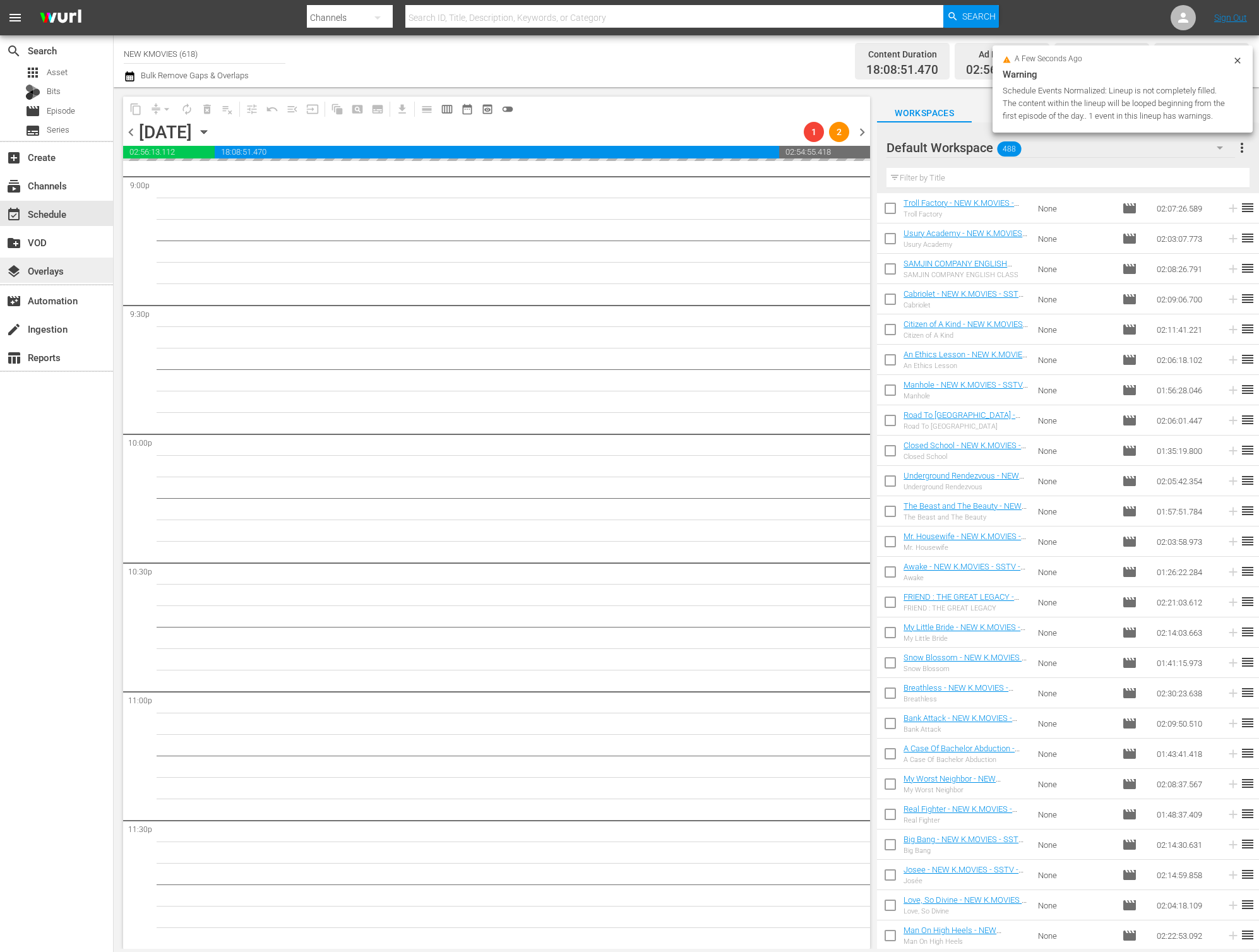
scroll to position [5394, 0]
click at [1123, 177] on input "text" at bounding box center [1068, 178] width 363 height 20
click at [1117, 181] on input "text" at bounding box center [1068, 178] width 363 height 20
paste input "Doctor"
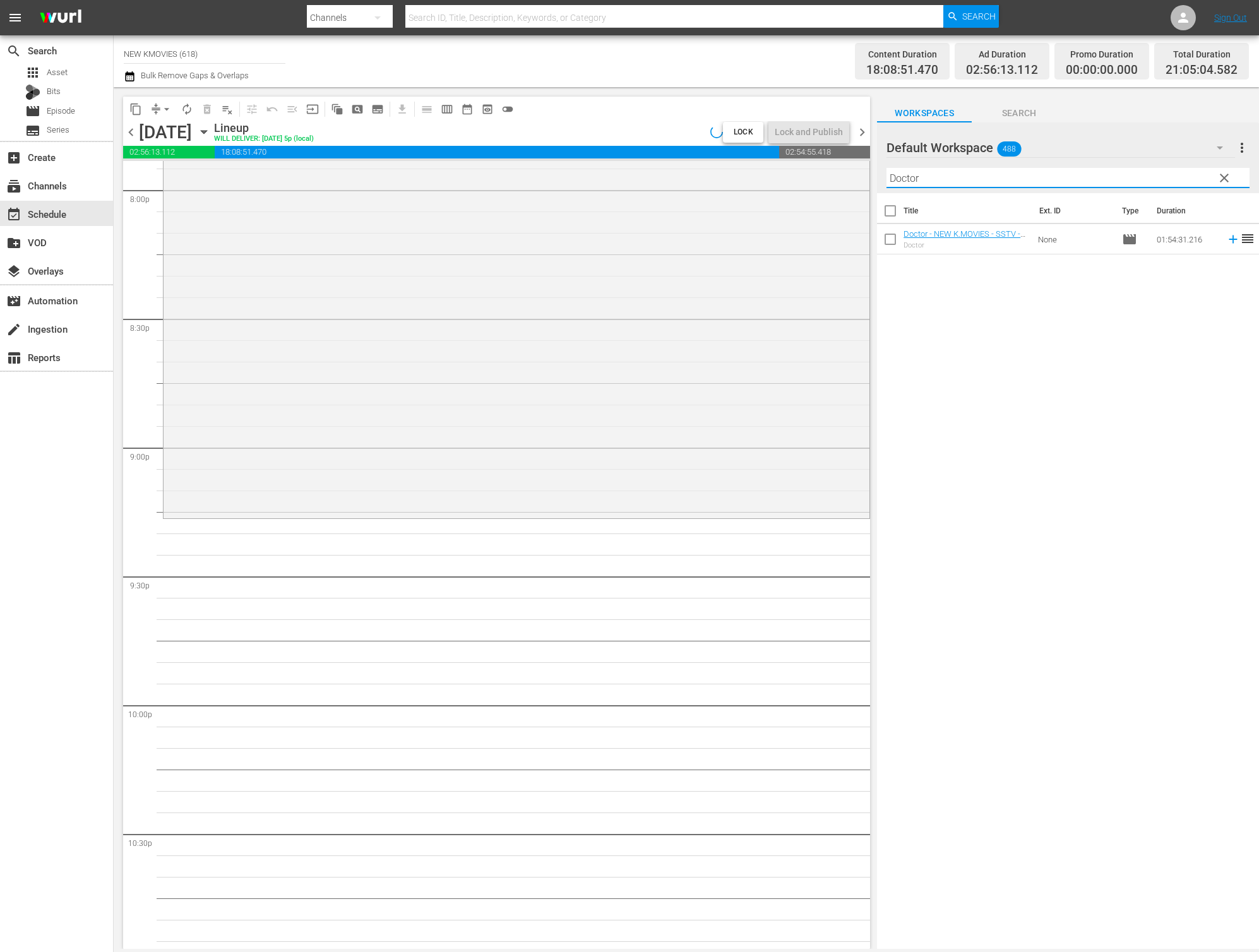
scroll to position [5261, 0]
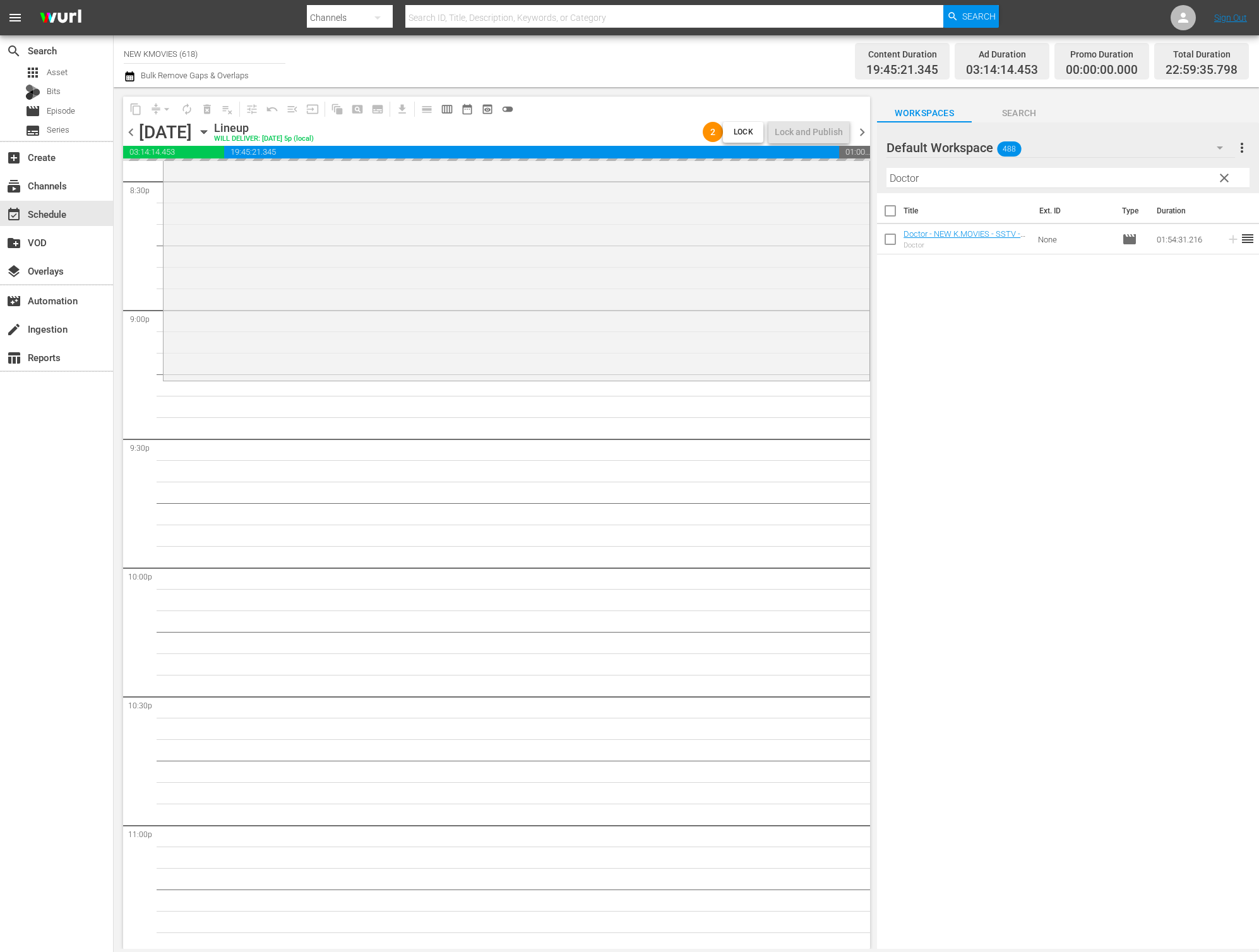
click at [1043, 179] on input "Doctor" at bounding box center [1068, 178] width 363 height 20
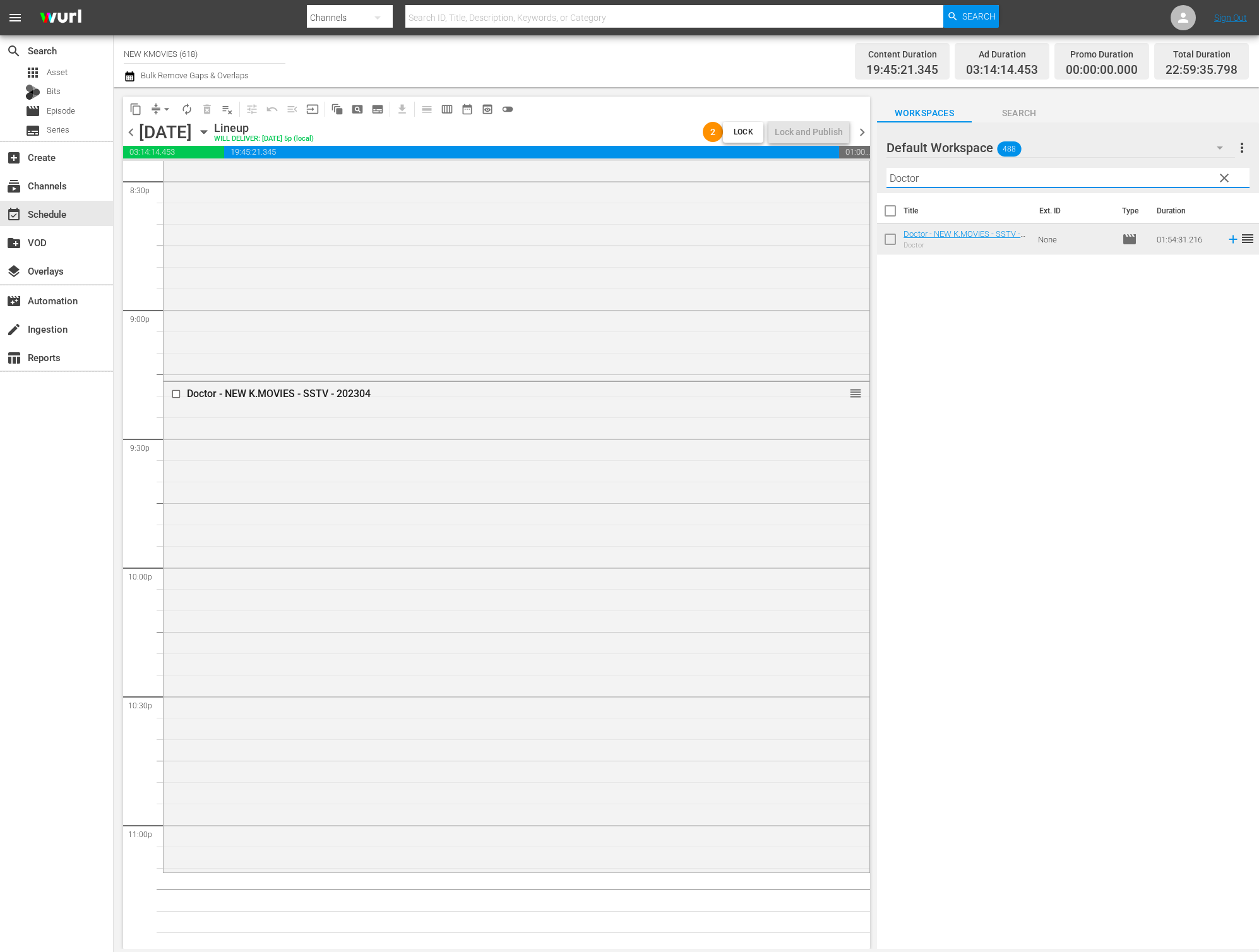
click at [1043, 179] on input "Doctor" at bounding box center [1068, 178] width 363 height 20
paste input "Eungyo"
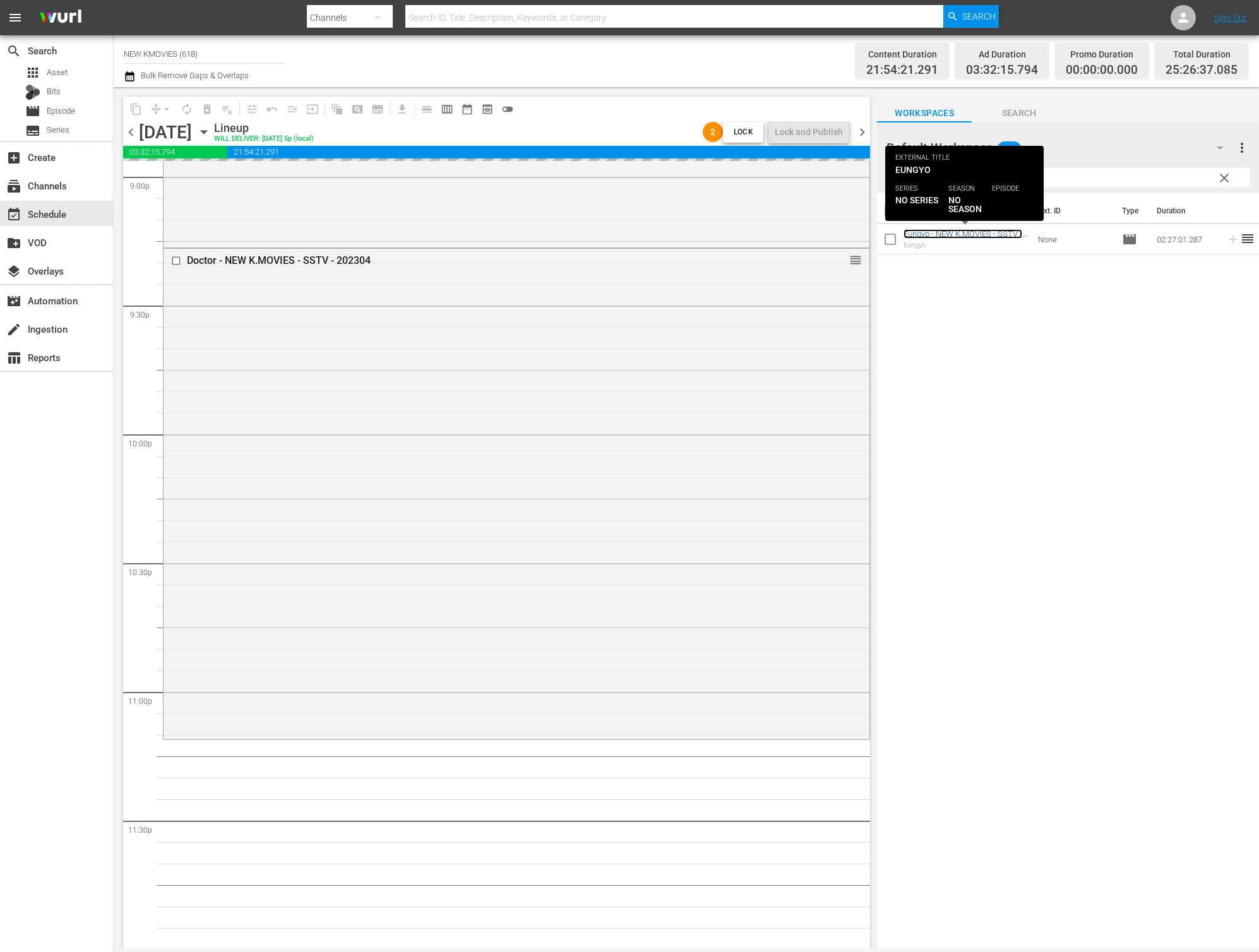
scroll to position [5395, 0]
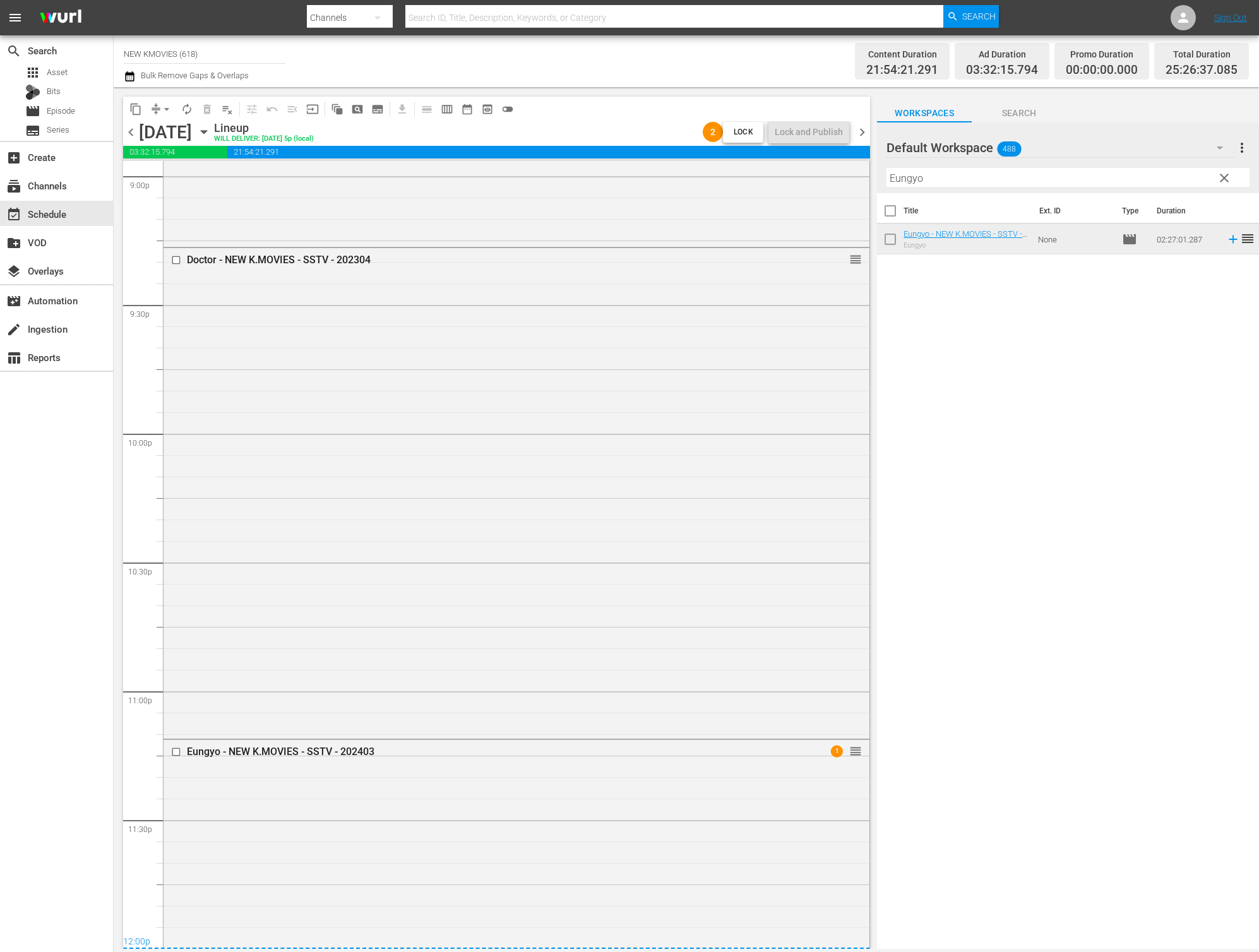
click at [914, 603] on div "Title Ext. ID Type Duration Eungyo - NEW K.MOVIES - SSTV - 202403 Eungyo None m…" at bounding box center [1068, 572] width 382 height 757
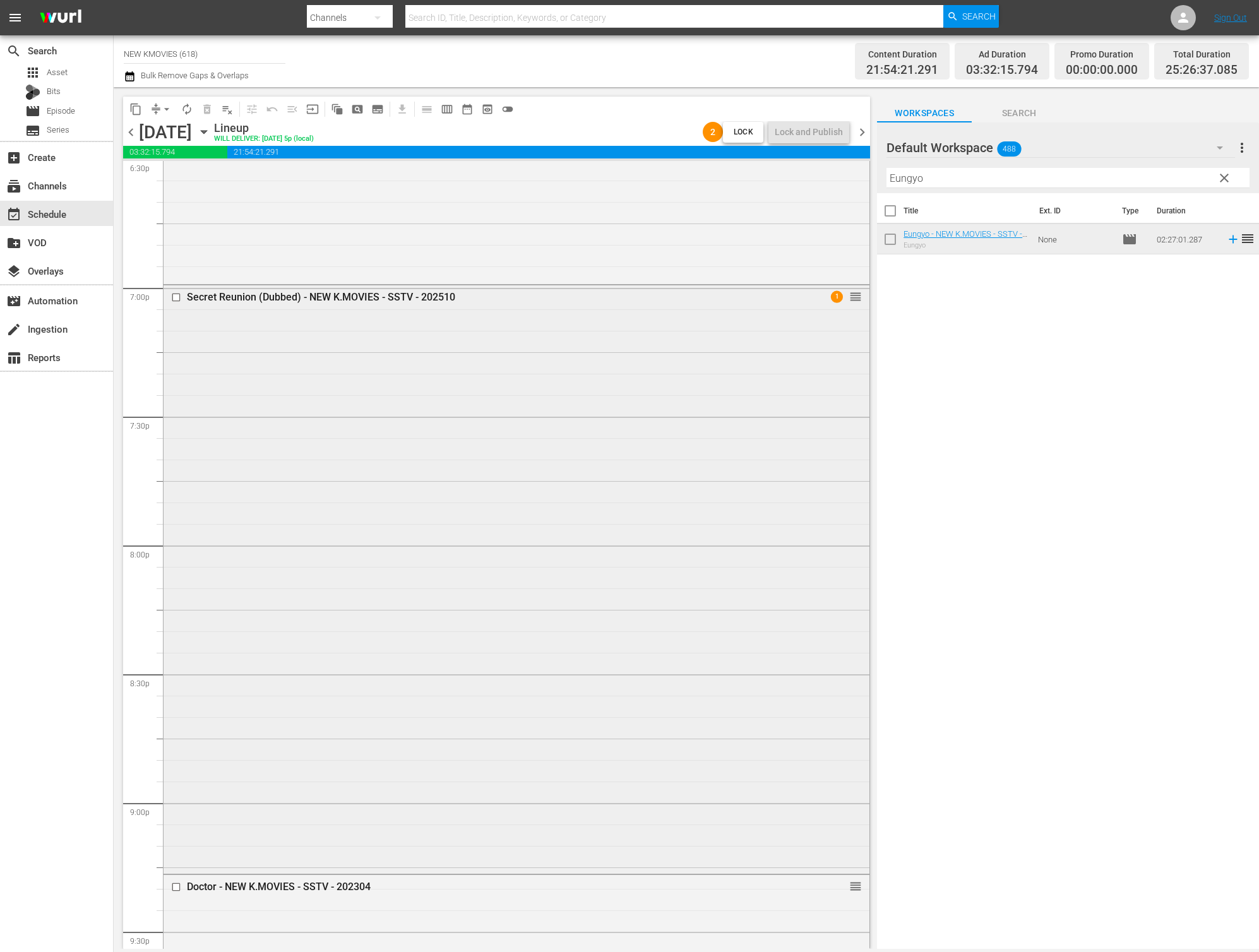
scroll to position [4764, 0]
click at [869, 135] on span "chevron_right" at bounding box center [862, 132] width 16 height 16
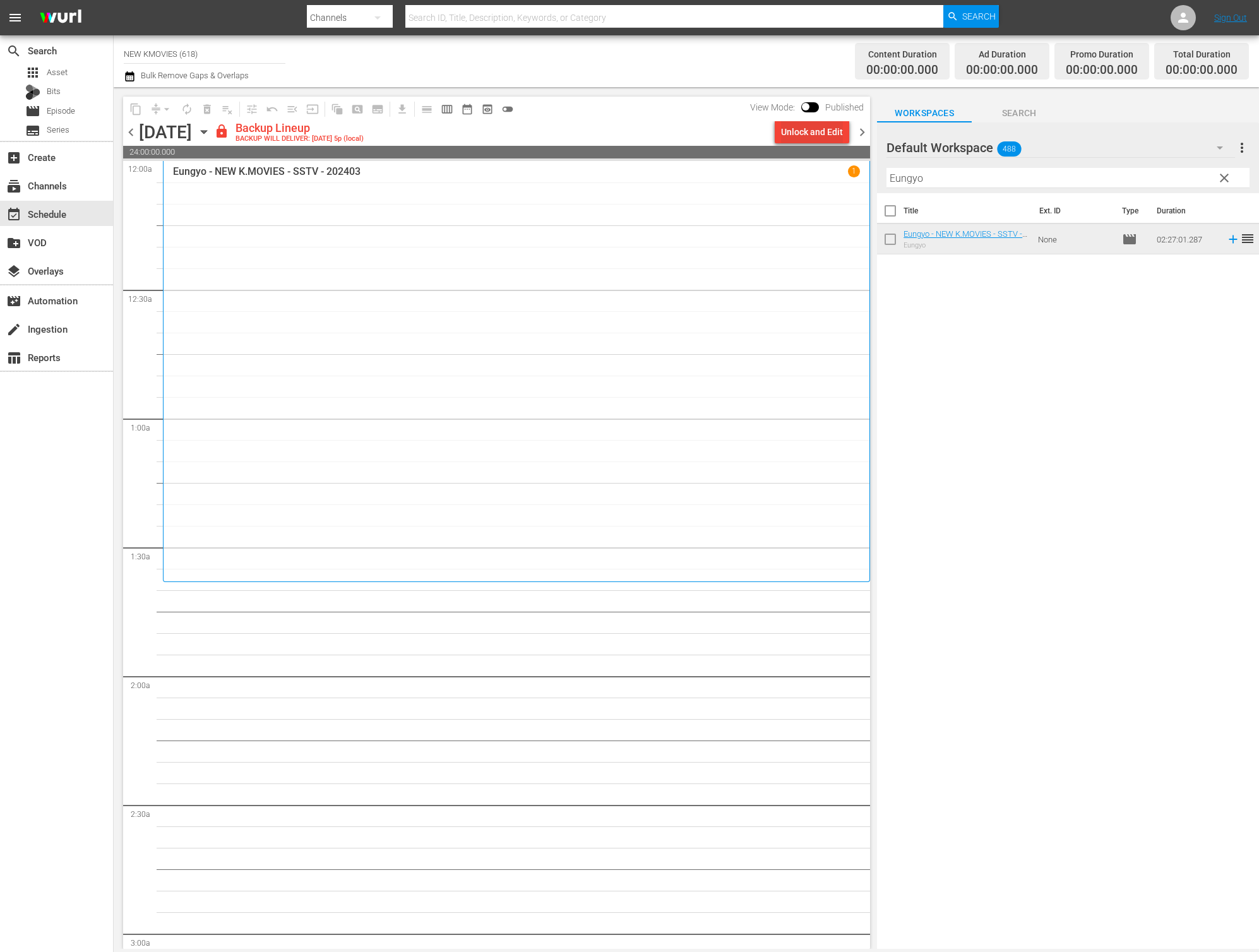
click at [806, 139] on div "Unlock and Edit" at bounding box center [812, 132] width 62 height 23
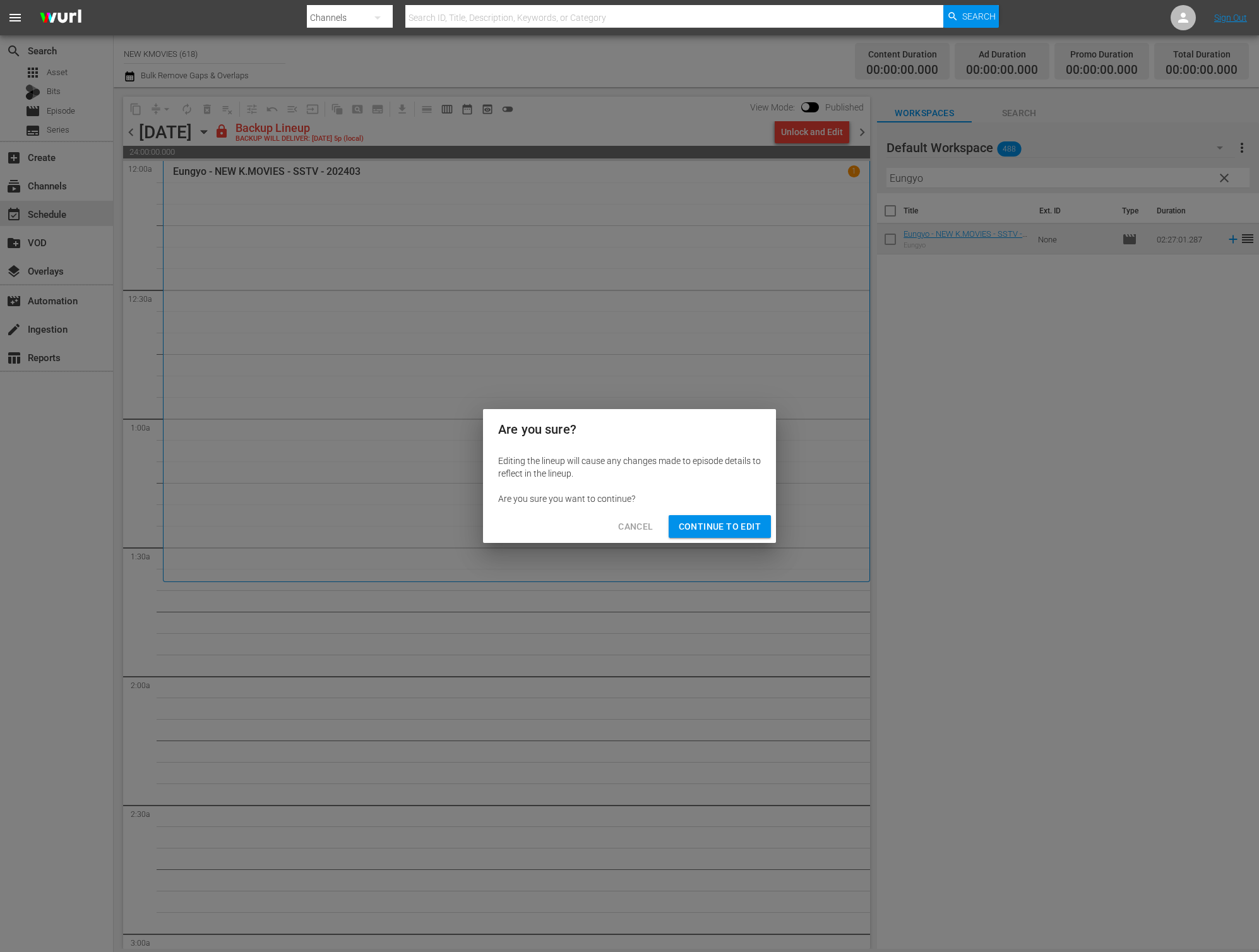
click at [702, 522] on span "Continue to Edit" at bounding box center [720, 527] width 82 height 16
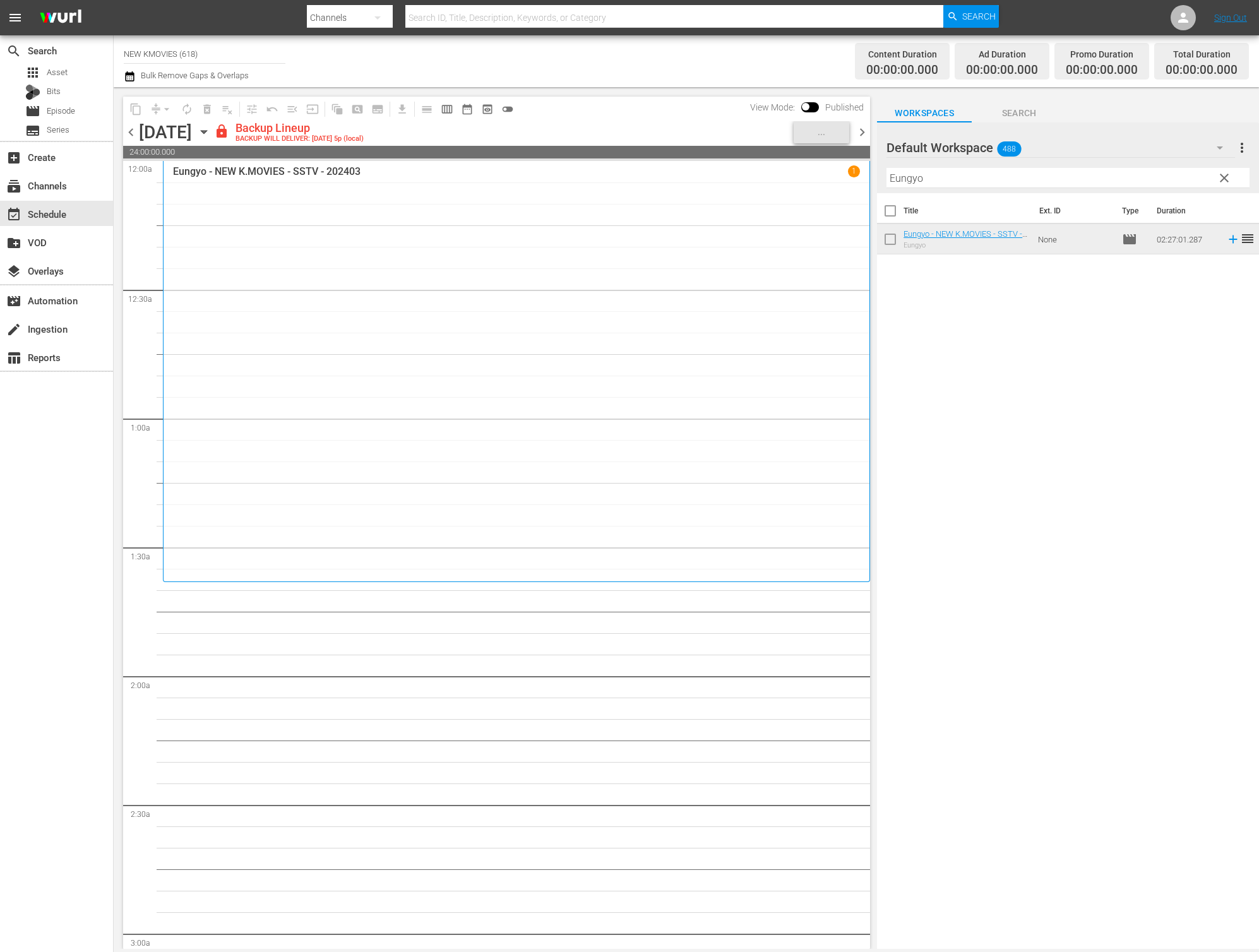
click at [1057, 179] on input "Eungyo" at bounding box center [1068, 178] width 363 height 20
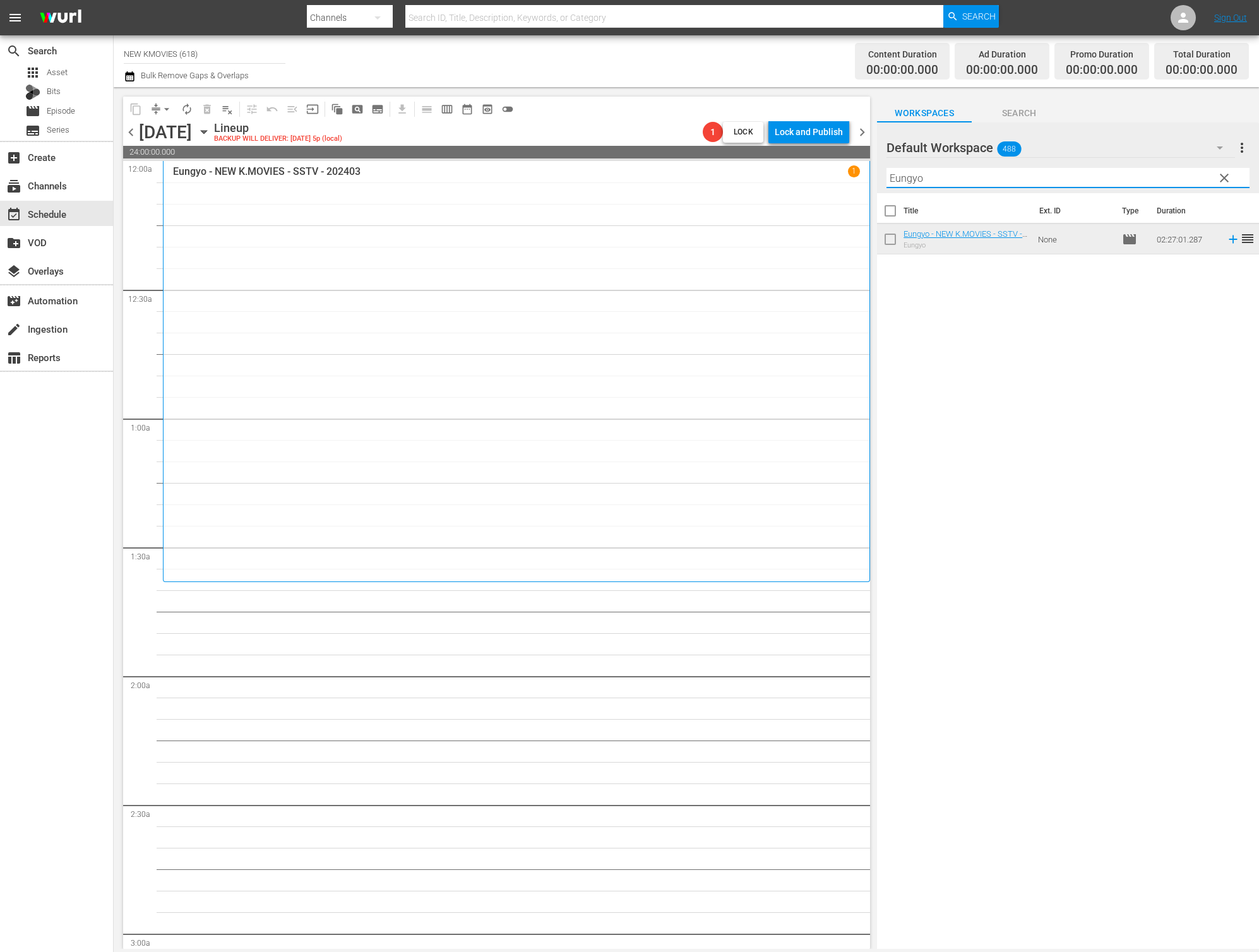
click at [1057, 179] on input "Eungyo" at bounding box center [1068, 178] width 363 height 20
paste input "Voice Of Silence"
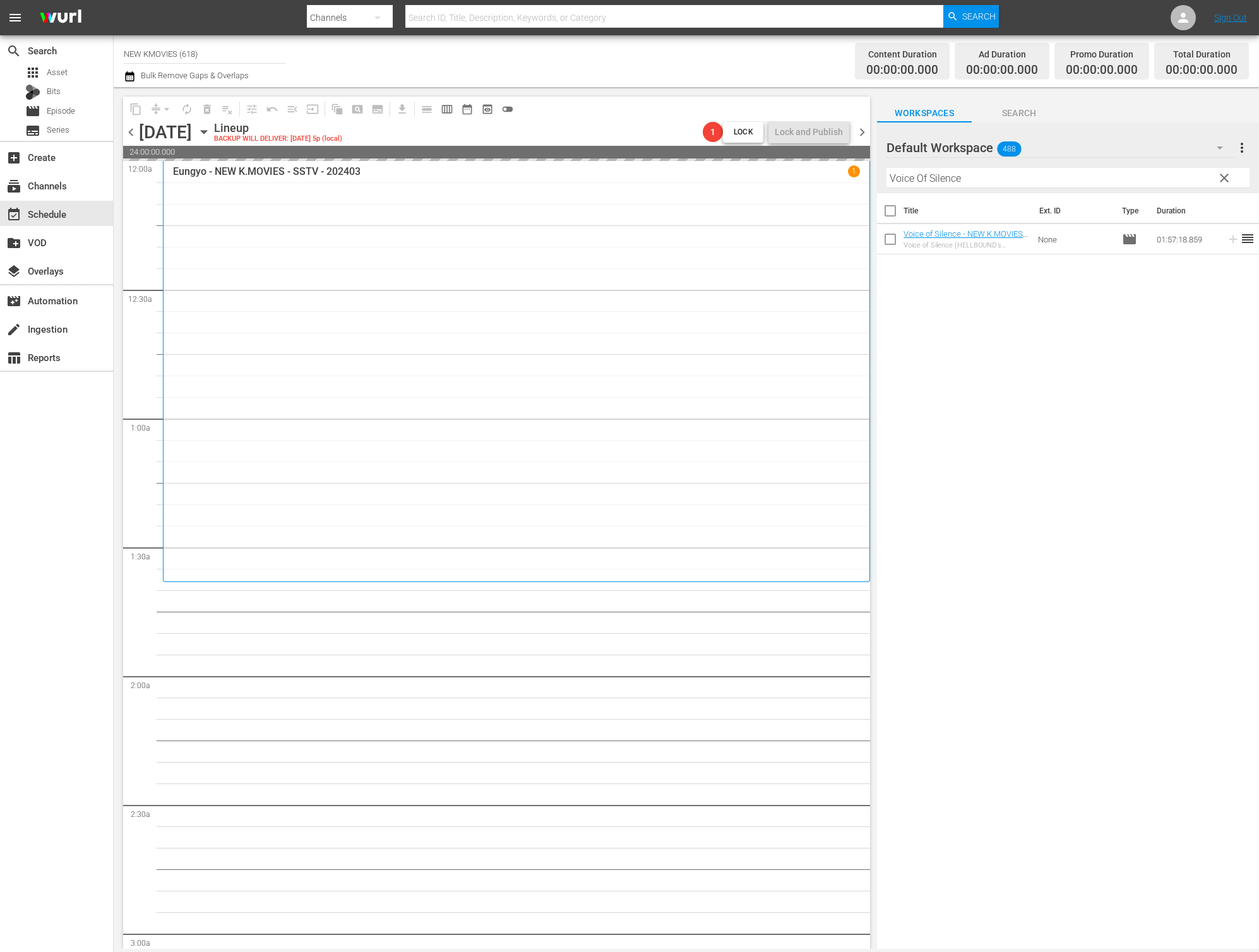
click at [1047, 183] on input "Voice Of Silence" at bounding box center [1068, 178] width 363 height 20
paste input "HITMAN: AGENT [PERSON_NAME]"
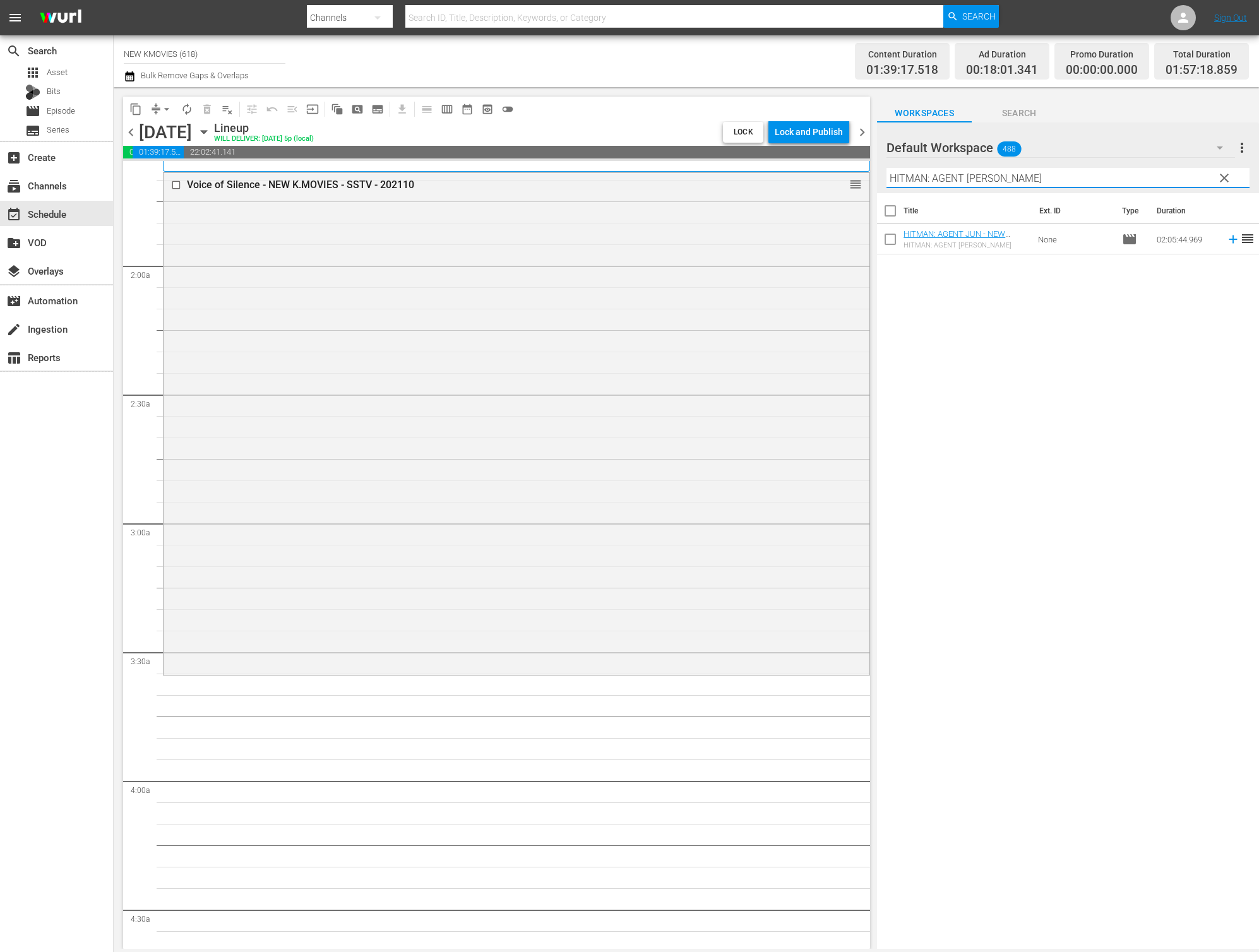
scroll to position [479, 0]
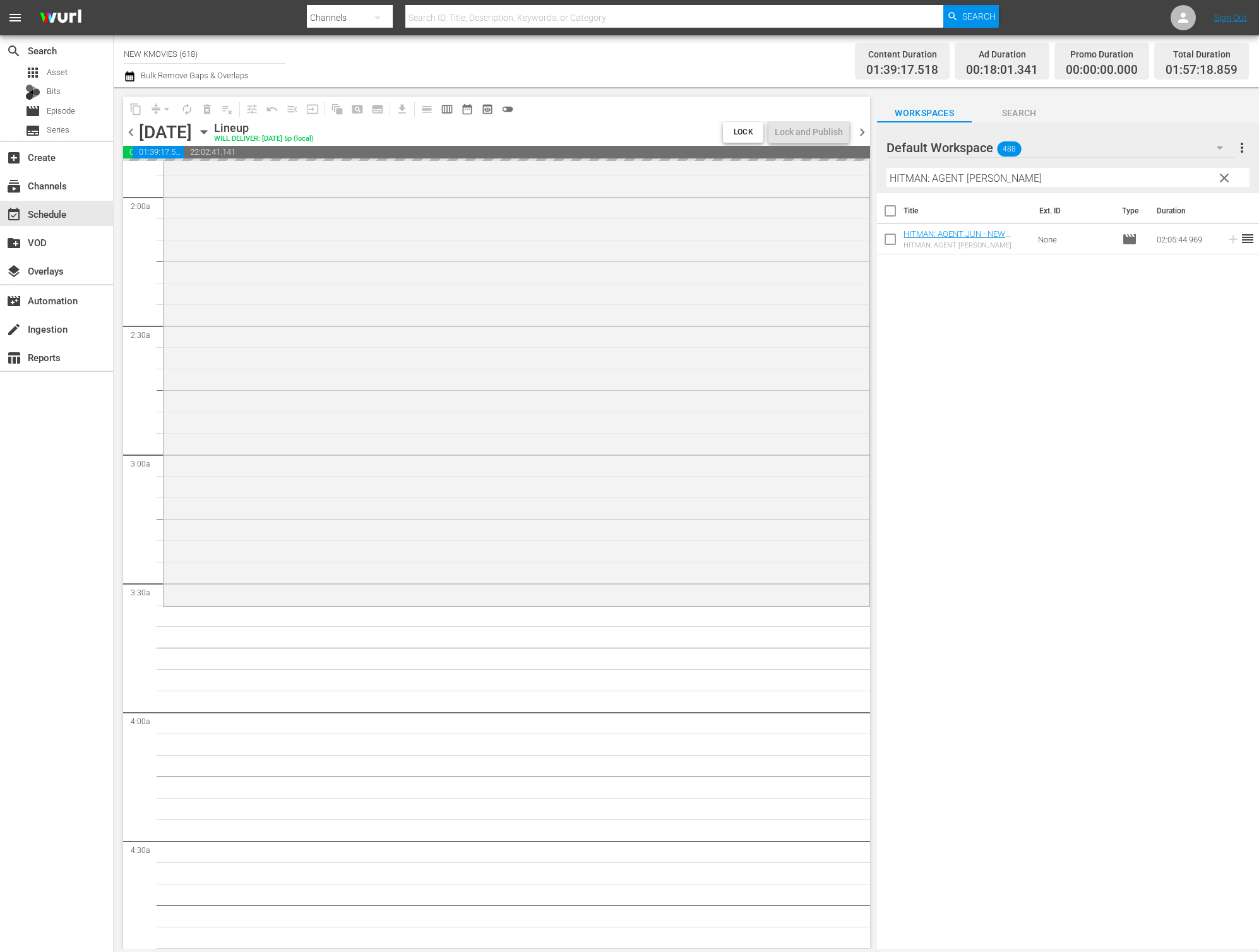
click at [1103, 186] on input "HITMAN: AGENT [PERSON_NAME]" at bounding box center [1068, 178] width 363 height 20
paste input "Love On-air"
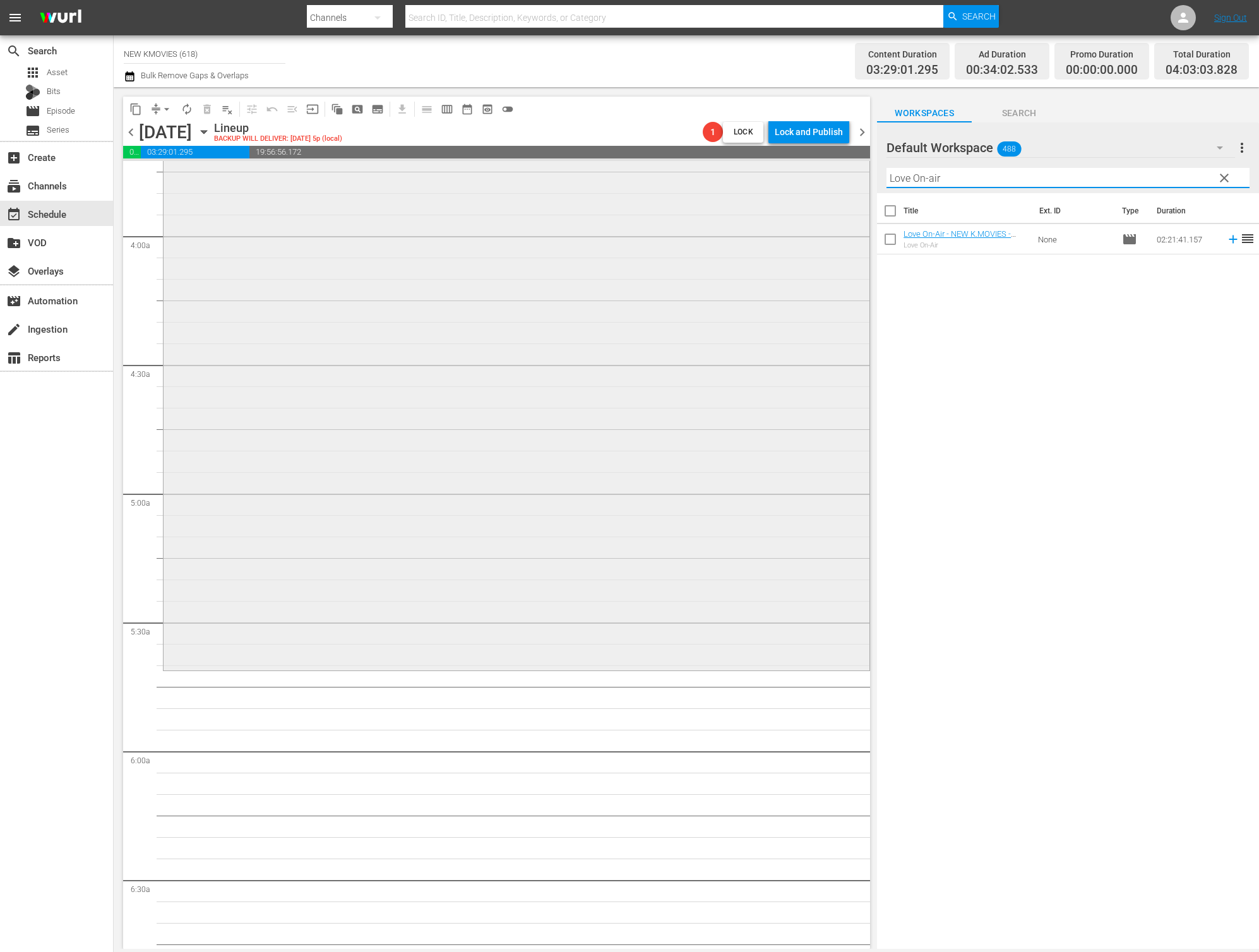
scroll to position [987, 0]
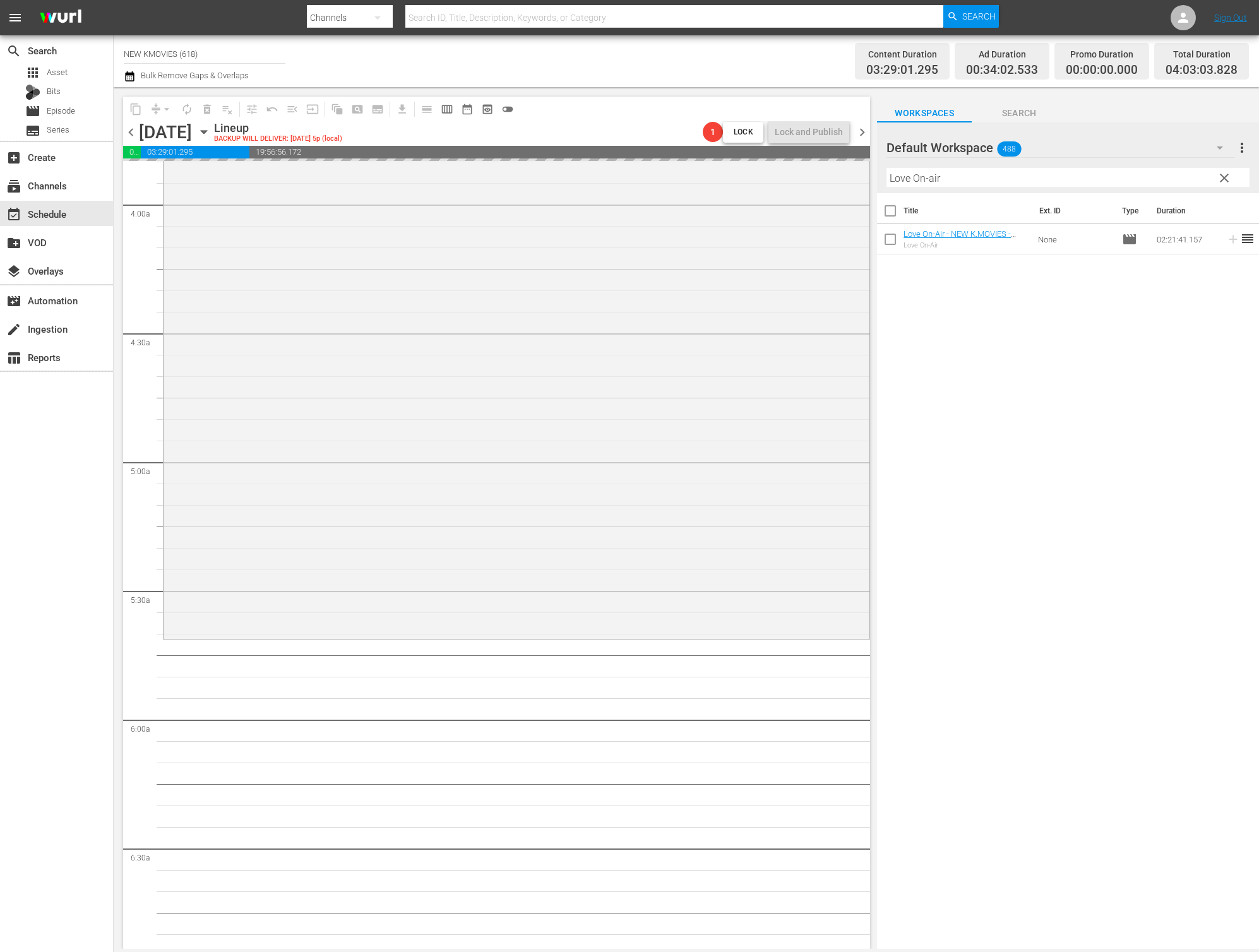
click at [1059, 172] on input "Love On-air" at bounding box center [1068, 178] width 363 height 20
paste input "The Girl on A Bulldoze"
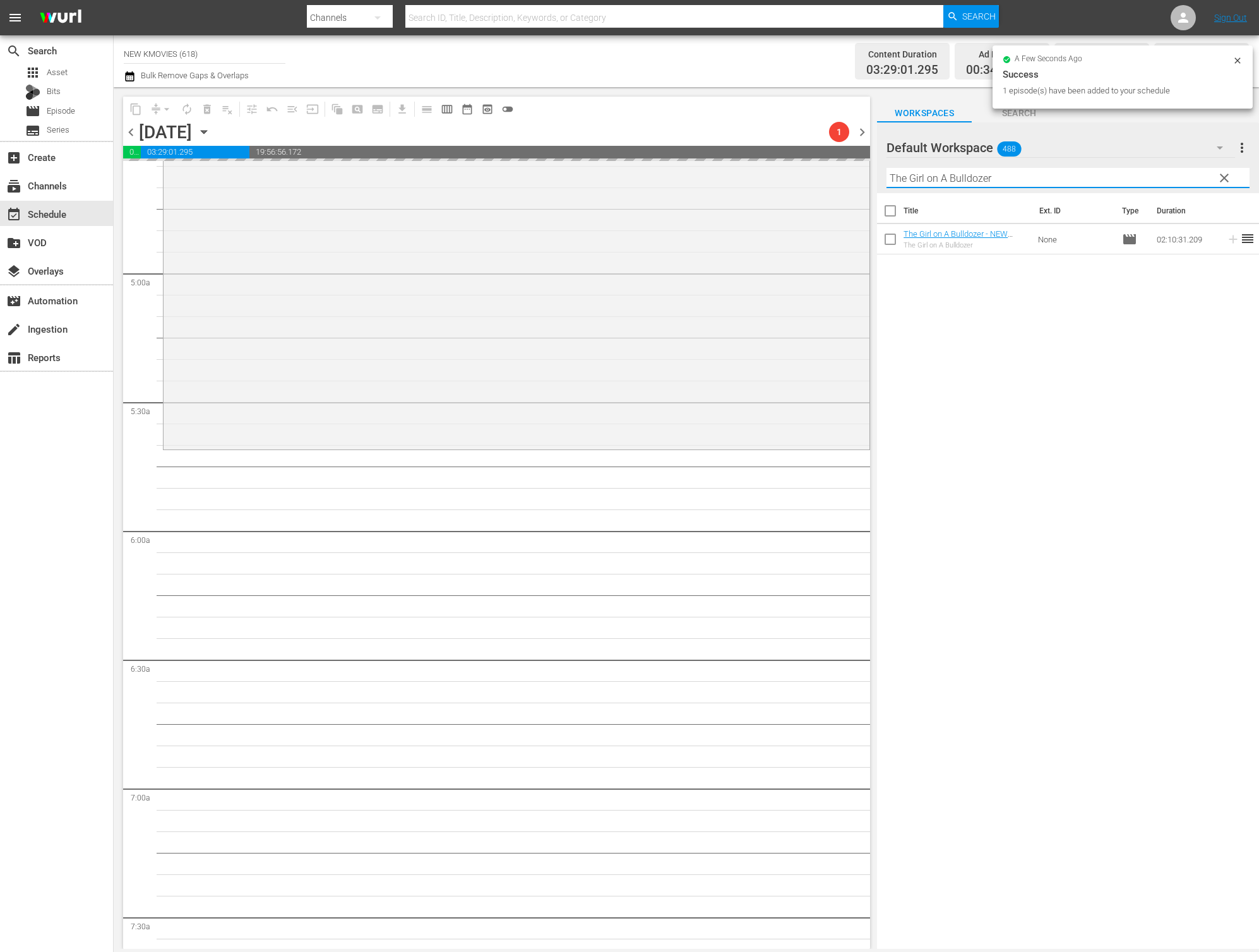
scroll to position [1177, 0]
type input "The Girl on A Bulldozer"
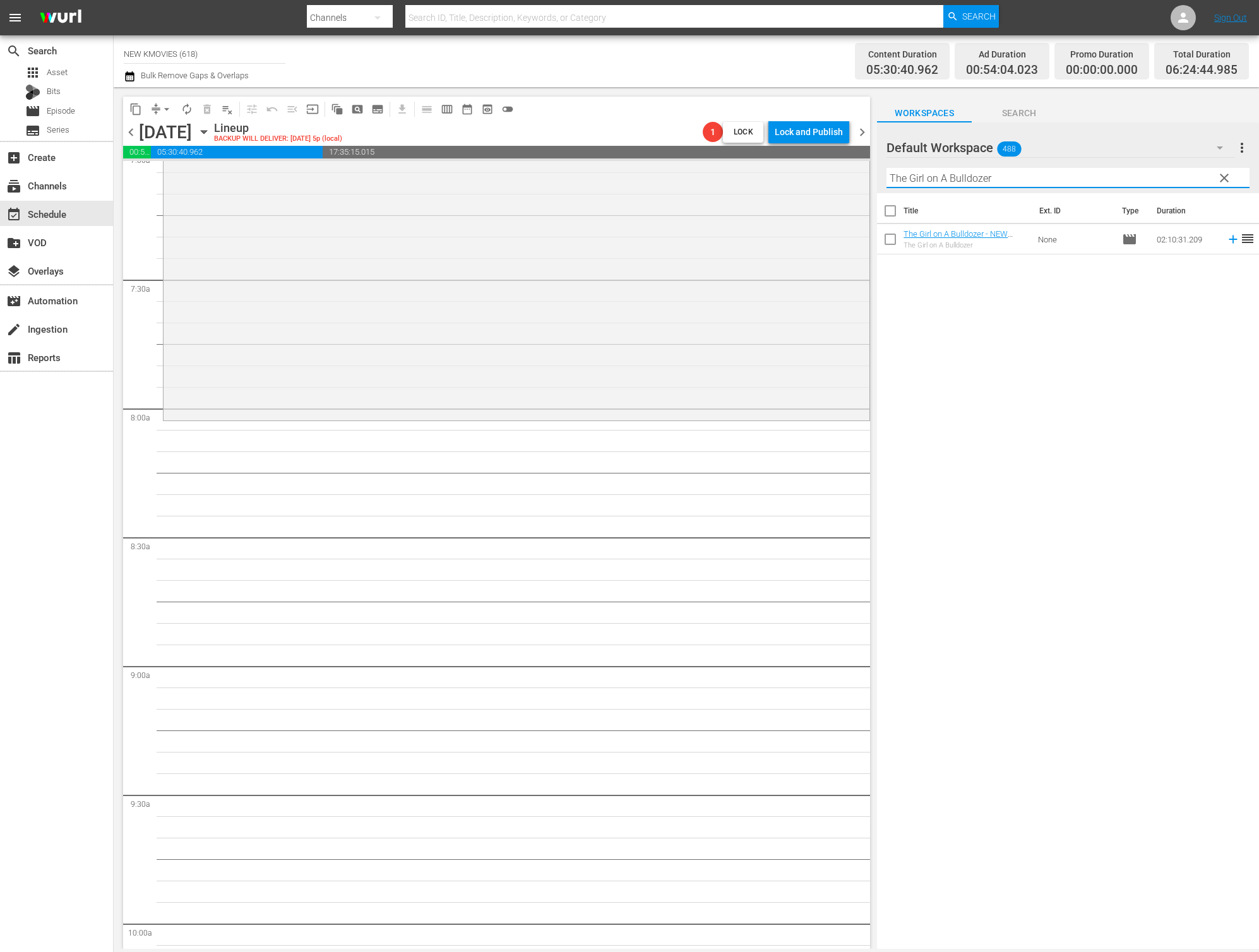
scroll to position [1820, 0]
click at [1070, 391] on div "Title Ext. ID Type Duration The Girl on A Bulldozer - NEW K.MOVIES - SSTV - 202…" at bounding box center [1068, 572] width 382 height 757
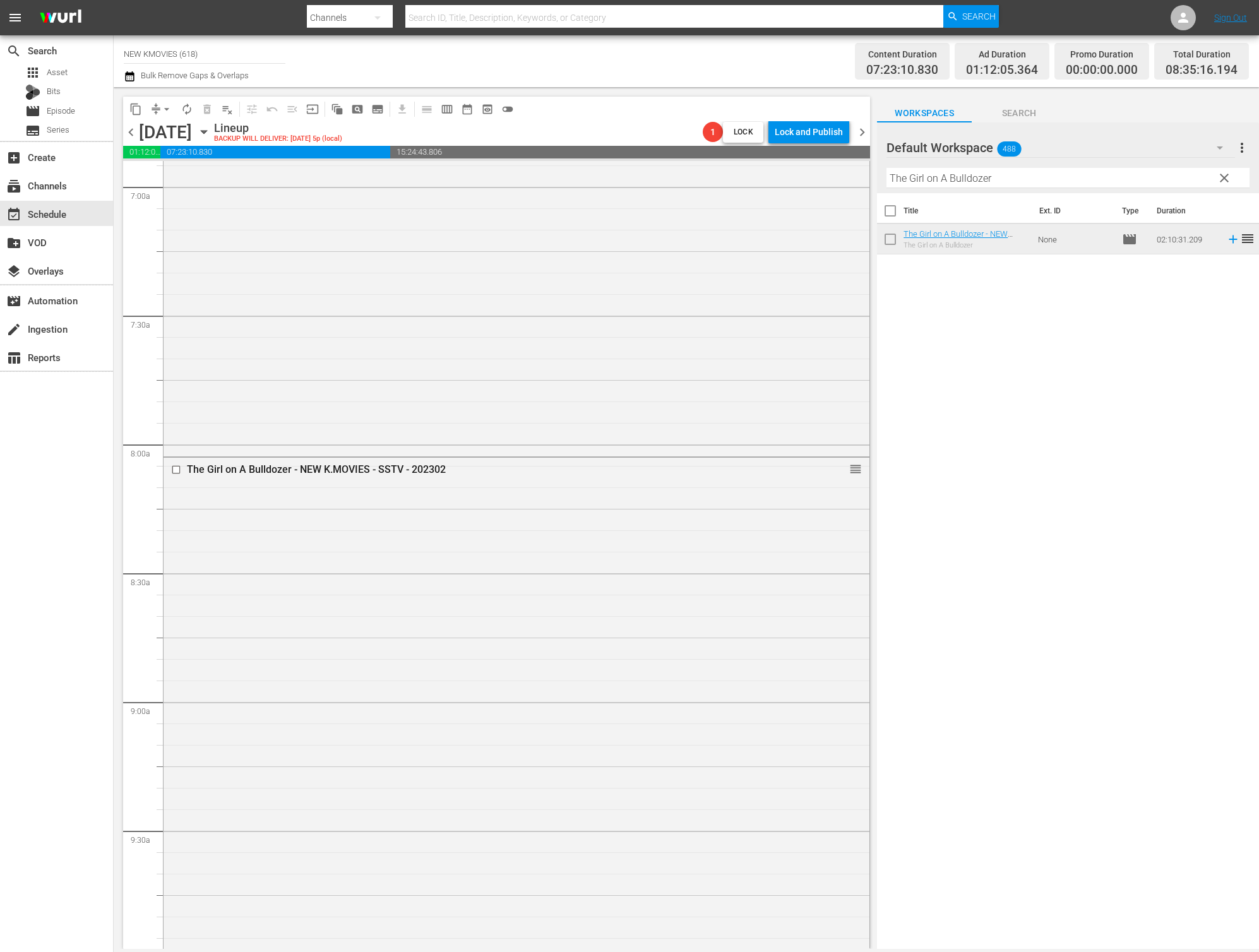
scroll to position [1767, 0]
